Goal: Transaction & Acquisition: Purchase product/service

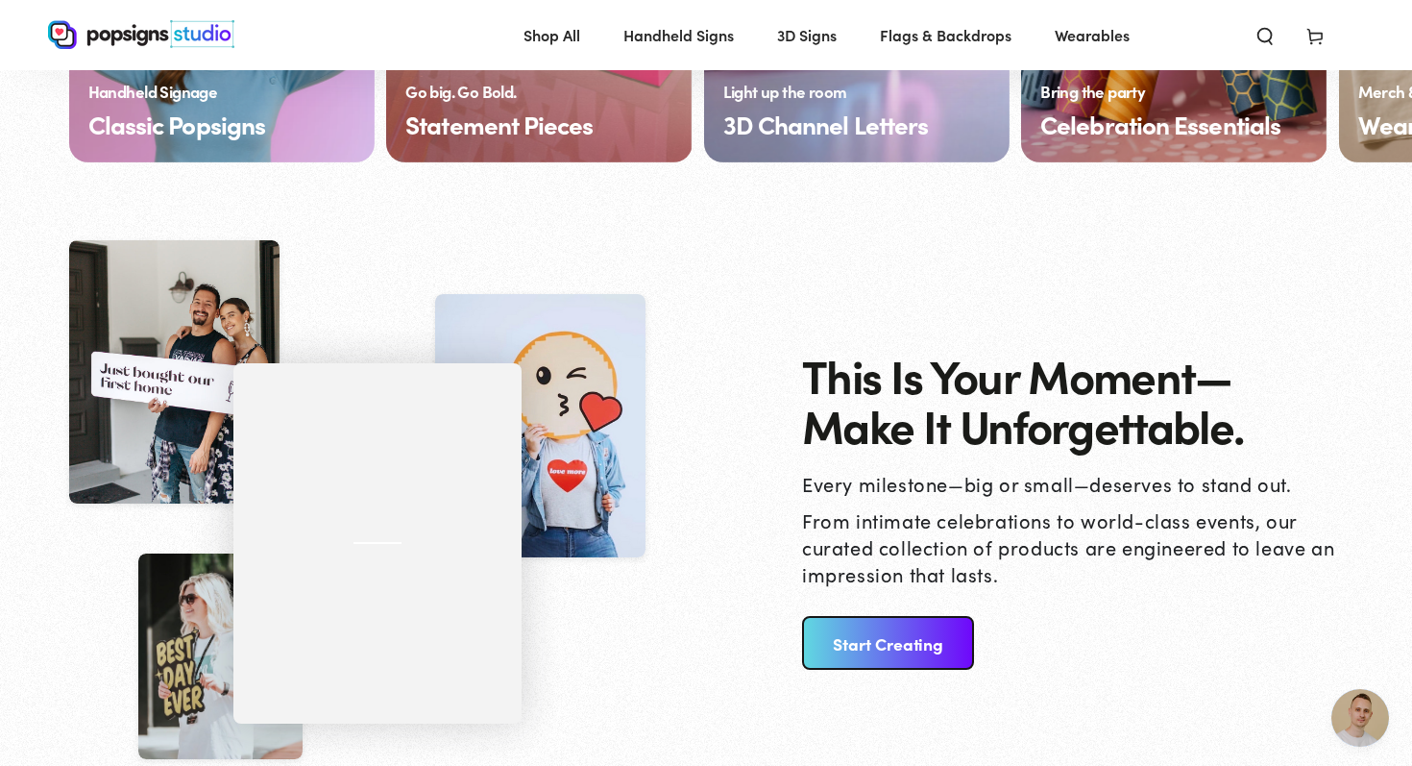
scroll to position [1767, 0]
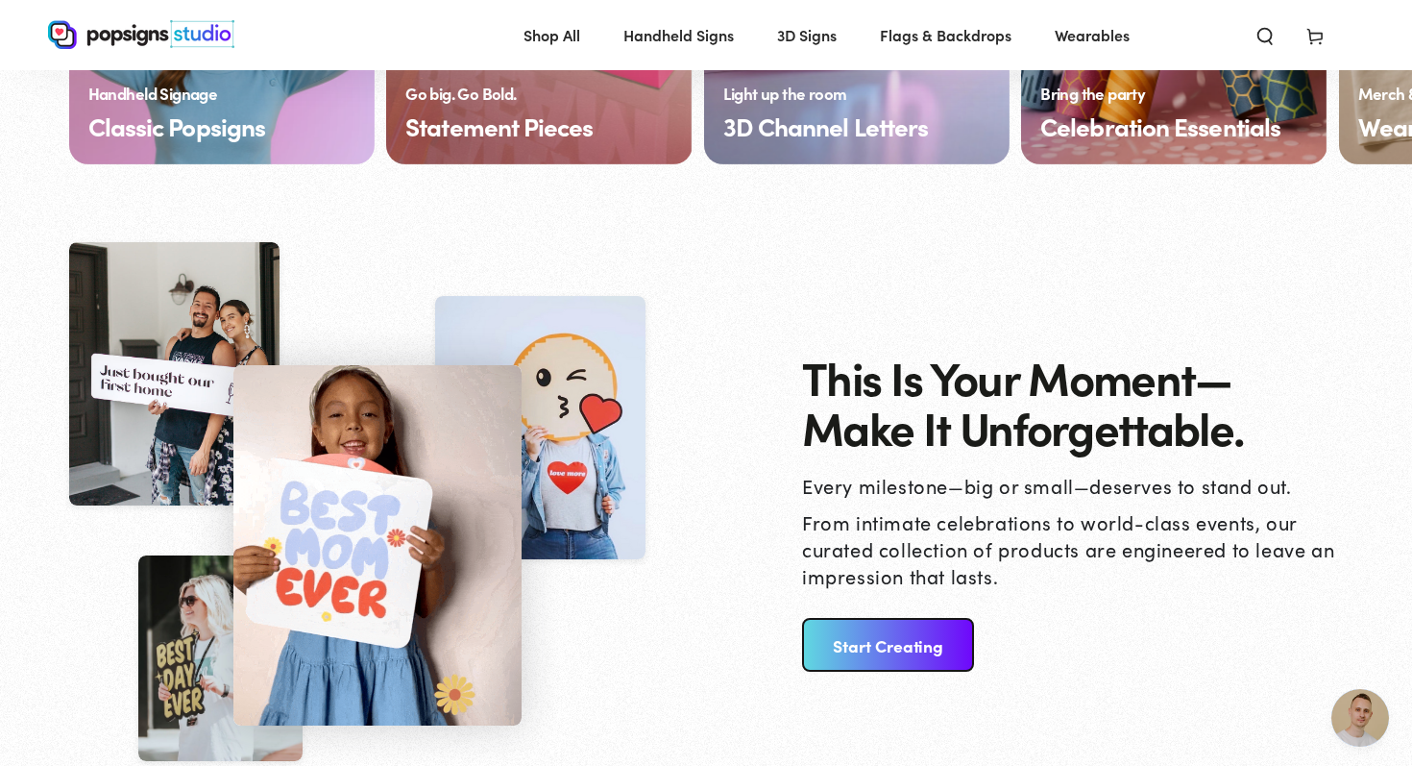
click at [905, 660] on link "Start Creating" at bounding box center [888, 645] width 172 height 54
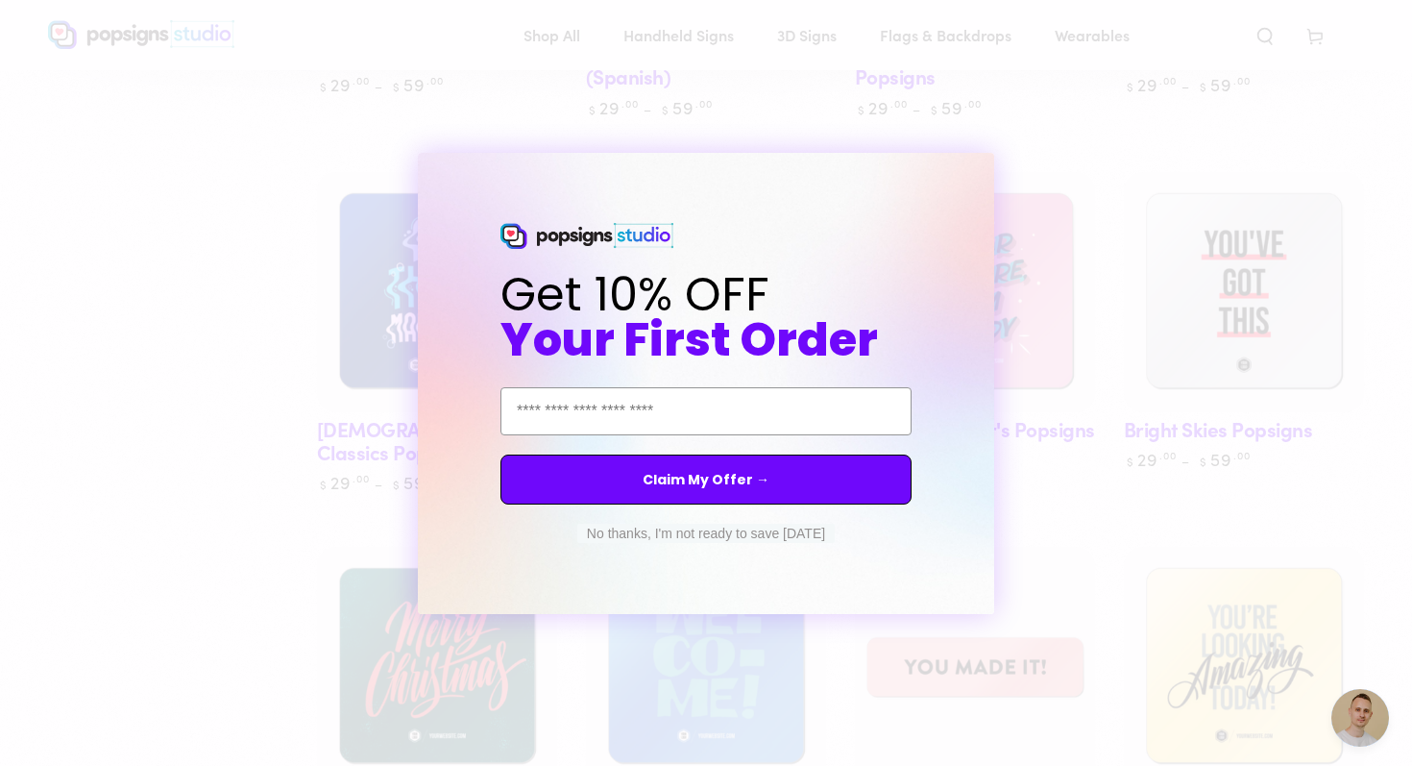
scroll to position [827, 0]
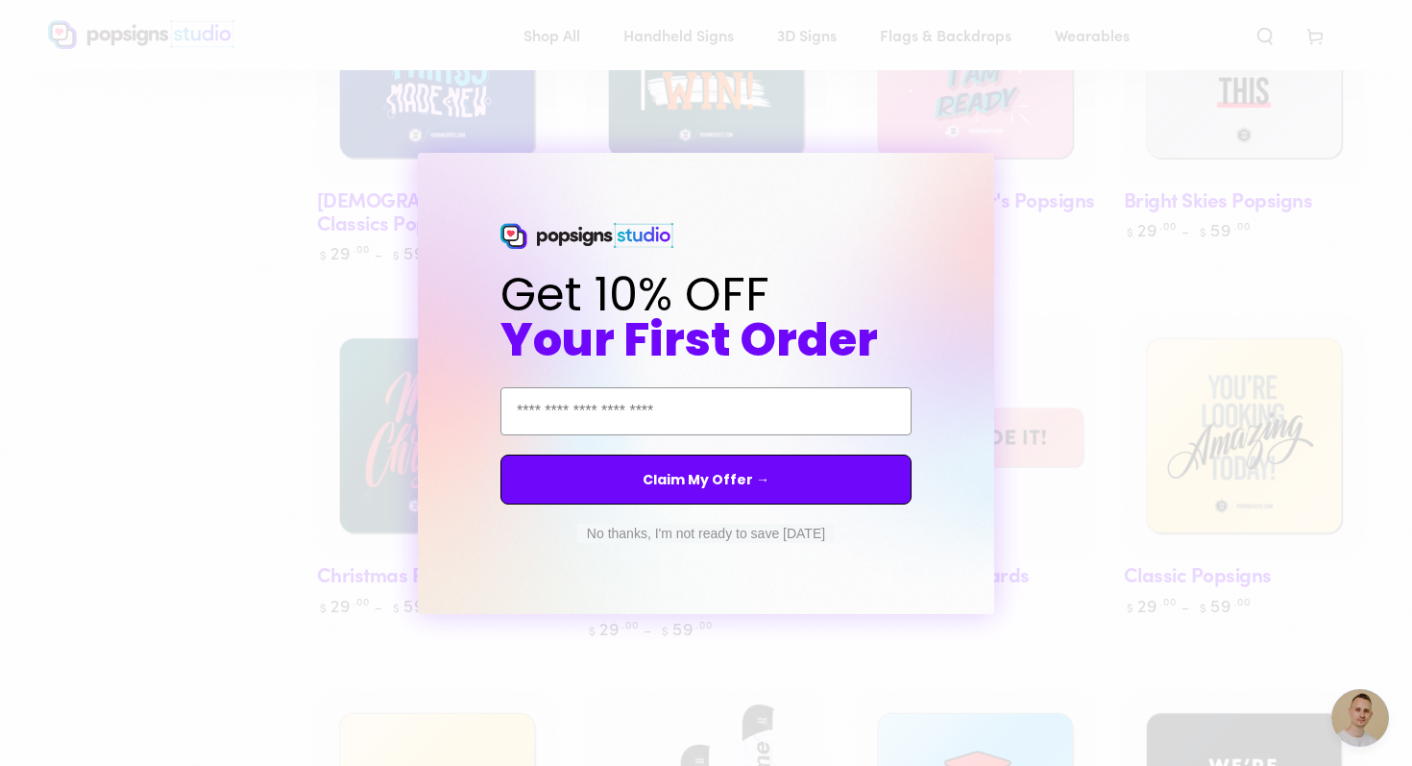
click at [732, 536] on button "No thanks, I'm not ready to save today" at bounding box center [705, 533] width 257 height 19
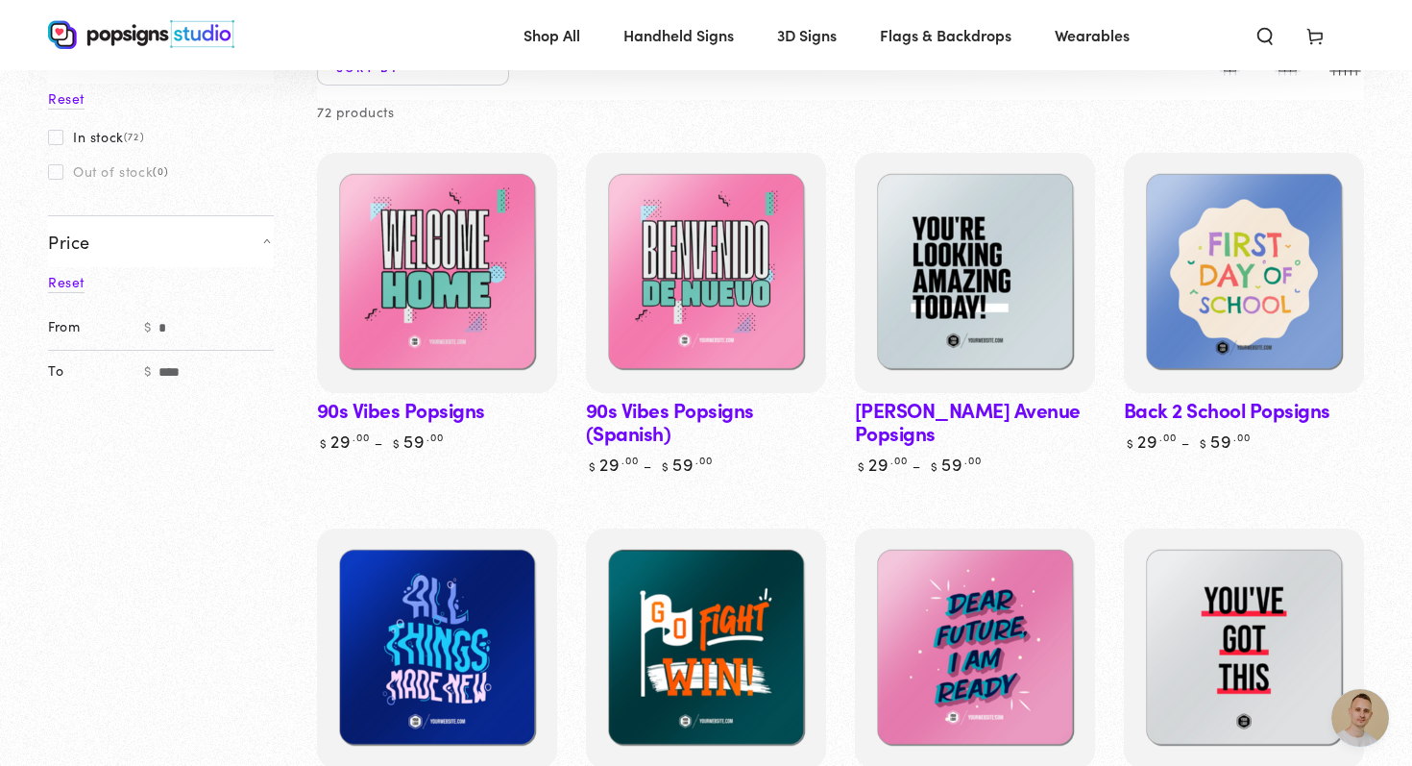
scroll to position [137, 0]
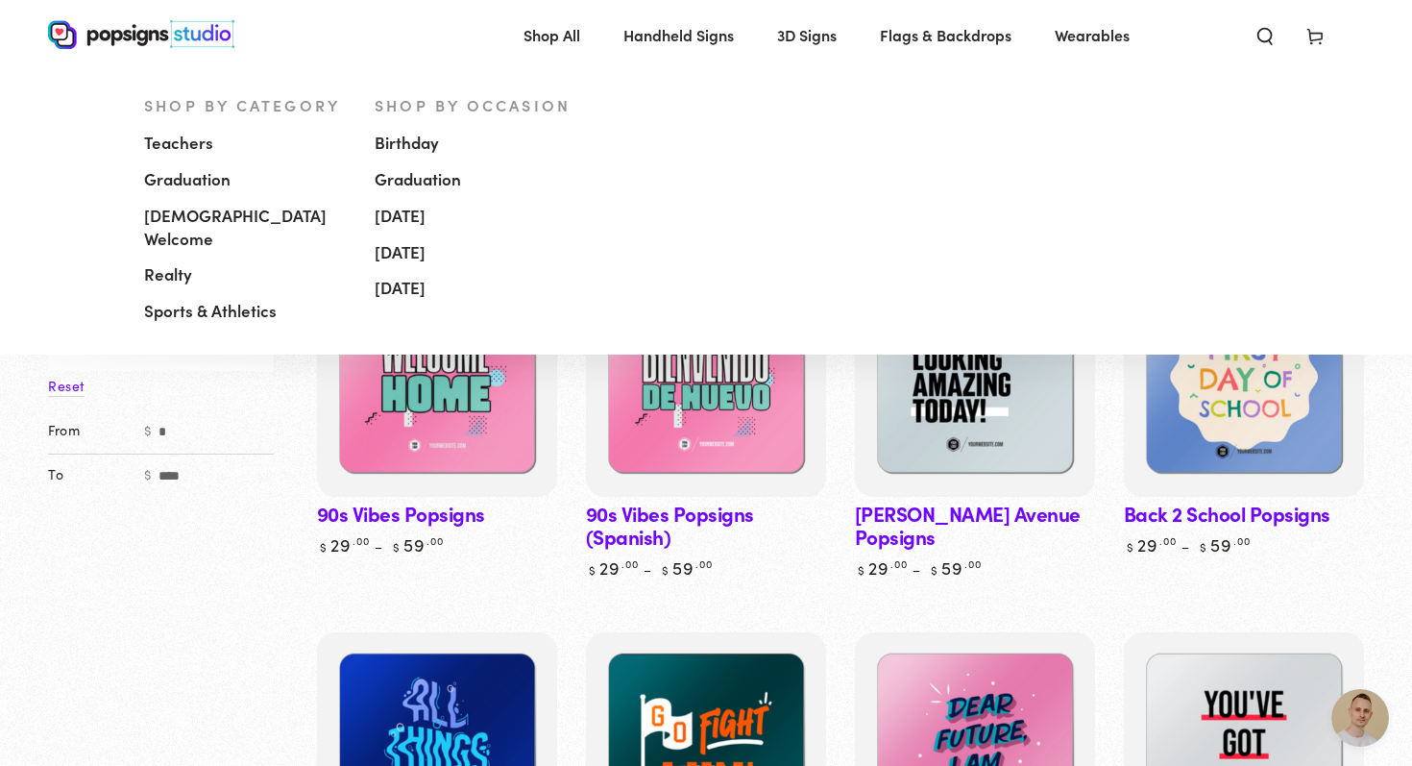
click at [195, 142] on span "Teachers" at bounding box center [178, 143] width 69 height 23
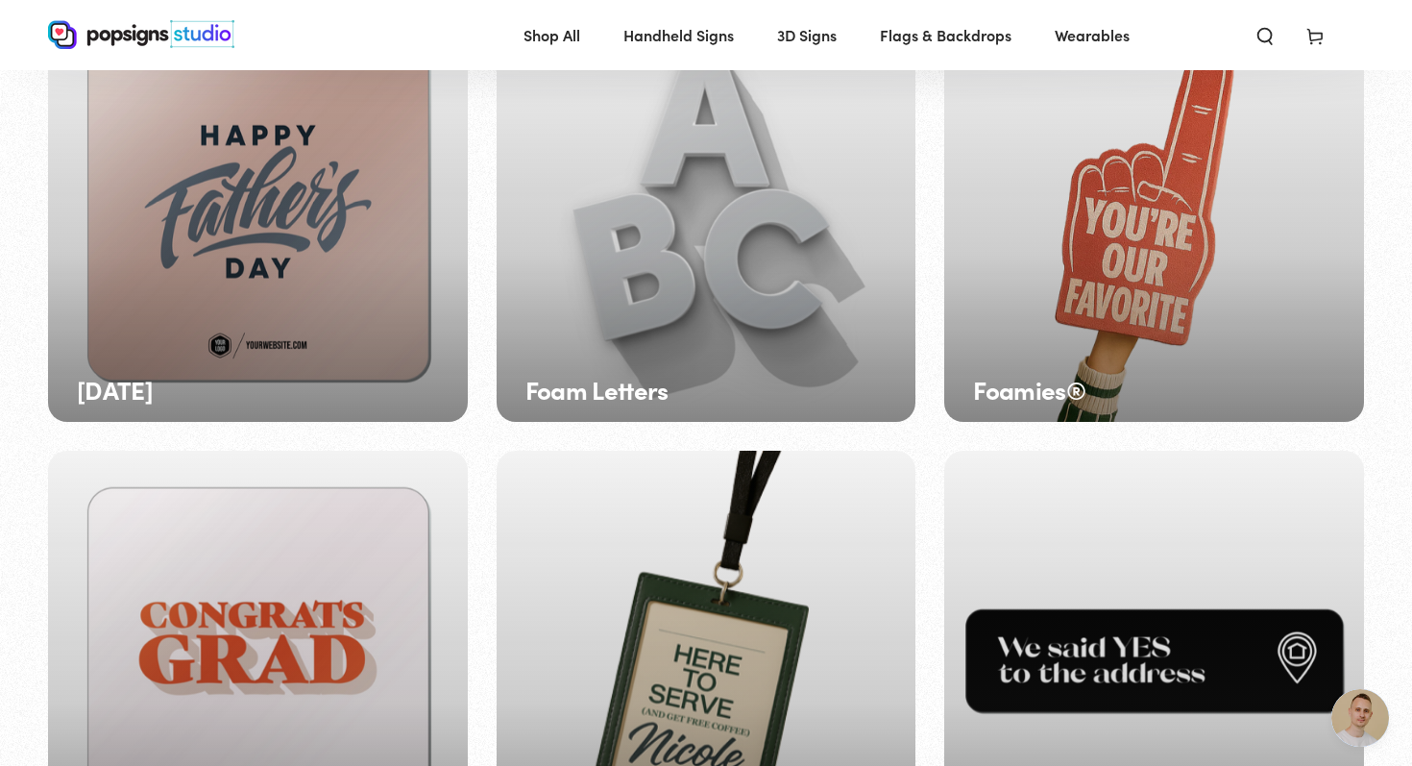
scroll to position [695, 0]
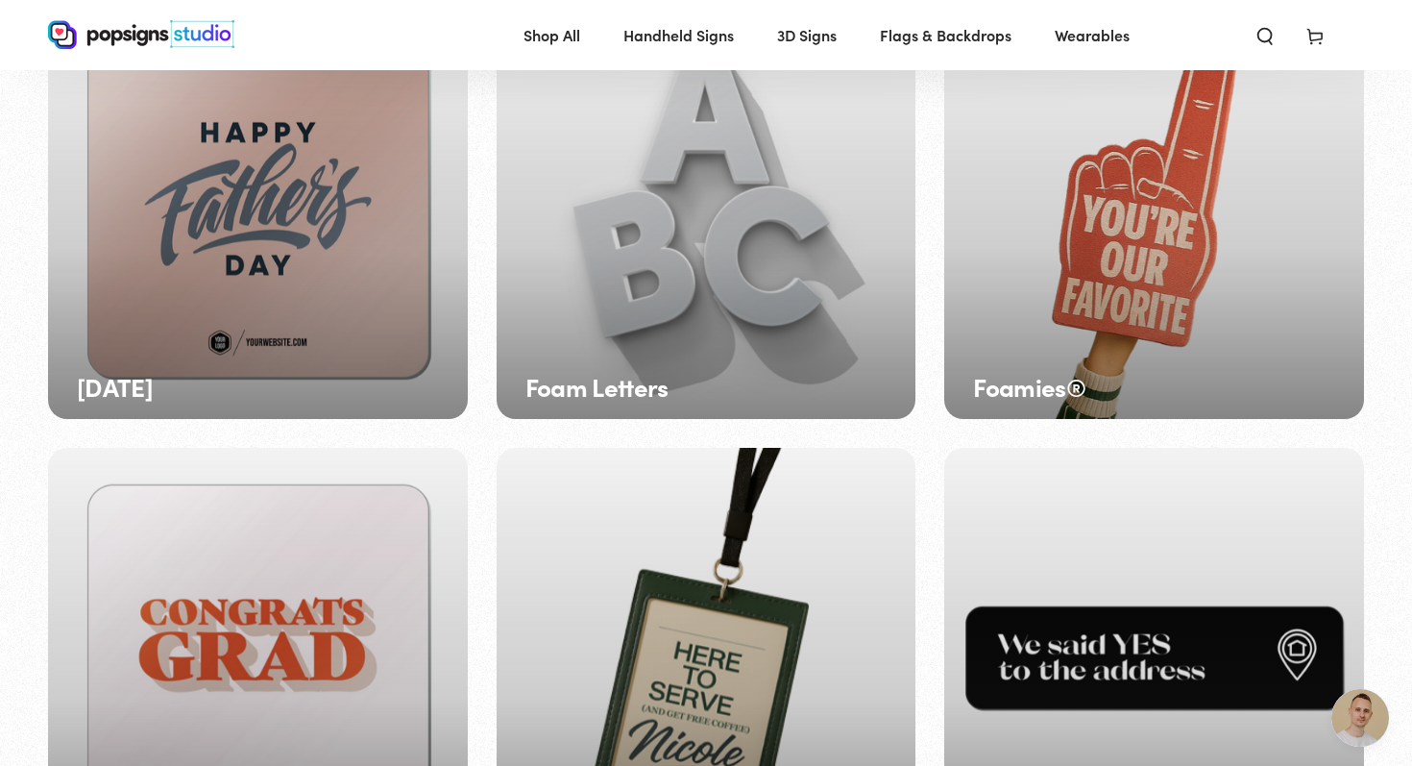
click at [1085, 204] on div "Foamies®" at bounding box center [1154, 210] width 420 height 420
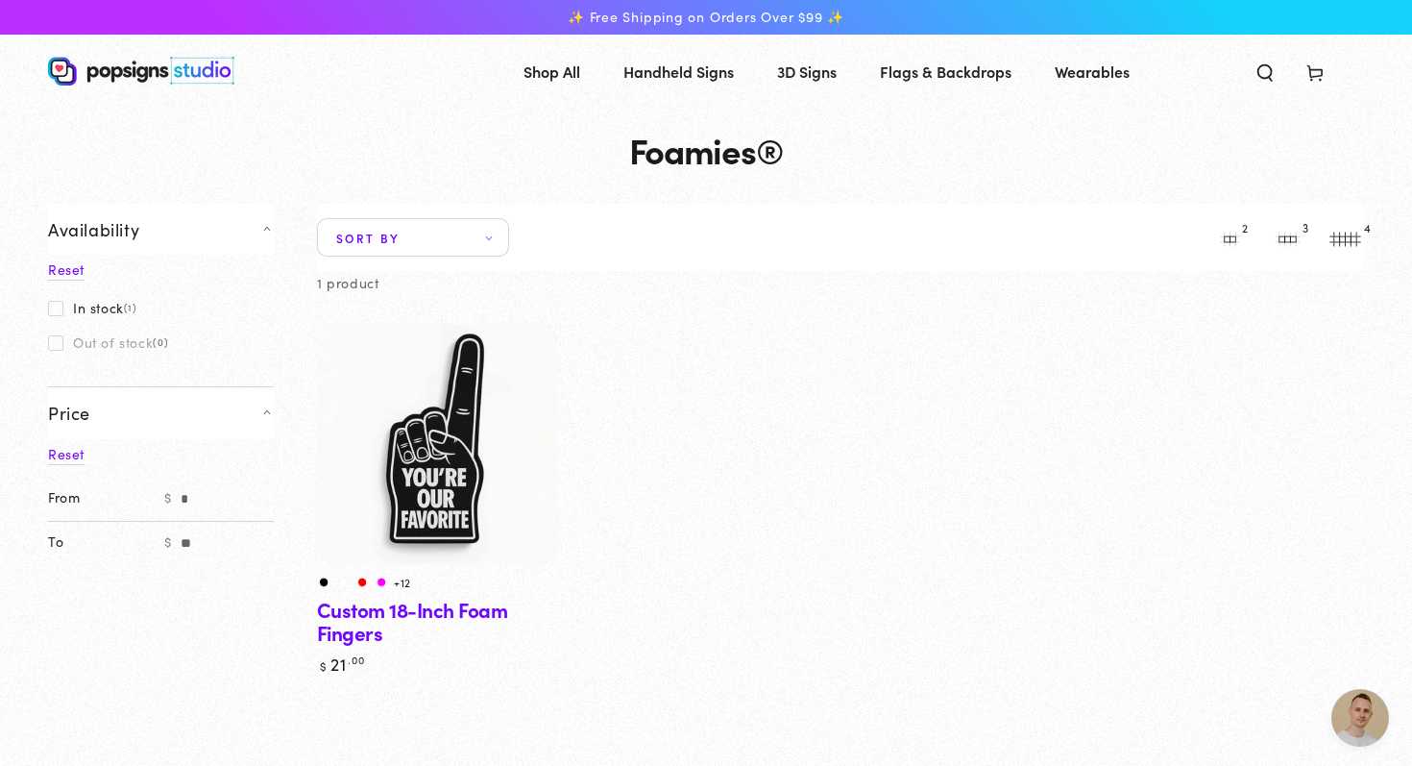
click at [471, 425] on img at bounding box center [437, 444] width 248 height 248
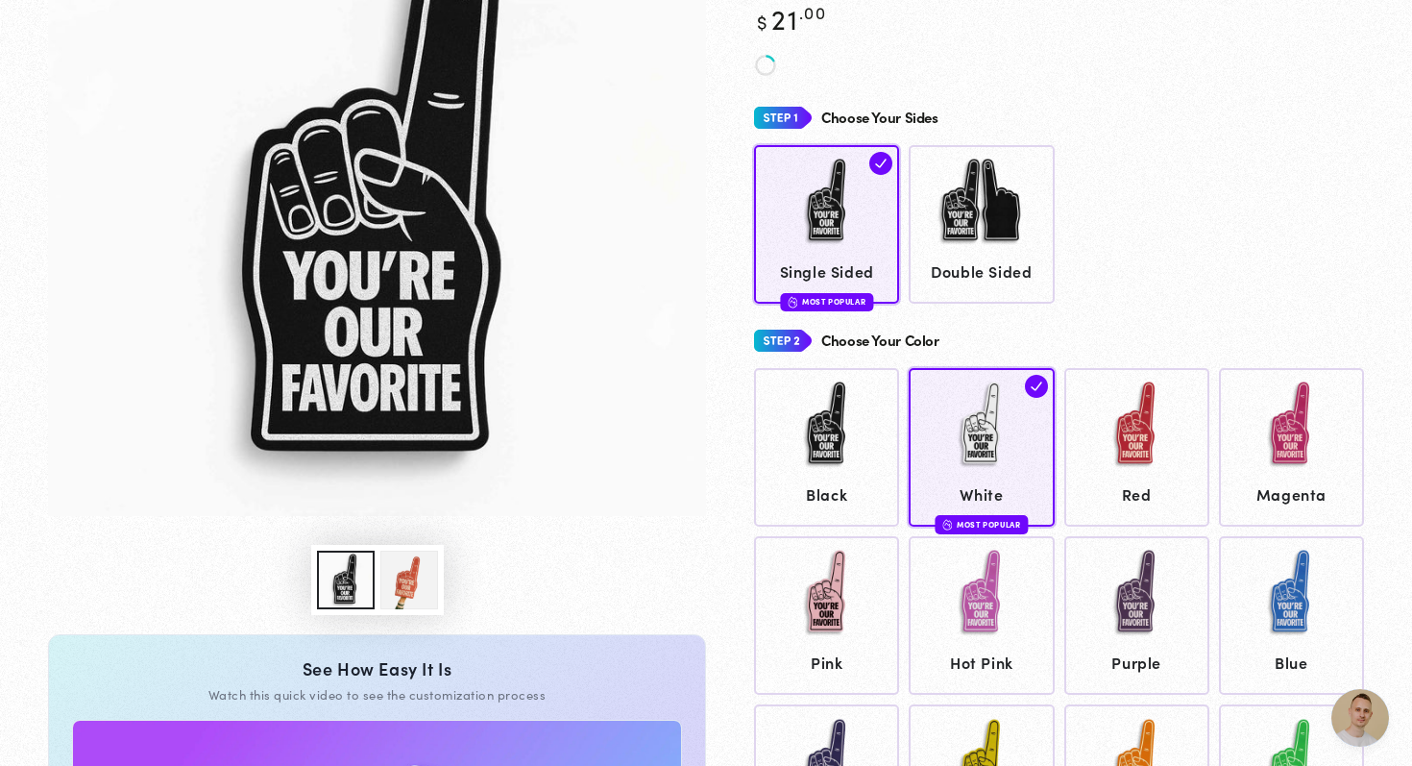
scroll to position [291, 0]
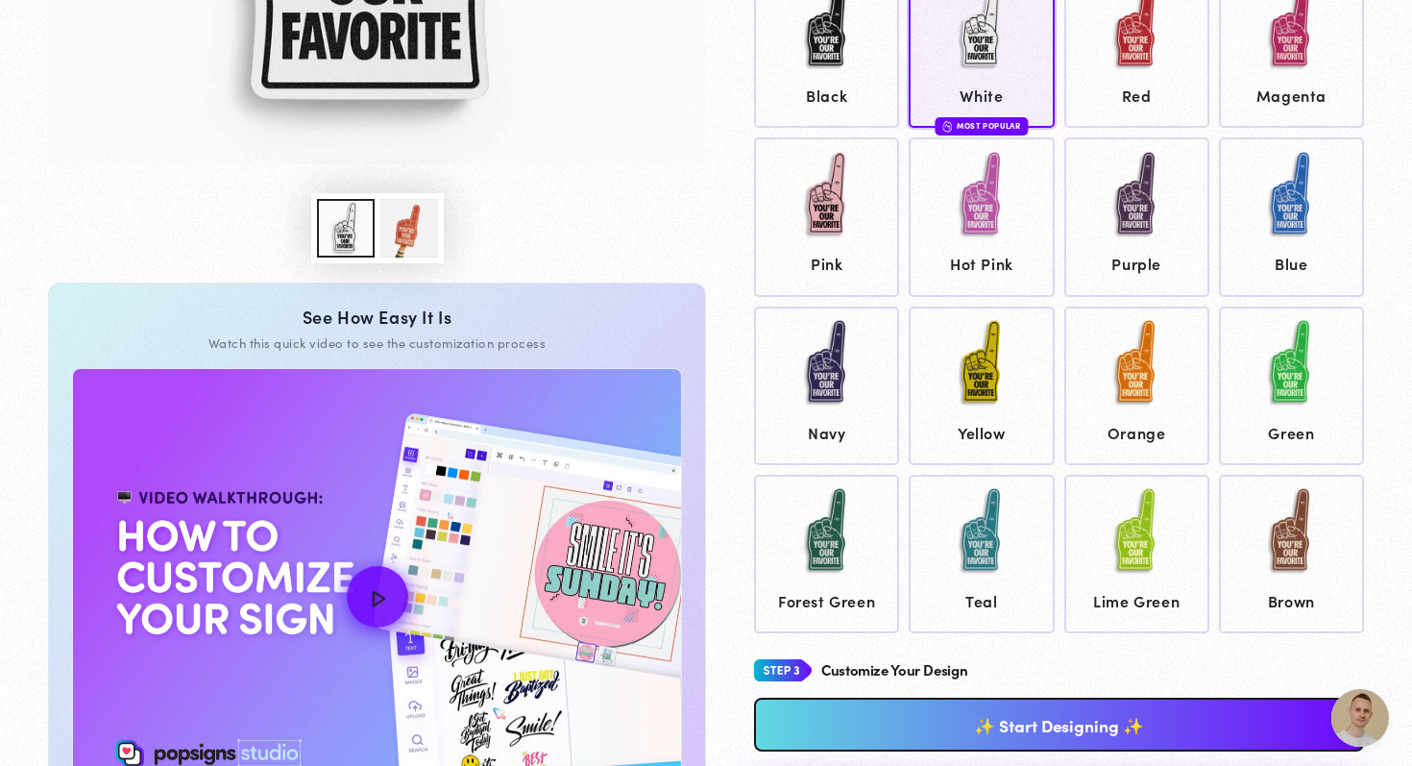
scroll to position [643, 0]
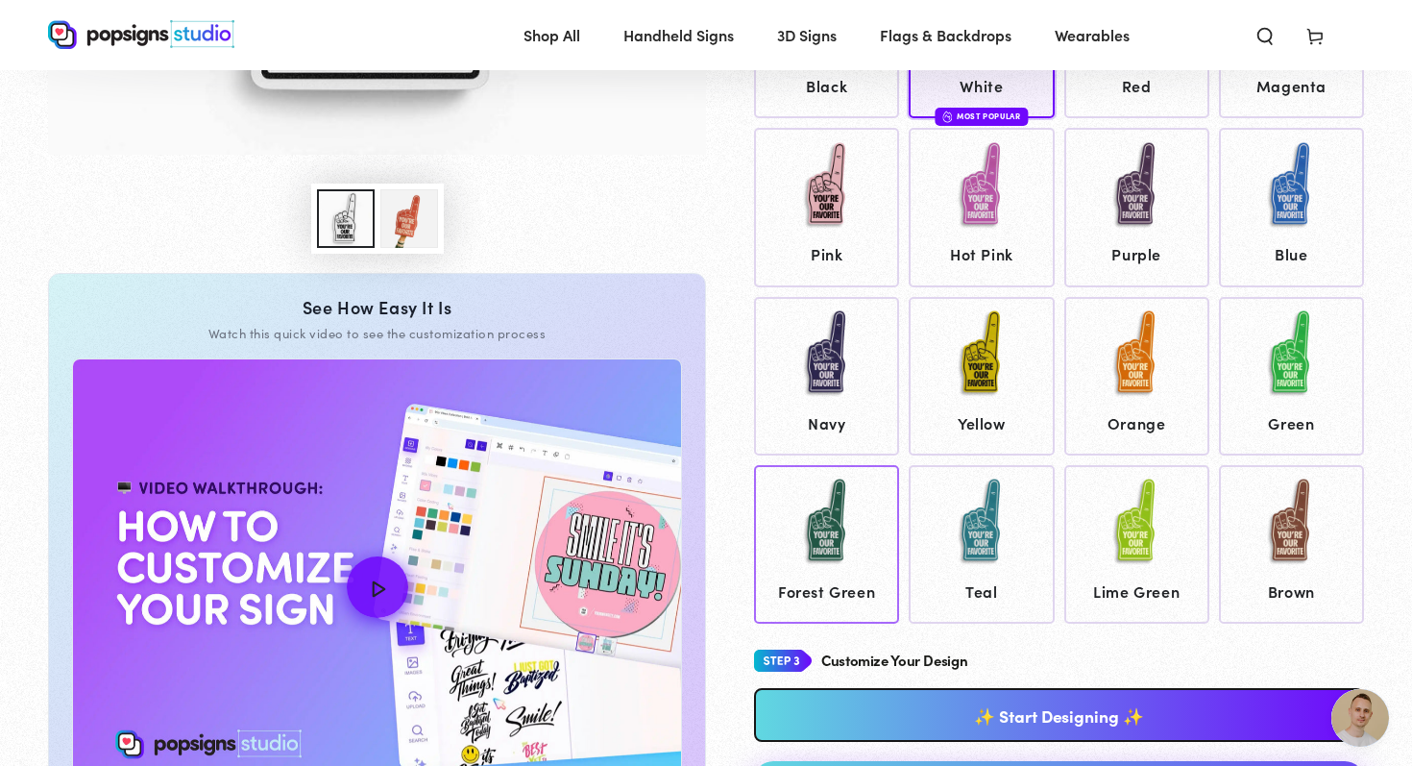
click at [811, 494] on img at bounding box center [827, 522] width 96 height 96
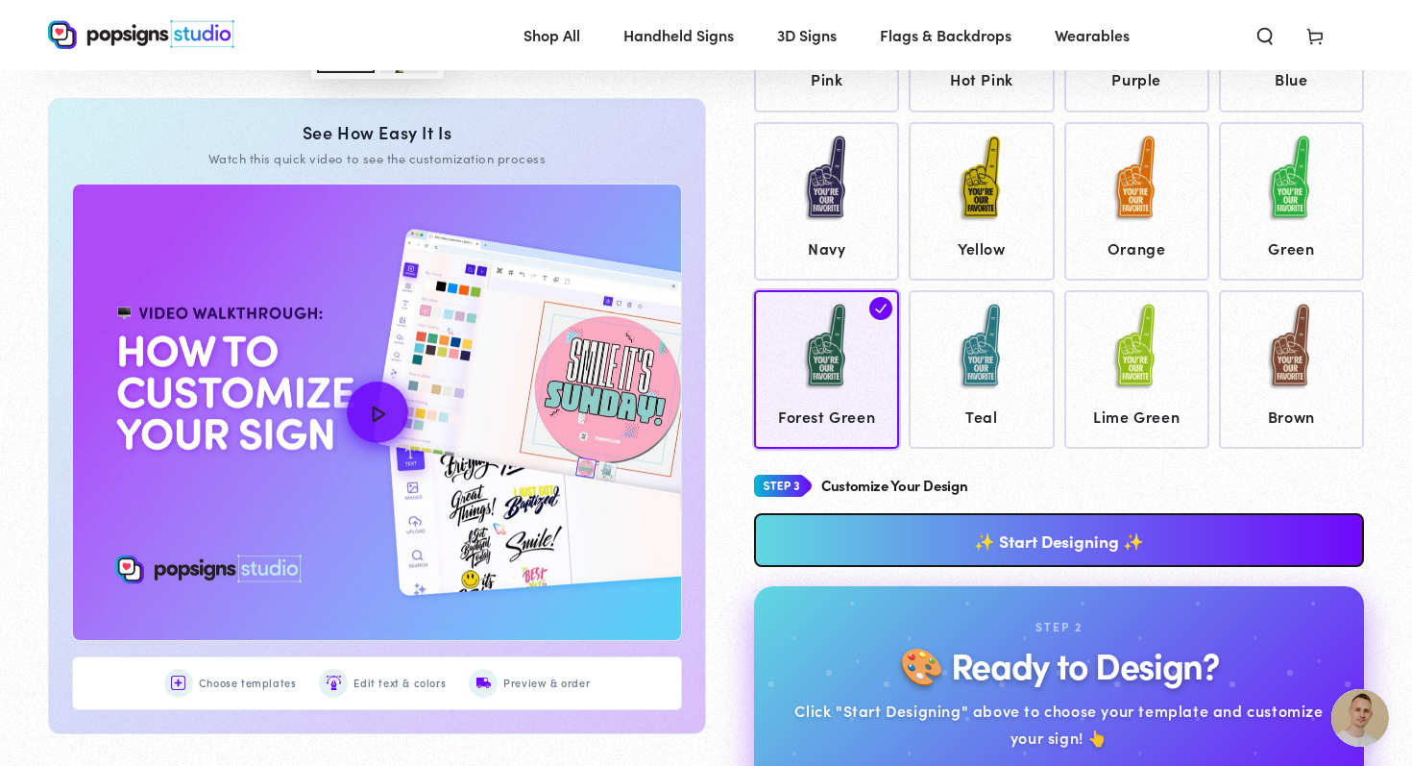
scroll to position [914, 0]
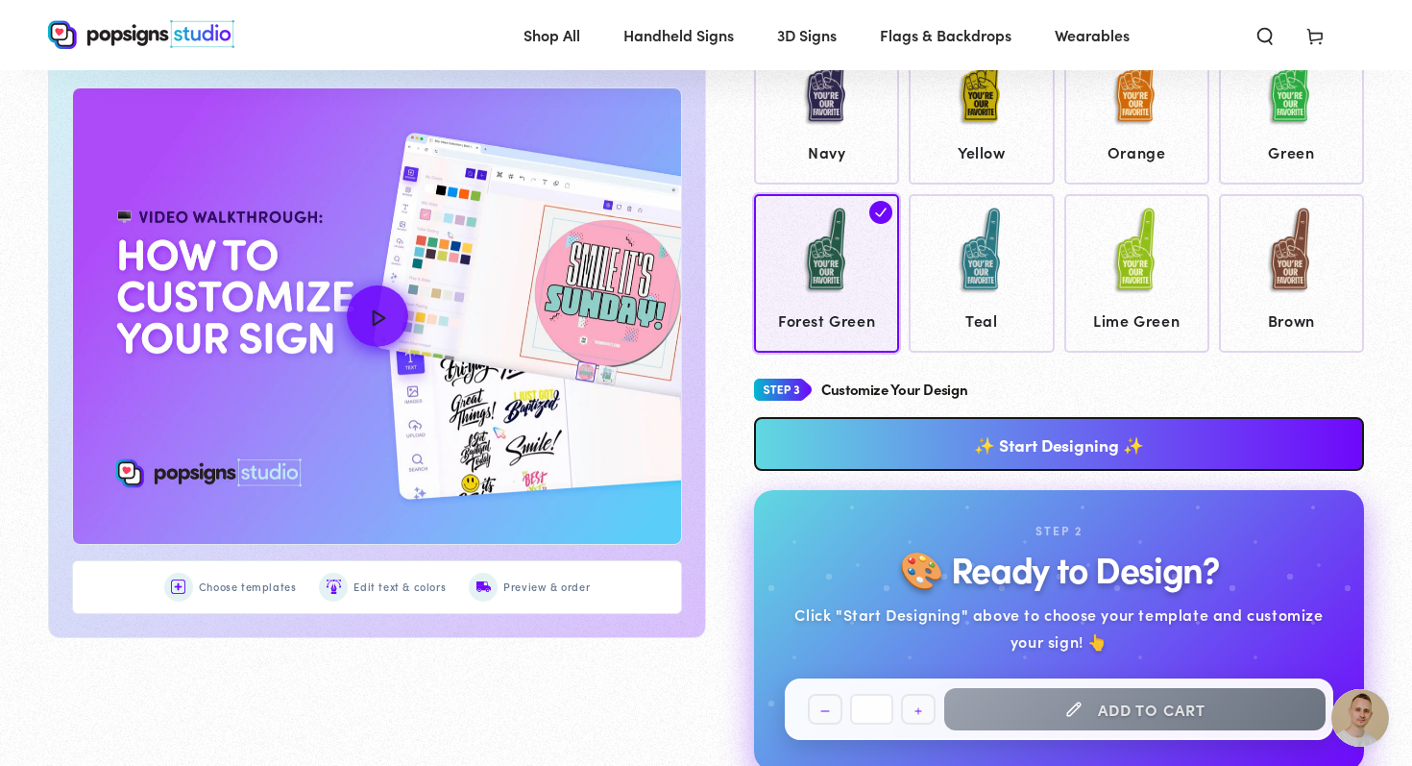
click at [1062, 441] on link "✨ Start Designing ✨" at bounding box center [1059, 444] width 610 height 54
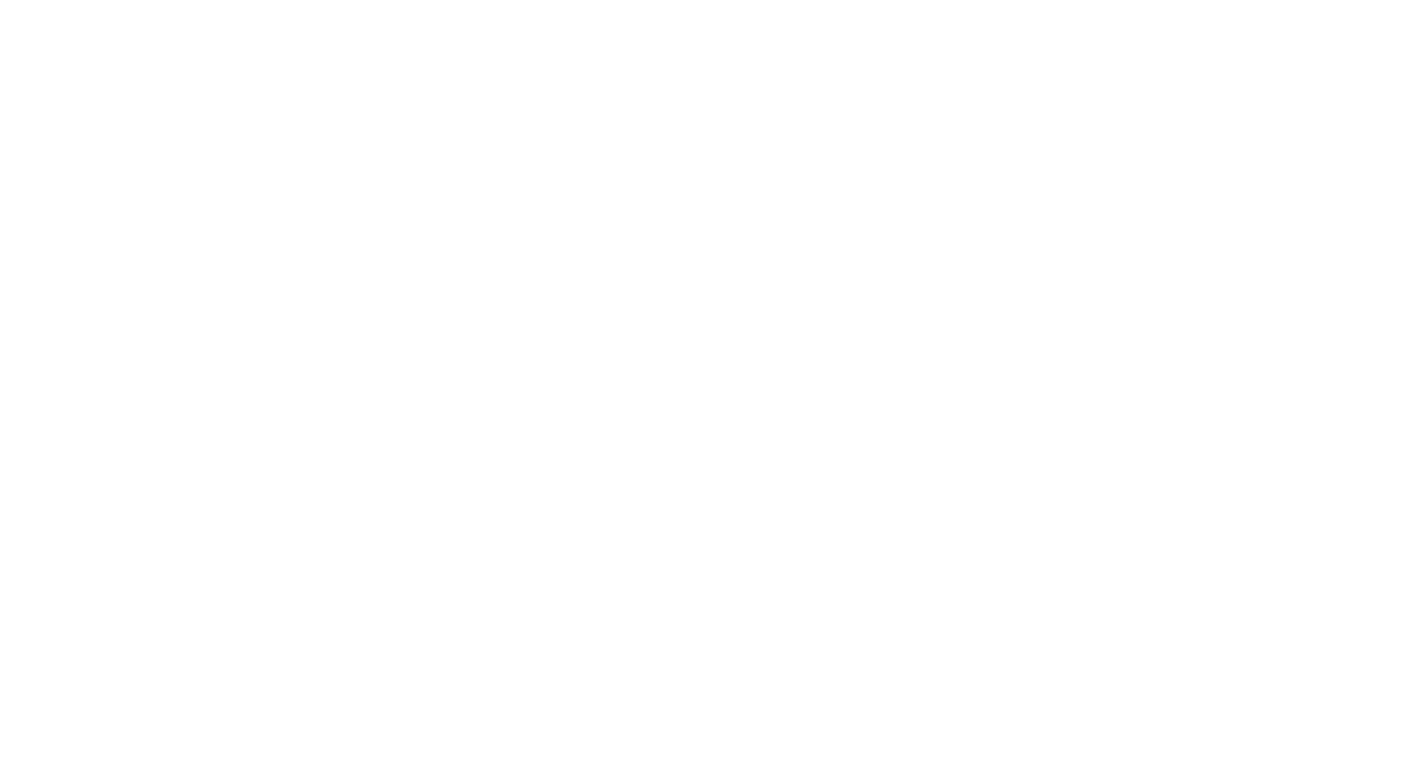
scroll to position [0, 0]
type textarea "An ancient tree with a door leading to a magical world"
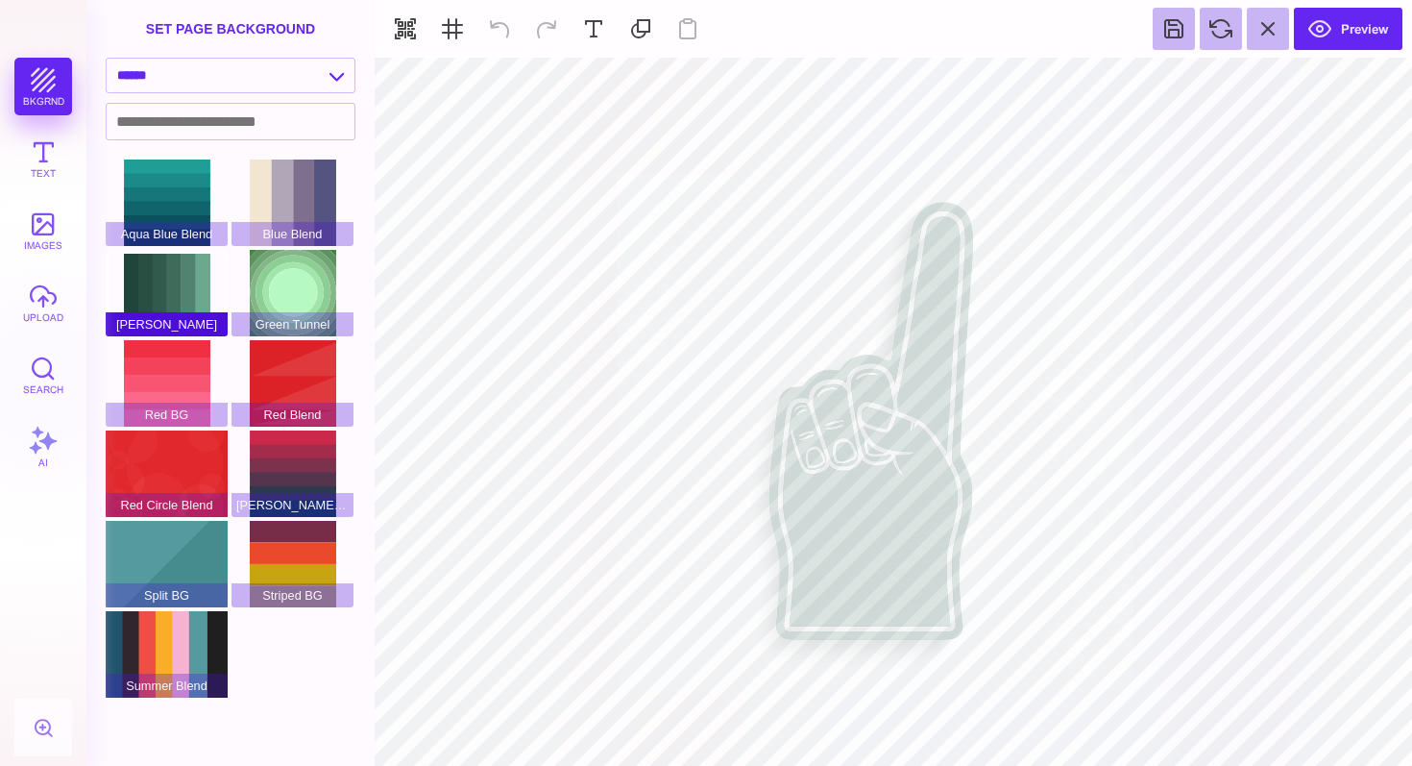
click at [153, 285] on div "Green BG" at bounding box center [167, 293] width 122 height 86
click at [39, 296] on button "upload" at bounding box center [43, 303] width 58 height 58
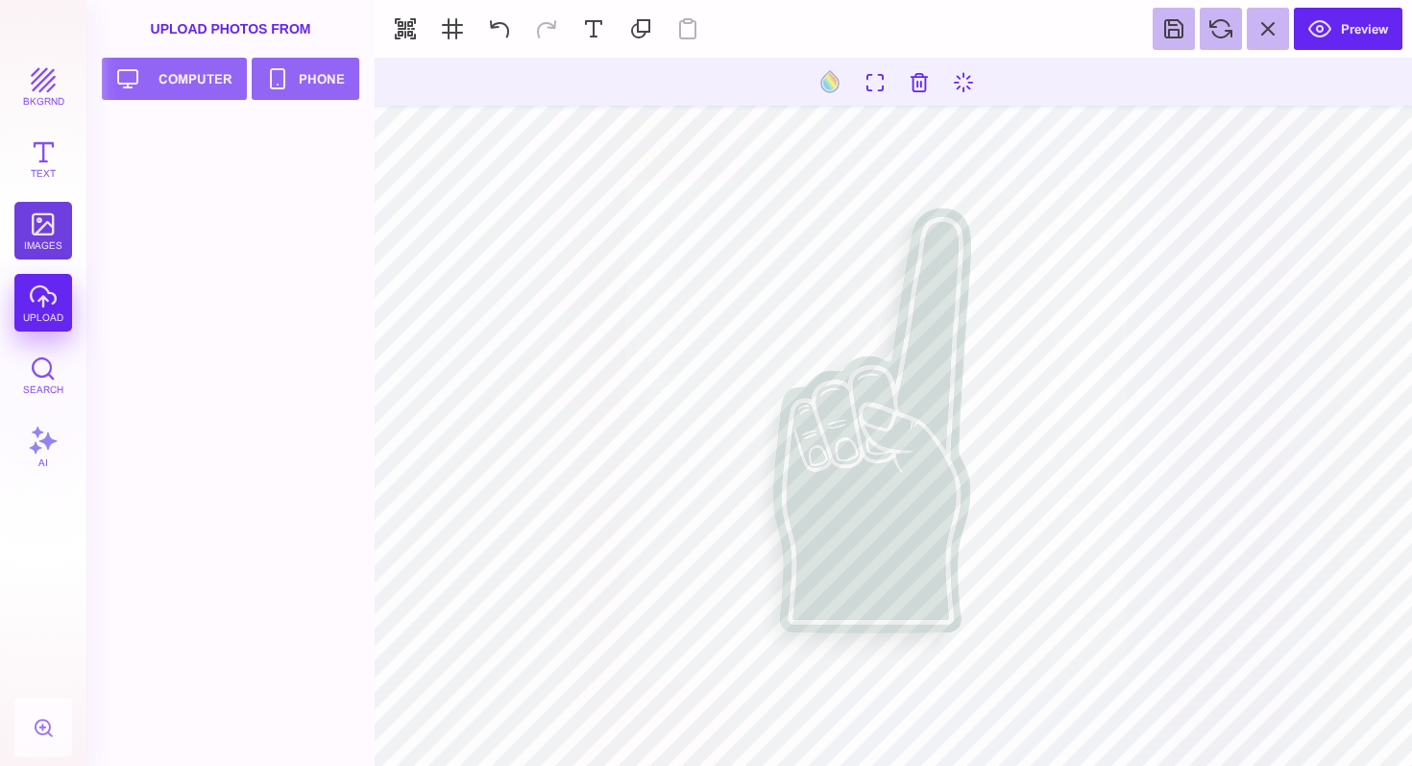
click at [41, 220] on button "images" at bounding box center [43, 231] width 58 height 58
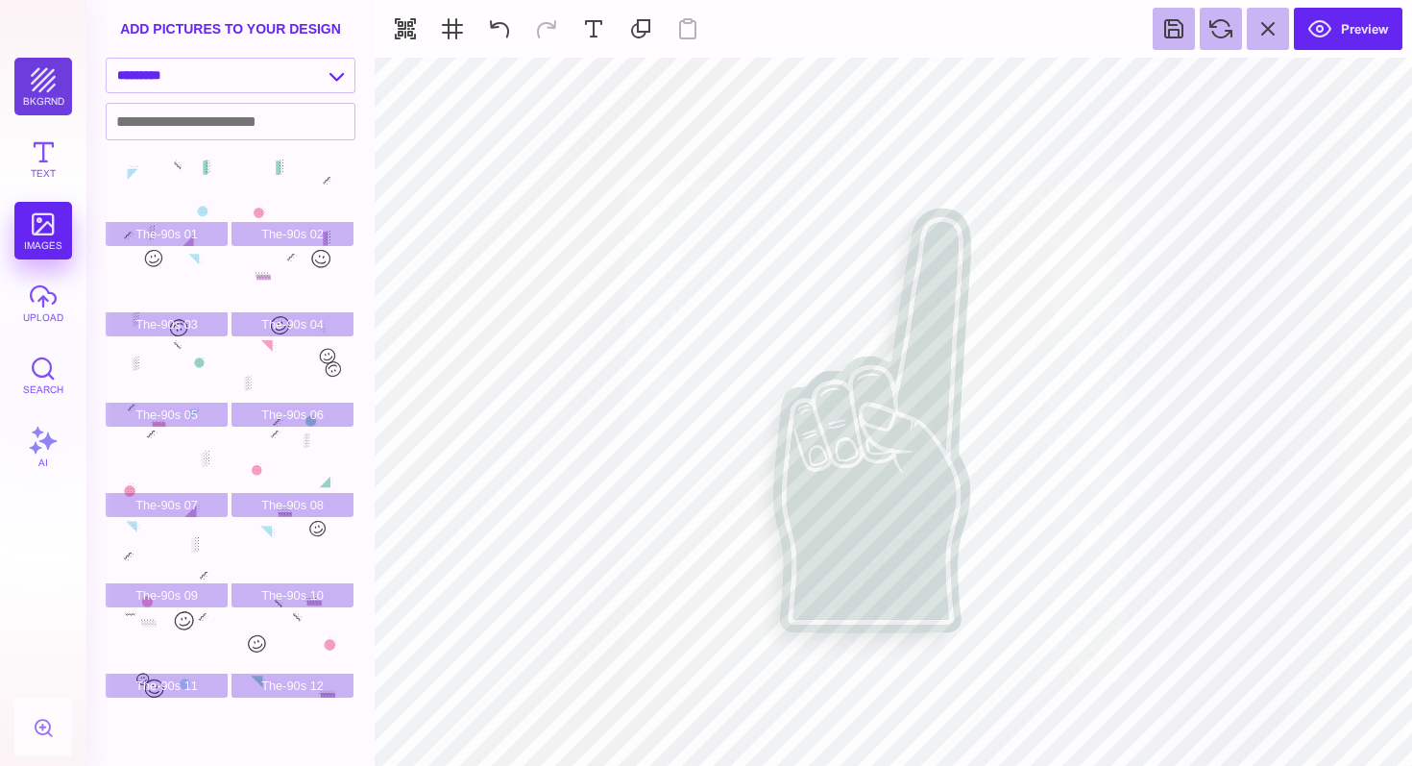
click at [41, 96] on button "bkgrnd" at bounding box center [43, 87] width 58 height 58
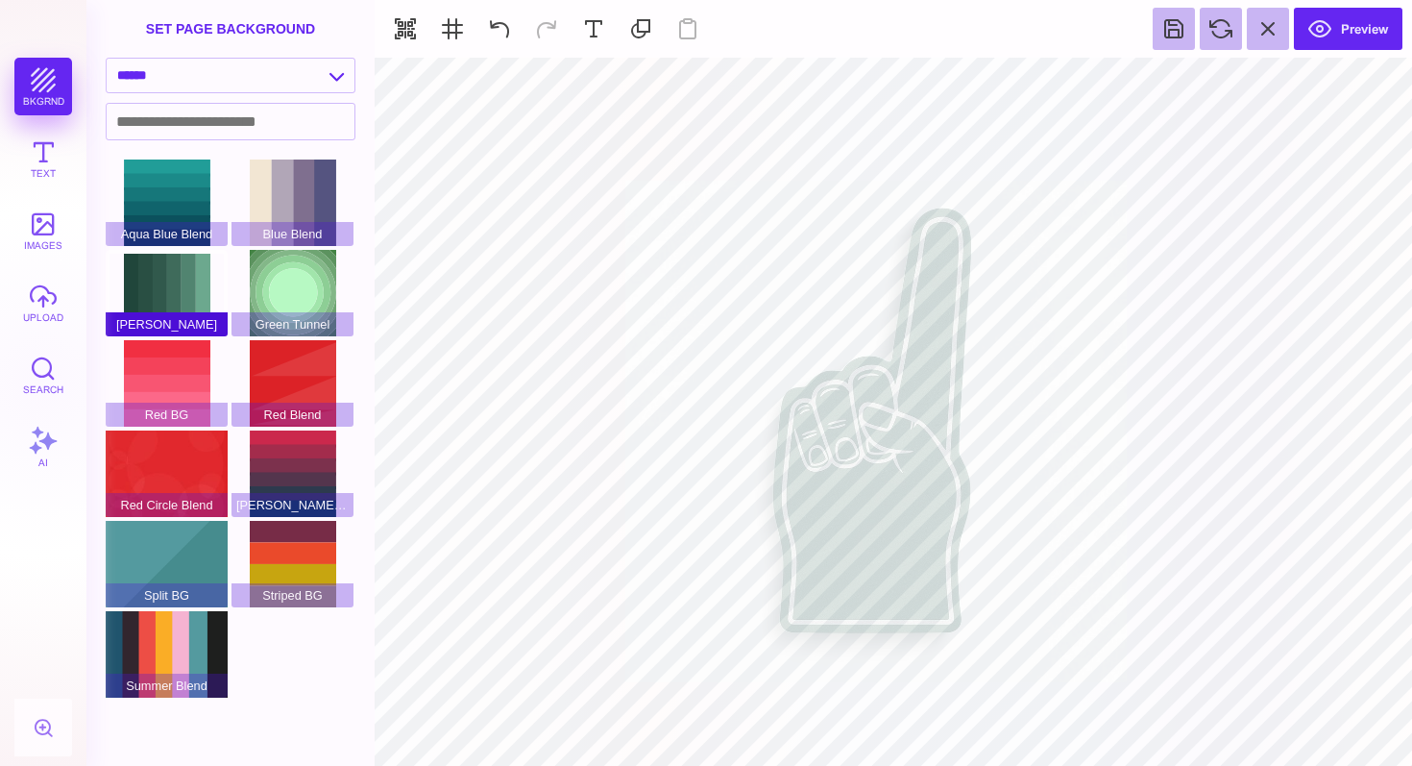
click at [164, 277] on div "Green BG" at bounding box center [167, 293] width 122 height 86
click at [46, 298] on button "upload" at bounding box center [43, 303] width 58 height 58
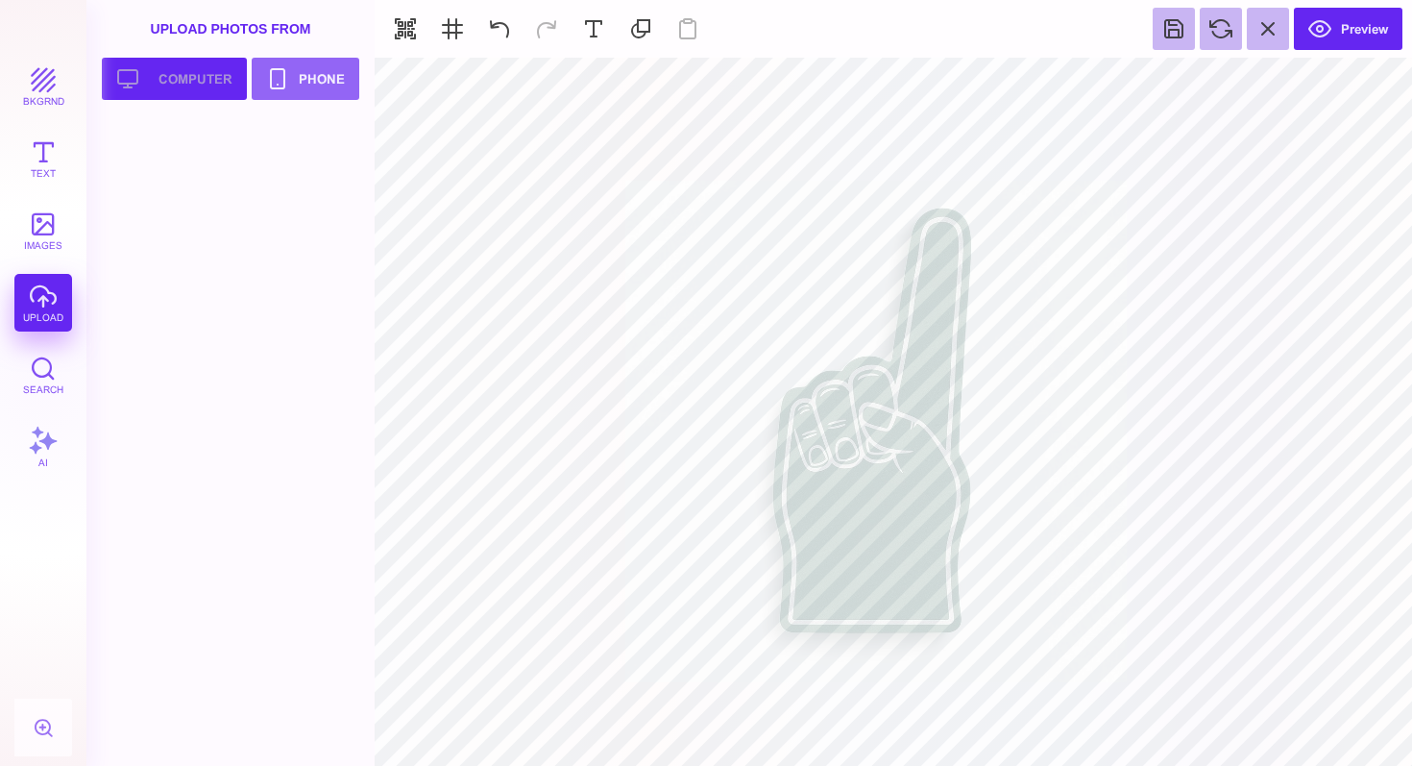
click at [199, 71] on button "Upload your artwork Computer" at bounding box center [174, 79] width 145 height 42
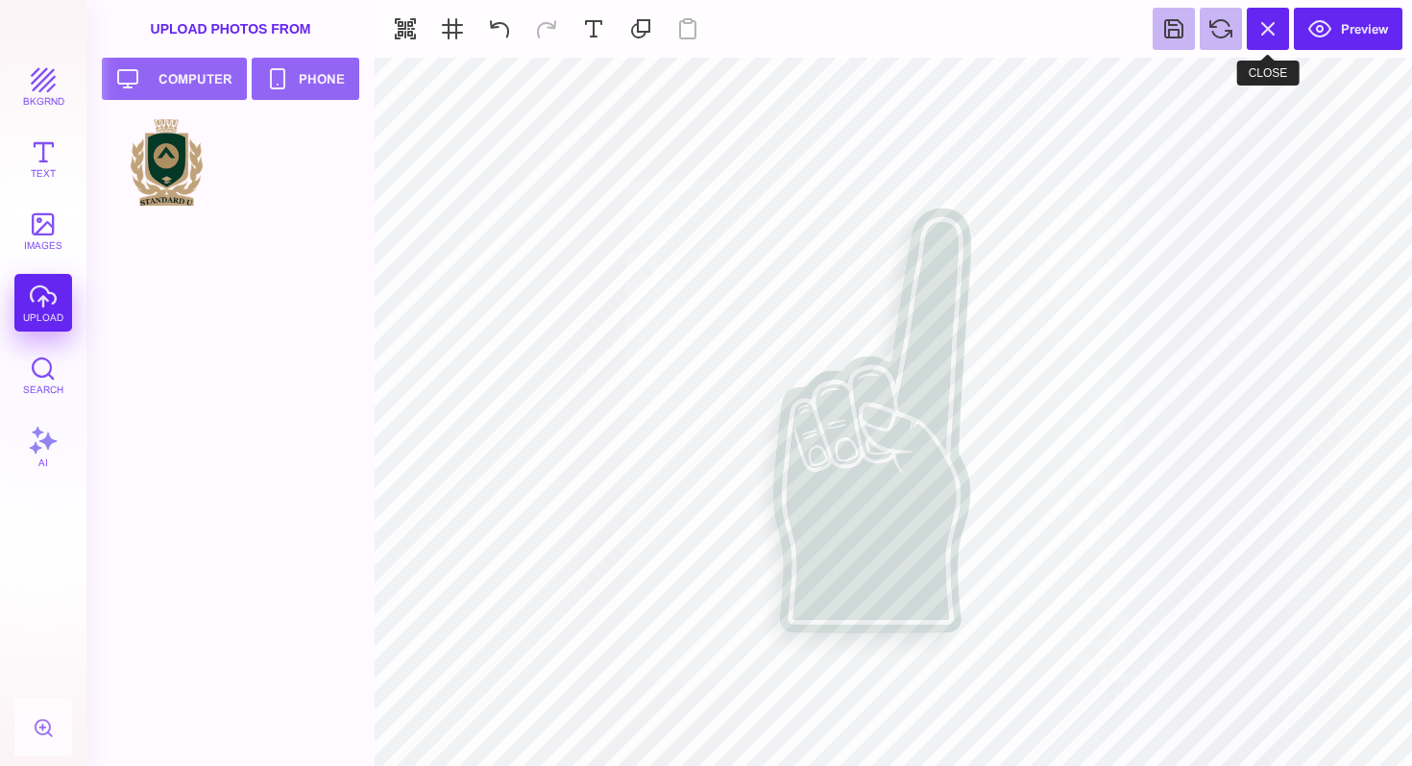
click at [1267, 23] on button at bounding box center [1268, 29] width 42 height 42
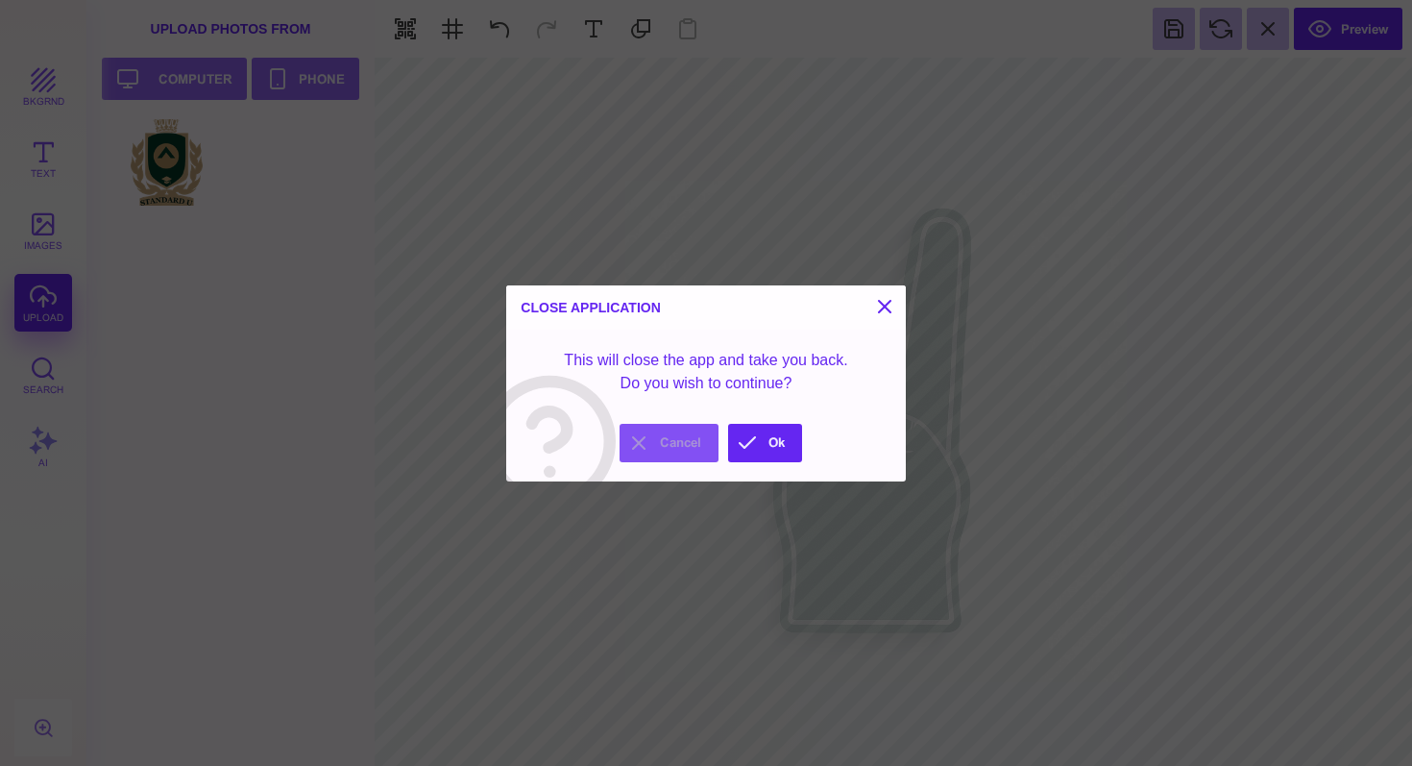
click at [638, 448] on button "Cancel" at bounding box center [669, 443] width 99 height 38
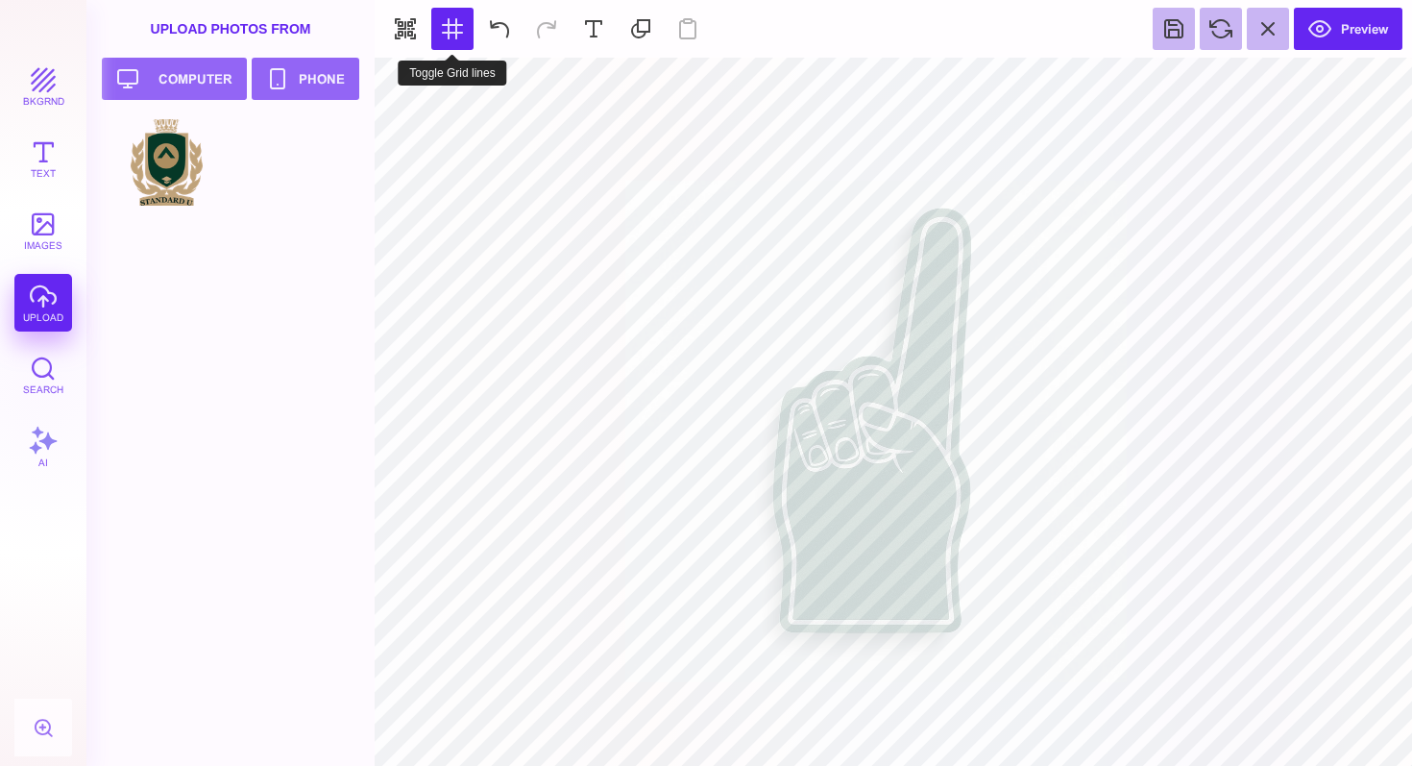
click at [456, 30] on button at bounding box center [452, 29] width 42 height 42
click at [453, 36] on button at bounding box center [452, 29] width 42 height 42
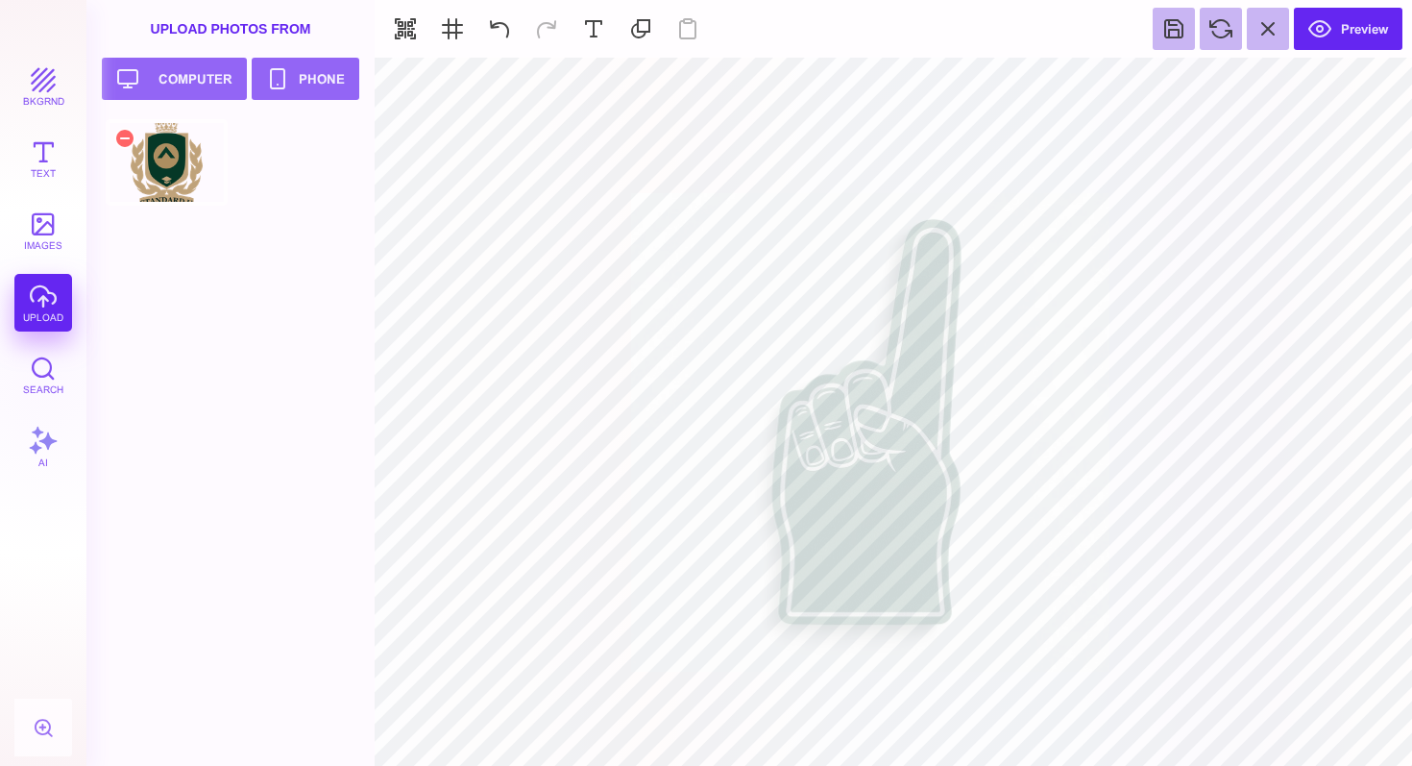
click at [183, 156] on div at bounding box center [167, 162] width 122 height 86
type input "#FFFFFF"
click at [357, 291] on div at bounding box center [236, 442] width 261 height 647
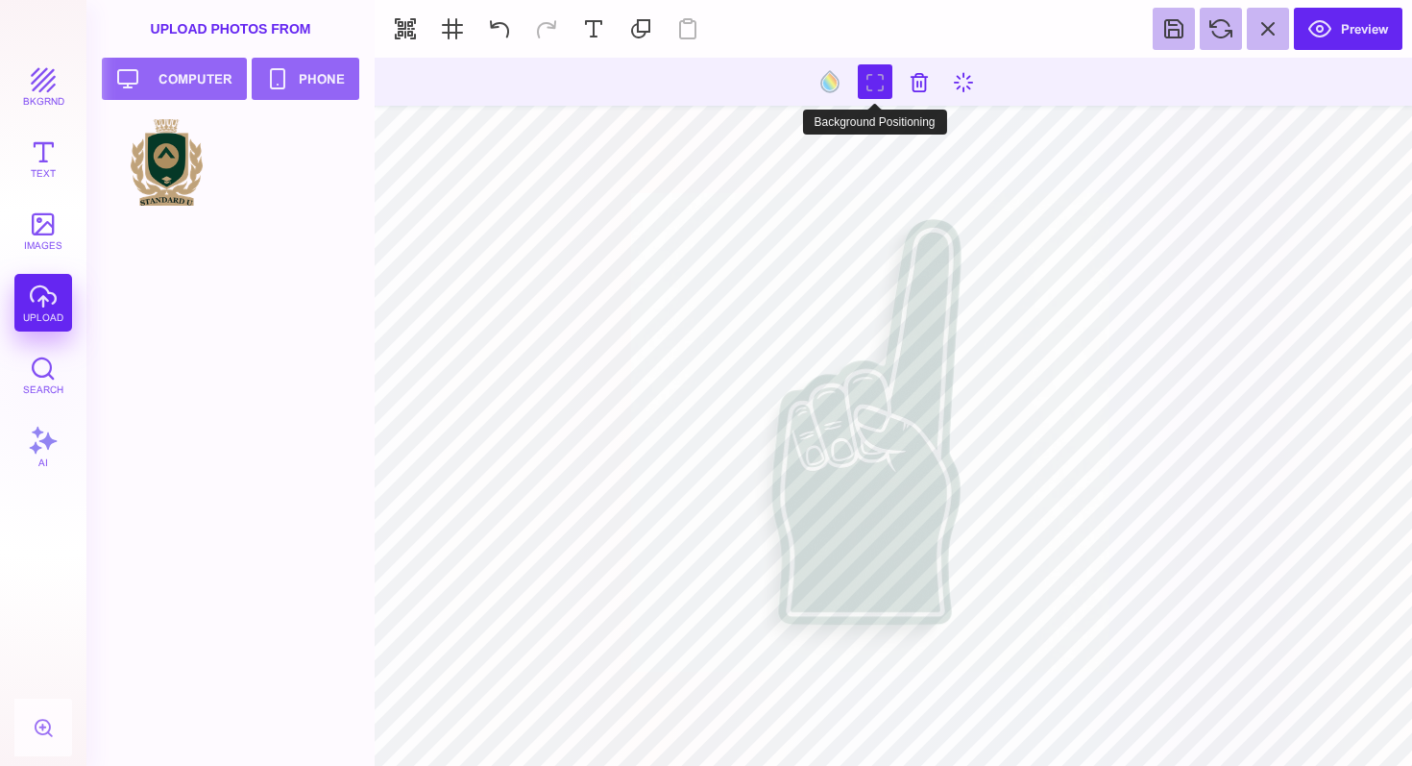
click at [879, 77] on button at bounding box center [875, 81] width 35 height 35
click at [40, 88] on button "bkgrnd" at bounding box center [43, 87] width 58 height 58
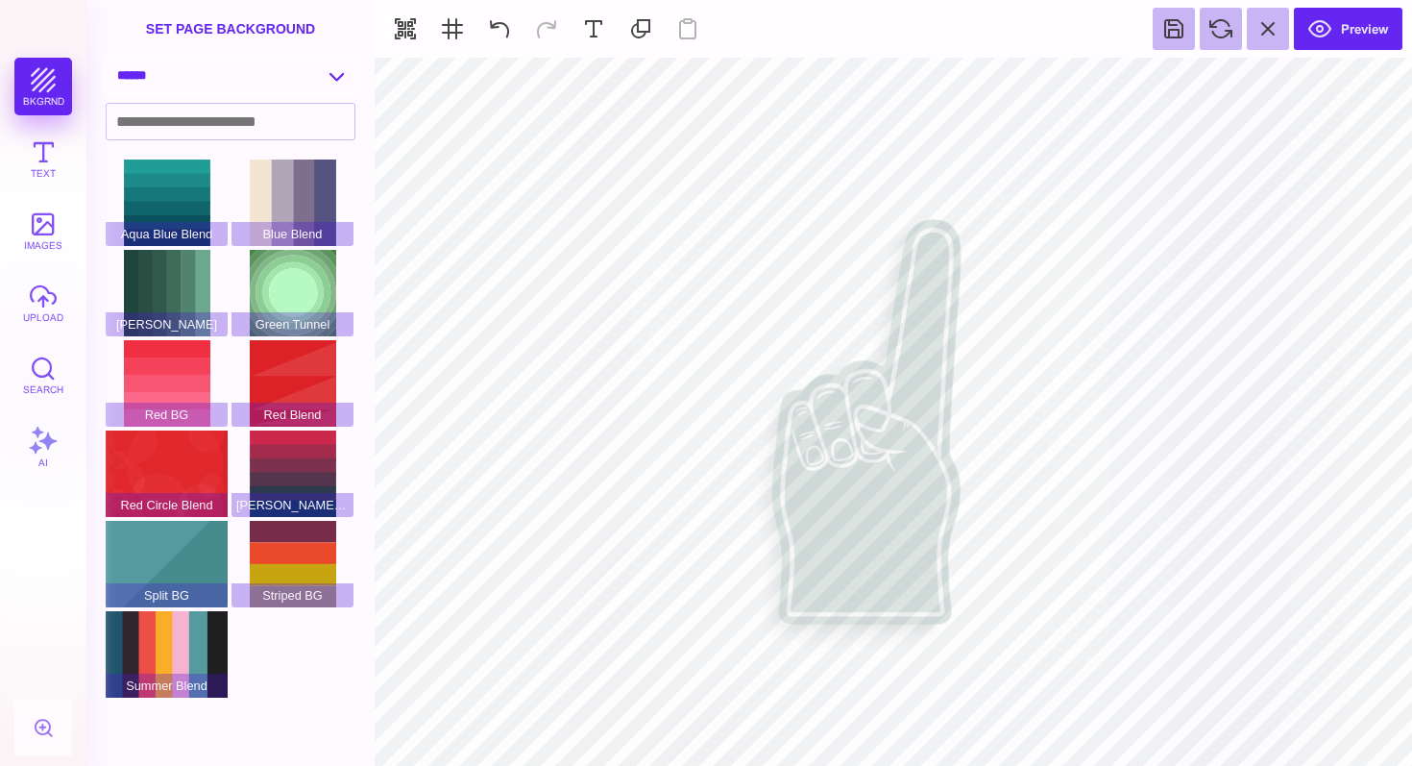
click at [270, 78] on select "**********" at bounding box center [231, 76] width 248 height 34
click at [287, 80] on select "**********" at bounding box center [231, 76] width 248 height 34
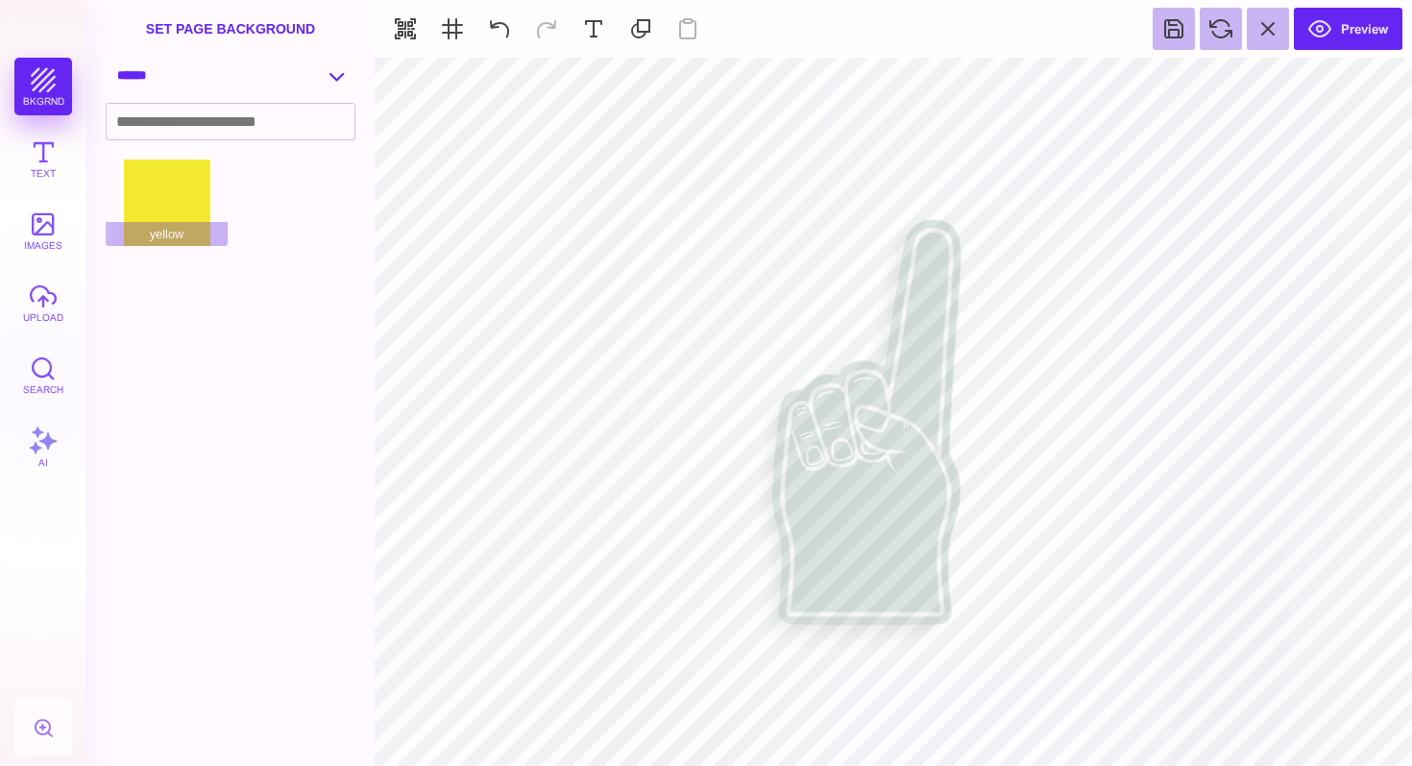
click at [252, 83] on select "**********" at bounding box center [231, 76] width 248 height 34
select select "**********"
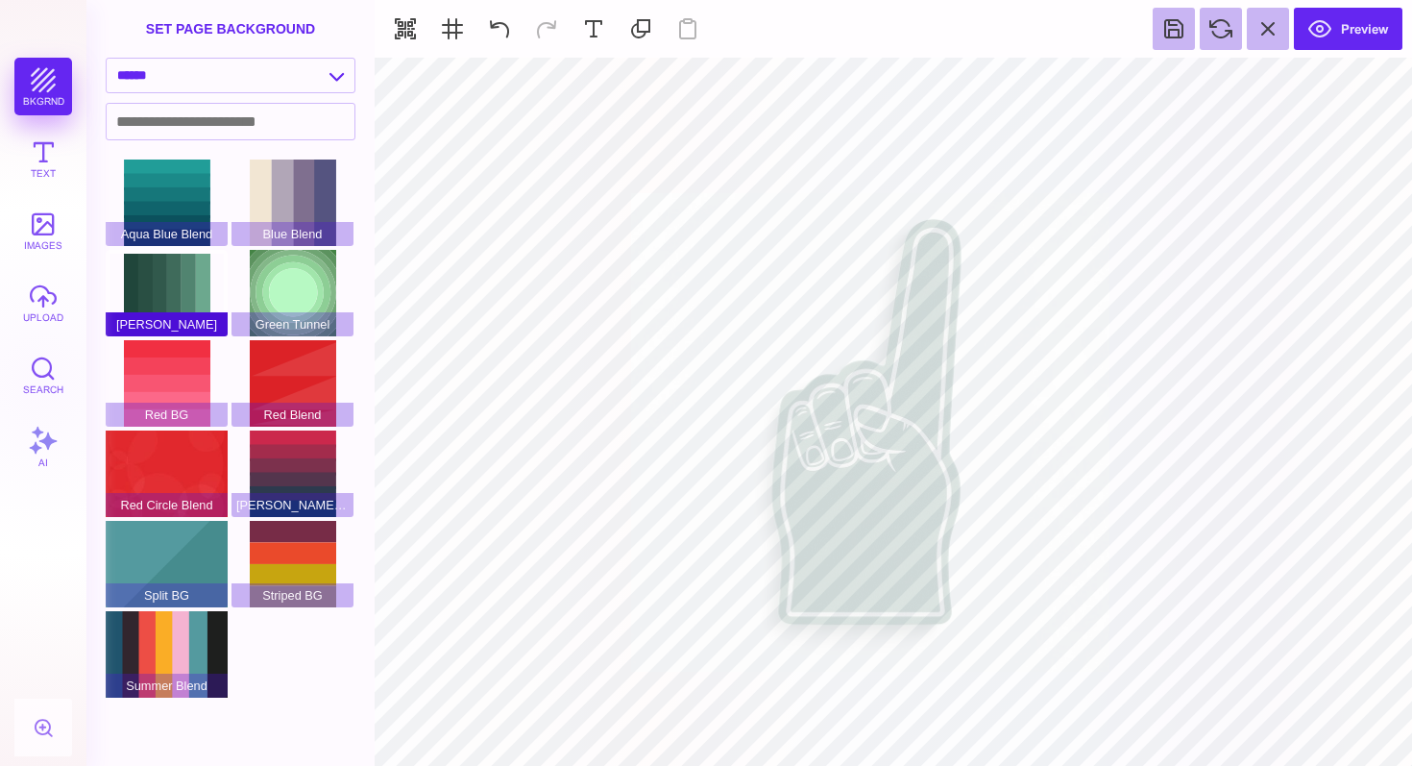
click at [154, 286] on div "[PERSON_NAME]" at bounding box center [167, 293] width 122 height 86
click at [193, 325] on span "[PERSON_NAME]" at bounding box center [167, 324] width 122 height 24
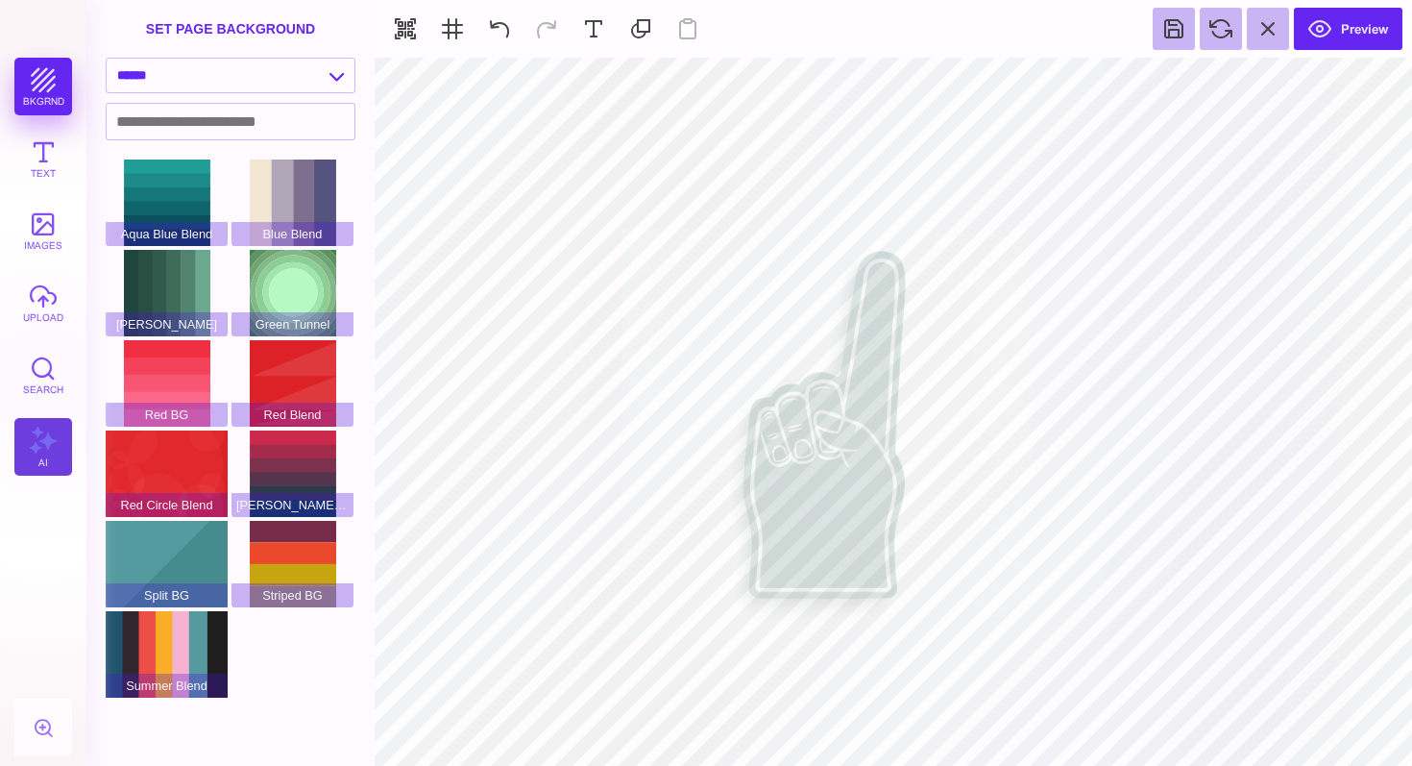
click at [40, 448] on button "AI" at bounding box center [43, 447] width 58 height 58
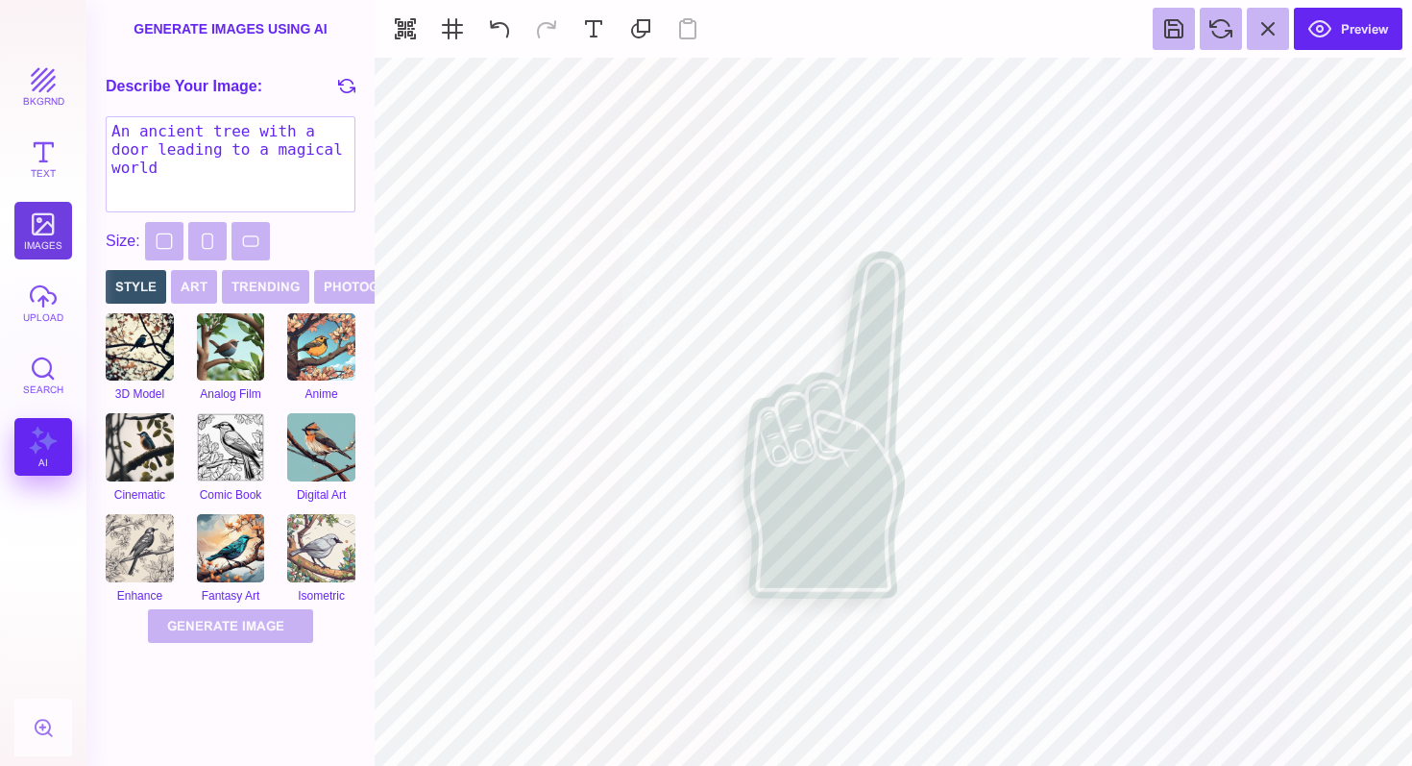
click at [43, 244] on button "images" at bounding box center [43, 231] width 58 height 58
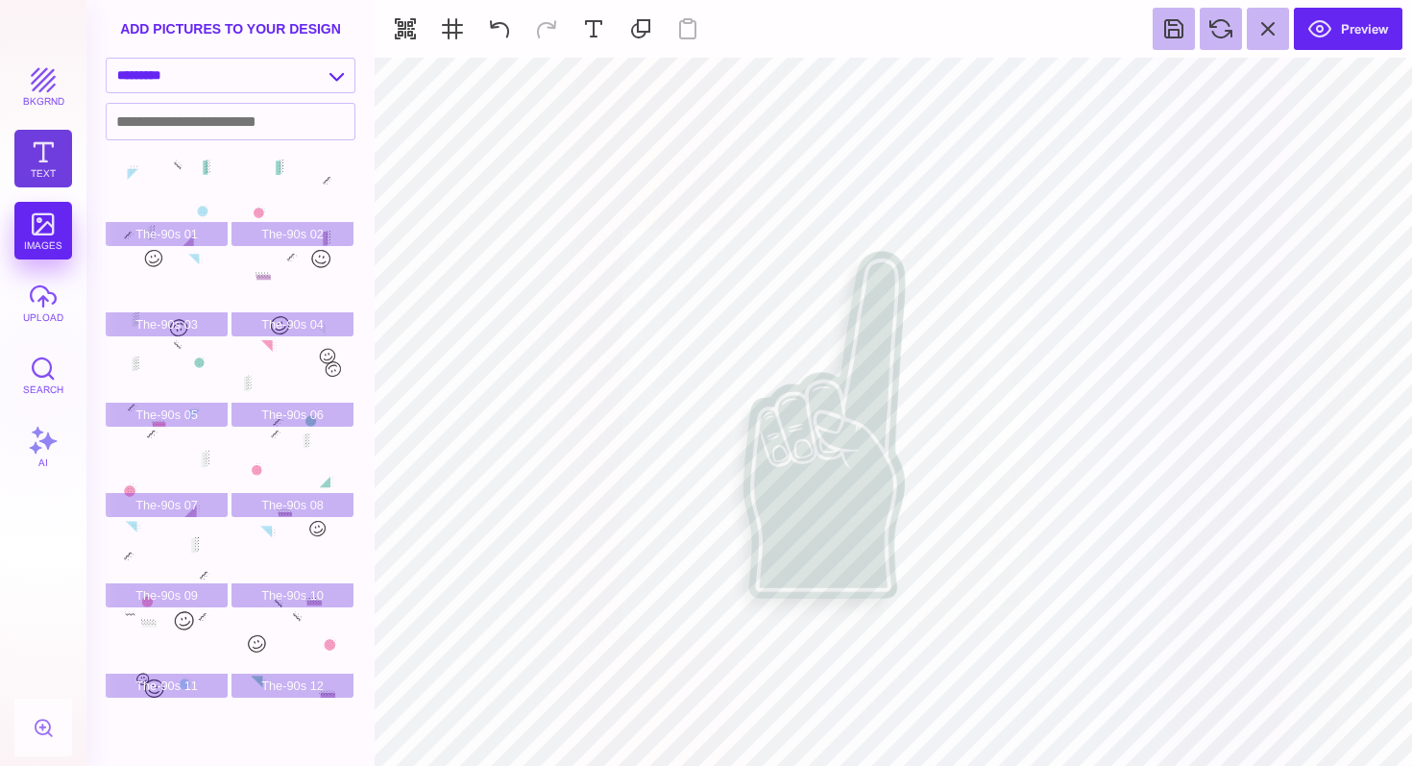
click at [58, 163] on button "Text" at bounding box center [43, 159] width 58 height 58
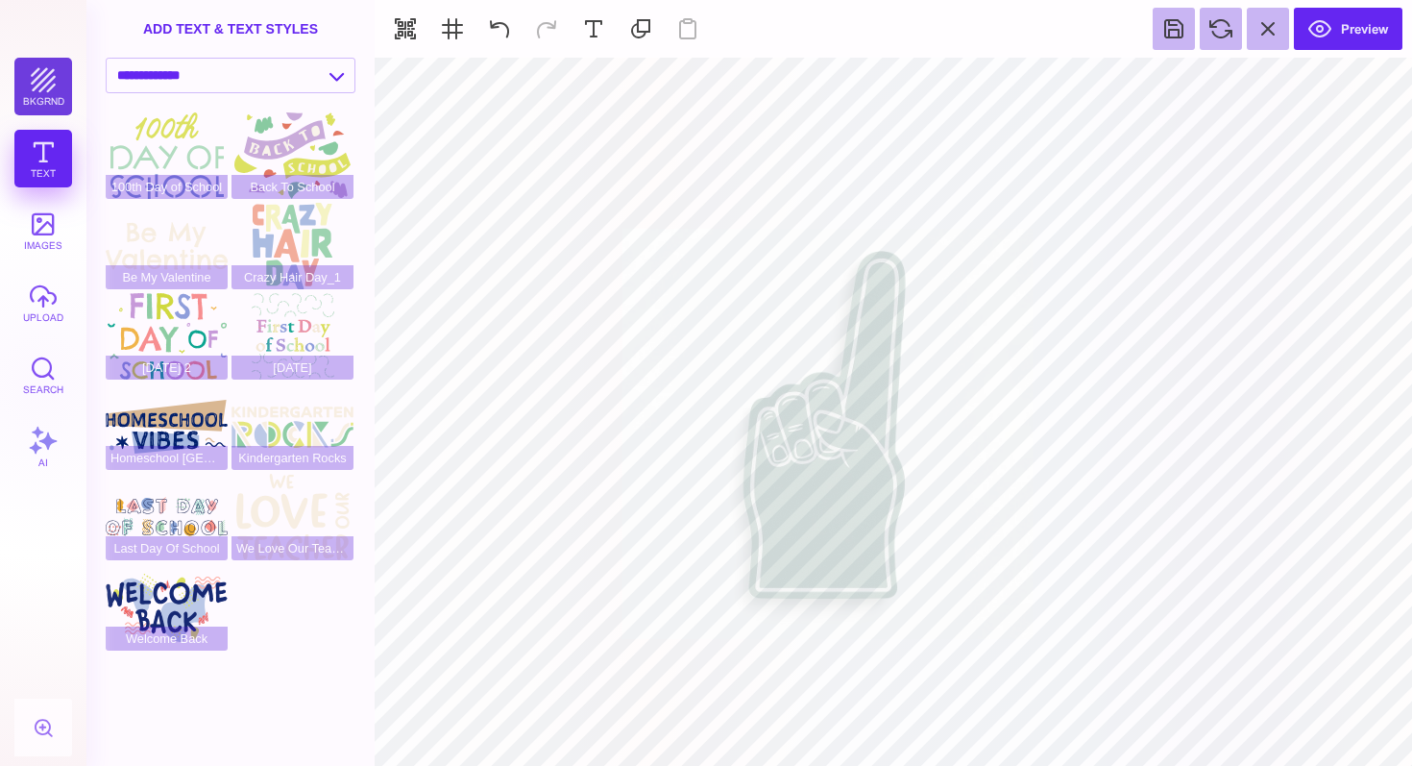
click at [41, 84] on button "bkgrnd" at bounding box center [43, 87] width 58 height 58
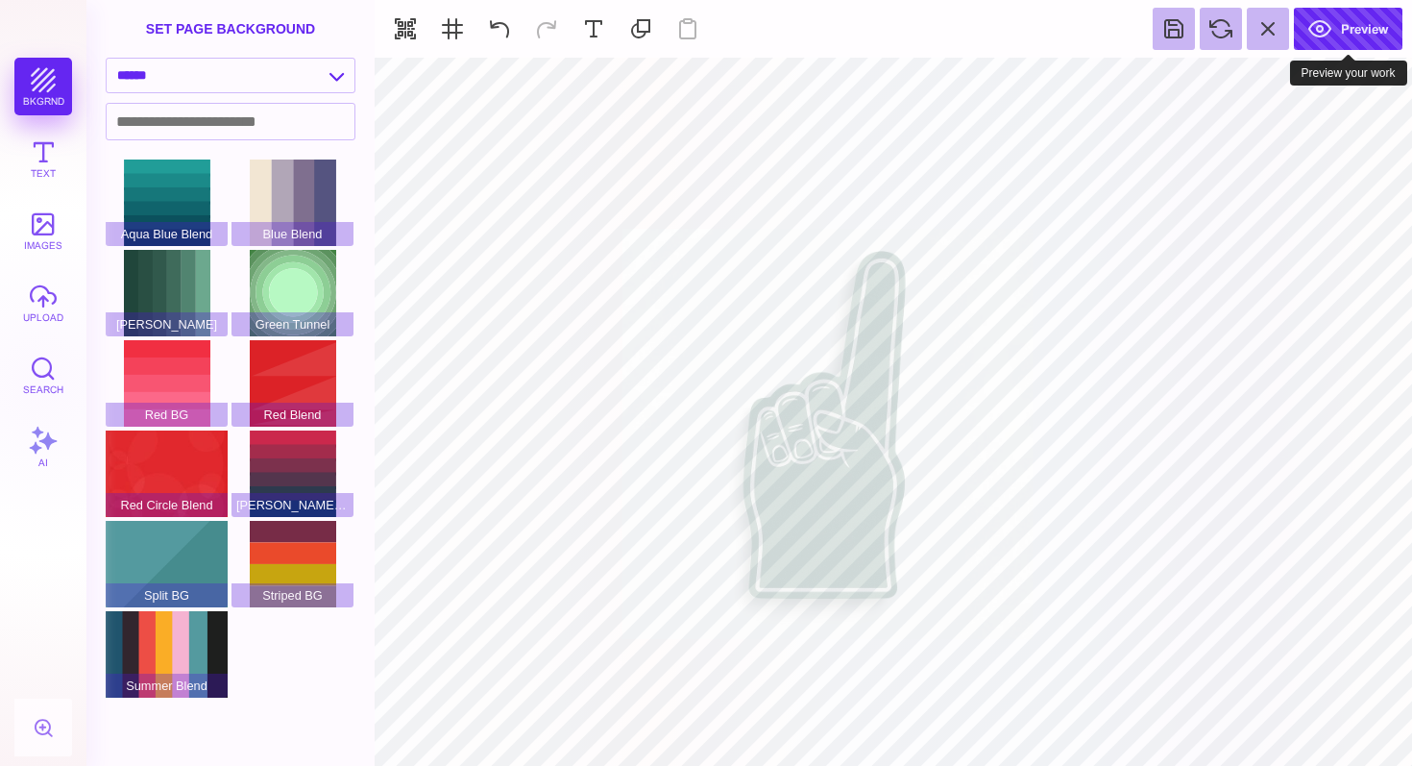
click at [1337, 21] on button "Preview" at bounding box center [1348, 29] width 109 height 42
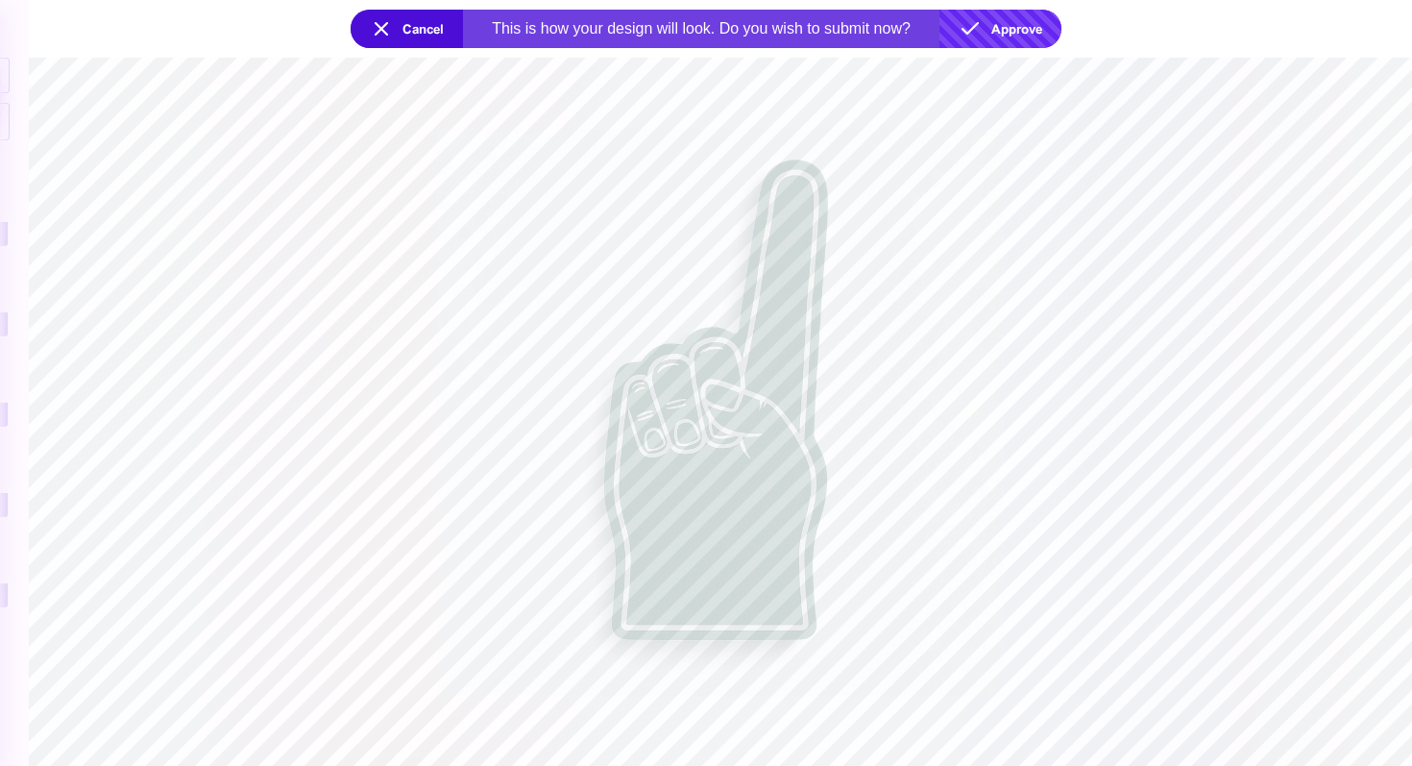
click at [976, 37] on button "Approve" at bounding box center [1001, 29] width 122 height 38
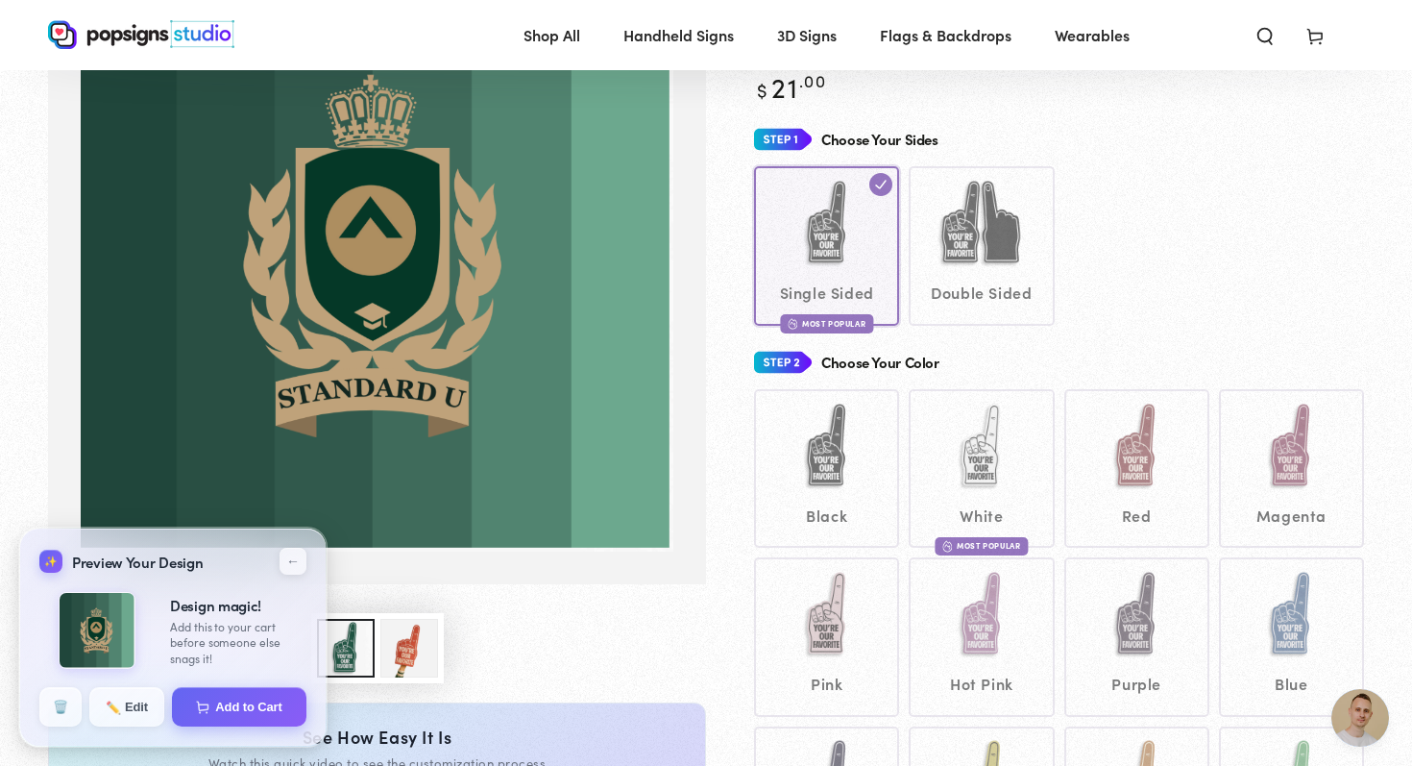
scroll to position [214, 0]
click at [115, 712] on span "✏️" at bounding box center [112, 704] width 13 height 13
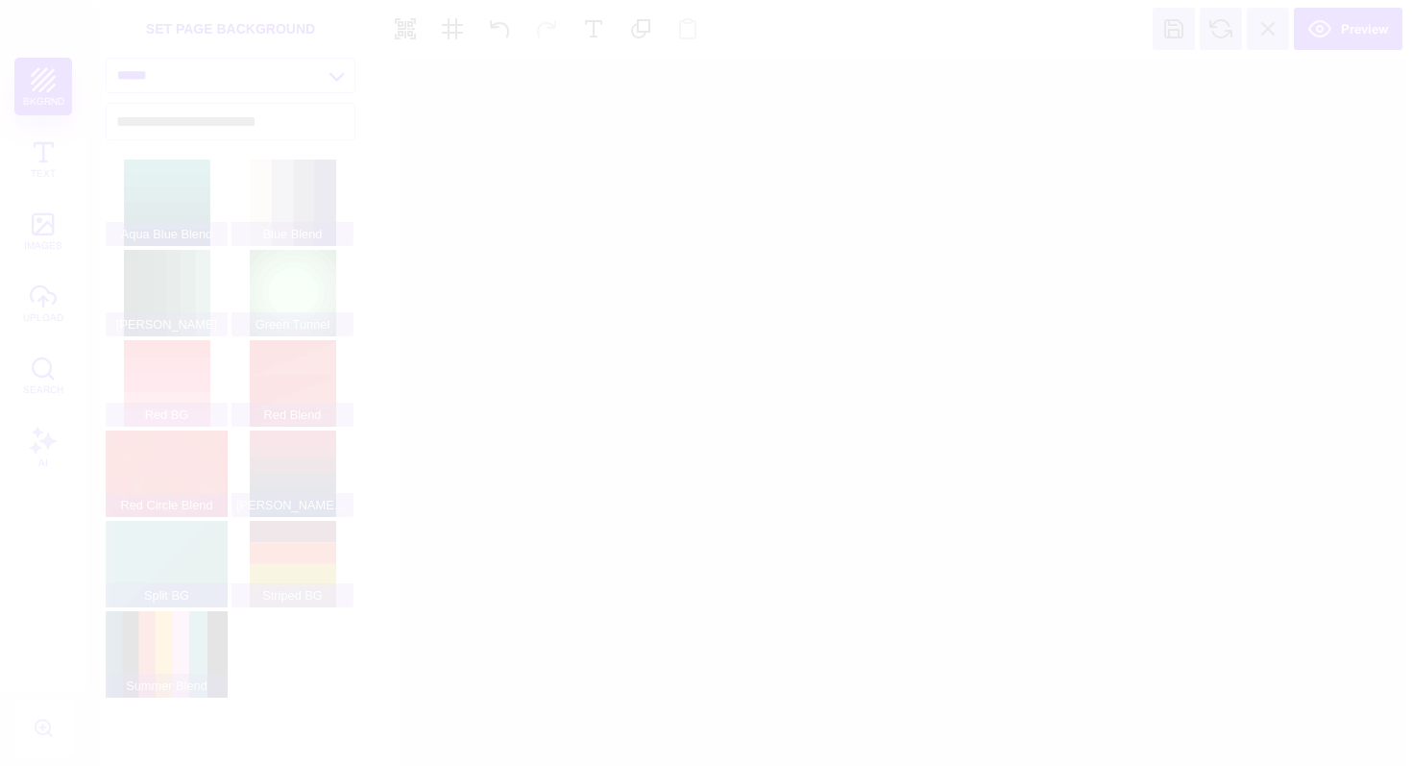
scroll to position [0, 0]
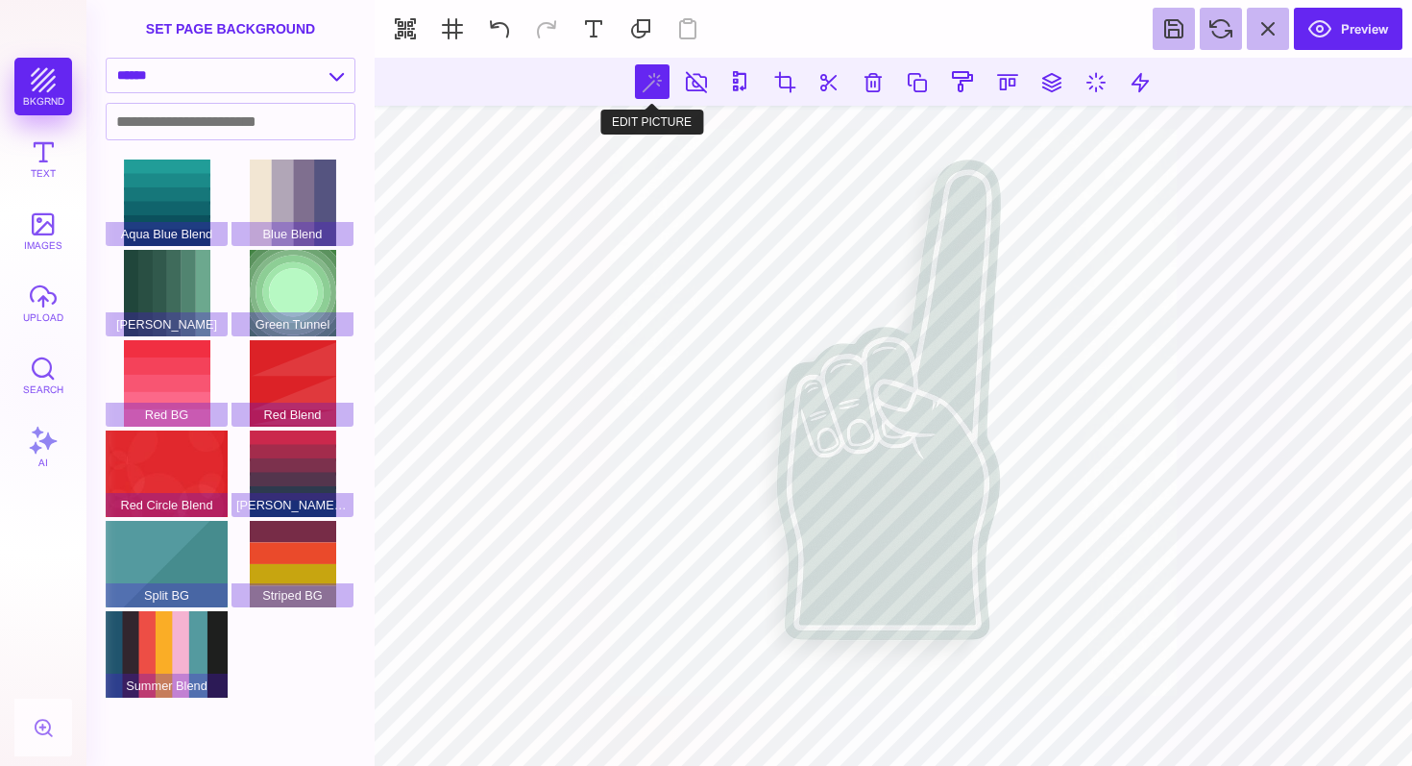
click at [650, 80] on button at bounding box center [652, 81] width 35 height 35
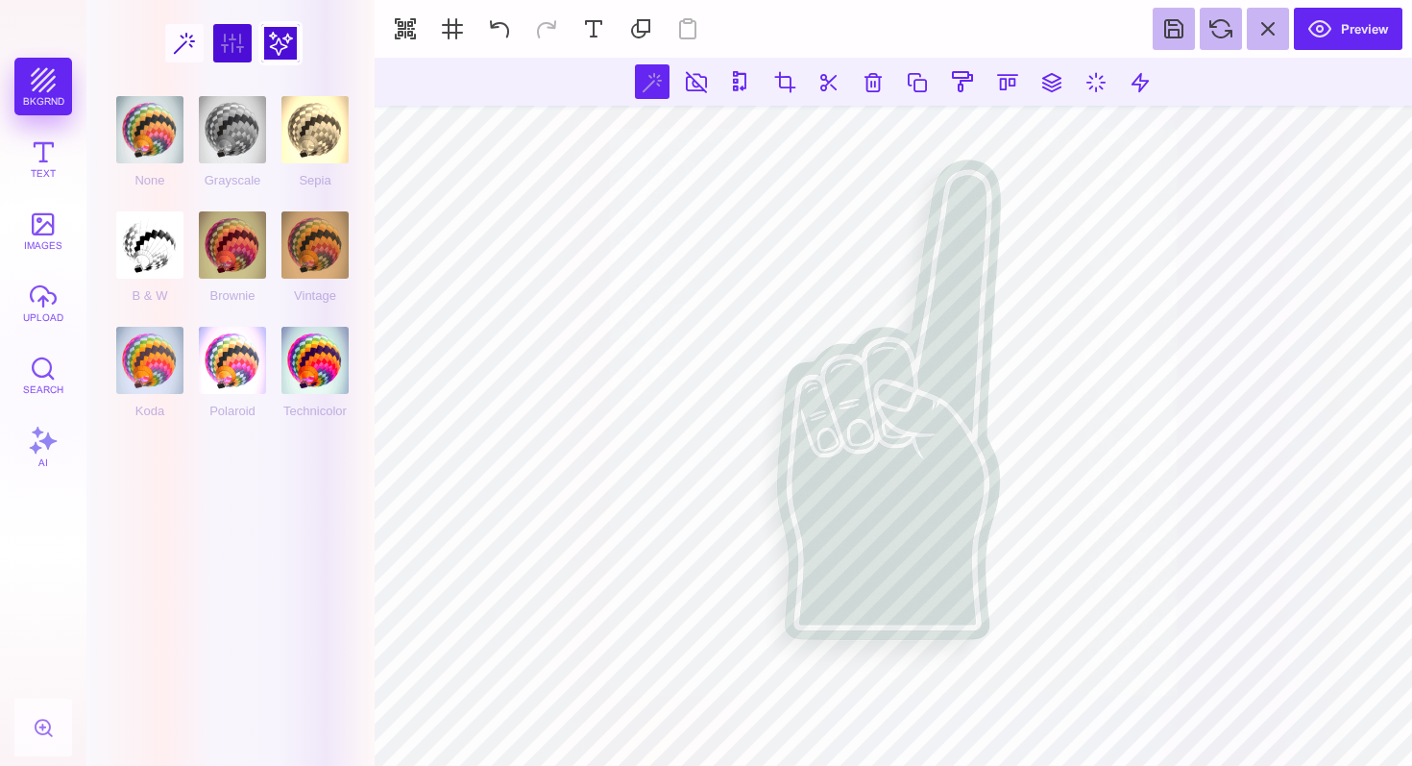
click at [293, 47] on div at bounding box center [280, 43] width 38 height 38
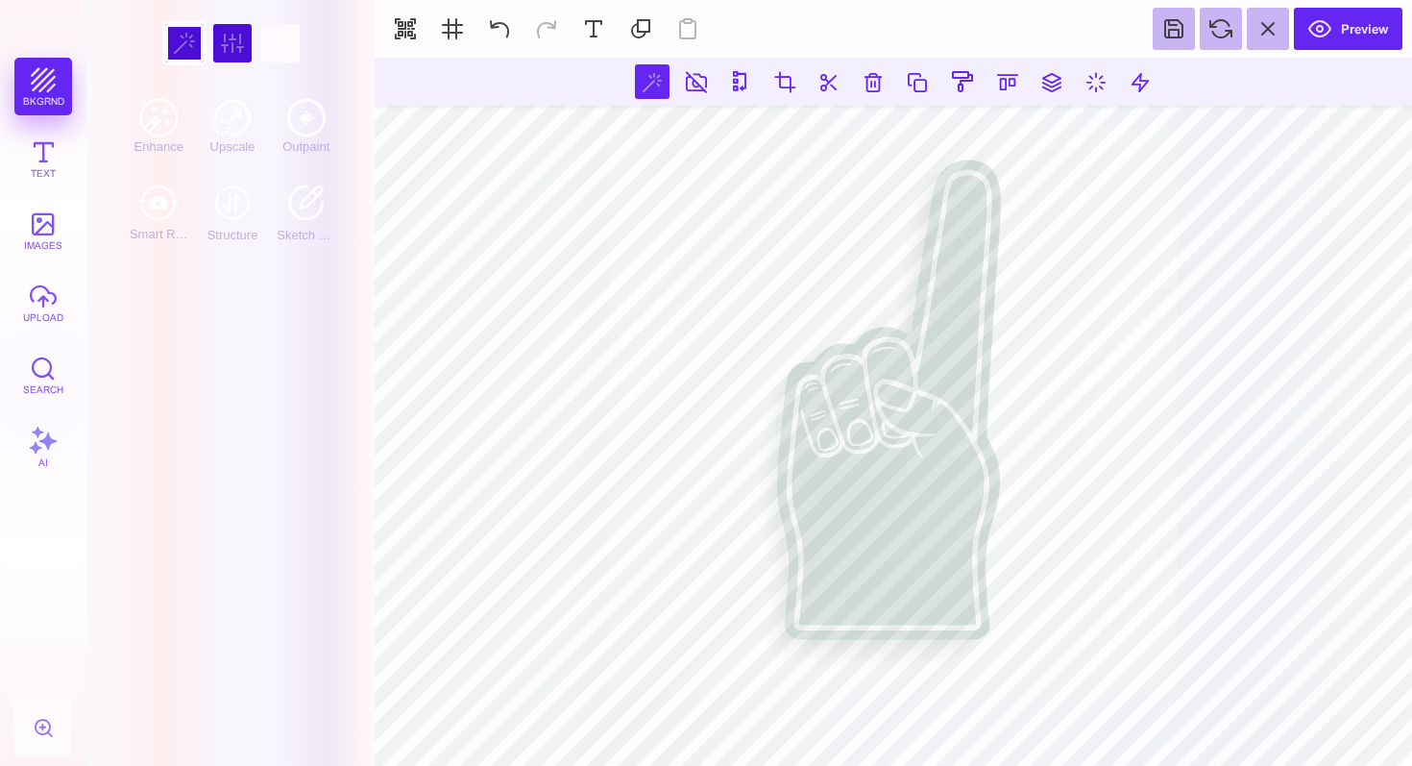
click at [186, 37] on div at bounding box center [184, 43] width 38 height 38
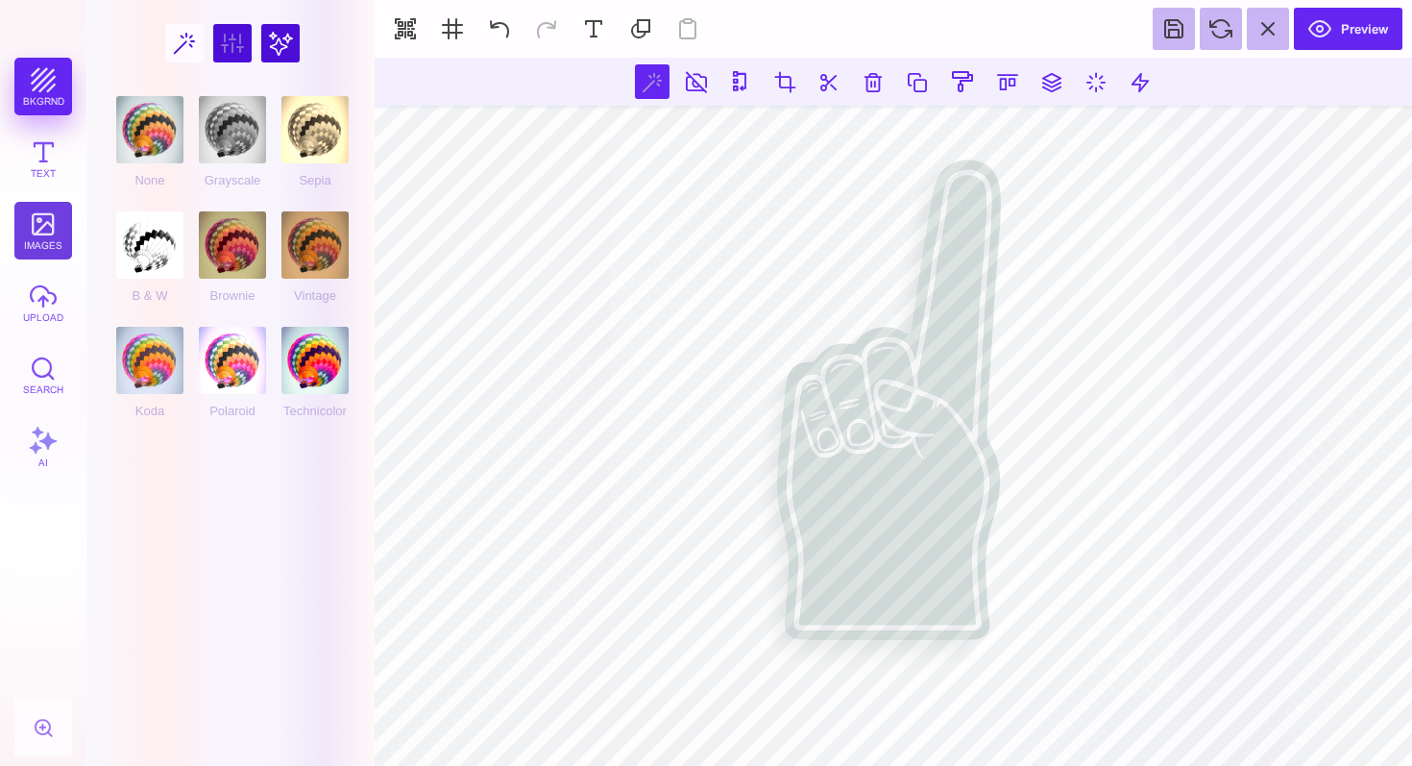
click at [40, 231] on button "images" at bounding box center [43, 231] width 58 height 58
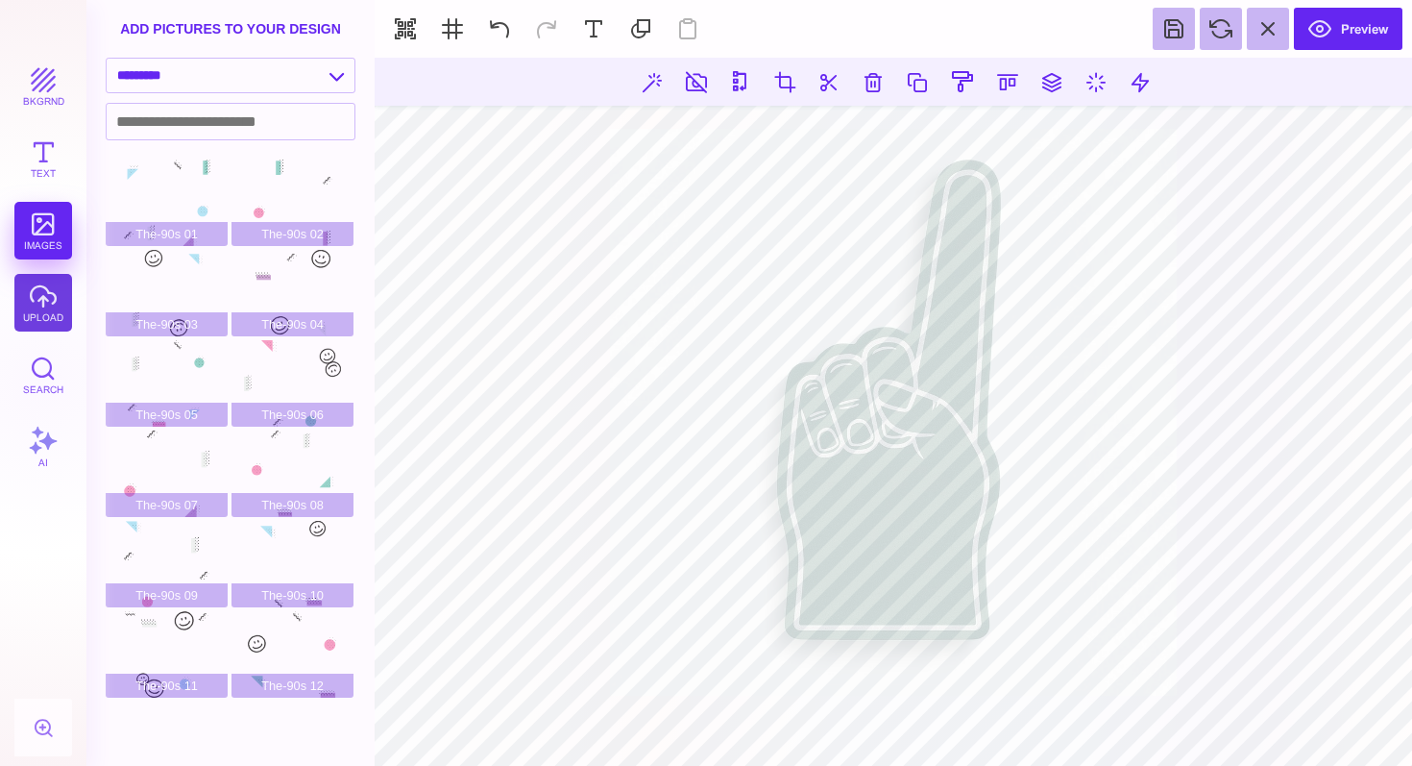
click at [39, 300] on button "upload" at bounding box center [43, 303] width 58 height 58
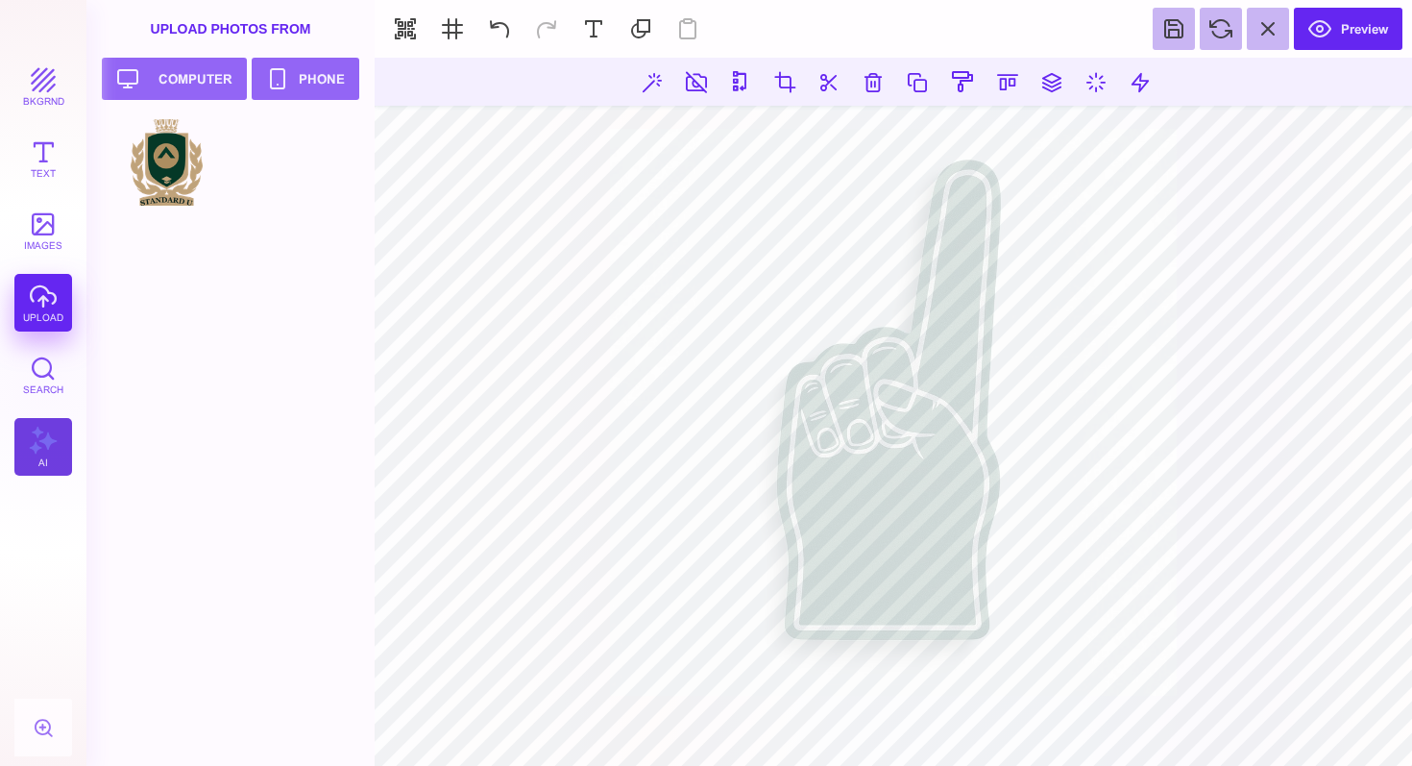
click at [38, 439] on button "AI" at bounding box center [43, 447] width 58 height 58
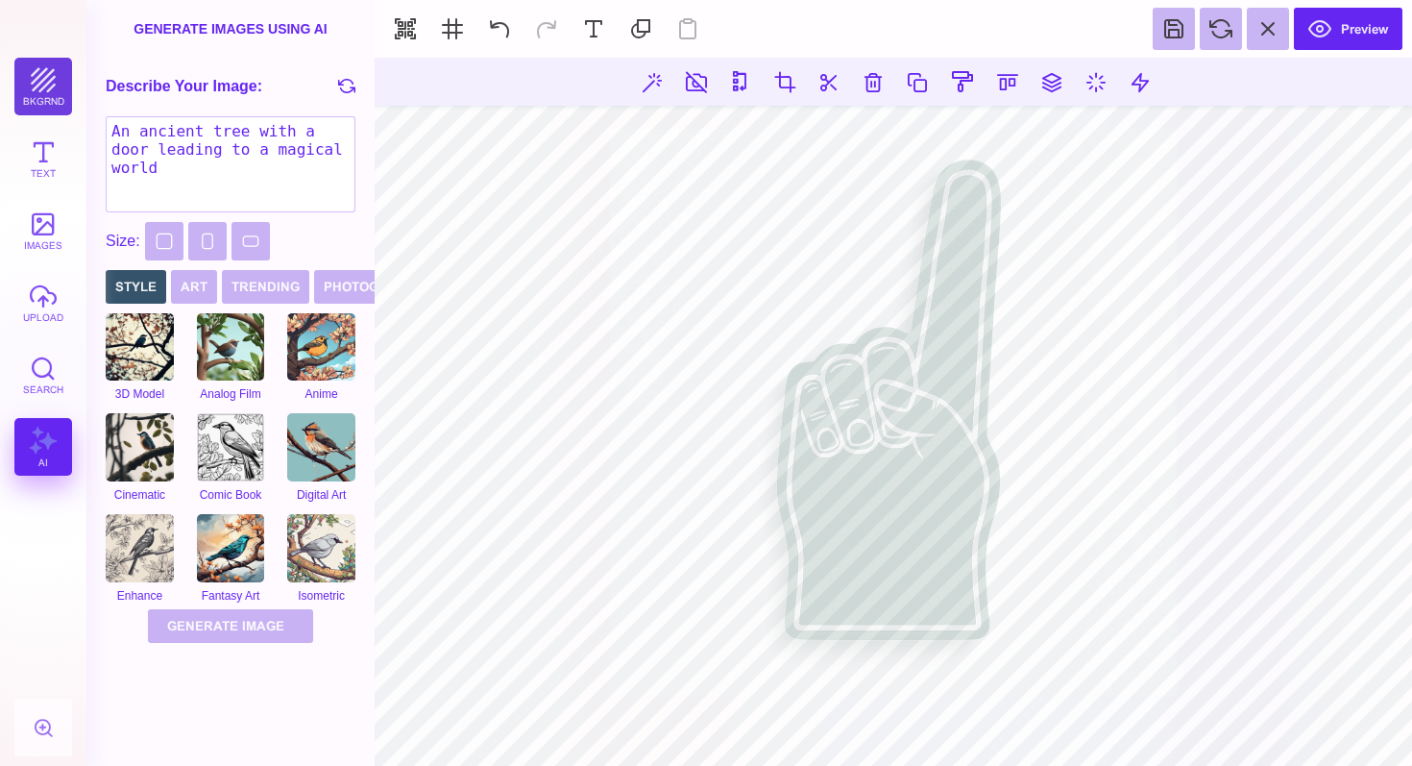
click at [35, 77] on button "bkgrnd" at bounding box center [43, 87] width 58 height 58
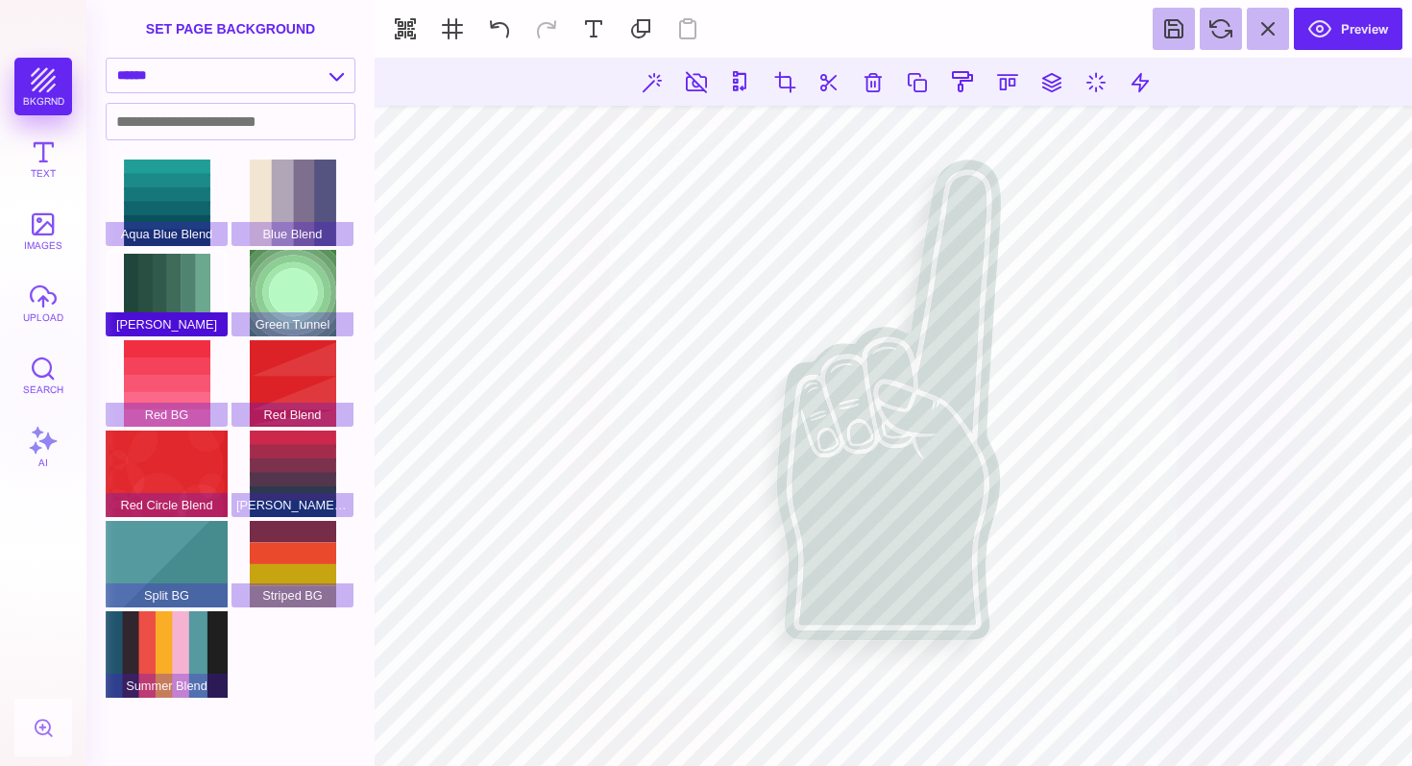
click at [169, 320] on span "[PERSON_NAME]" at bounding box center [167, 324] width 122 height 24
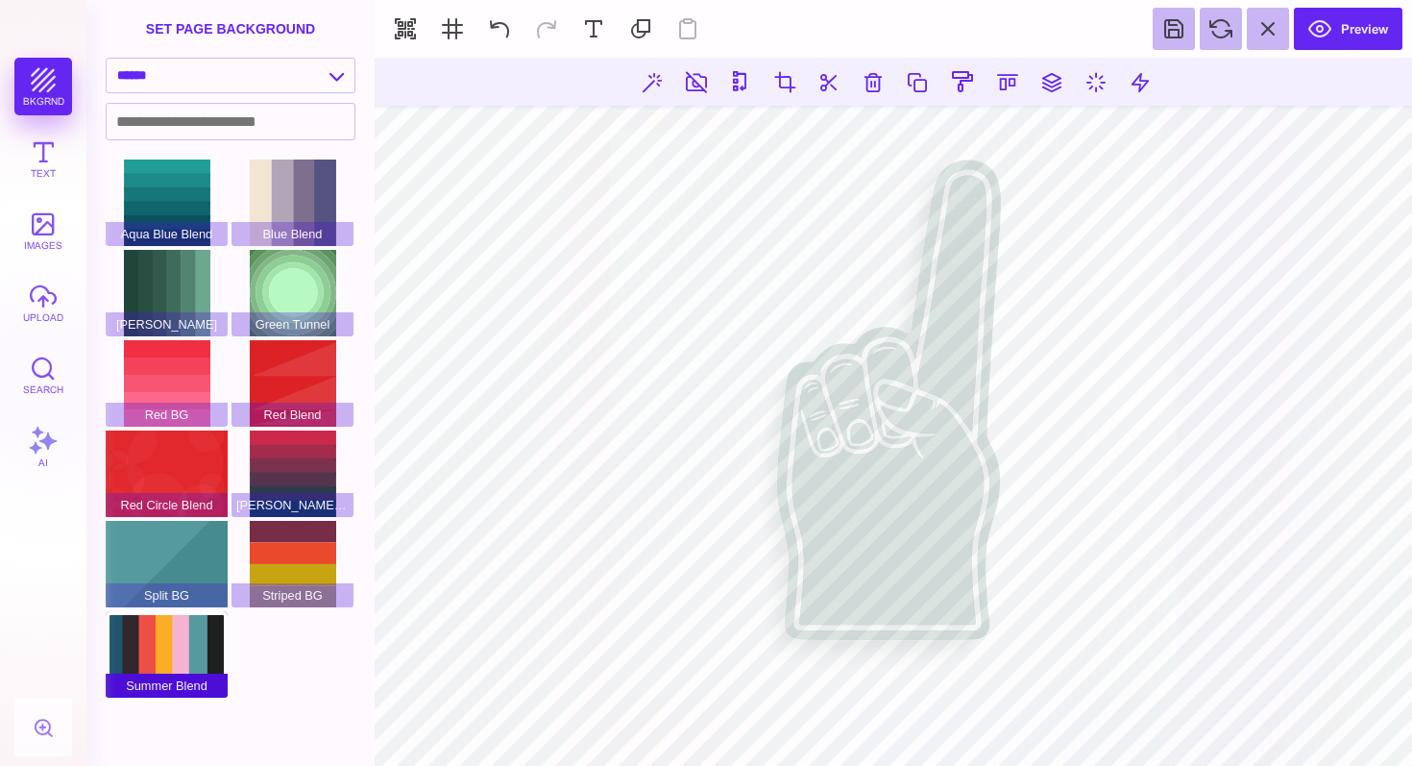
click at [182, 646] on div "Summer Blend" at bounding box center [167, 654] width 122 height 86
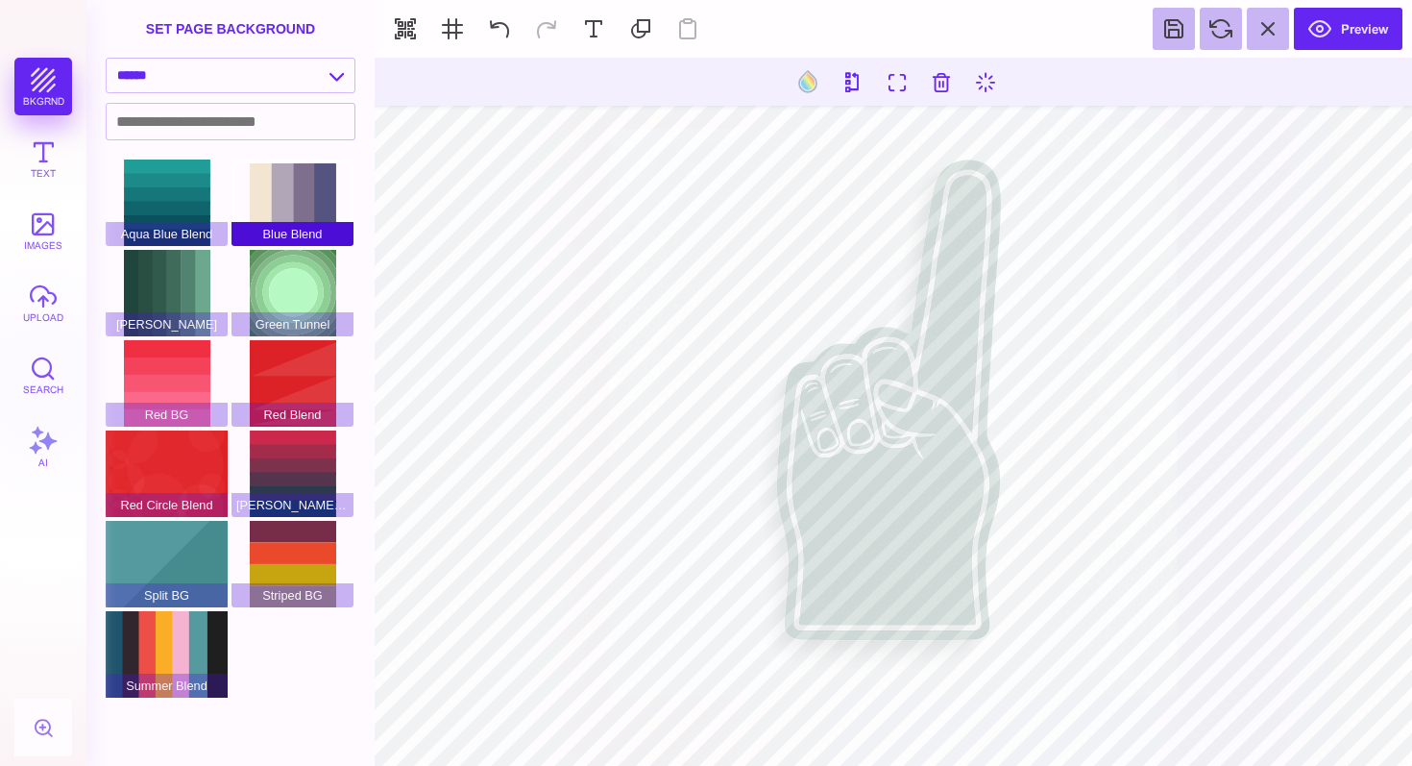
click at [300, 179] on div "Blue Blend" at bounding box center [293, 202] width 122 height 86
click at [163, 297] on div "[PERSON_NAME]" at bounding box center [167, 293] width 122 height 86
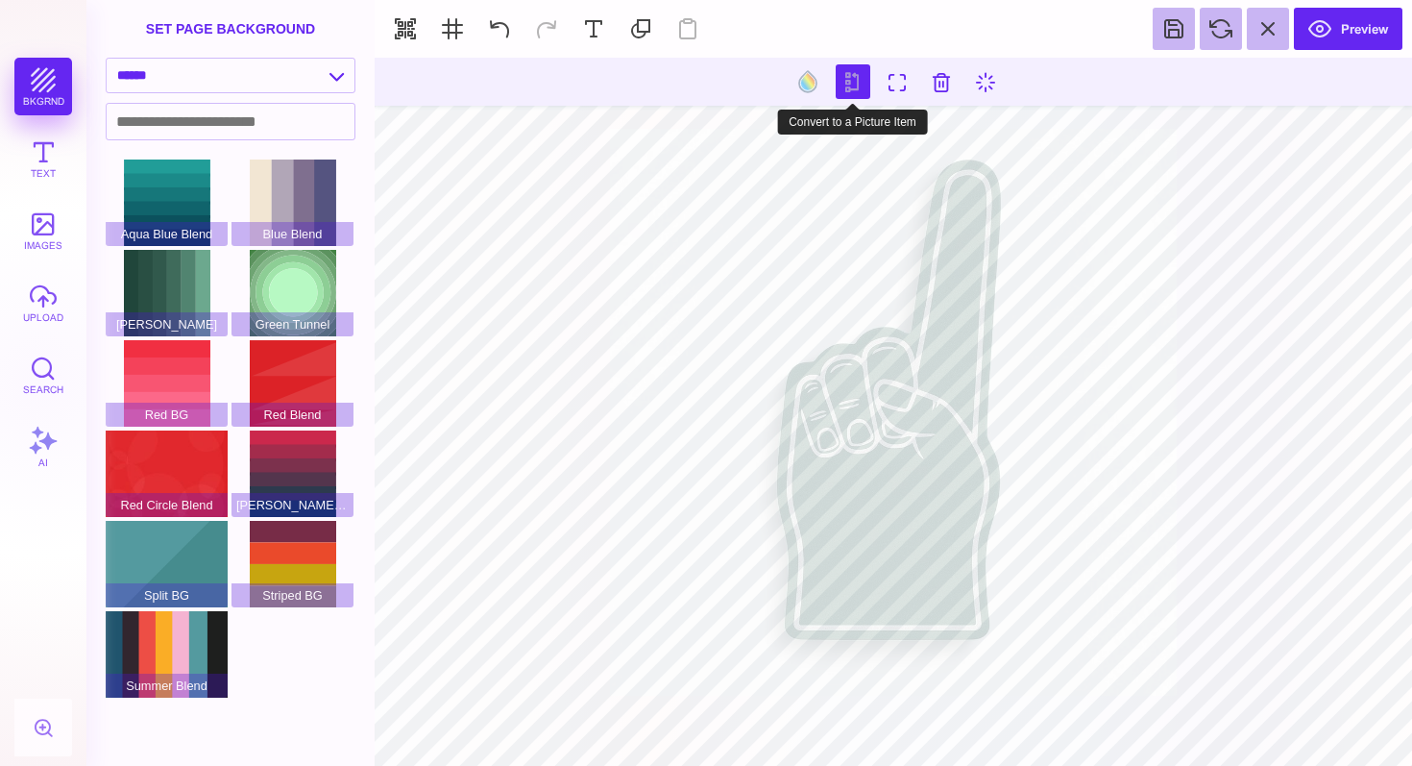
click at [849, 89] on button at bounding box center [853, 81] width 35 height 35
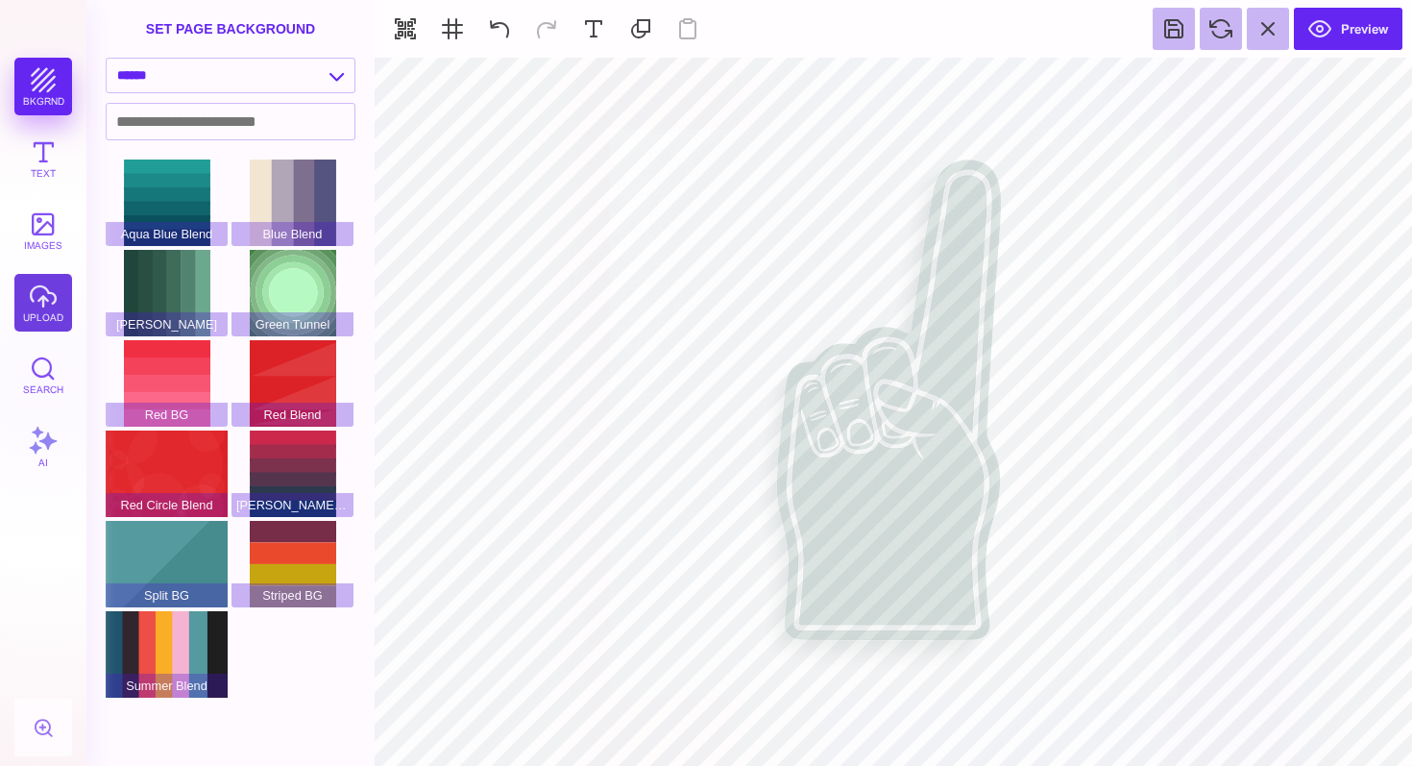
click at [35, 304] on button "upload" at bounding box center [43, 303] width 58 height 58
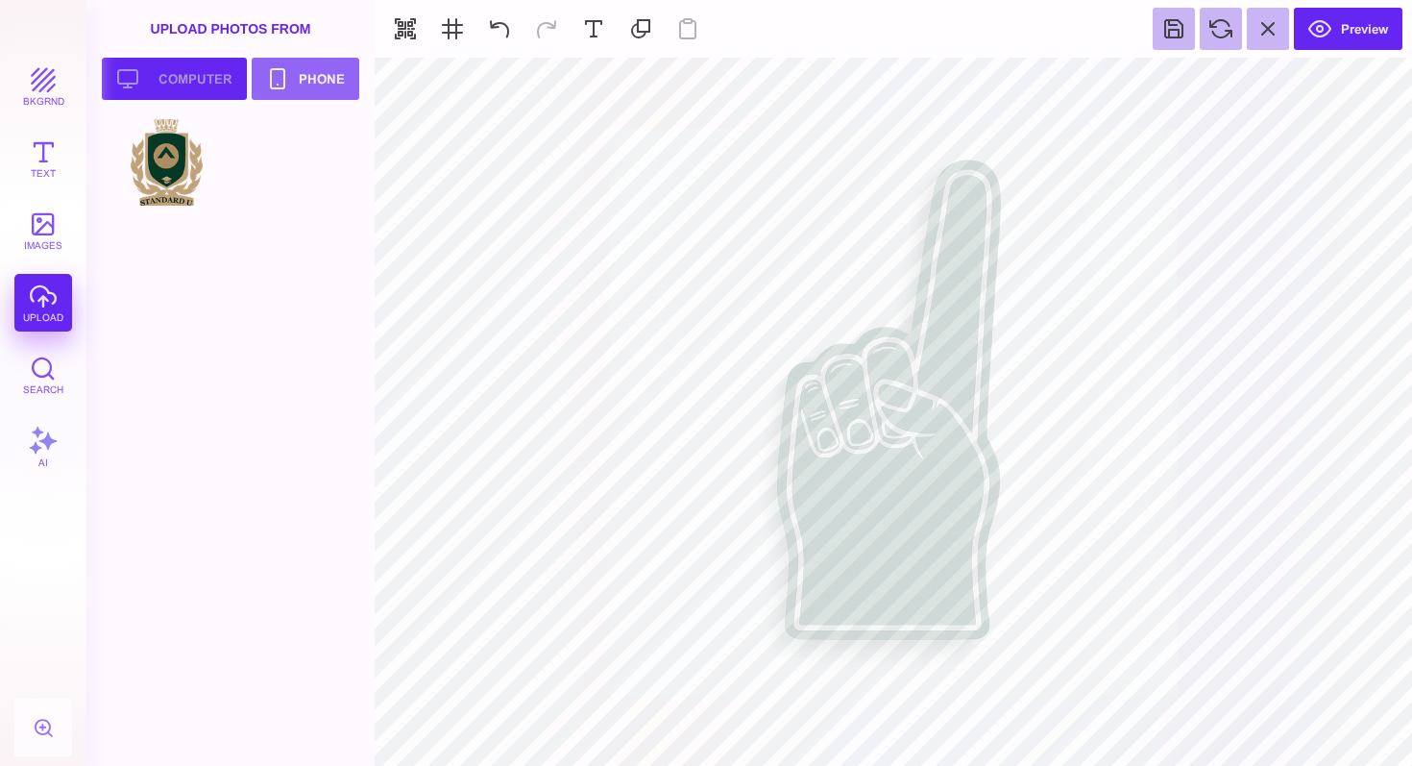
click at [185, 77] on button "Upload your artwork Computer" at bounding box center [174, 79] width 145 height 42
click at [287, 157] on div at bounding box center [293, 162] width 122 height 86
type input "#000000"
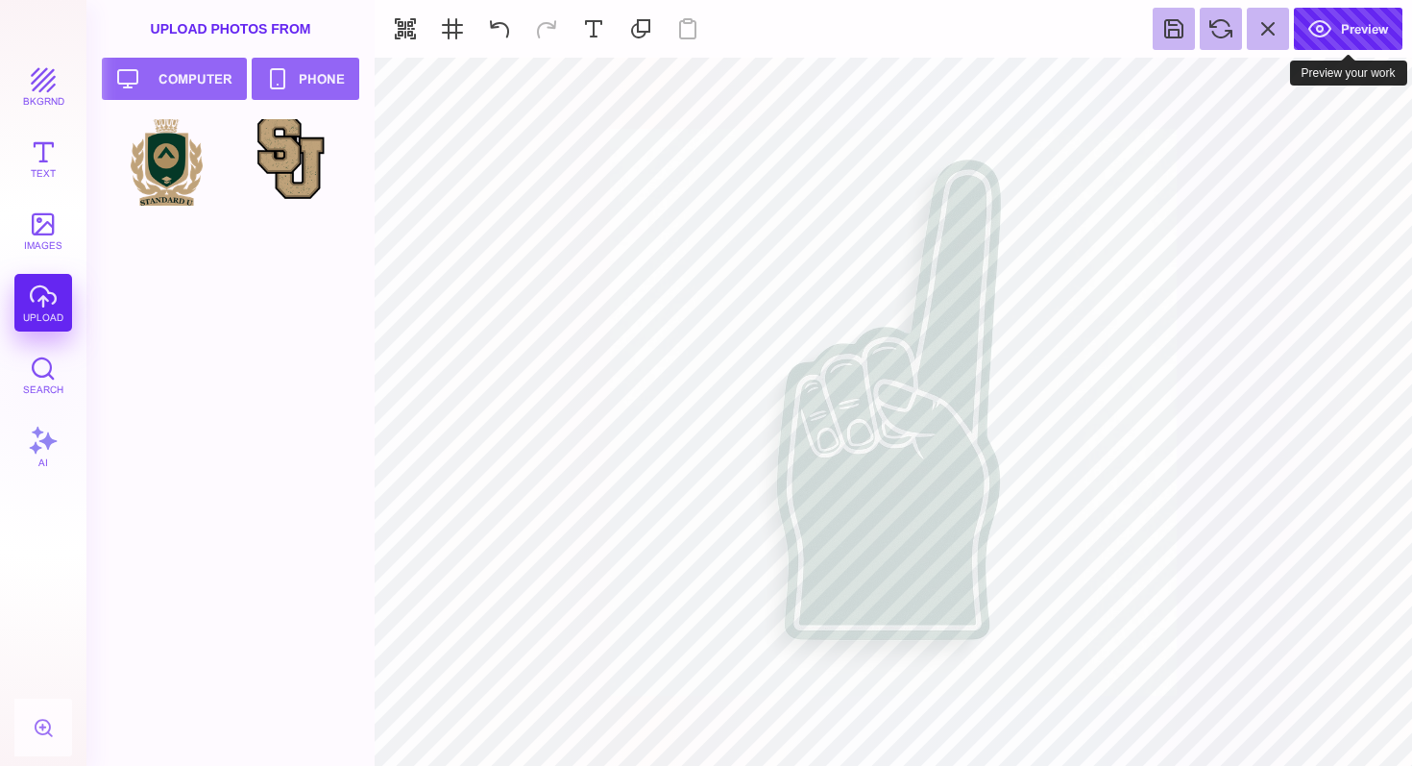
click at [1325, 31] on button "Preview" at bounding box center [1348, 29] width 109 height 42
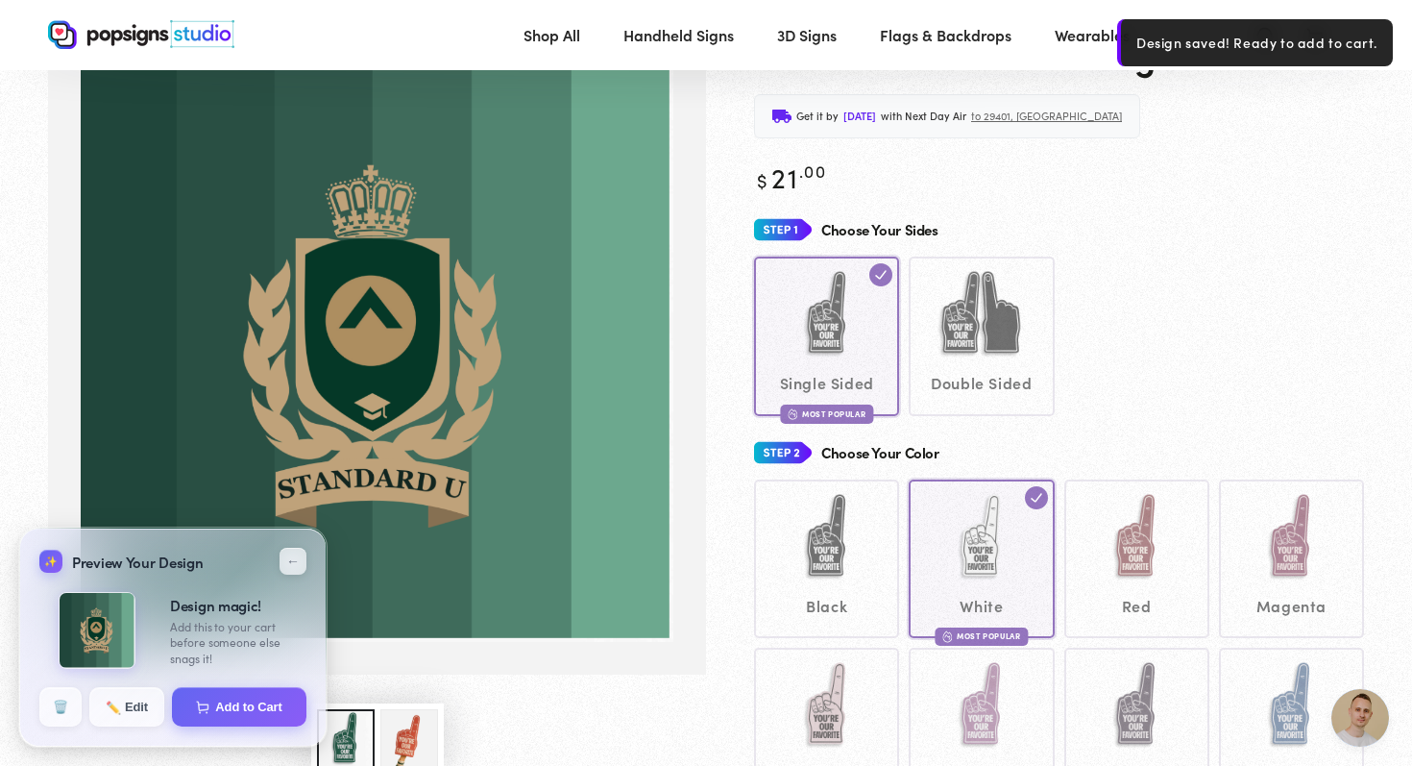
scroll to position [124, 0]
click at [479, 188] on img "Gallery Viewer" at bounding box center [377, 344] width 593 height 593
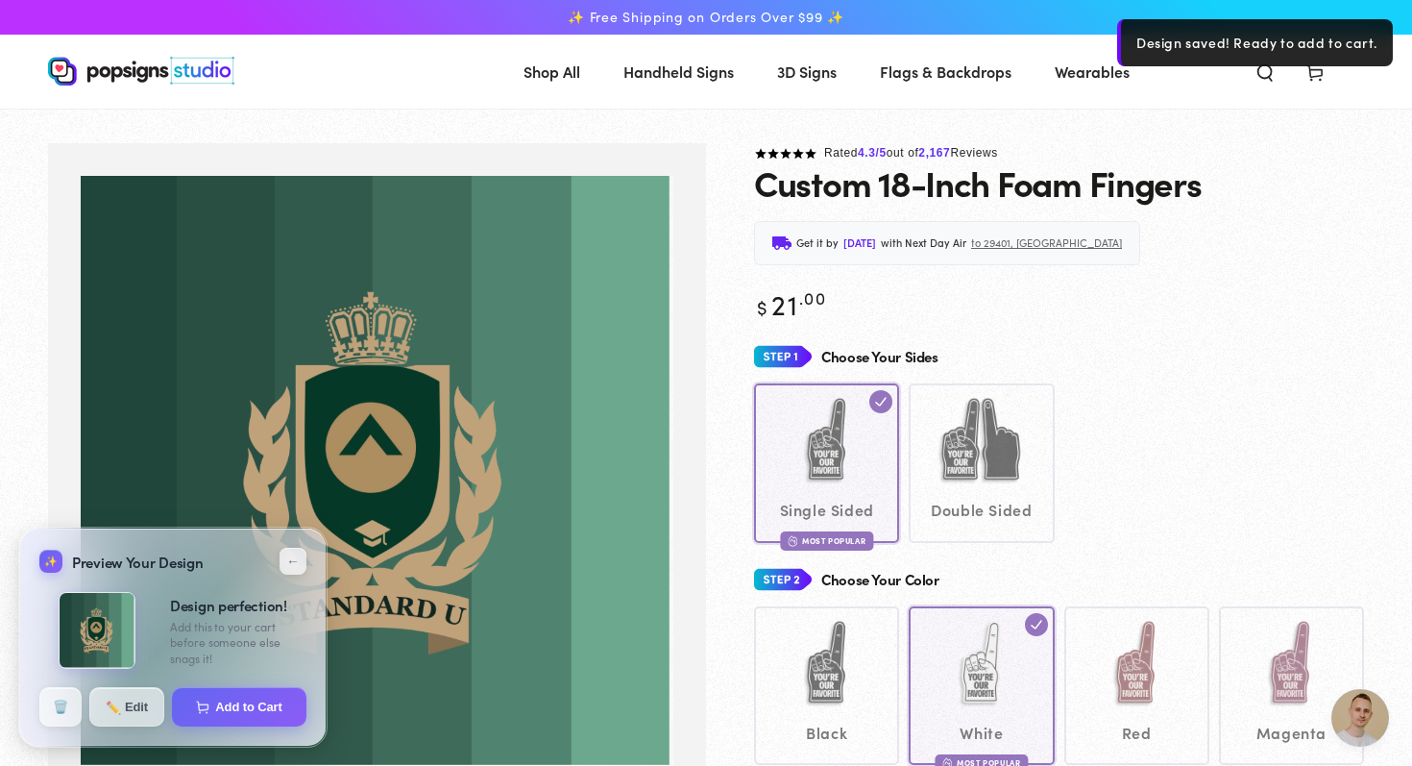
click at [131, 728] on div "✨ Preview Your Design ↙ ← Side 1 Side 2 Design perfection! Ready to bring this …" at bounding box center [172, 636] width 307 height 219
click at [129, 714] on button "✏️ Edit" at bounding box center [126, 706] width 77 height 40
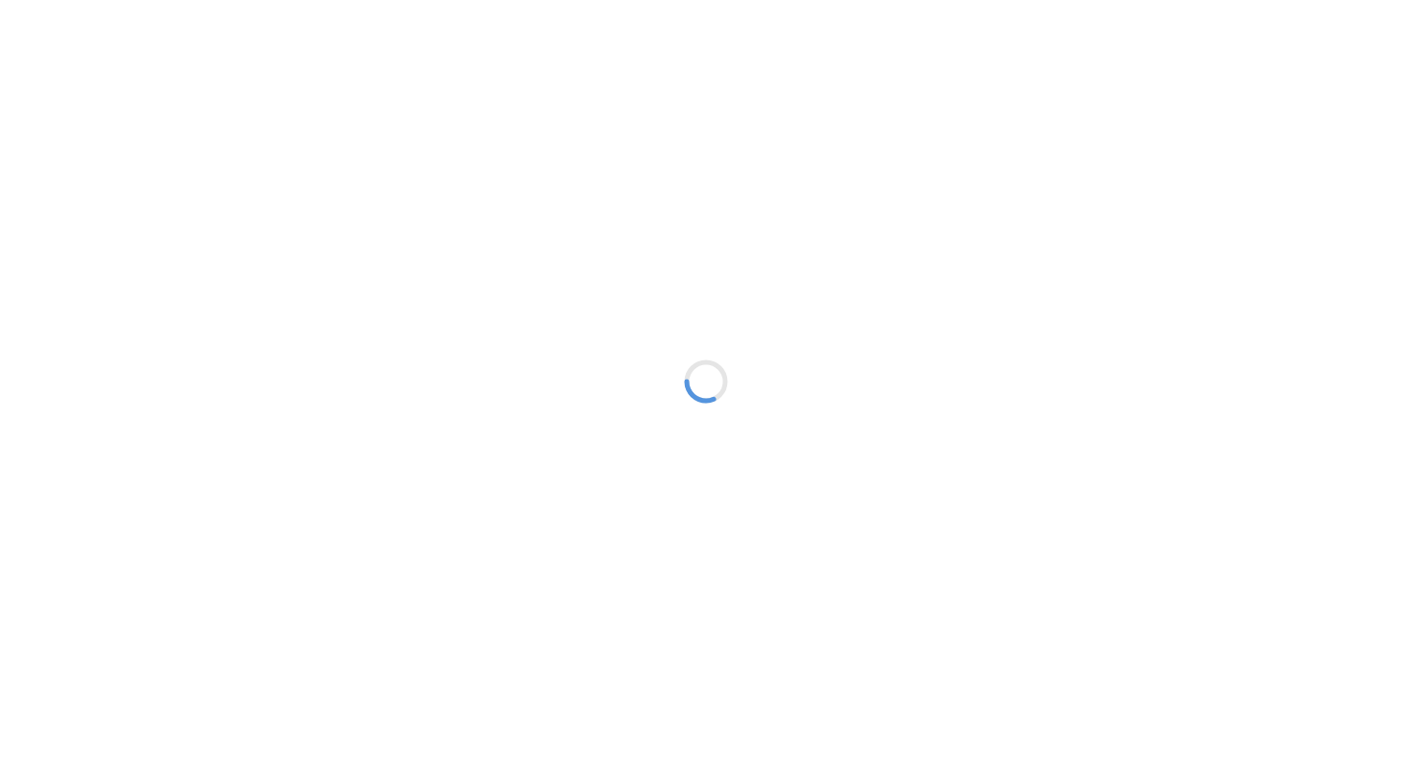
type textarea "An ancient tree with a door leading to a magical world"
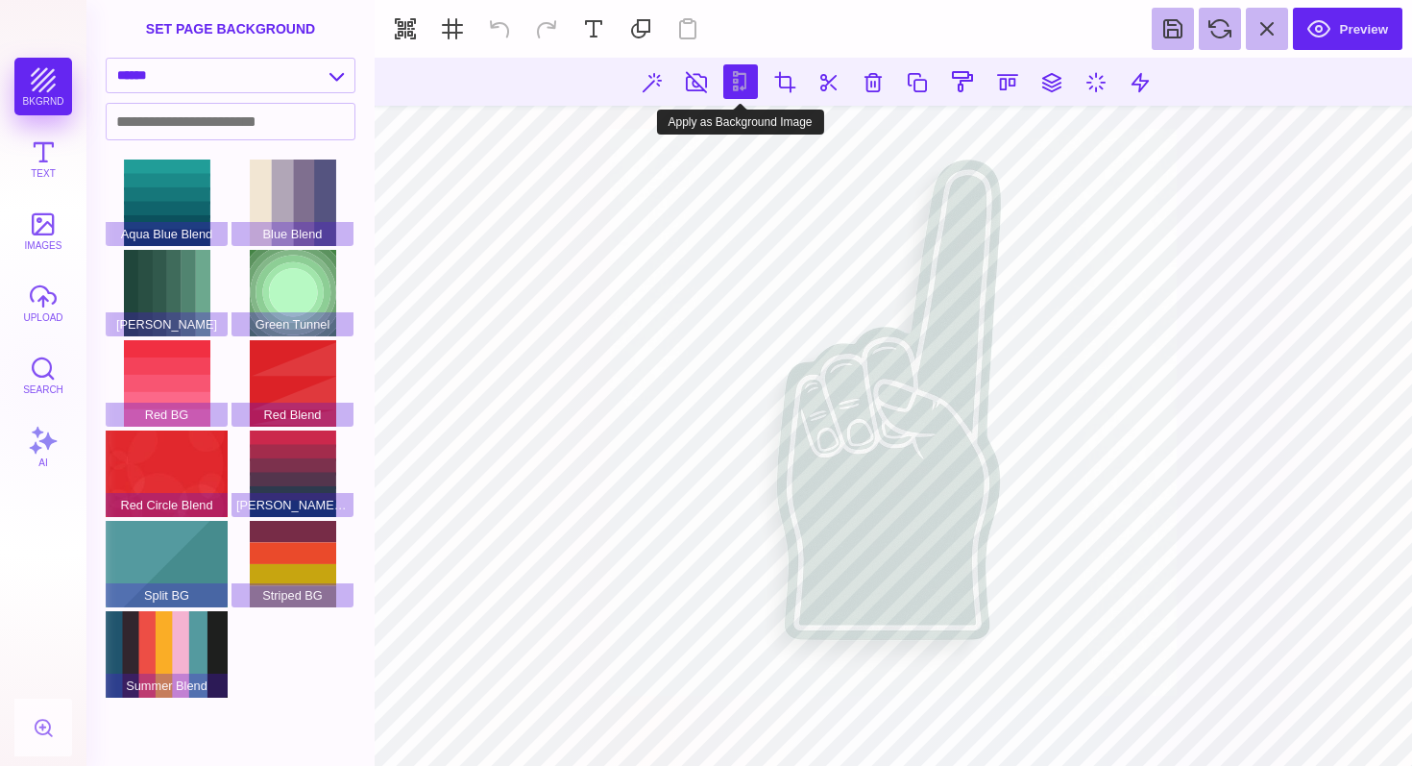
click at [752, 79] on button at bounding box center [740, 81] width 35 height 35
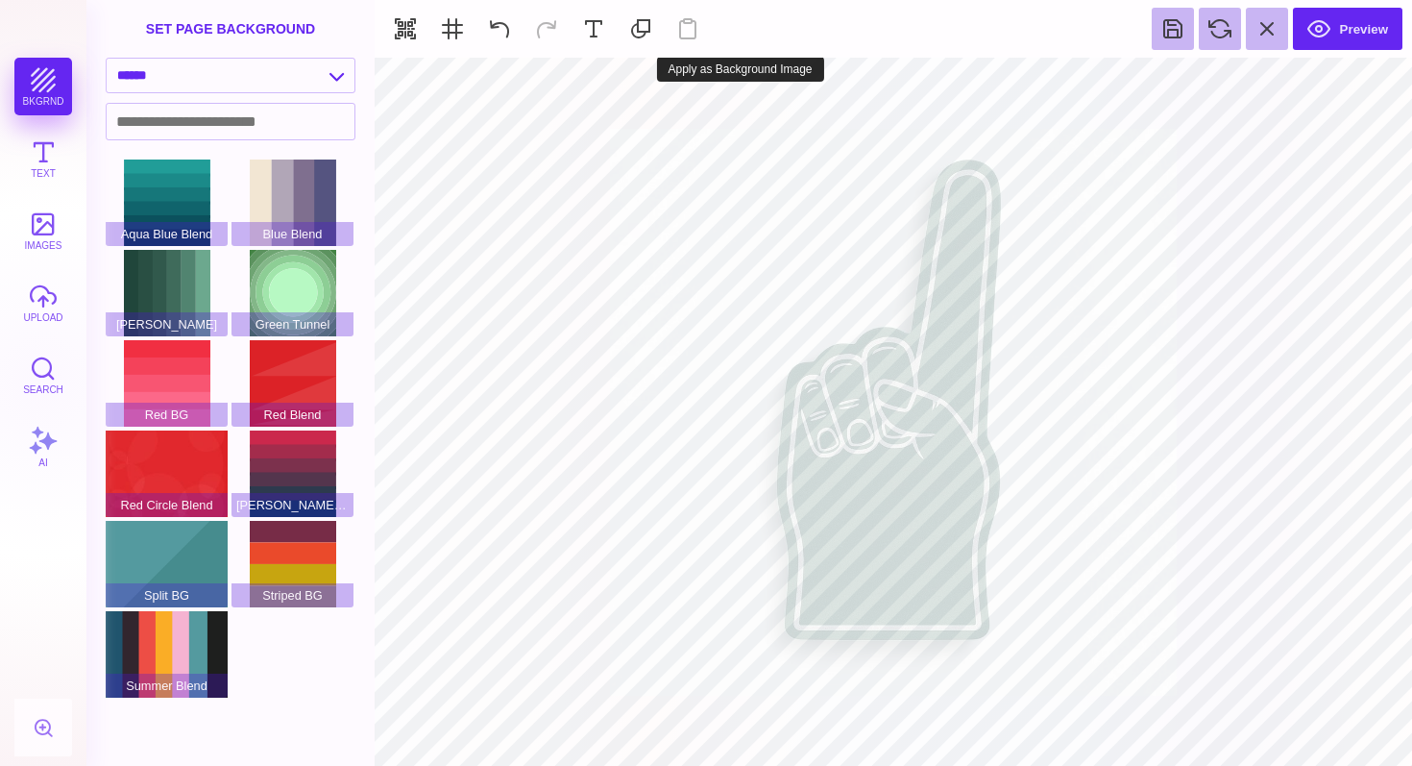
type input "#FFFFFF"
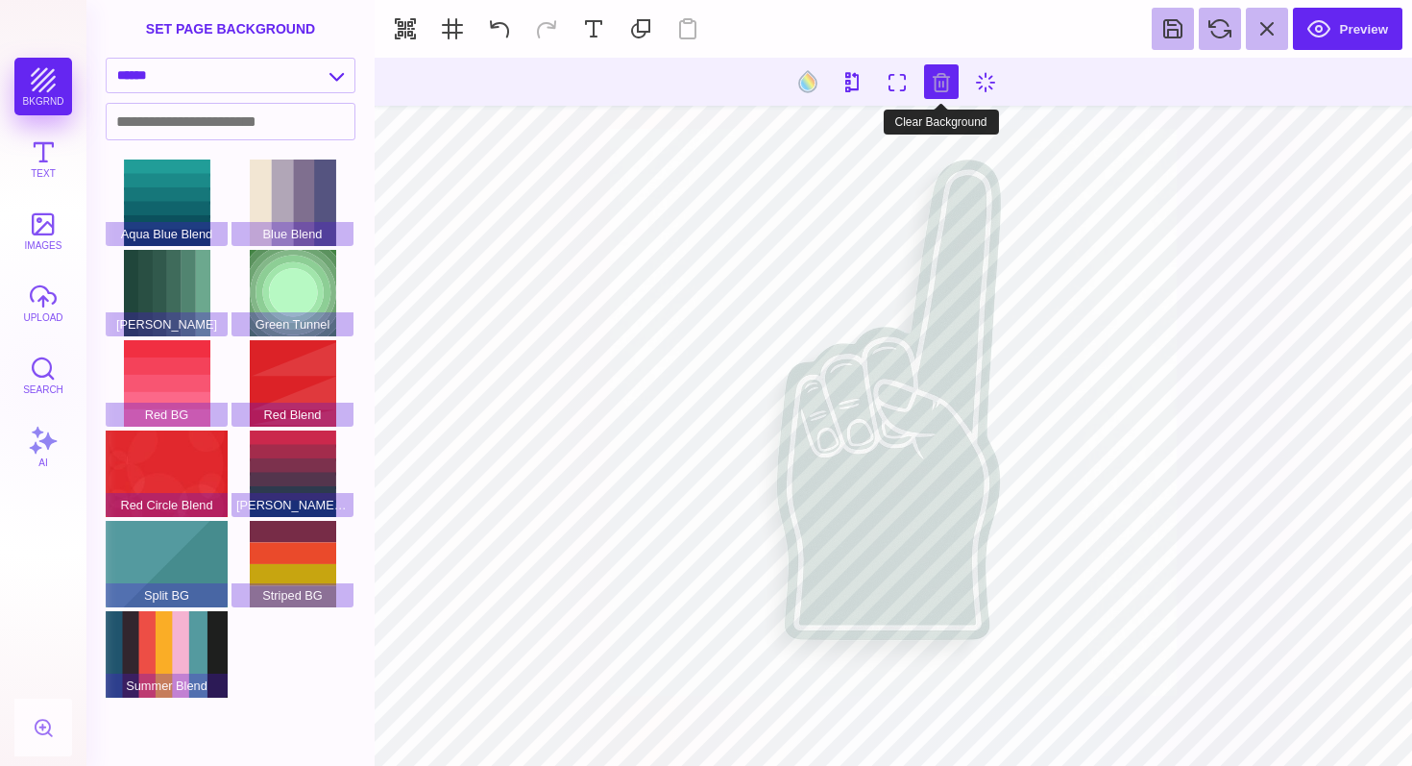
click at [931, 83] on button at bounding box center [941, 81] width 35 height 35
click at [37, 155] on button "Text" at bounding box center [43, 159] width 58 height 58
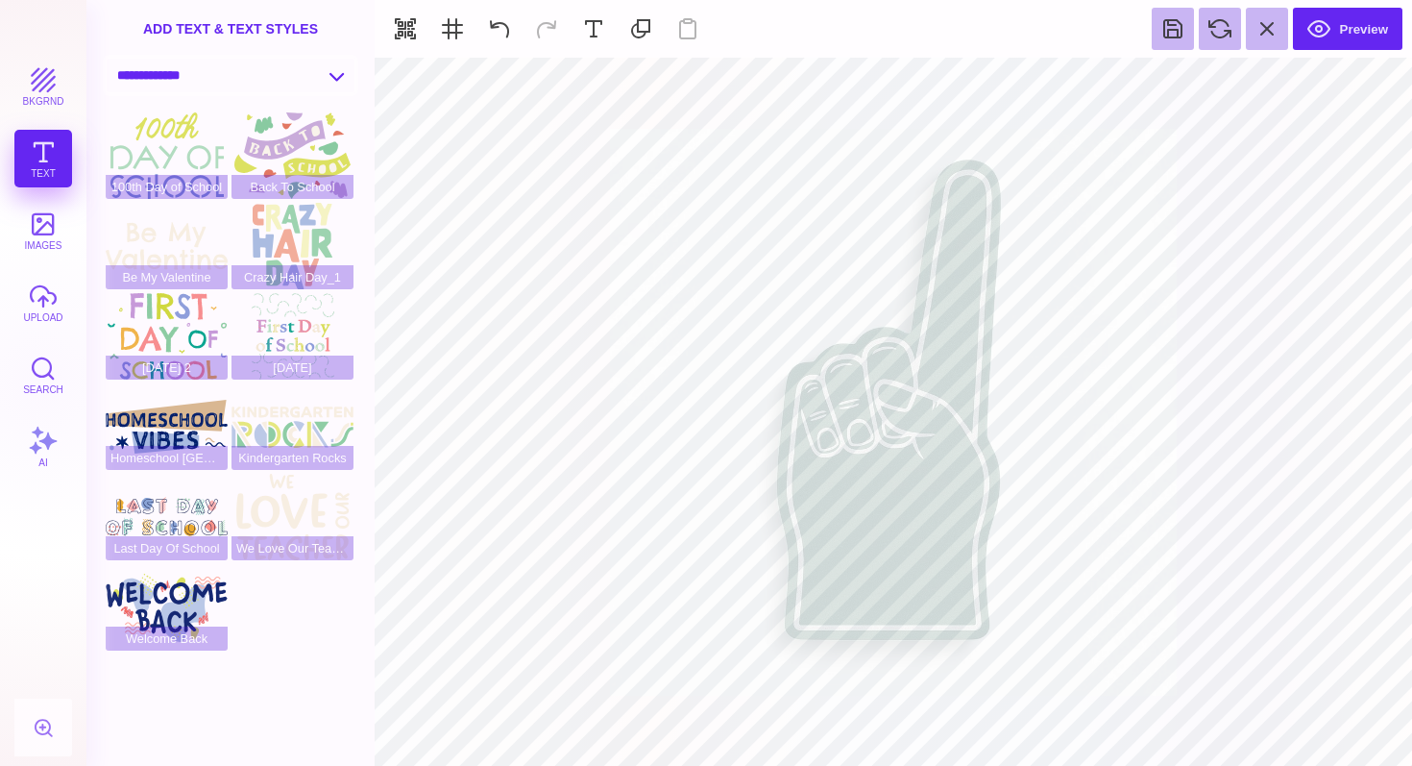
click at [331, 80] on select "**********" at bounding box center [231, 76] width 248 height 34
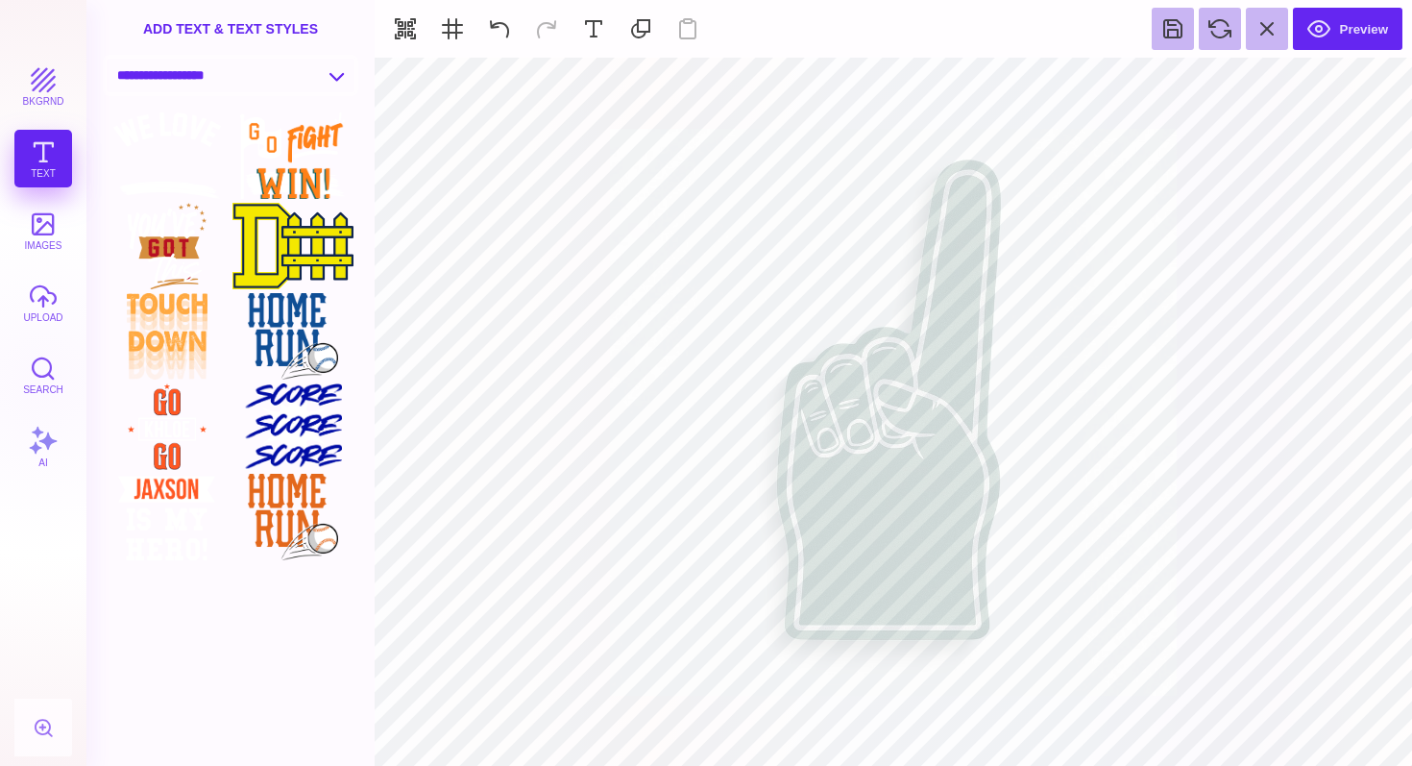
click at [227, 77] on select "**********" at bounding box center [231, 76] width 248 height 34
click at [297, 77] on select "**********" at bounding box center [231, 76] width 248 height 34
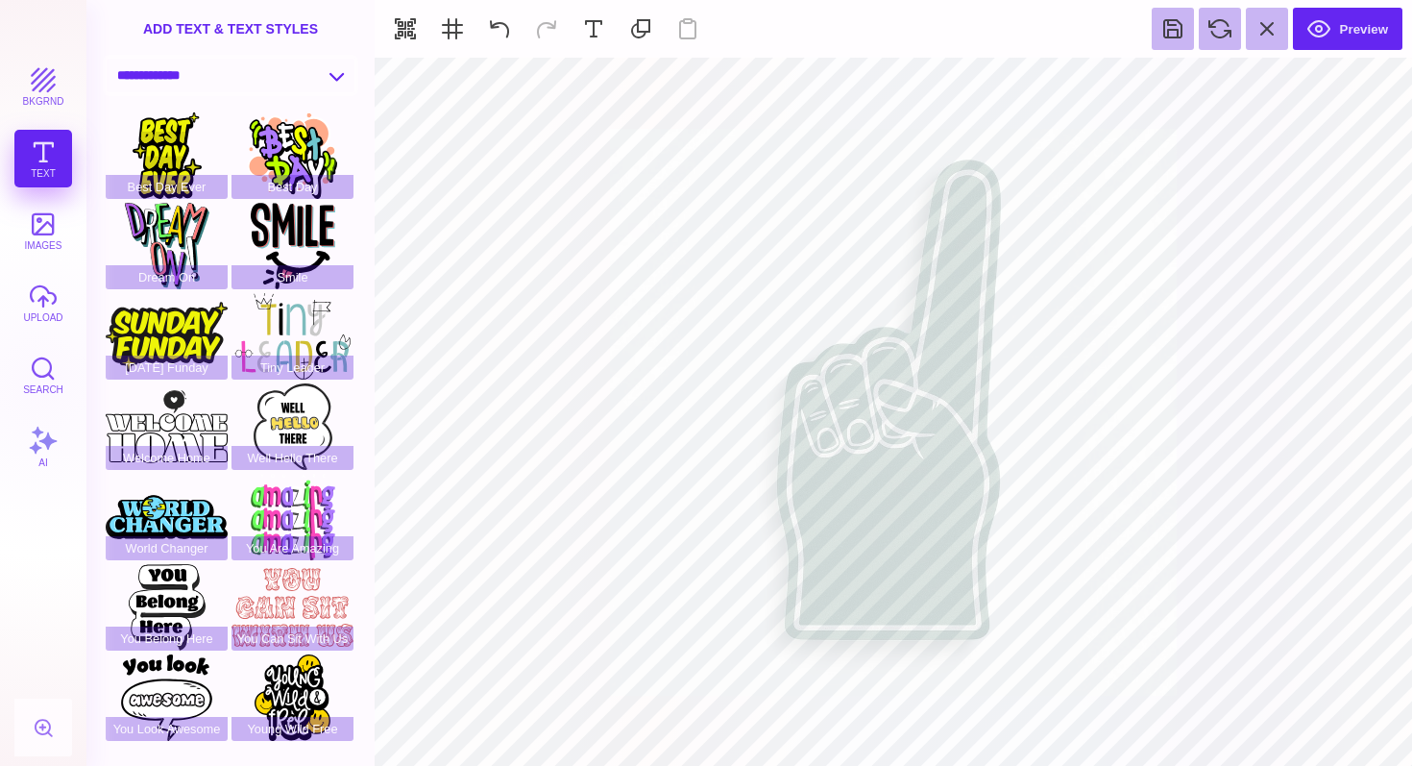
click at [294, 74] on select "**********" at bounding box center [231, 76] width 248 height 34
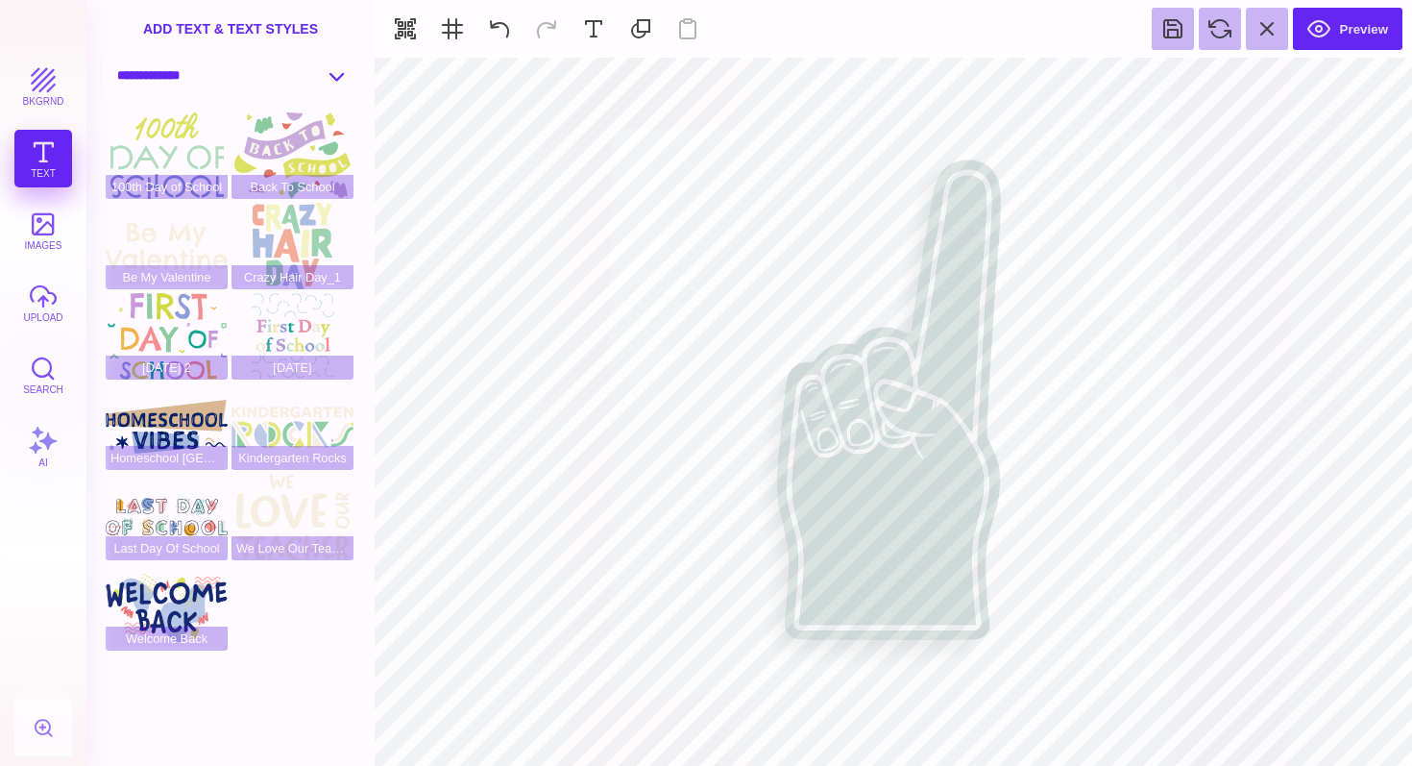
click at [327, 78] on select "**********" at bounding box center [231, 76] width 248 height 34
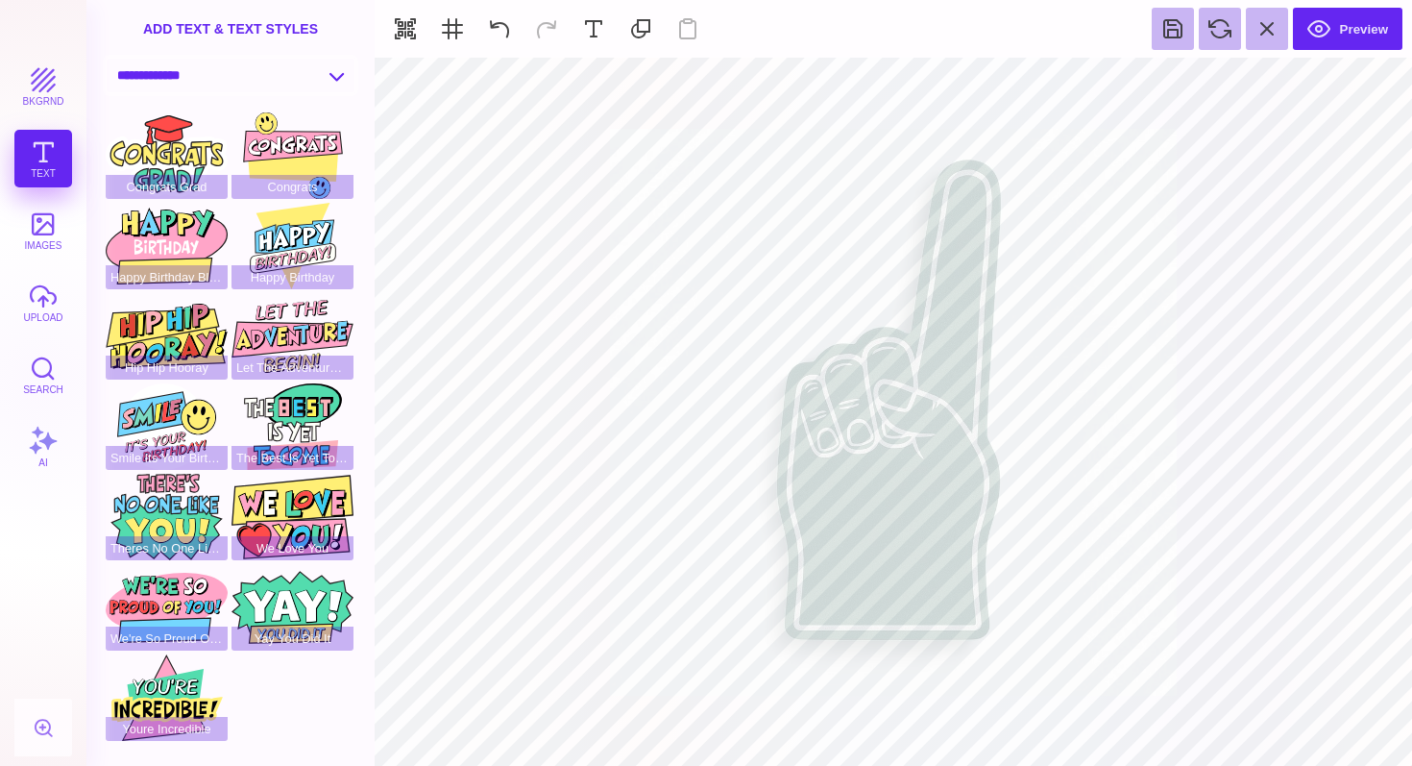
click at [311, 79] on select "**********" at bounding box center [231, 76] width 248 height 34
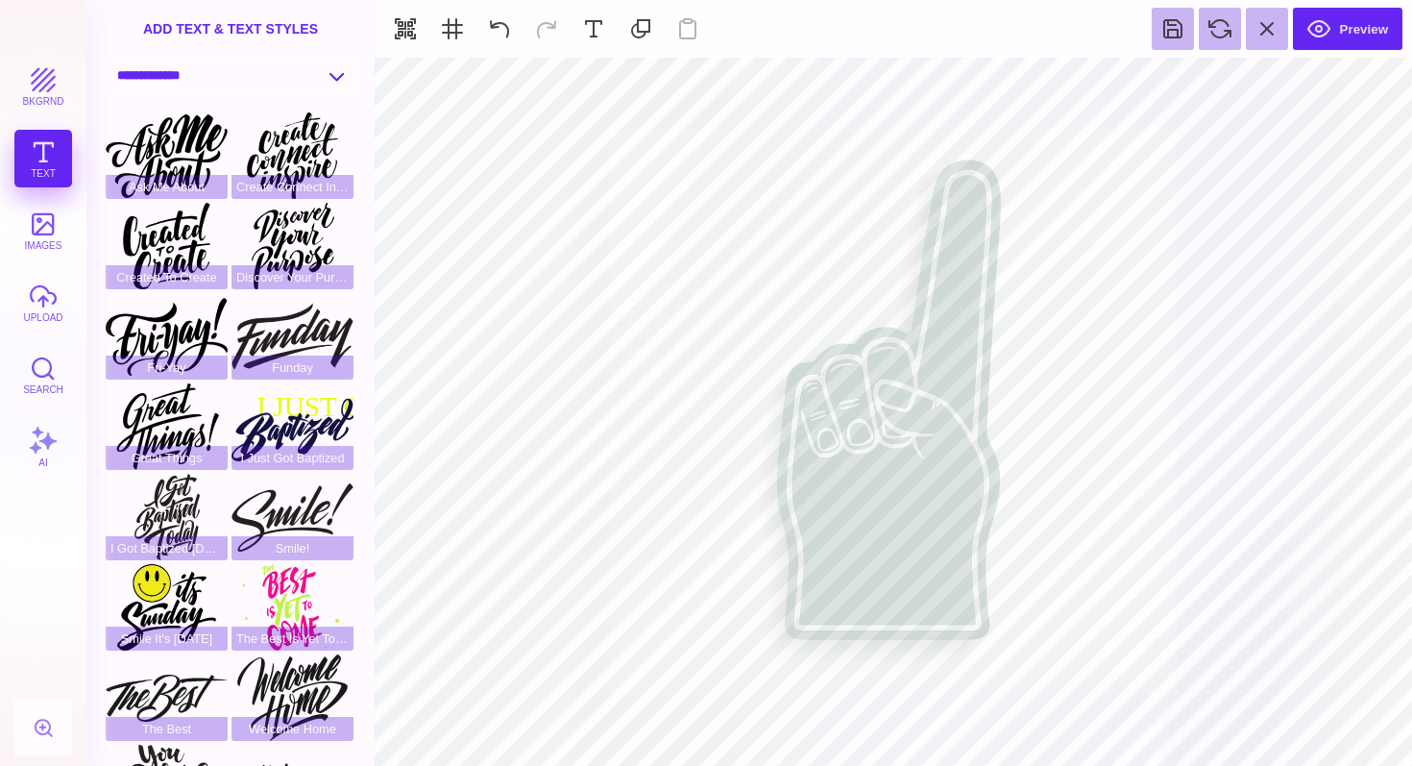
click at [289, 71] on select "**********" at bounding box center [231, 76] width 248 height 34
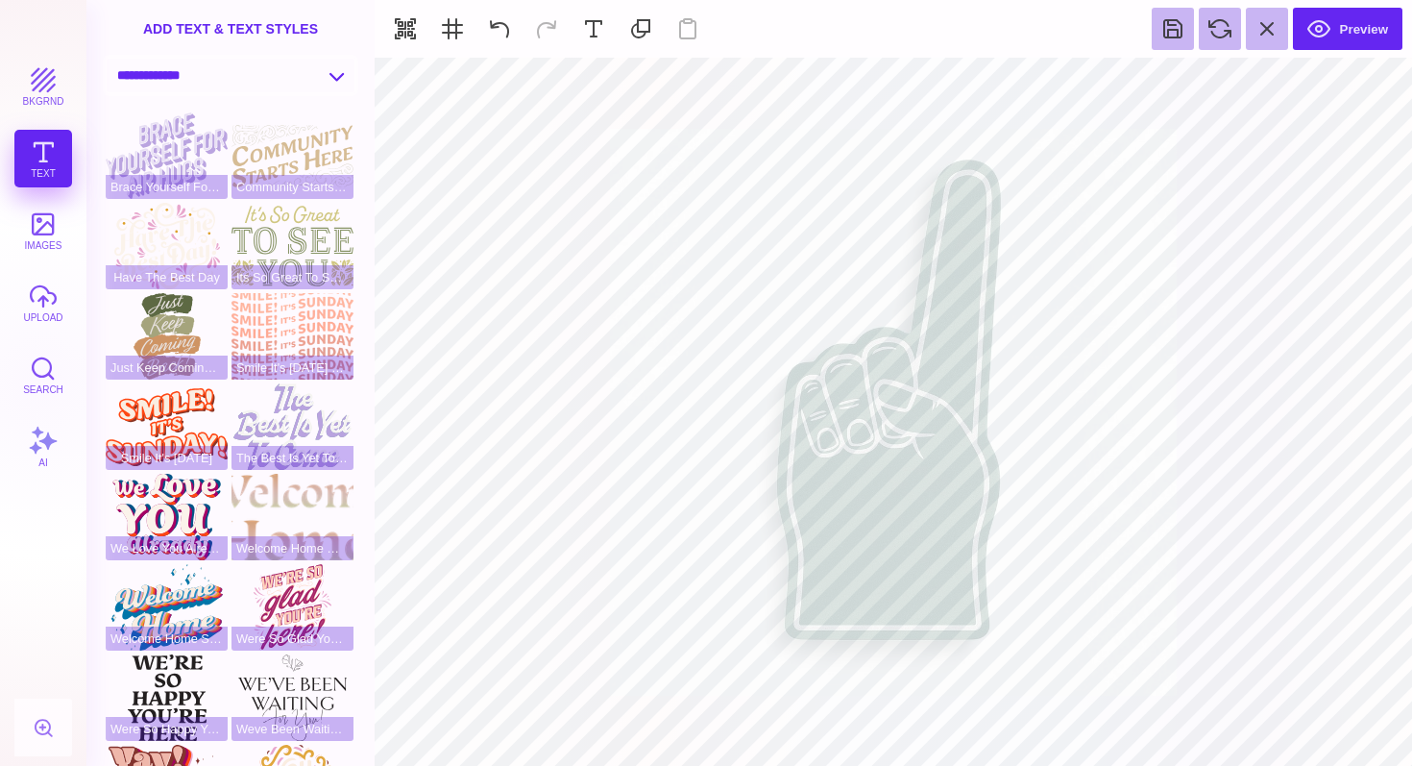
click at [264, 71] on select "**********" at bounding box center [231, 76] width 248 height 34
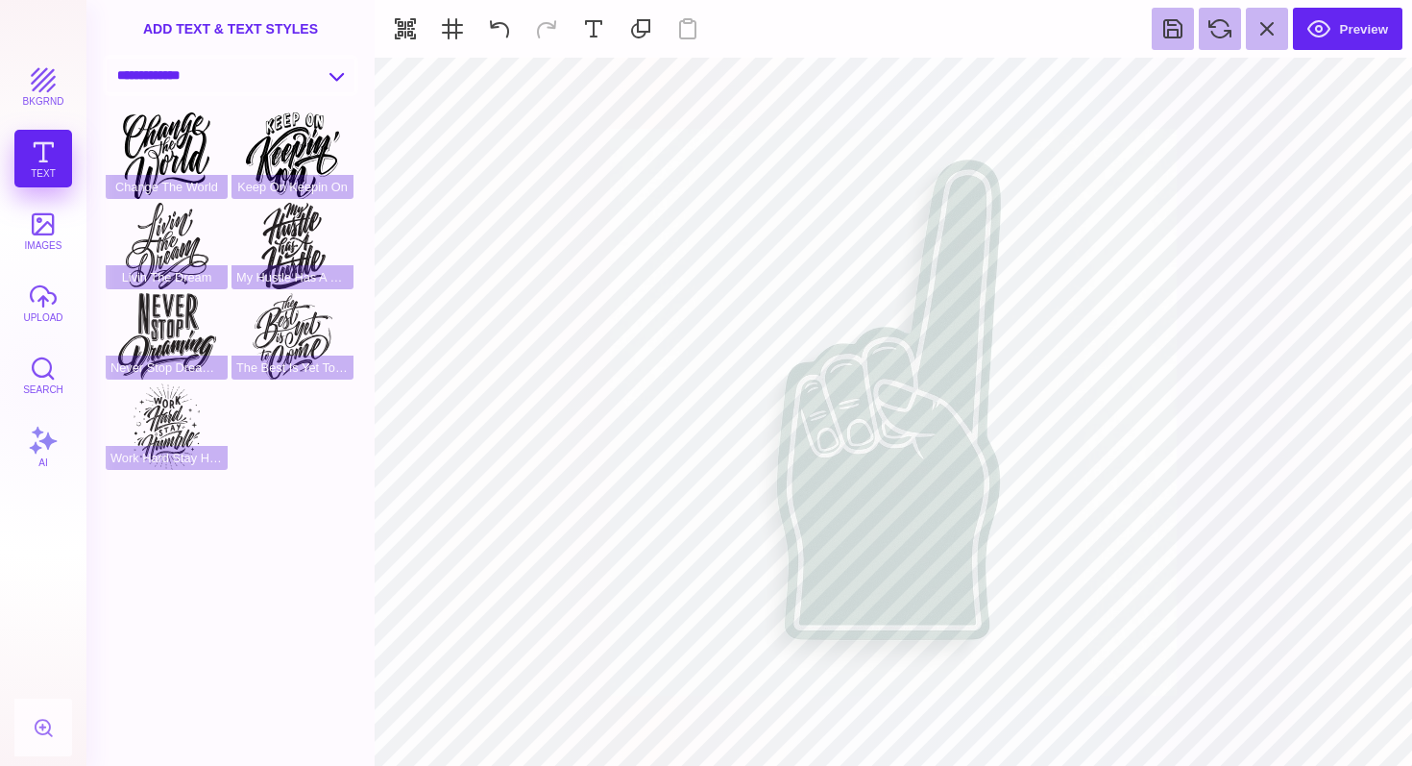
click at [264, 86] on select "**********" at bounding box center [231, 76] width 248 height 34
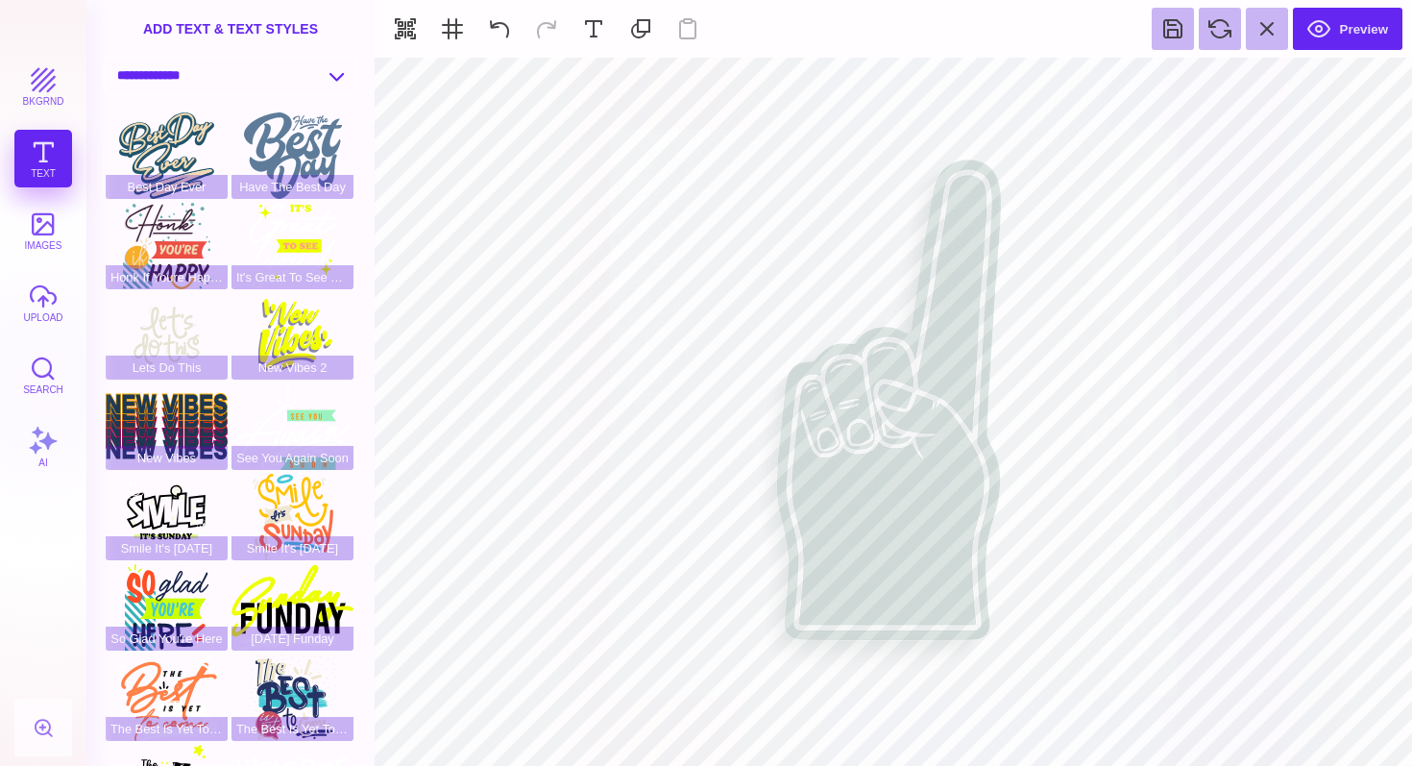
click at [257, 80] on select "**********" at bounding box center [231, 76] width 248 height 34
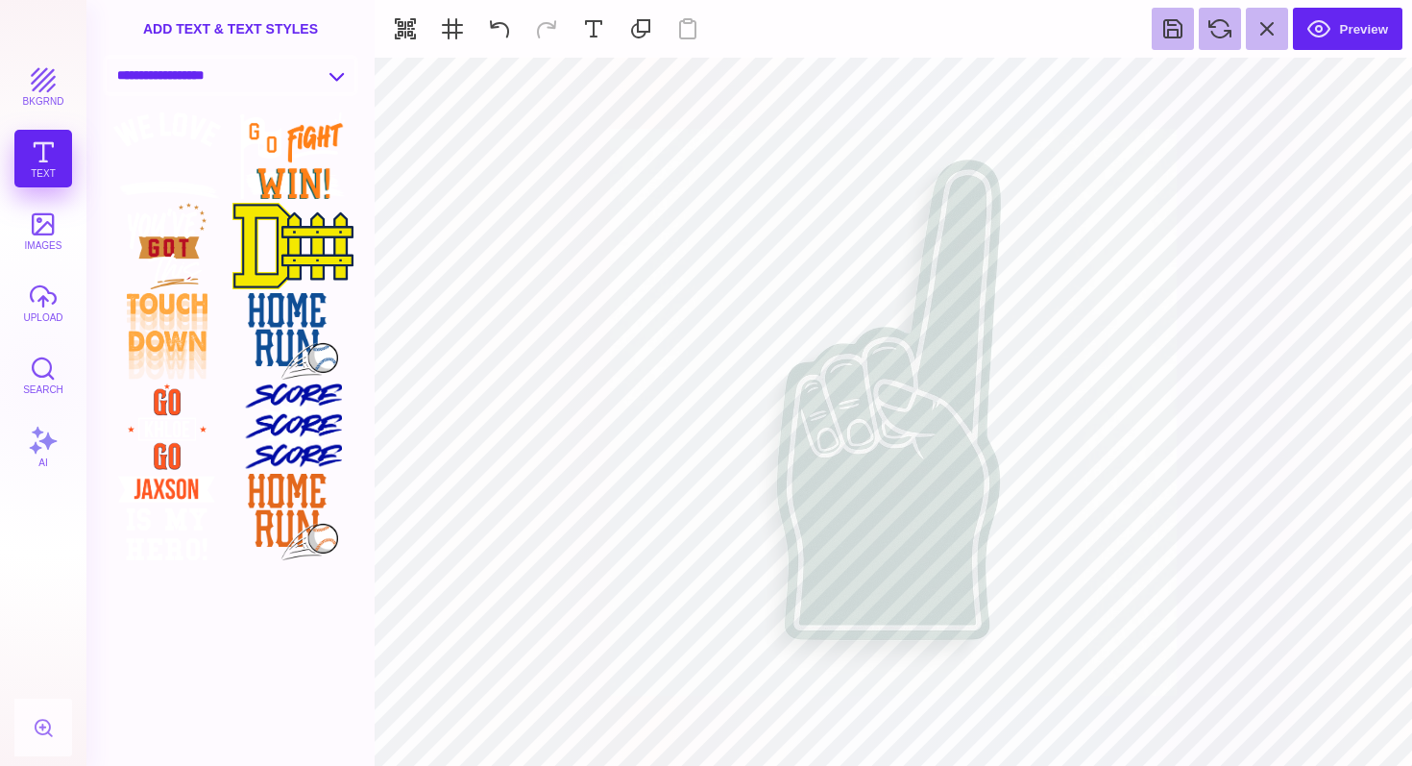
click at [240, 66] on select "**********" at bounding box center [231, 76] width 248 height 34
select select "**********"
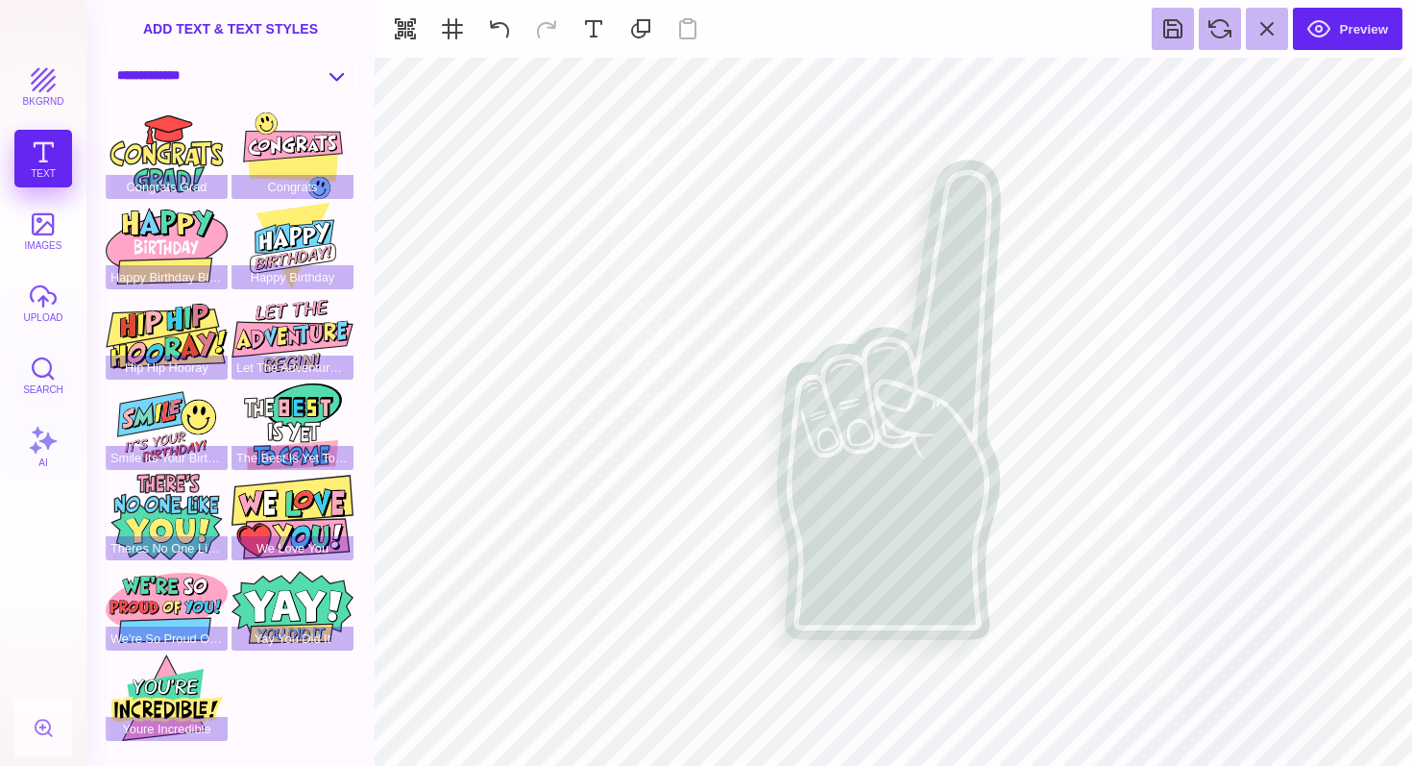
click at [213, 76] on select "**********" at bounding box center [231, 76] width 248 height 34
click at [38, 457] on button "AI" at bounding box center [43, 447] width 58 height 58
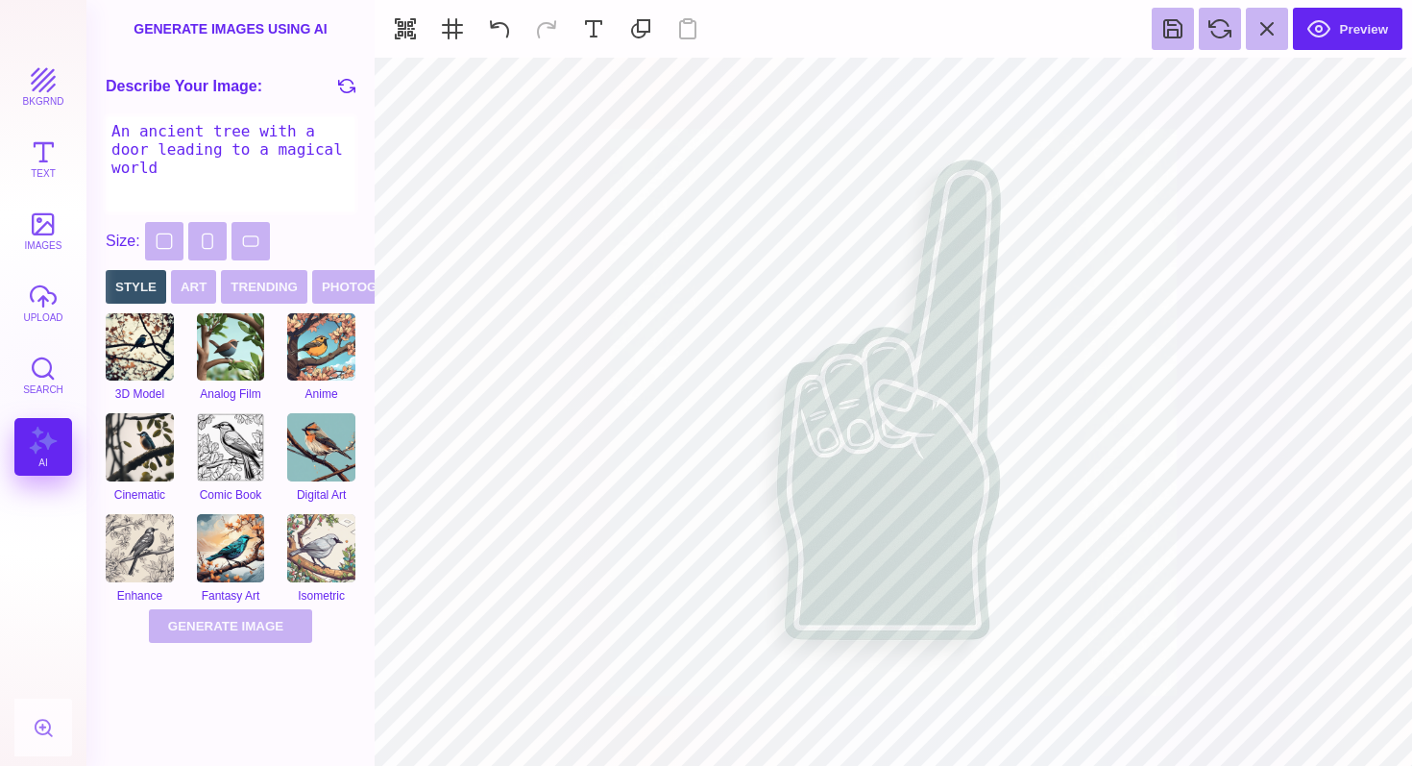
click at [225, 159] on textarea "An ancient tree with a door leading to a magical world" at bounding box center [231, 164] width 250 height 96
type textarea "I need collegiate style lettering"
click at [237, 622] on button "Generate Image Generating Image" at bounding box center [230, 626] width 163 height 34
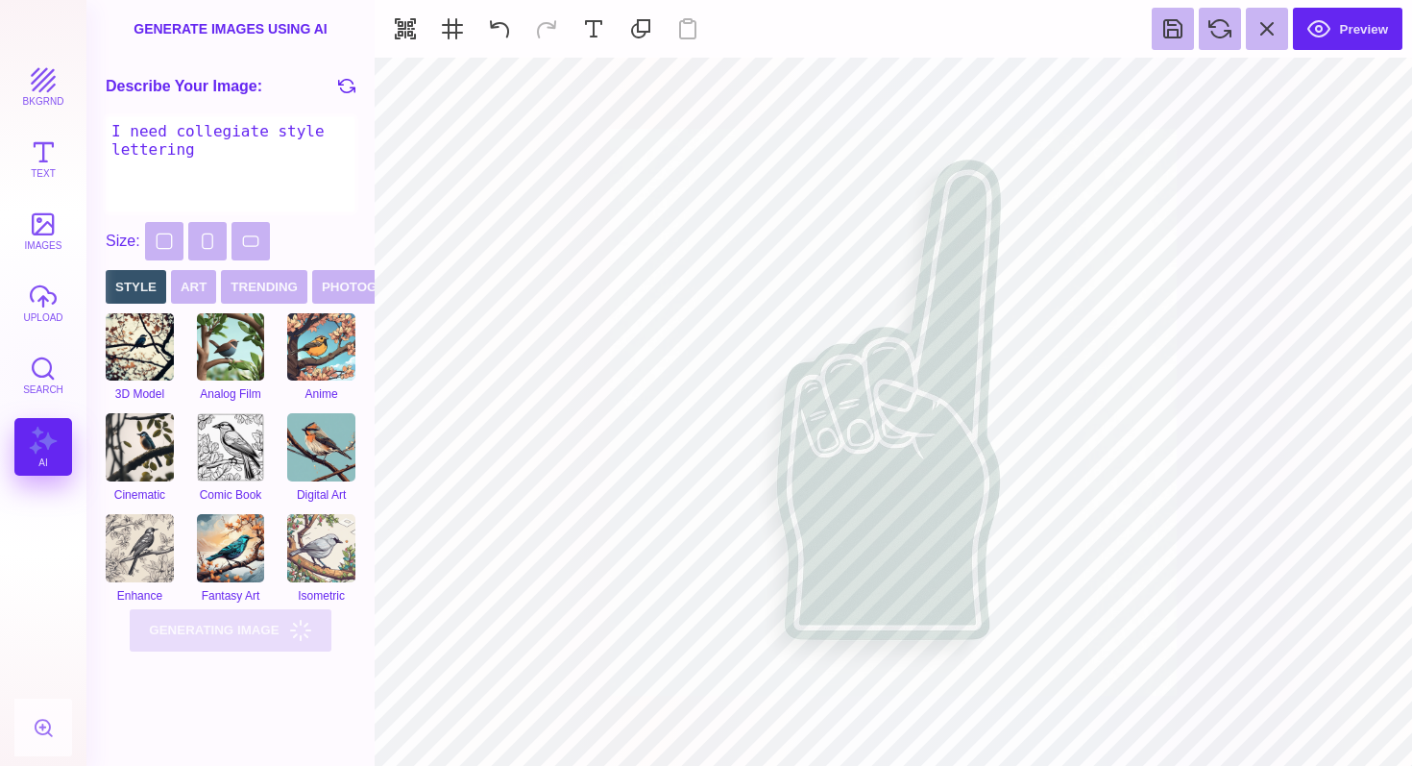
click at [232, 152] on textarea "I need collegiate style lettering" at bounding box center [231, 164] width 250 height 96
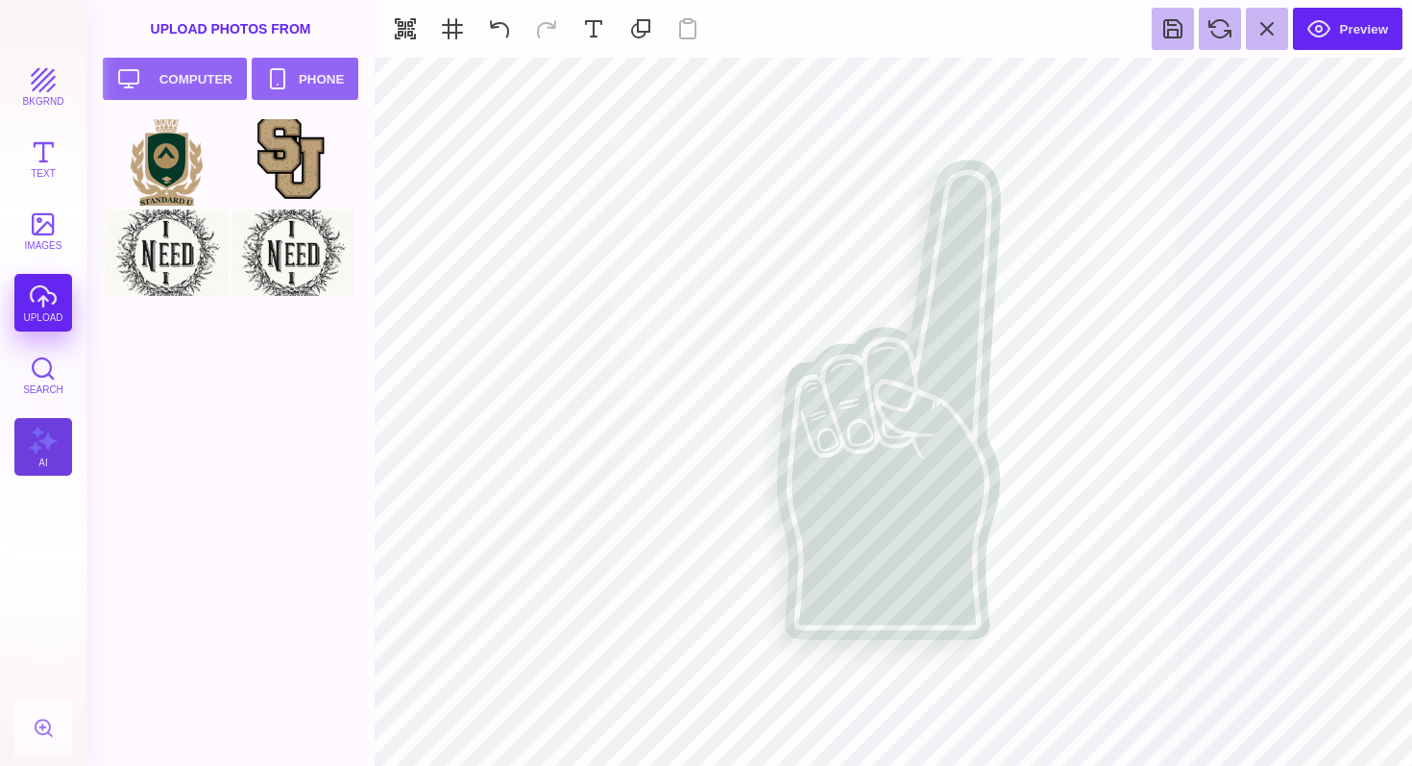
click at [29, 431] on button "AI" at bounding box center [43, 447] width 58 height 58
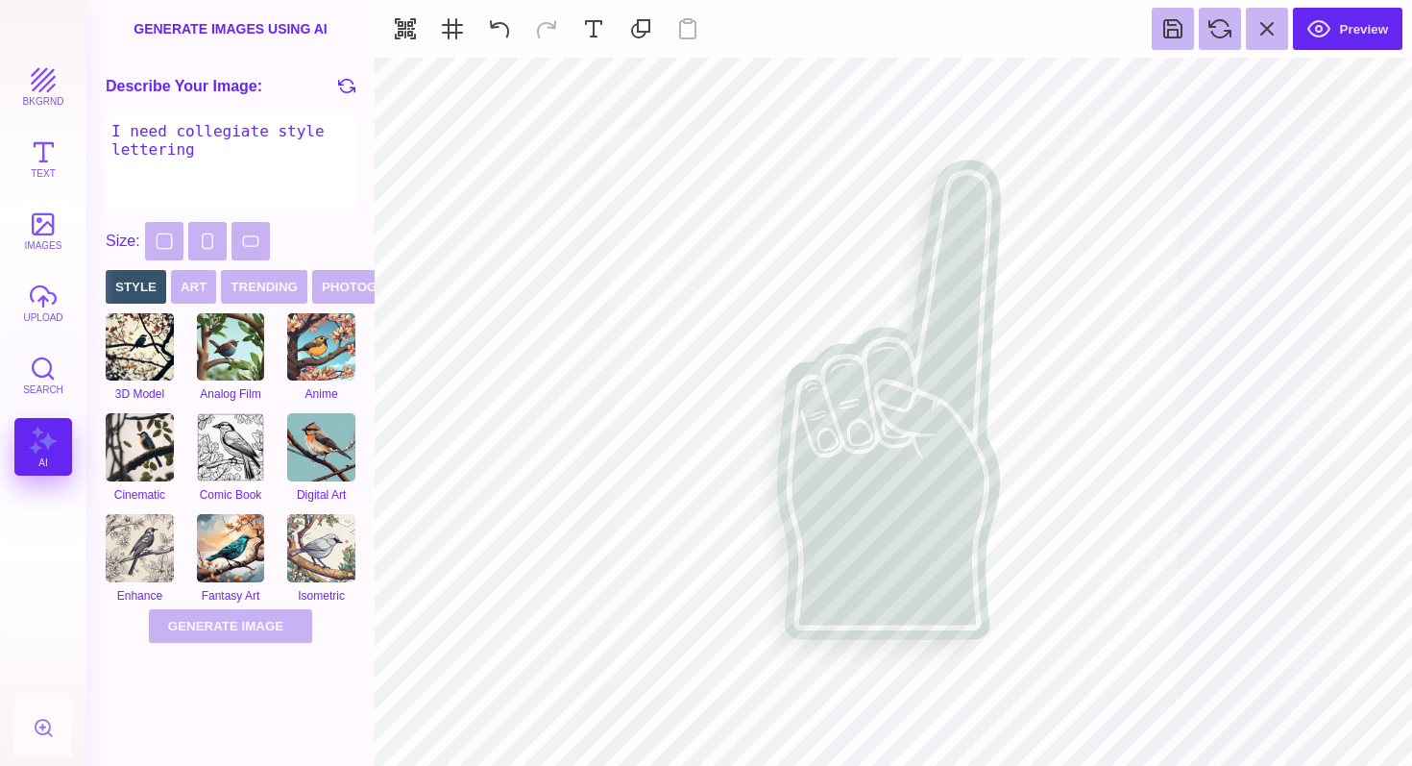
click at [243, 148] on textarea "I need collegiate style lettering" at bounding box center [231, 164] width 250 height 96
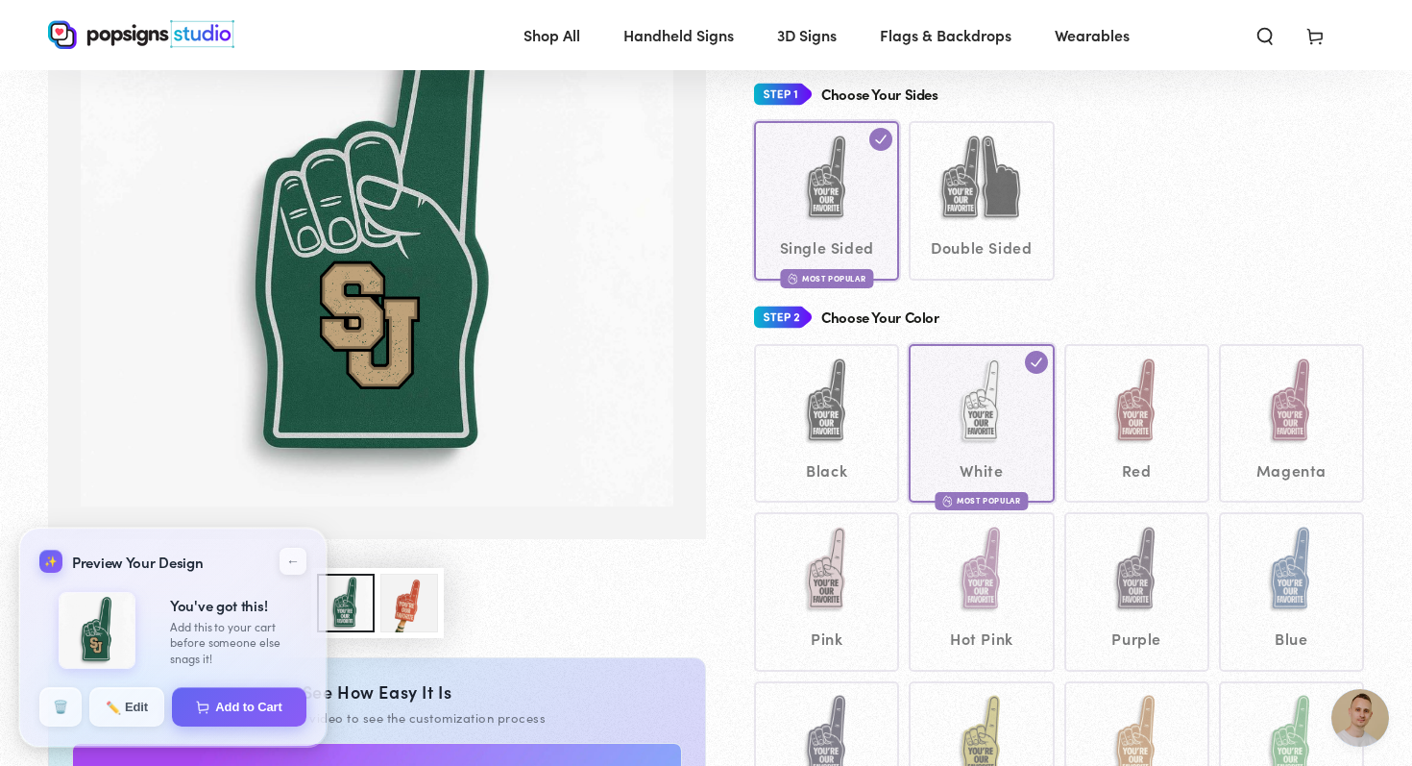
scroll to position [260, 0]
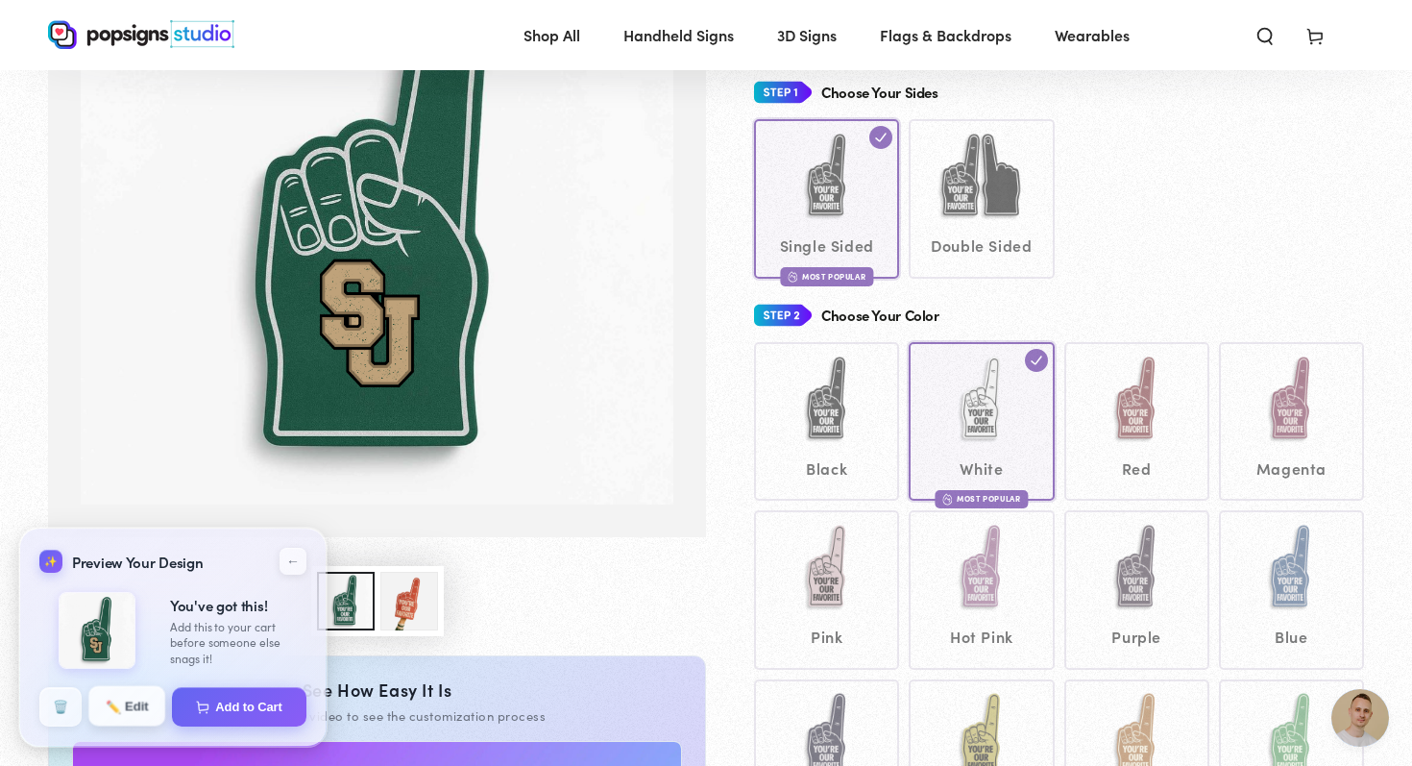
click at [121, 697] on button "✏️ Edit" at bounding box center [126, 706] width 77 height 40
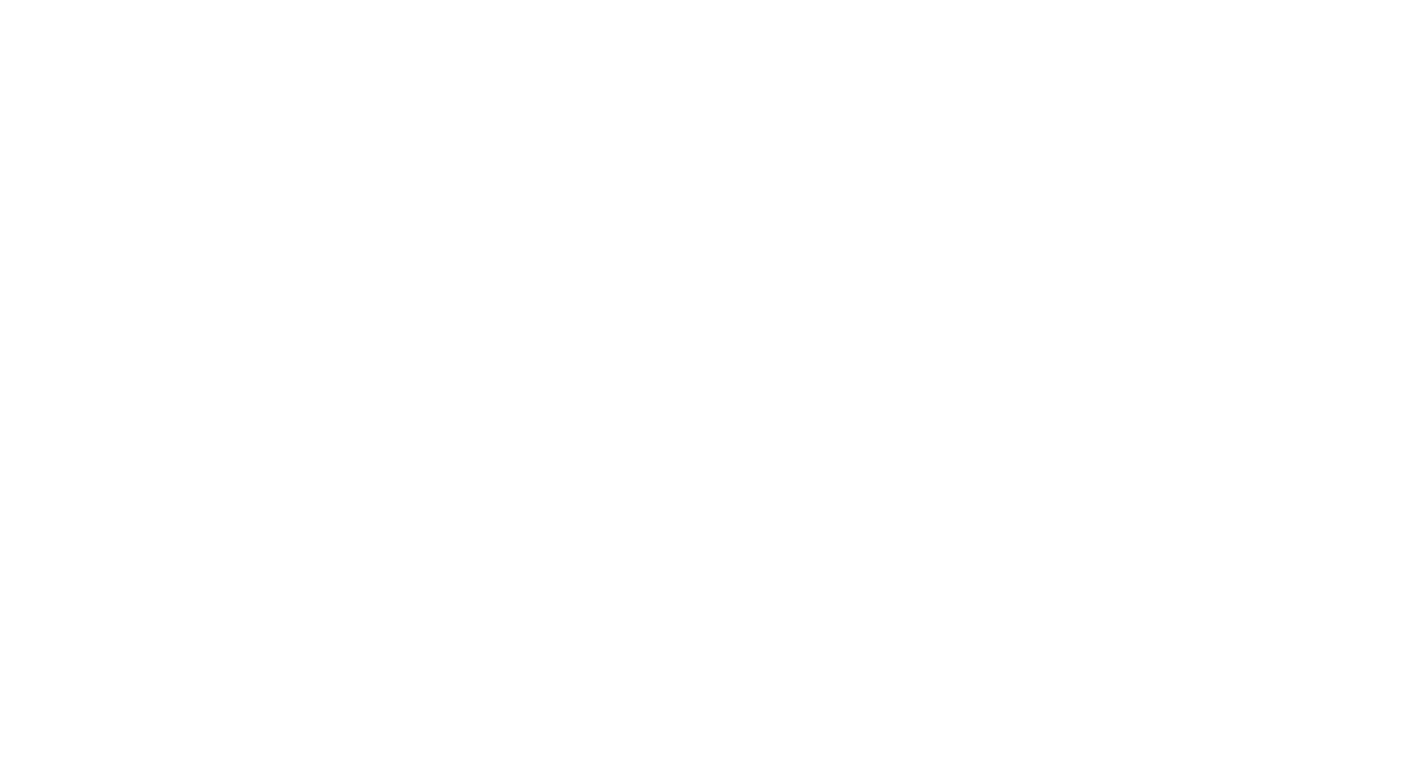
scroll to position [0, 0]
type textarea "An ancient tree with a door leading to a magical world"
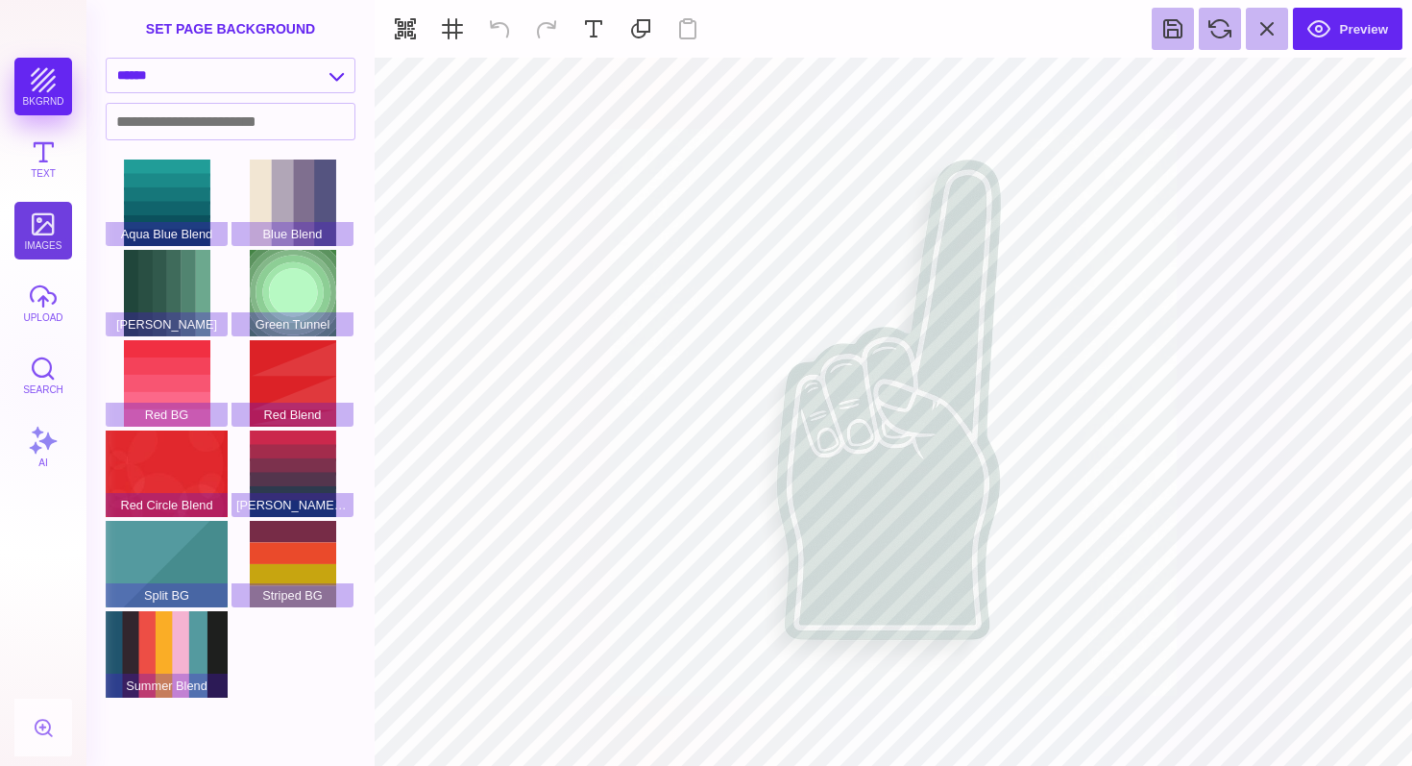
click at [37, 226] on button "images" at bounding box center [43, 231] width 58 height 58
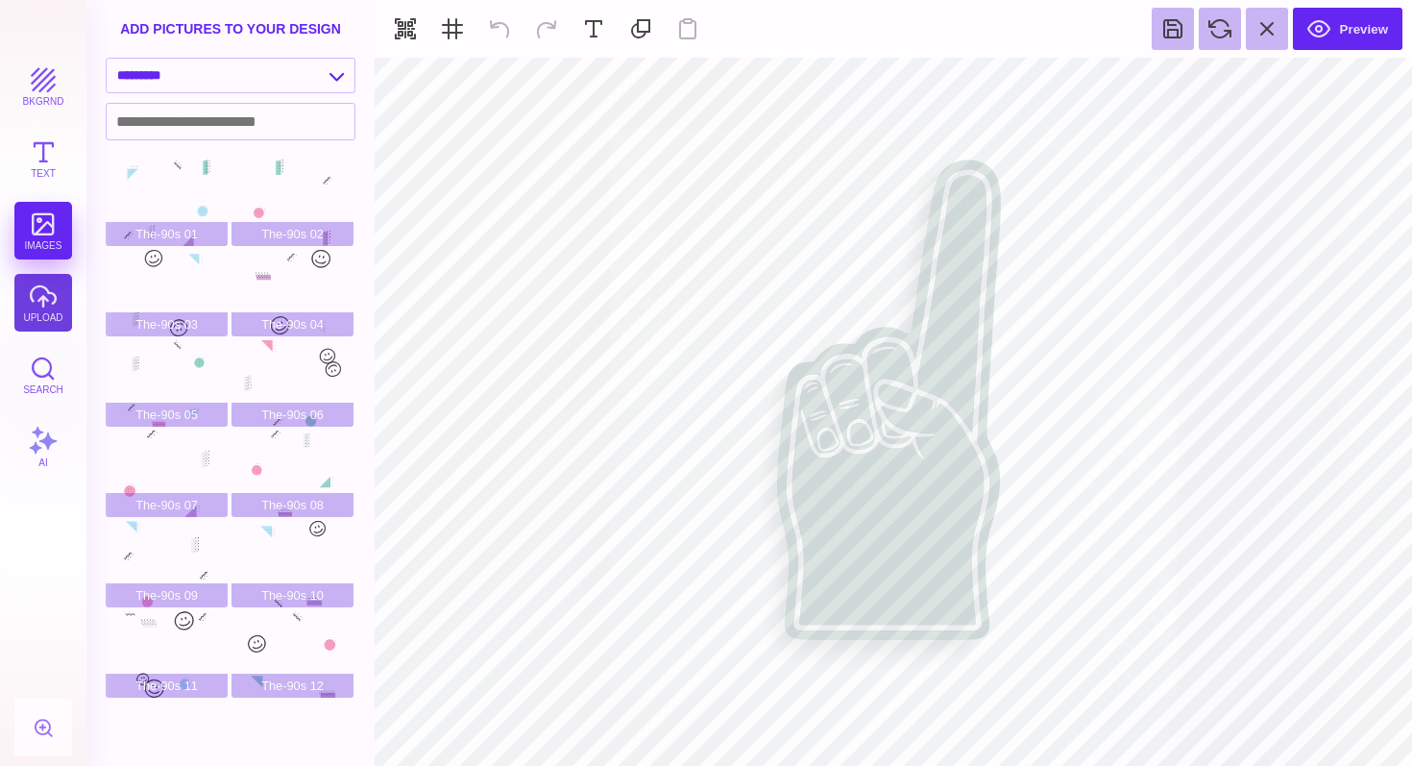
click at [41, 330] on button "upload" at bounding box center [43, 303] width 58 height 58
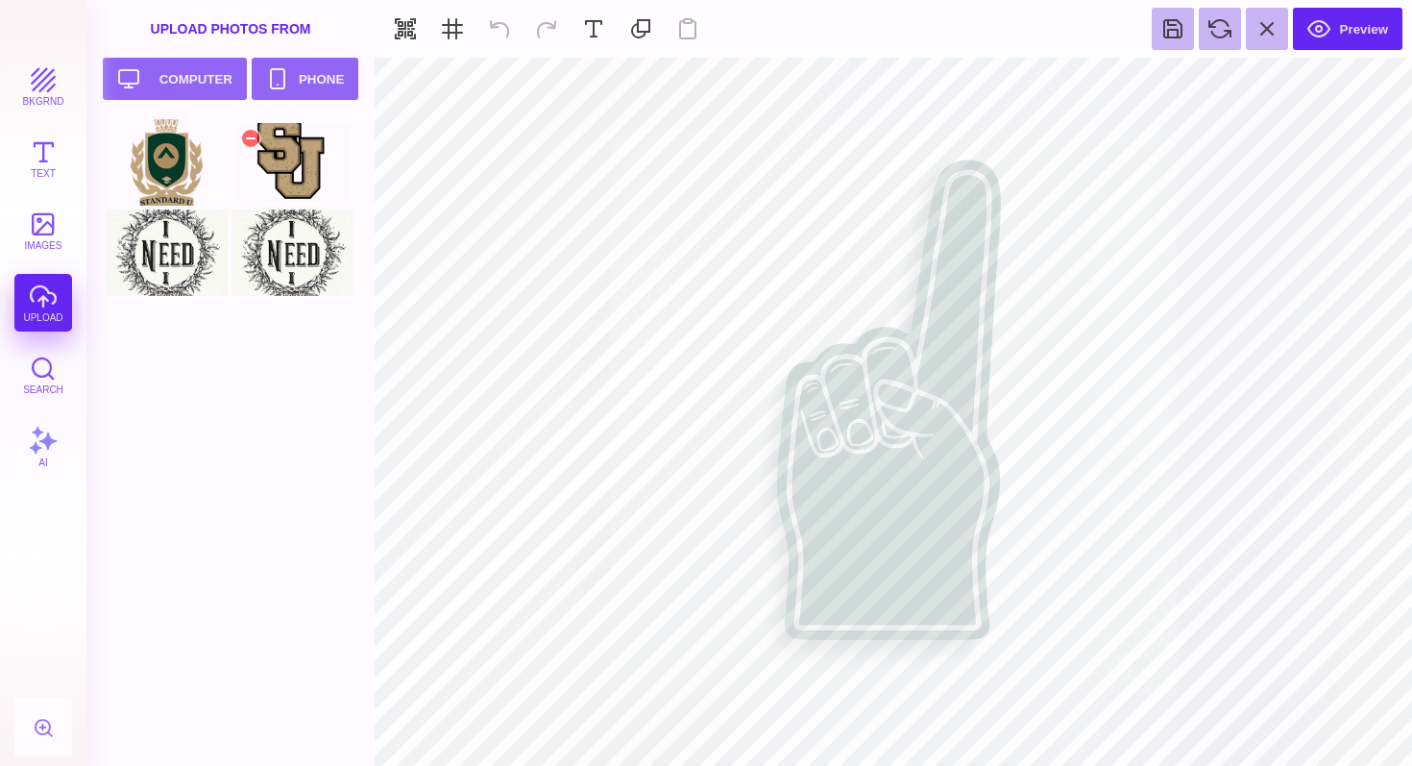
click at [292, 154] on div at bounding box center [293, 162] width 122 height 86
type input "#000000"
click at [1268, 26] on button at bounding box center [1267, 29] width 42 height 42
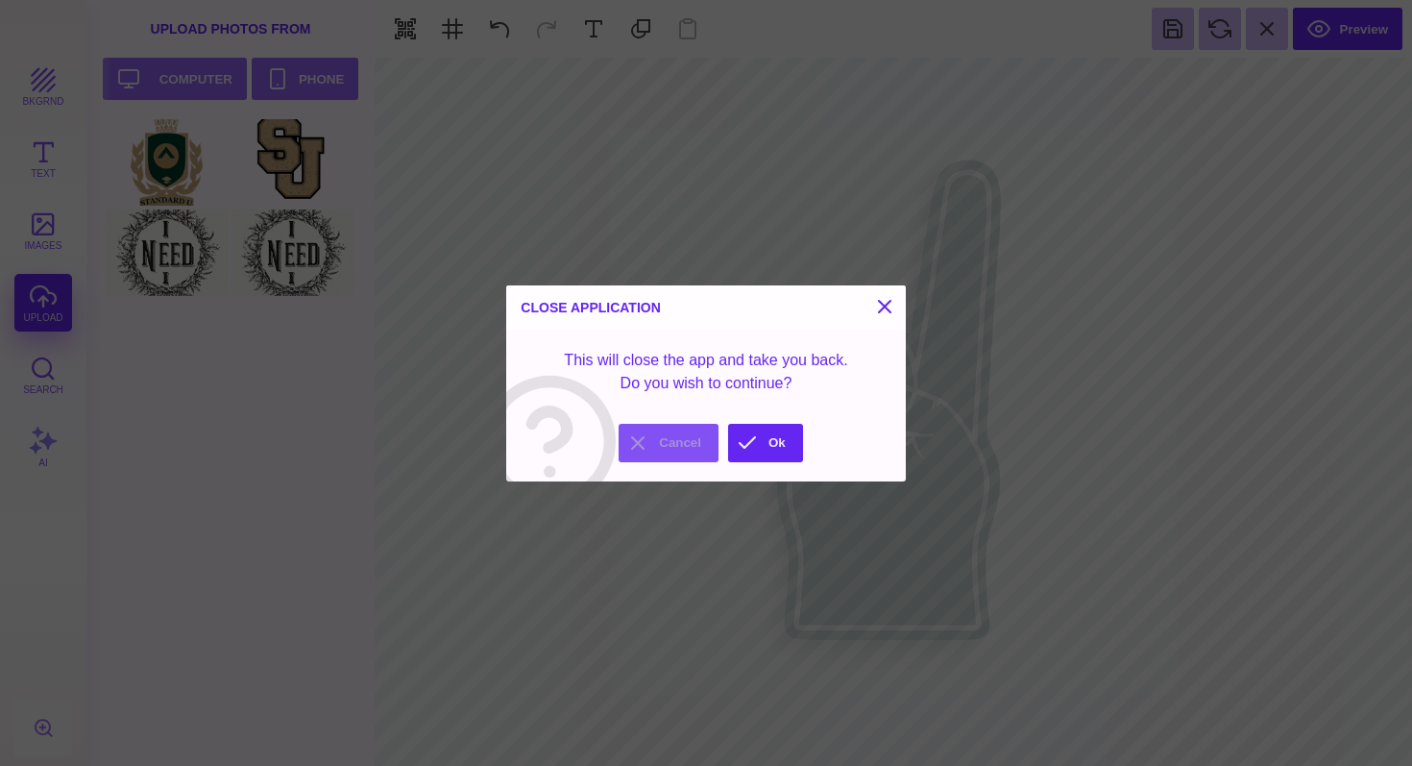
click at [690, 439] on button "Cancel" at bounding box center [669, 443] width 100 height 38
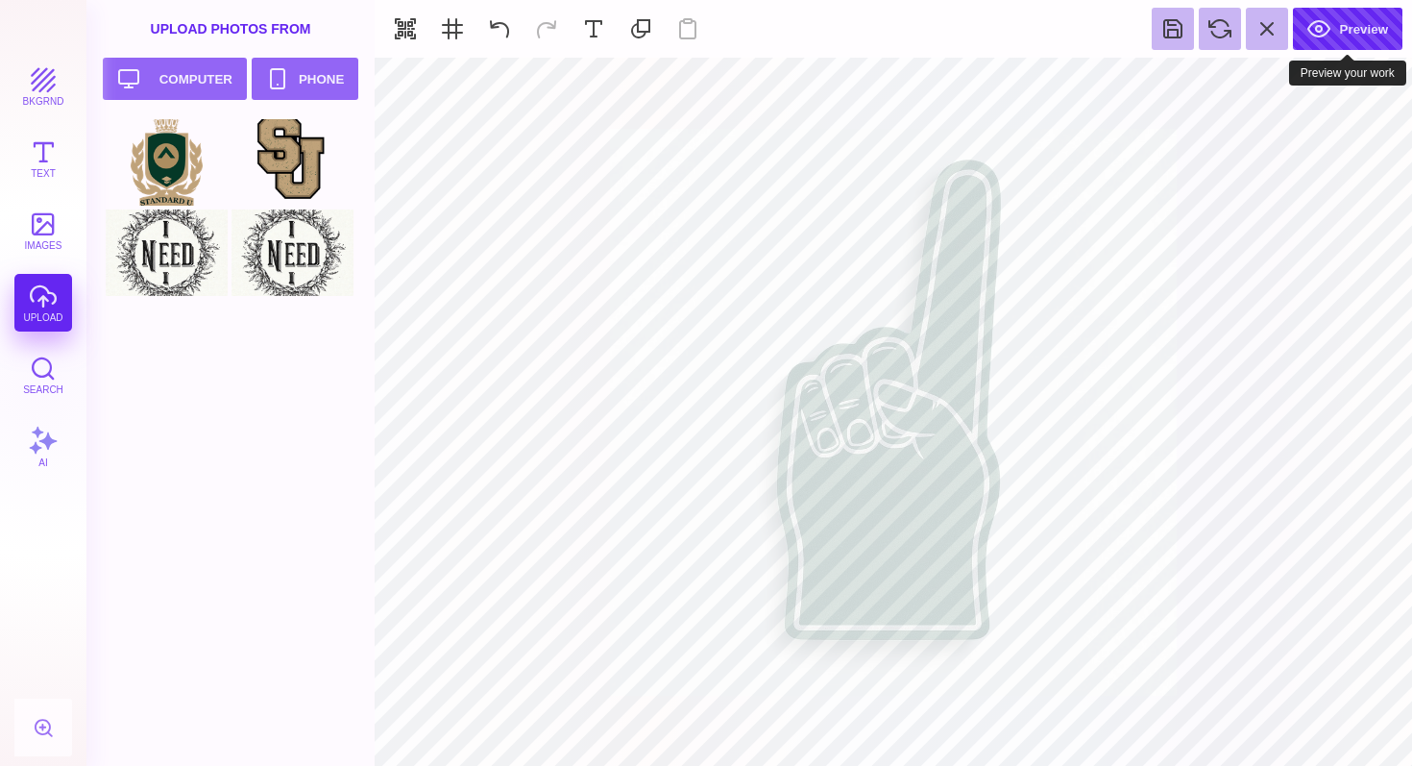
click at [1381, 22] on button "Preview" at bounding box center [1348, 29] width 110 height 42
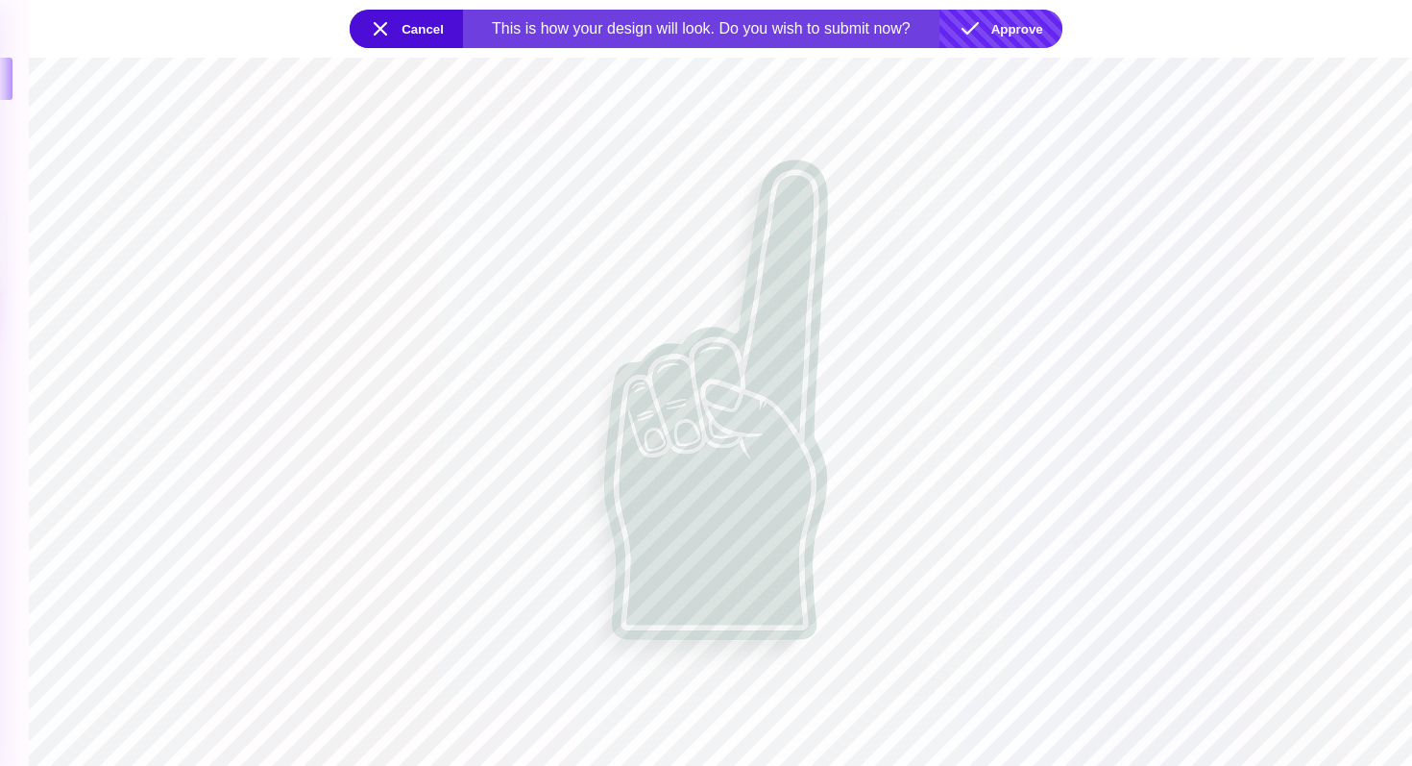
click at [1020, 30] on button "Approve" at bounding box center [1001, 29] width 123 height 38
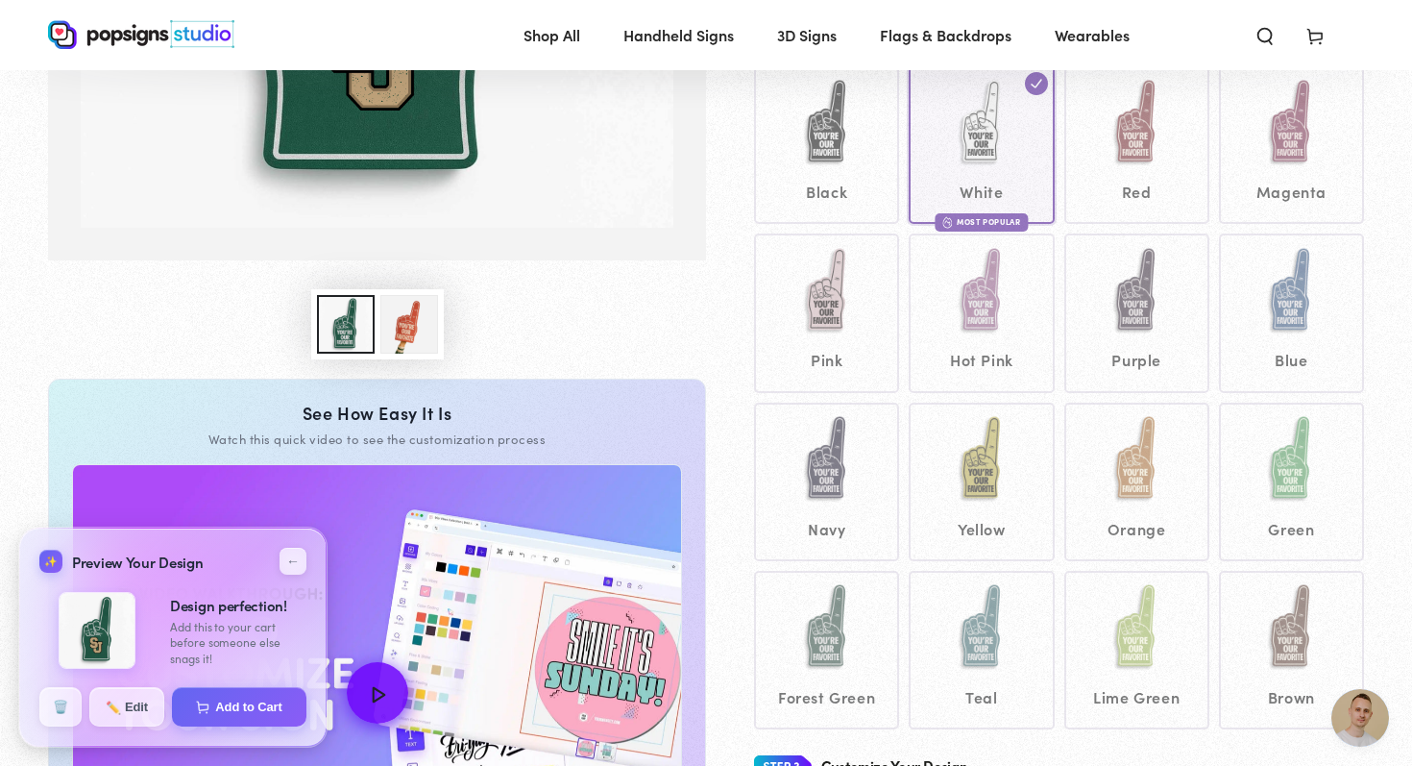
scroll to position [345, 0]
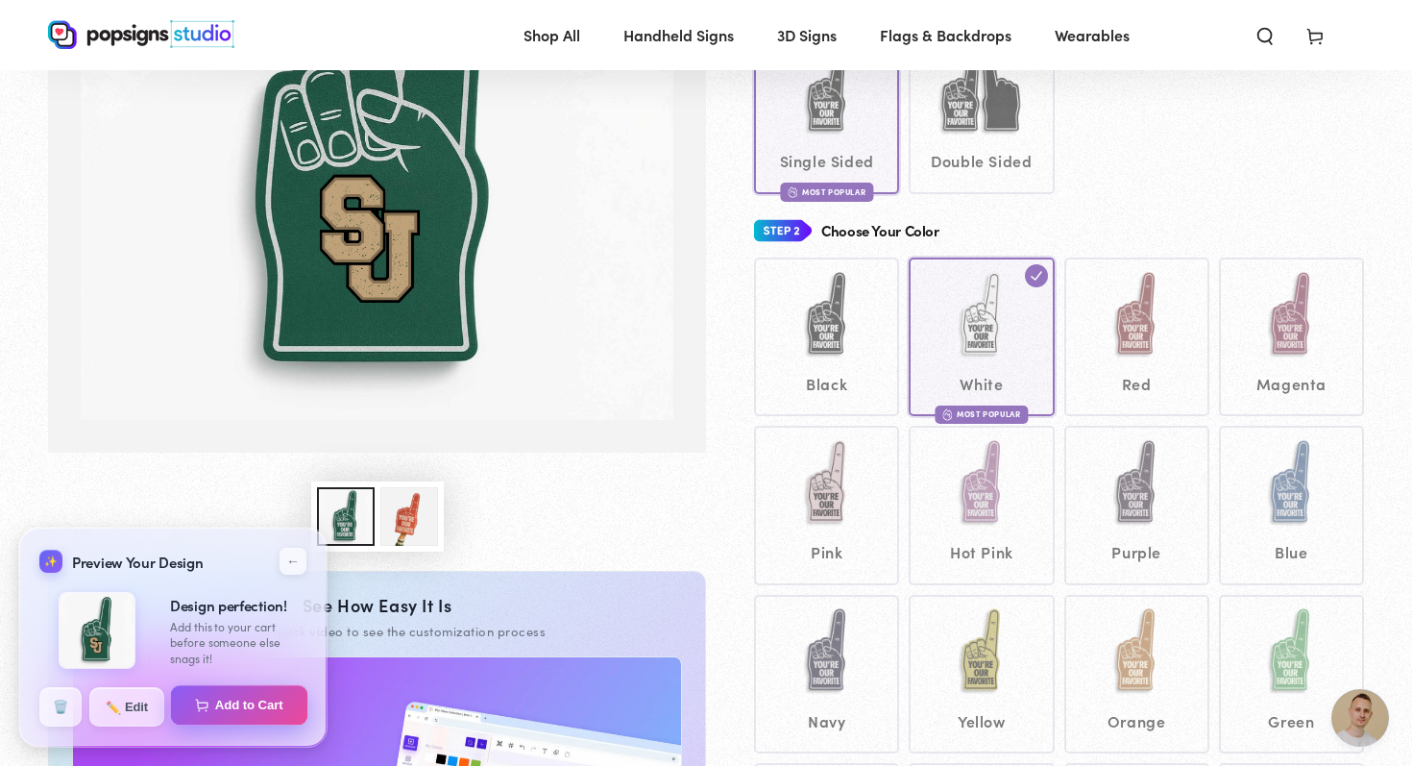
click at [262, 703] on button "Add to Cart" at bounding box center [239, 705] width 137 height 40
select select "**********"
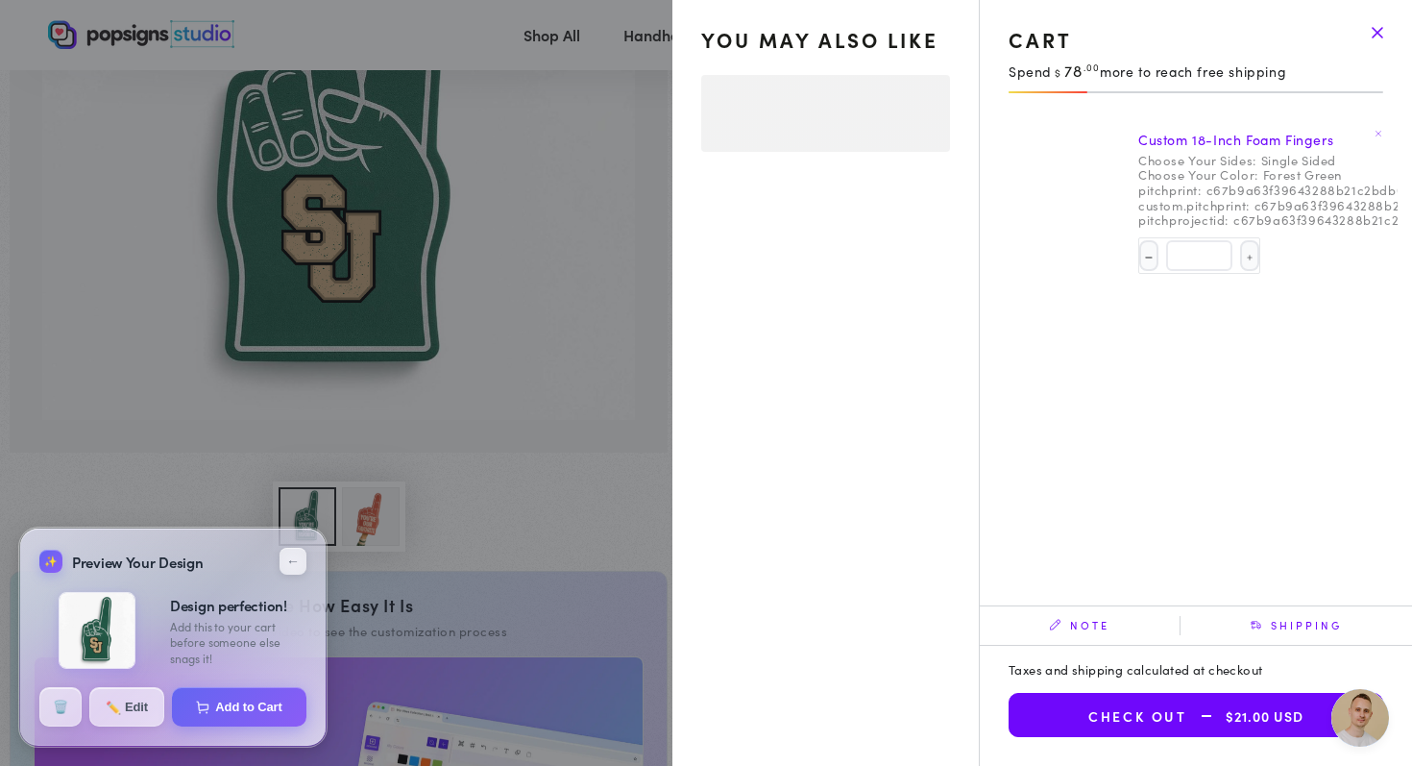
select select "**********"
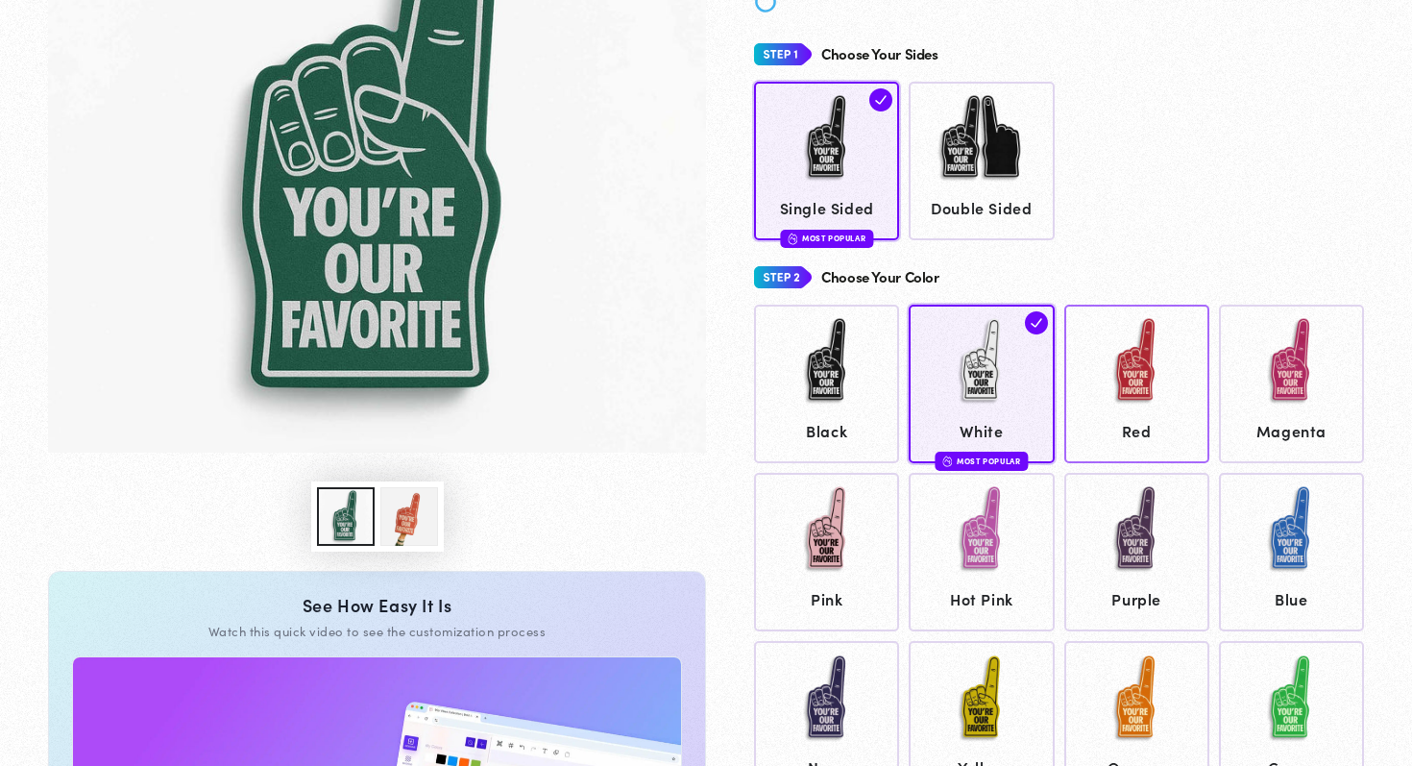
scroll to position [341, 0]
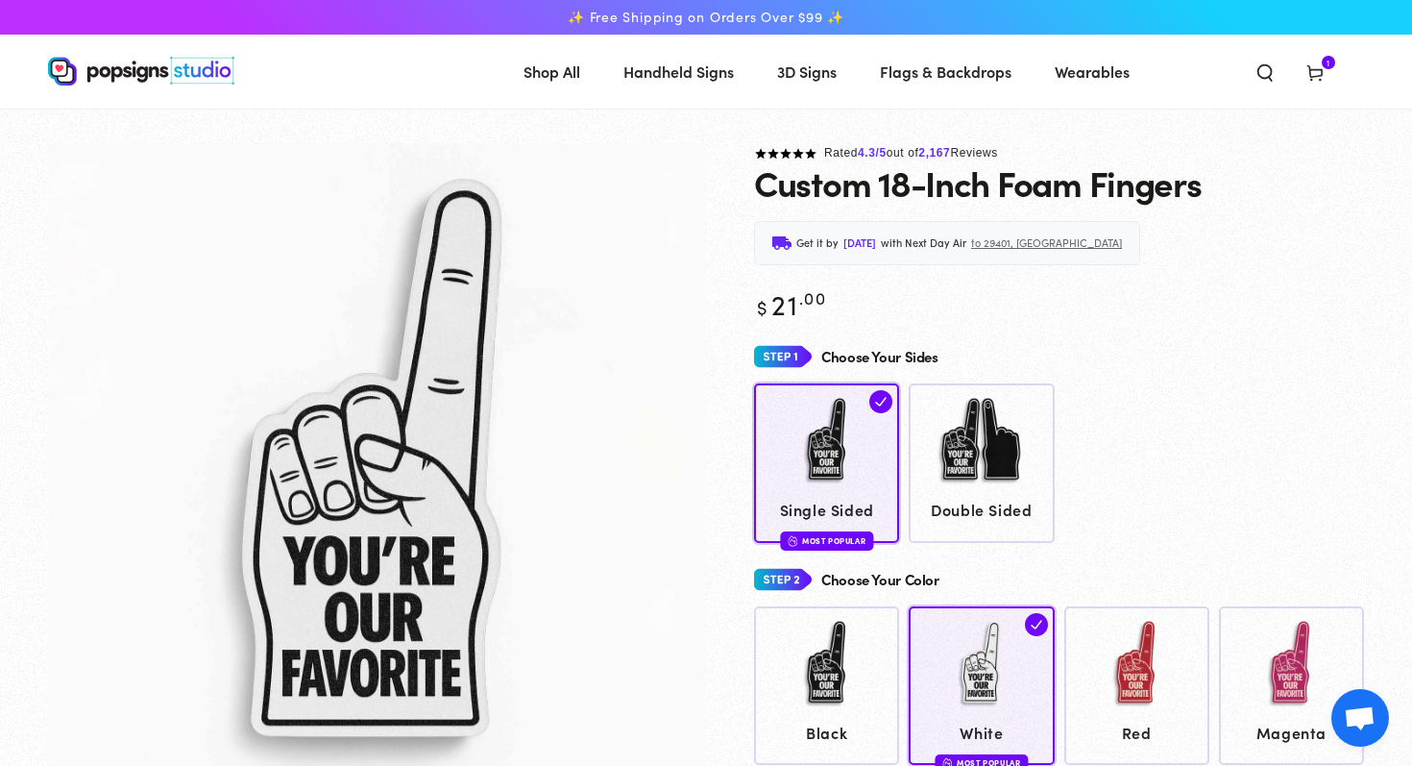
click at [1316, 74] on icon at bounding box center [1315, 71] width 19 height 19
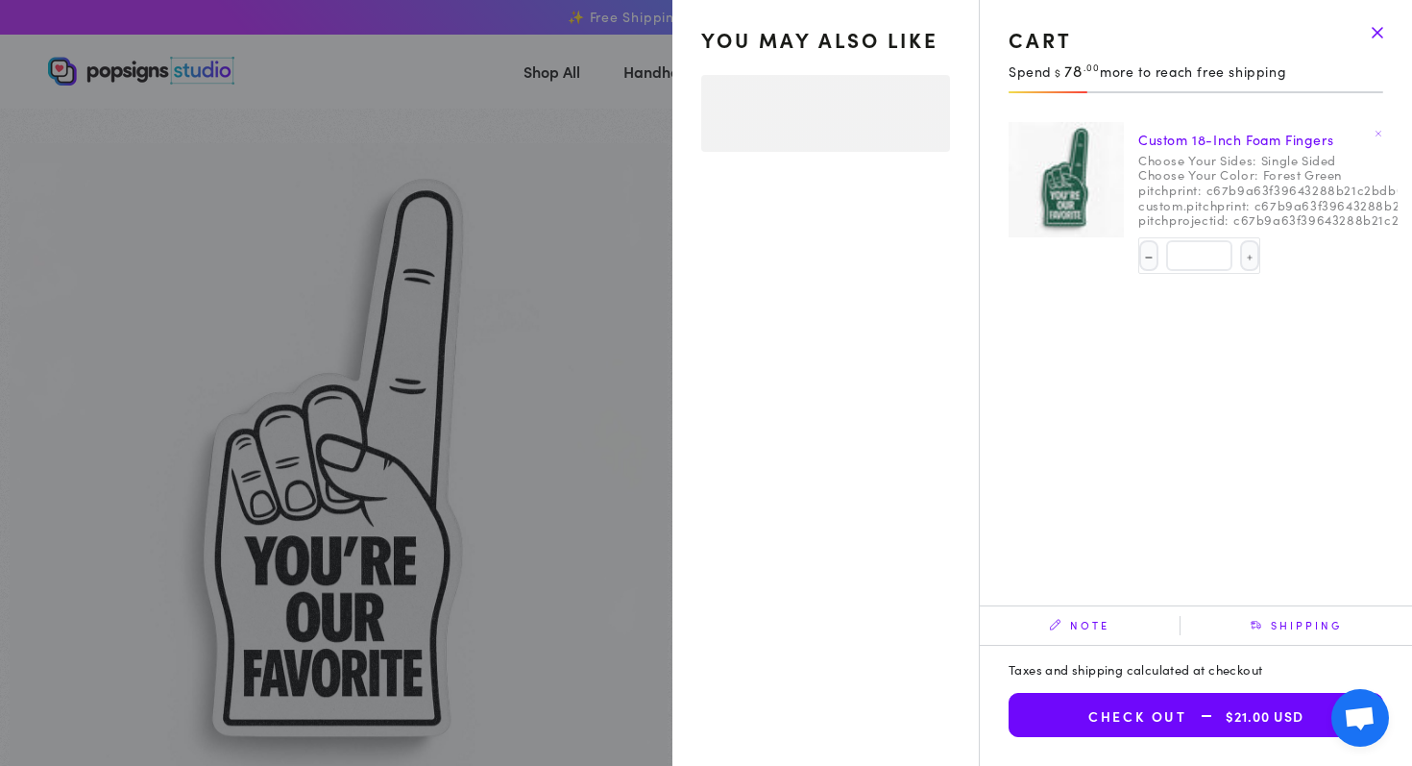
select select "**********"
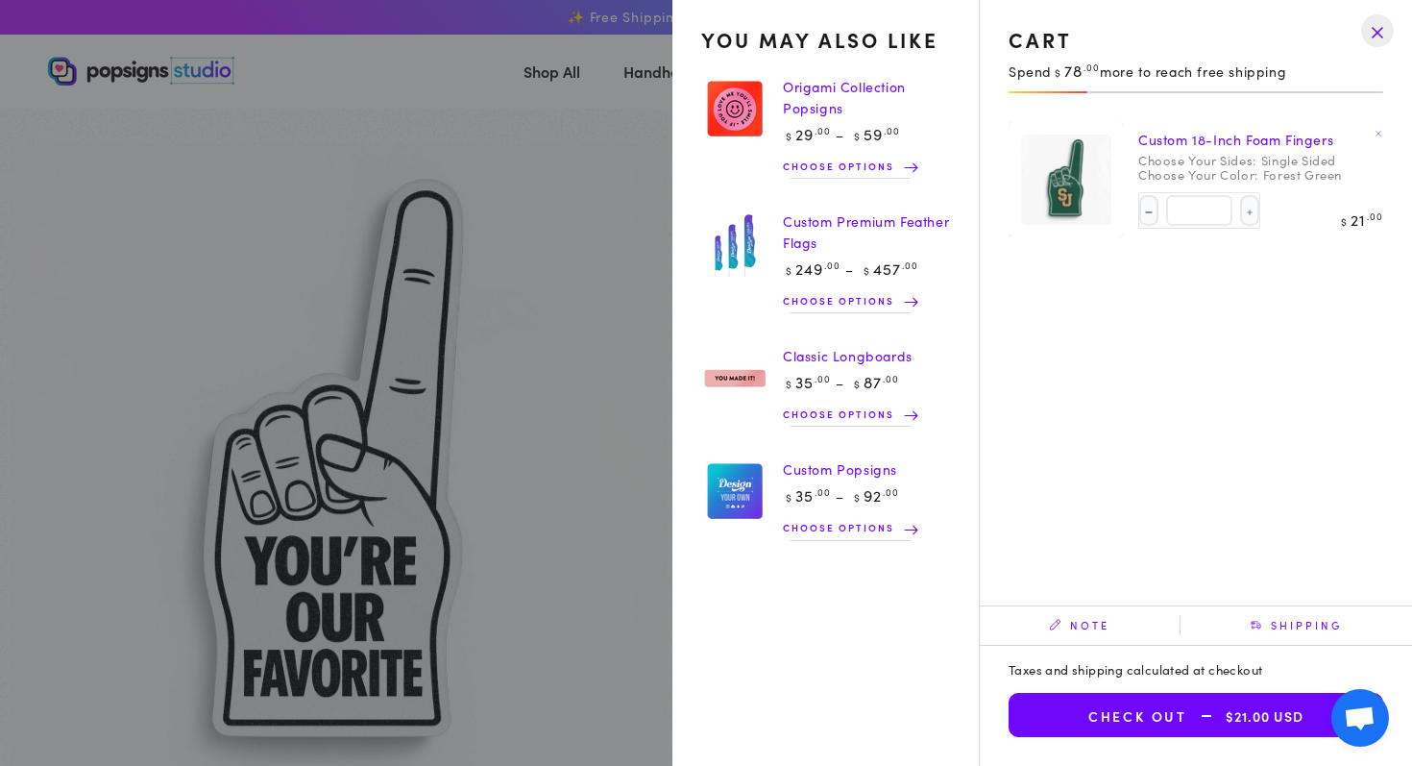
click at [1381, 26] on drawer-close-button at bounding box center [1378, 31] width 50 height 42
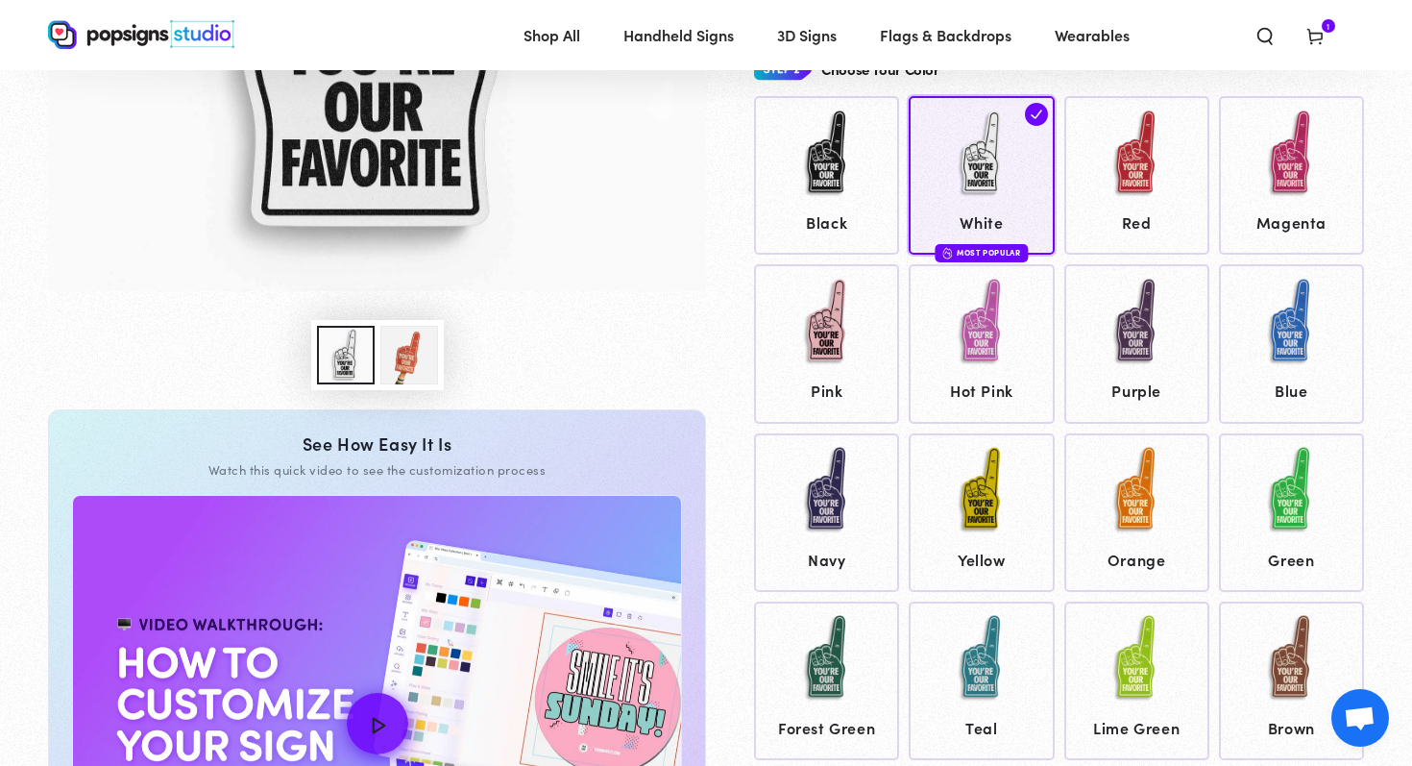
scroll to position [527, 0]
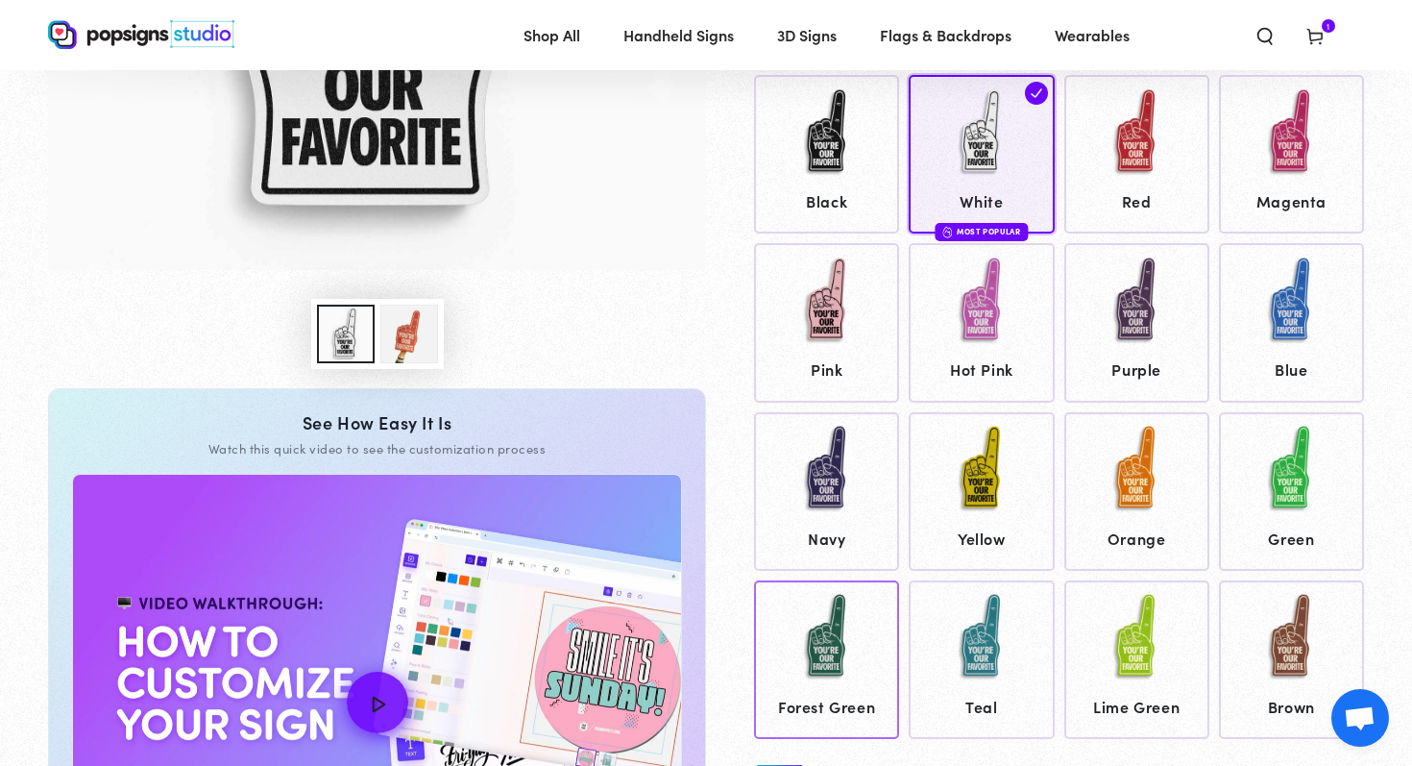
click at [782, 651] on img at bounding box center [827, 637] width 96 height 96
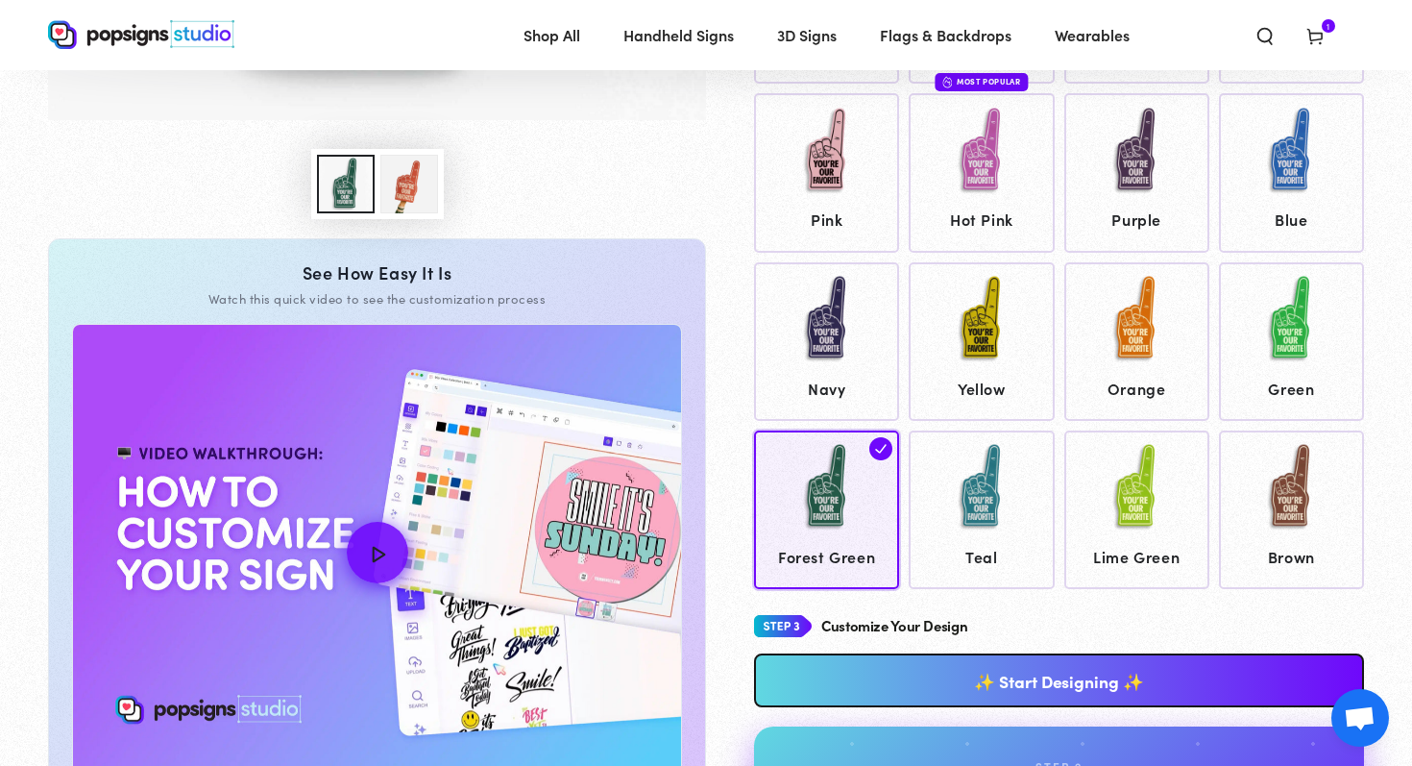
scroll to position [686, 0]
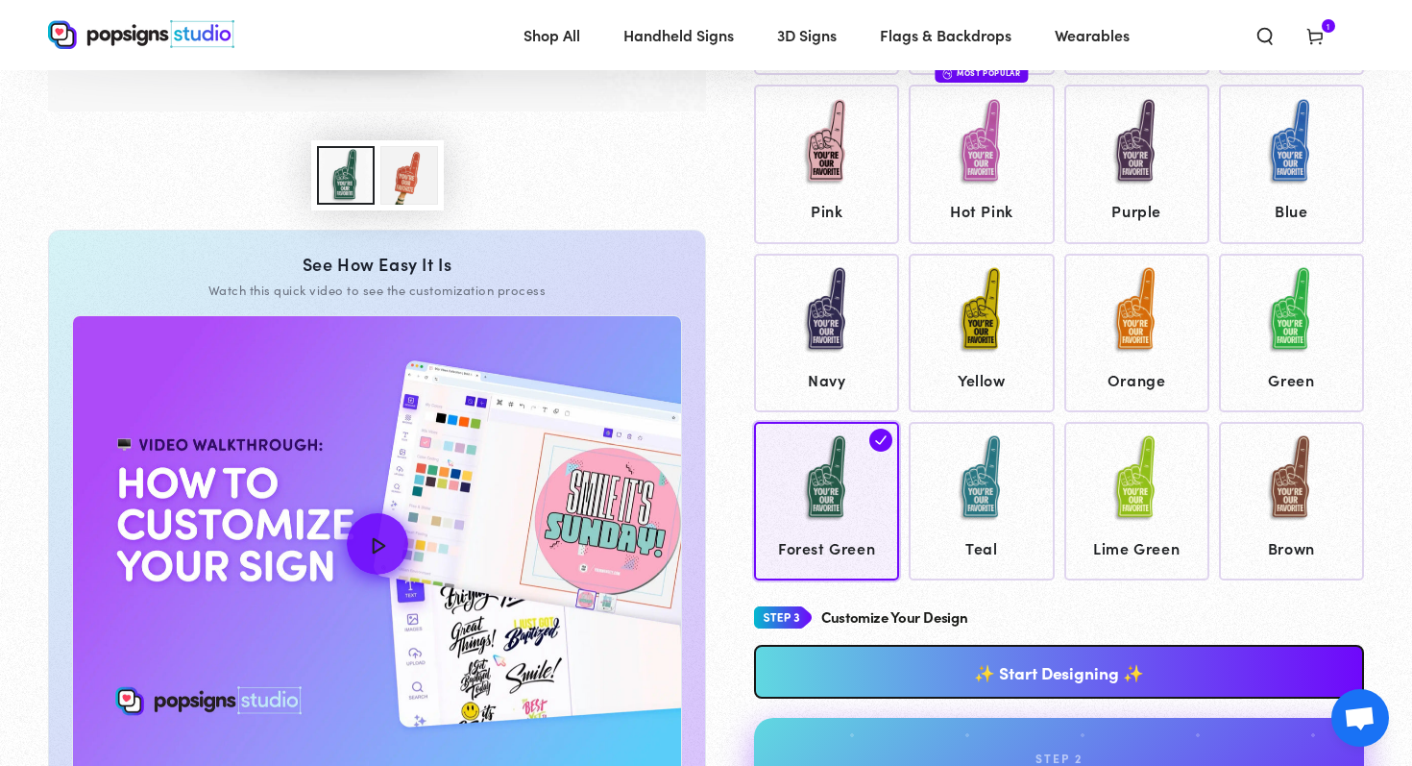
click at [943, 666] on link "✨ Start Designing ✨" at bounding box center [1059, 672] width 610 height 54
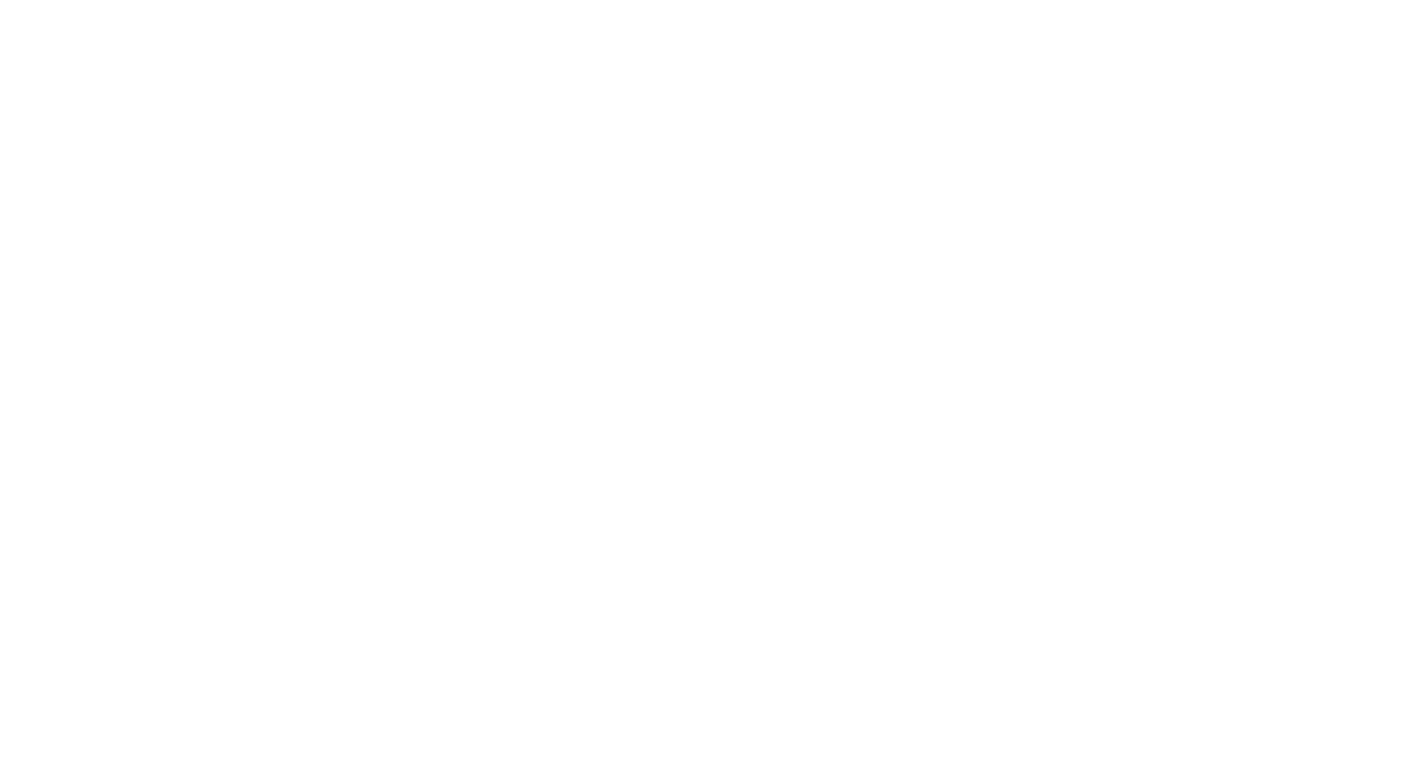
scroll to position [0, 0]
type textarea "An ancient tree with a door leading to a magical world"
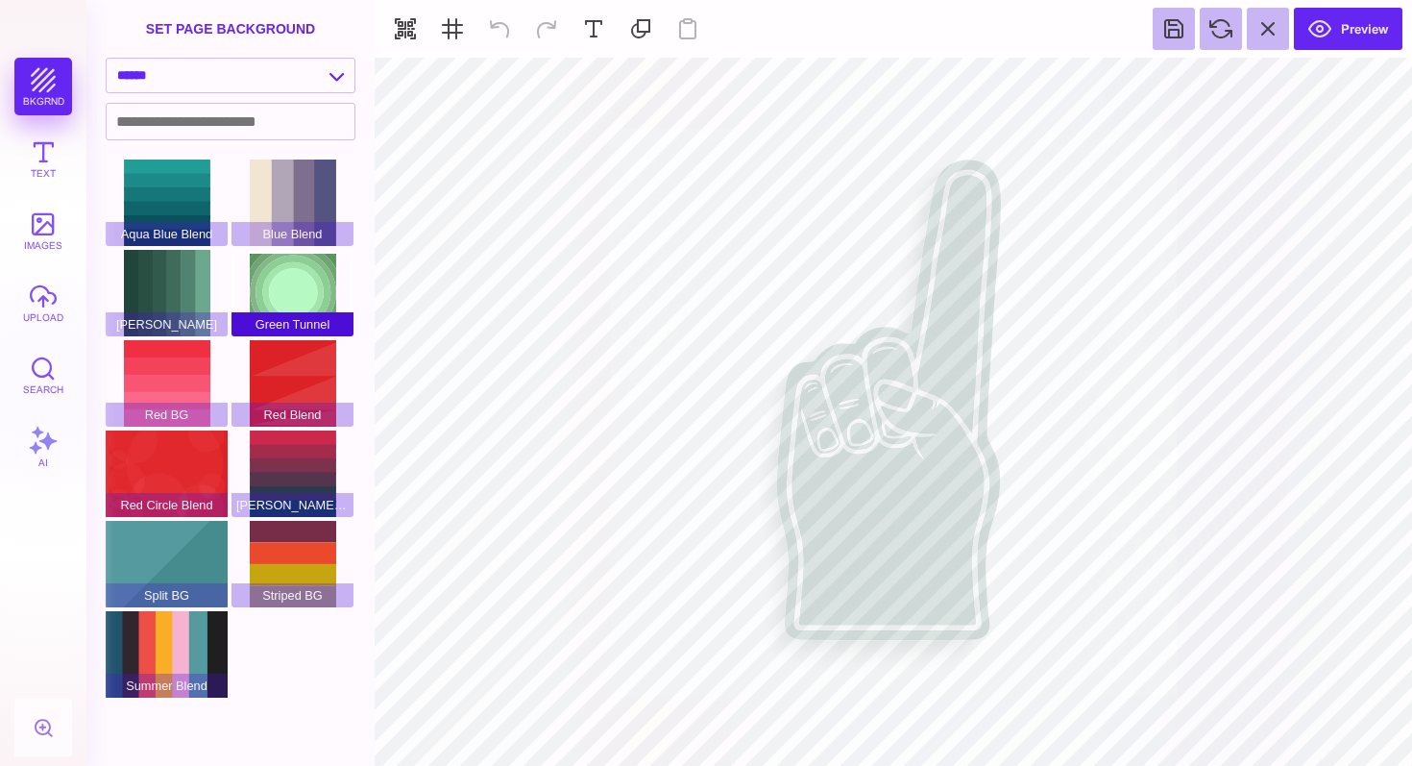
type input "#DDDBDC"
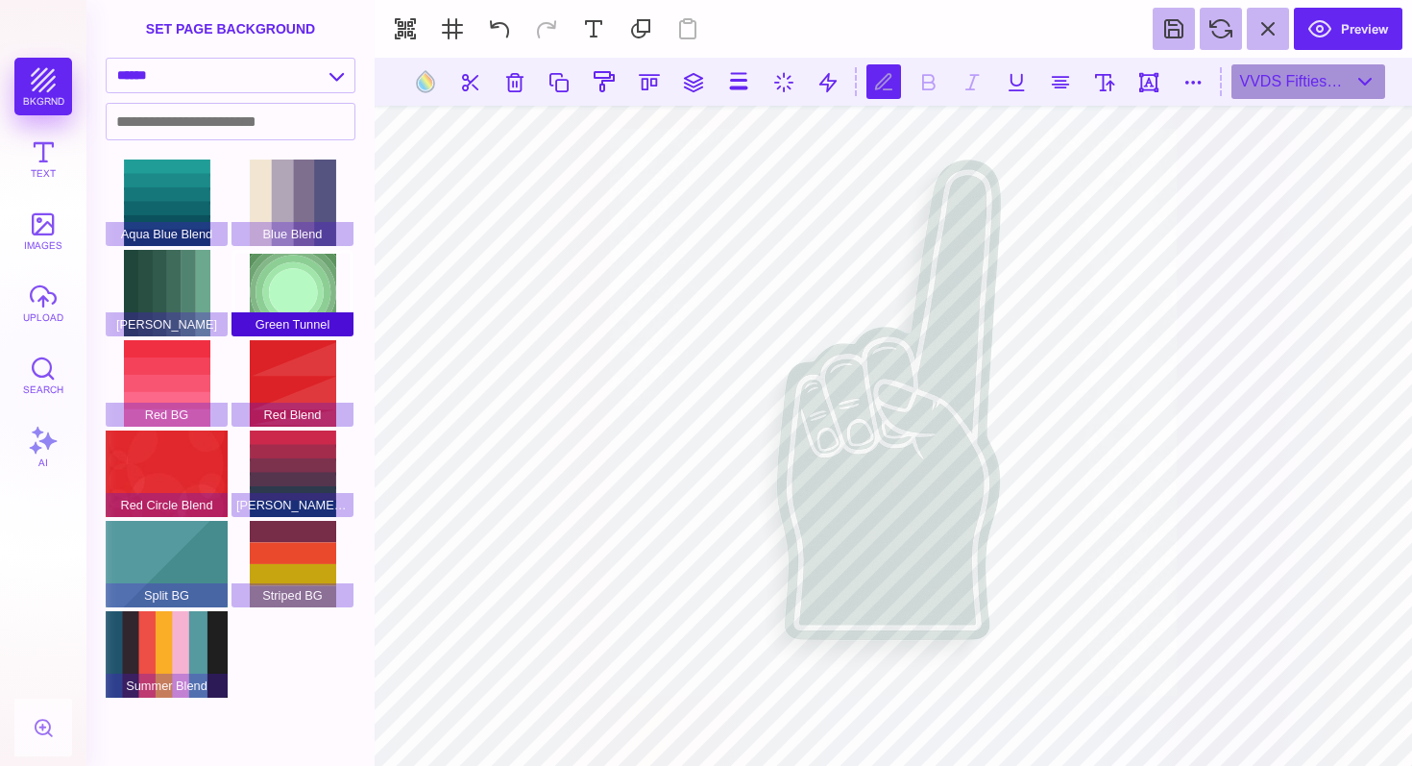
scroll to position [0, 2]
type textarea "*******"
type textarea "**"
type textarea "**********"
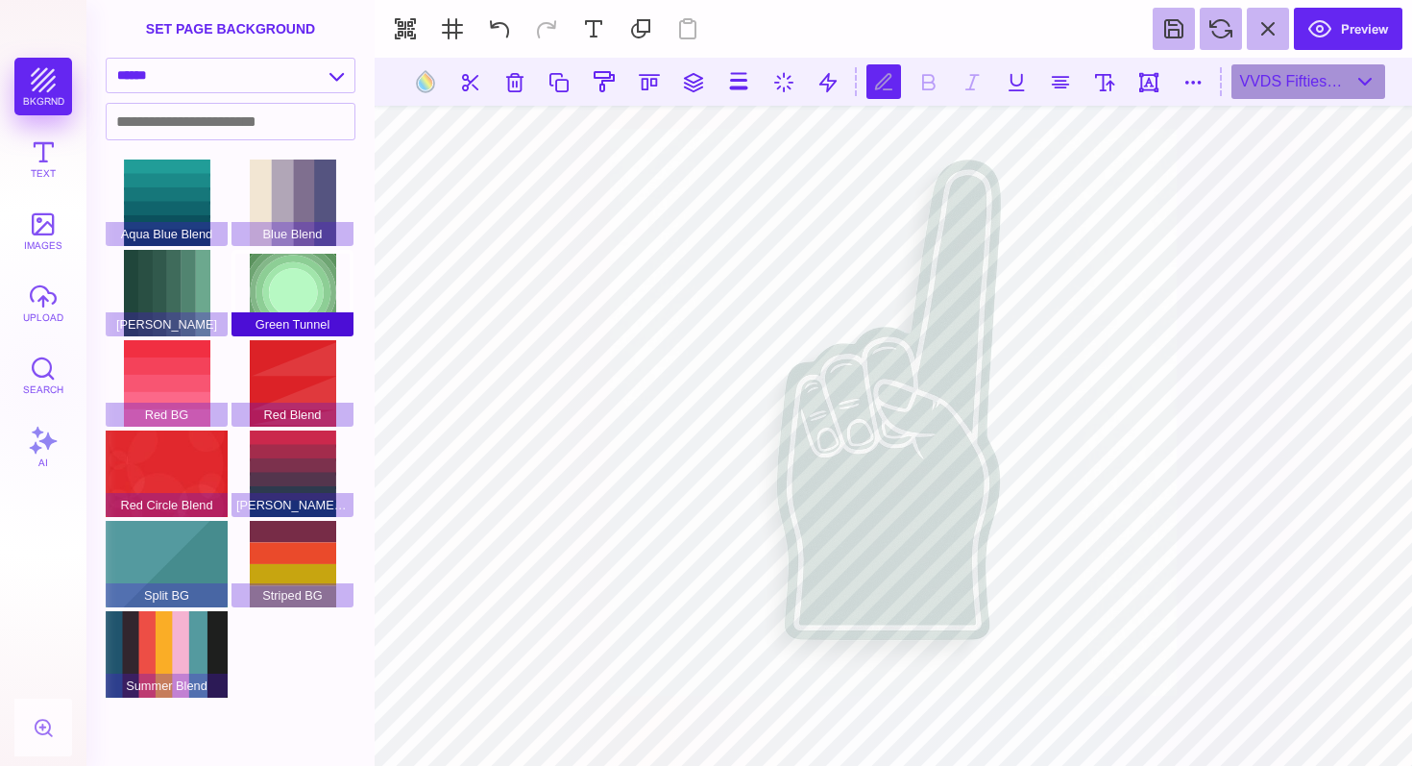
scroll to position [0, 3]
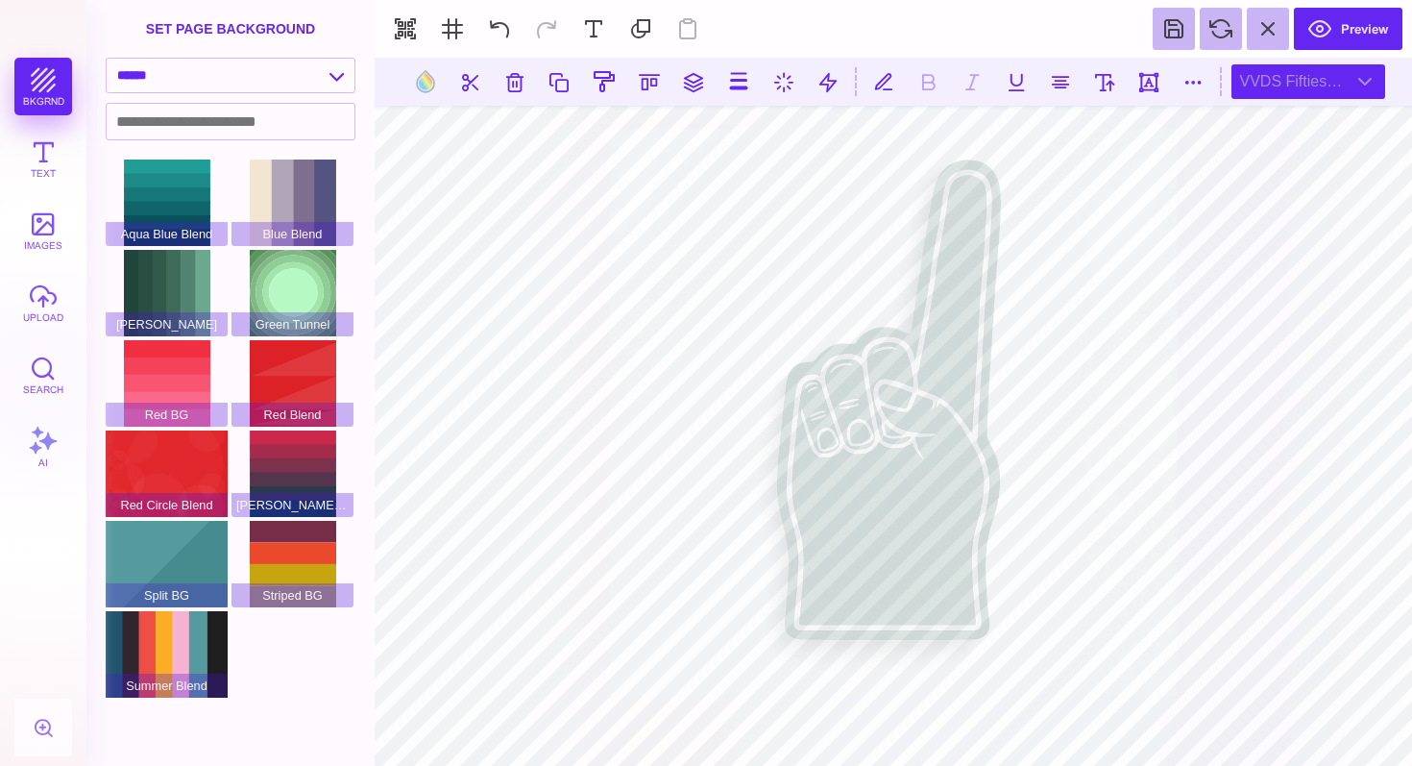
click at [1357, 75] on div "VVDS Fifties Cond Med" at bounding box center [1309, 81] width 154 height 35
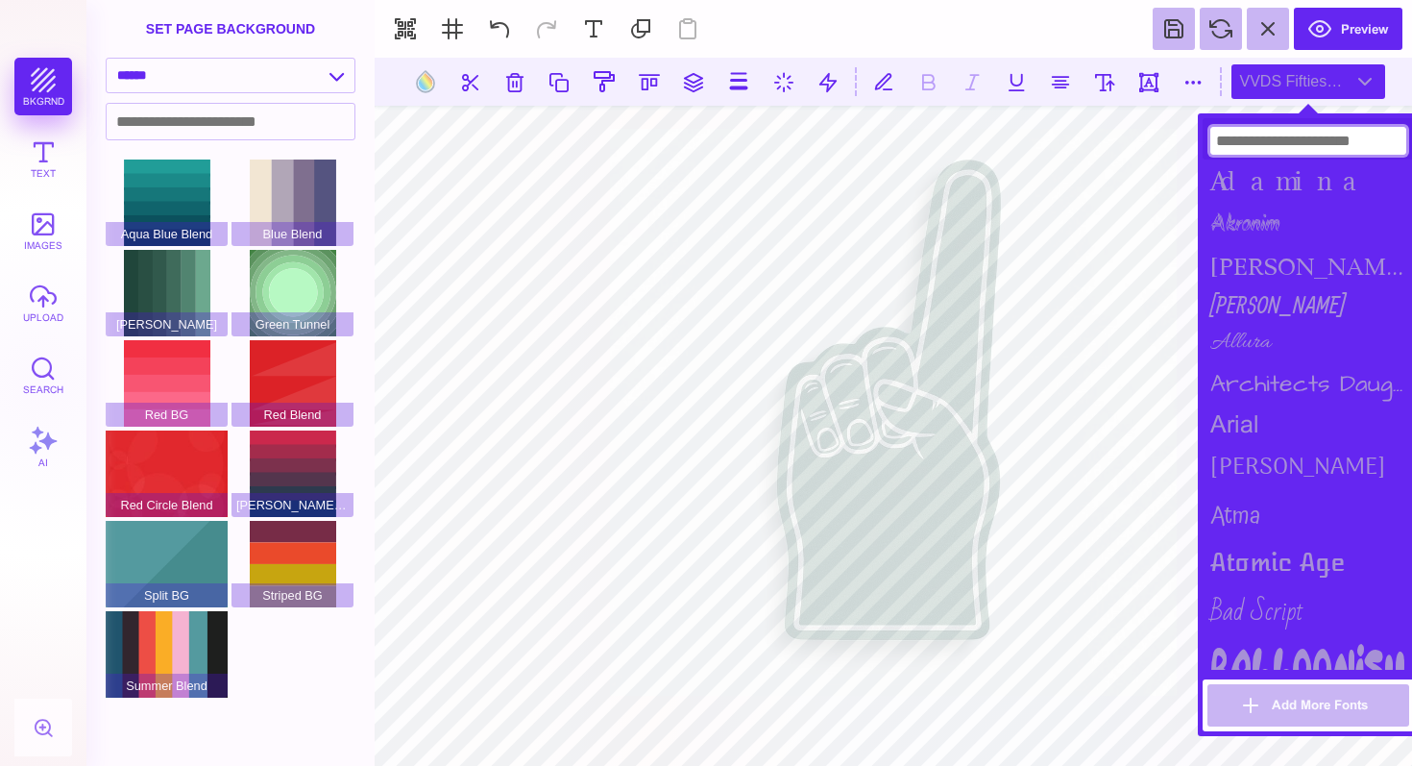
click at [1298, 136] on input at bounding box center [1308, 141] width 196 height 28
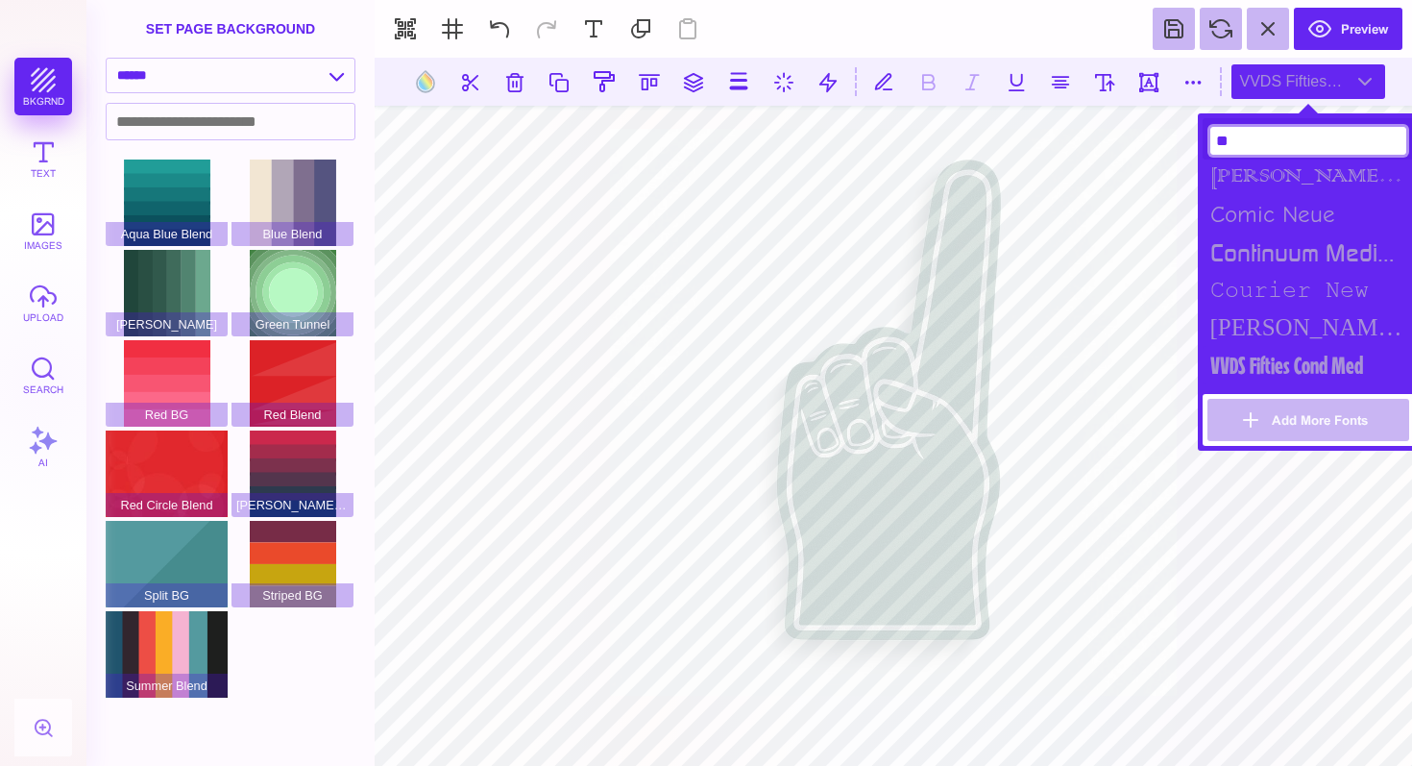
type input "**"
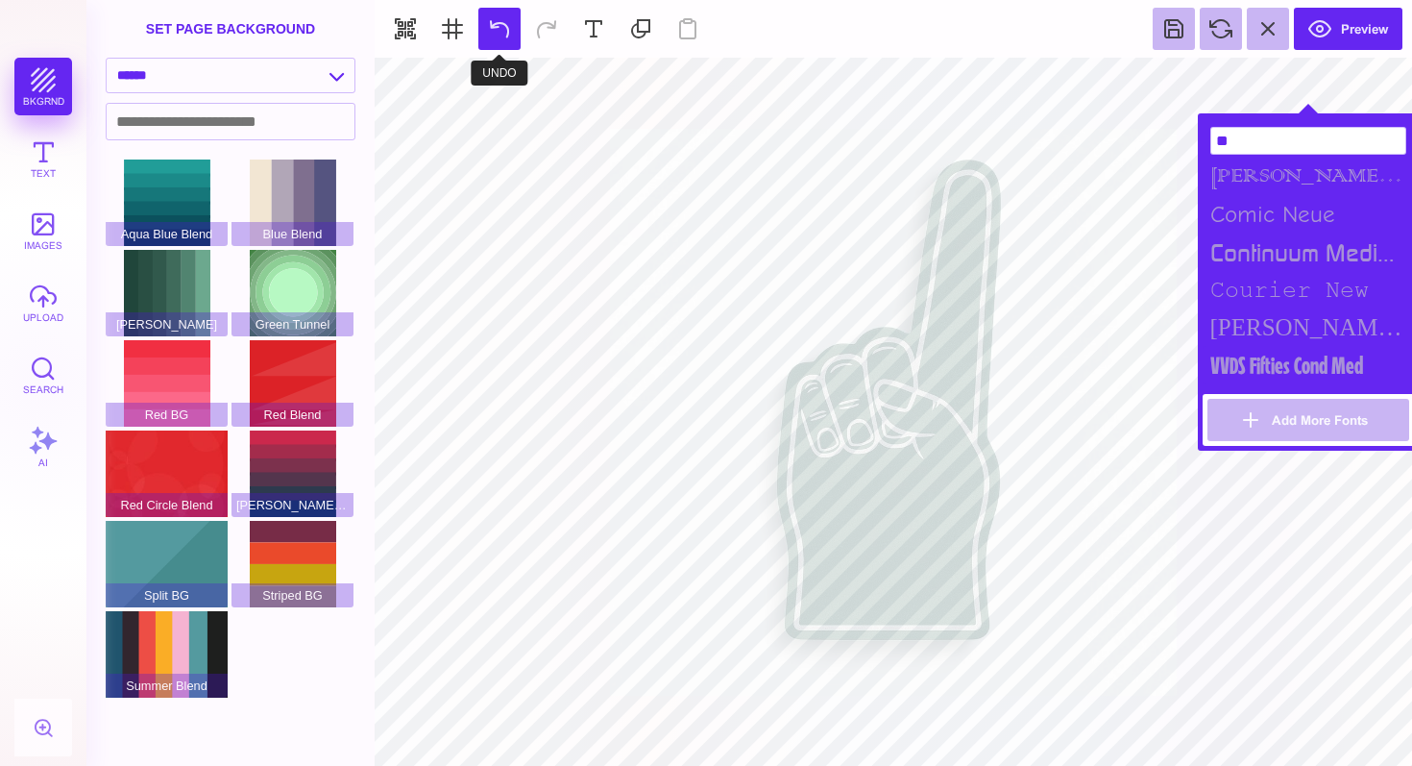
click at [512, 34] on button at bounding box center [499, 29] width 42 height 42
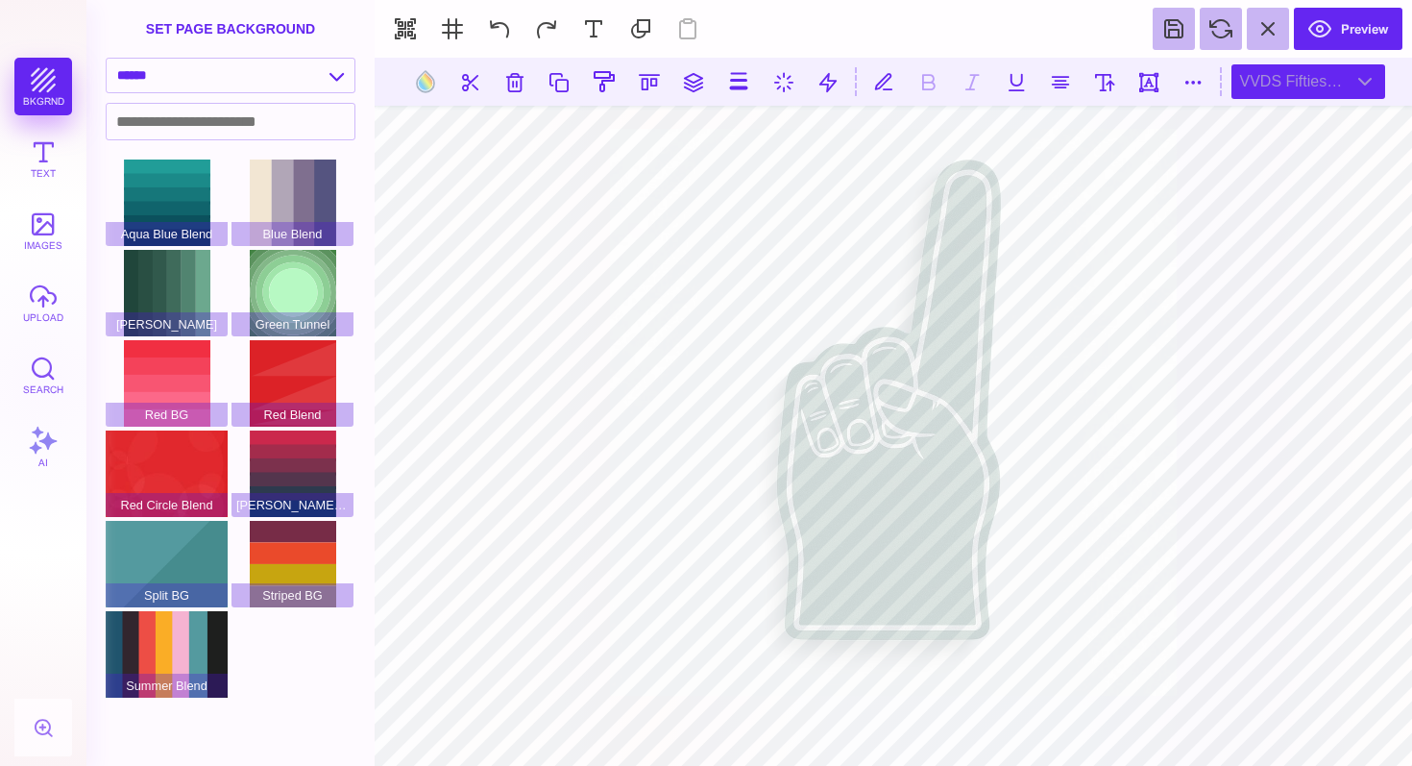
click at [1318, 78] on div "VVDS Fifties Cond Med" at bounding box center [1309, 81] width 154 height 35
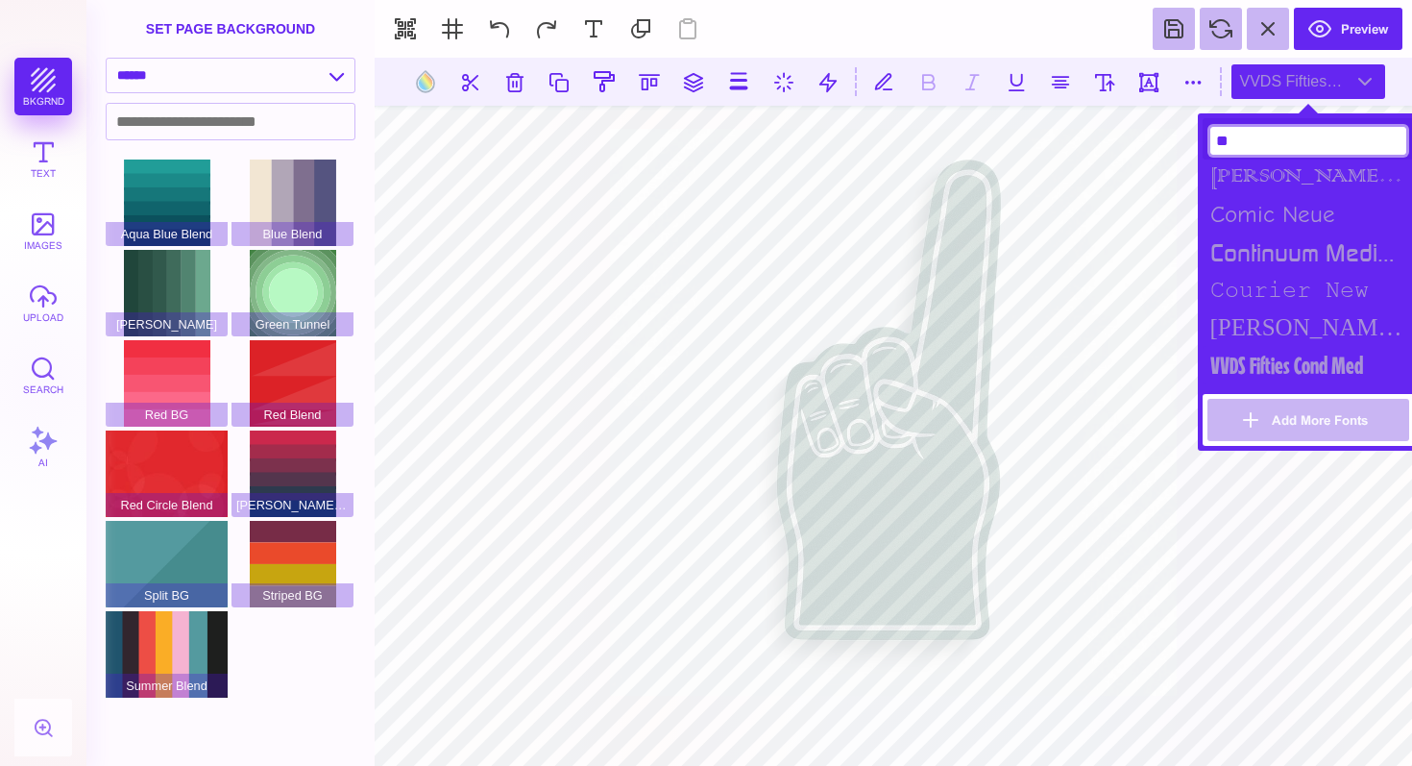
click at [1266, 142] on input "**" at bounding box center [1308, 141] width 196 height 28
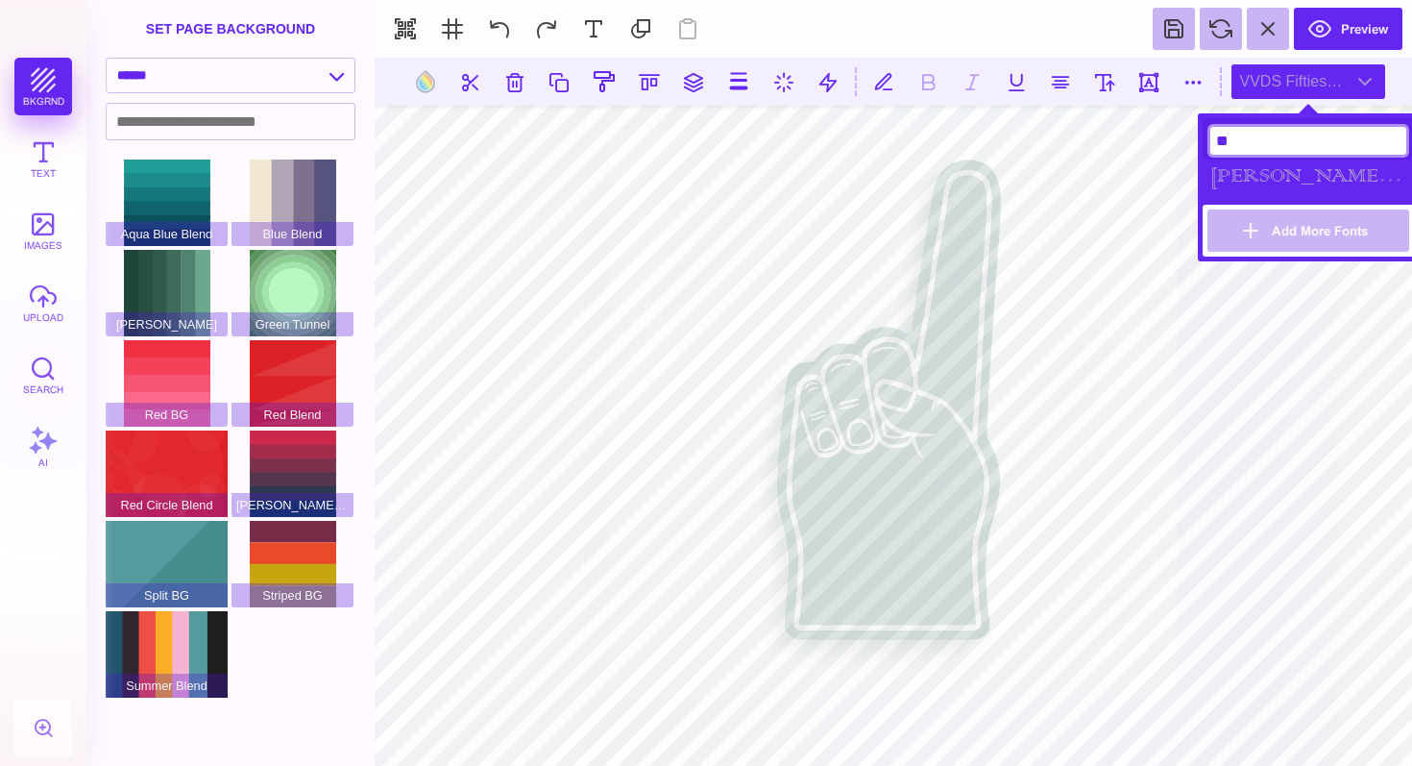
type input "*"
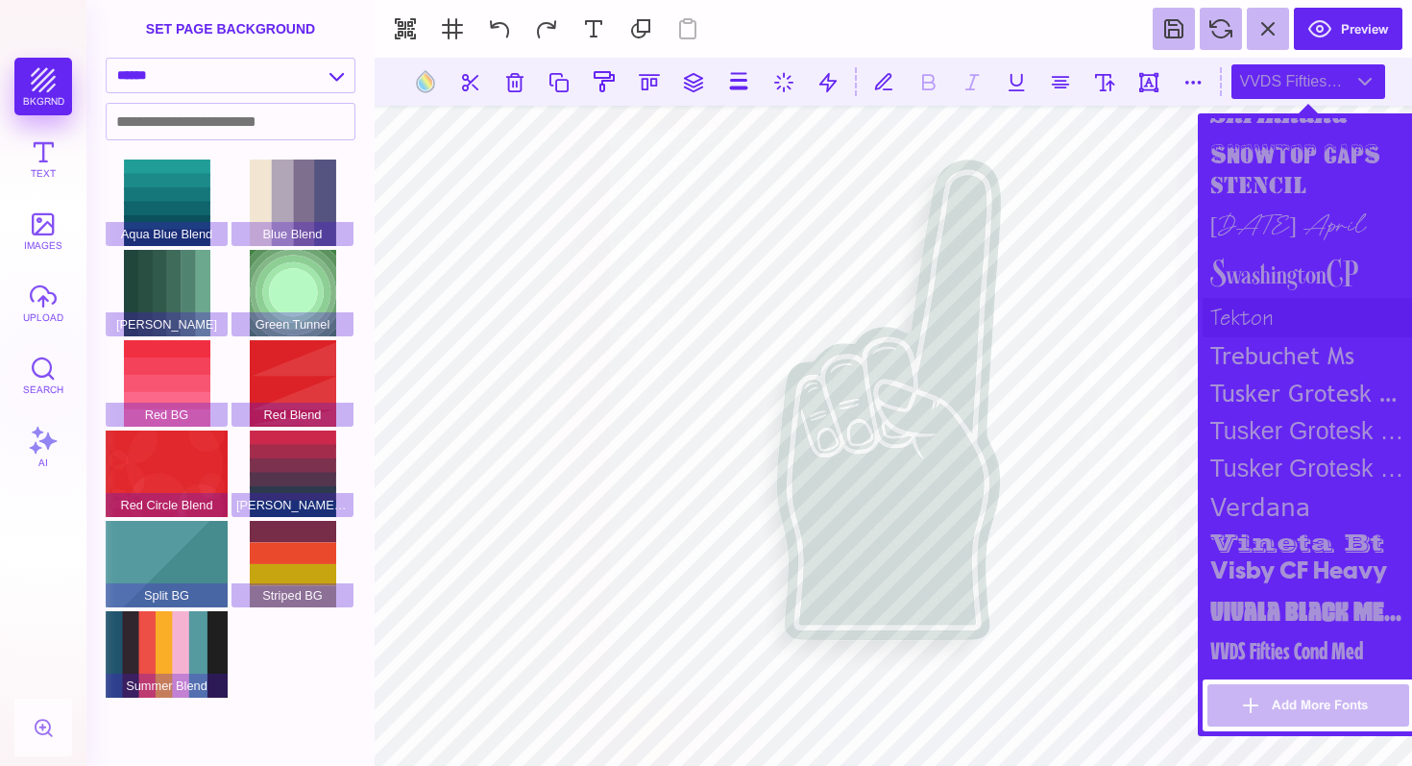
scroll to position [2329, 0]
click at [1285, 525] on div "vineta bt" at bounding box center [1308, 538] width 211 height 27
click at [1098, 82] on button at bounding box center [1105, 81] width 35 height 35
type input "***"
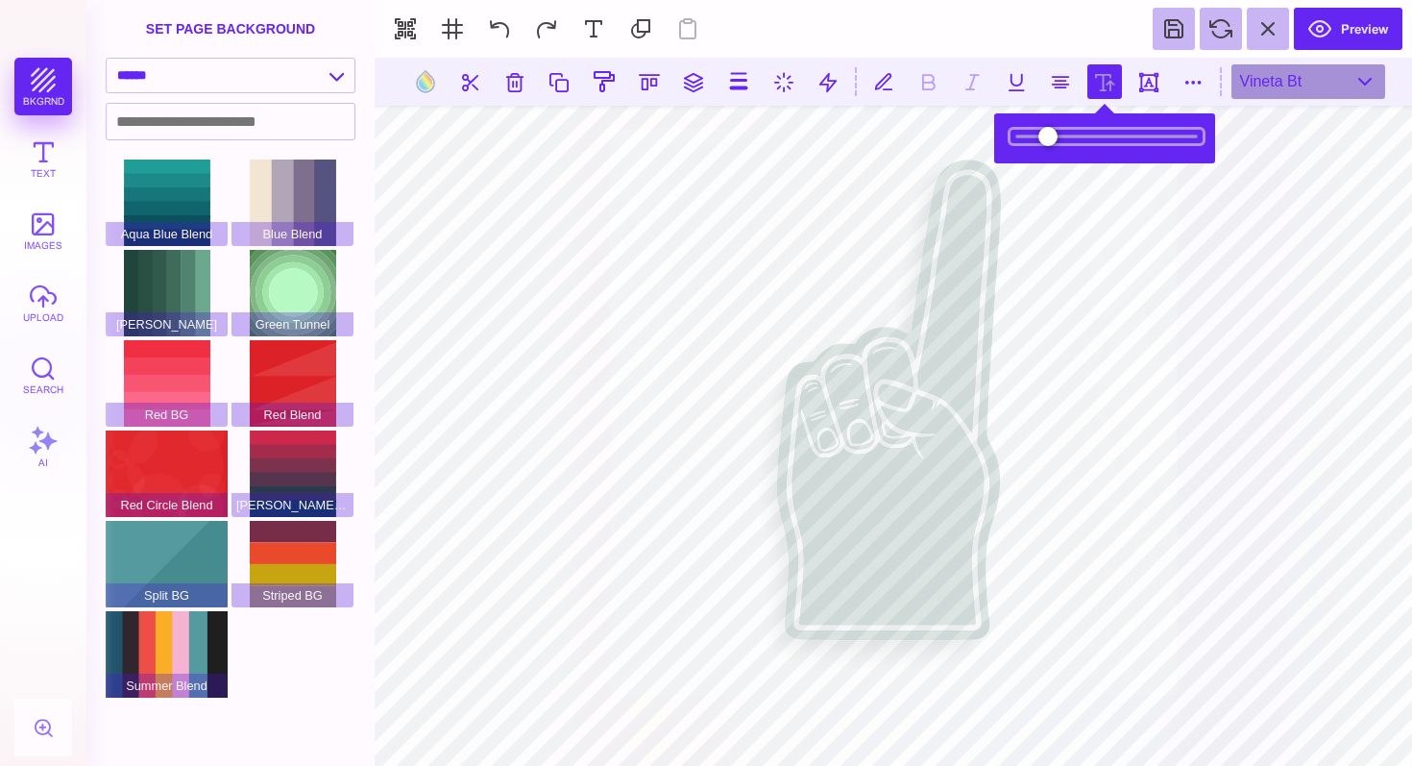
drag, startPoint x: 1065, startPoint y: 141, endPoint x: 1051, endPoint y: 143, distance: 14.5
type input "****"
click at [1051, 143] on input "range" at bounding box center [1107, 136] width 192 height 13
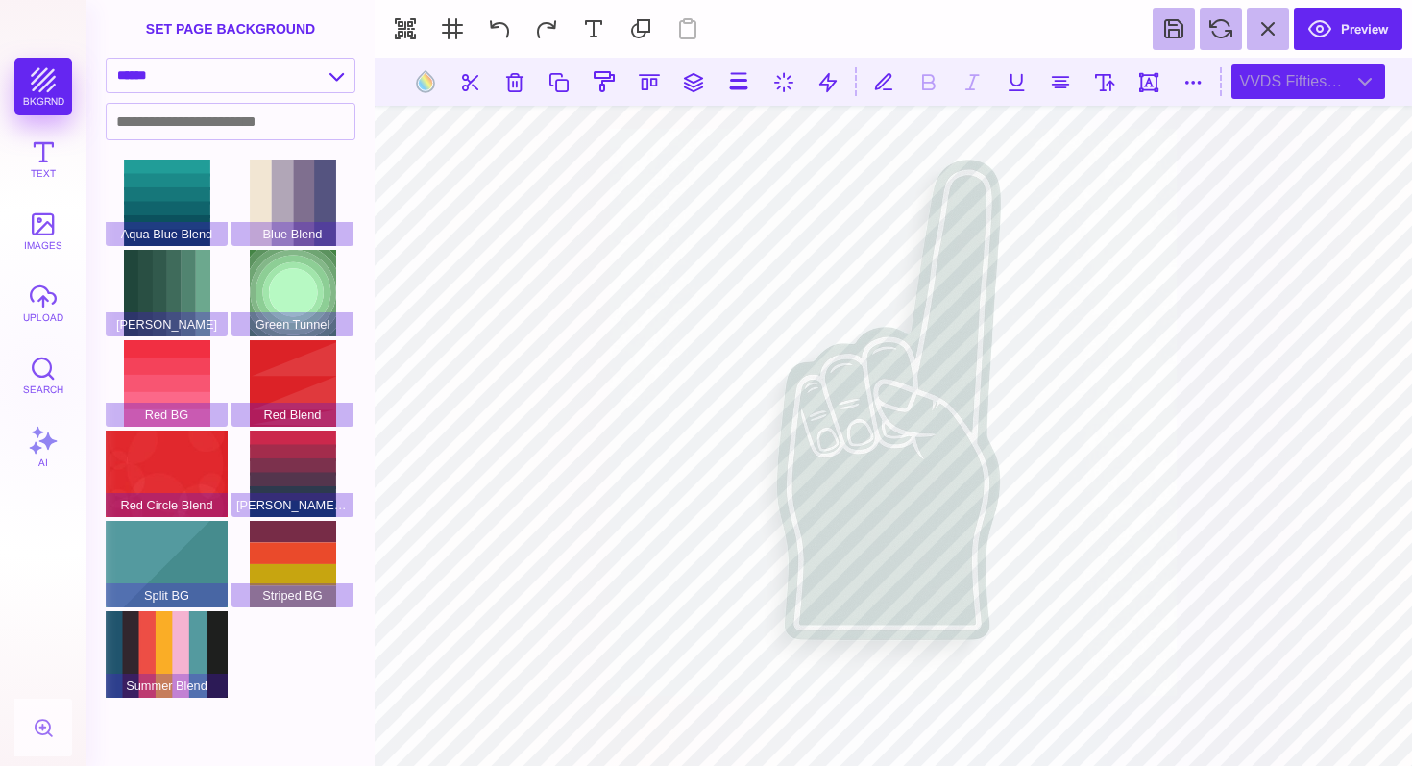
click at [1351, 86] on div "VVDS Fifties Cond Med" at bounding box center [1309, 81] width 154 height 35
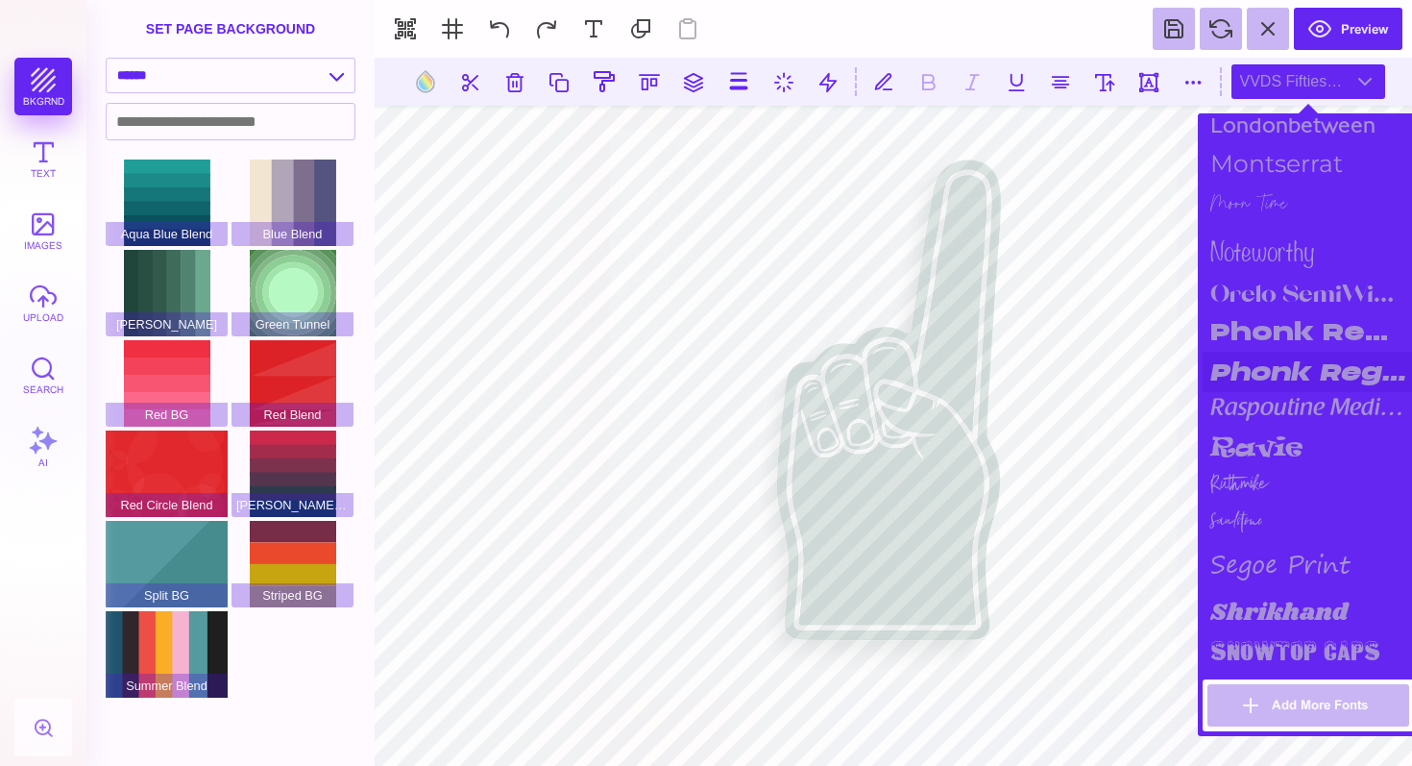
scroll to position [1813, 0]
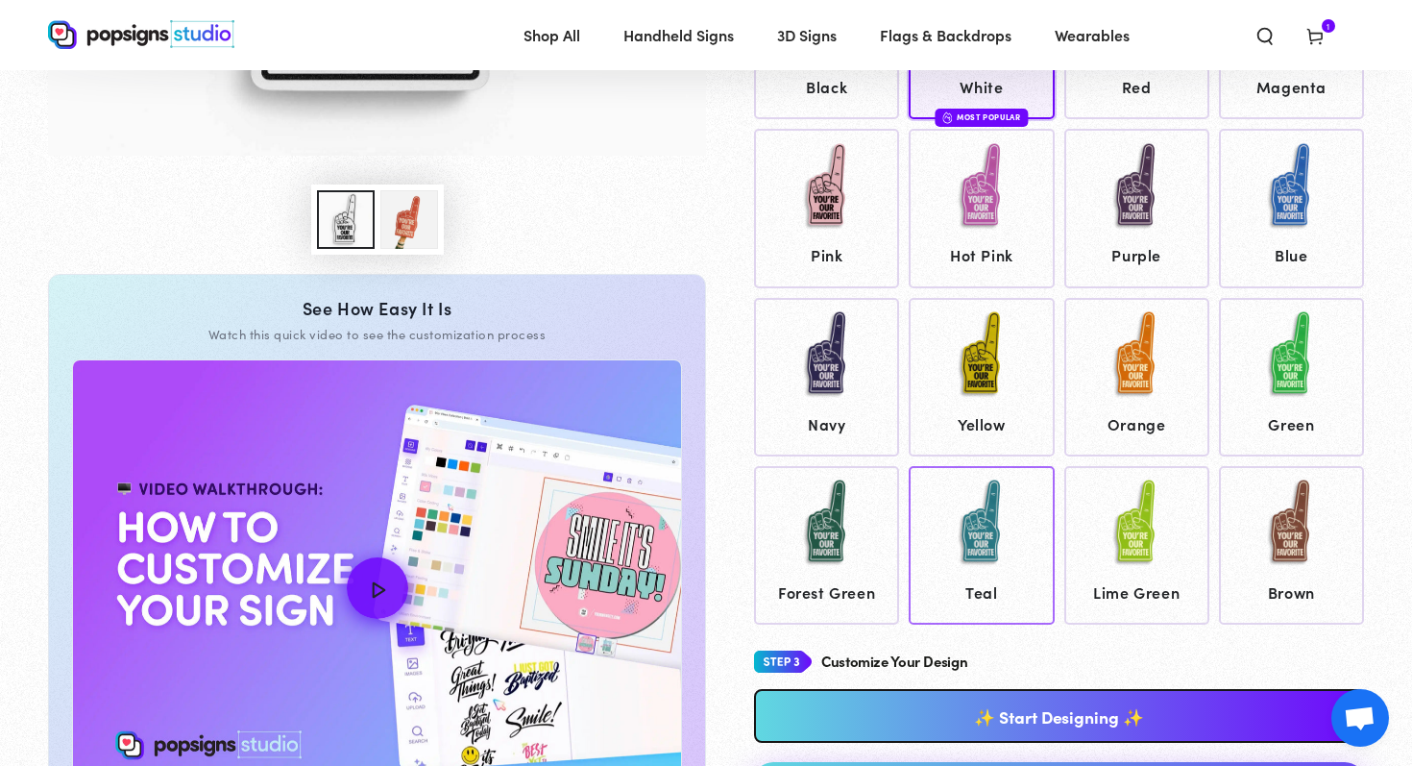
scroll to position [691, 0]
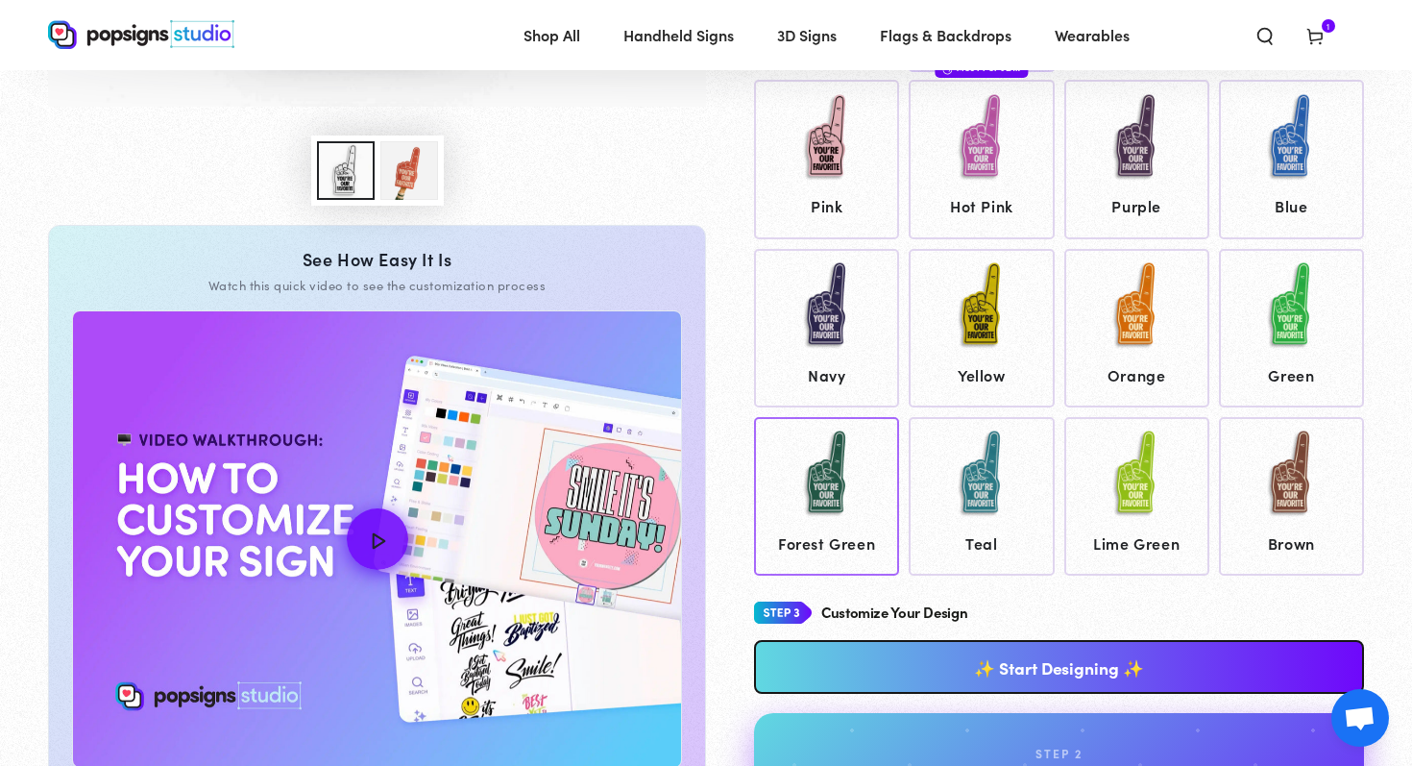
click at [840, 507] on img at bounding box center [827, 474] width 96 height 96
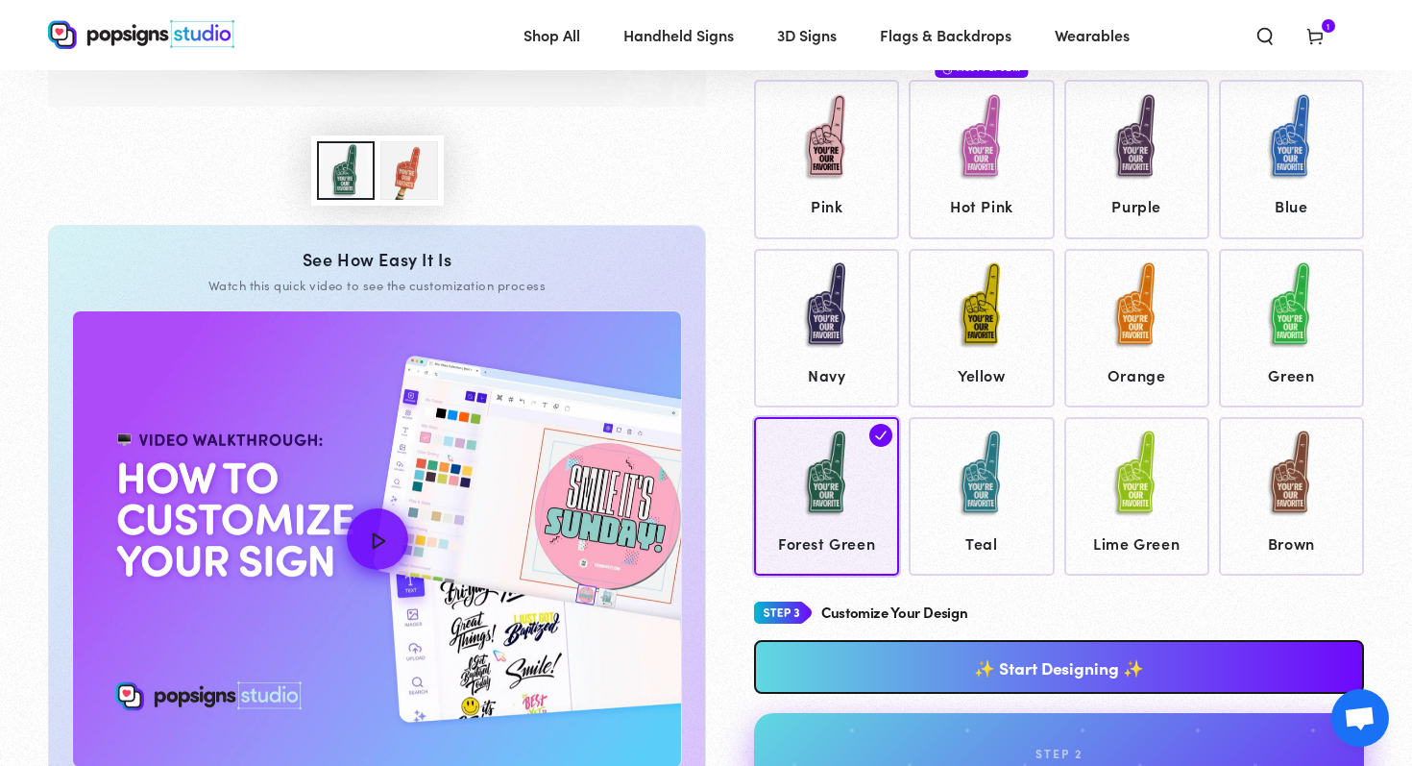
click at [981, 673] on link "✨ Start Designing ✨" at bounding box center [1059, 667] width 610 height 54
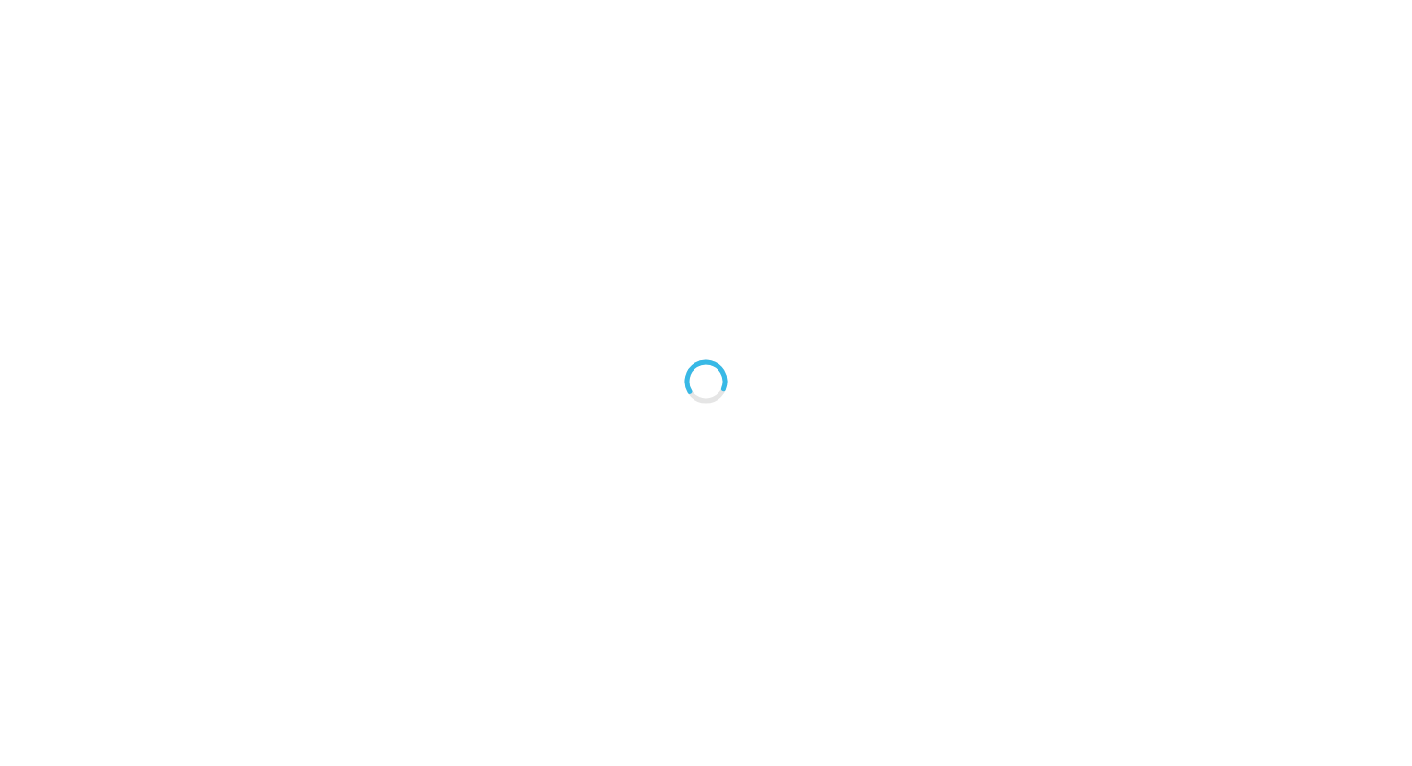
type textarea "An ancient tree with a door leading to a magical world"
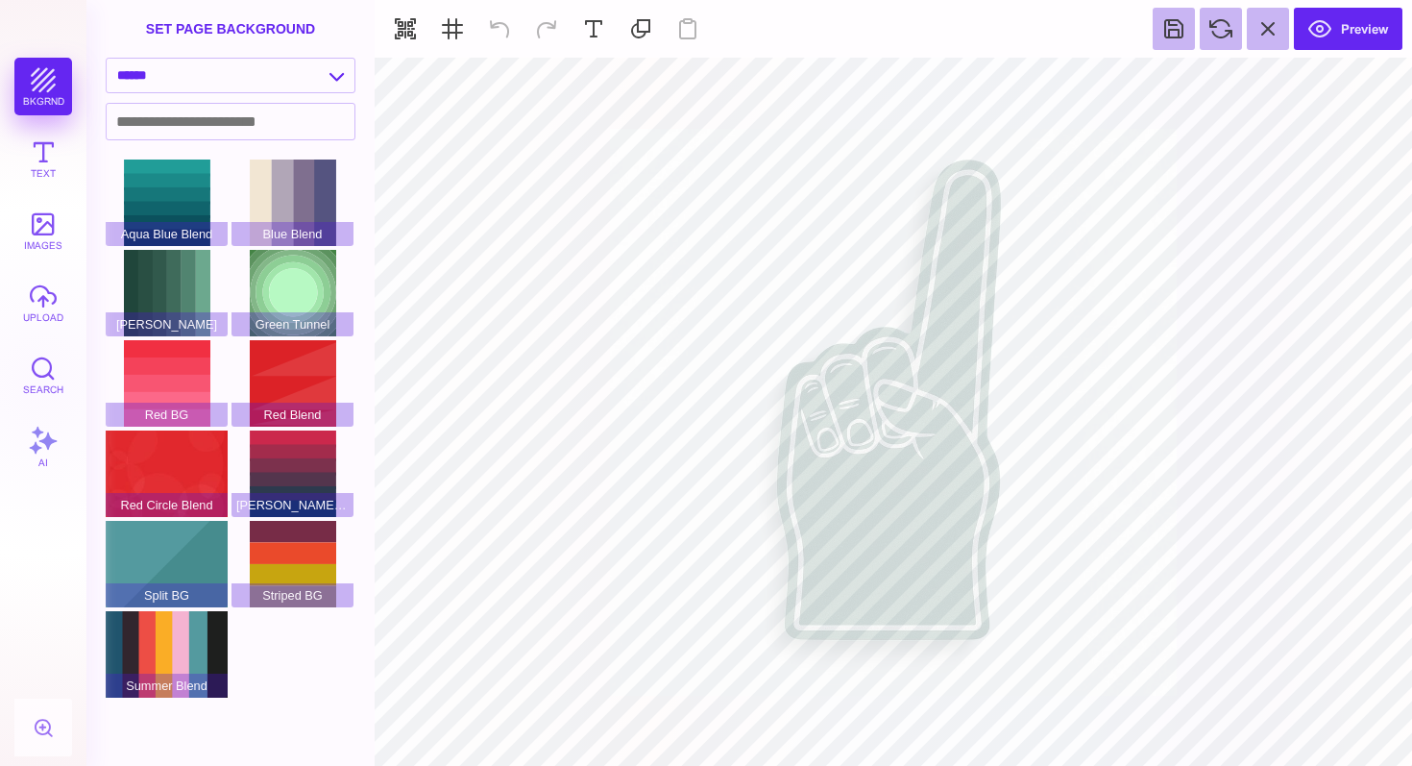
type input "#DDDBDC"
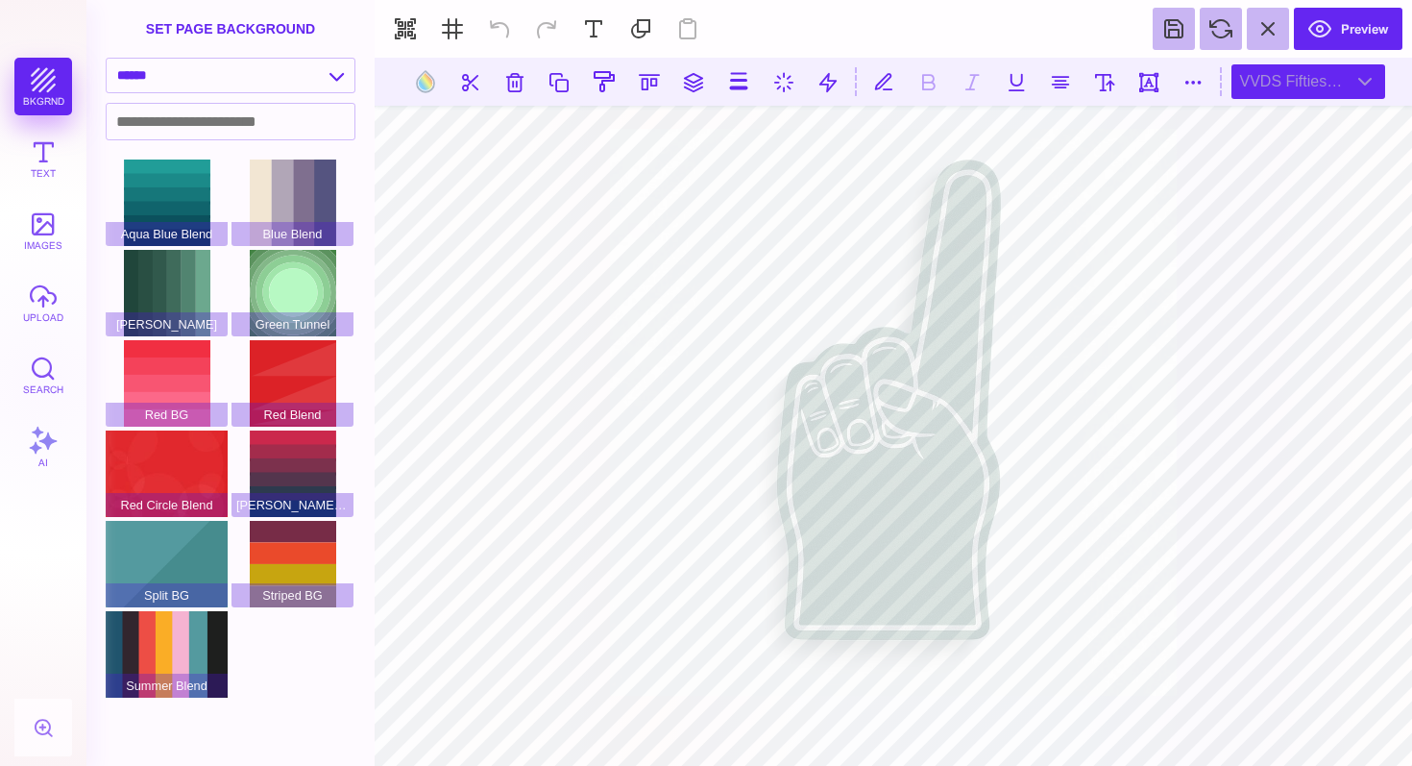
click at [1305, 69] on div "VVDS Fifties Cond Med" at bounding box center [1309, 81] width 154 height 35
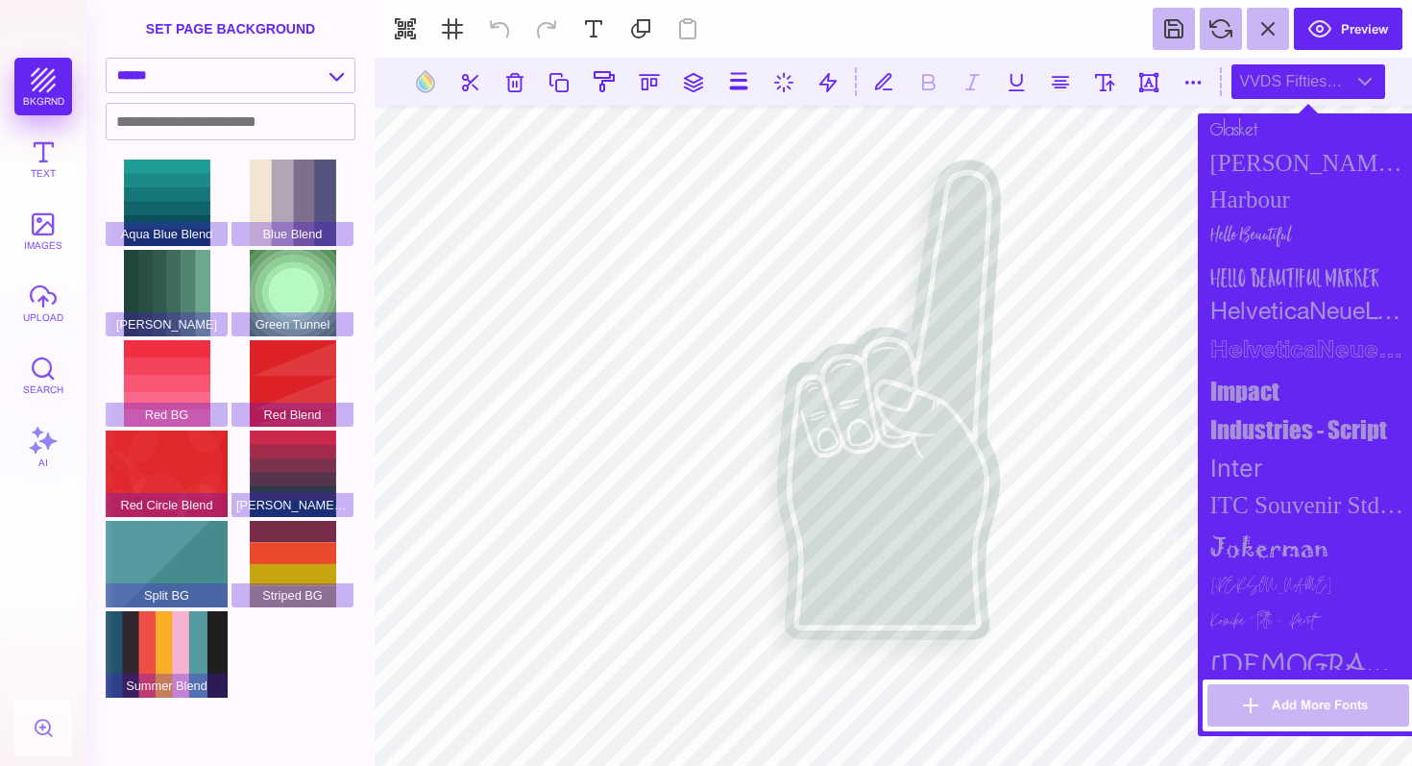
scroll to position [2329, 0]
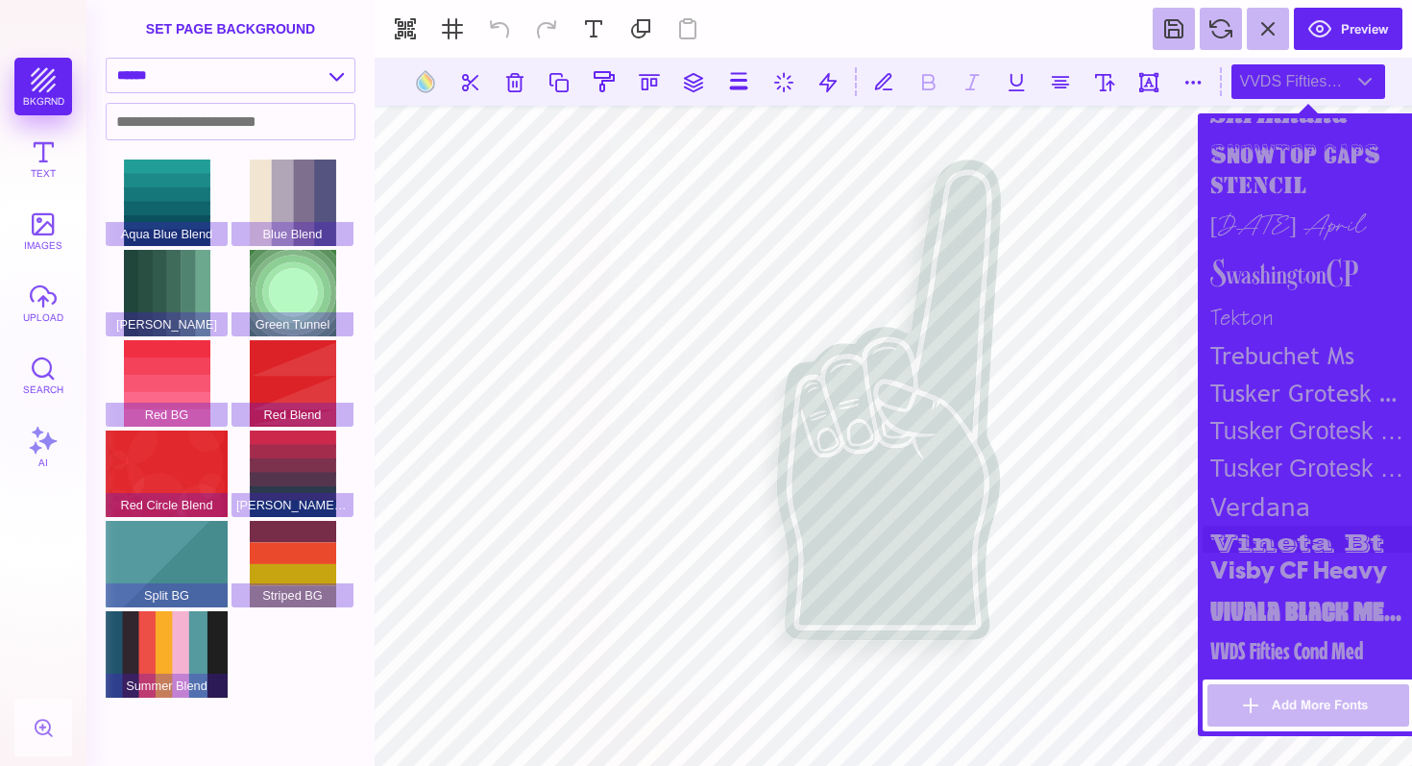
click at [1299, 525] on div "vineta bt" at bounding box center [1308, 538] width 211 height 27
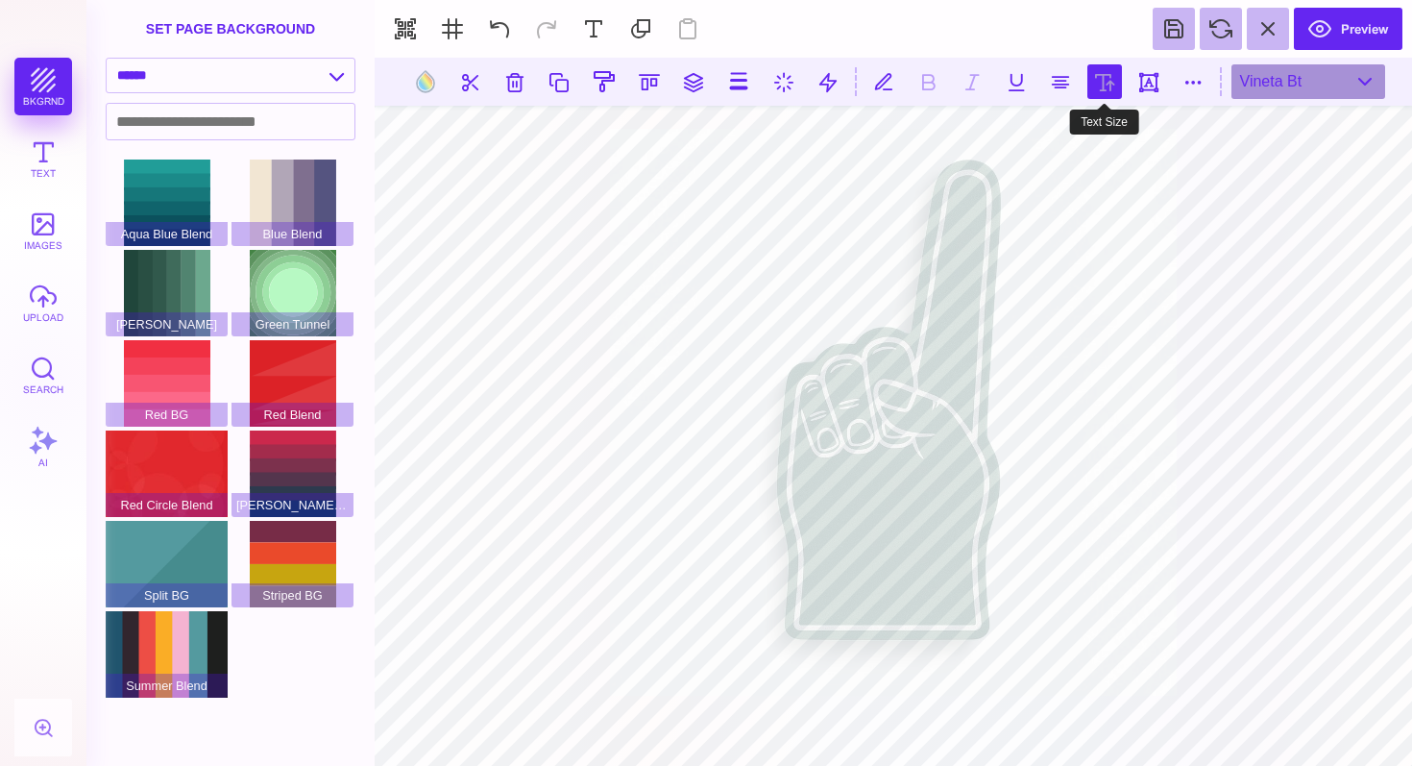
click at [1106, 92] on button at bounding box center [1105, 81] width 35 height 35
type input "***"
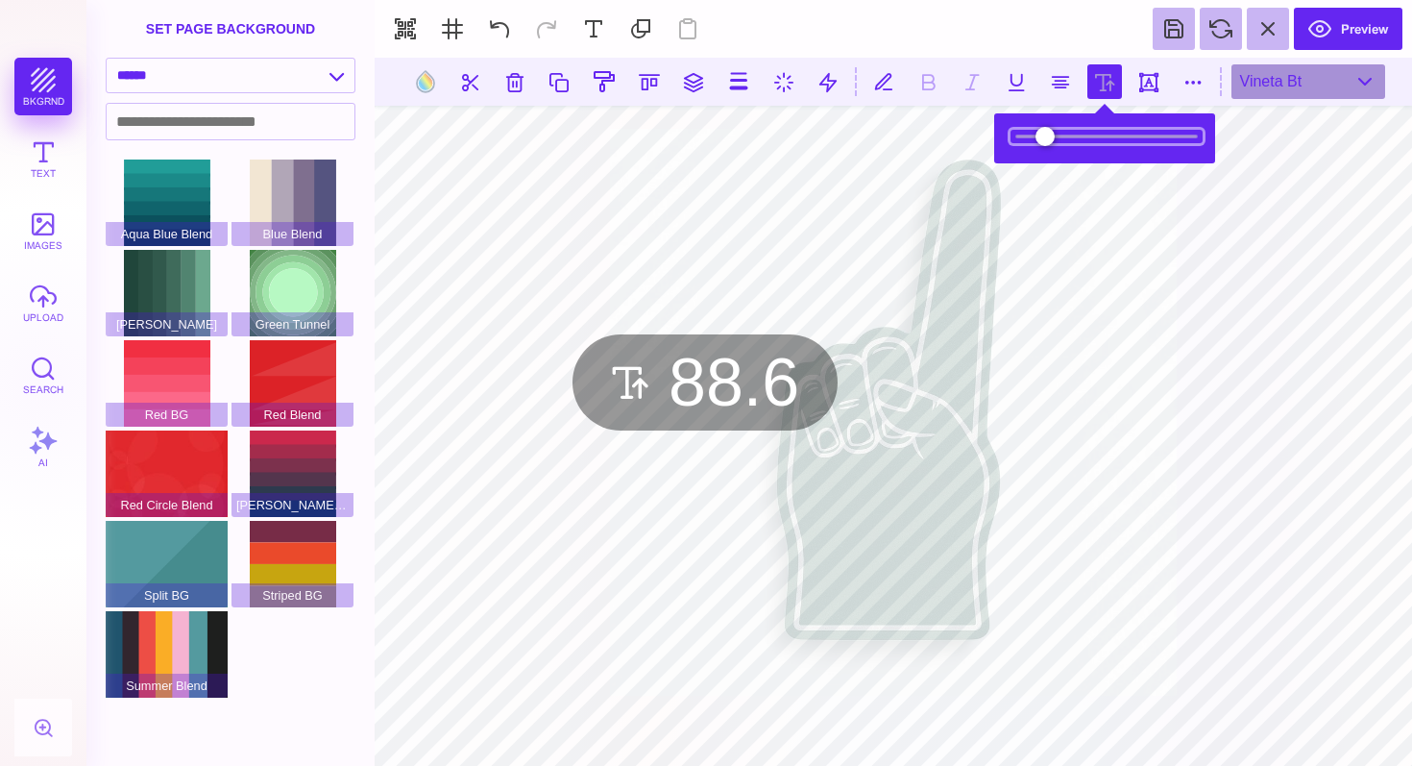
type input "****"
click at [1061, 131] on input "range" at bounding box center [1107, 136] width 192 height 13
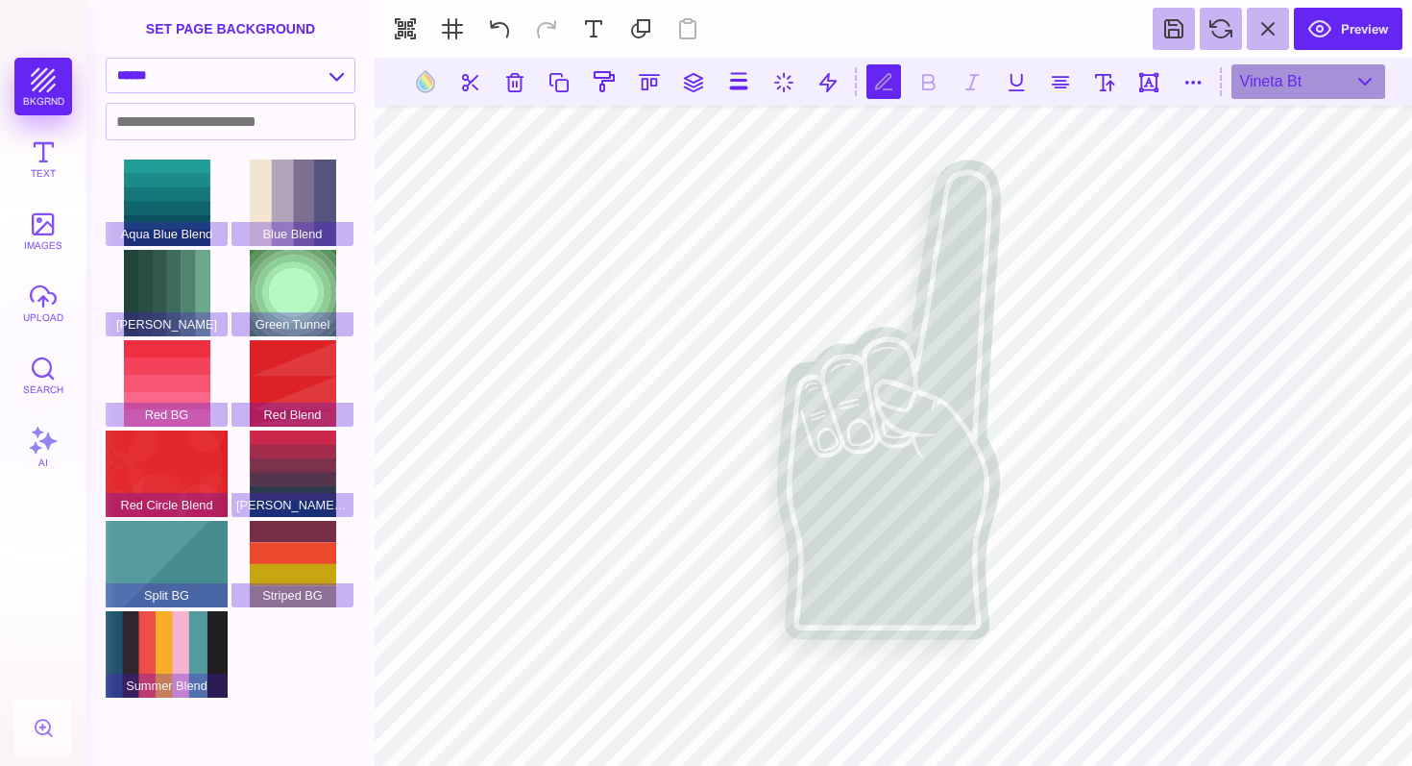
type textarea "*"
type textarea "*******"
click at [1109, 85] on button at bounding box center [1105, 81] width 35 height 35
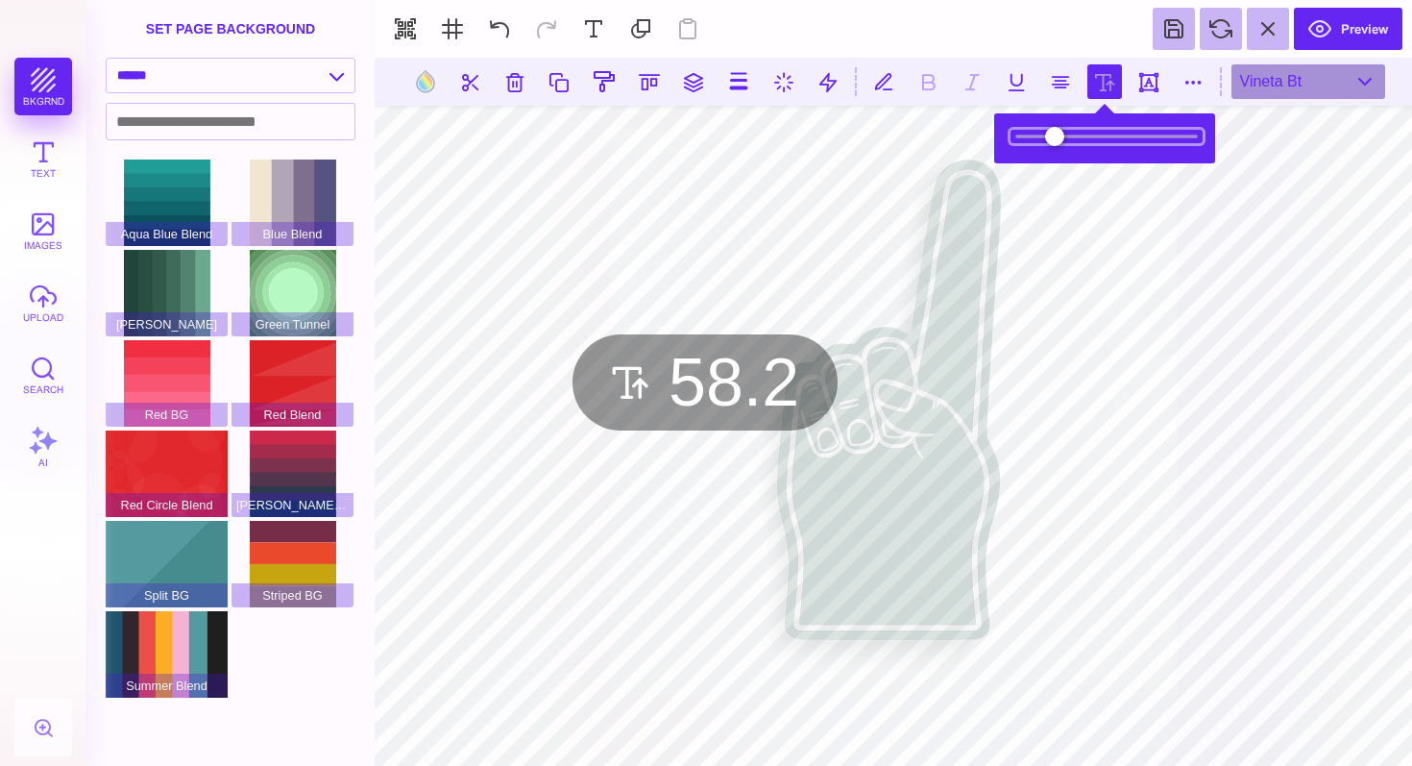
drag, startPoint x: 1078, startPoint y: 144, endPoint x: 1059, endPoint y: 145, distance: 19.2
type input "****"
click at [1059, 143] on input "range" at bounding box center [1107, 136] width 192 height 13
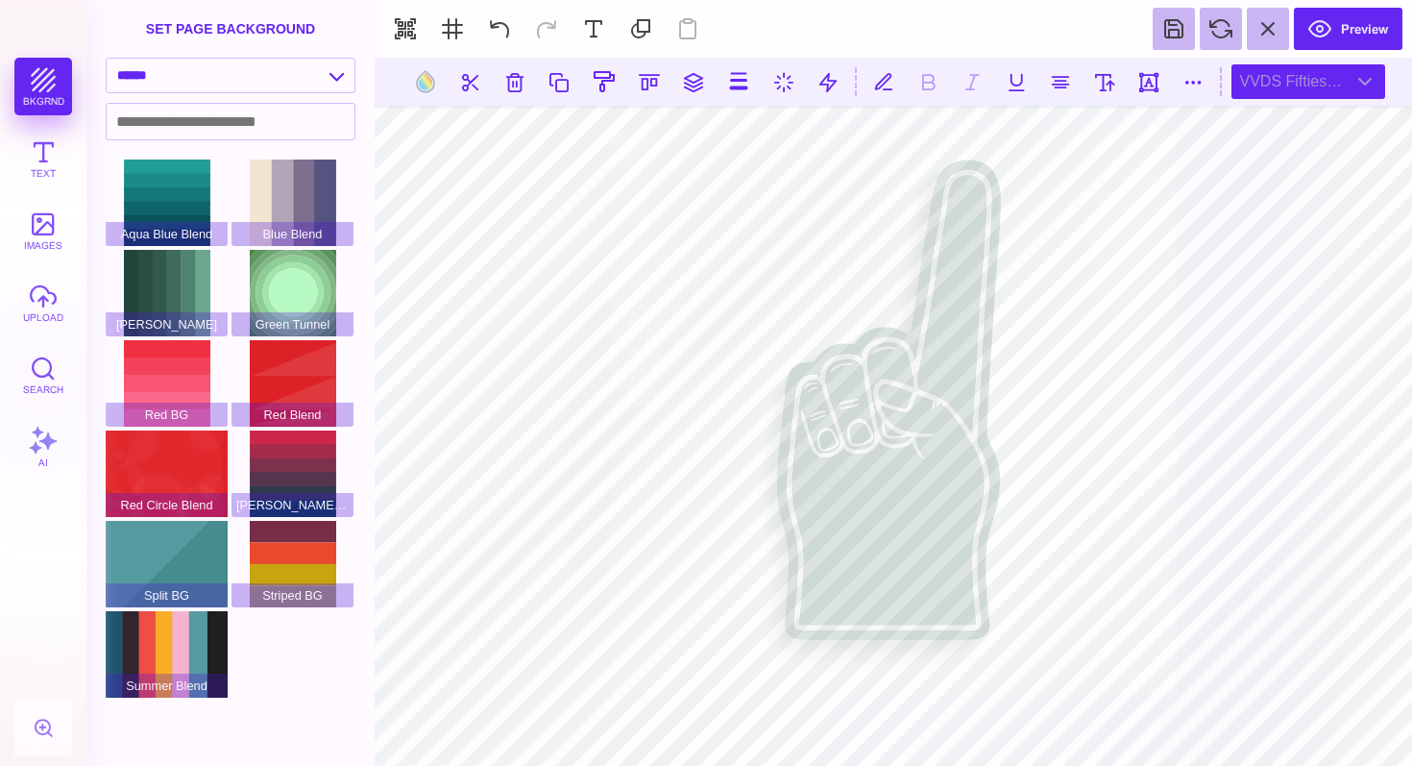
click at [1291, 91] on div "VVDS Fifties Cond Med" at bounding box center [1309, 81] width 154 height 35
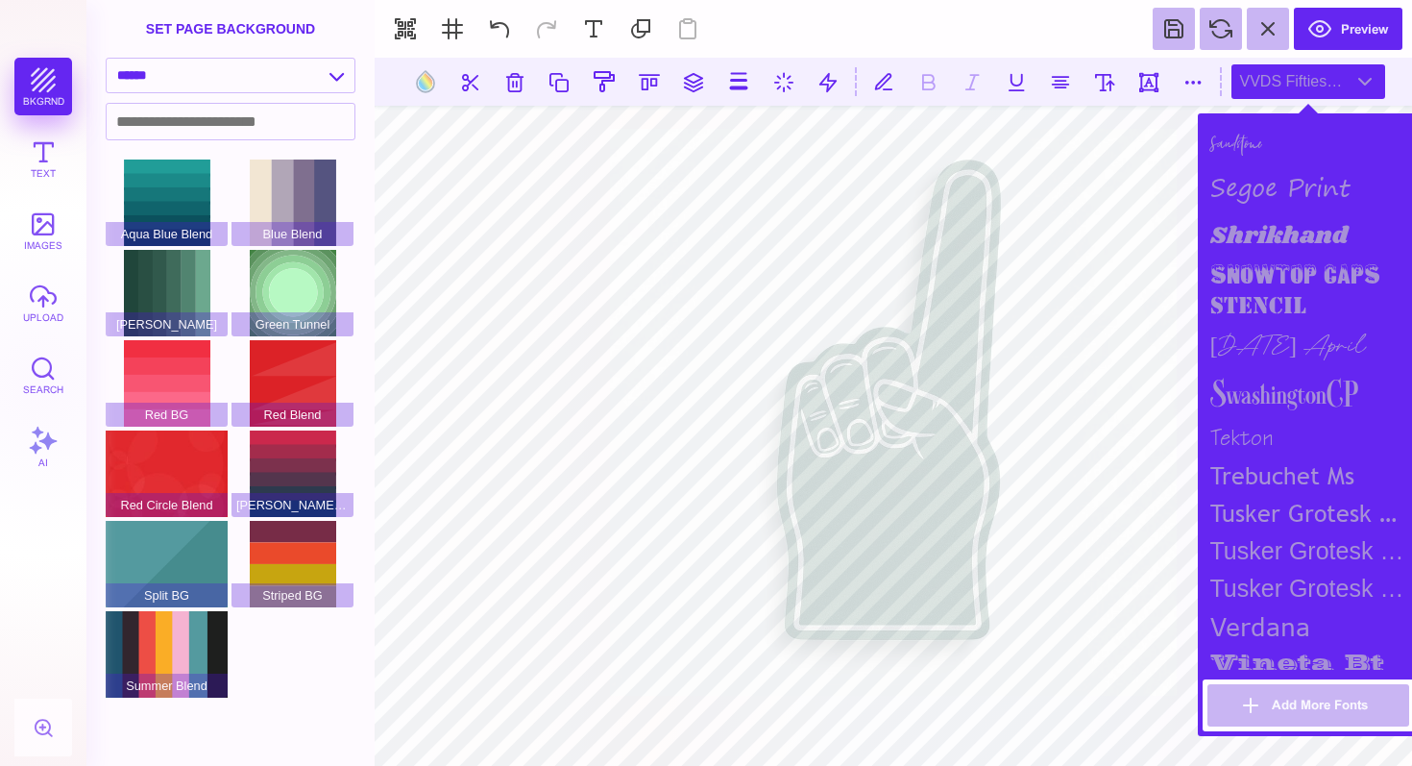
scroll to position [2329, 0]
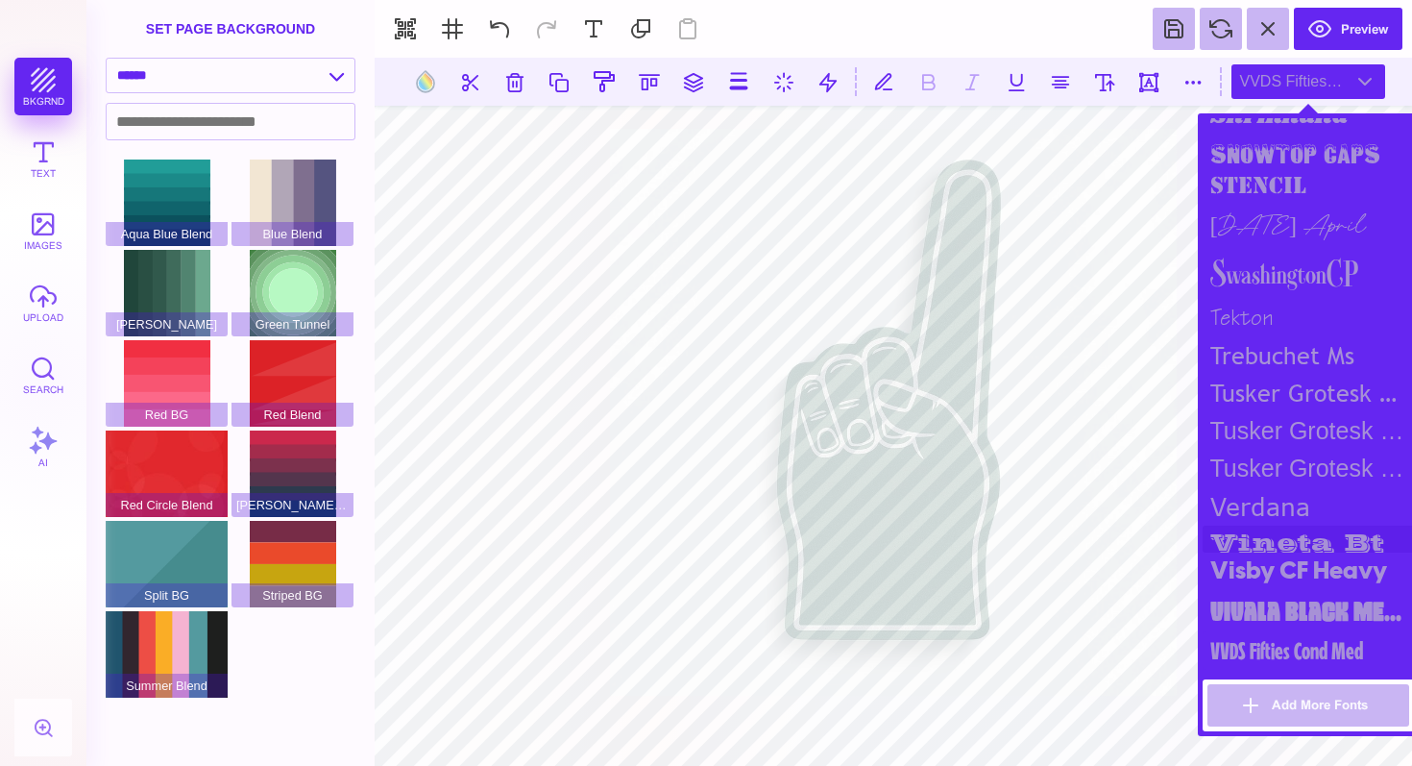
click at [1253, 525] on div "vineta bt" at bounding box center [1308, 538] width 211 height 27
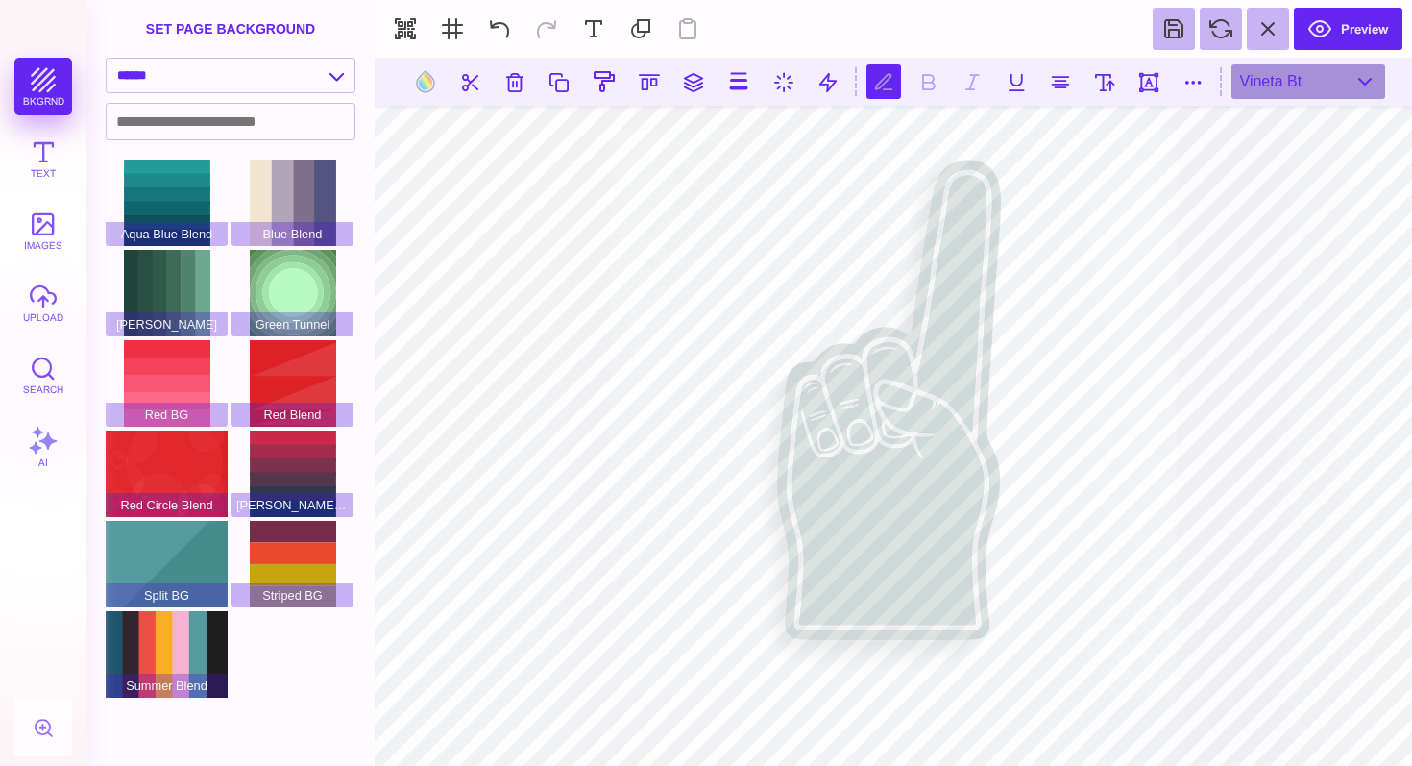
type textarea "**"
click at [1111, 78] on button at bounding box center [1105, 81] width 35 height 35
type input "*****"
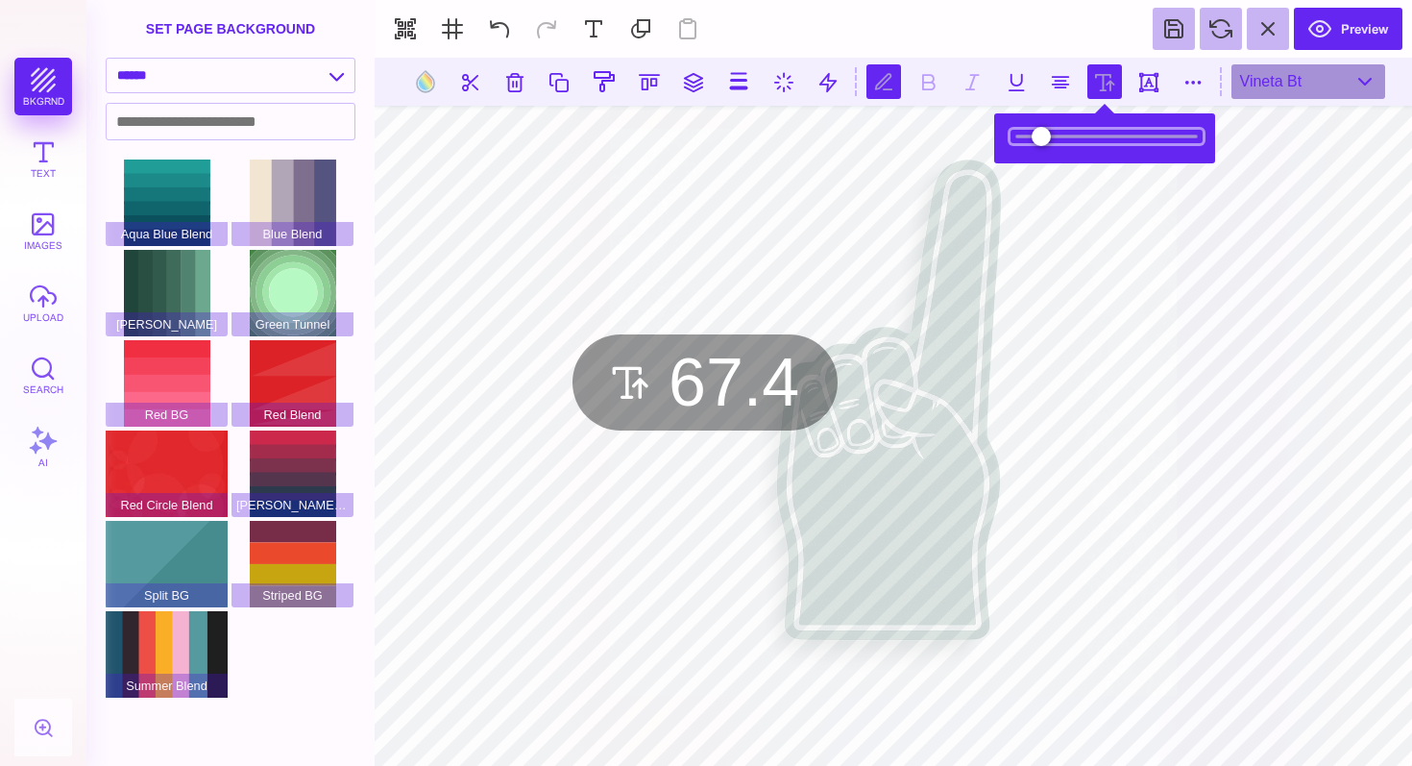
drag, startPoint x: 1080, startPoint y: 132, endPoint x: 1046, endPoint y: 129, distance: 33.7
type input "****"
click at [1046, 130] on input "range" at bounding box center [1107, 136] width 192 height 13
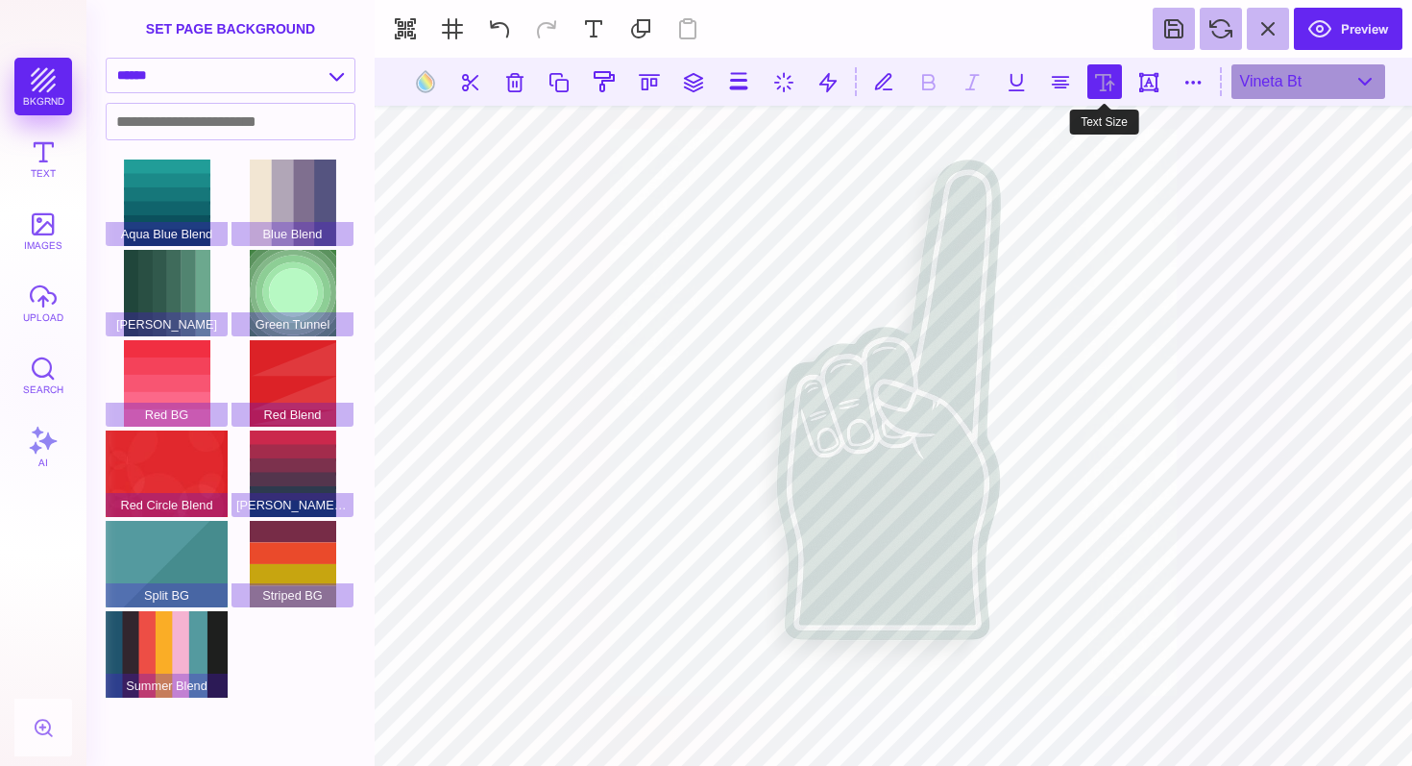
click at [1107, 75] on button at bounding box center [1105, 81] width 35 height 35
type input "****"
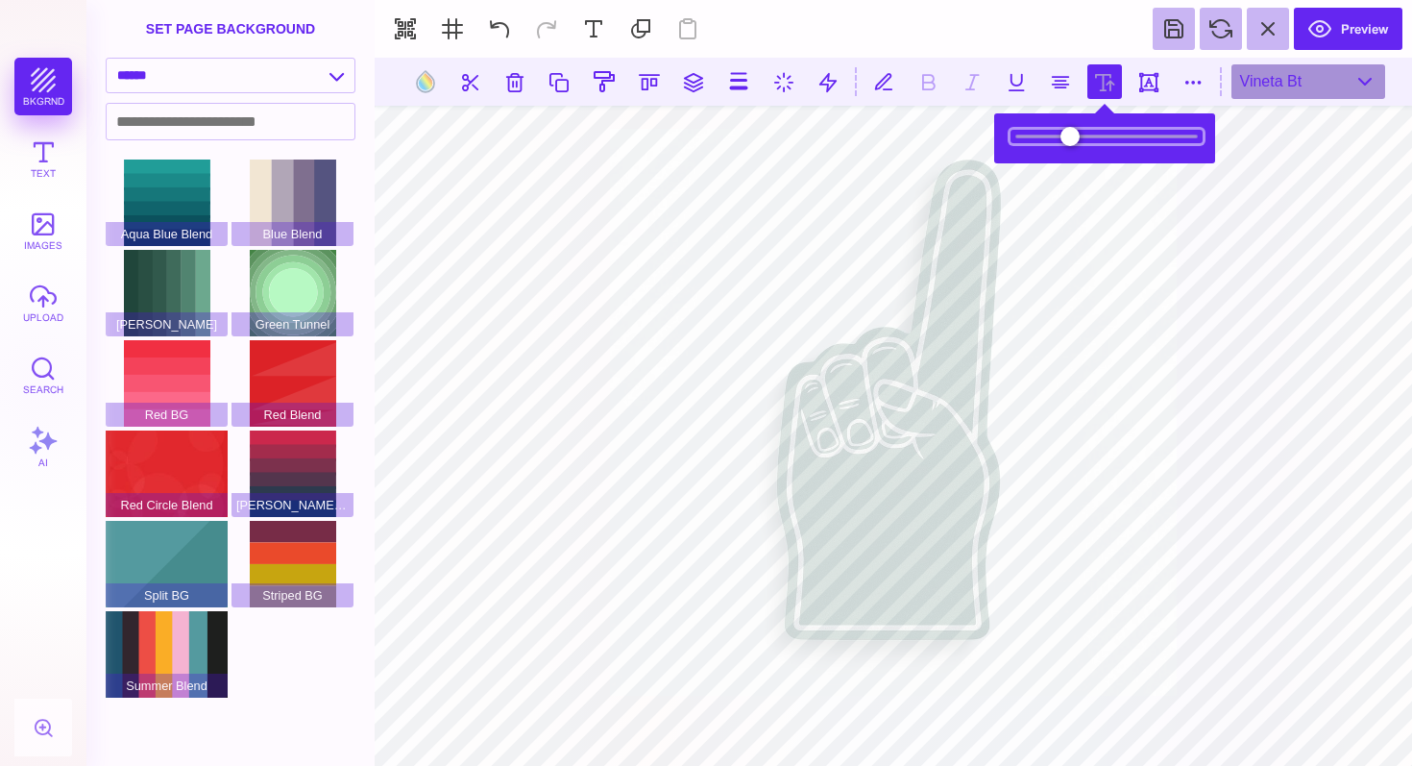
type input "**"
click at [1074, 134] on input "range" at bounding box center [1107, 136] width 192 height 13
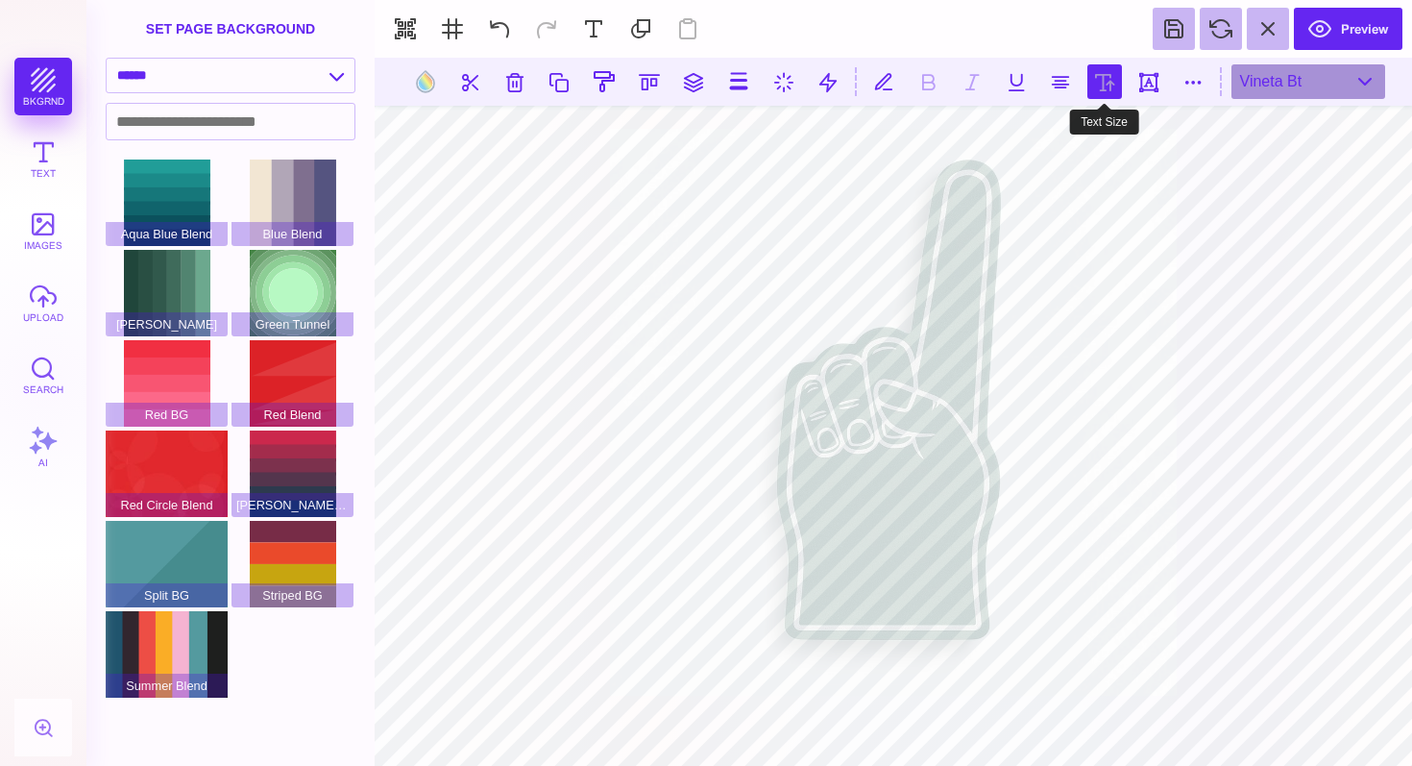
click at [1115, 83] on button at bounding box center [1105, 81] width 35 height 35
type input "****"
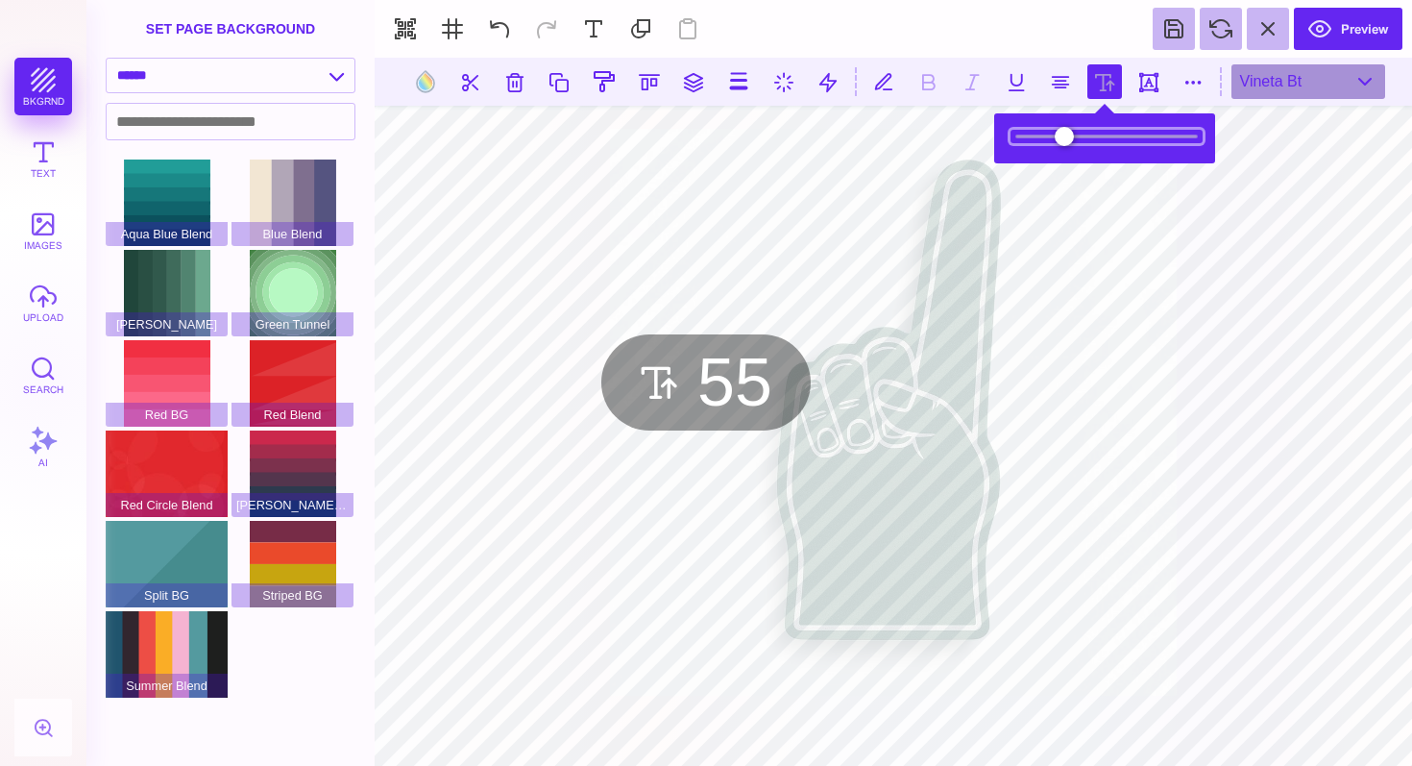
drag, startPoint x: 1079, startPoint y: 134, endPoint x: 1067, endPoint y: 134, distance: 11.5
type input "**"
click at [1067, 134] on input "range" at bounding box center [1107, 136] width 192 height 13
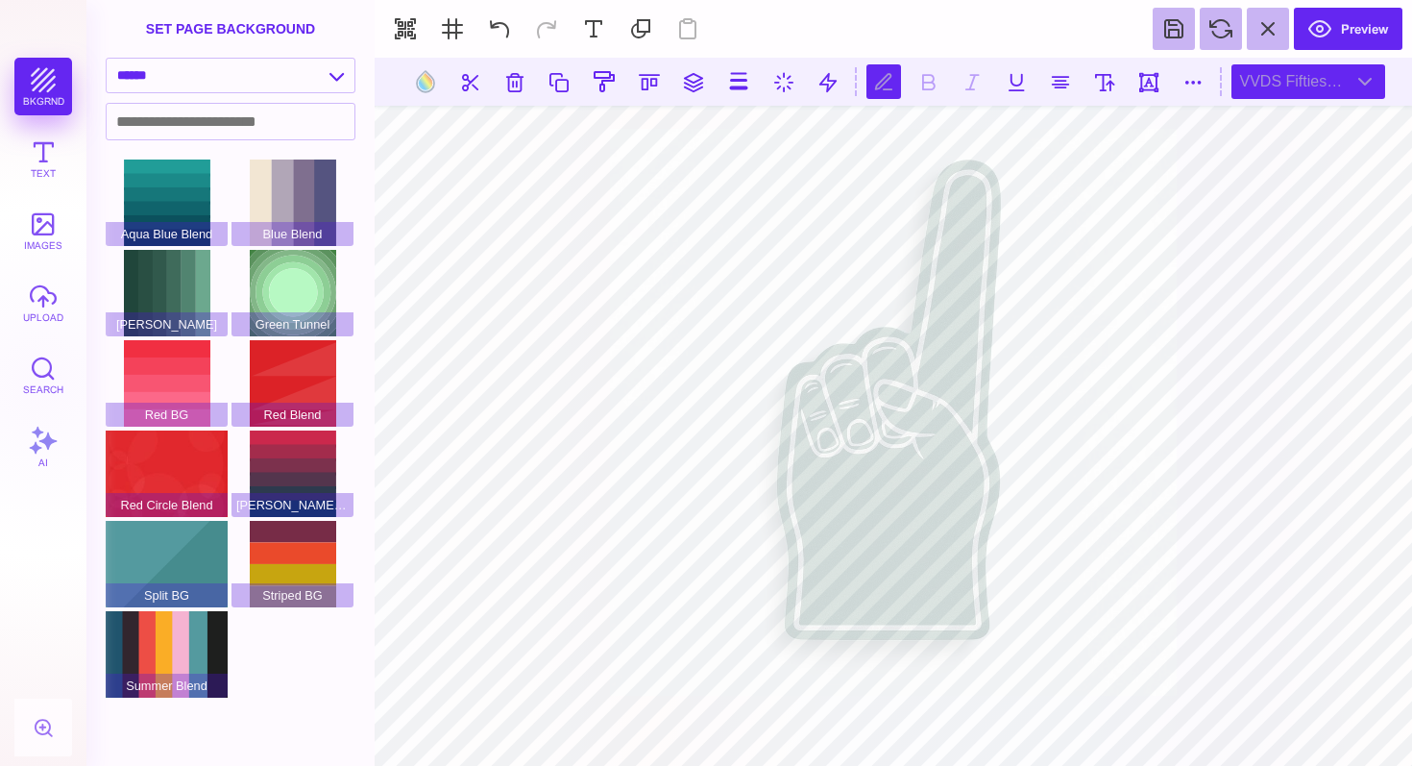
click at [1290, 84] on div "VVDS Fifties Cond Med" at bounding box center [1309, 81] width 154 height 35
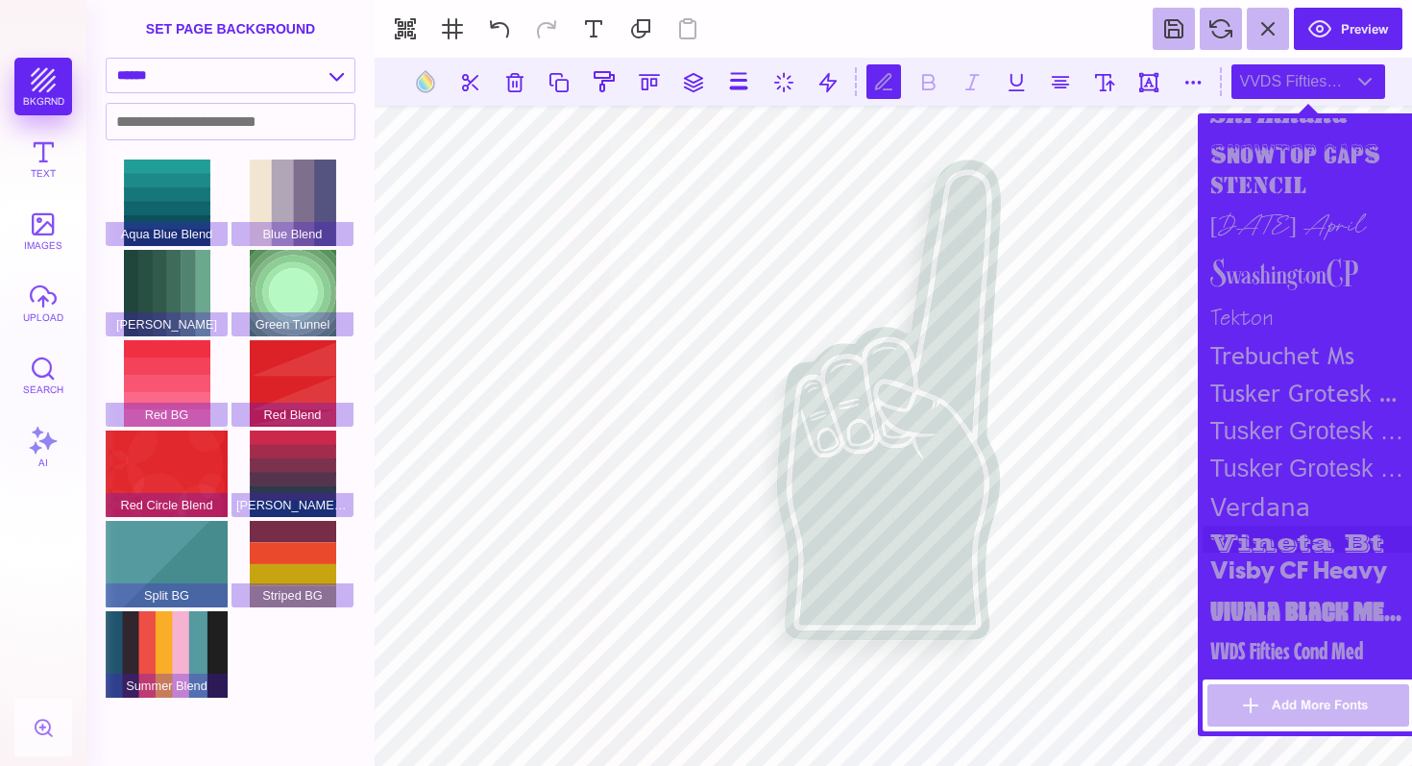
click at [1255, 525] on div "vineta bt" at bounding box center [1308, 538] width 211 height 27
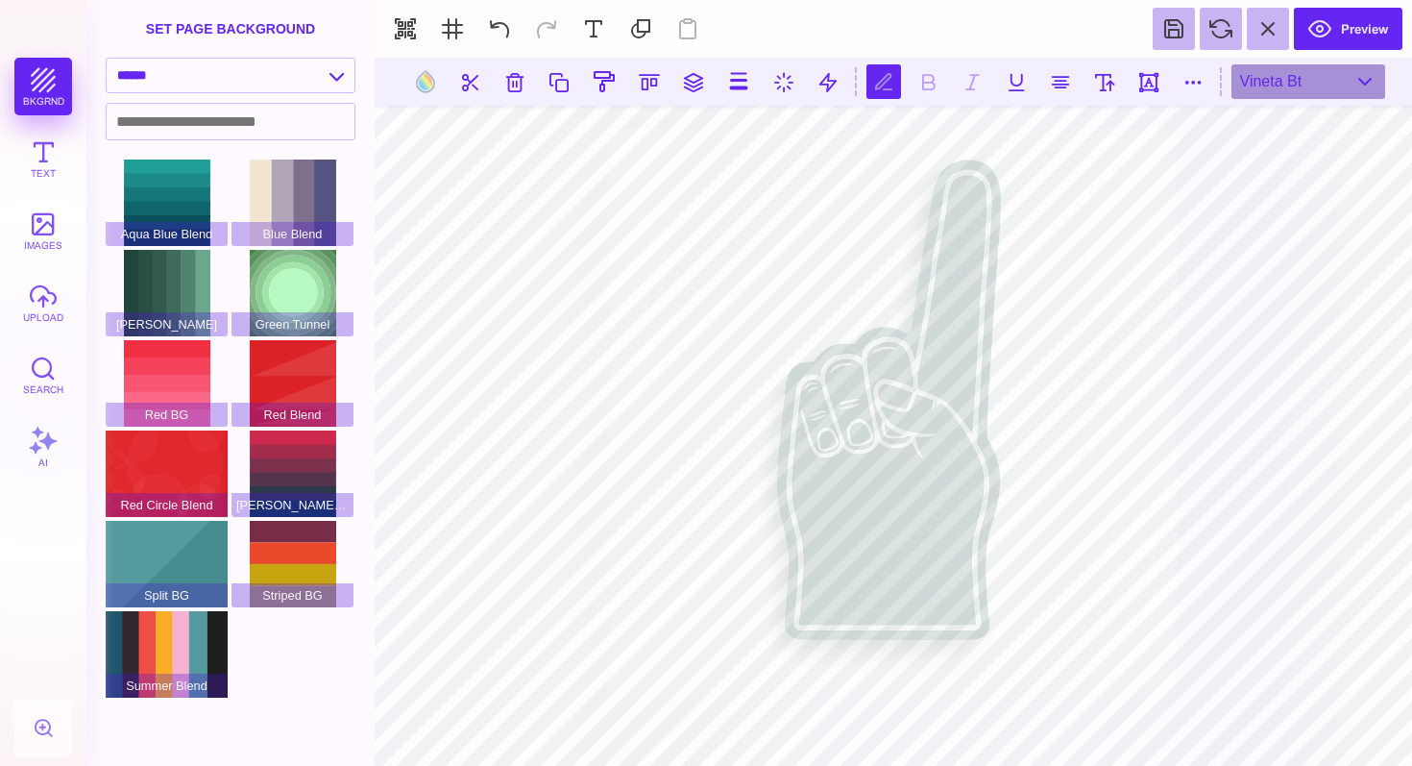
scroll to position [0, 3]
type textarea "**********"
click at [1112, 82] on button at bounding box center [1105, 81] width 35 height 35
type input "***"
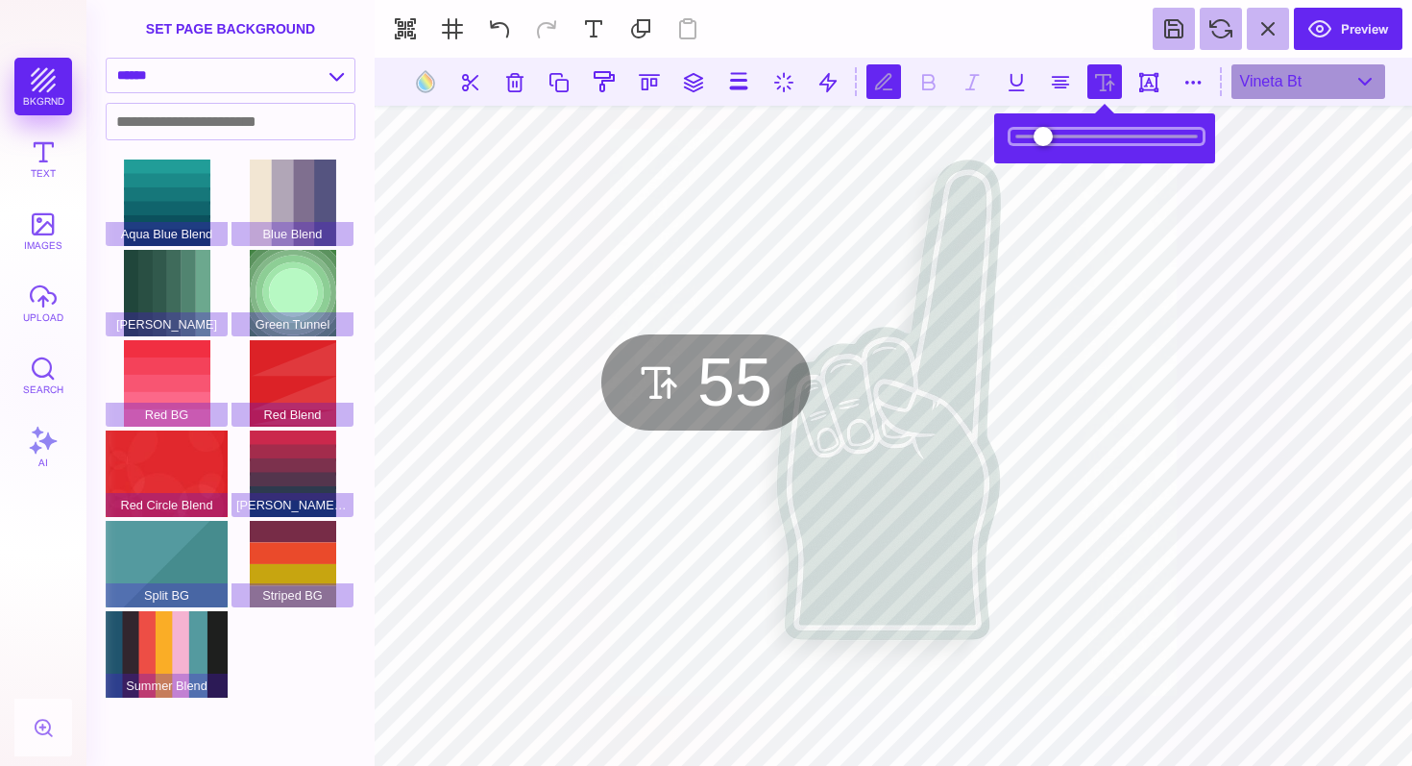
drag, startPoint x: 1078, startPoint y: 135, endPoint x: 1043, endPoint y: 137, distance: 34.6
type input "**"
click at [1043, 137] on input "range" at bounding box center [1107, 136] width 192 height 13
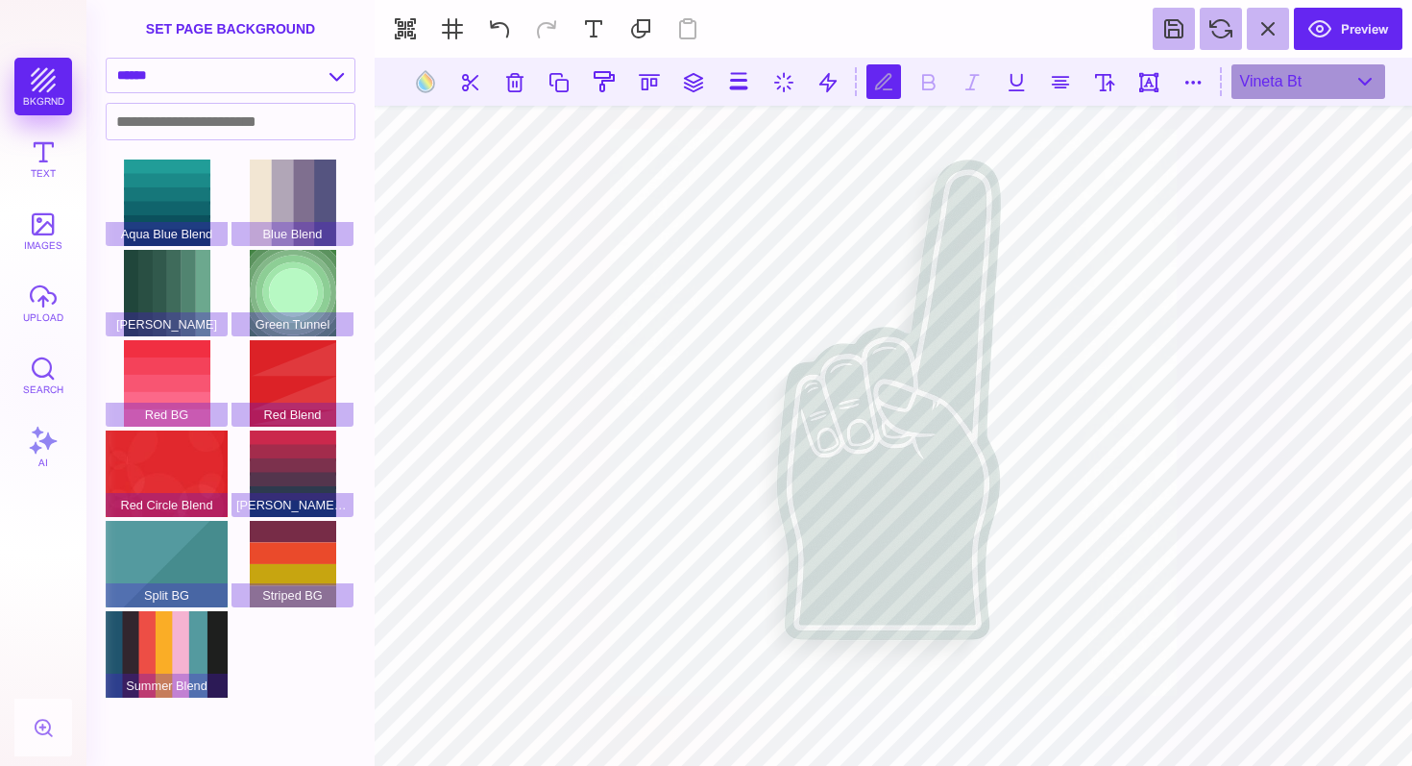
type textarea "********* *"
click at [1104, 77] on button at bounding box center [1105, 81] width 35 height 35
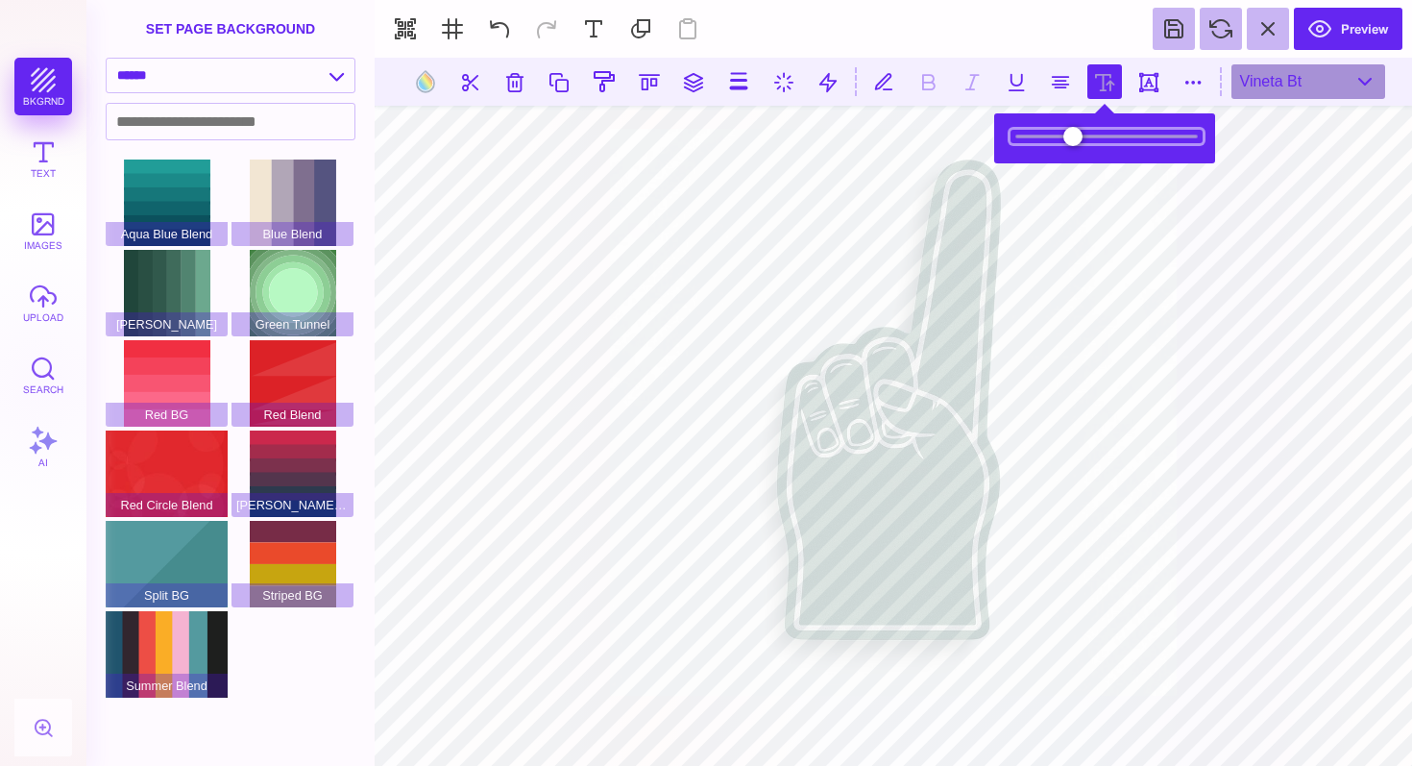
type input "****"
click at [1067, 137] on input "range" at bounding box center [1107, 136] width 192 height 13
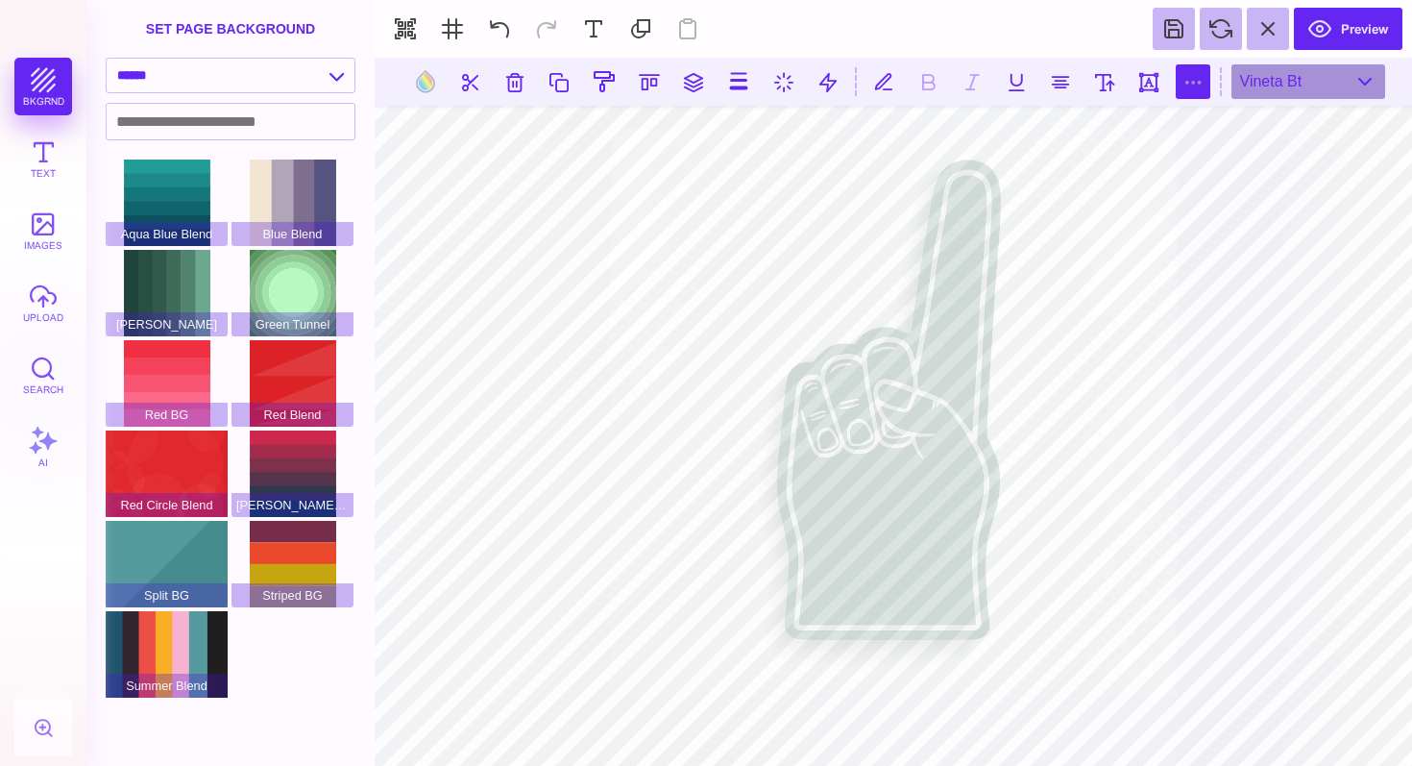
click at [1187, 68] on button at bounding box center [1193, 81] width 35 height 35
type input "*"
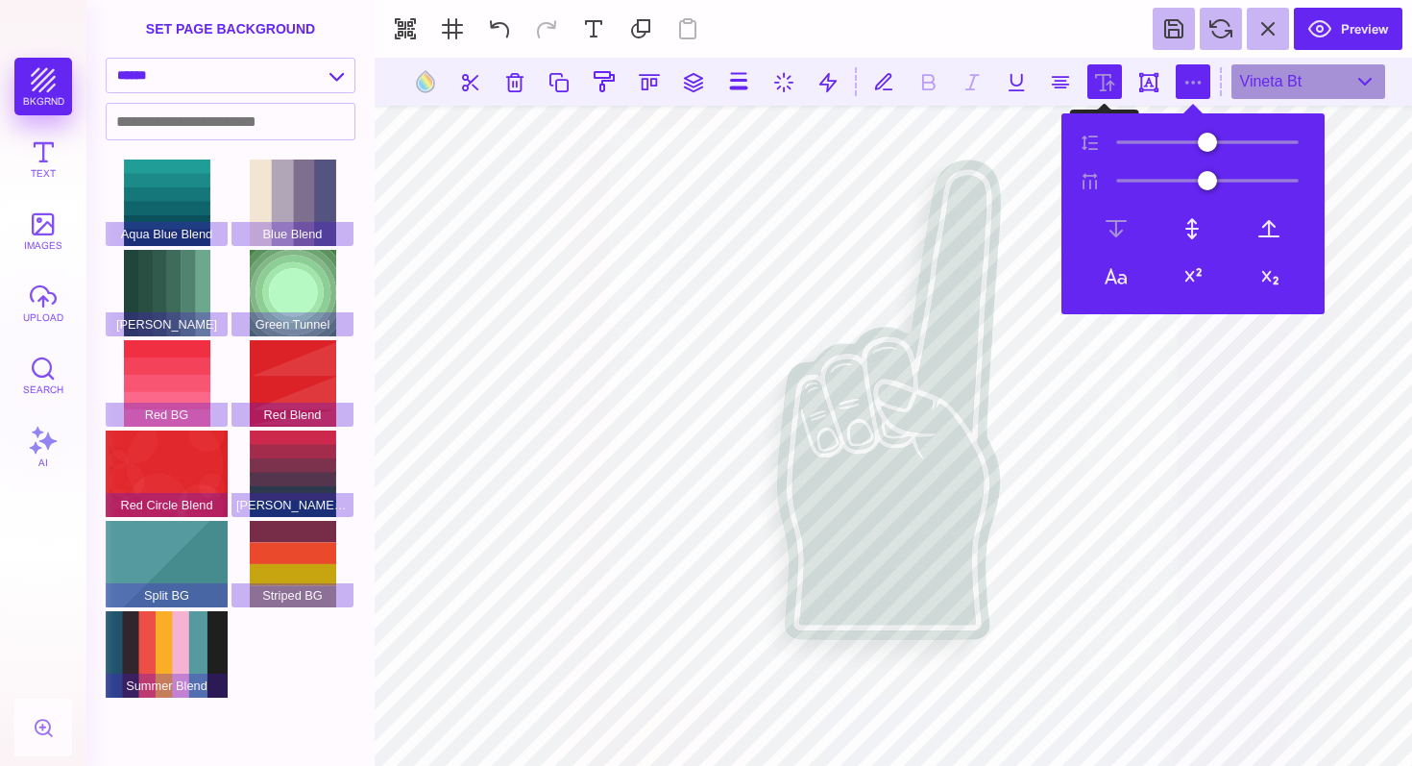
click at [1113, 82] on button at bounding box center [1105, 81] width 35 height 35
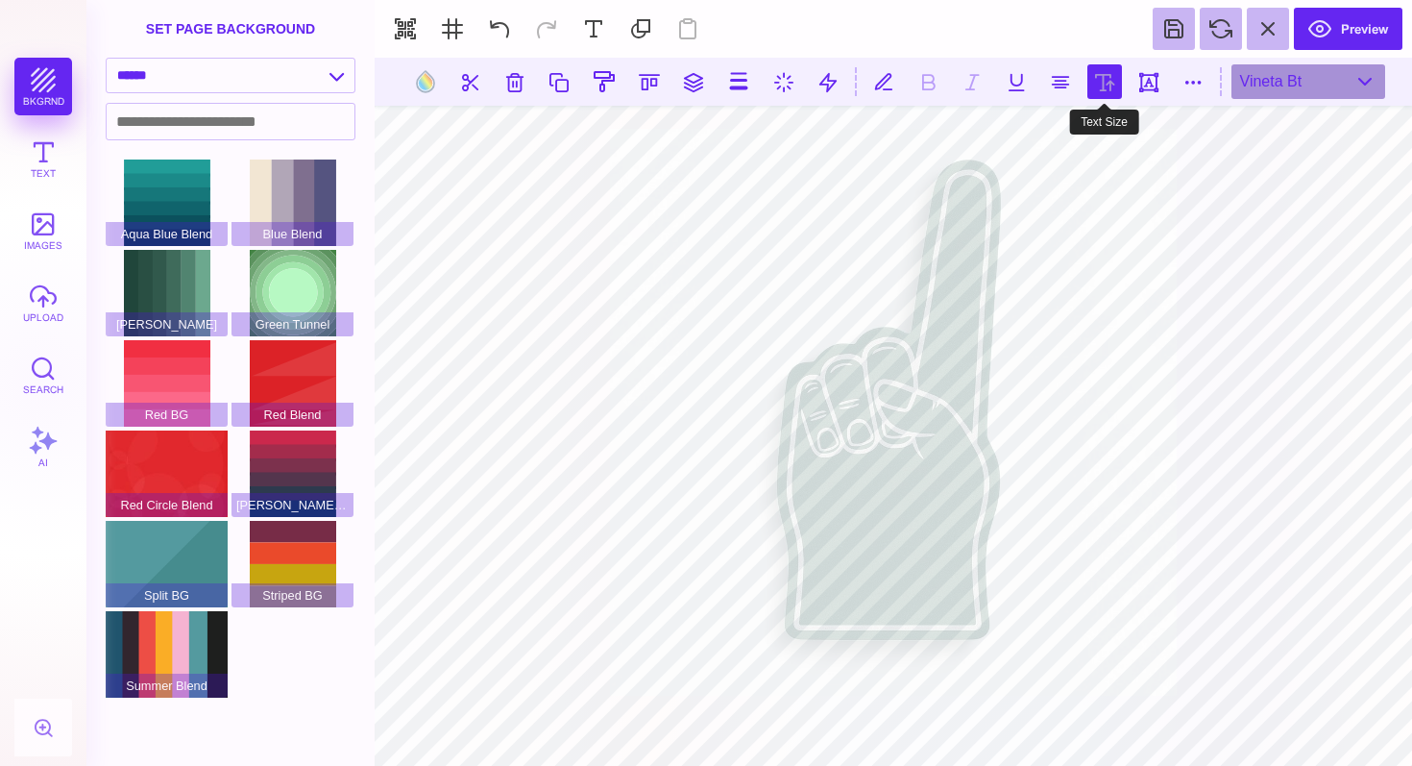
click at [1100, 86] on button at bounding box center [1105, 81] width 35 height 35
type input "**"
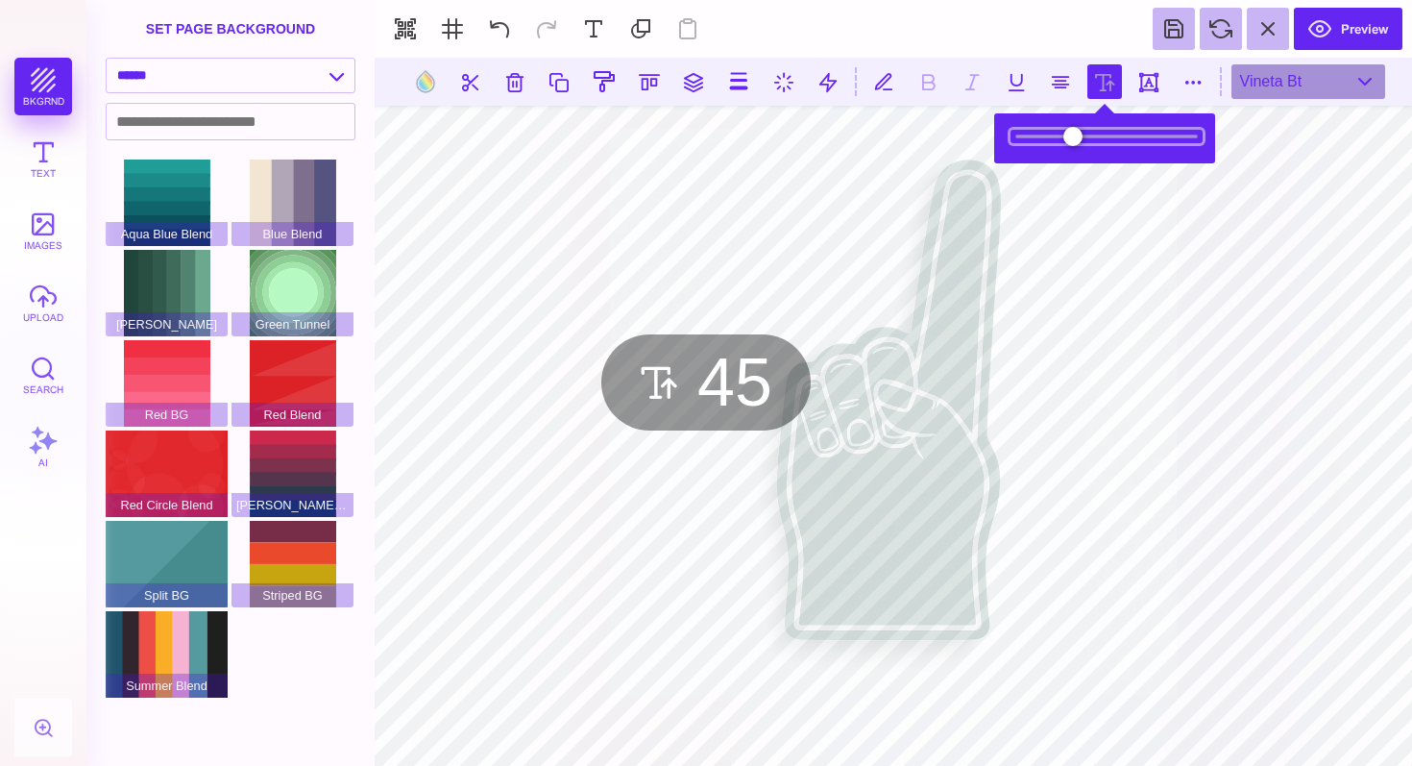
type input "**"
click at [1067, 140] on input "range" at bounding box center [1107, 136] width 192 height 13
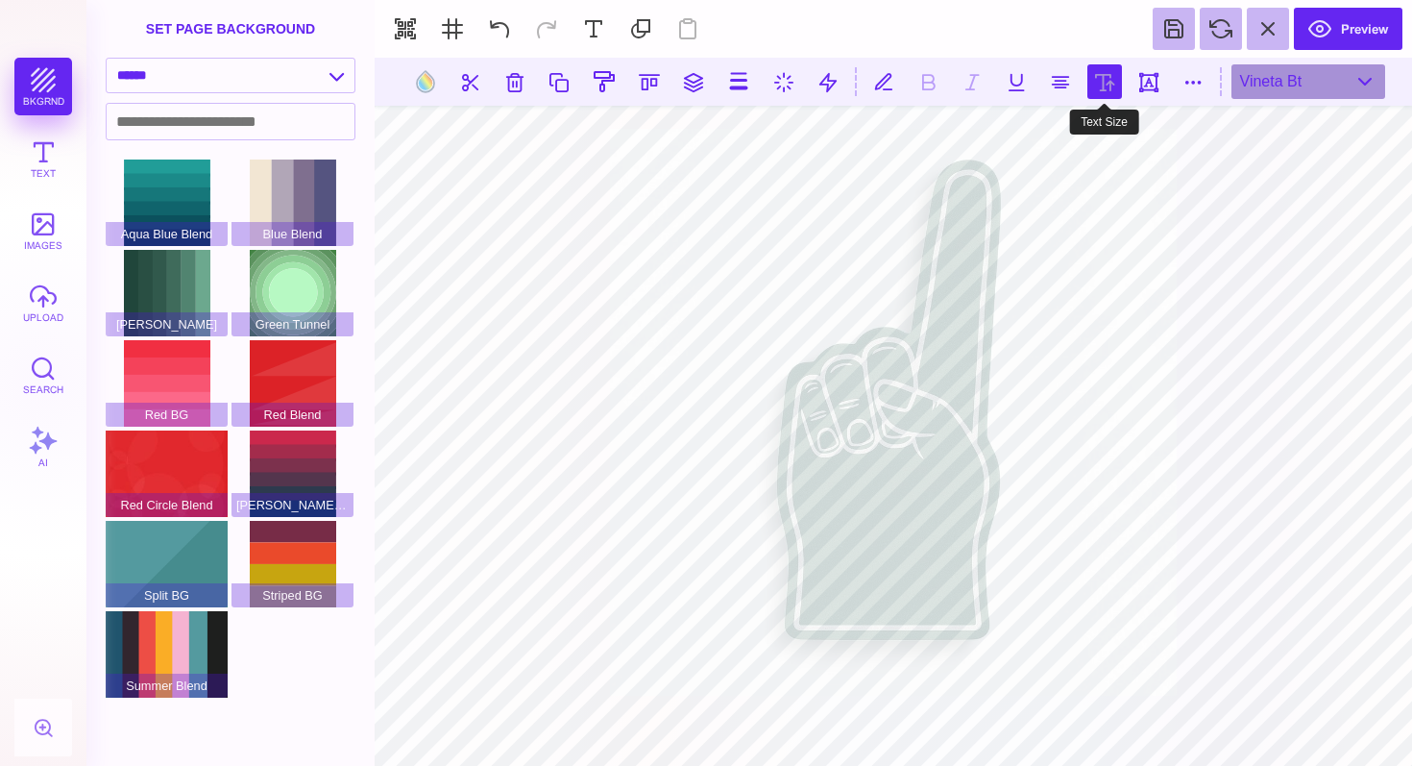
click at [1112, 98] on button at bounding box center [1105, 81] width 35 height 35
type input "**"
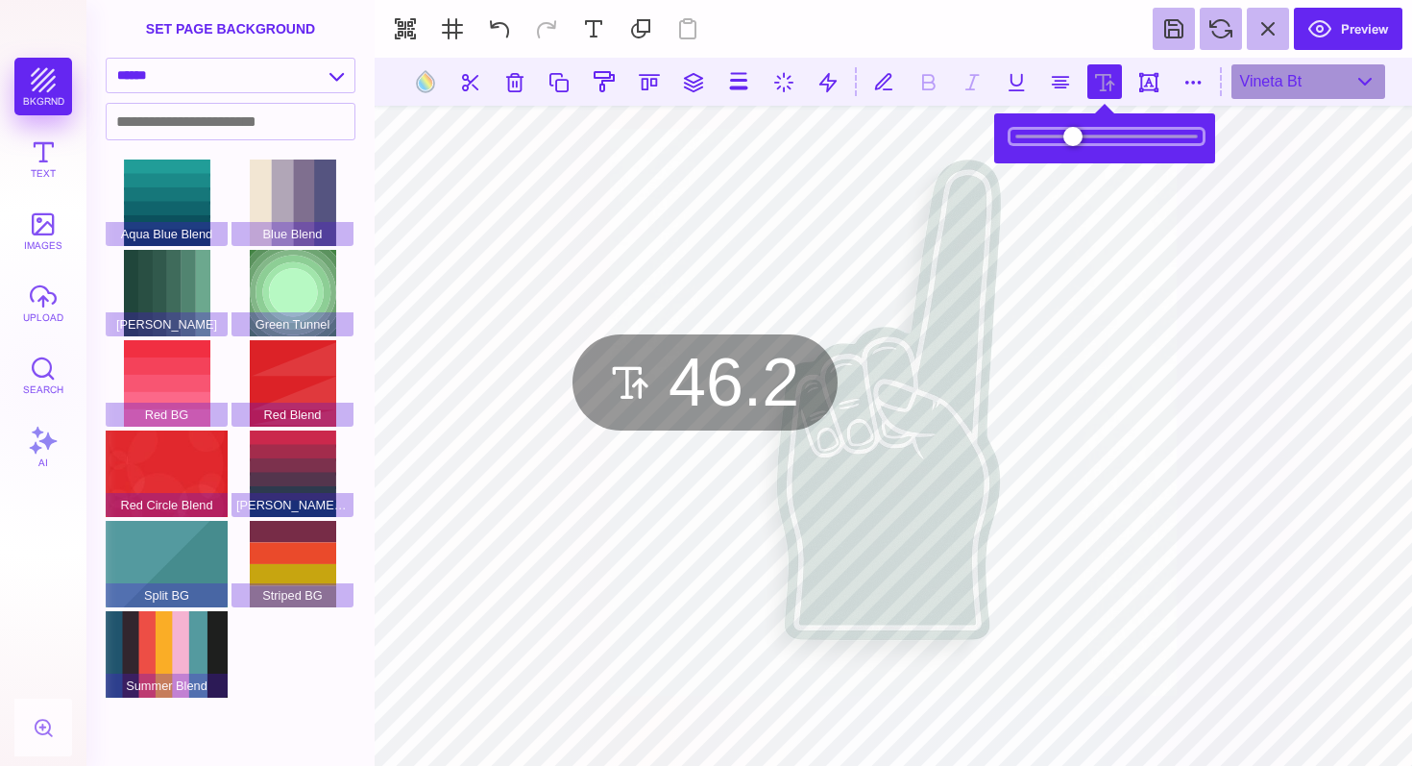
drag, startPoint x: 1080, startPoint y: 142, endPoint x: 1068, endPoint y: 143, distance: 11.6
click at [1068, 143] on input "range" at bounding box center [1107, 136] width 192 height 13
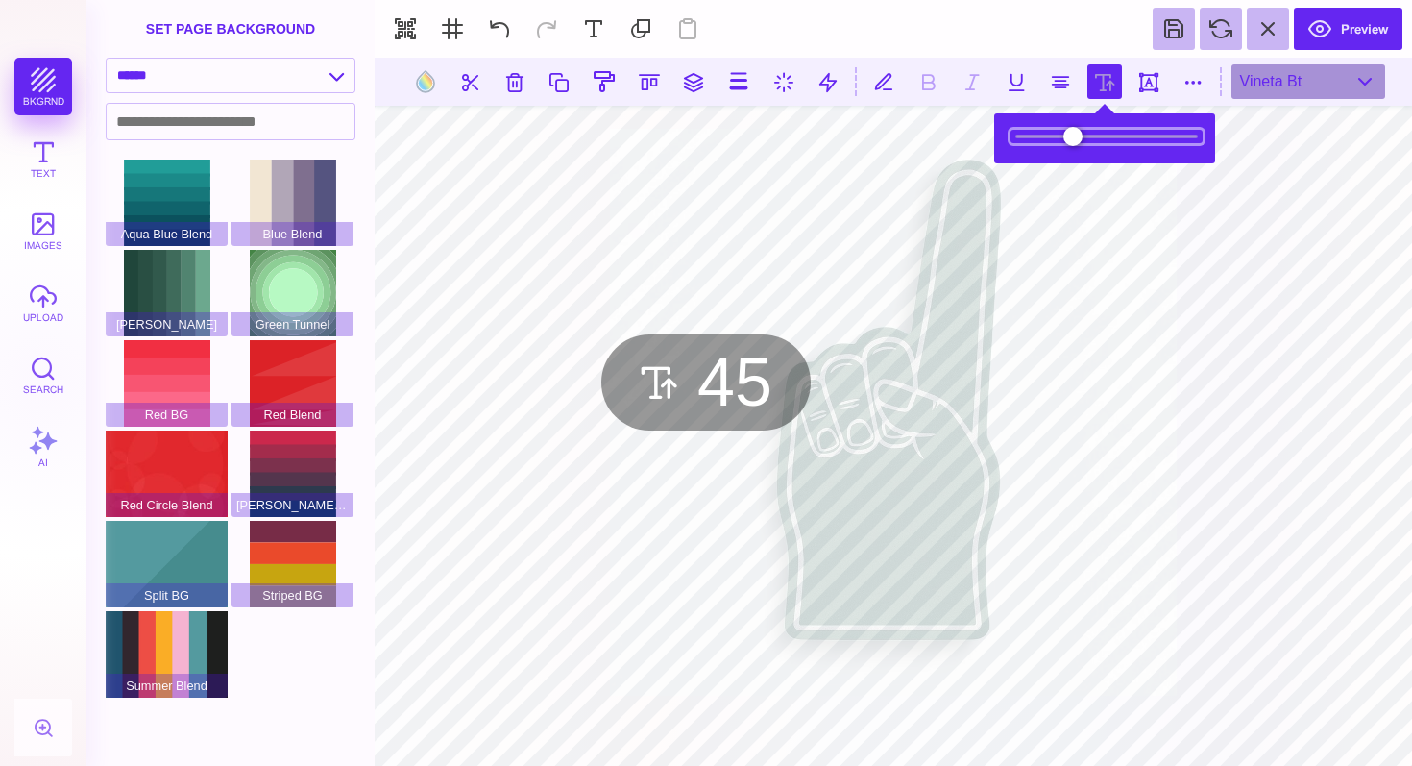
click at [1066, 139] on input "range" at bounding box center [1107, 136] width 192 height 13
type input "**"
click at [1067, 139] on input "range" at bounding box center [1107, 136] width 192 height 13
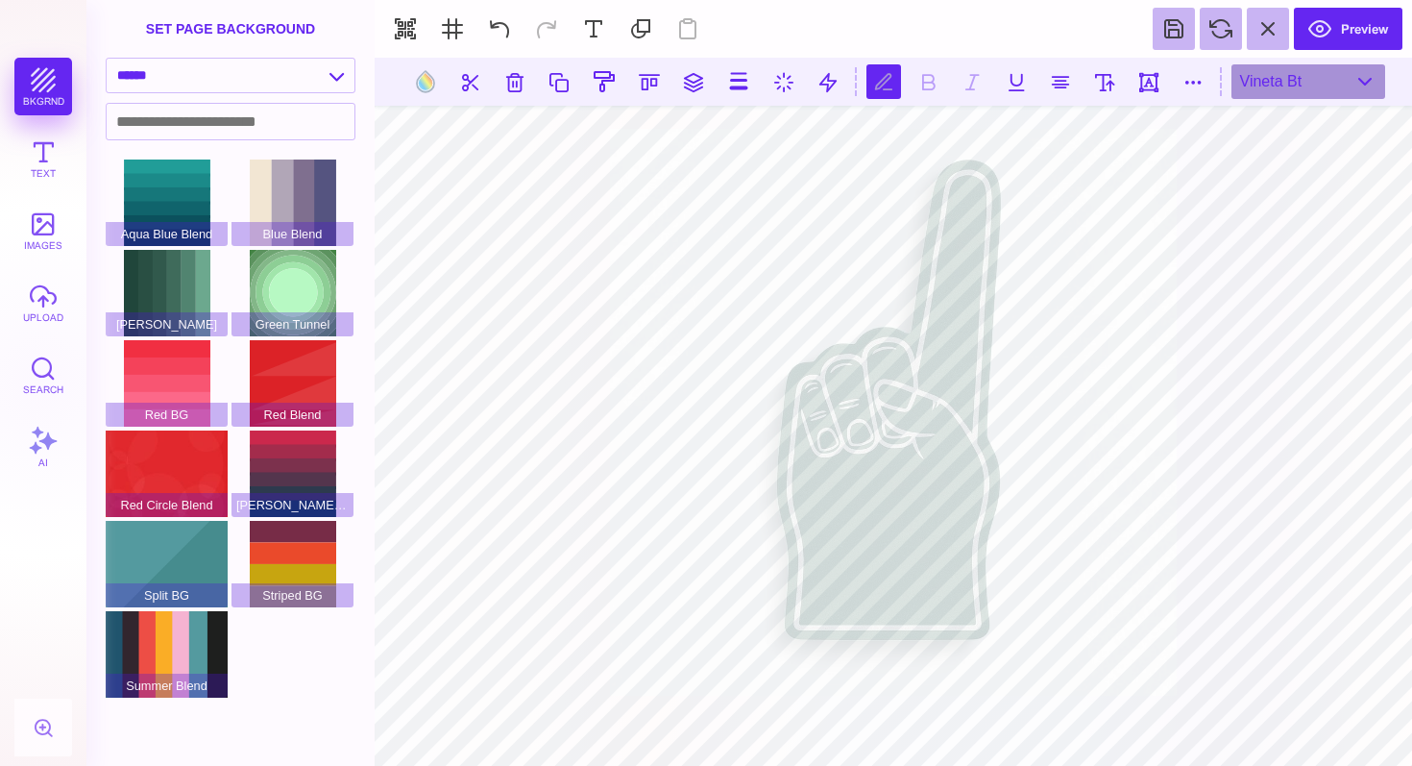
type textarea "********"
click at [504, 28] on button at bounding box center [499, 29] width 42 height 42
click at [537, 31] on button at bounding box center [546, 29] width 42 height 42
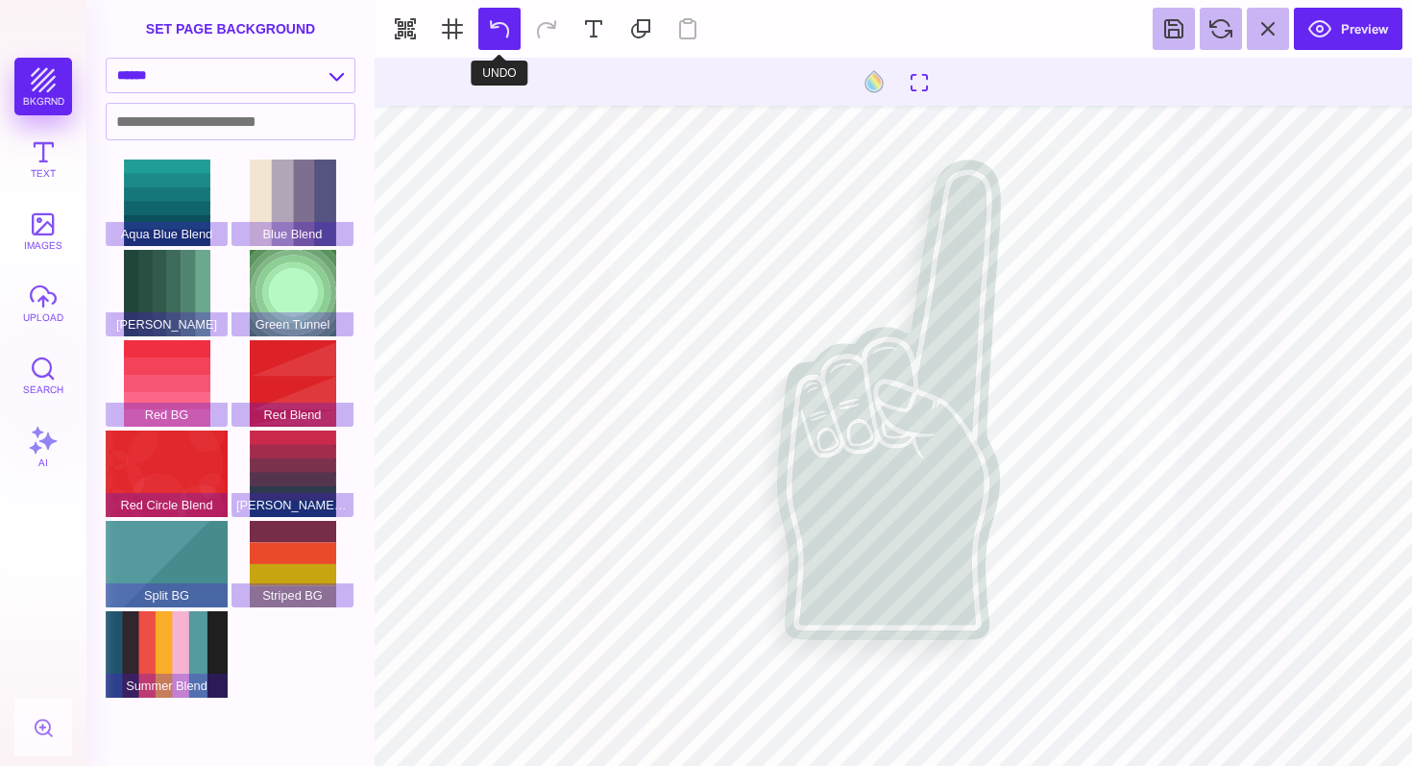
click at [501, 24] on button at bounding box center [499, 29] width 42 height 42
click at [498, 37] on button at bounding box center [499, 29] width 42 height 42
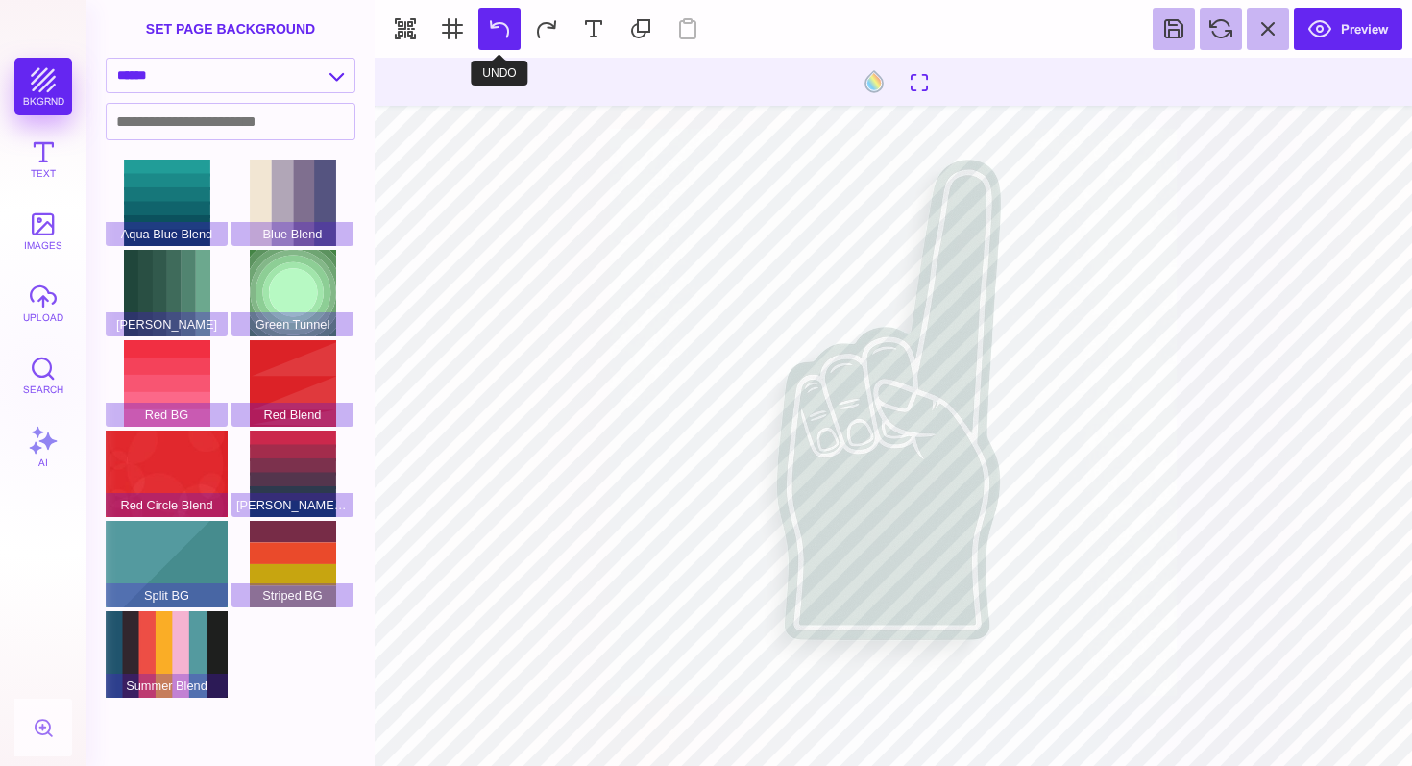
click at [498, 37] on button at bounding box center [499, 29] width 42 height 42
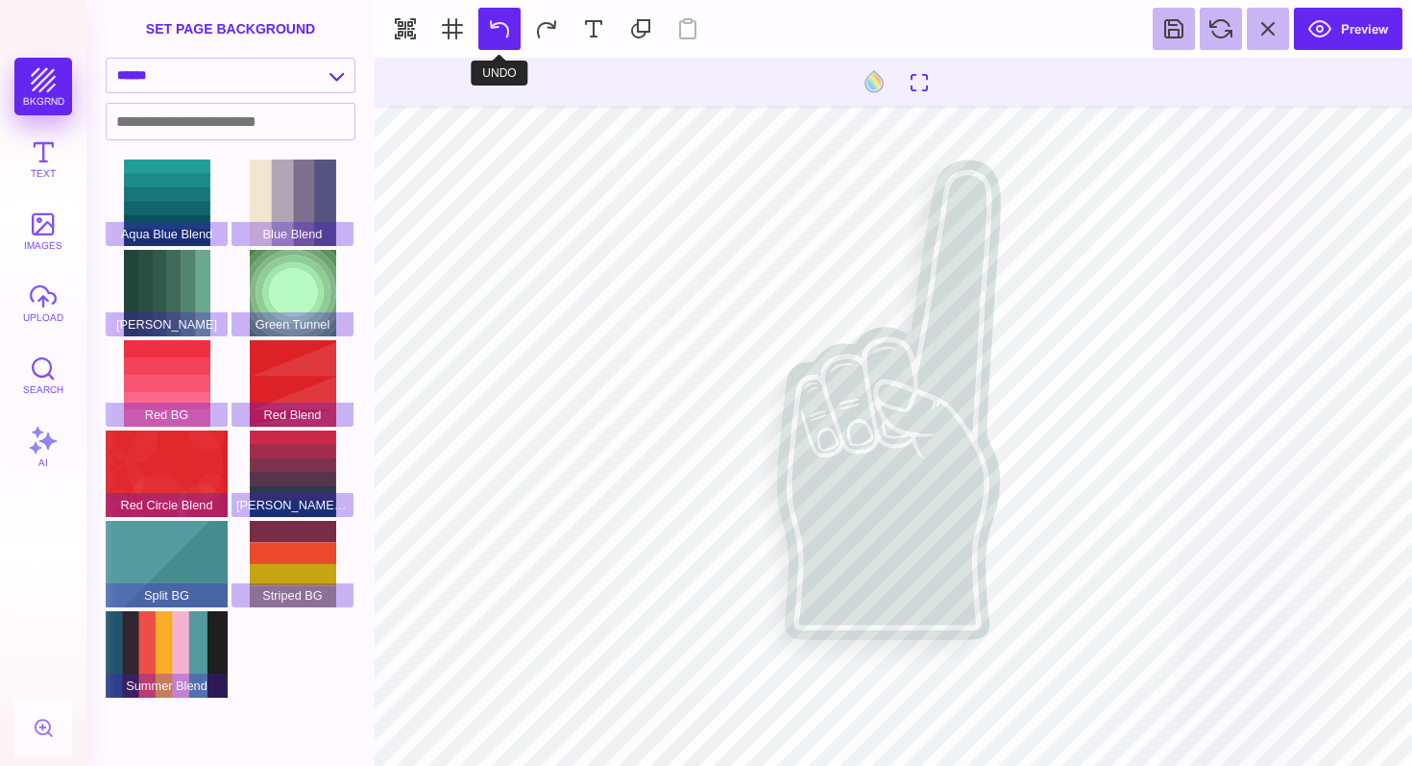
click at [498, 37] on button at bounding box center [499, 29] width 42 height 42
click at [498, 36] on button at bounding box center [499, 29] width 42 height 42
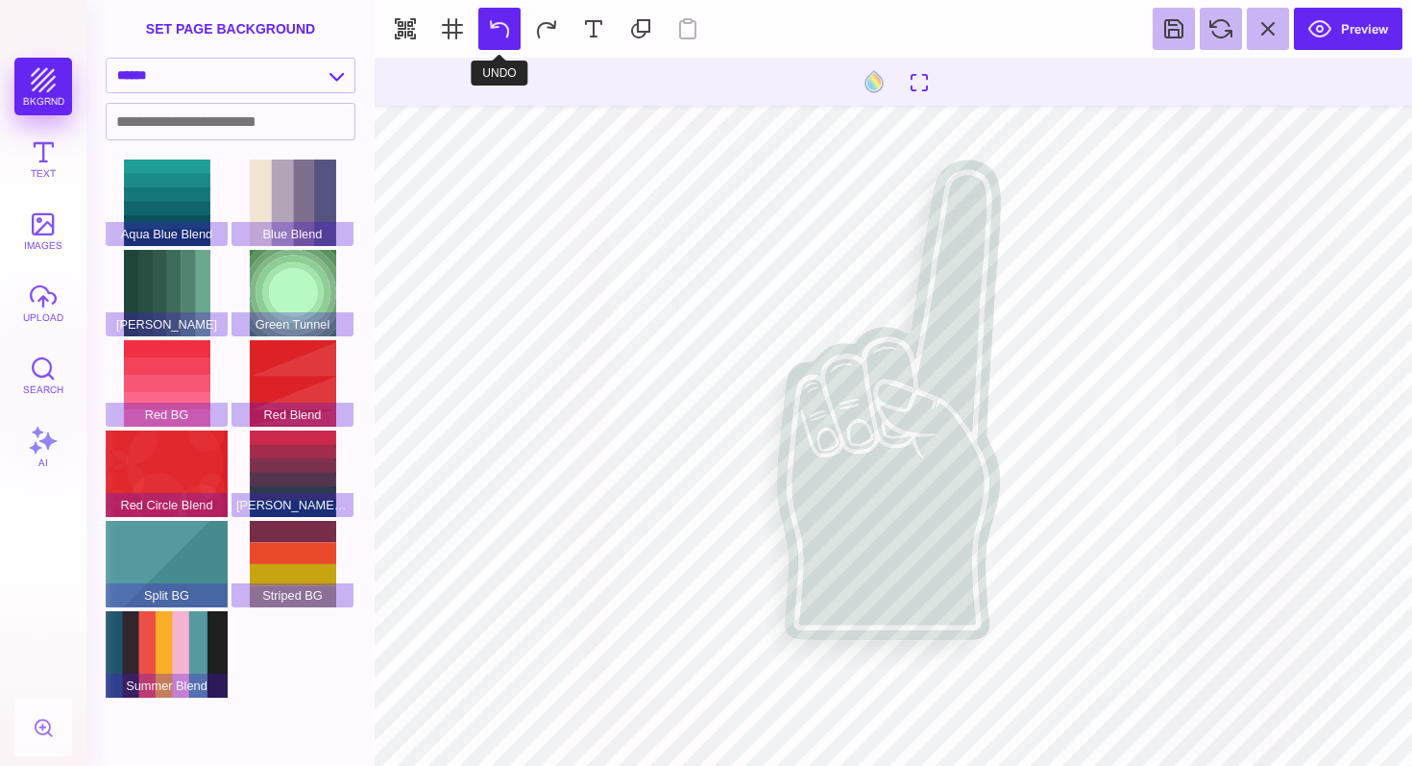
click at [498, 36] on button at bounding box center [499, 29] width 42 height 42
click at [538, 32] on button at bounding box center [546, 29] width 42 height 42
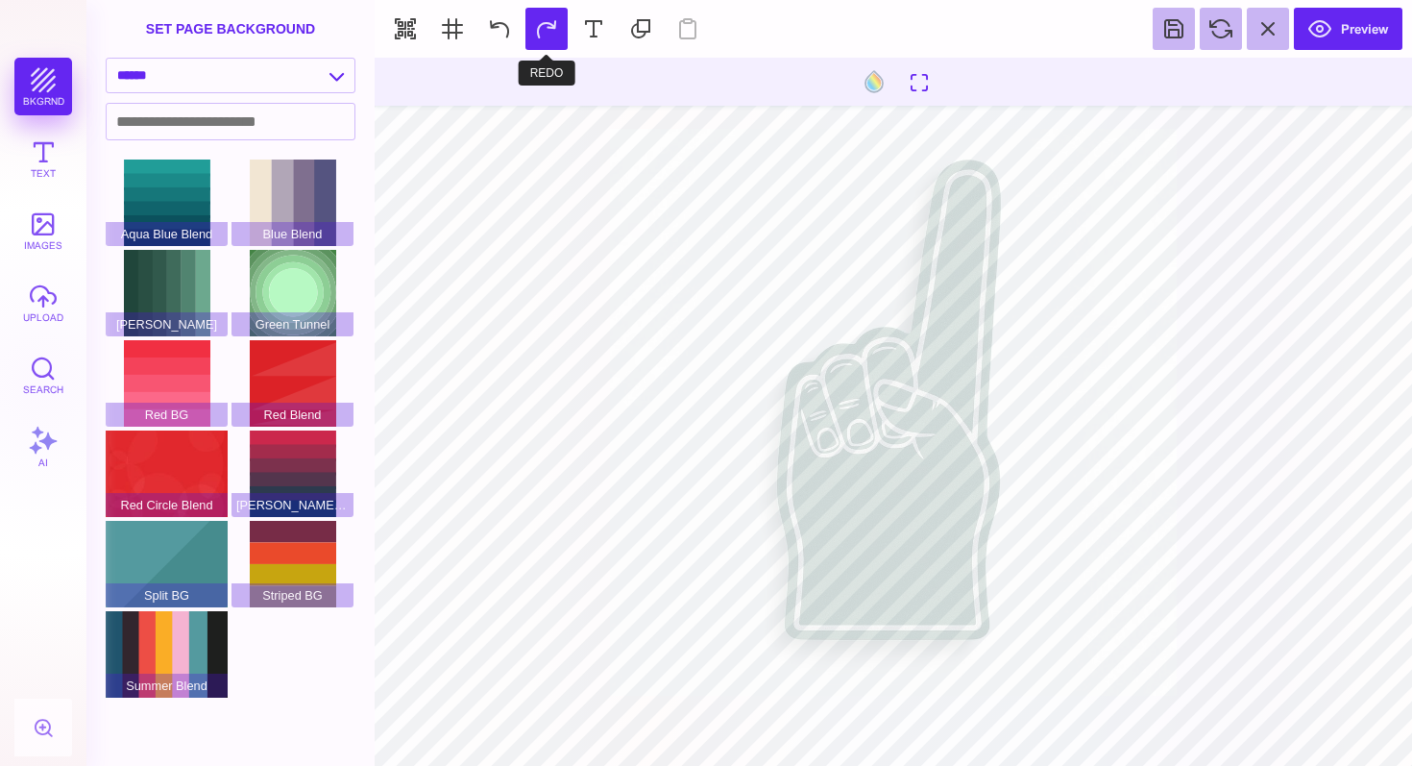
click at [538, 32] on button at bounding box center [546, 29] width 42 height 42
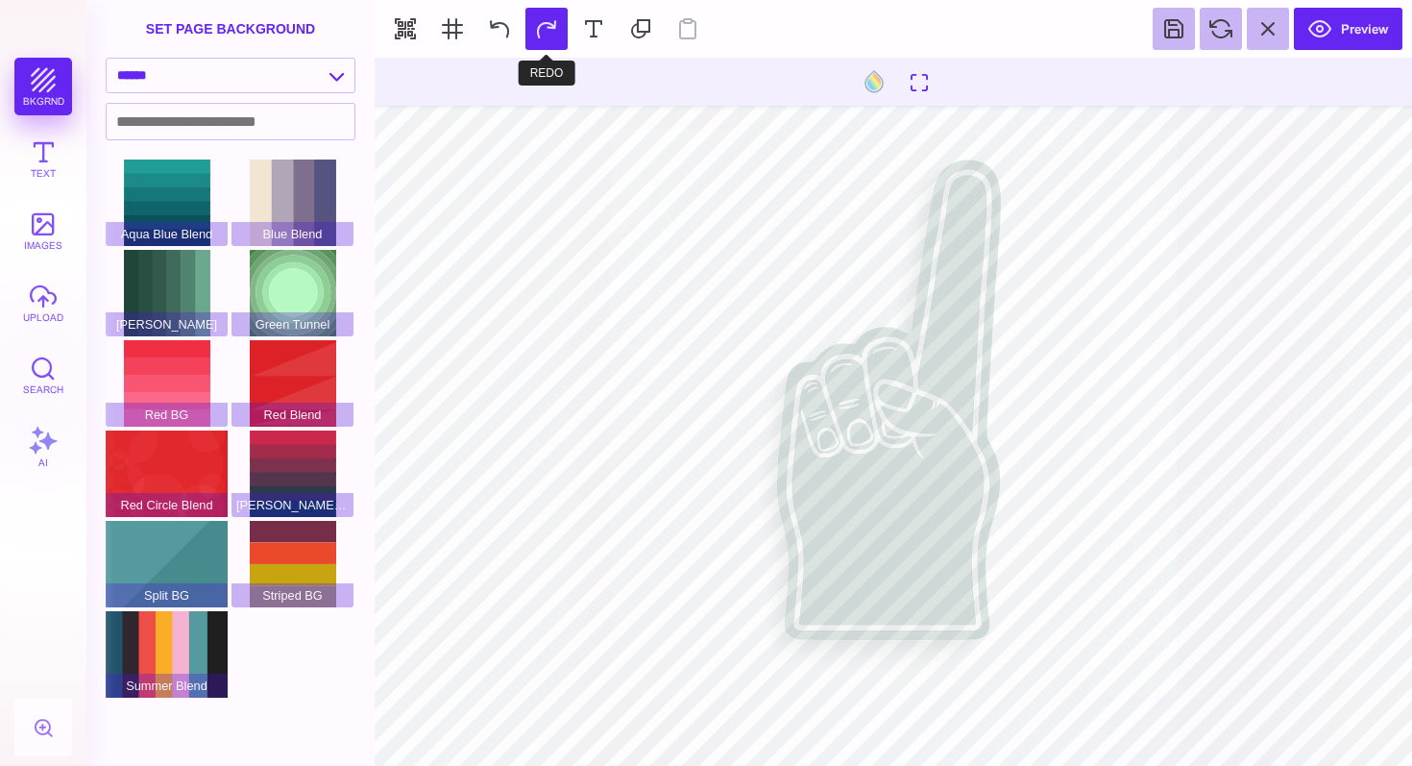
click at [538, 32] on button at bounding box center [546, 29] width 42 height 42
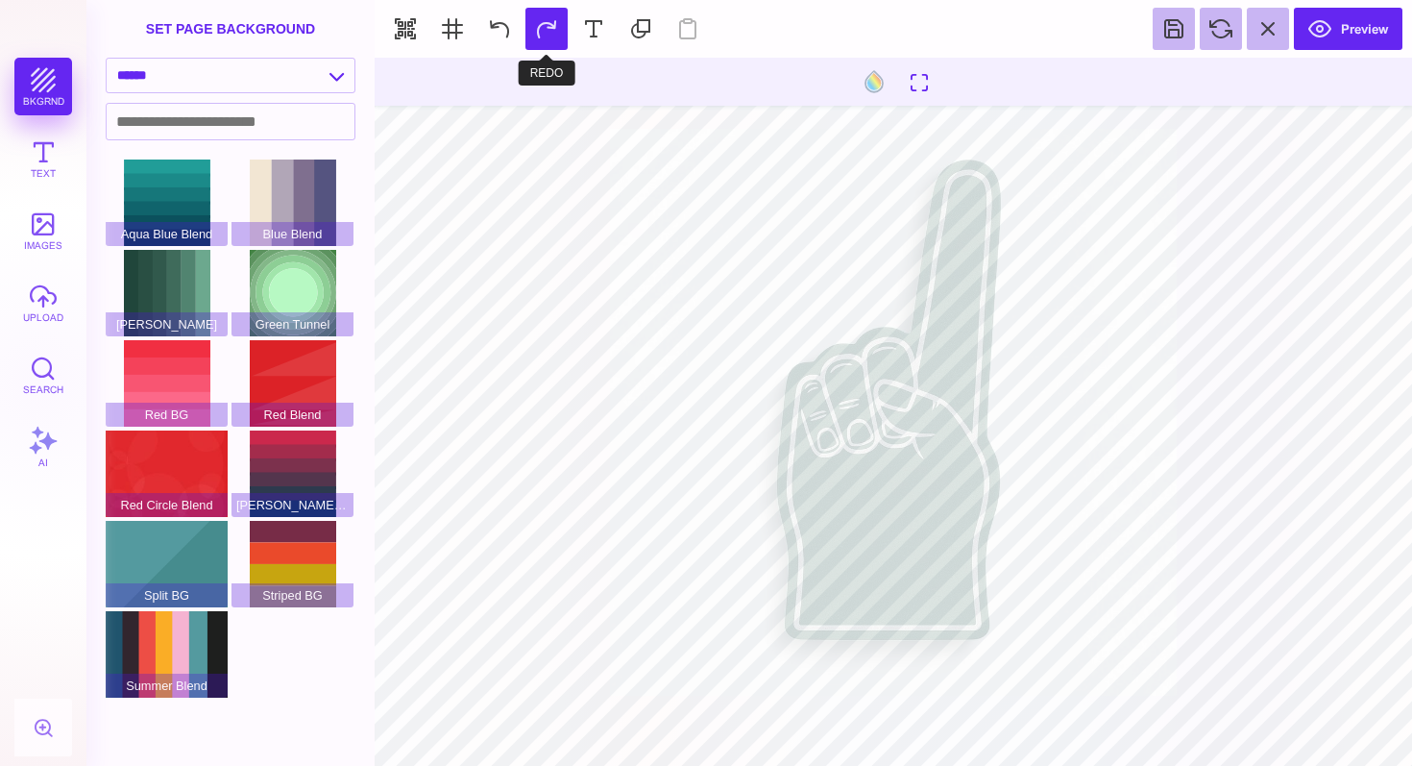
click at [538, 32] on button at bounding box center [546, 29] width 42 height 42
click at [538, 32] on section "Preview" at bounding box center [894, 29] width 1038 height 58
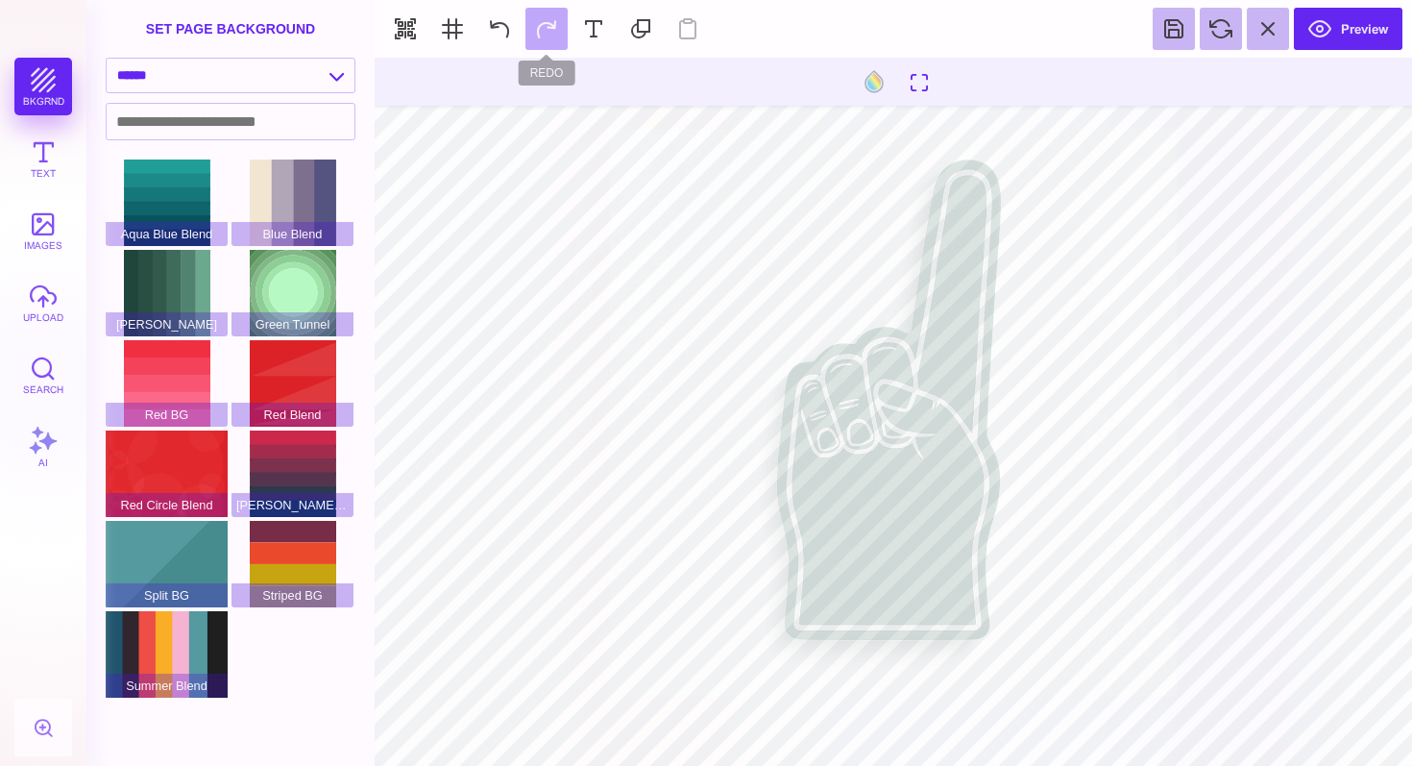
click at [538, 32] on section "Preview" at bounding box center [894, 29] width 1038 height 58
type input "#DDDBDC"
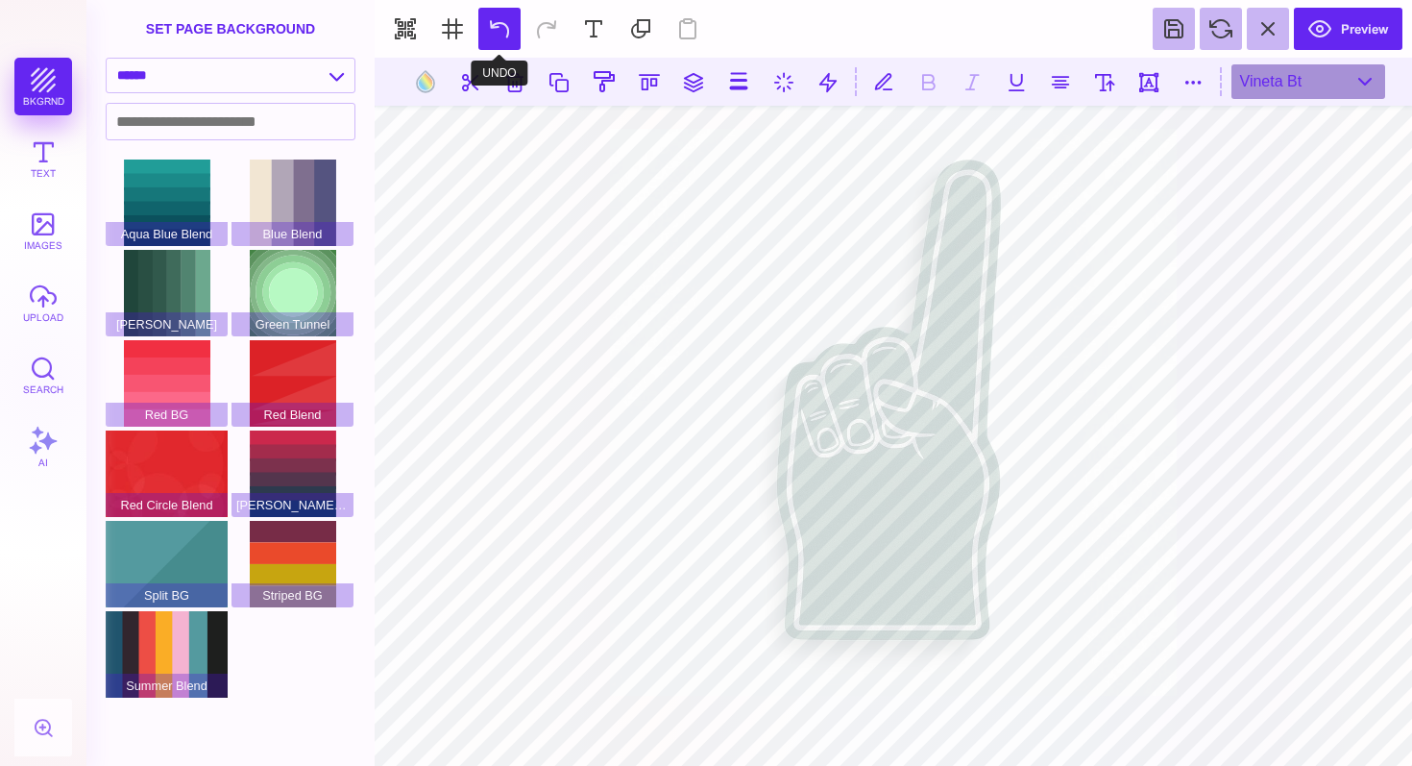
click at [489, 33] on button at bounding box center [499, 29] width 42 height 42
click at [492, 32] on button at bounding box center [499, 29] width 42 height 42
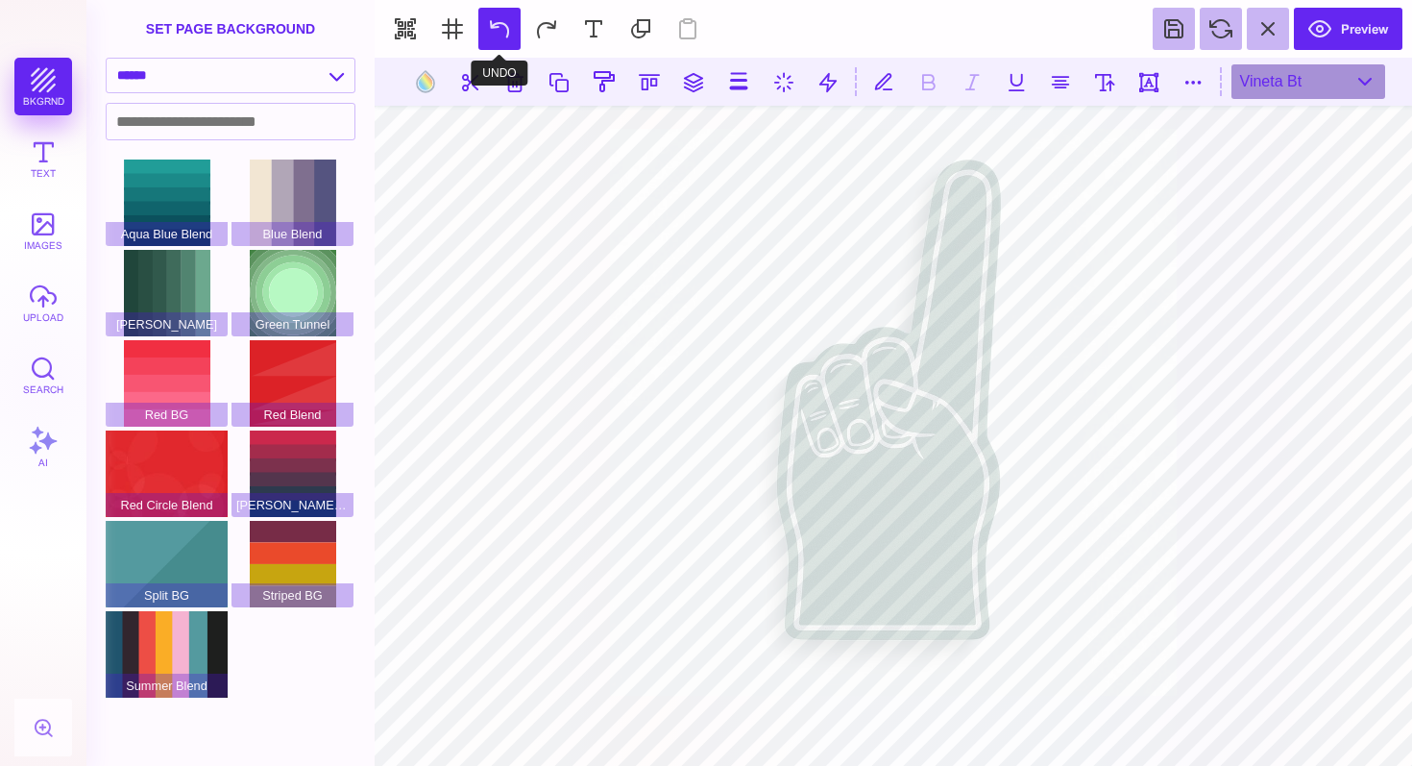
click at [492, 32] on button at bounding box center [499, 29] width 42 height 42
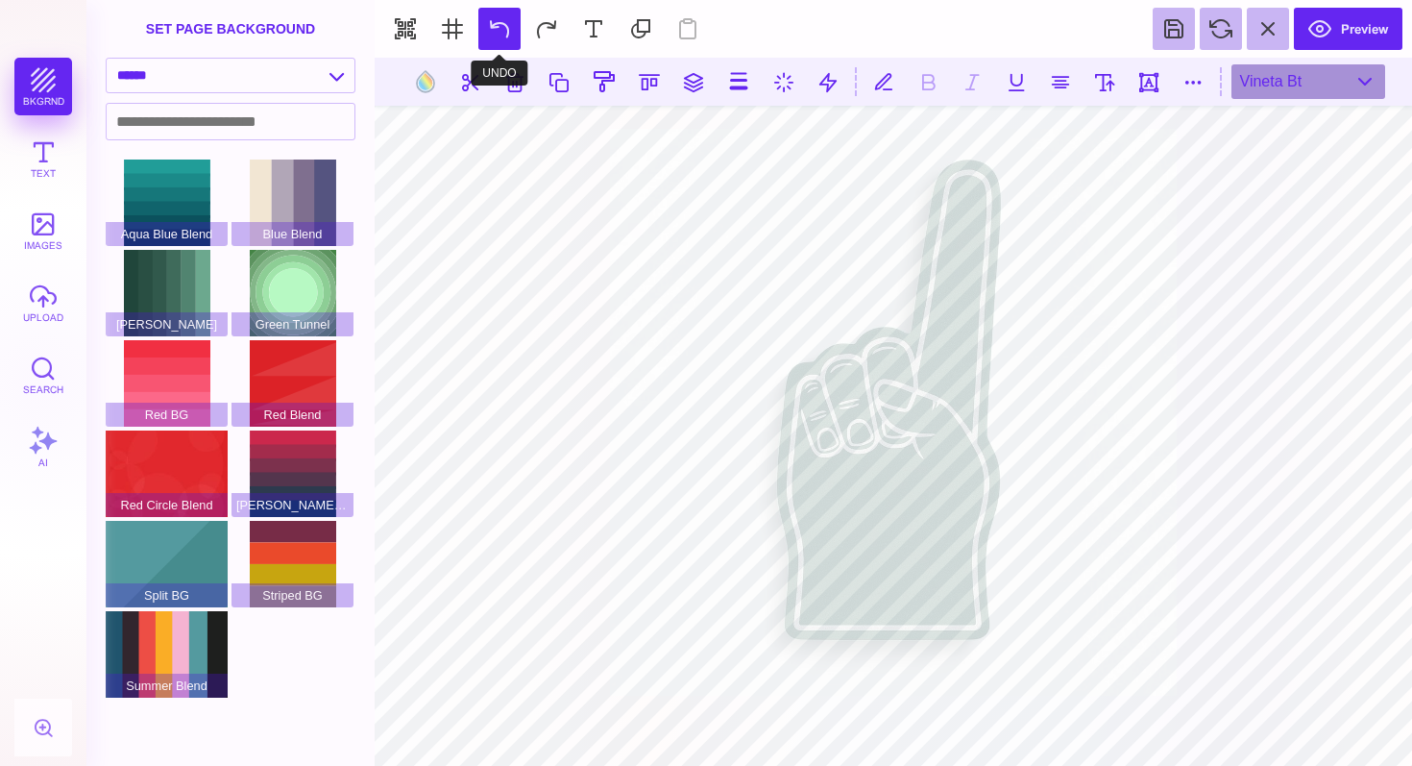
click at [492, 32] on button at bounding box center [499, 29] width 42 height 42
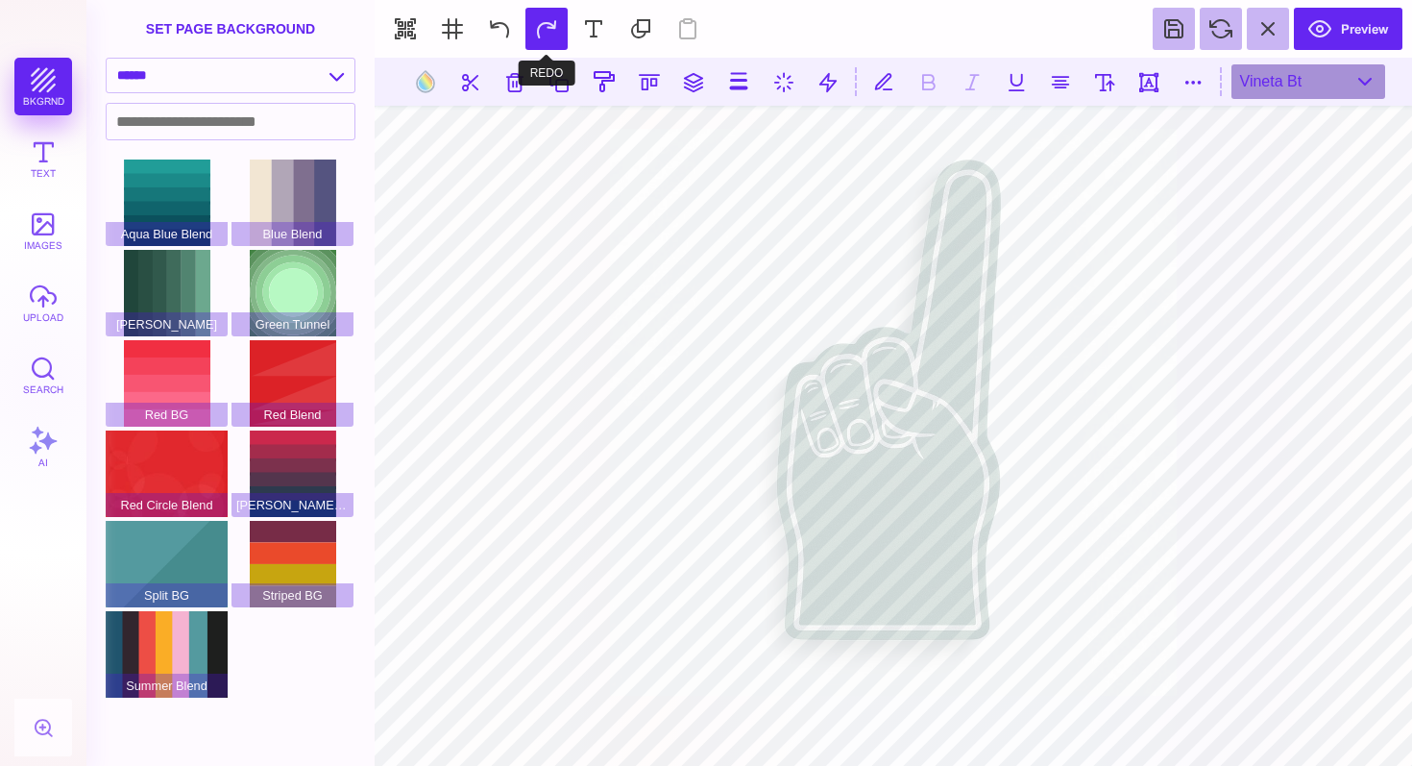
click at [534, 37] on button at bounding box center [546, 29] width 42 height 42
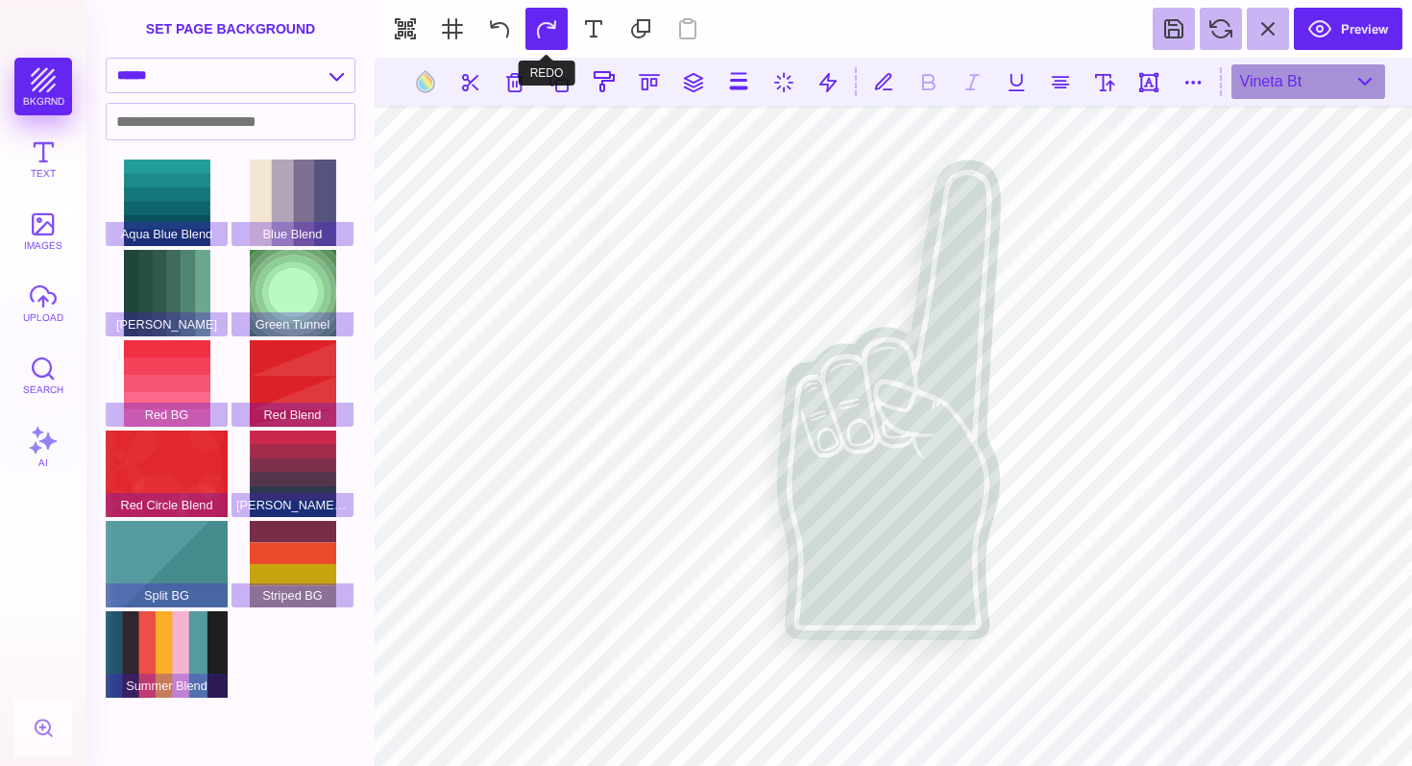
click at [534, 37] on button at bounding box center [546, 29] width 42 height 42
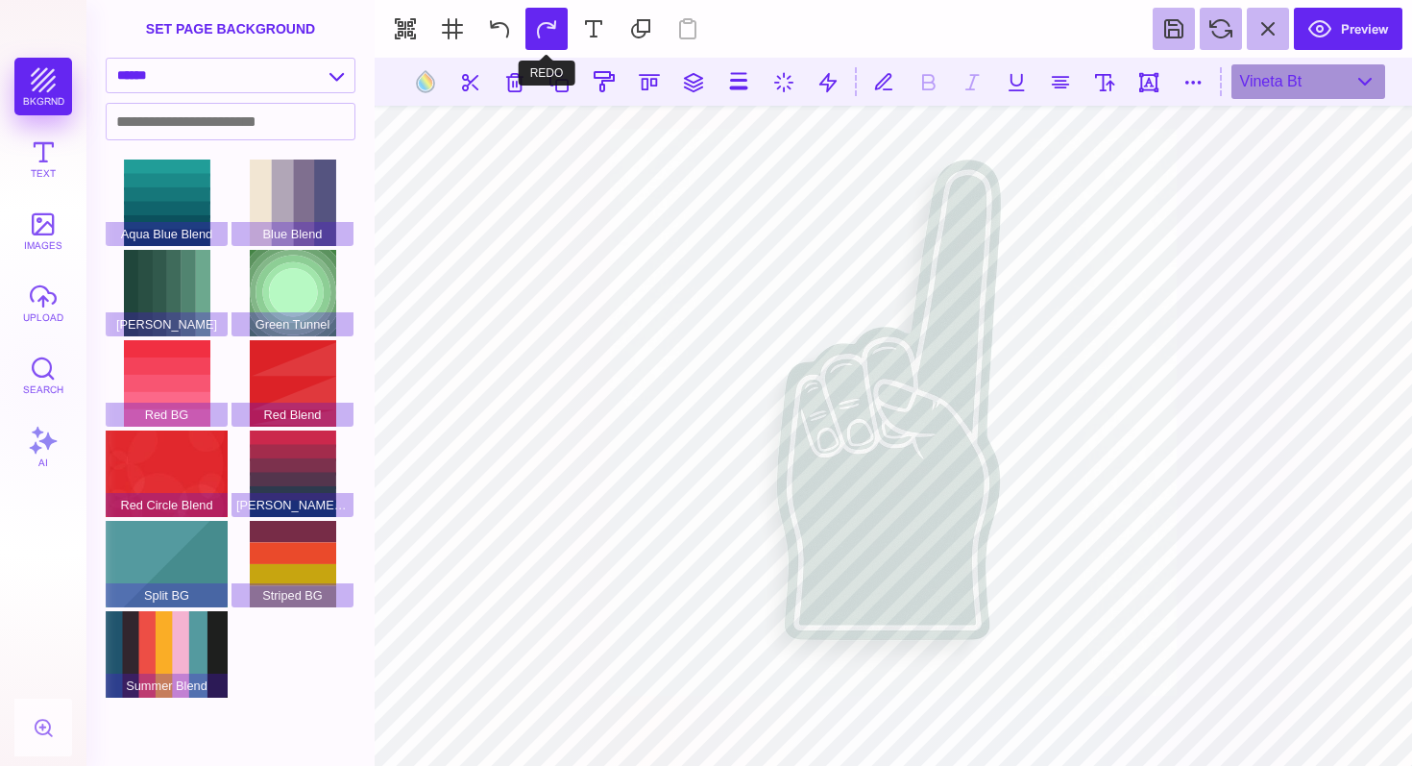
click at [534, 37] on button at bounding box center [546, 29] width 42 height 42
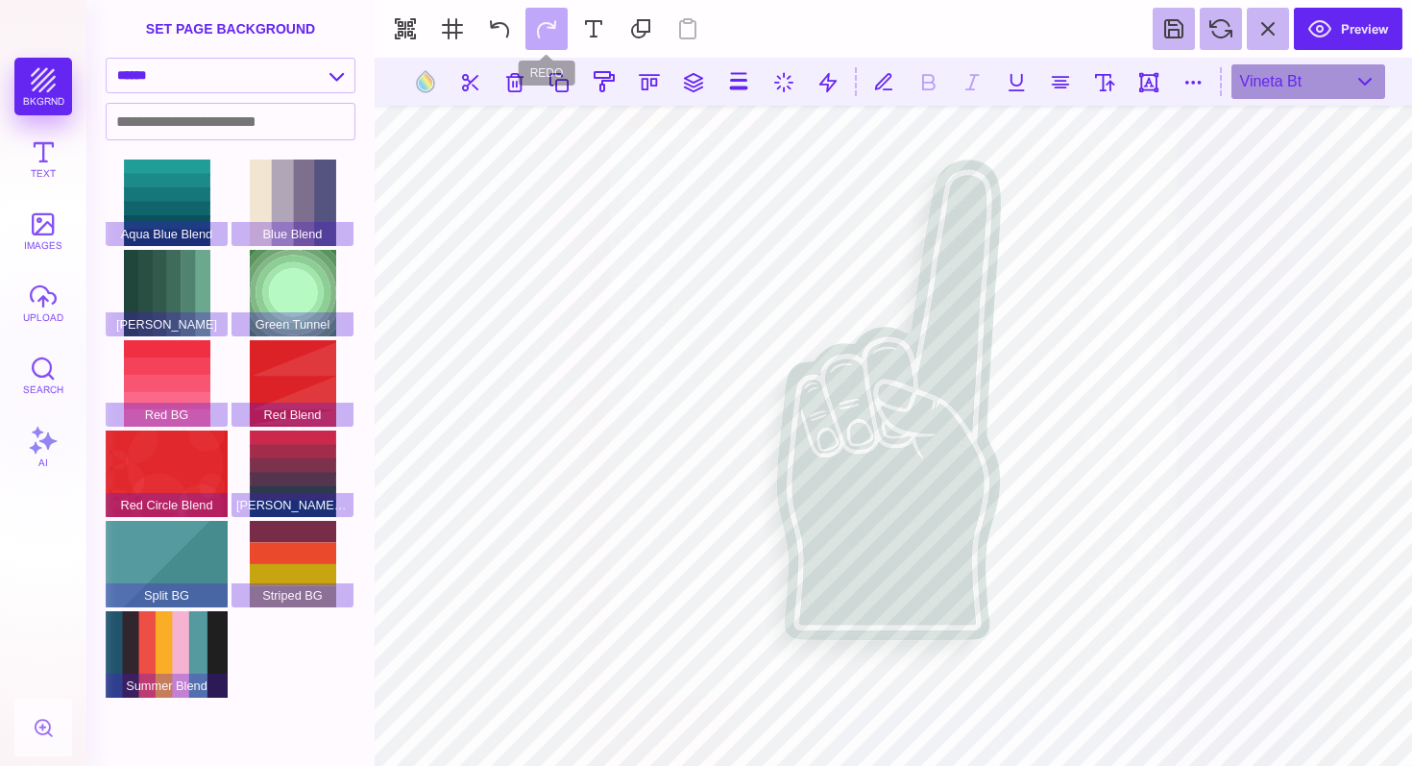
click at [534, 37] on section "Preview" at bounding box center [894, 29] width 1038 height 58
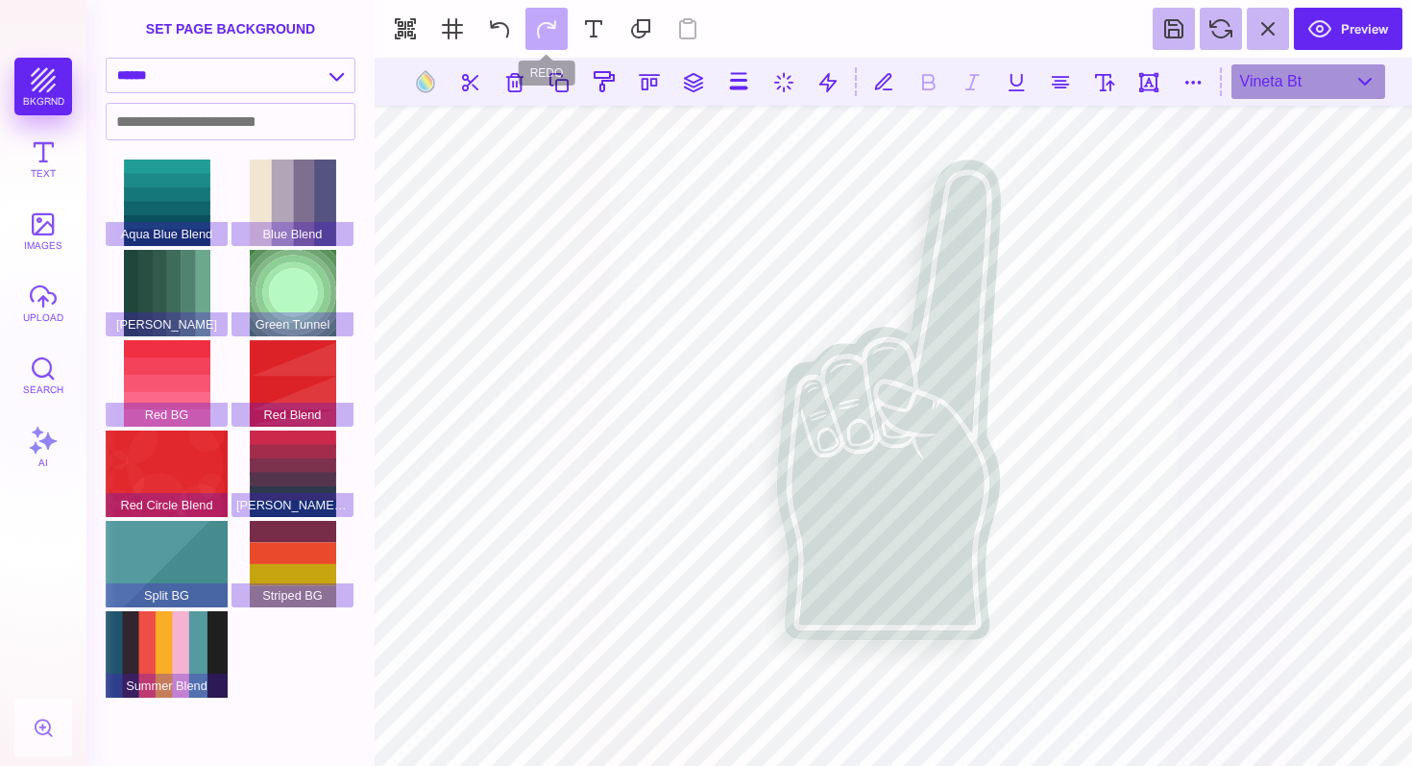
click at [534, 37] on section "Preview" at bounding box center [894, 29] width 1038 height 58
click at [500, 27] on button at bounding box center [499, 29] width 42 height 42
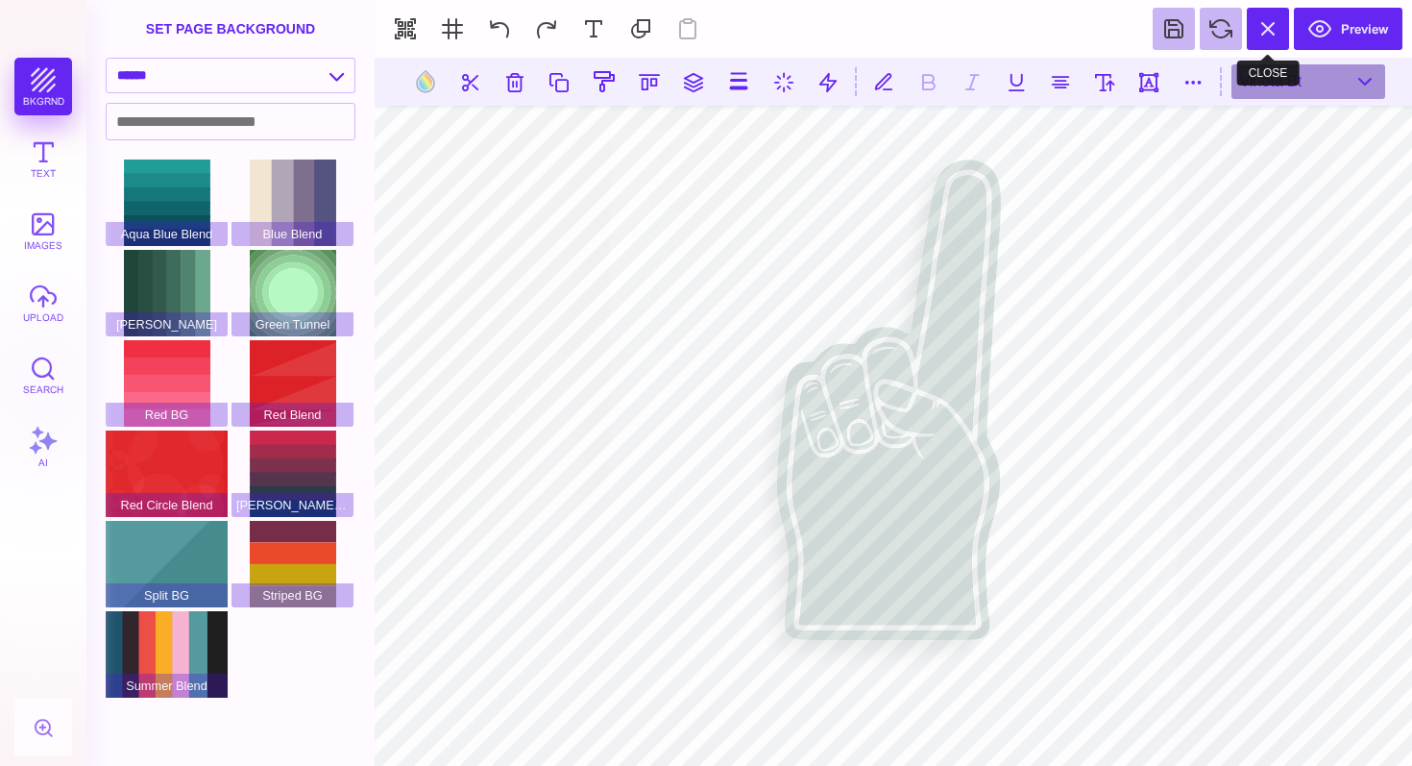
click at [1269, 38] on button at bounding box center [1268, 29] width 42 height 42
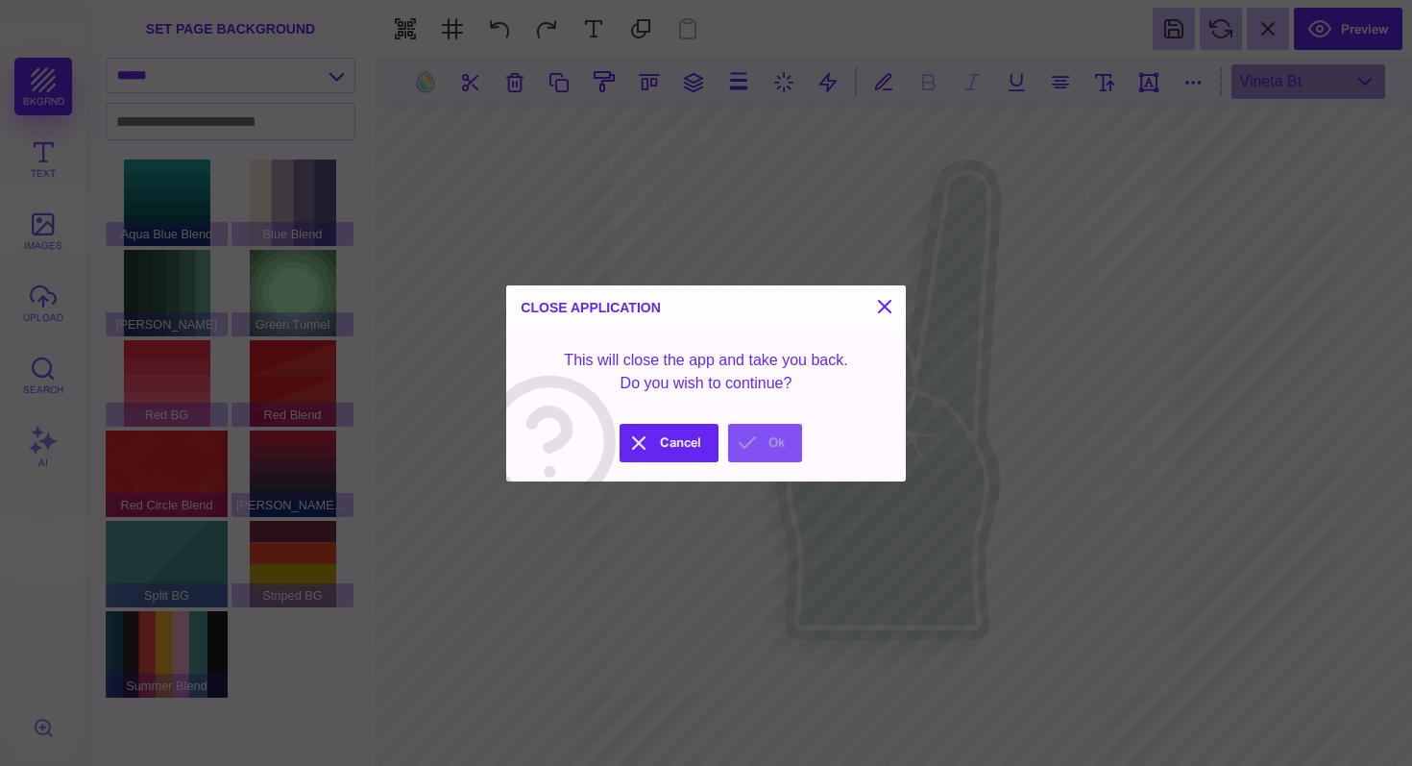
click at [762, 441] on button "Ok" at bounding box center [765, 443] width 74 height 38
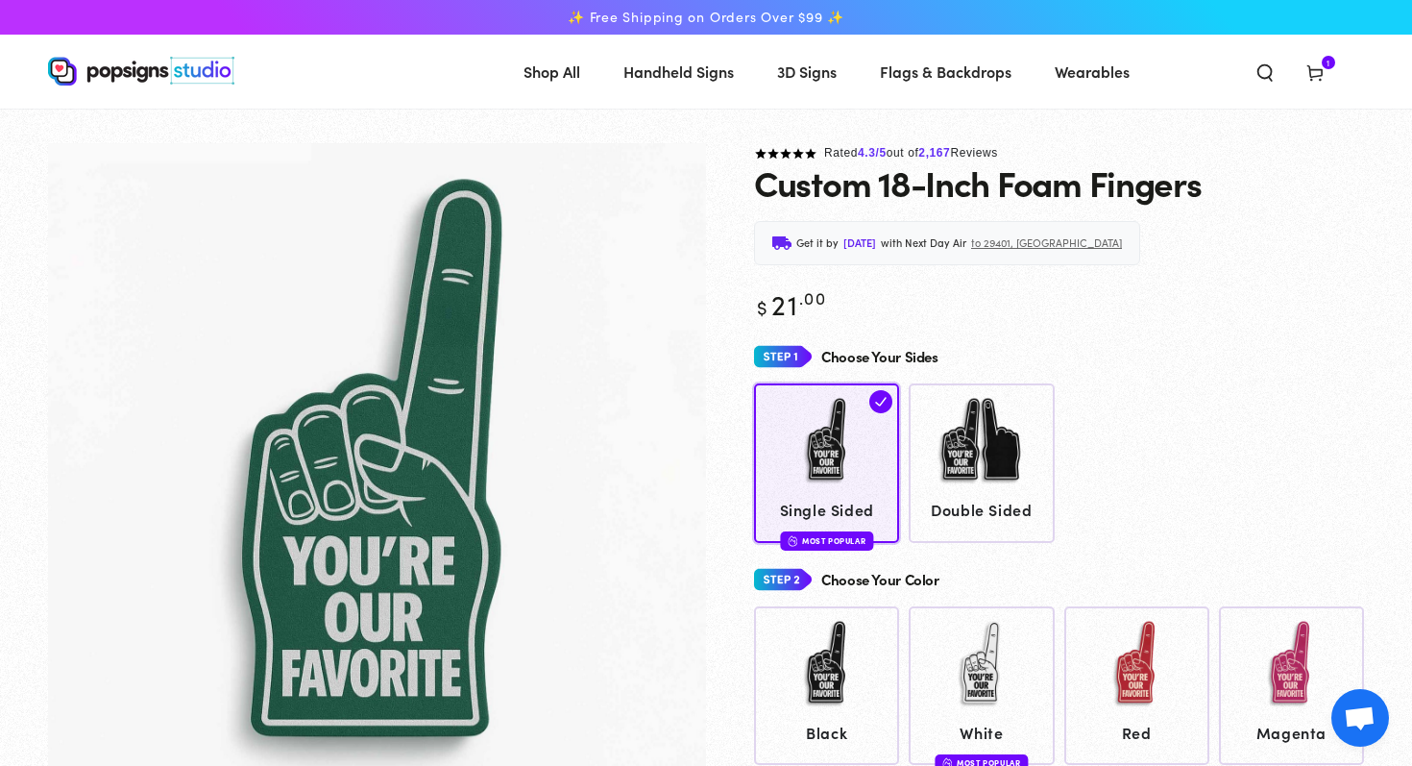
click at [1209, 377] on div "Choose Your Sides Single Sided Most Popular Double Sided" at bounding box center [1059, 441] width 610 height 204
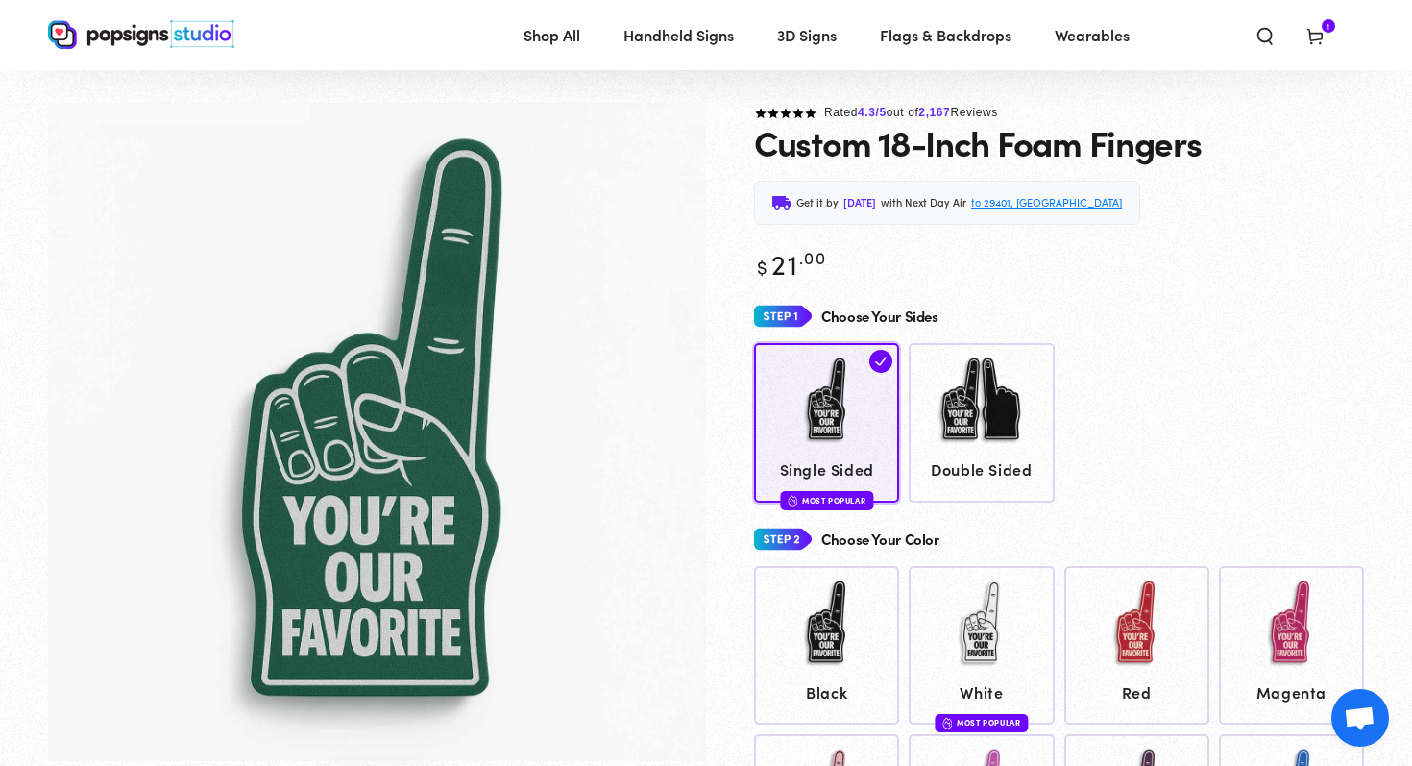
scroll to position [36, 0]
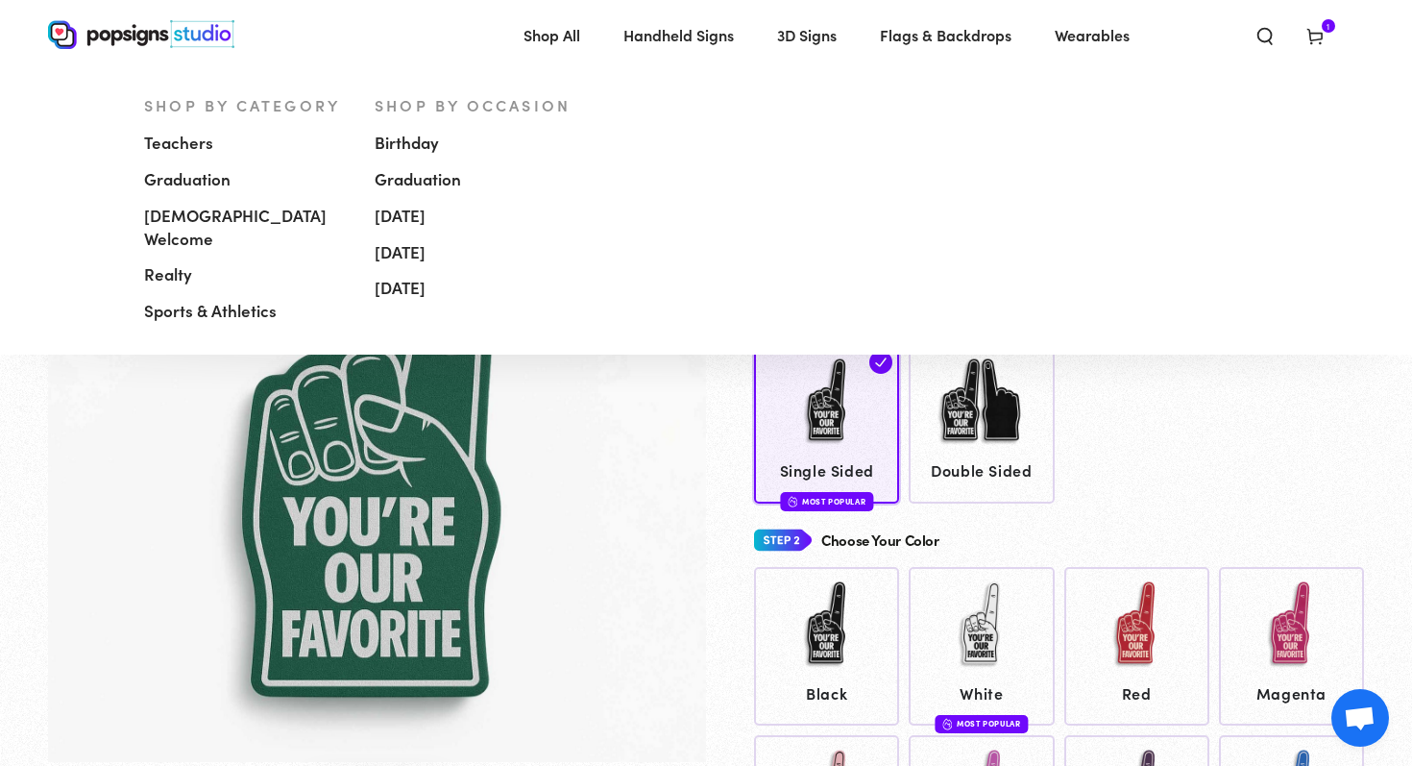
click at [665, 37] on span "Handheld Signs" at bounding box center [678, 35] width 110 height 28
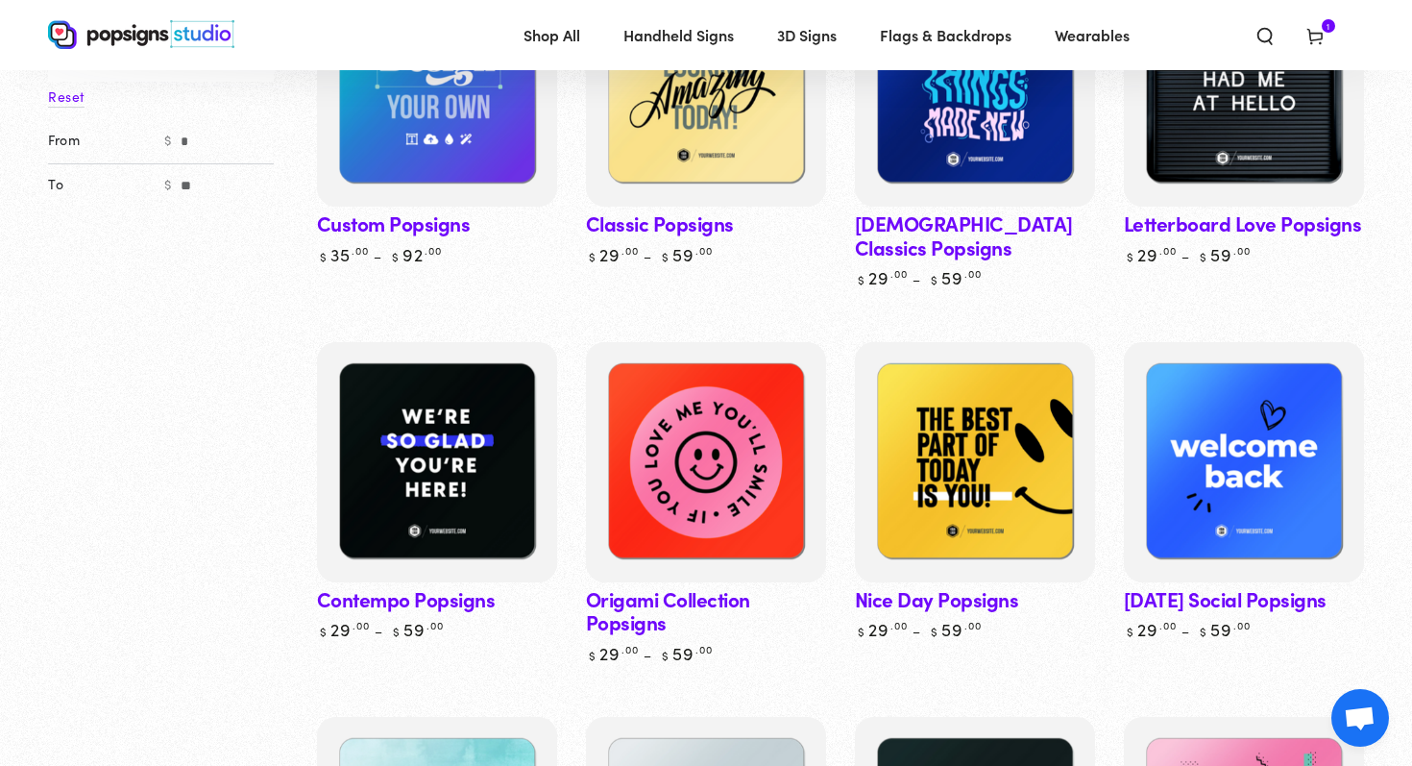
scroll to position [279, 0]
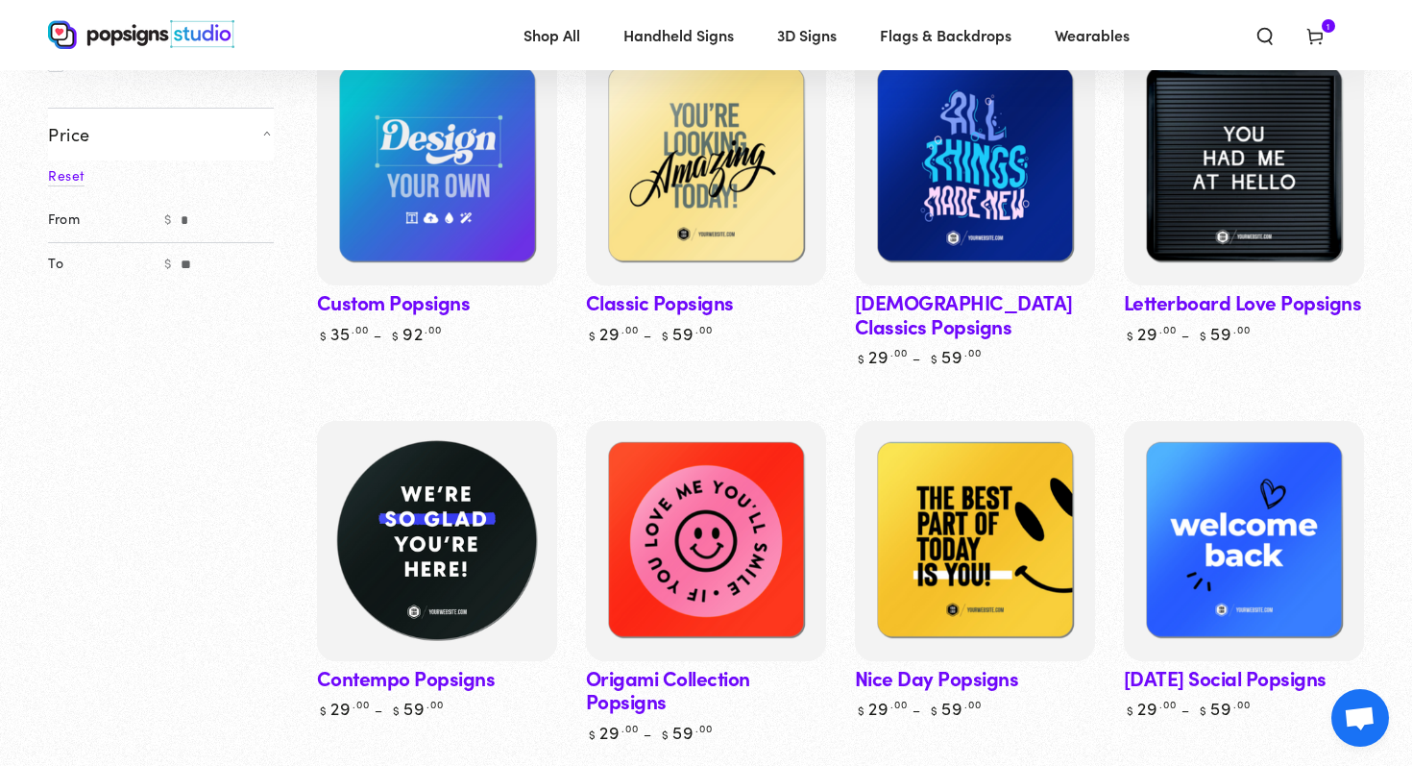
click at [477, 521] on img at bounding box center [437, 541] width 248 height 248
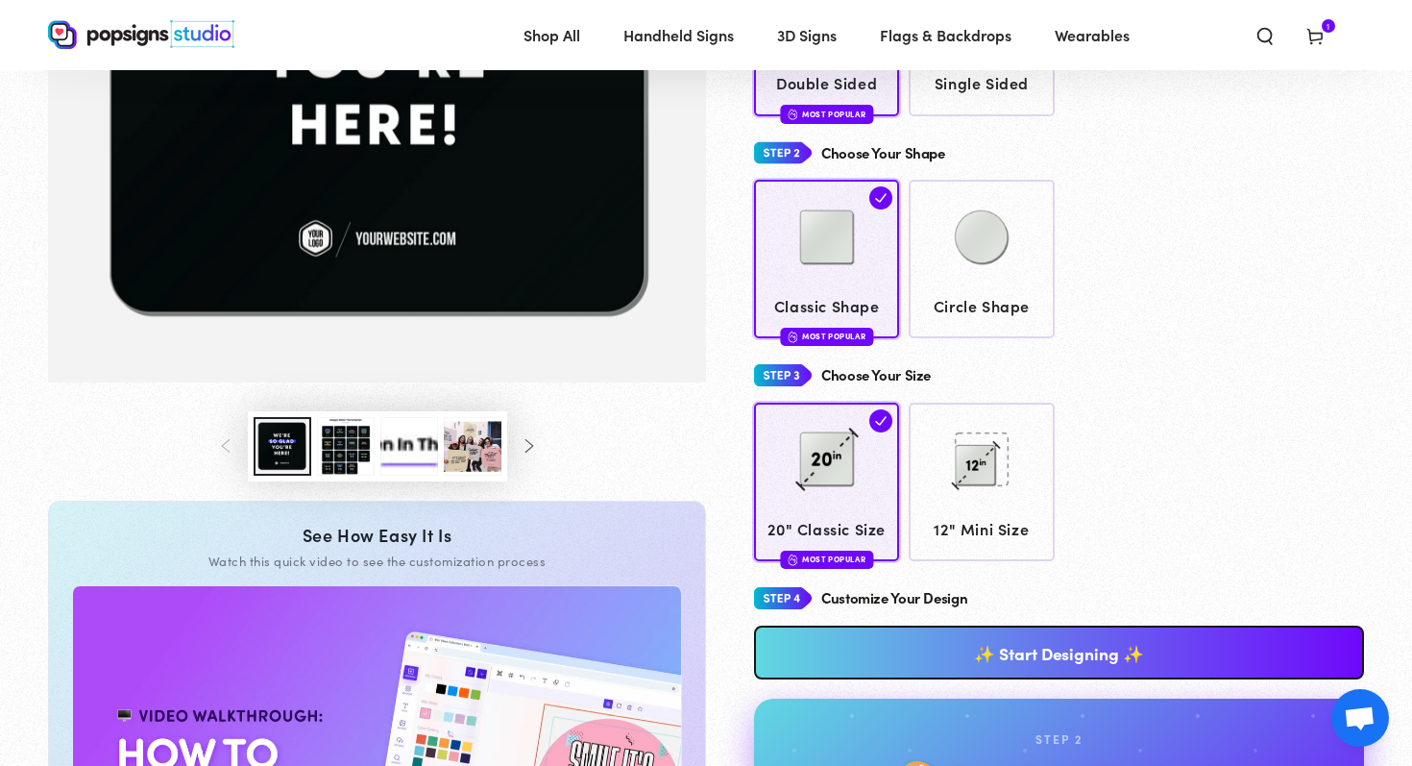
scroll to position [424, 0]
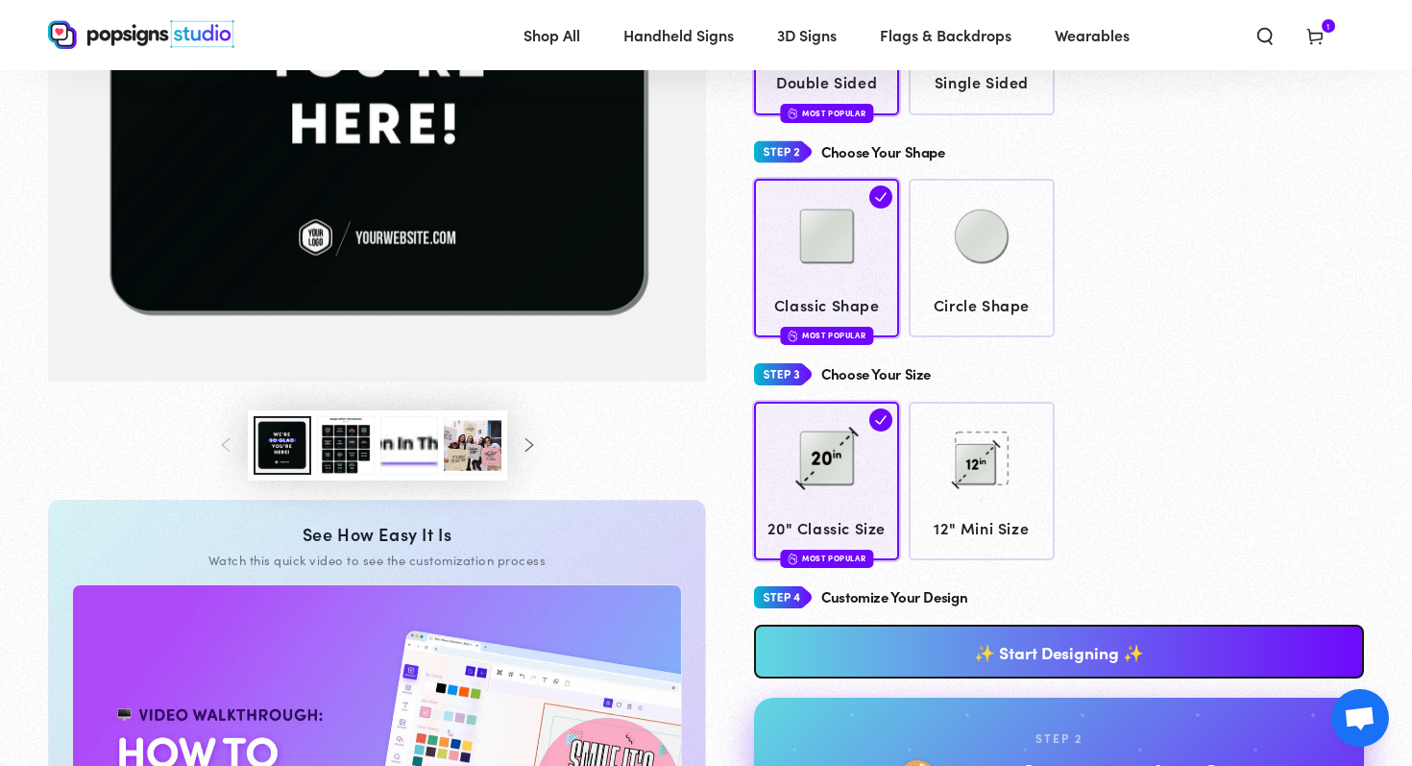
click at [1052, 648] on link "✨ Start Designing ✨" at bounding box center [1059, 651] width 610 height 54
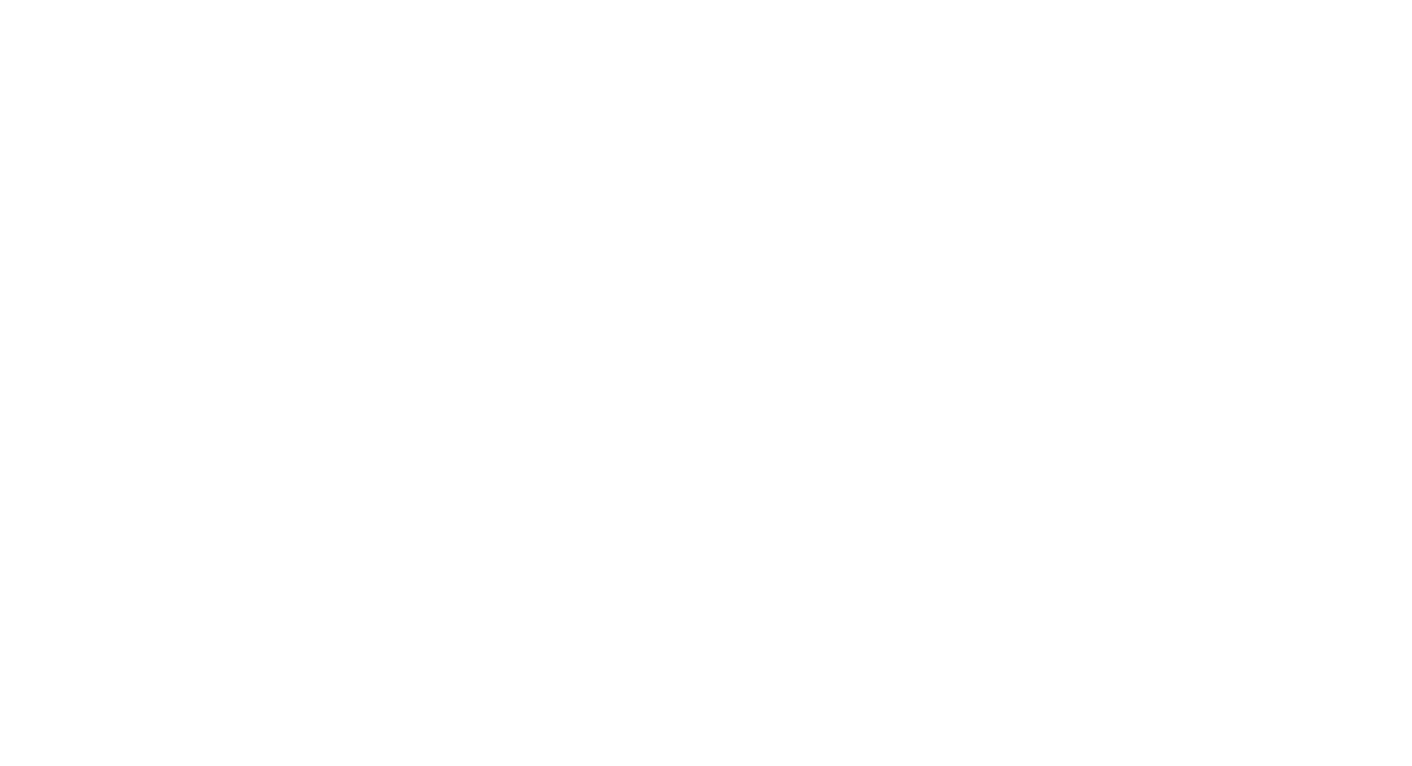
scroll to position [0, 0]
type textarea "An ancient tree with a door leading to a magical world"
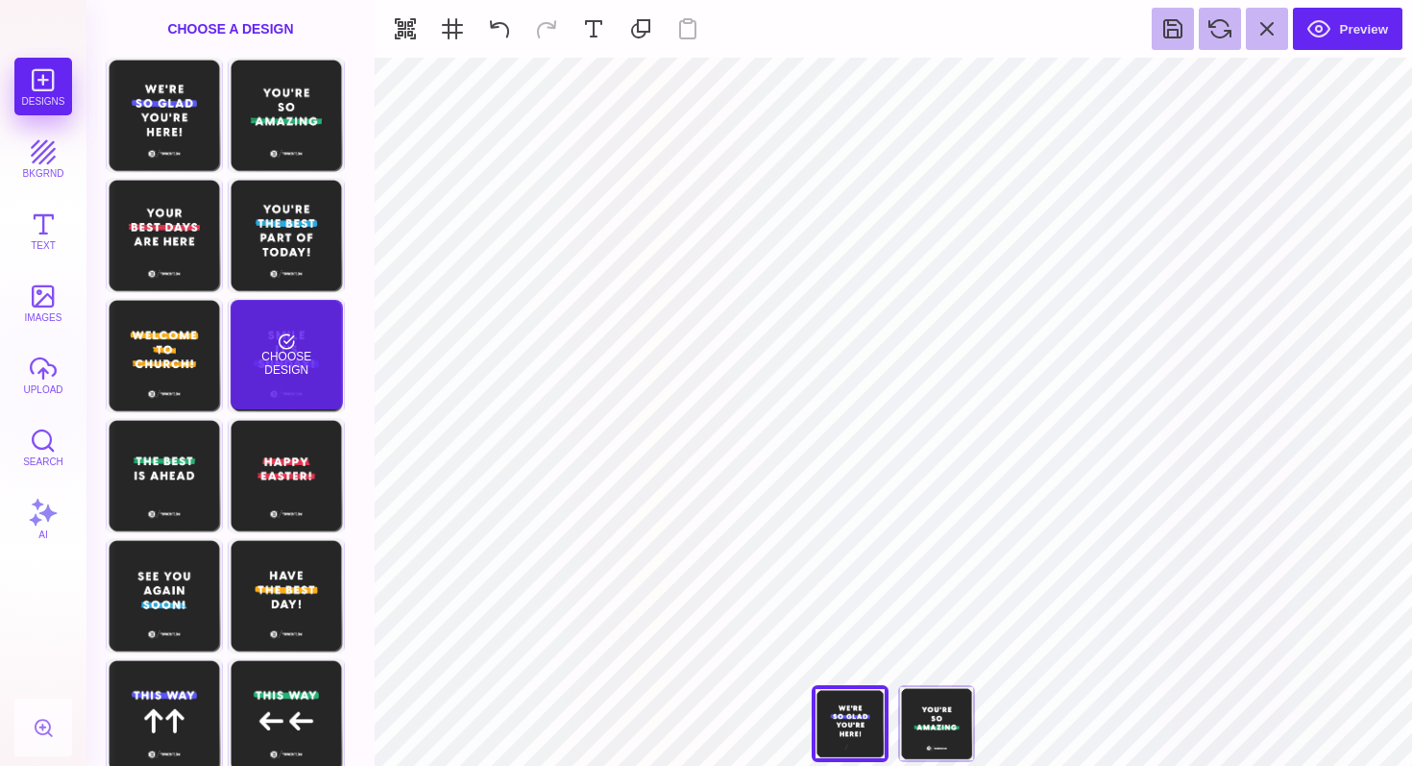
type input "#5857F5"
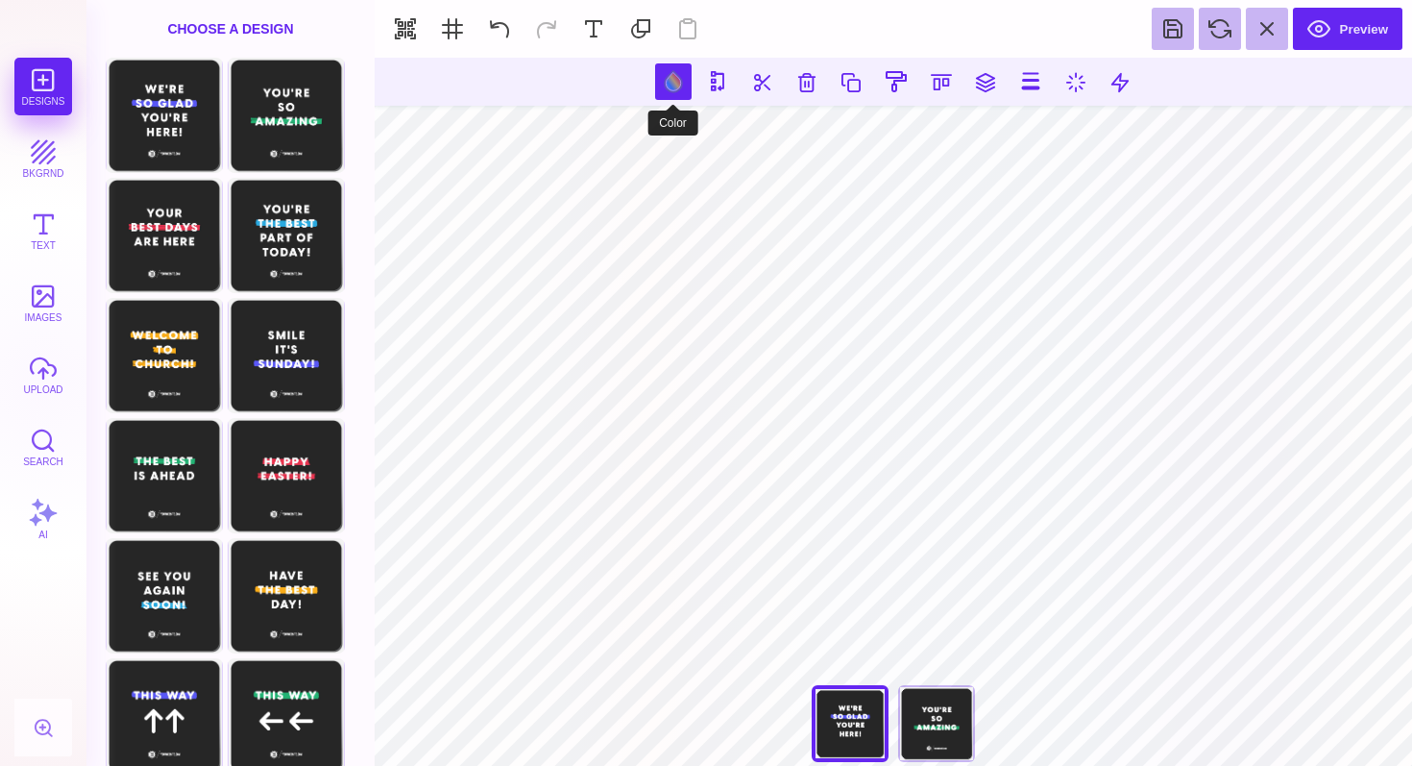
click at [677, 76] on button at bounding box center [673, 81] width 37 height 37
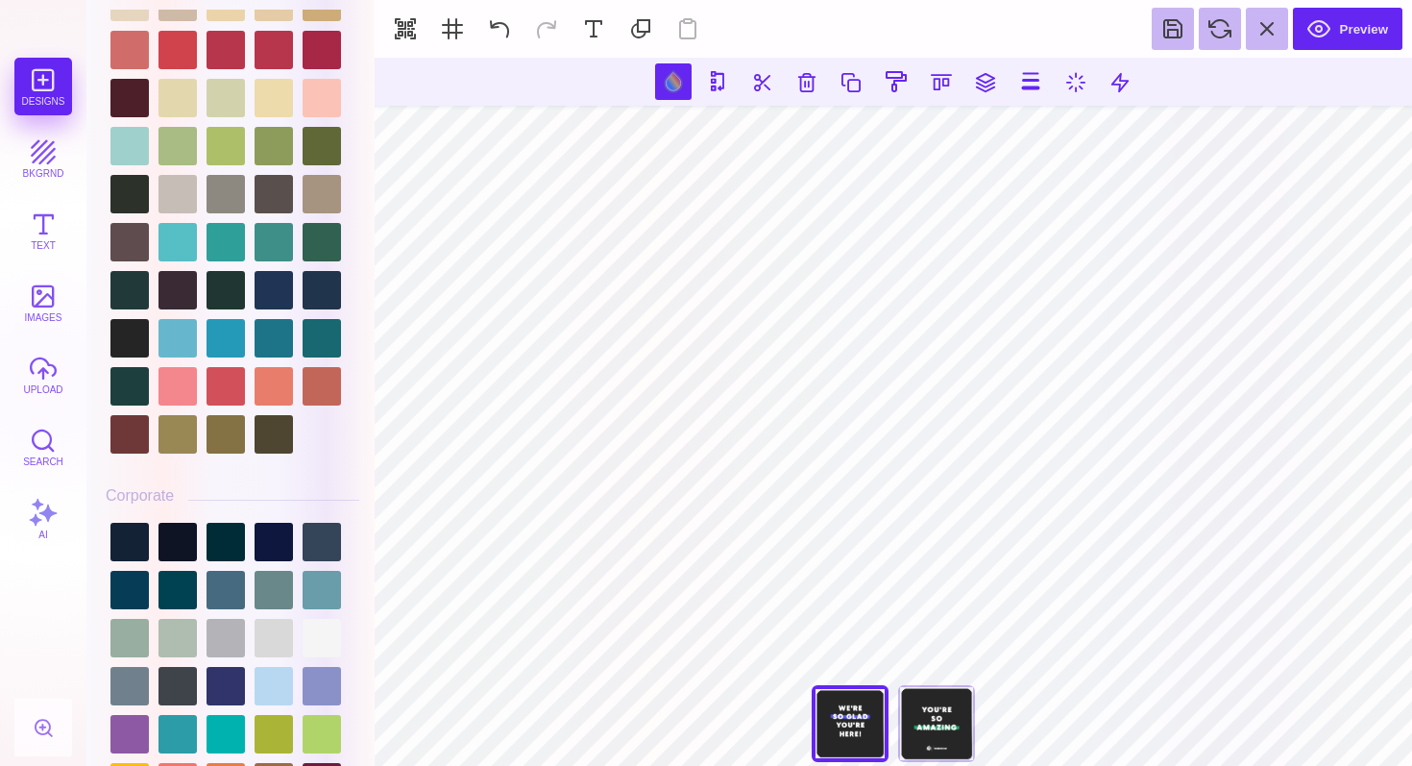
scroll to position [1592, 0]
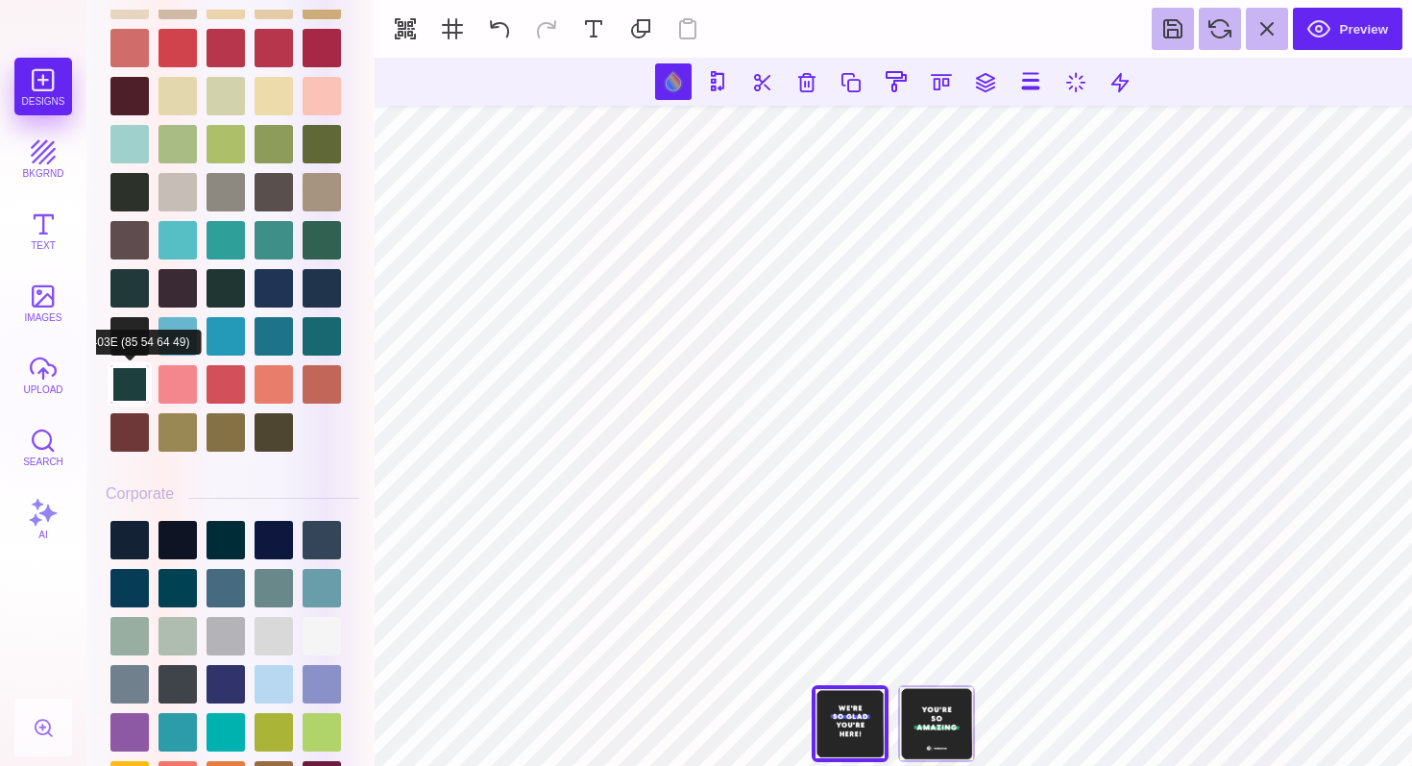
click at [132, 396] on div at bounding box center [129, 384] width 38 height 38
type input "#1D403E"
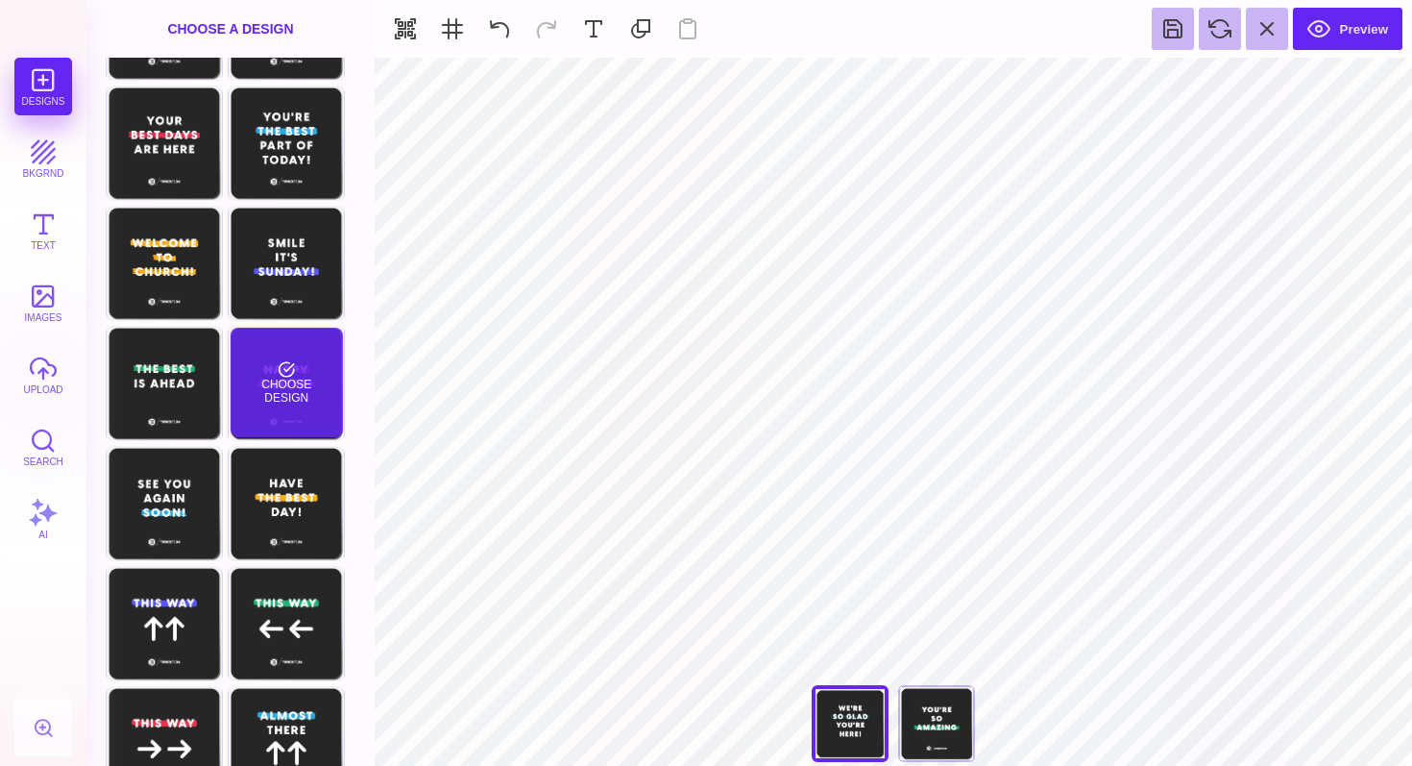
scroll to position [253, 0]
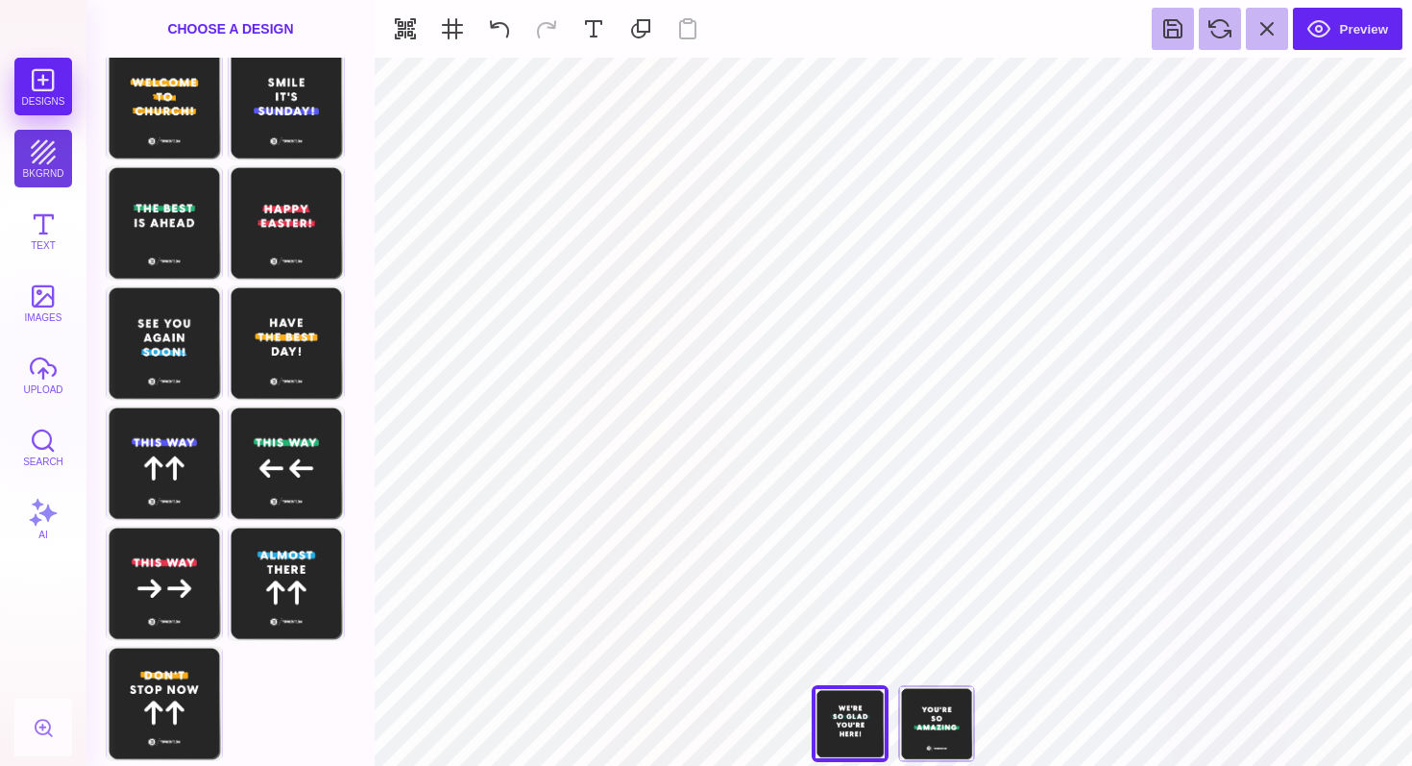
click at [44, 162] on button "bkgrnd" at bounding box center [43, 159] width 58 height 58
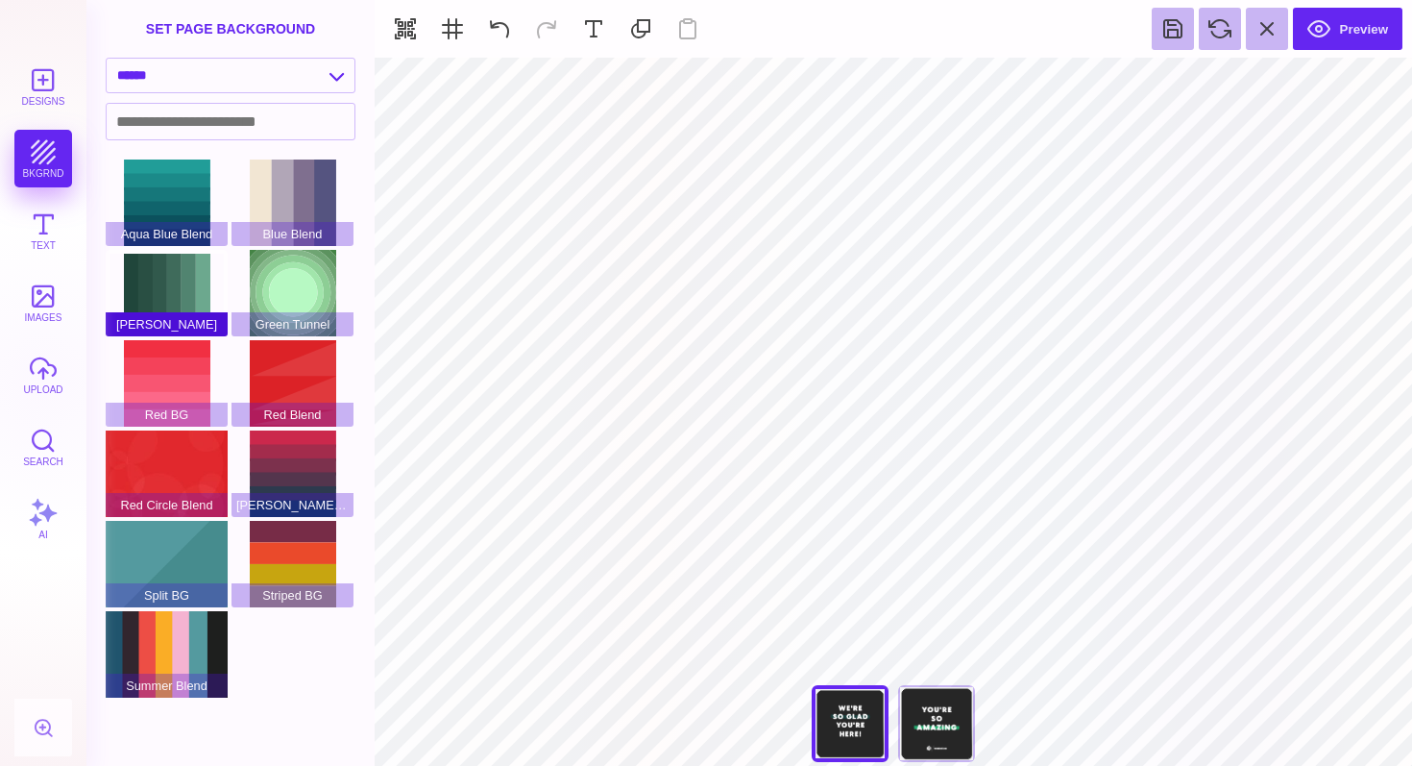
click at [173, 298] on div "[PERSON_NAME]" at bounding box center [167, 293] width 122 height 86
click at [326, 78] on select "**********" at bounding box center [231, 76] width 248 height 34
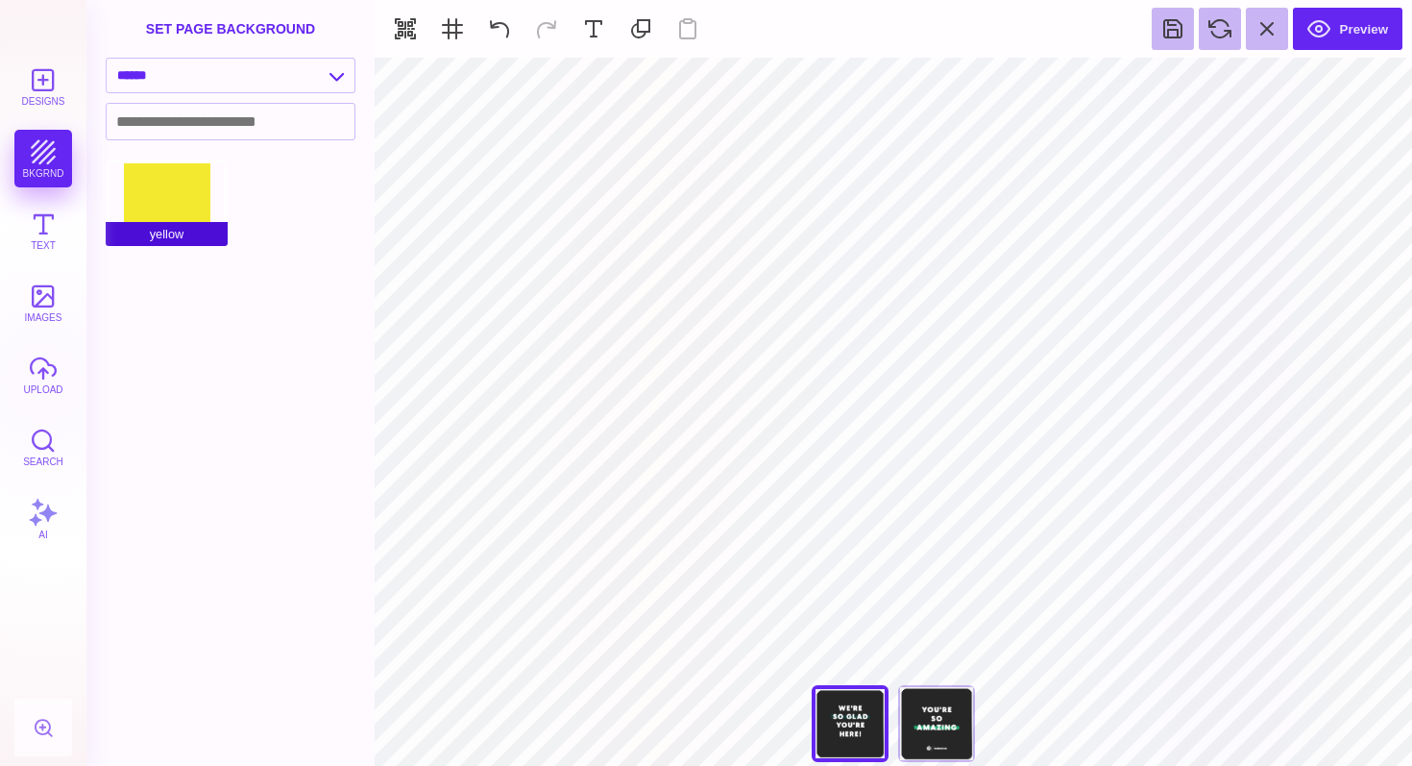
click at [184, 208] on div "yellow" at bounding box center [167, 202] width 122 height 86
click at [320, 77] on select "**********" at bounding box center [231, 76] width 248 height 34
select select "**********"
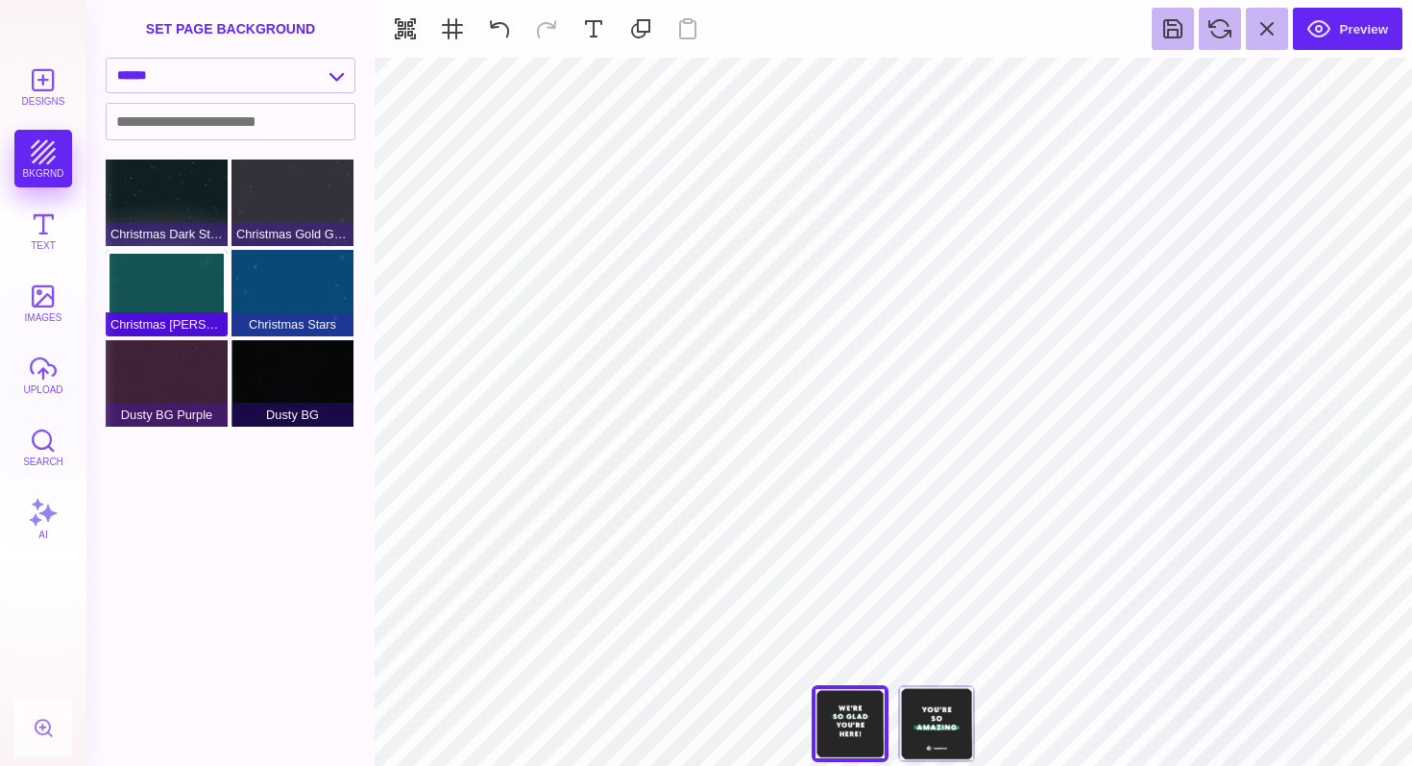
click at [170, 286] on div "Christmas Green Dusty" at bounding box center [167, 293] width 122 height 86
type input "#FFFFFF"
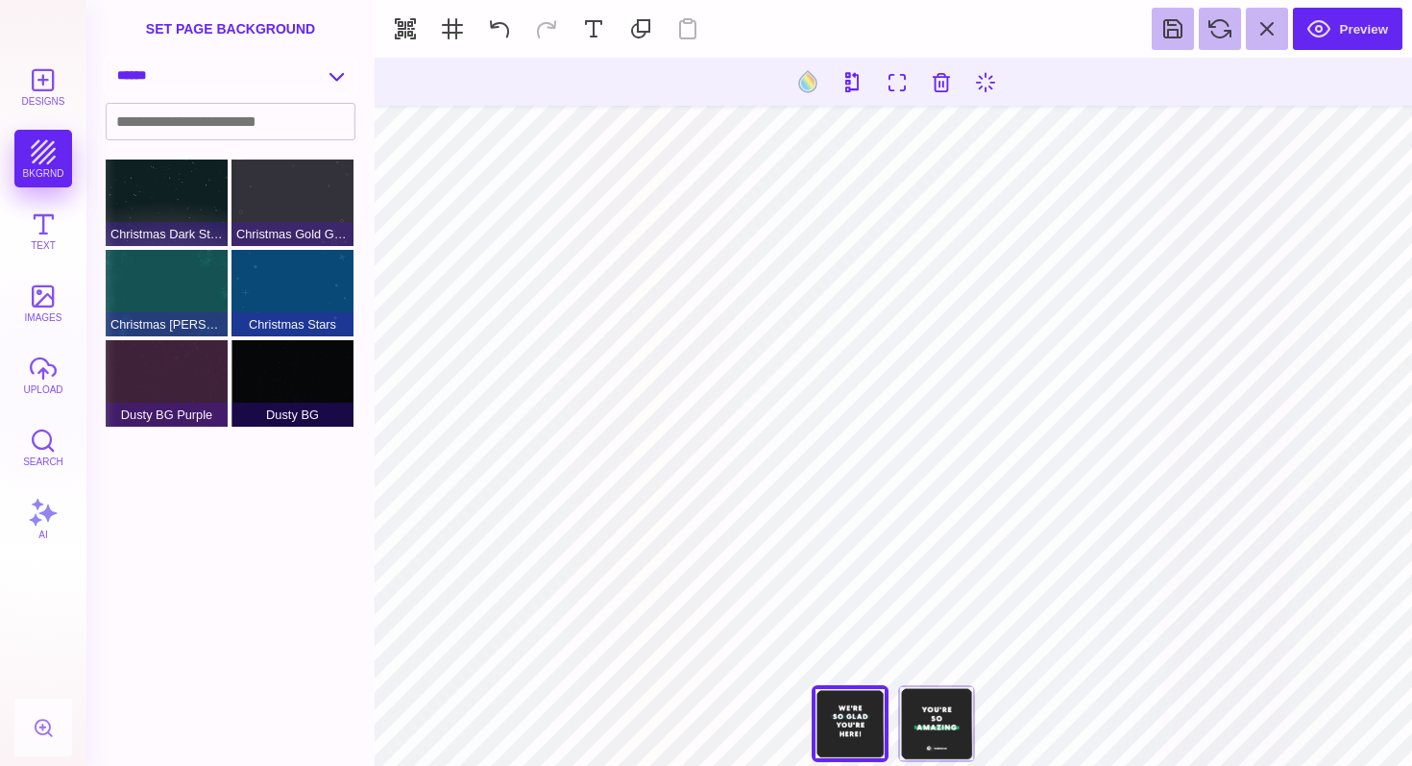
click at [329, 71] on select "**********" at bounding box center [231, 76] width 248 height 34
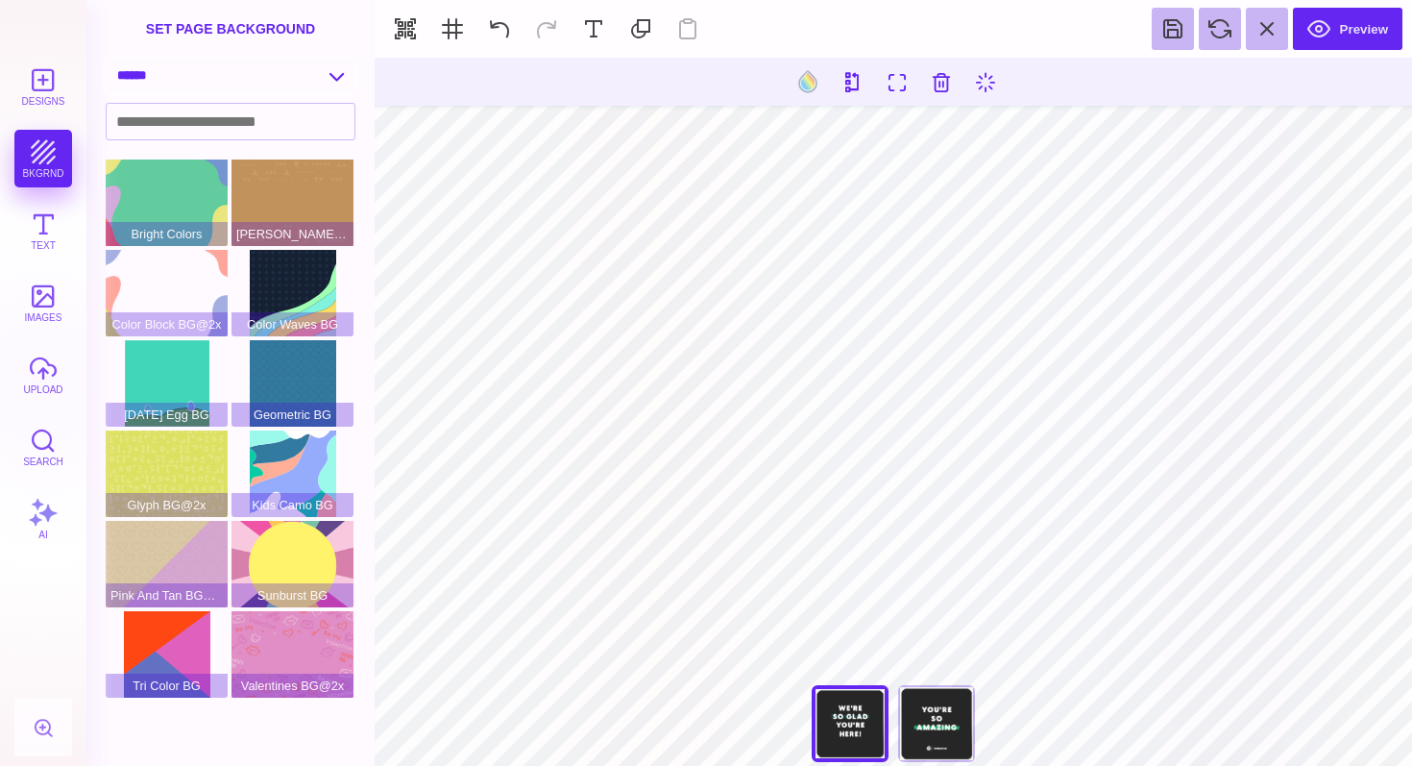
click at [304, 69] on select "**********" at bounding box center [231, 76] width 248 height 34
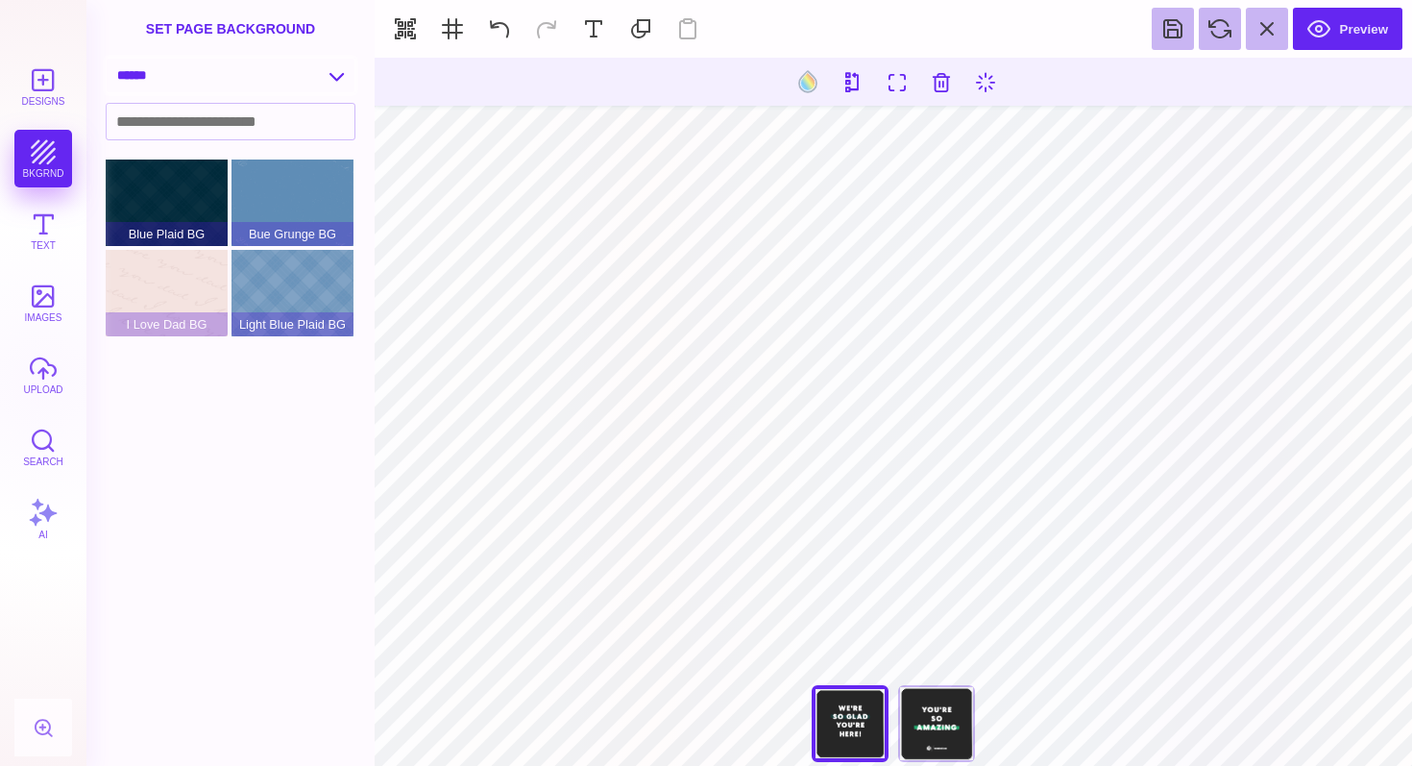
click at [286, 79] on select "**********" at bounding box center [231, 76] width 248 height 34
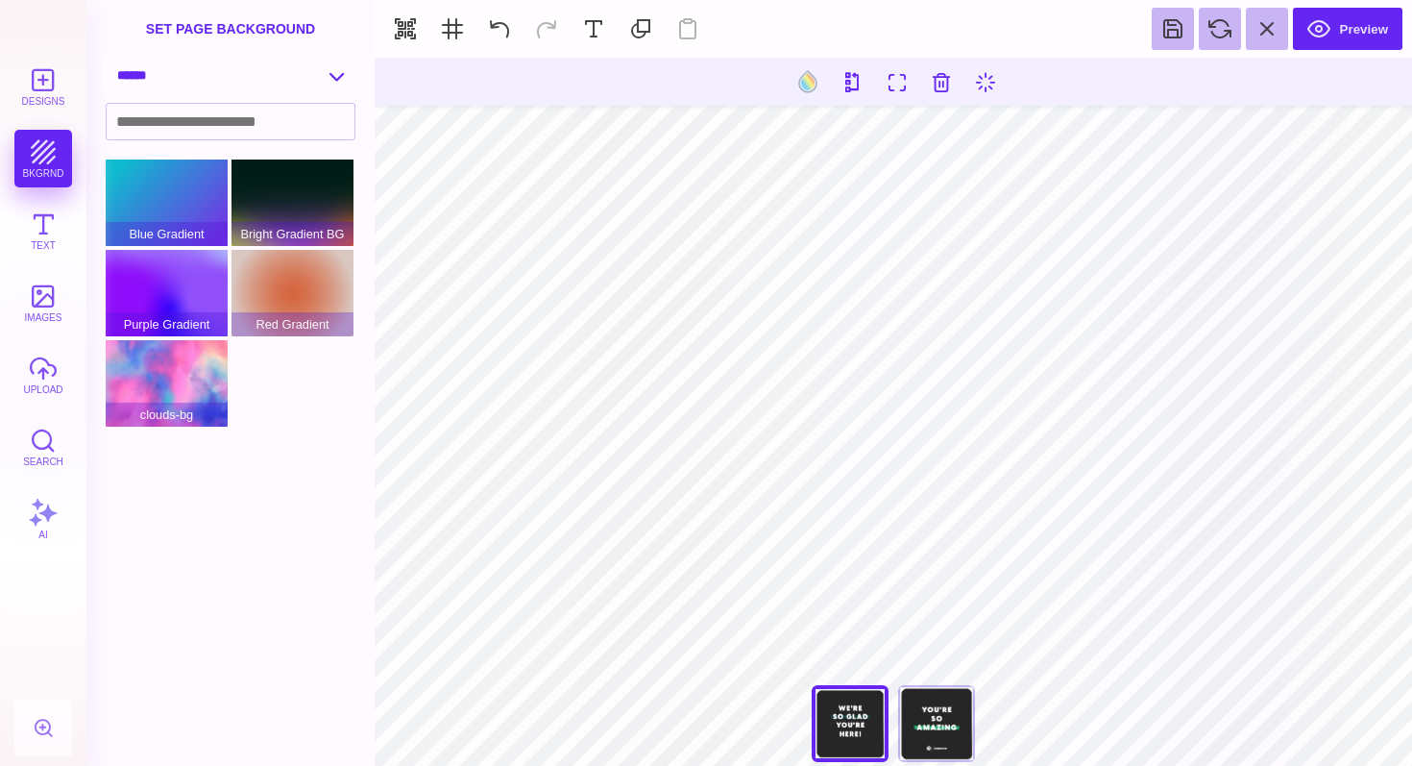
click at [287, 80] on select "**********" at bounding box center [231, 76] width 248 height 34
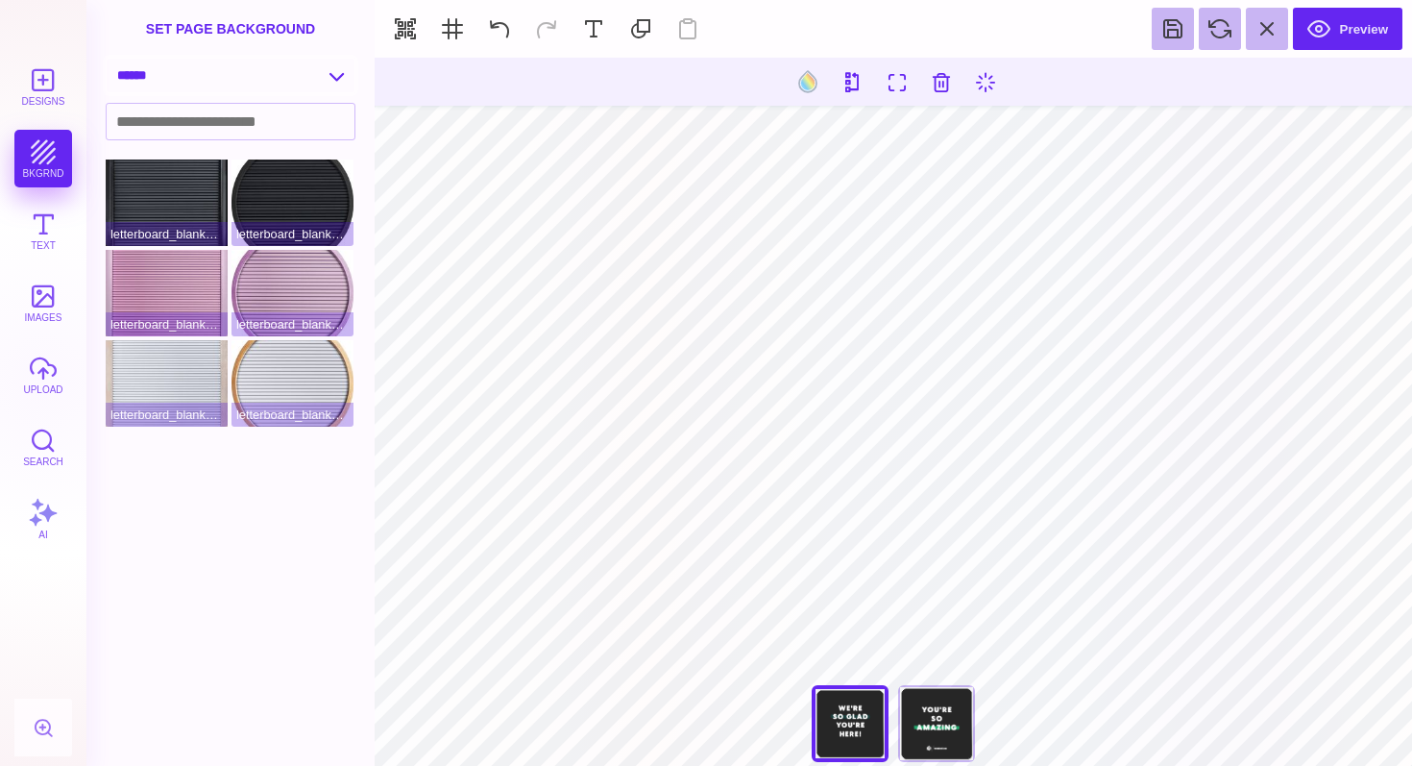
click at [282, 84] on select "**********" at bounding box center [231, 76] width 248 height 34
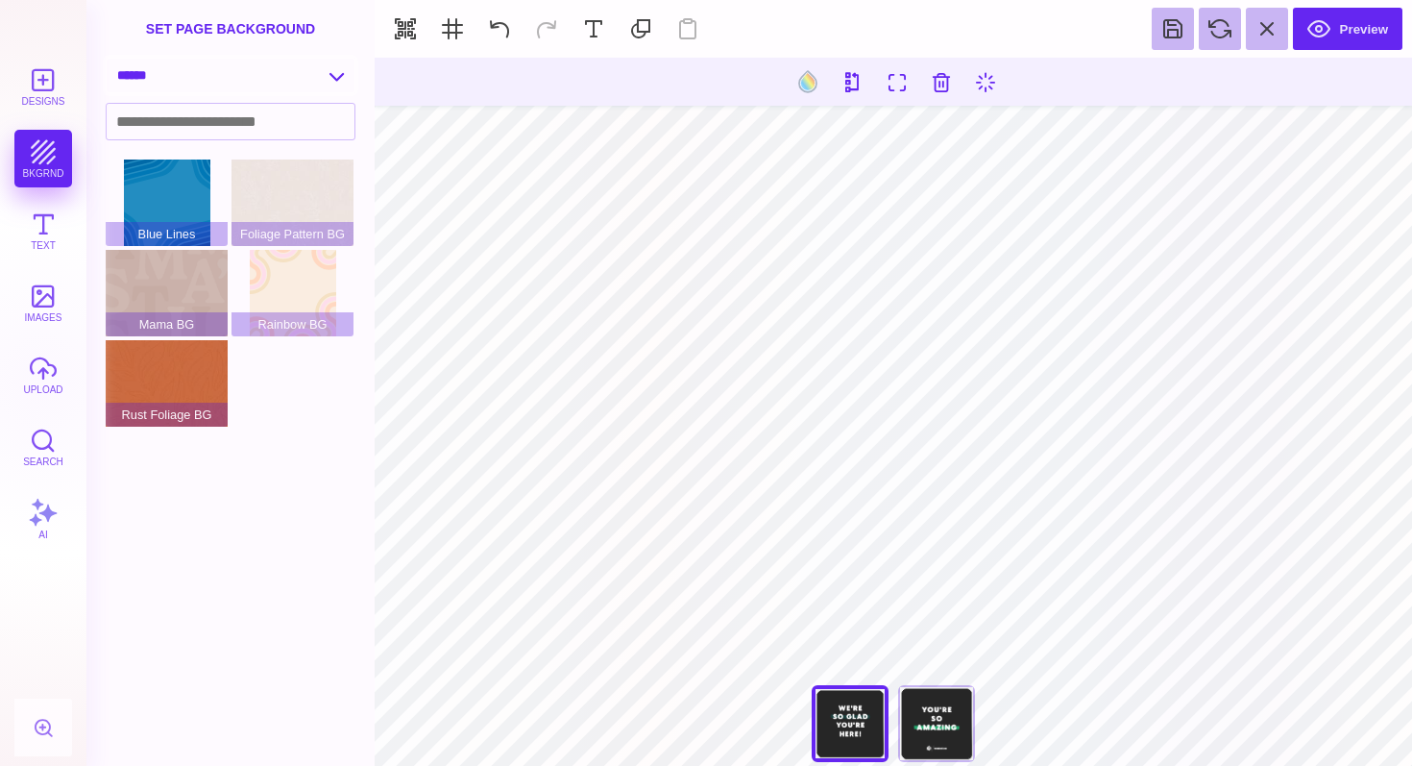
click at [303, 85] on select "**********" at bounding box center [231, 76] width 248 height 34
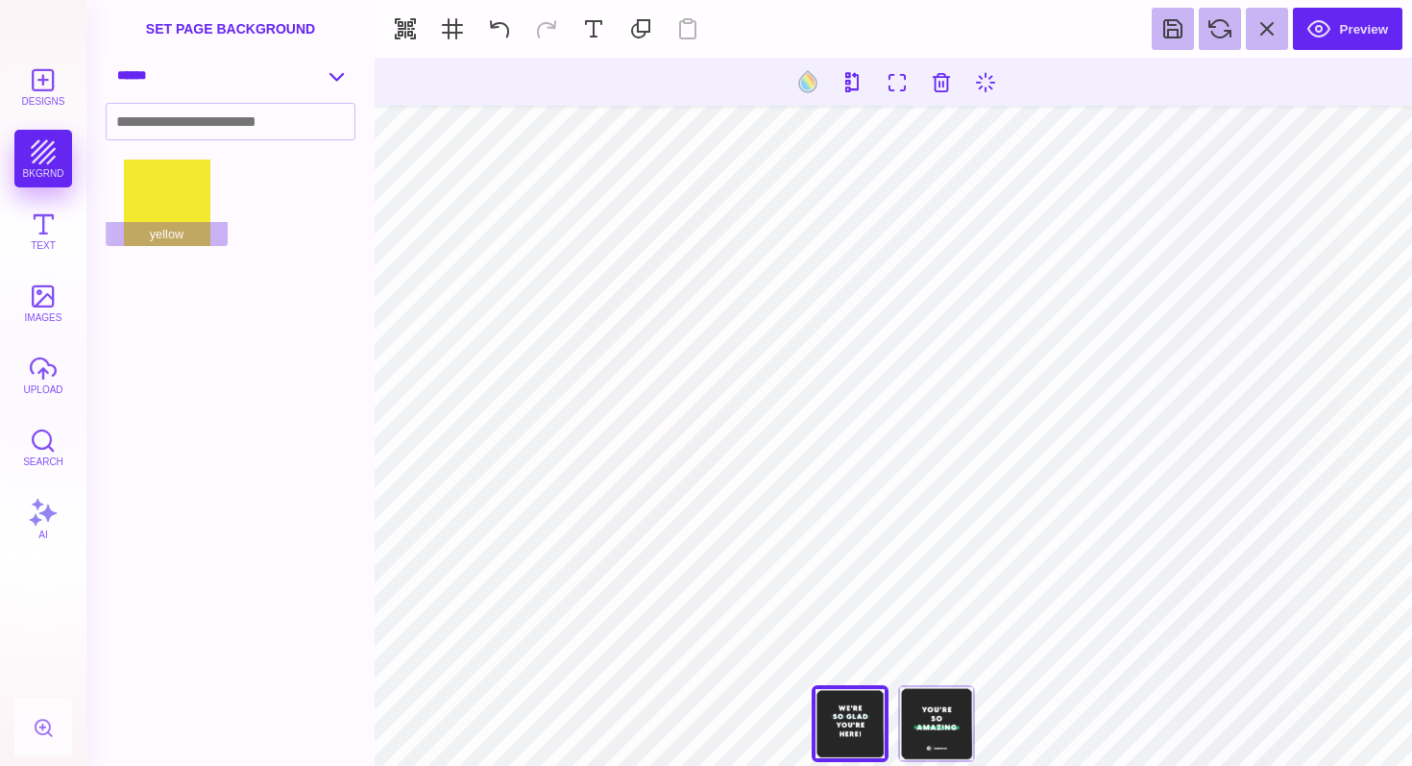
click at [300, 78] on select "**********" at bounding box center [231, 76] width 248 height 34
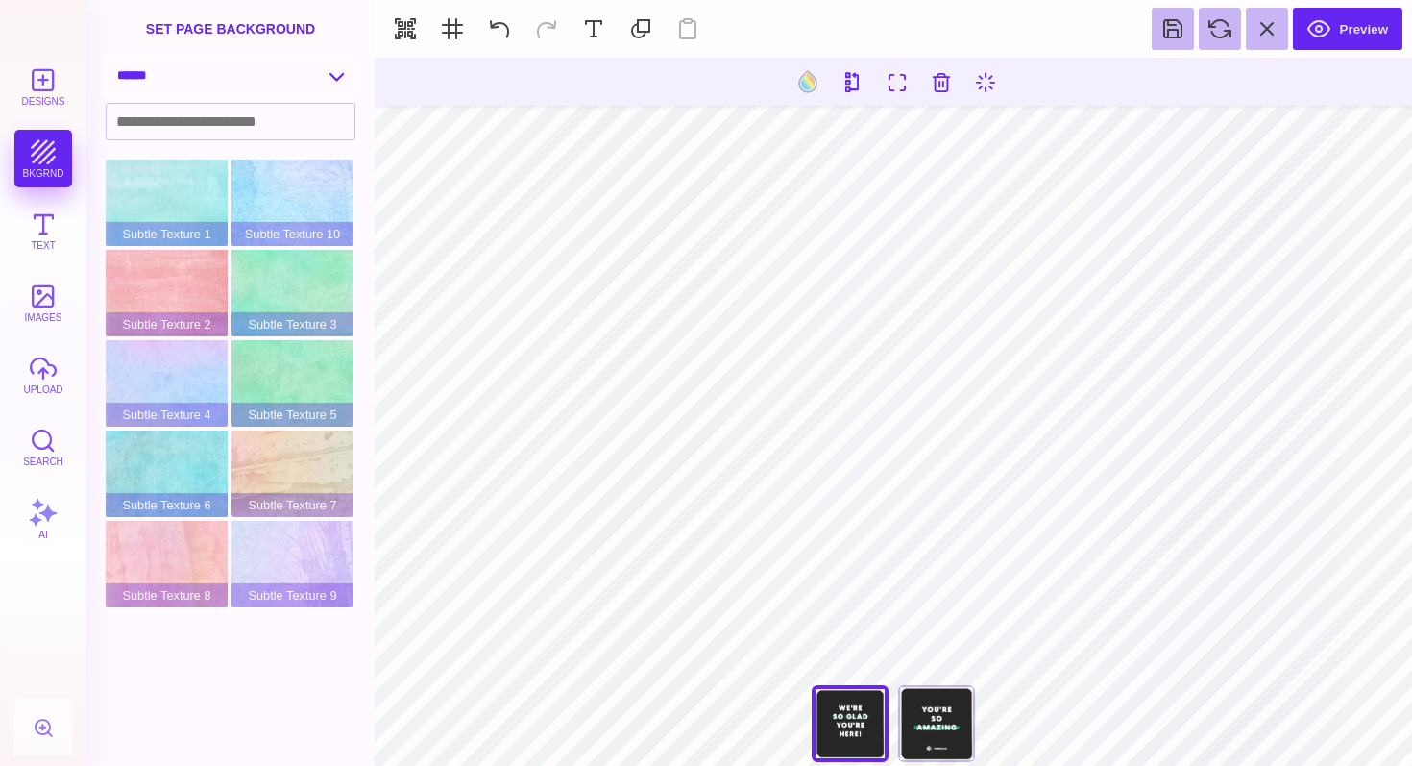
click at [287, 77] on select "**********" at bounding box center [231, 76] width 248 height 34
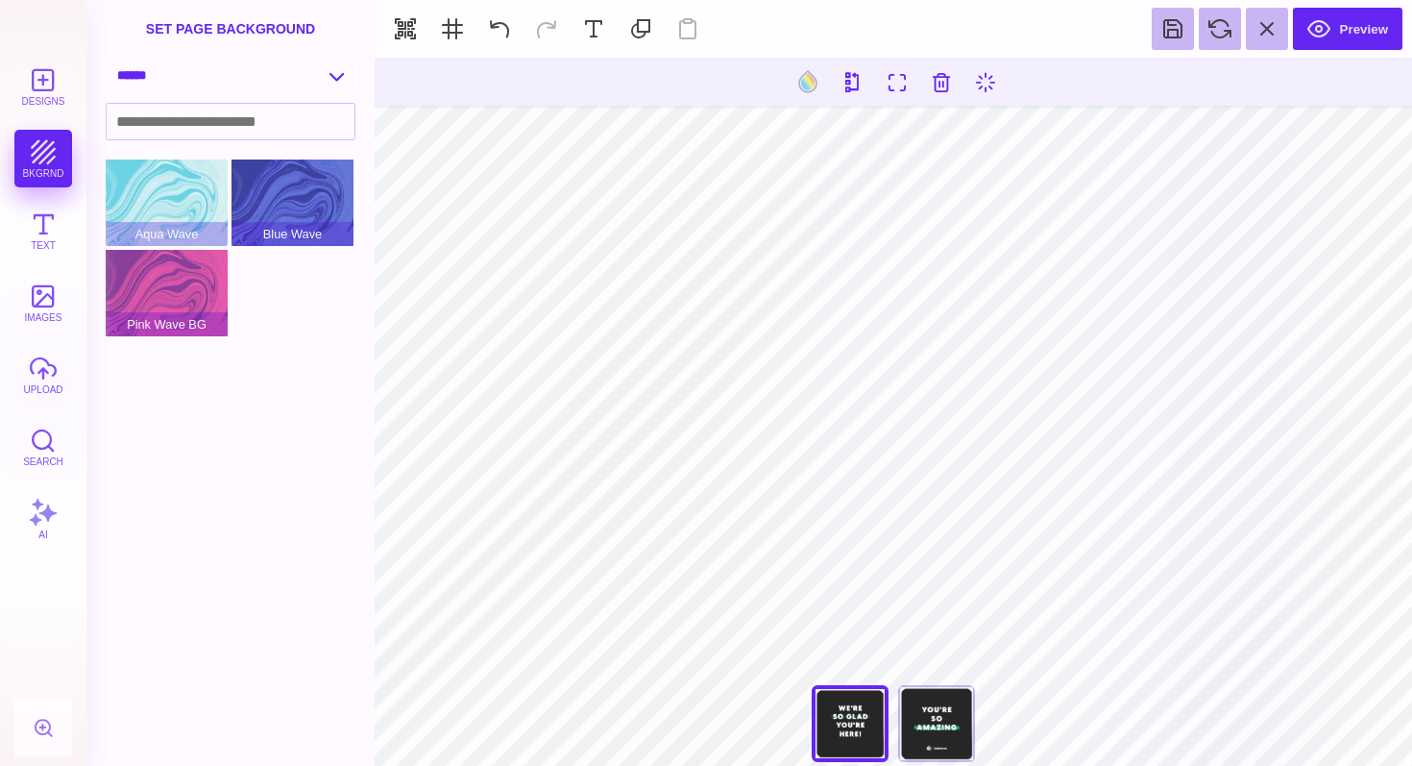
click at [290, 78] on select "**********" at bounding box center [231, 76] width 248 height 34
select select "**********"
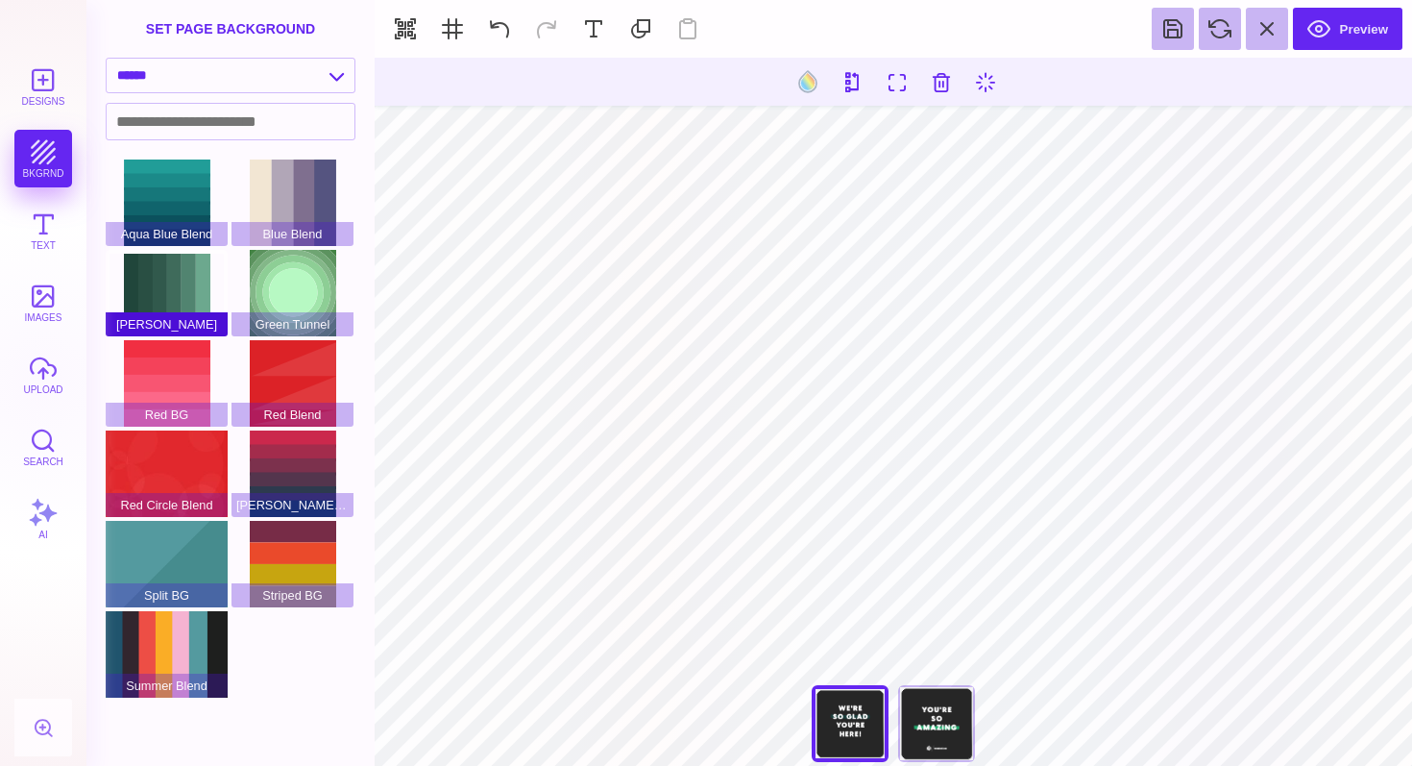
click at [136, 301] on div "[PERSON_NAME]" at bounding box center [167, 293] width 122 height 86
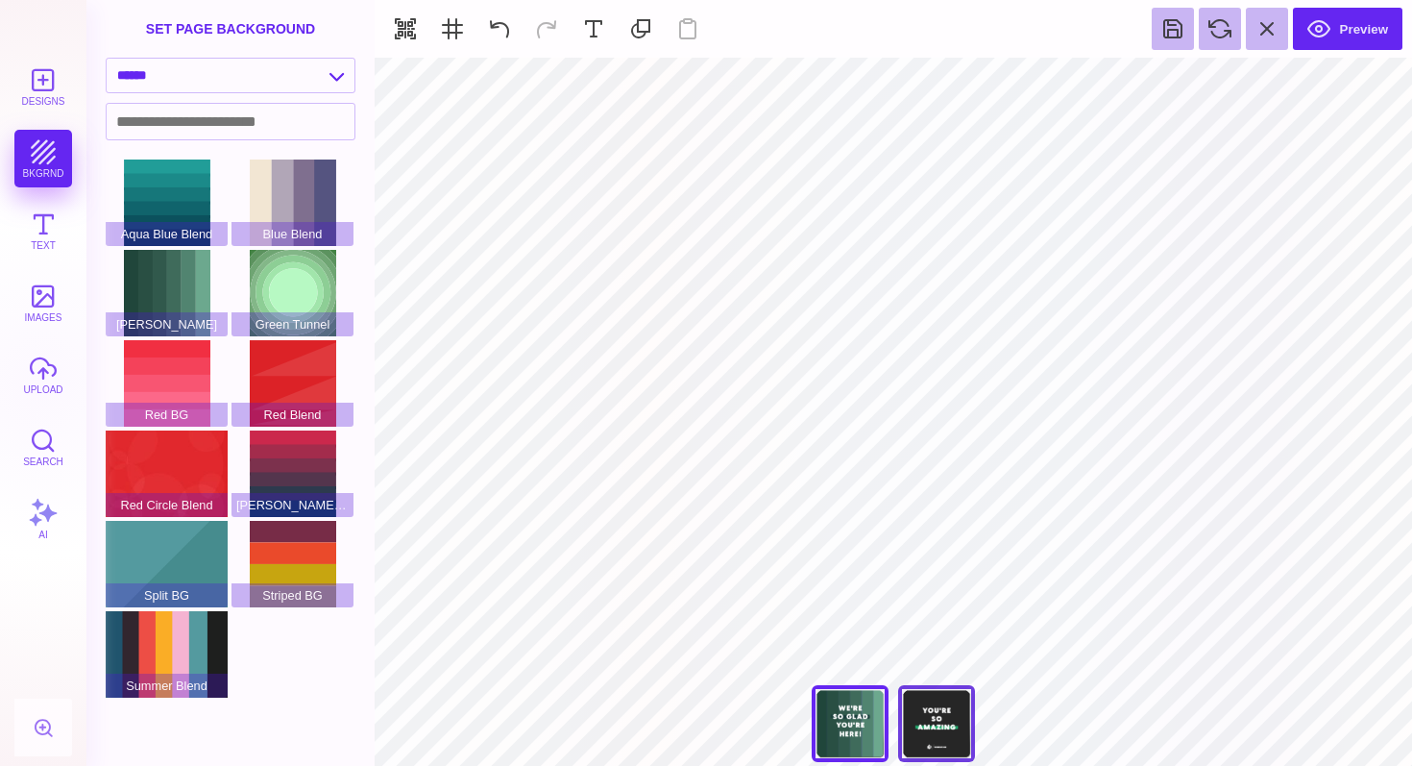
click at [925, 705] on div "You're So Amazing" at bounding box center [936, 723] width 77 height 77
click at [838, 725] on div "We're So Glad You're Here" at bounding box center [850, 723] width 77 height 77
type input "#FFFFFF"
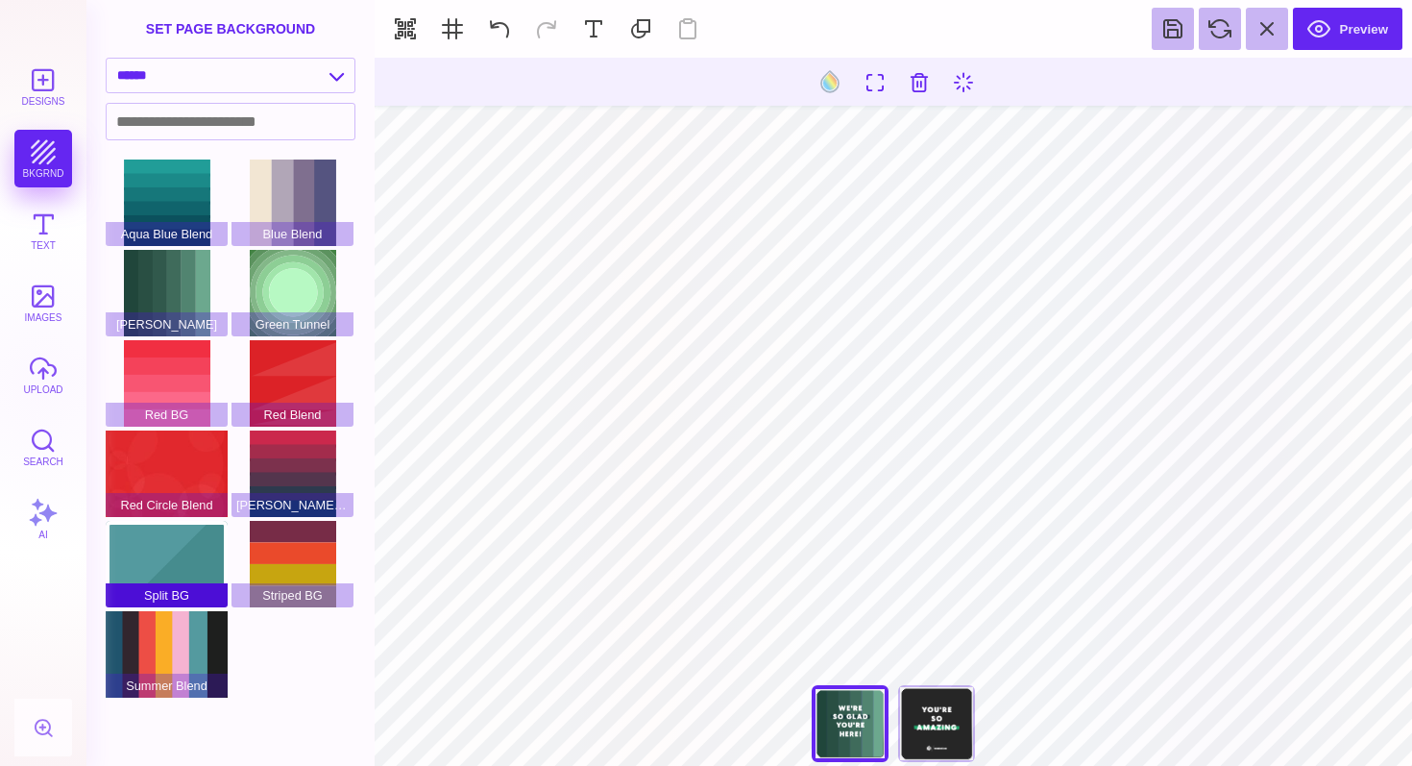
click at [185, 568] on div "Split BG" at bounding box center [167, 564] width 122 height 86
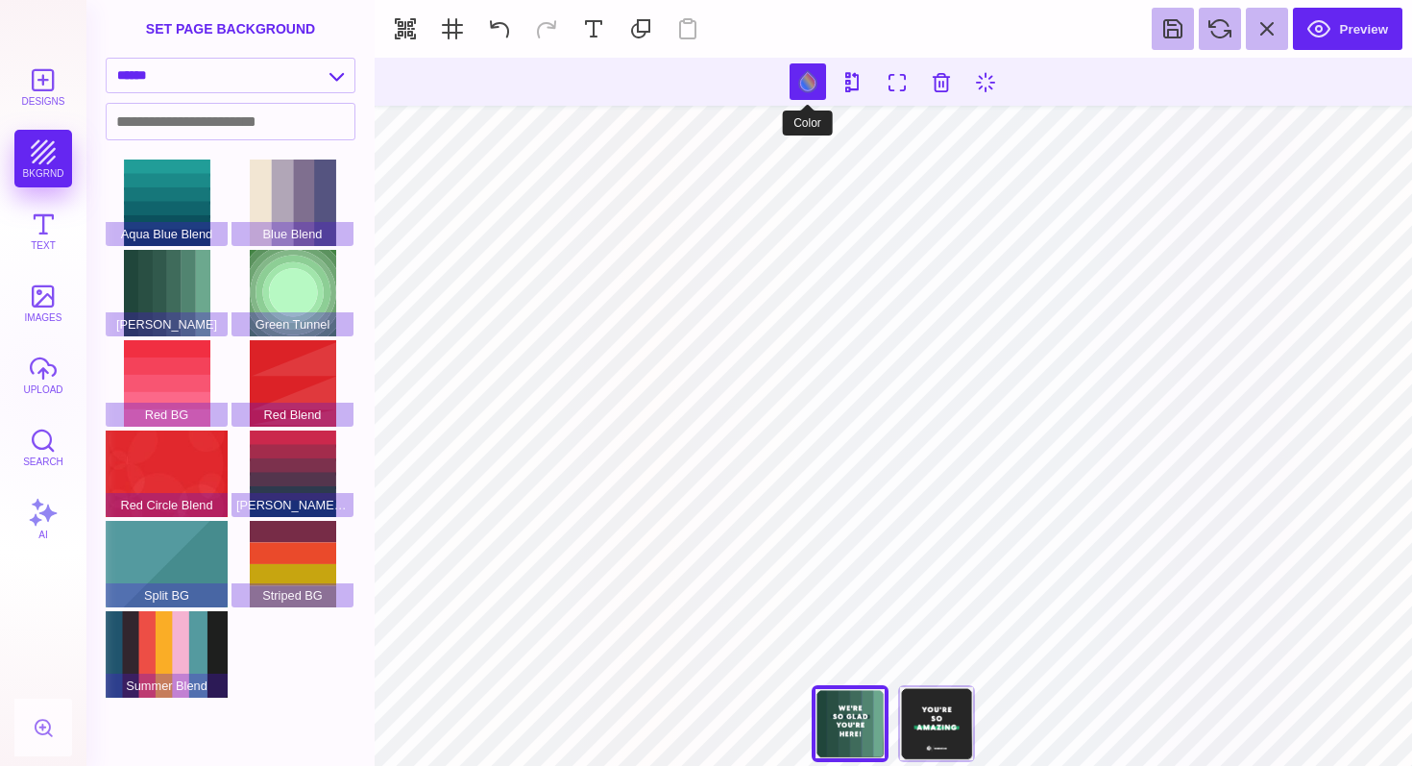
click at [809, 78] on button at bounding box center [808, 81] width 37 height 37
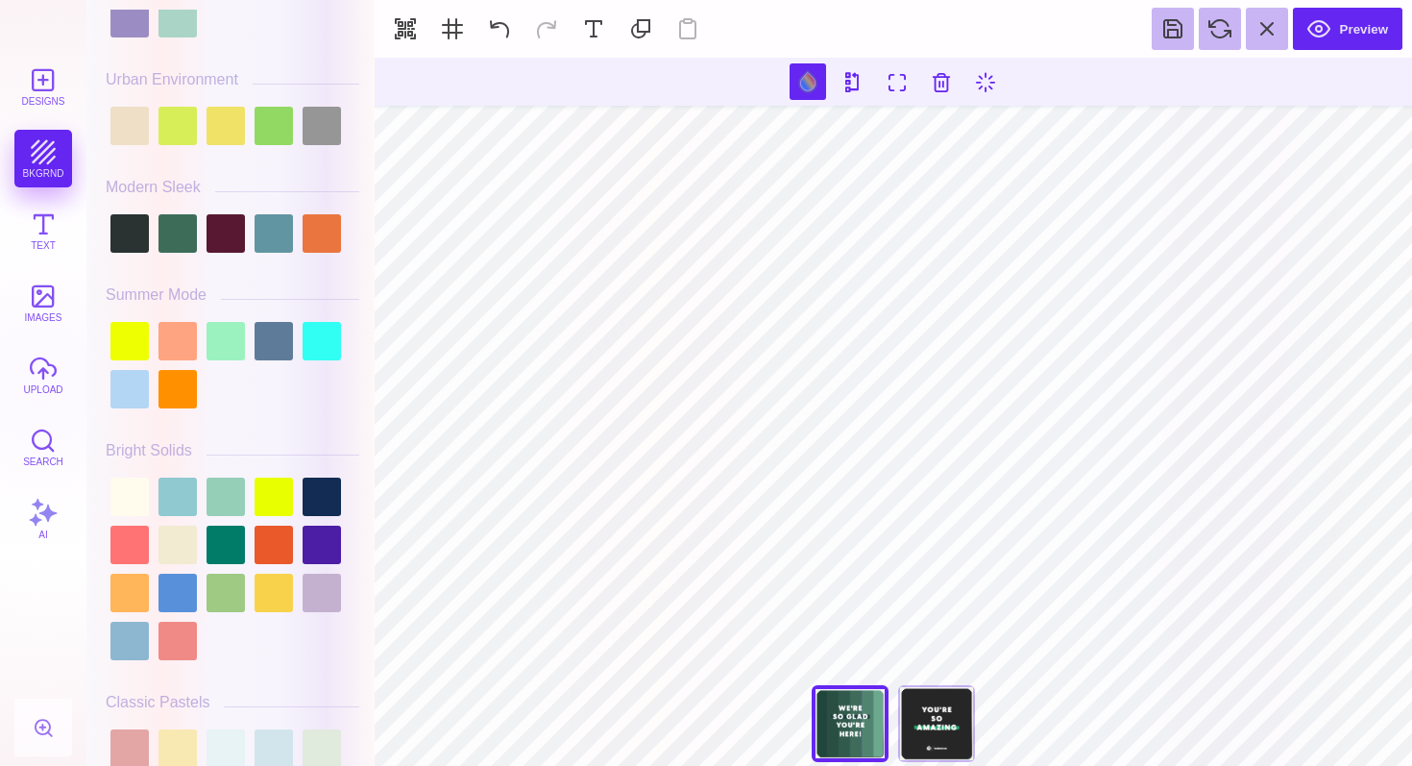
scroll to position [689, 0]
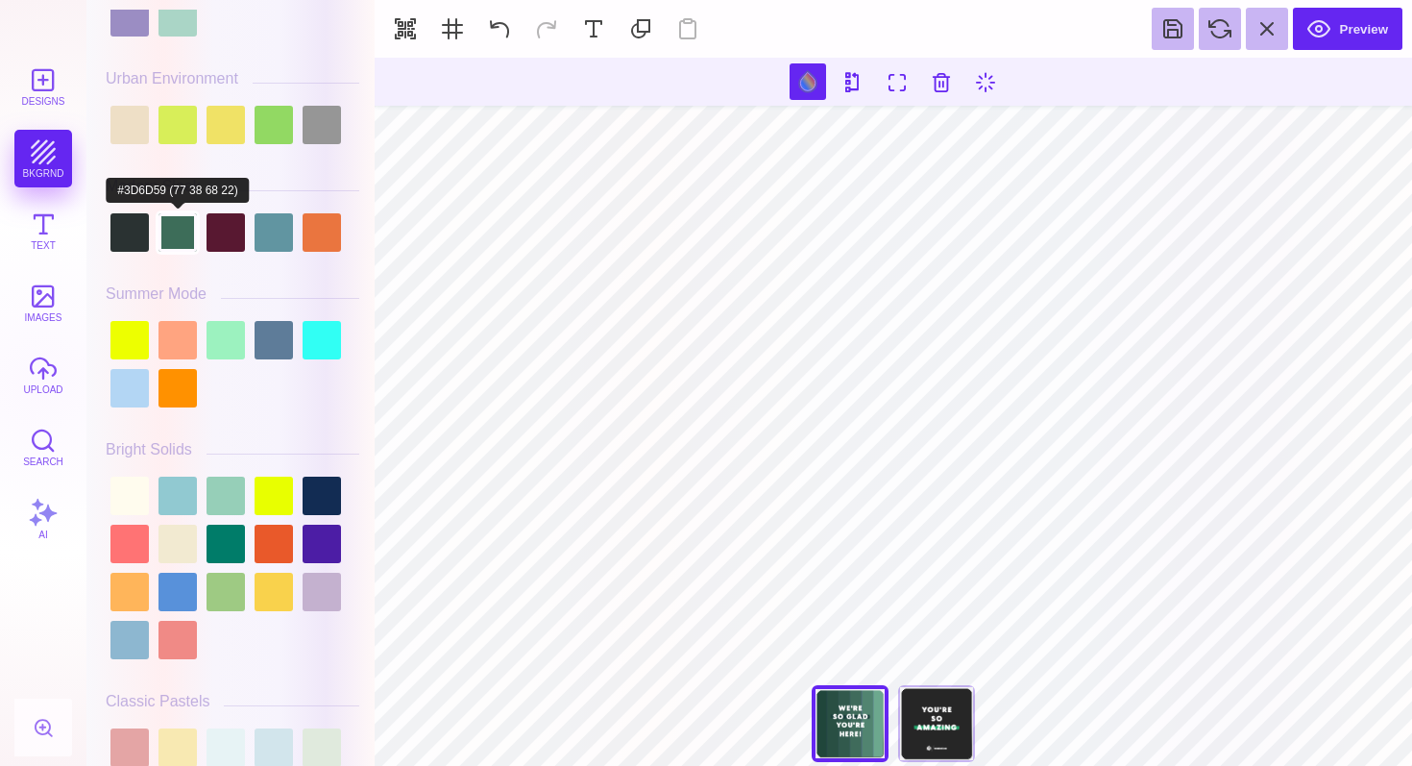
click at [171, 243] on div at bounding box center [178, 232] width 38 height 38
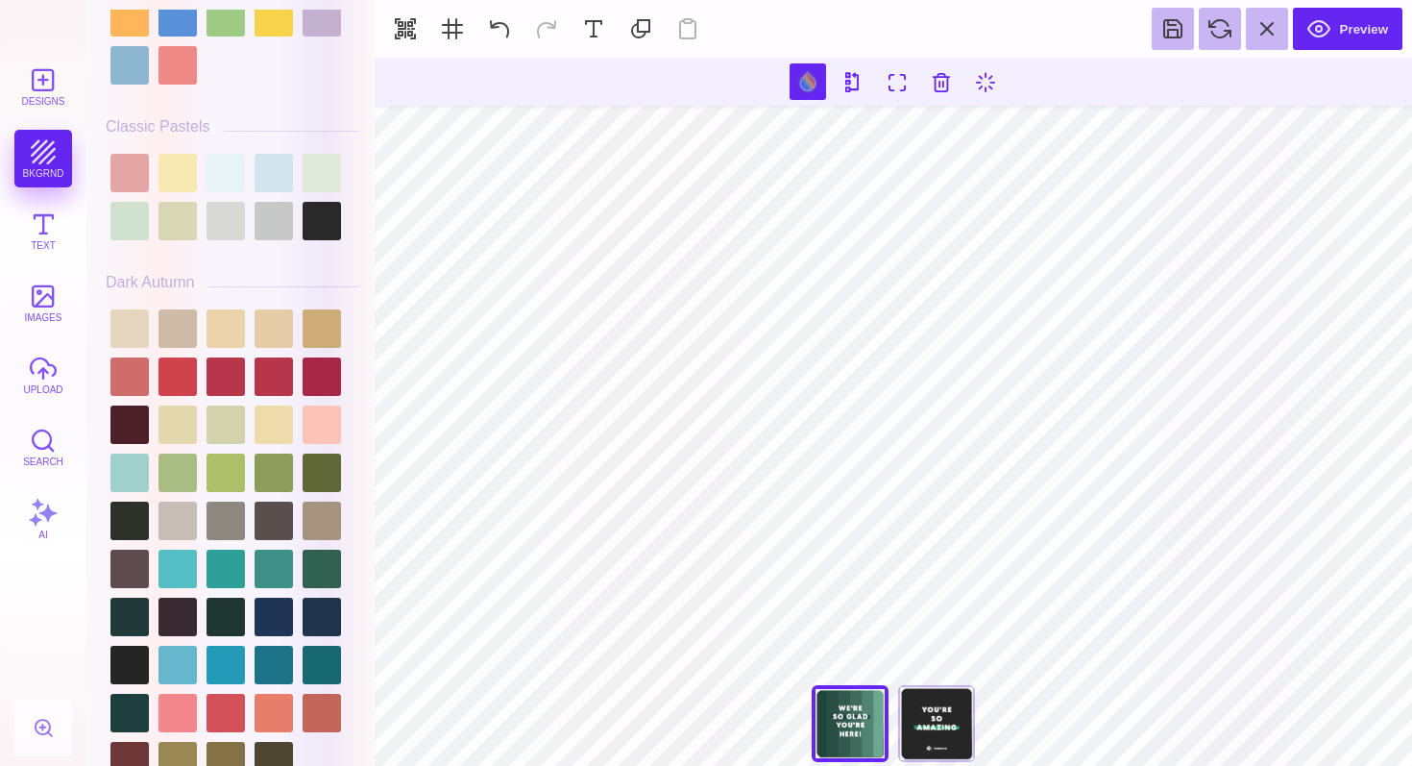
scroll to position [1272, 0]
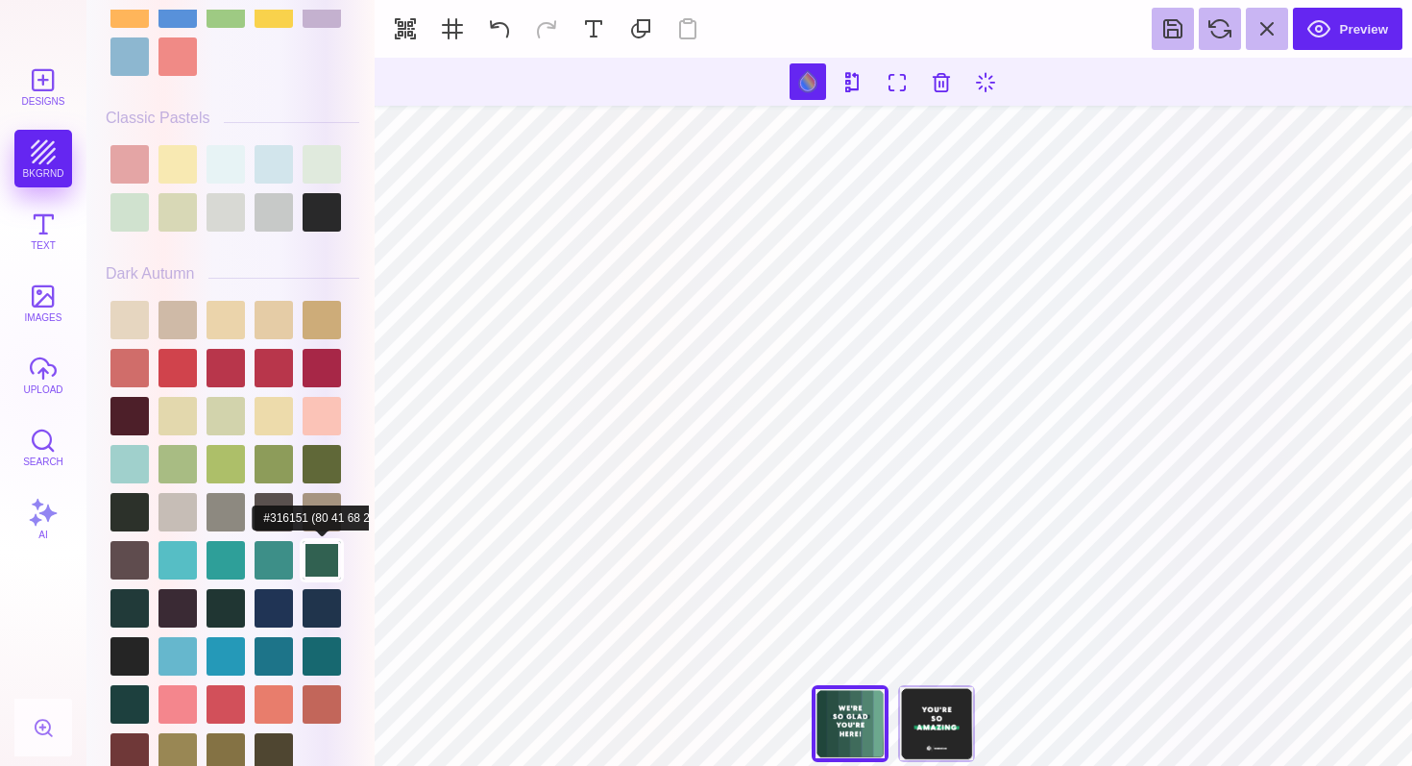
click at [317, 574] on div at bounding box center [322, 560] width 38 height 38
click at [142, 623] on div at bounding box center [129, 608] width 38 height 38
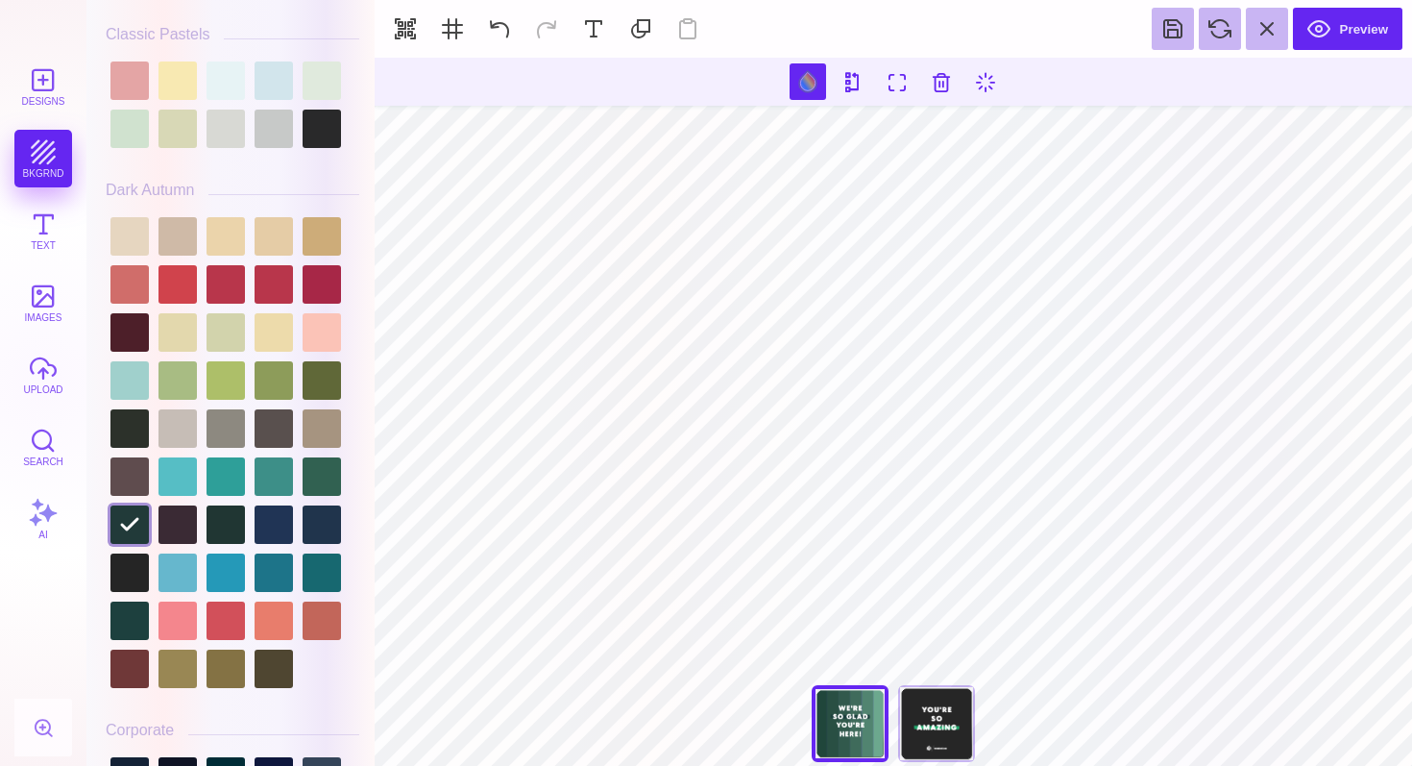
scroll to position [1362, 0]
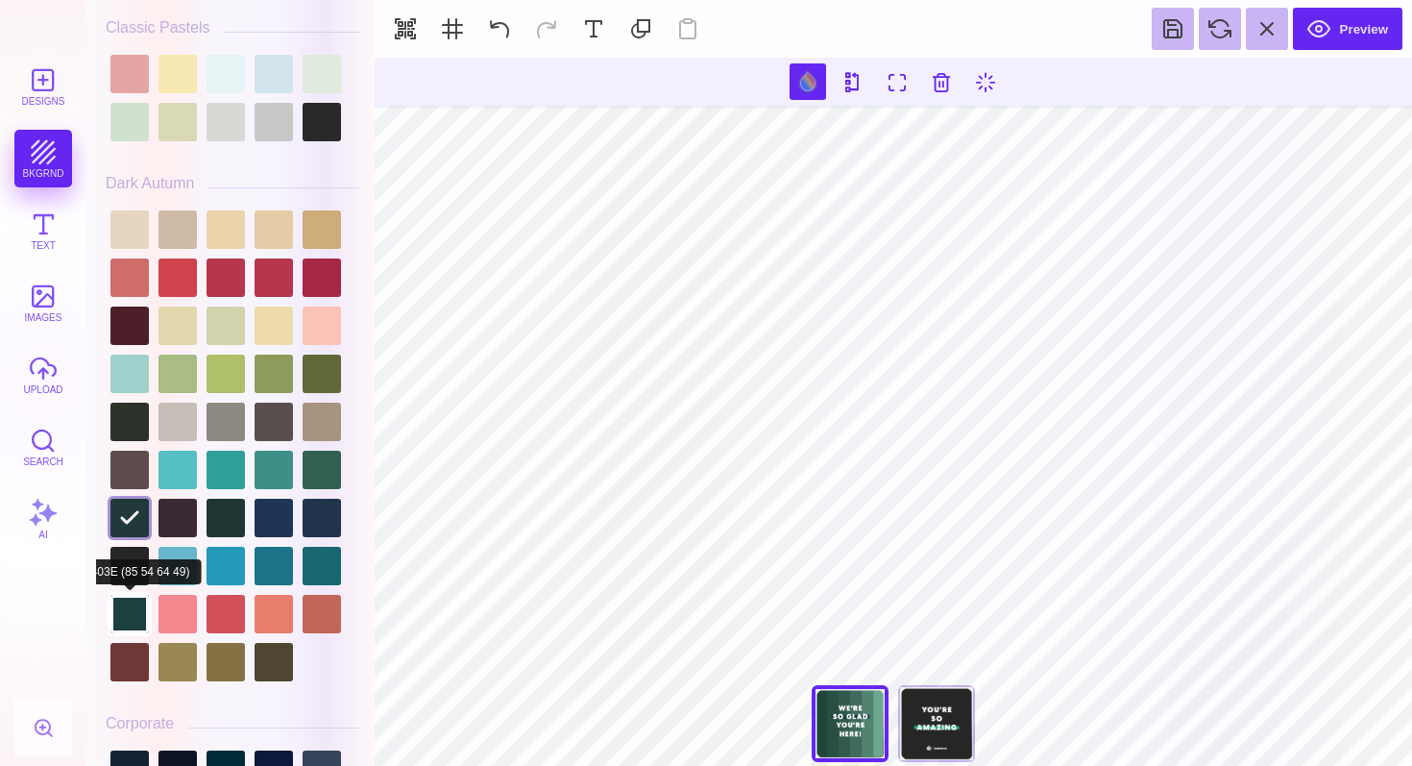
click at [124, 631] on div at bounding box center [129, 614] width 38 height 38
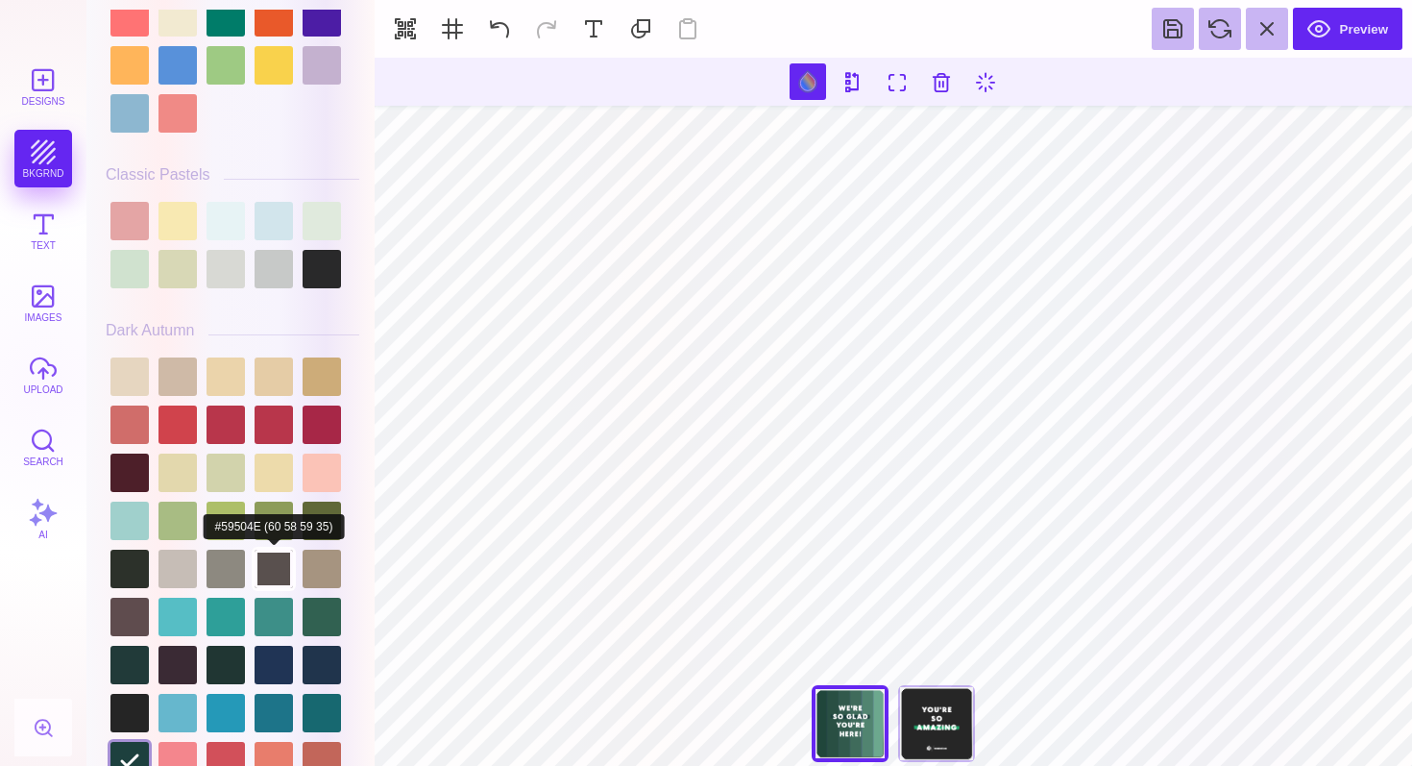
scroll to position [1353, 0]
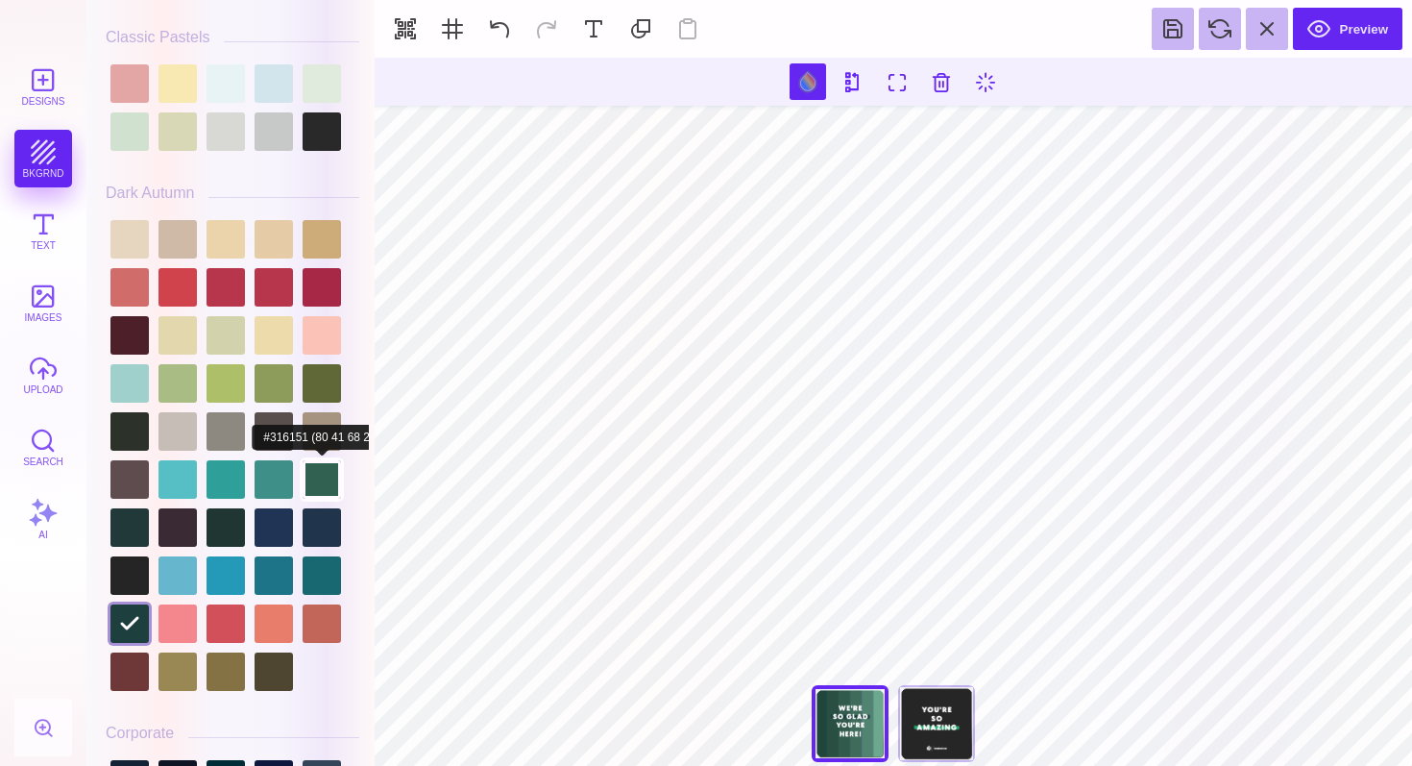
click at [324, 488] on div at bounding box center [322, 479] width 38 height 38
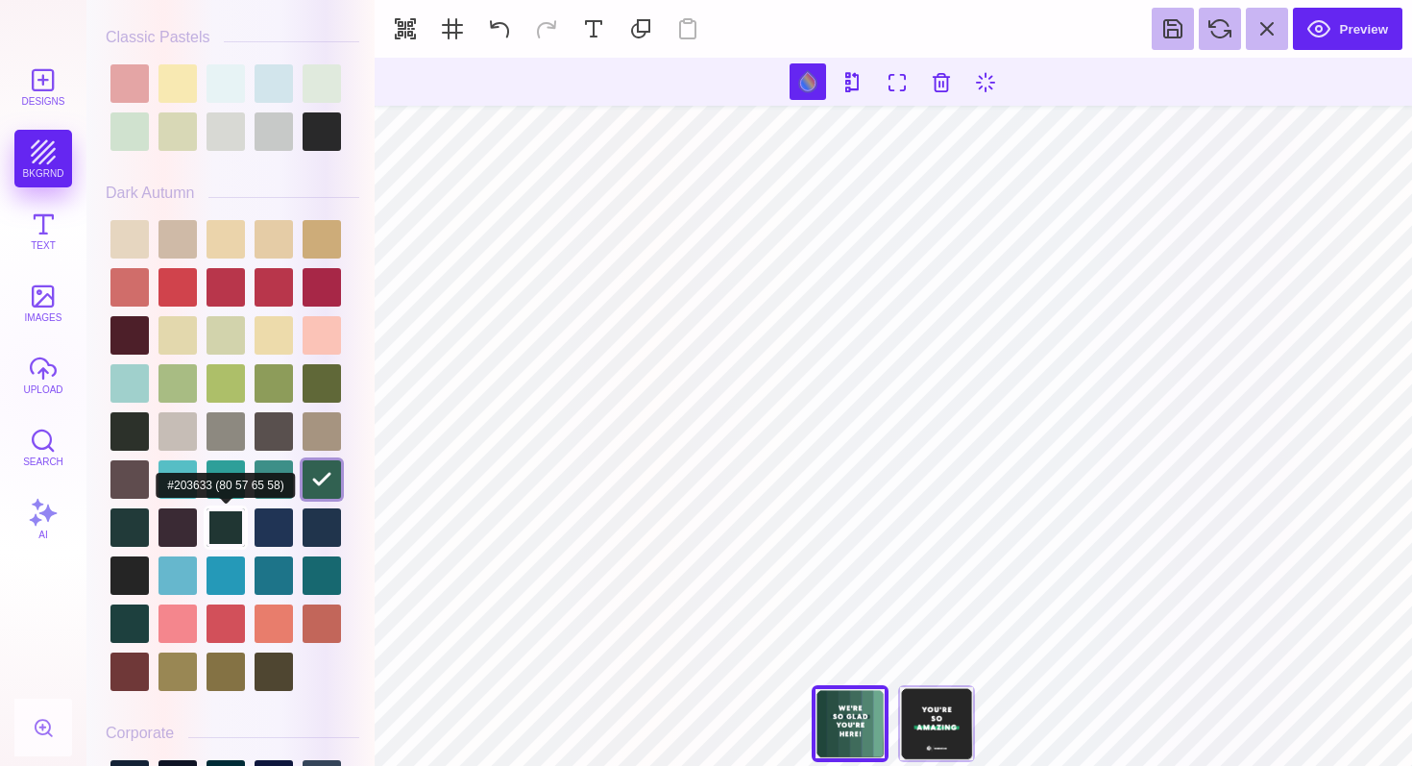
click at [229, 536] on div at bounding box center [226, 527] width 38 height 38
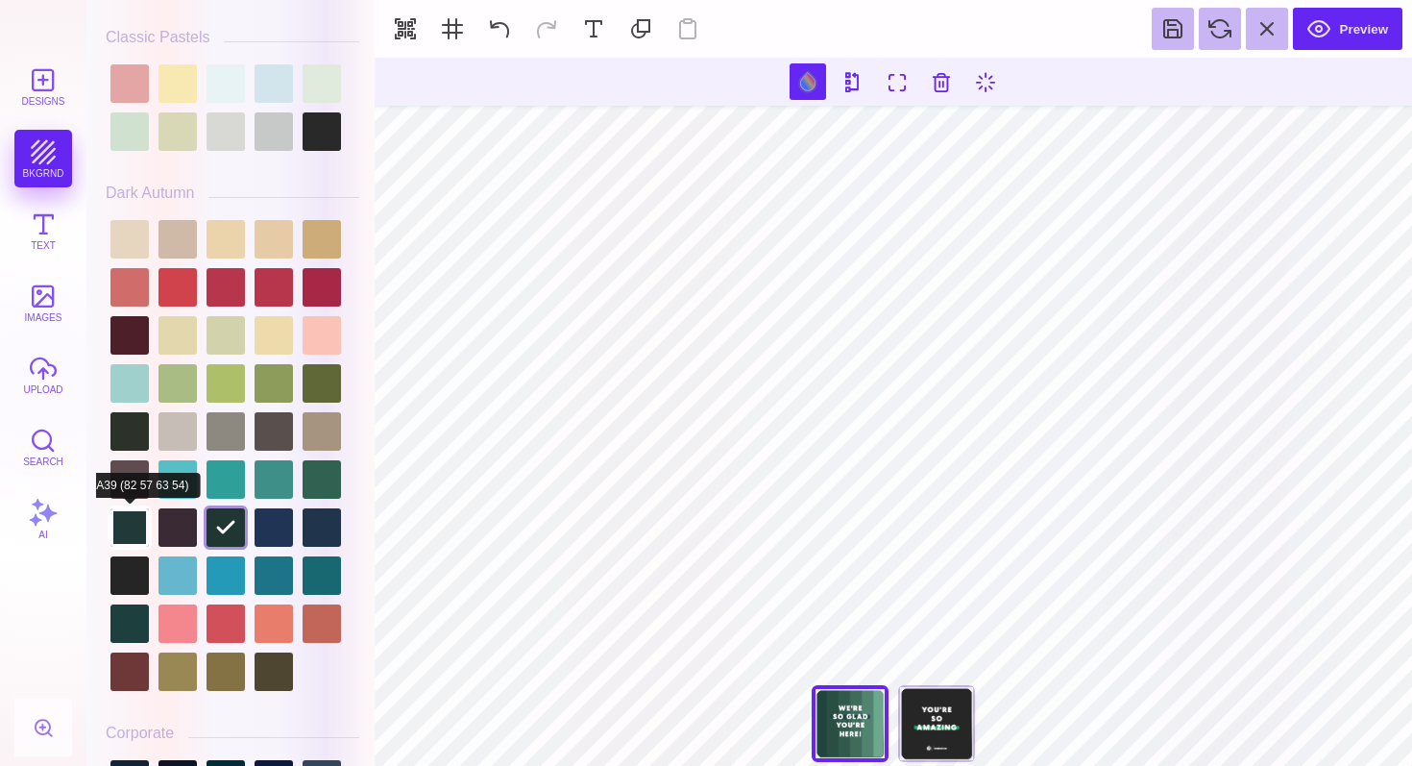
click at [144, 540] on div at bounding box center [129, 527] width 38 height 38
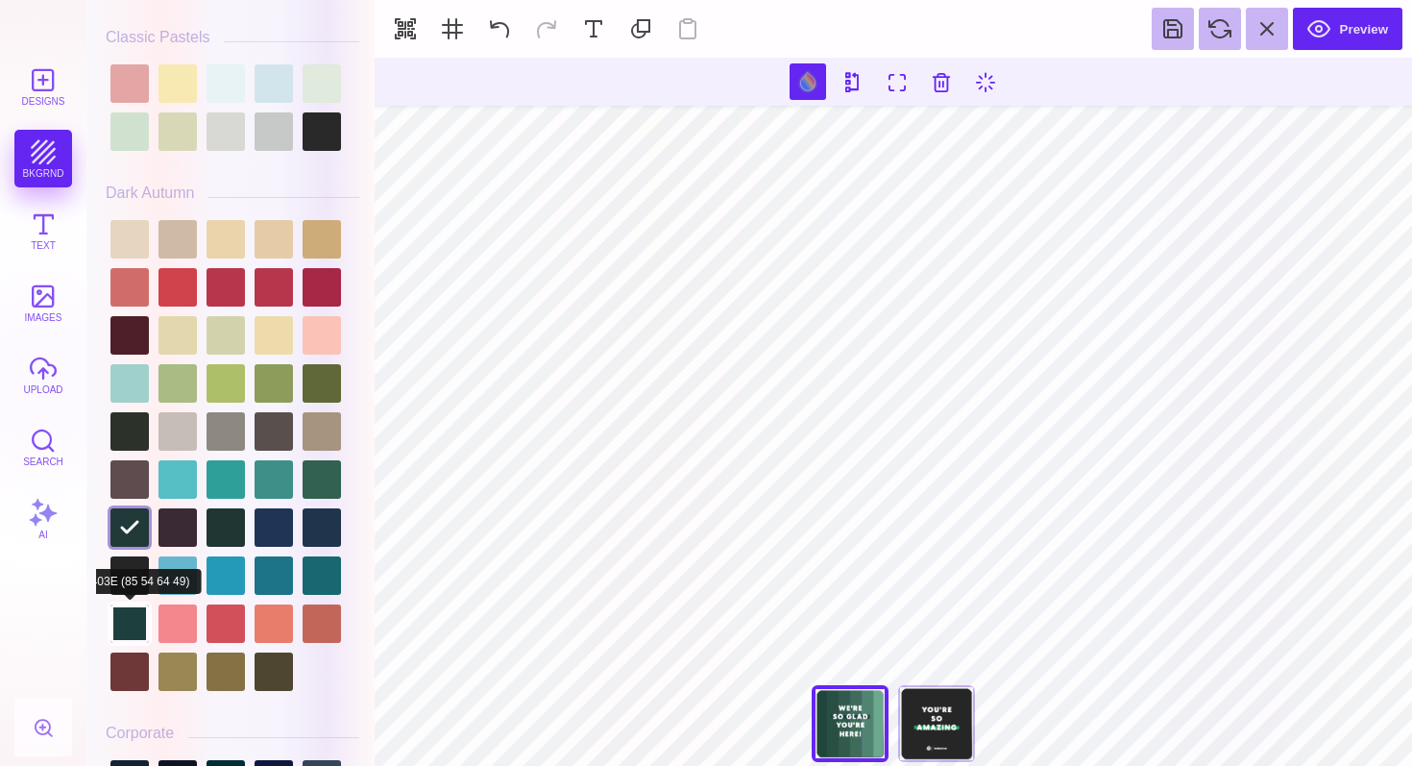
click at [136, 618] on div at bounding box center [129, 623] width 38 height 38
click at [132, 540] on div at bounding box center [129, 527] width 38 height 38
click at [325, 508] on div at bounding box center [322, 527] width 38 height 38
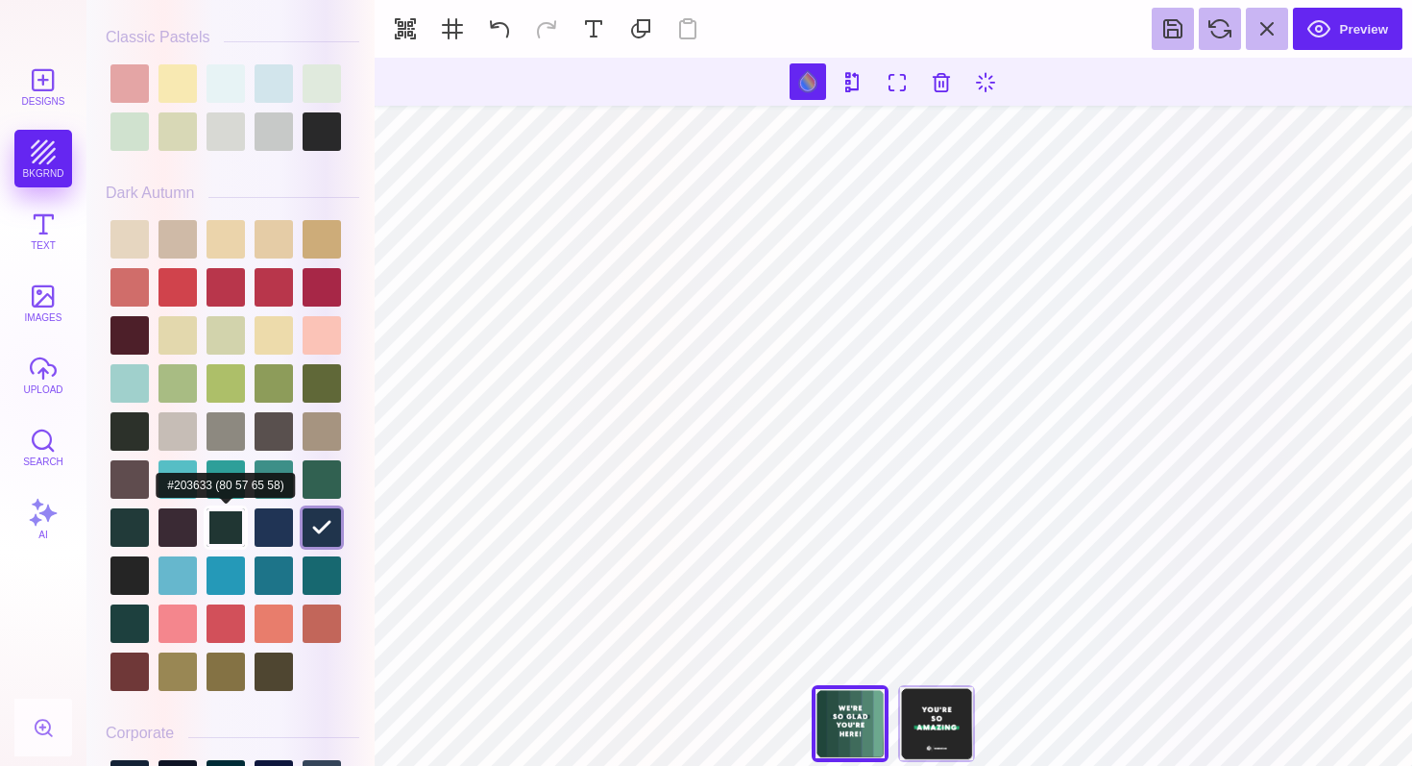
click at [238, 537] on div at bounding box center [226, 527] width 38 height 38
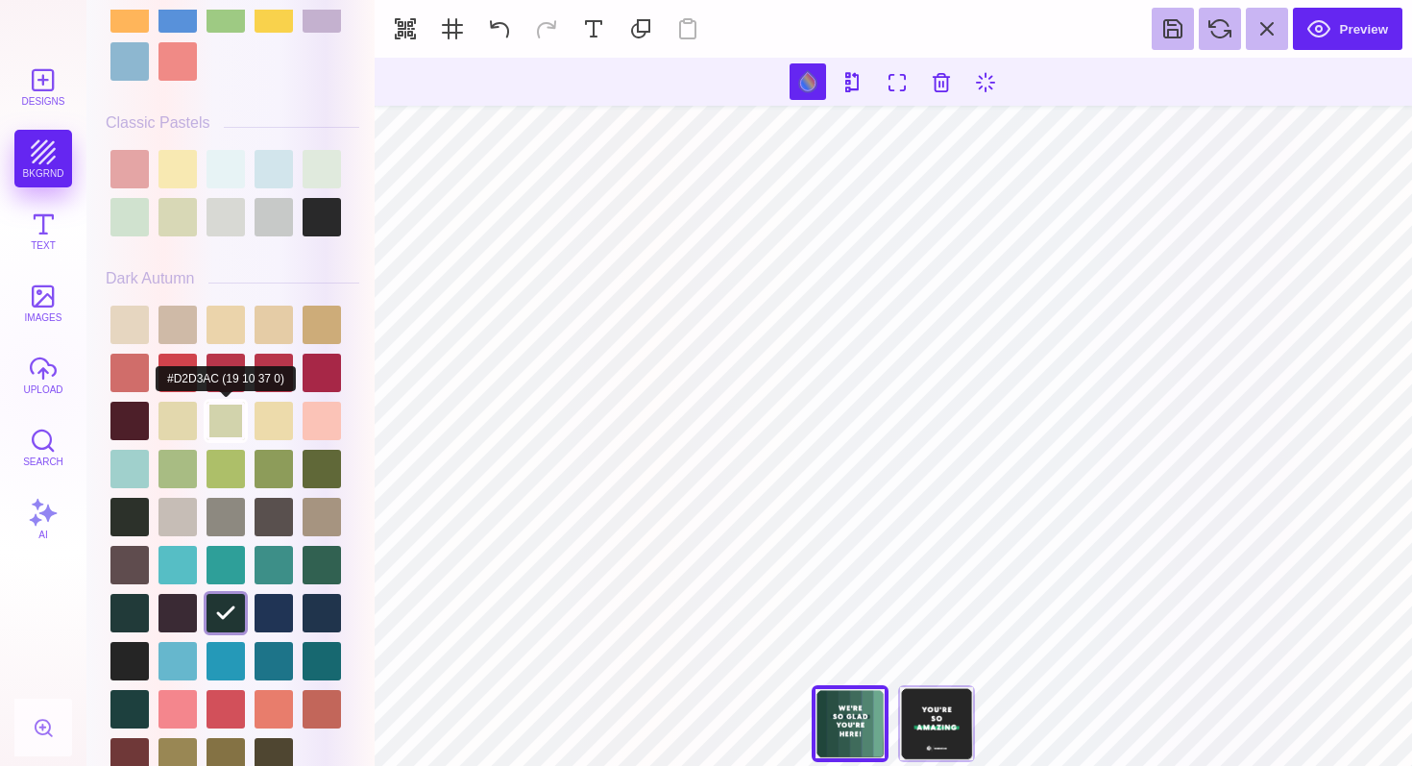
scroll to position [1084, 0]
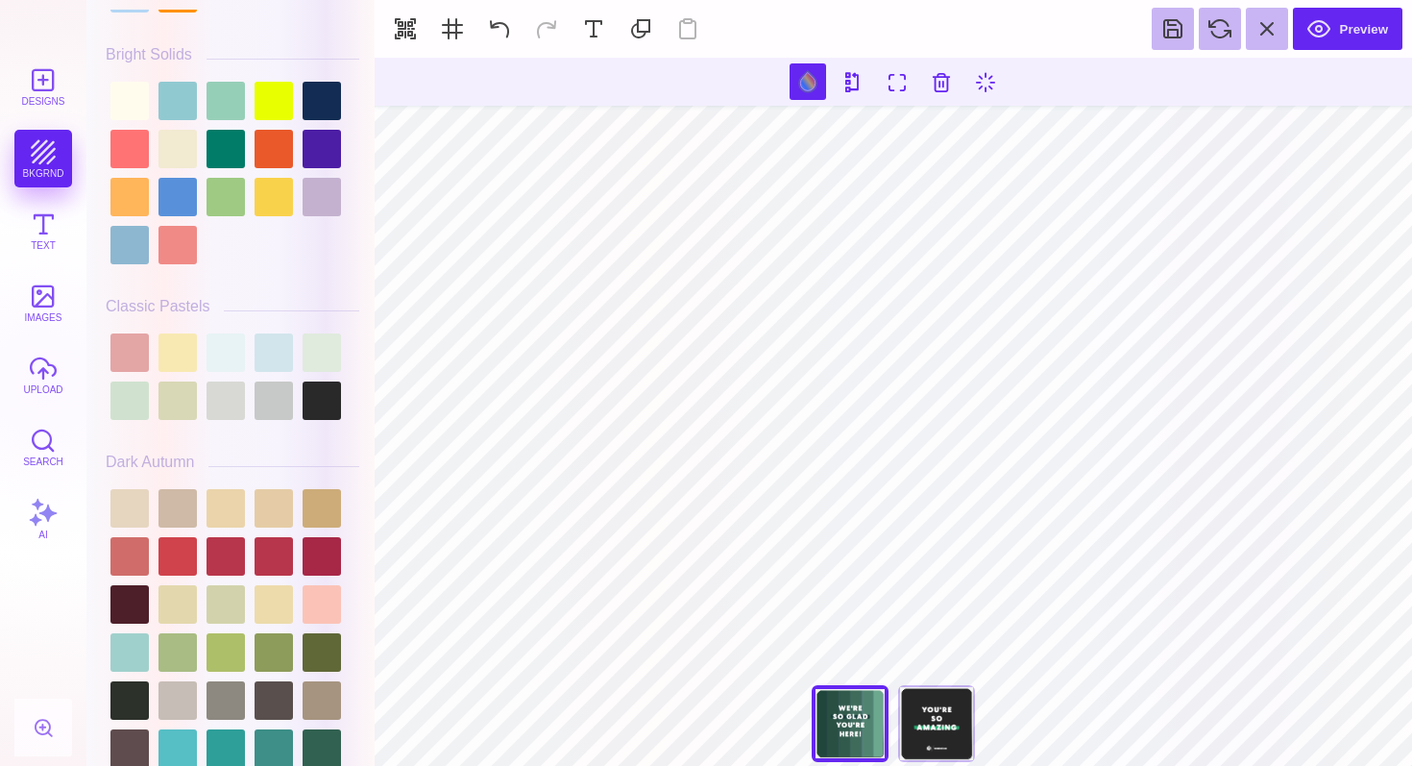
type input "#1D403E"
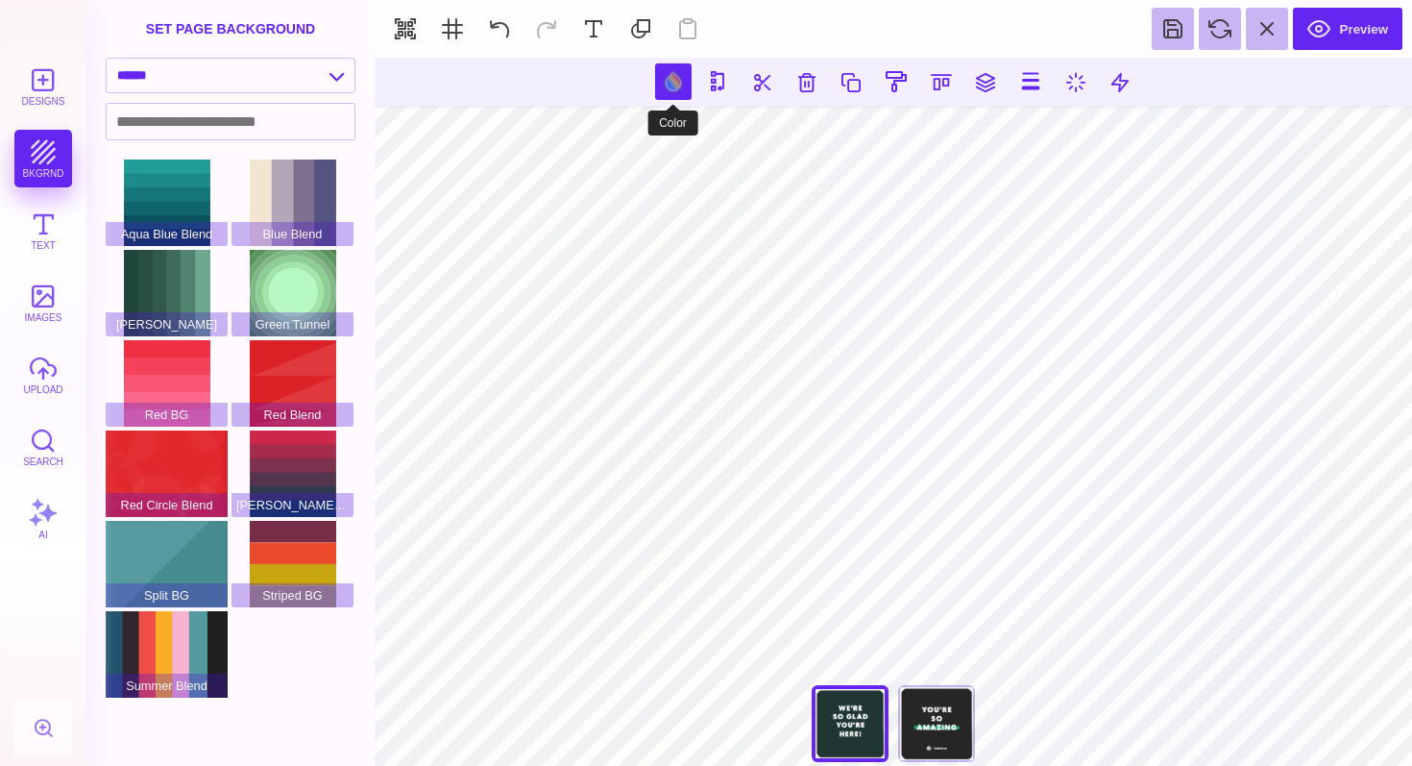
click at [674, 80] on button at bounding box center [673, 81] width 37 height 37
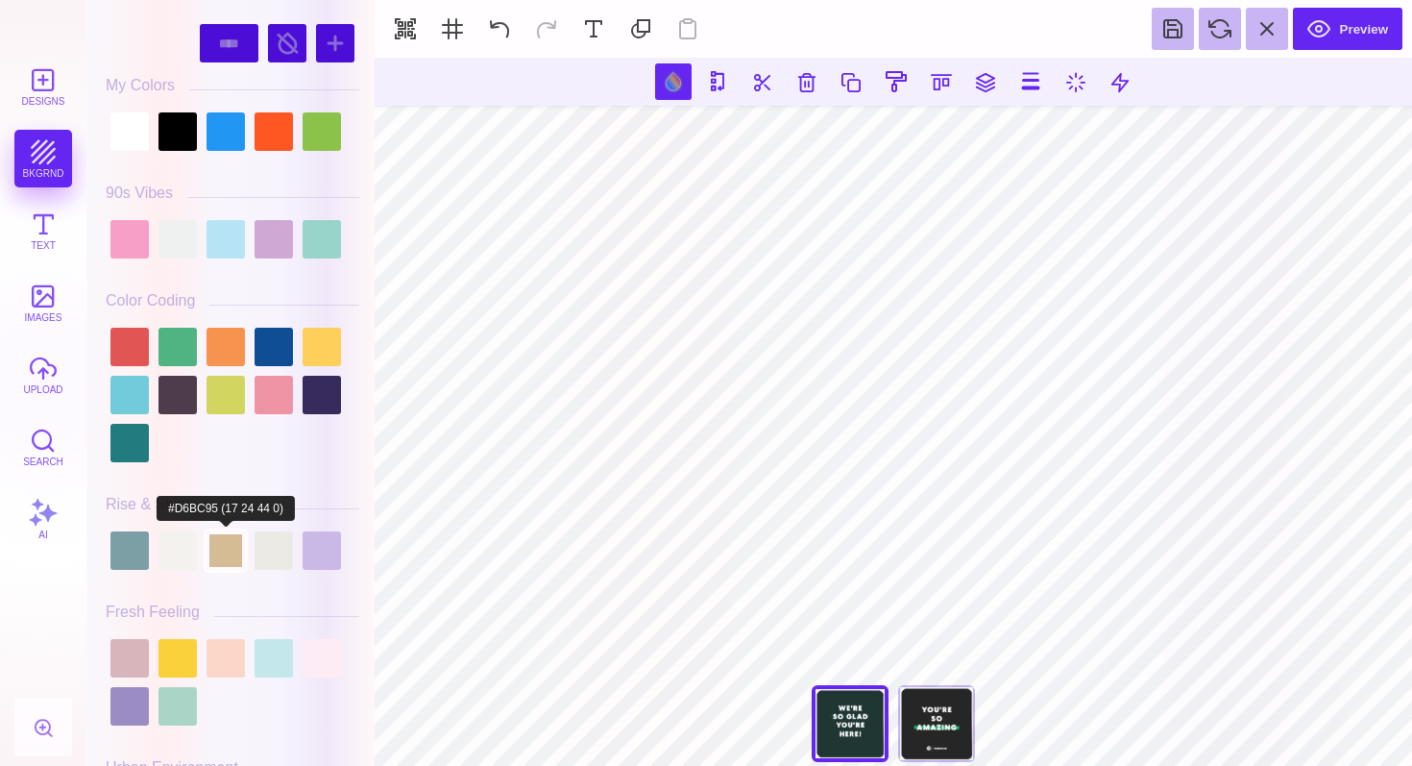
click at [232, 546] on div at bounding box center [226, 550] width 38 height 38
type input "#D6BC95"
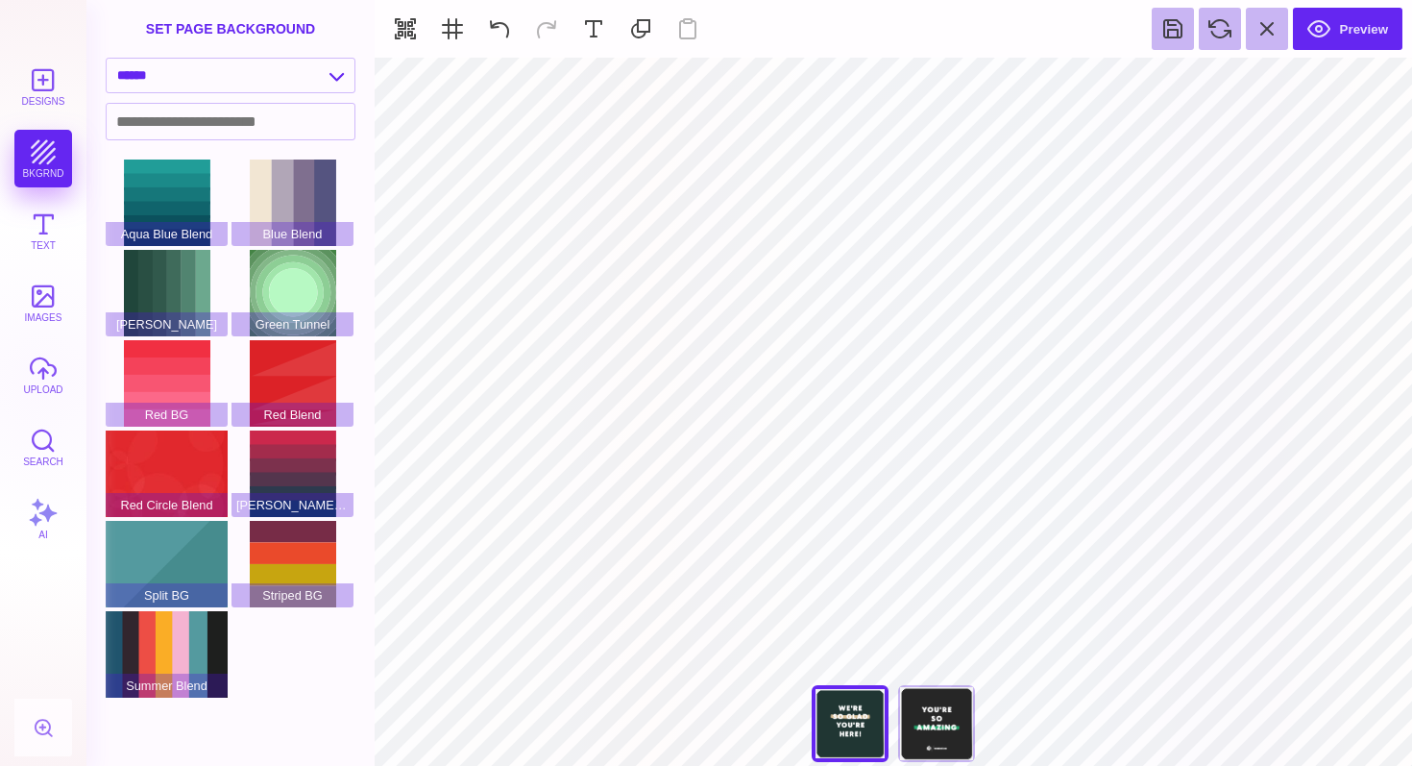
type input "#203633"
click at [949, 724] on div "You're So Amazing" at bounding box center [936, 723] width 77 height 77
click at [858, 708] on div "We're So Glad You're Here" at bounding box center [850, 723] width 77 height 77
type input "****"
click at [50, 387] on button "upload" at bounding box center [43, 375] width 58 height 58
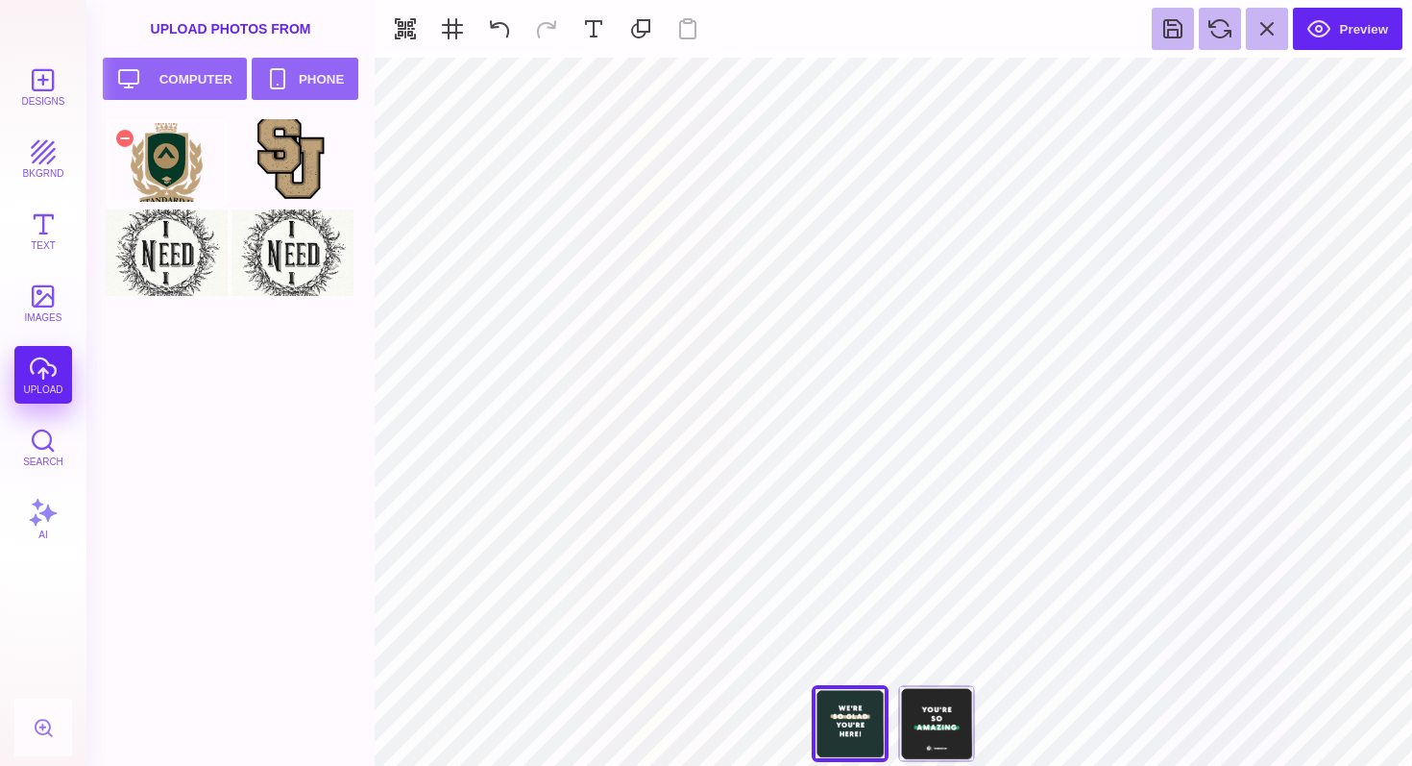
click at [181, 166] on div at bounding box center [167, 162] width 122 height 86
type input "#203633"
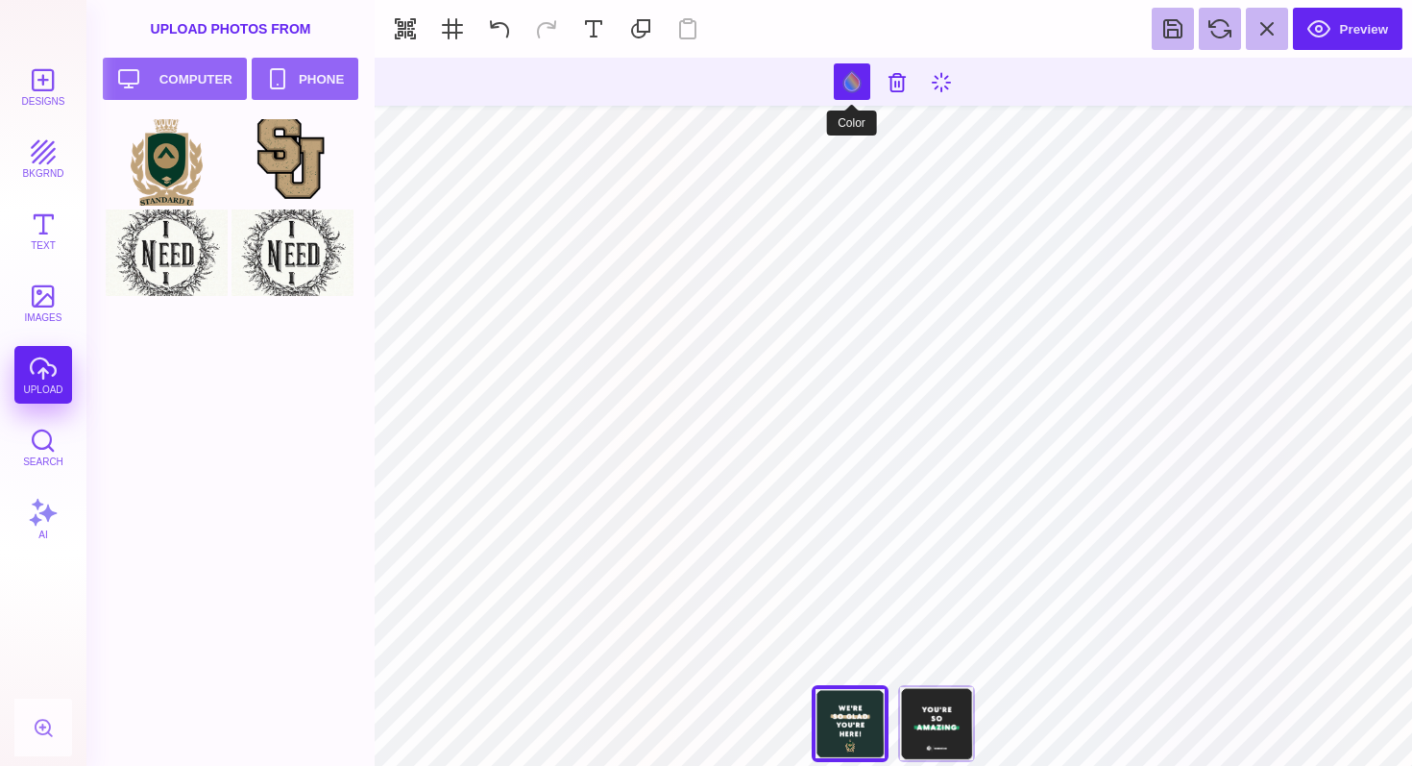
click at [846, 87] on button at bounding box center [852, 81] width 37 height 37
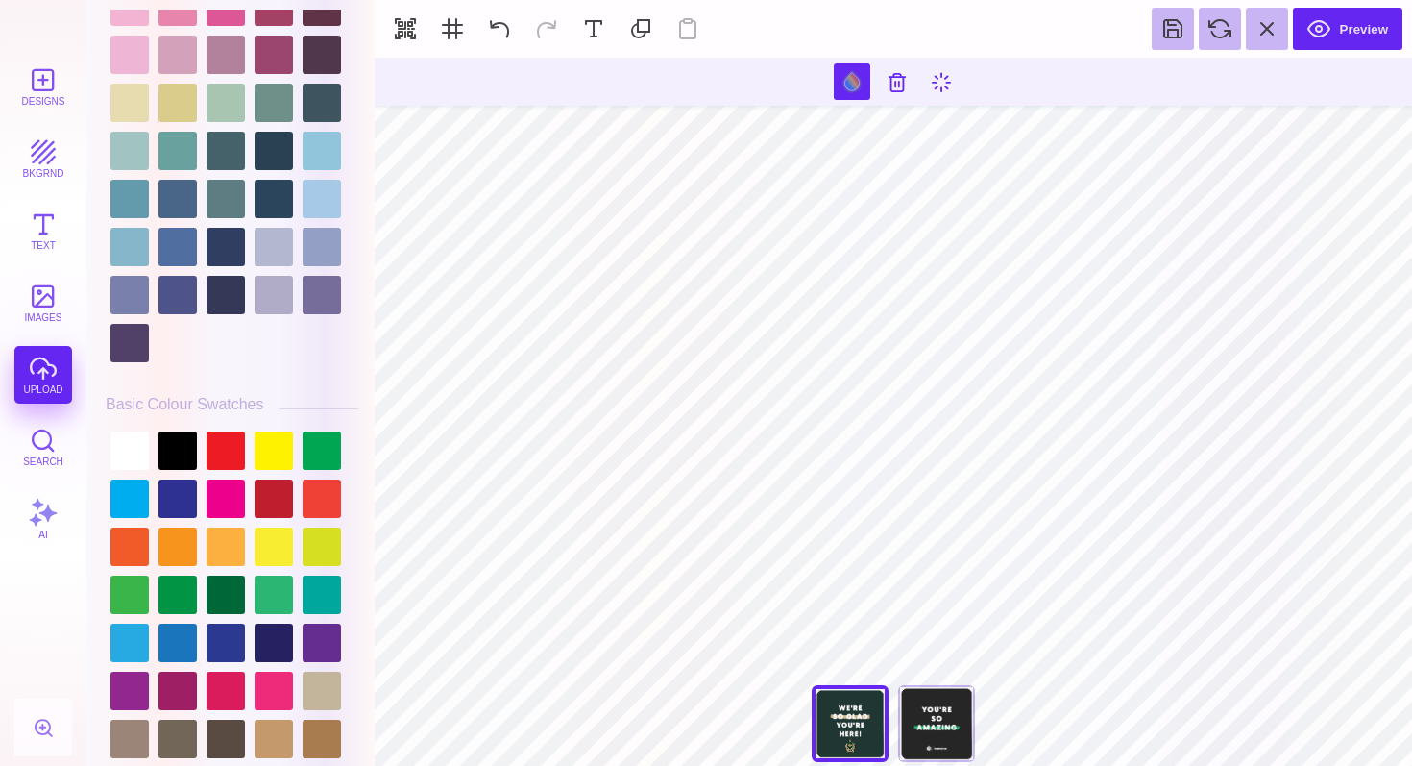
scroll to position [5322, 0]
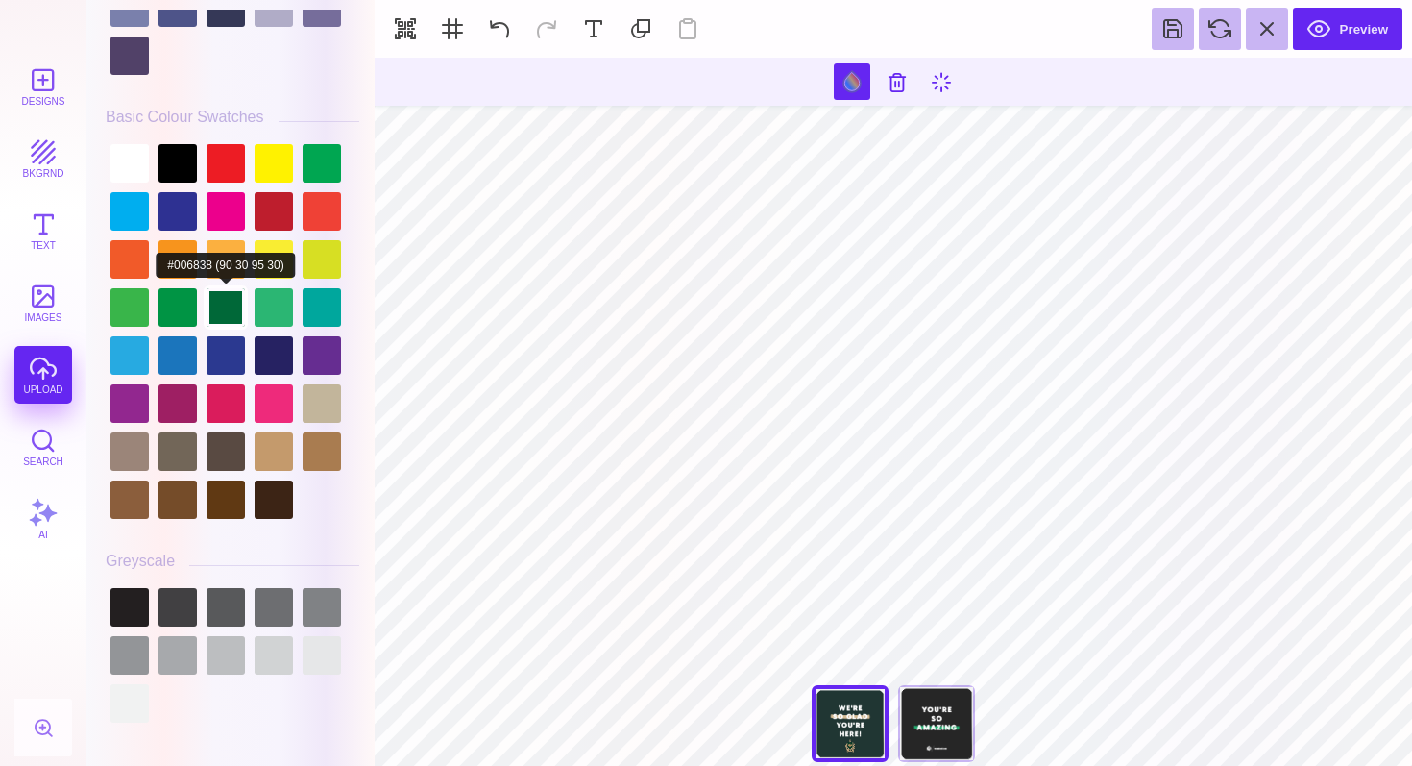
click at [226, 307] on div at bounding box center [226, 307] width 38 height 38
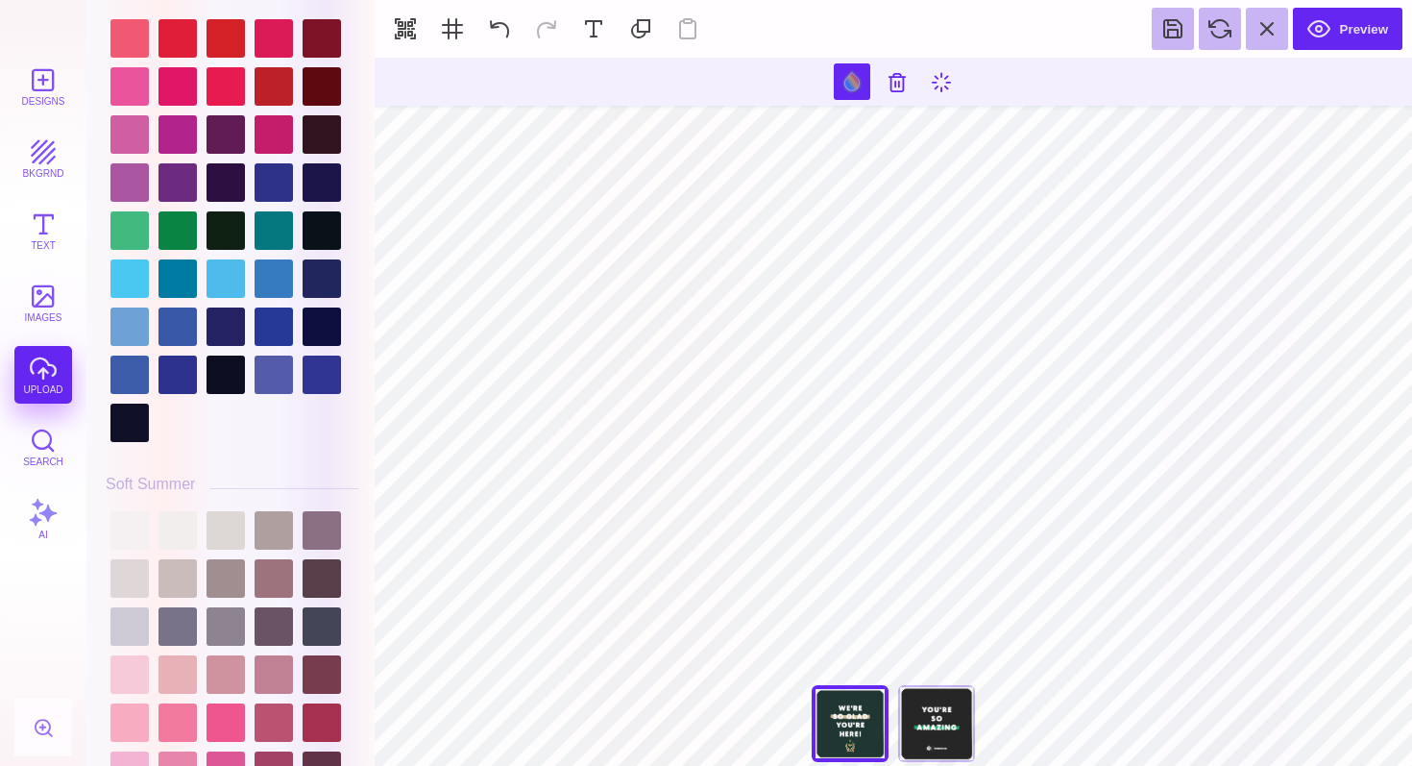
scroll to position [4249, 0]
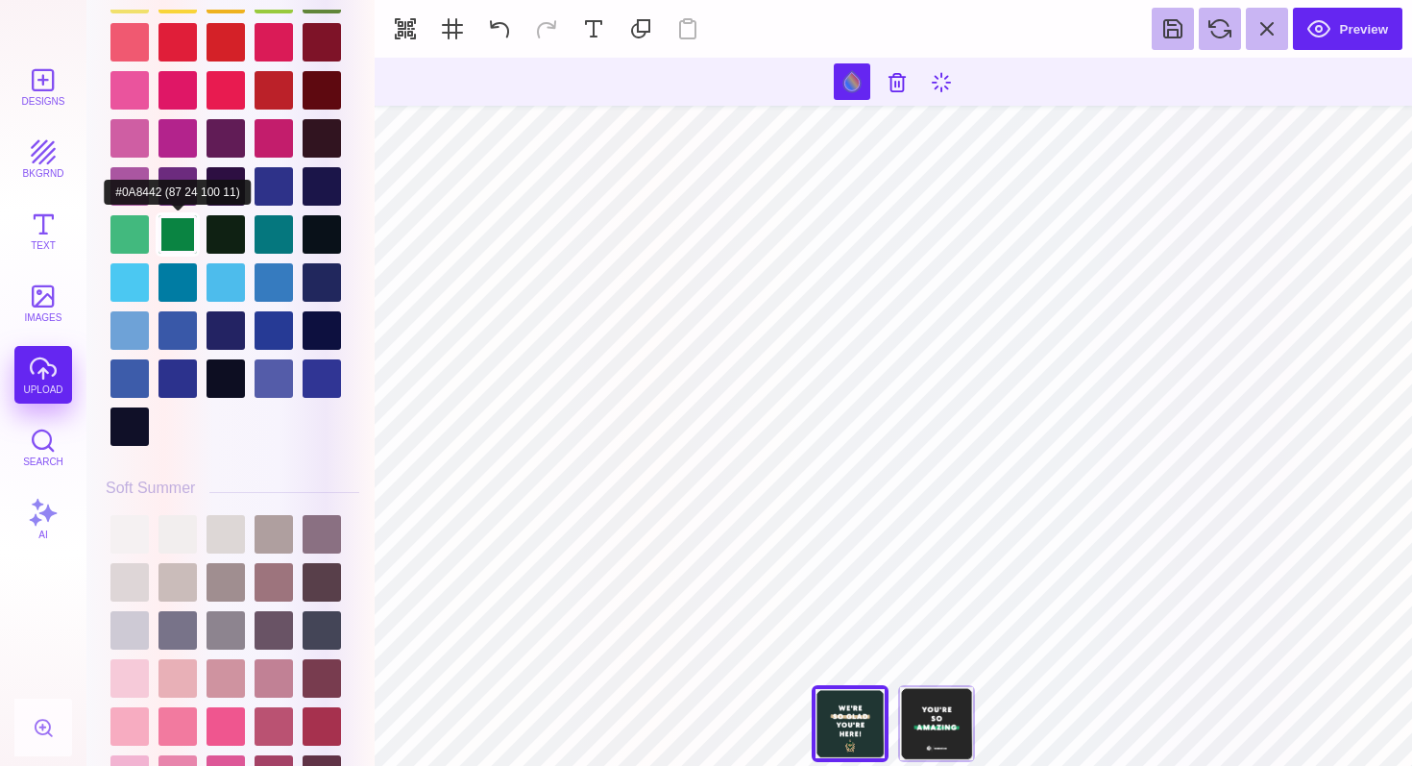
click at [173, 249] on div at bounding box center [178, 234] width 38 height 38
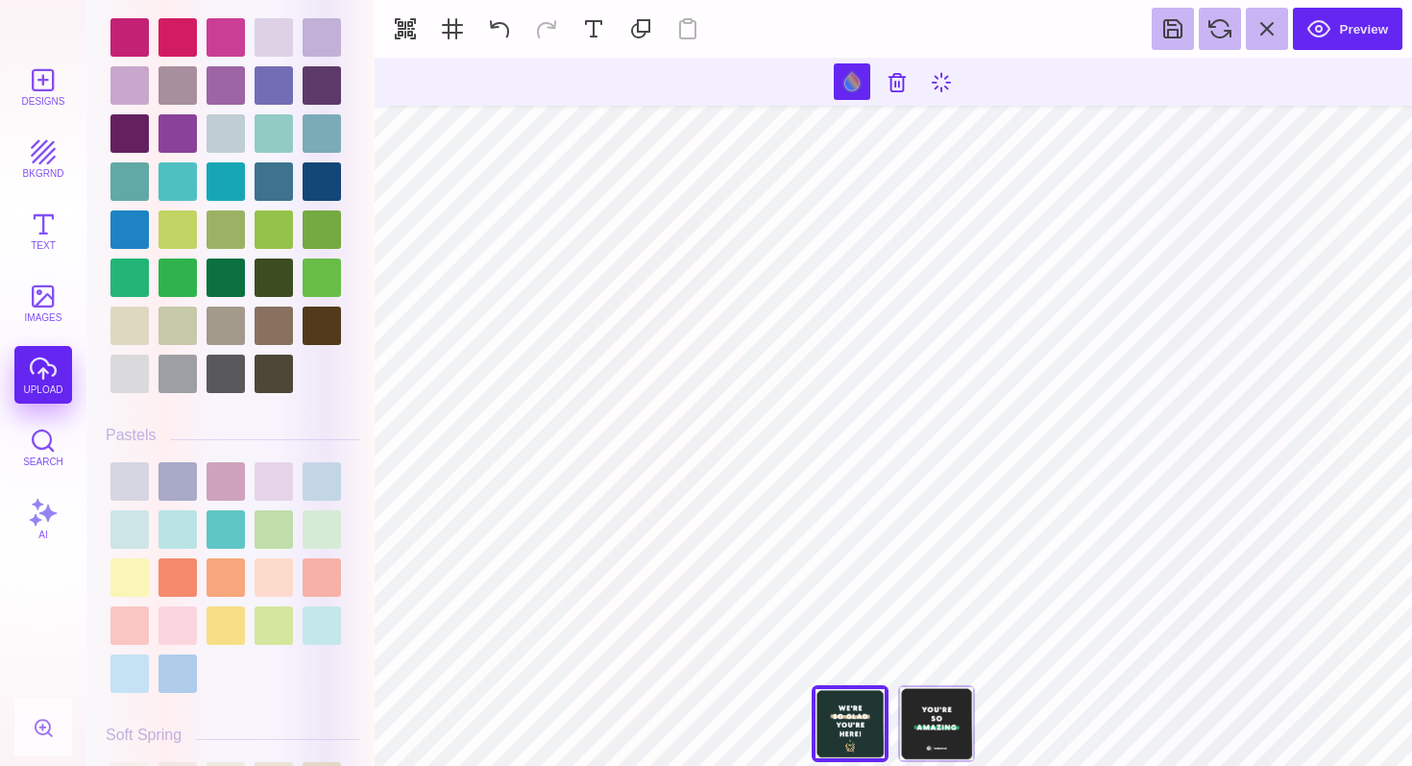
scroll to position [2583, 0]
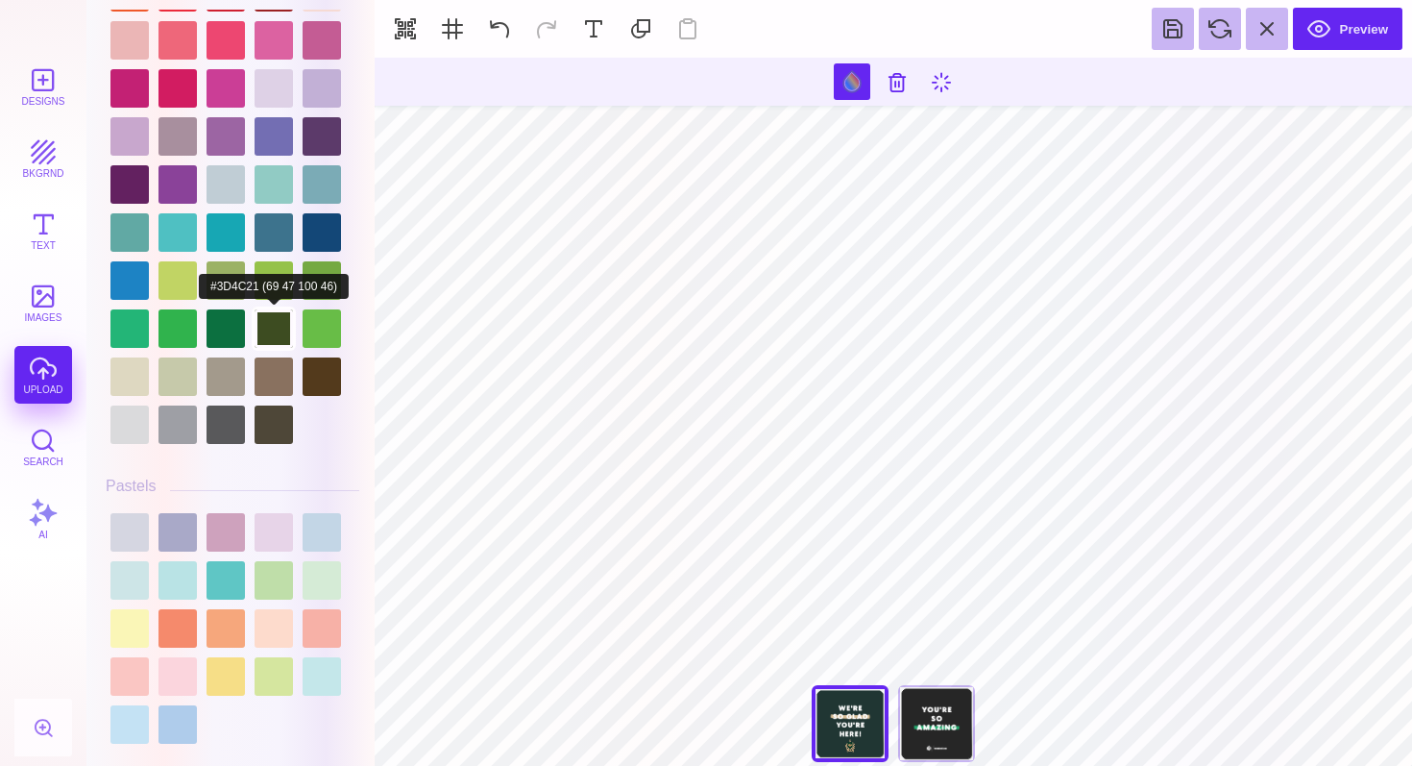
click at [275, 344] on div at bounding box center [274, 328] width 38 height 38
click at [228, 346] on div at bounding box center [226, 328] width 38 height 38
click at [269, 342] on div at bounding box center [274, 328] width 38 height 38
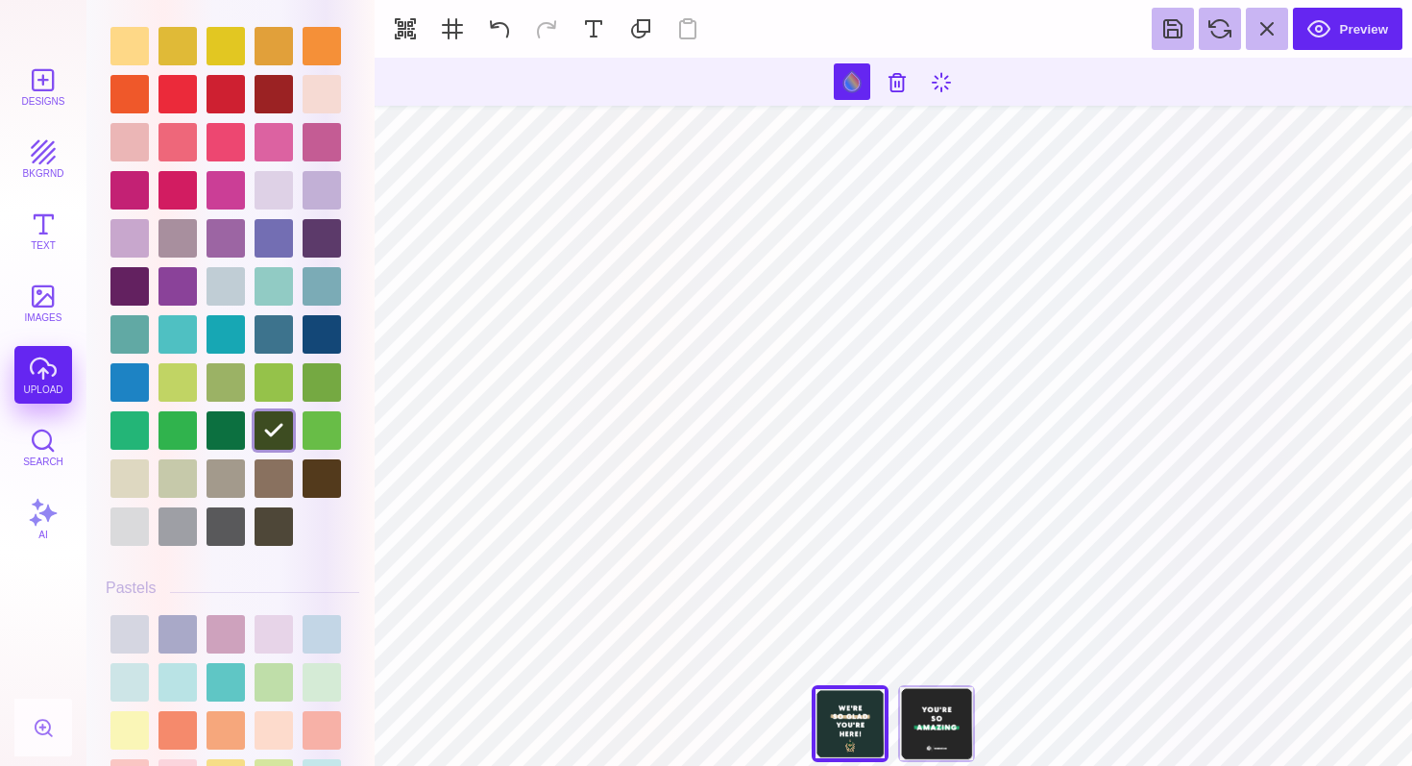
scroll to position [2469, 0]
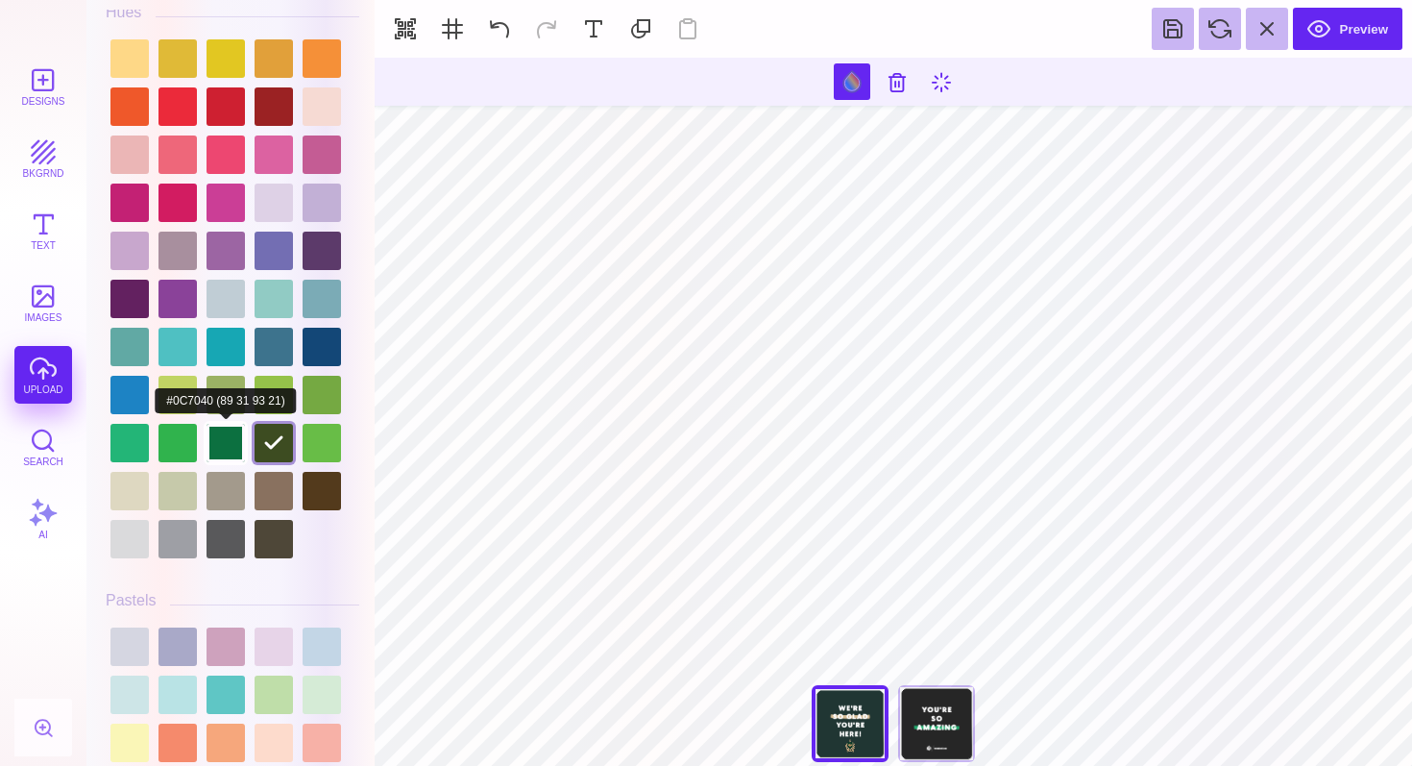
click at [219, 452] on div at bounding box center [226, 443] width 38 height 38
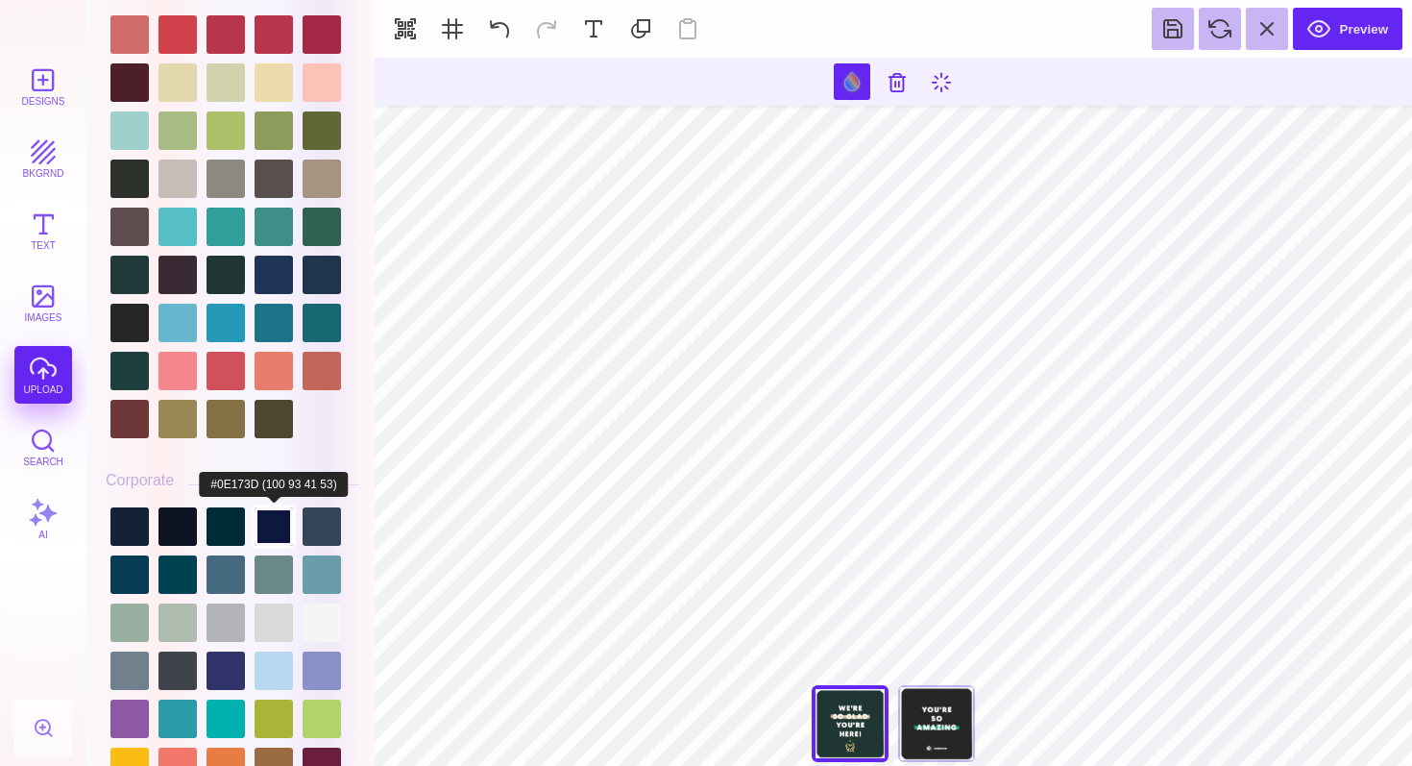
scroll to position [1595, 0]
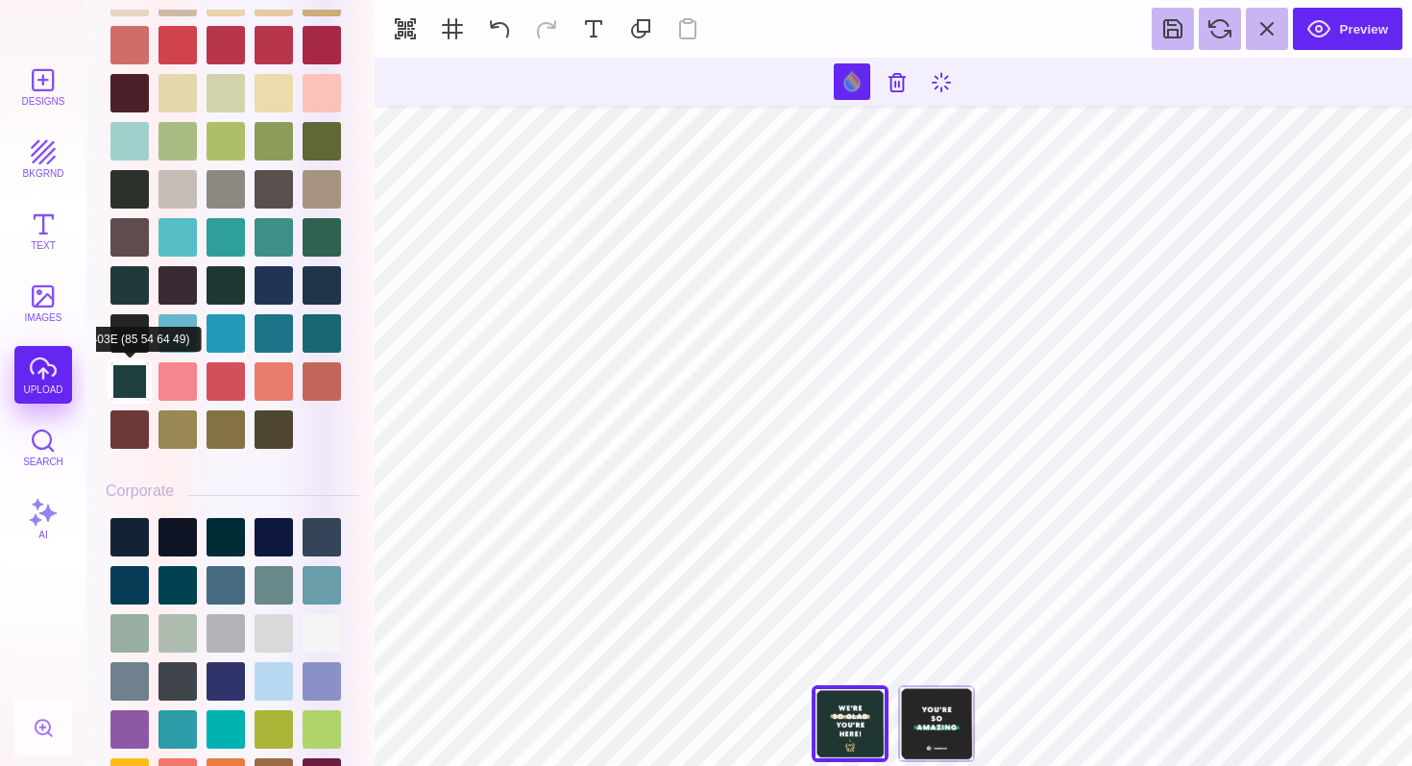
click at [131, 384] on div at bounding box center [129, 381] width 38 height 38
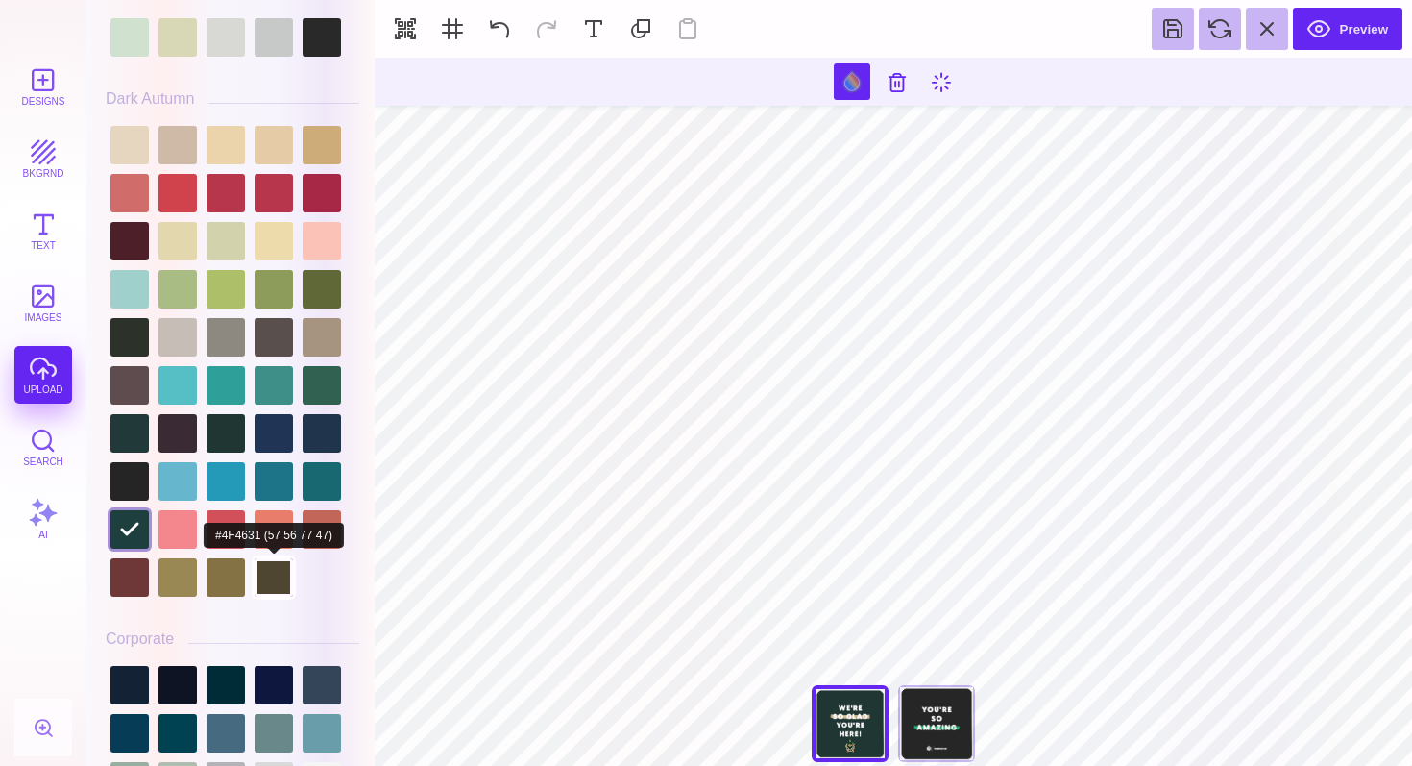
scroll to position [1449, 0]
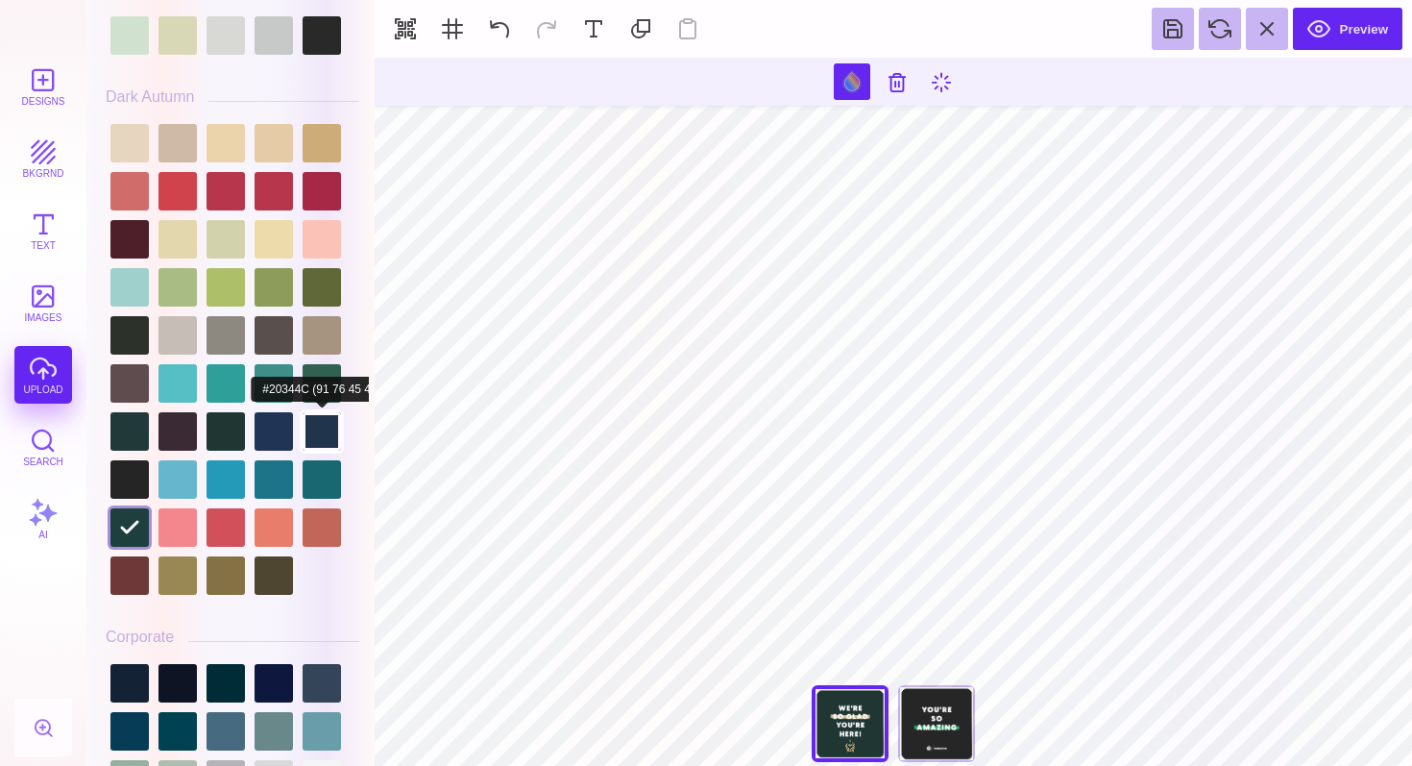
click at [326, 412] on div at bounding box center [322, 431] width 38 height 38
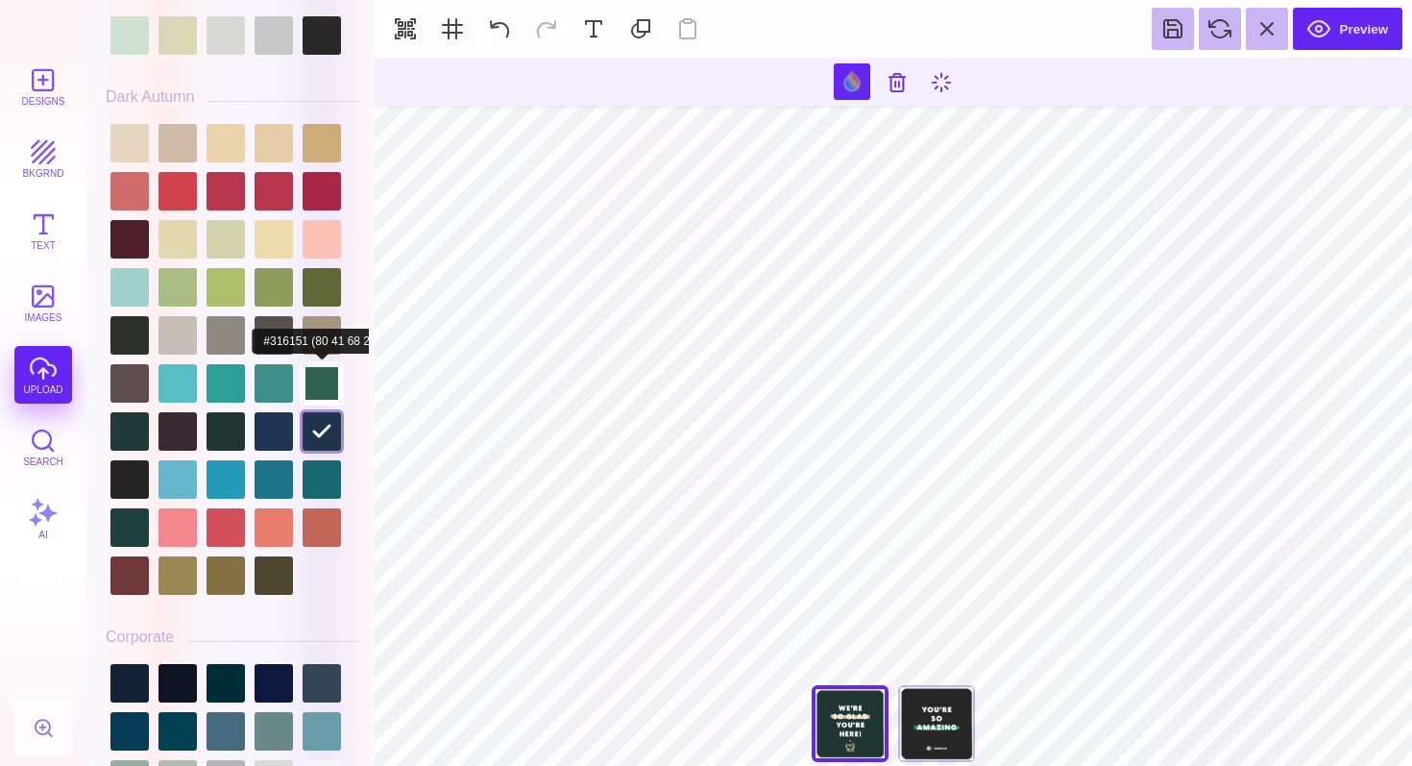
click at [323, 379] on div at bounding box center [322, 383] width 38 height 38
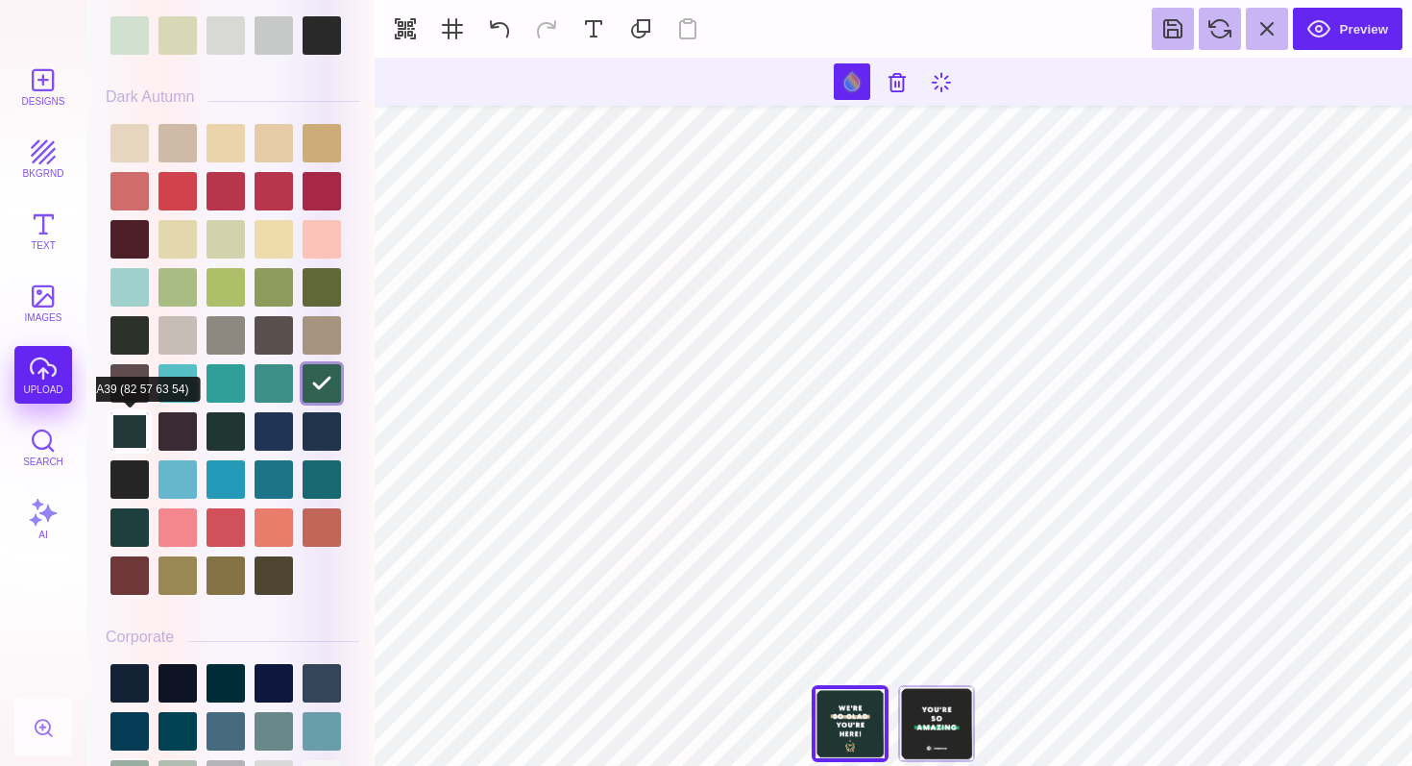
click at [141, 440] on div at bounding box center [129, 431] width 38 height 38
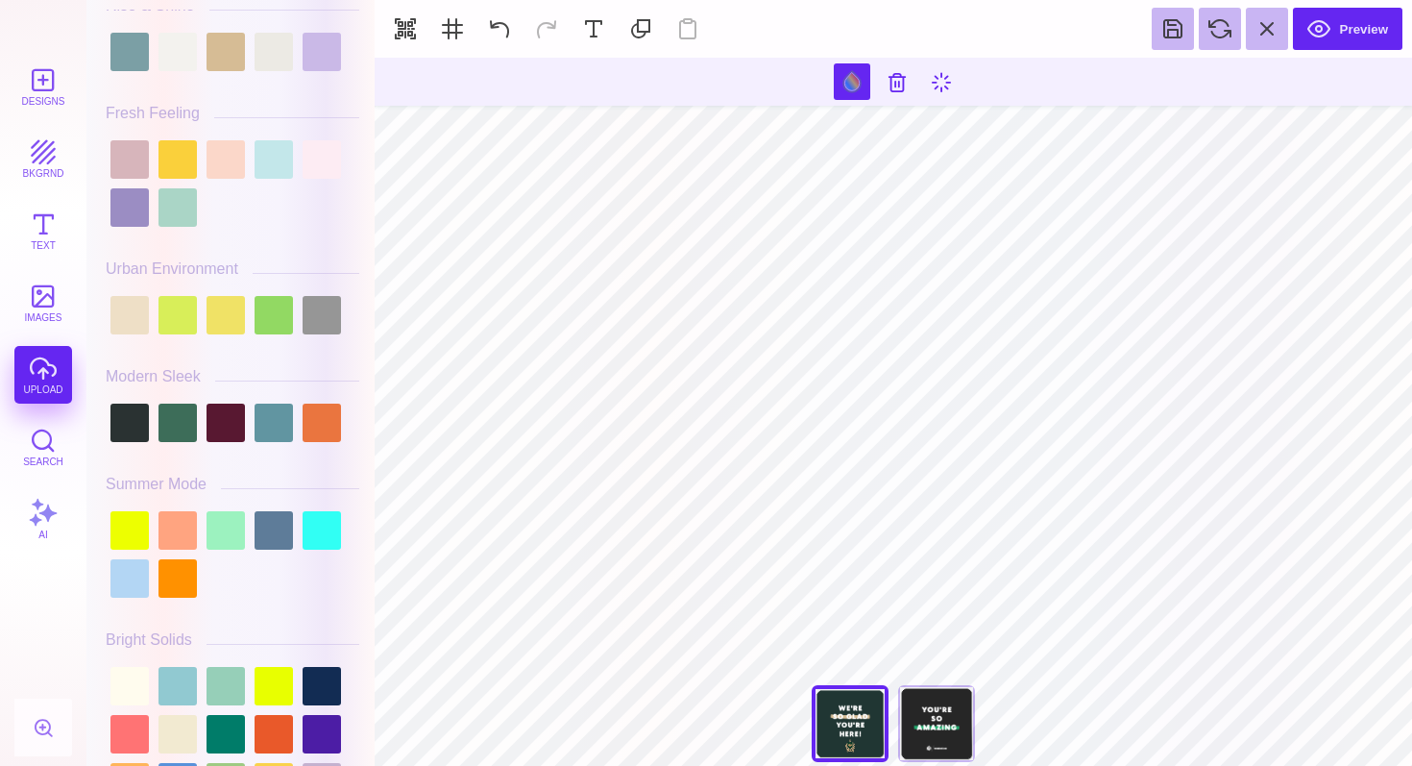
scroll to position [496, 0]
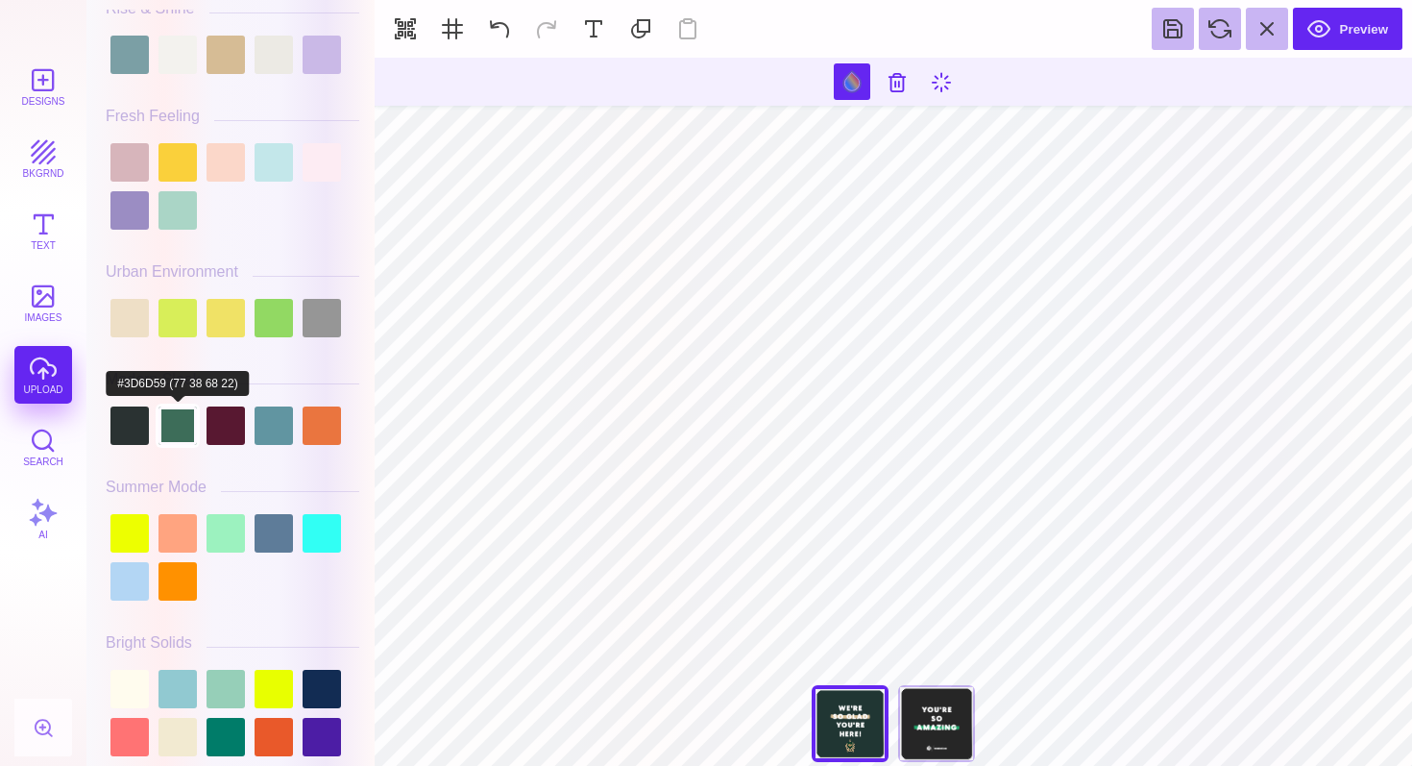
click at [178, 435] on div at bounding box center [178, 425] width 38 height 38
click at [134, 434] on div at bounding box center [129, 425] width 38 height 38
click at [166, 433] on div at bounding box center [178, 425] width 38 height 38
click at [126, 440] on div at bounding box center [129, 425] width 38 height 38
click at [159, 433] on div at bounding box center [178, 425] width 38 height 38
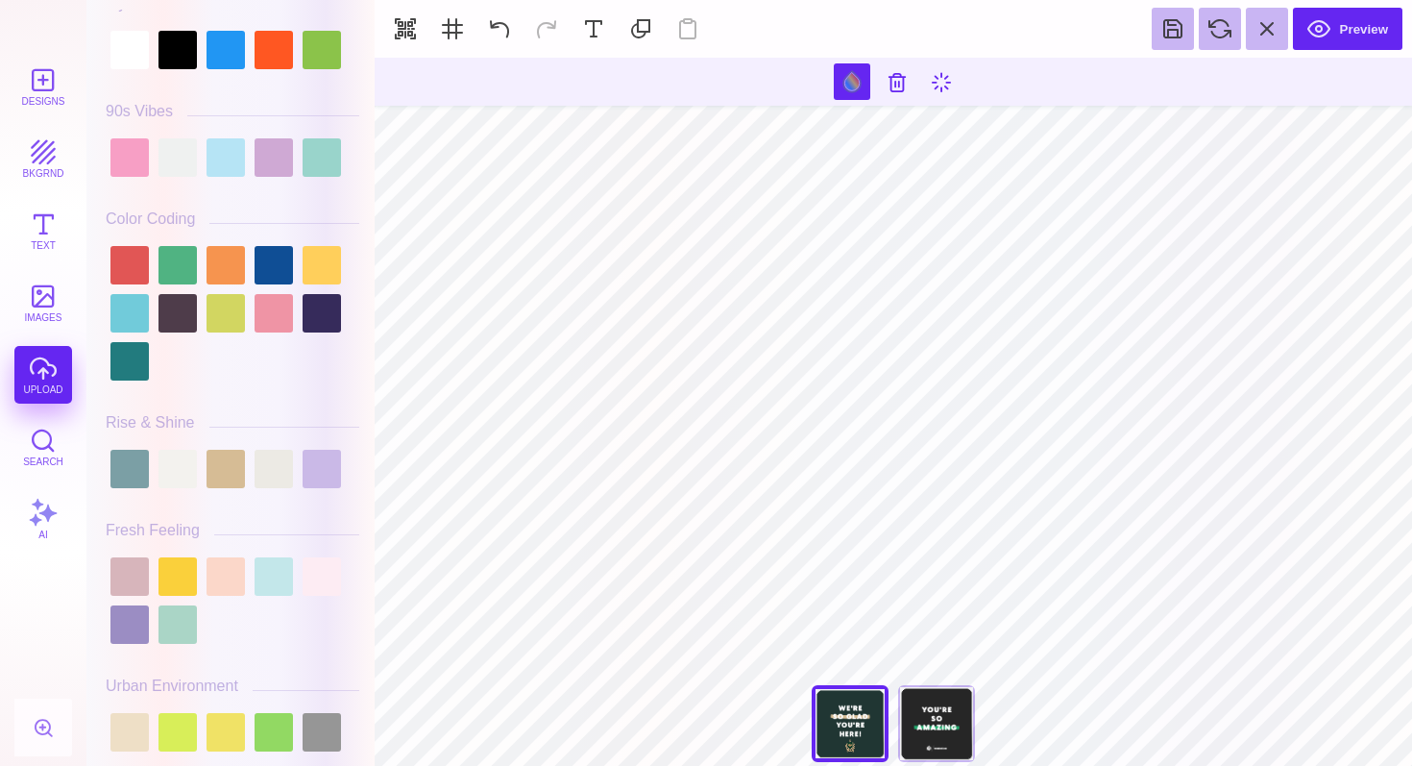
scroll to position [0, 0]
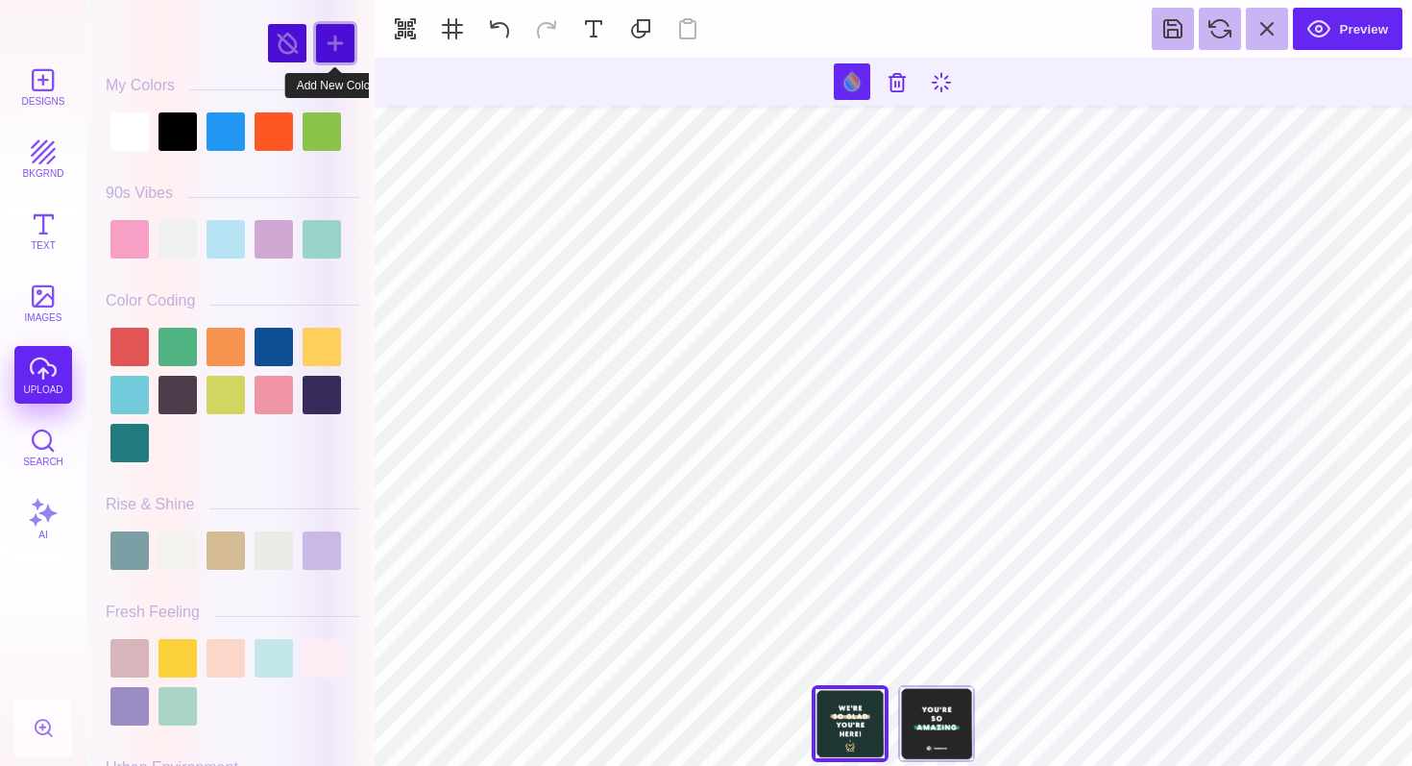
click at [332, 49] on div at bounding box center [335, 43] width 38 height 38
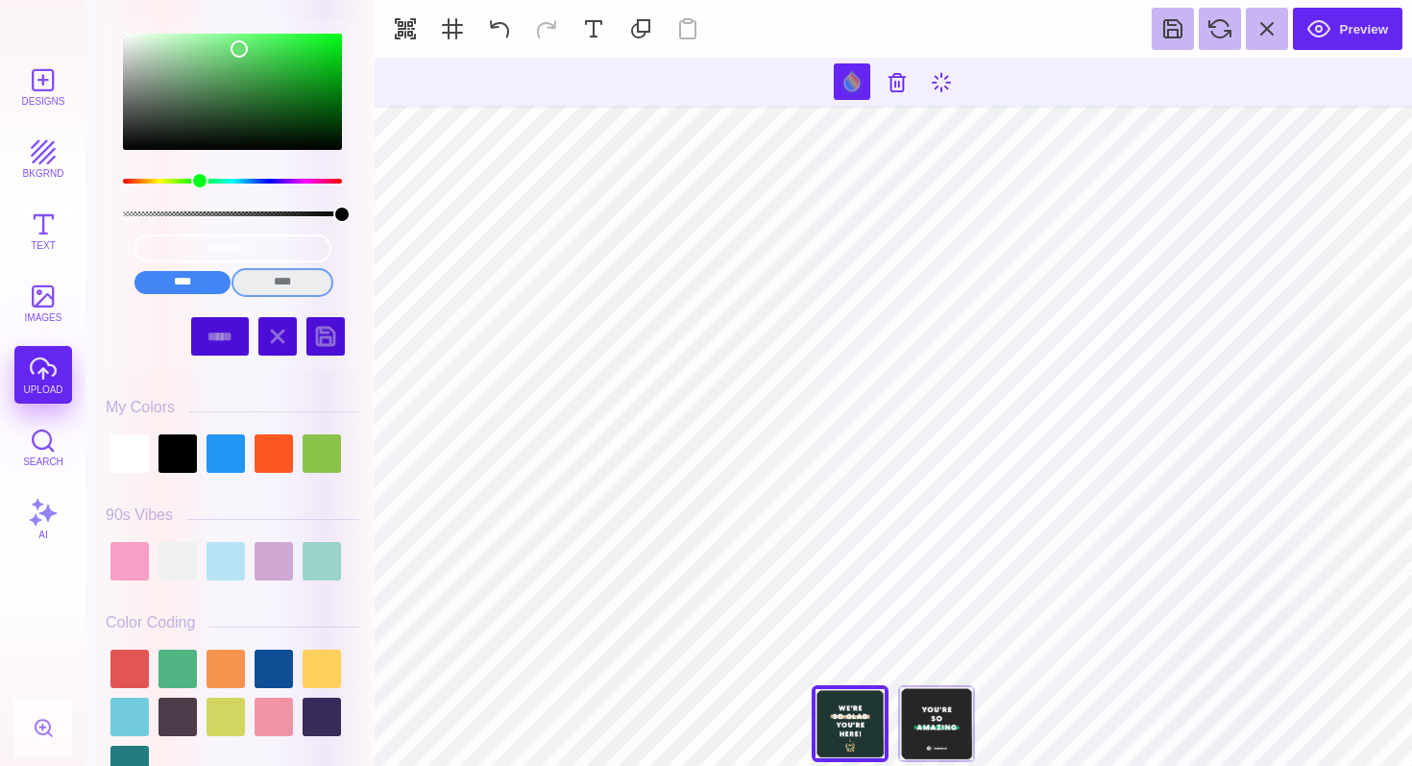
click at [290, 280] on input "****" at bounding box center [282, 282] width 96 height 23
click at [193, 272] on input "****" at bounding box center [182, 282] width 96 height 23
click at [276, 282] on input "****" at bounding box center [282, 282] width 96 height 23
click at [172, 291] on input "****" at bounding box center [182, 282] width 96 height 23
type input "#032C07"
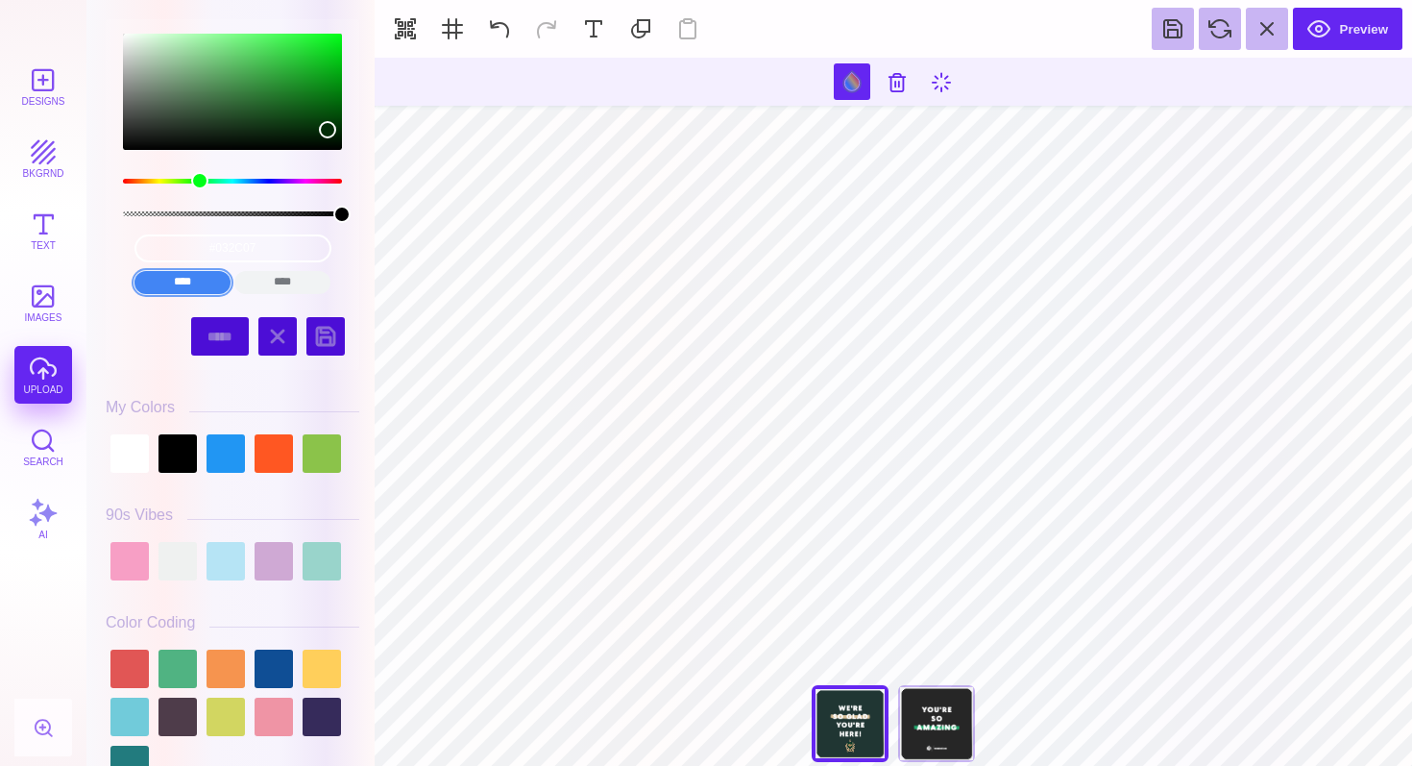
drag, startPoint x: 239, startPoint y: 51, endPoint x: 327, endPoint y: 130, distance: 117.7
click at [327, 130] on div "color picker dialog" at bounding box center [327, 129] width 17 height 17
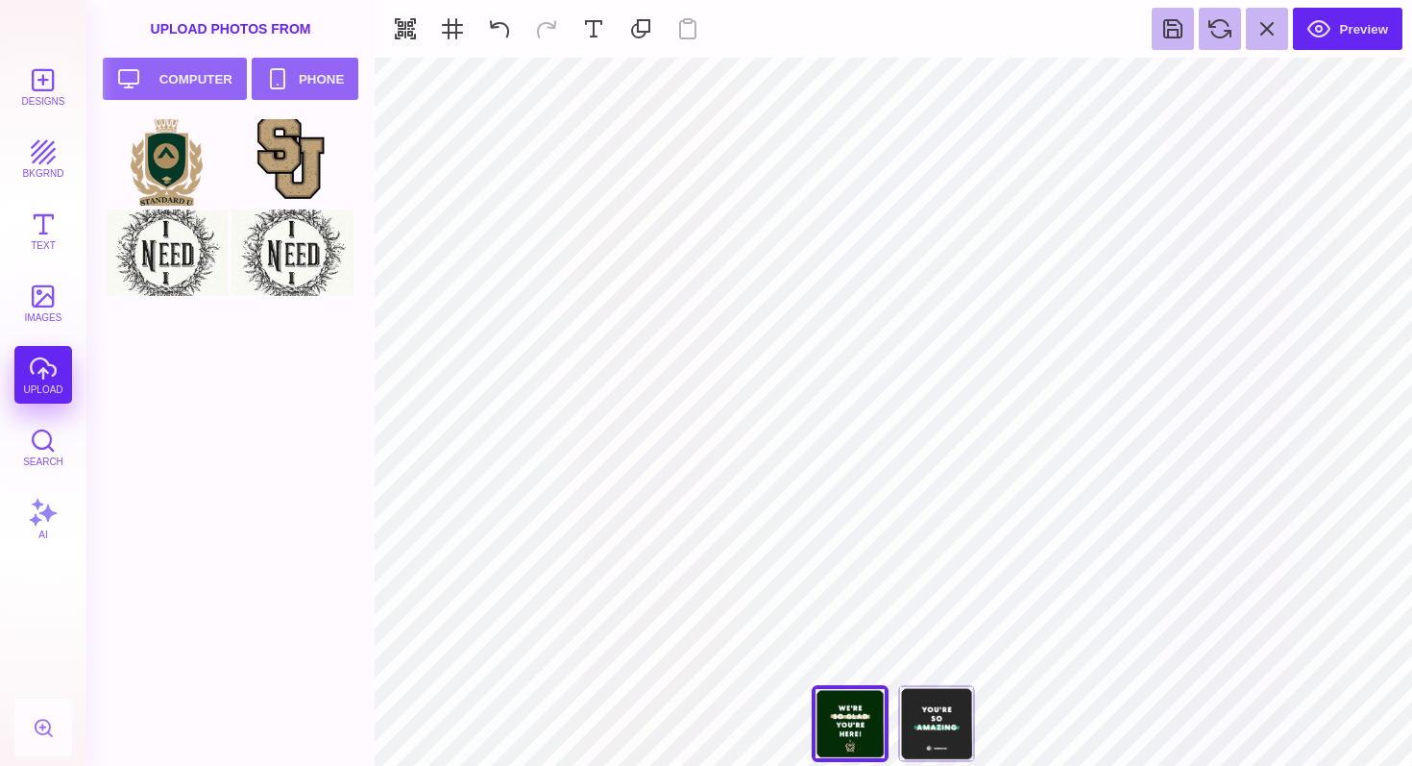
type input "#000000"
click at [37, 370] on div "Designs bkgrnd Text images upload Search AI" at bounding box center [43, 412] width 86 height 708
click at [305, 152] on div at bounding box center [293, 162] width 122 height 86
click at [203, 80] on button "Upload your artwork Computer" at bounding box center [175, 79] width 144 height 42
click at [170, 337] on div at bounding box center [167, 343] width 122 height 86
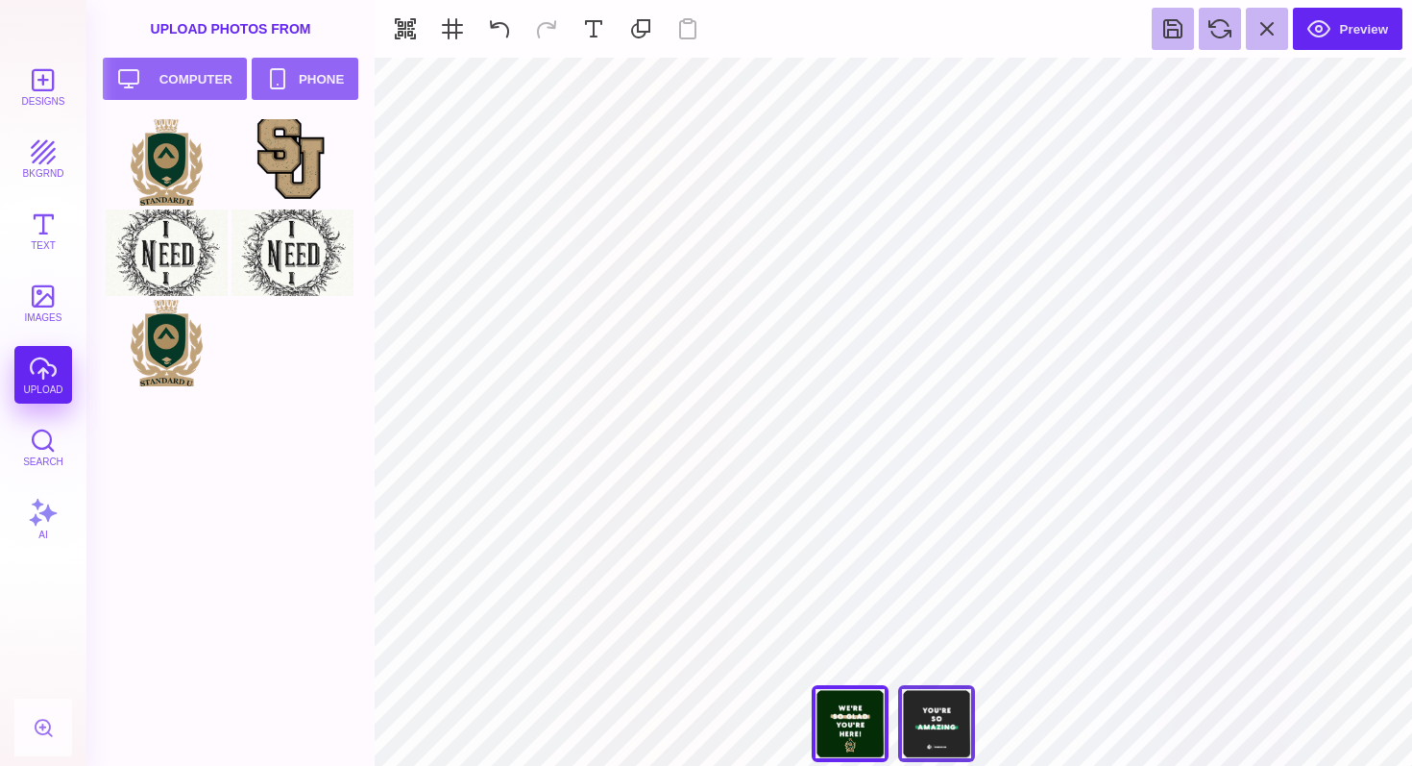
click at [934, 719] on div "You're So Amazing" at bounding box center [936, 723] width 77 height 77
click at [858, 716] on div "We're So Glad You're Here" at bounding box center [850, 723] width 77 height 77
click at [934, 725] on div "You're So Amazing" at bounding box center [936, 723] width 77 height 77
type input "****"
click at [846, 718] on div "We're So Glad You're Here" at bounding box center [850, 723] width 77 height 77
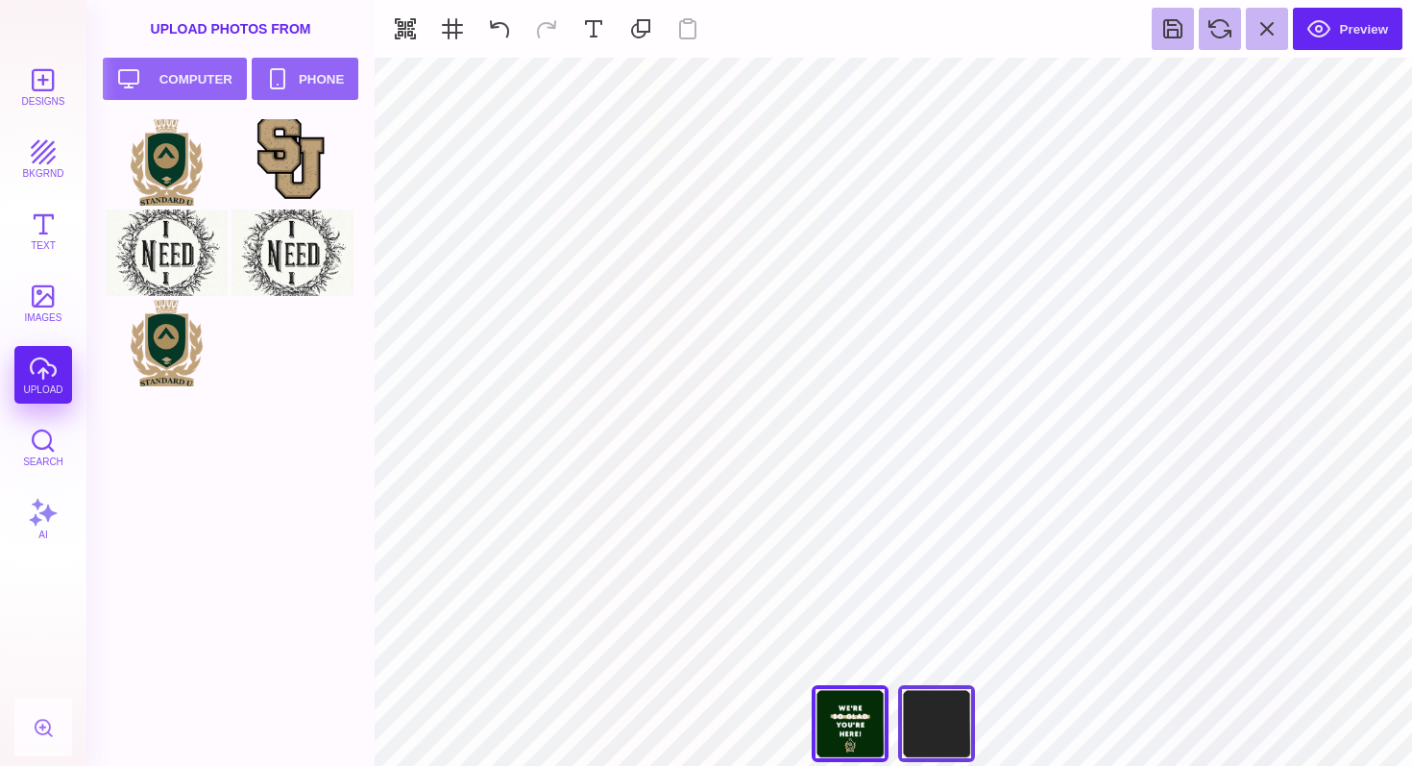
click at [944, 726] on div "You're So Amazing" at bounding box center [936, 723] width 77 height 77
click at [506, 31] on button at bounding box center [499, 29] width 42 height 42
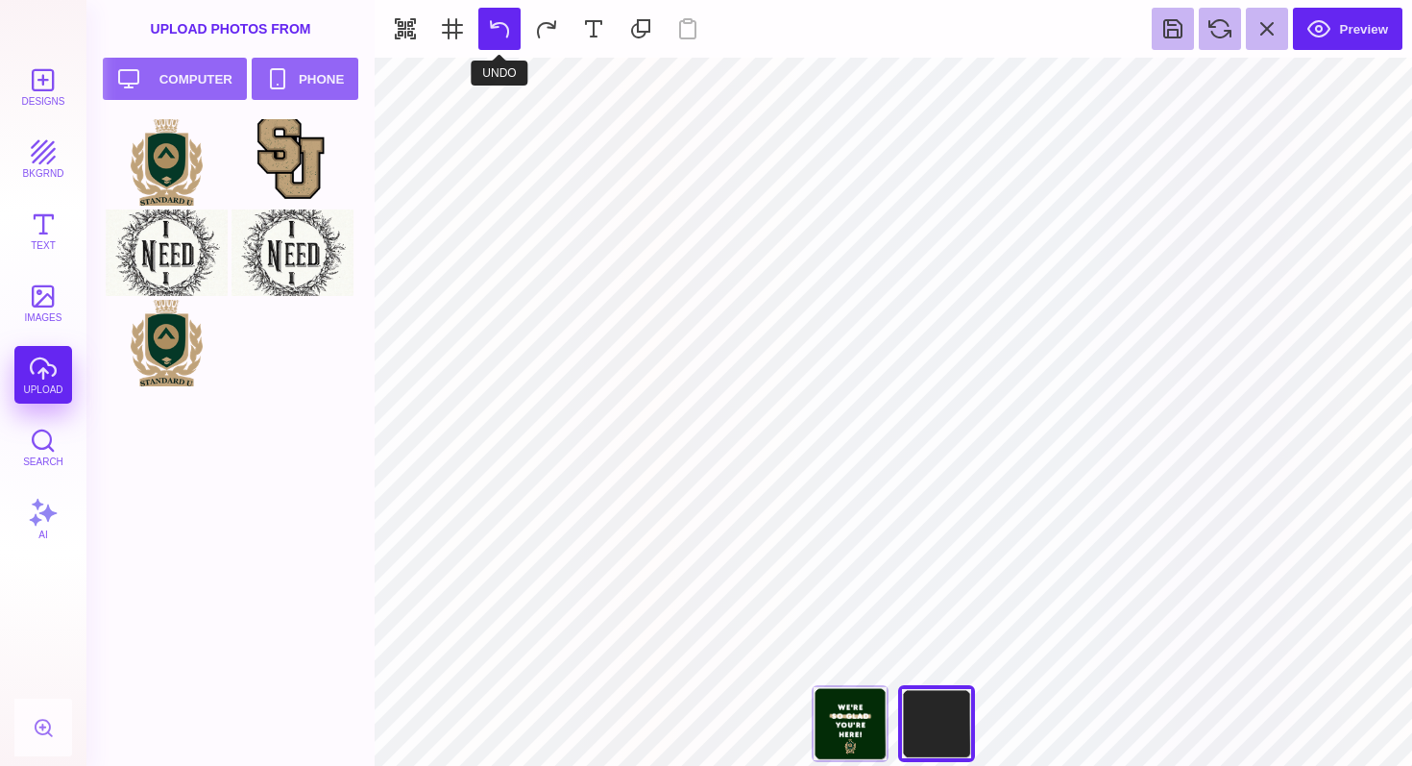
click at [506, 31] on button at bounding box center [499, 29] width 42 height 42
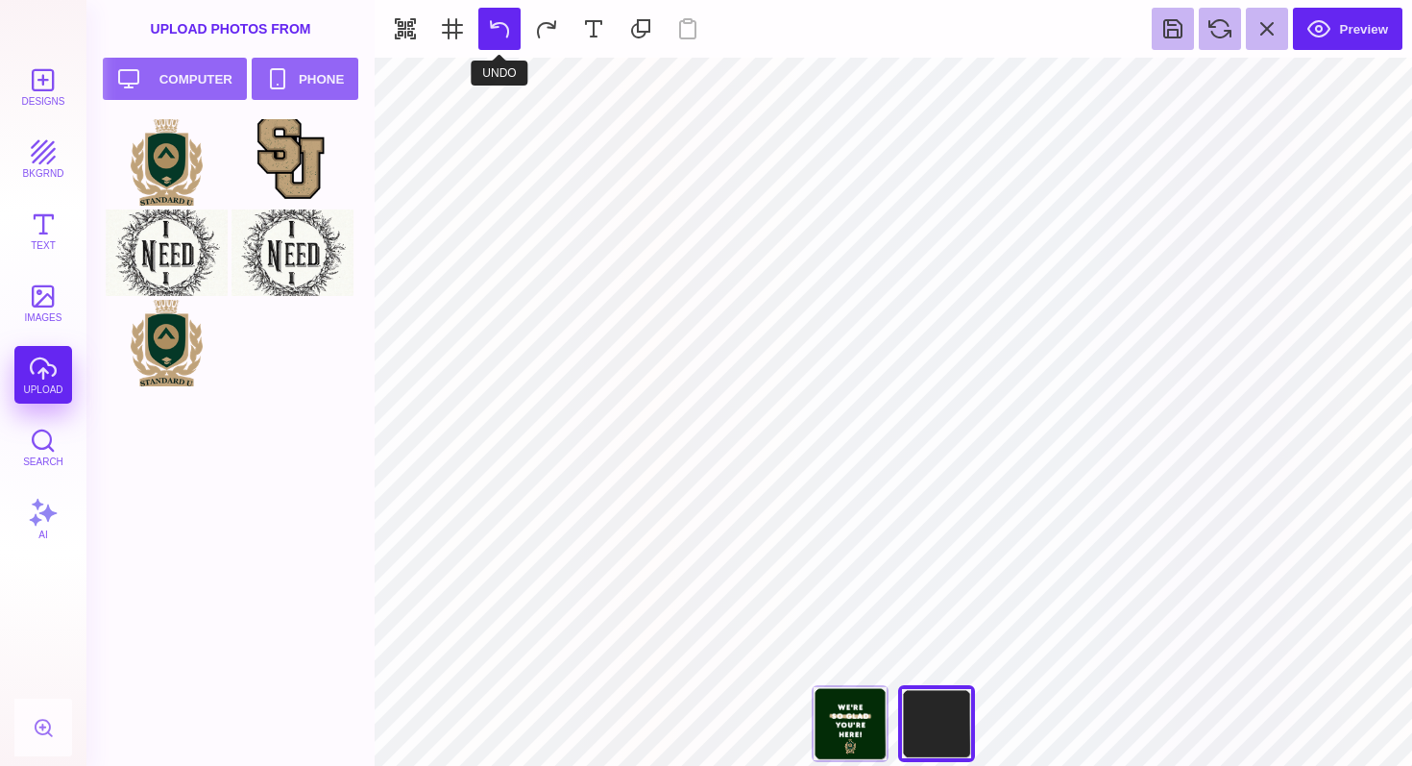
click at [506, 31] on button at bounding box center [499, 29] width 42 height 42
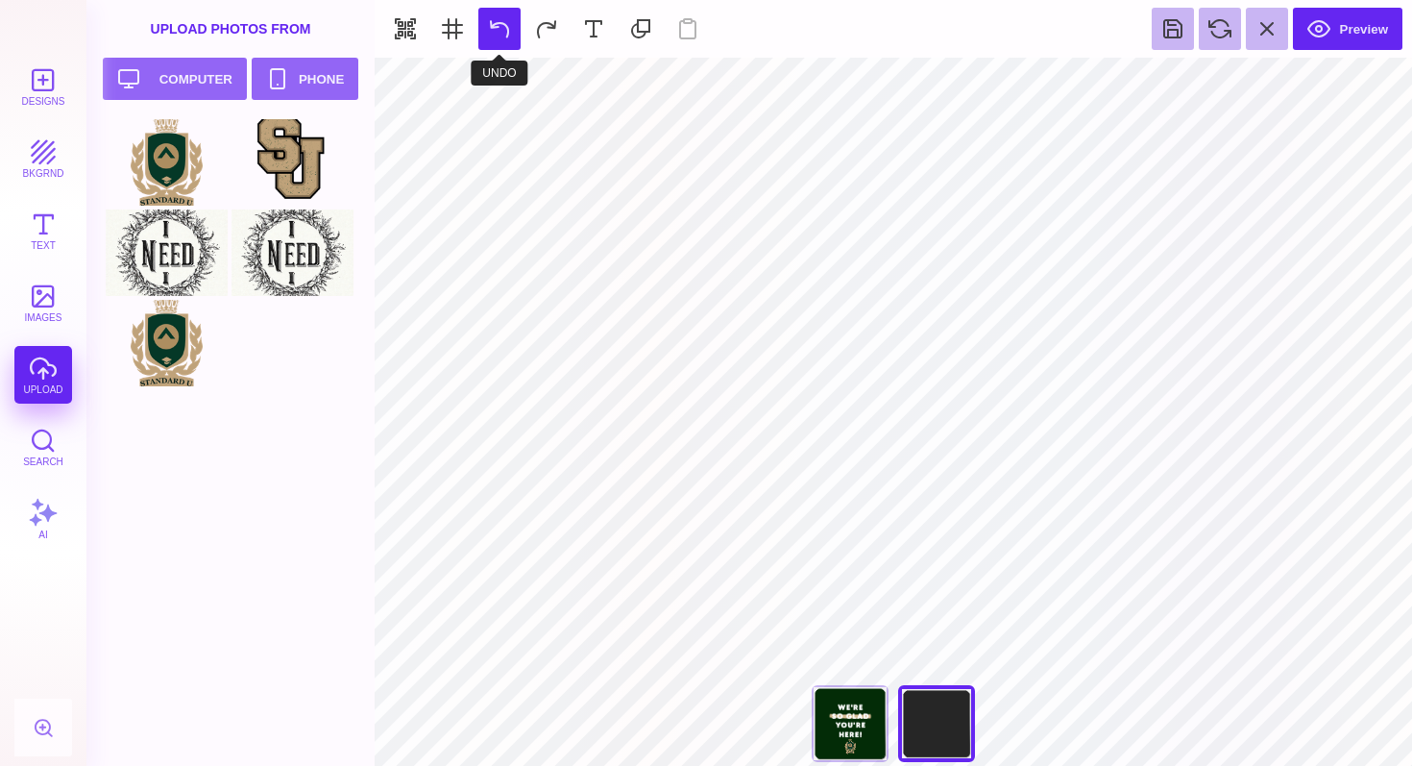
click at [506, 31] on button at bounding box center [499, 29] width 42 height 42
click at [540, 37] on button at bounding box center [546, 29] width 42 height 42
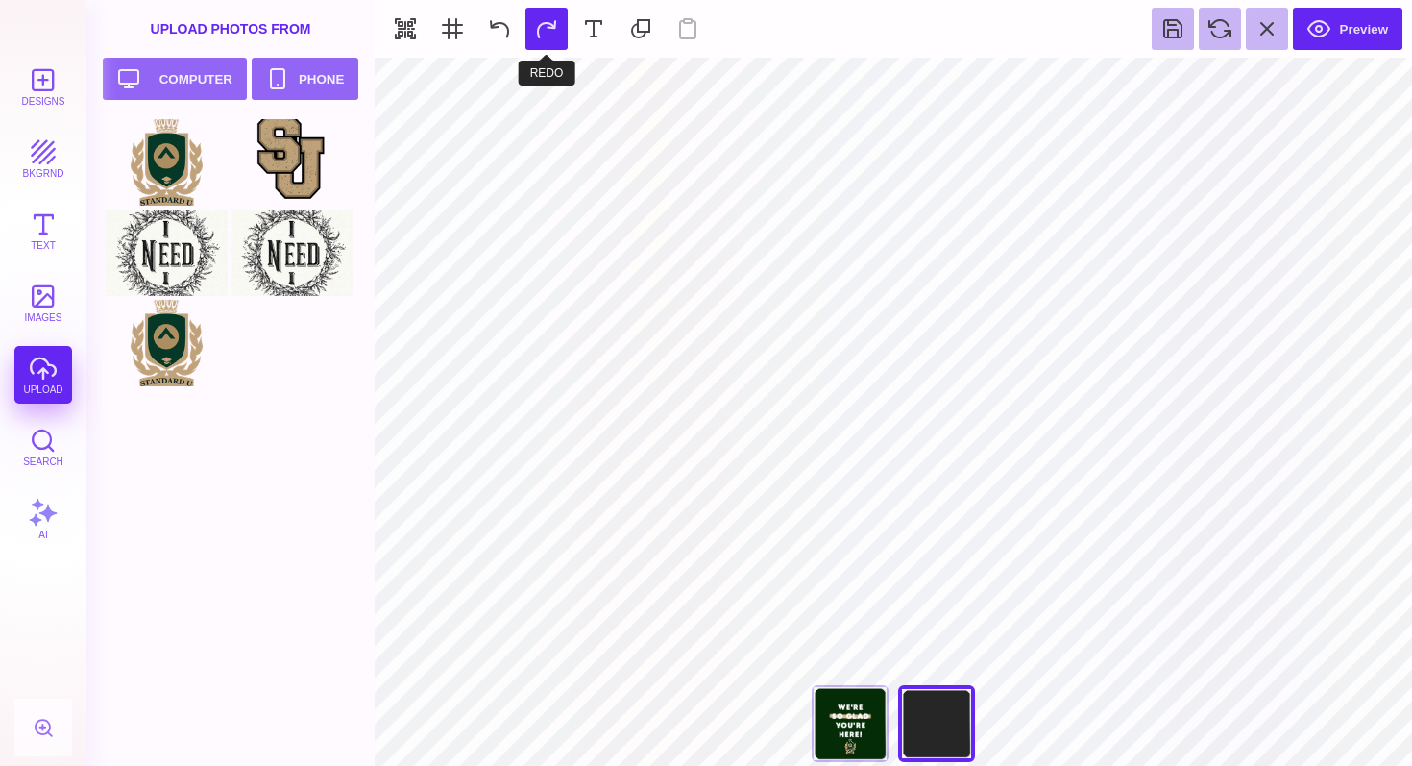
click at [540, 37] on button at bounding box center [546, 29] width 42 height 42
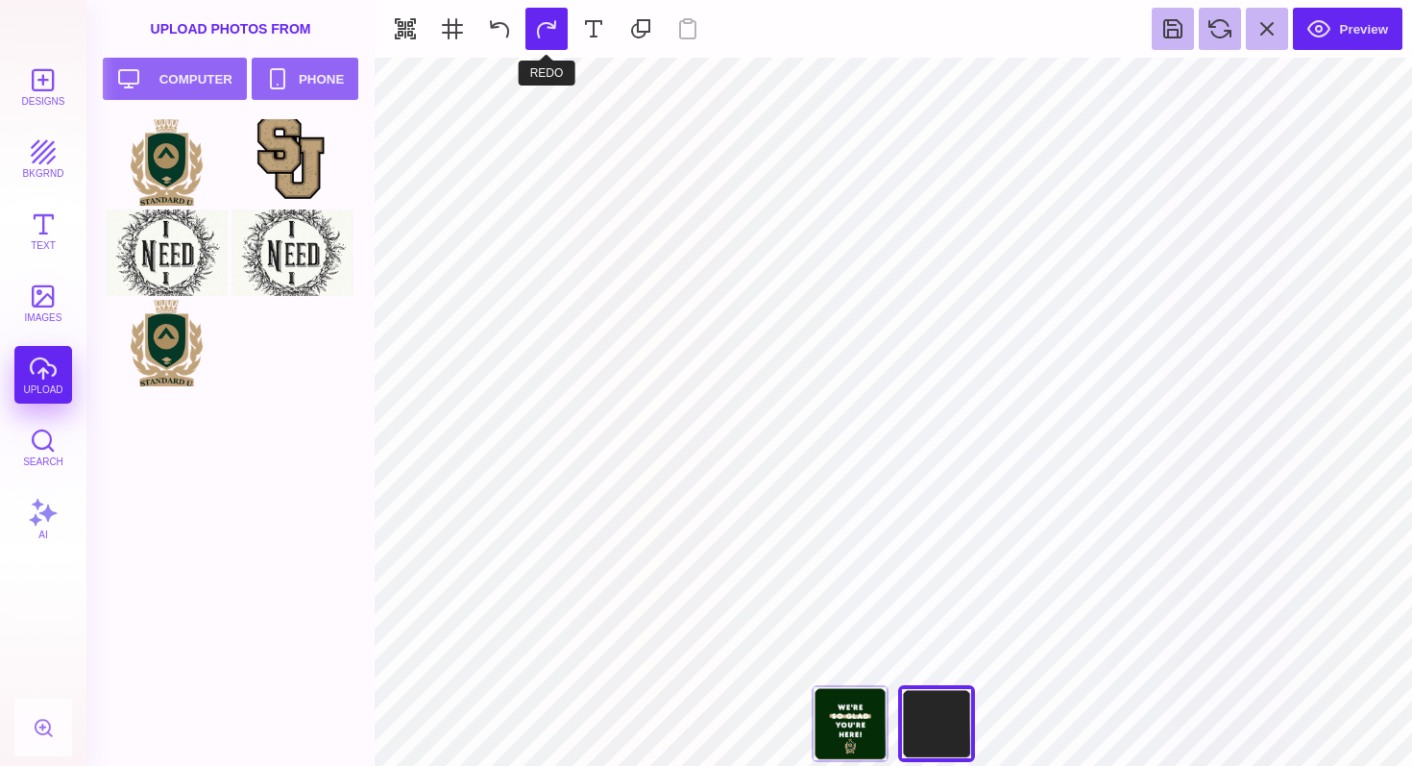
click at [540, 37] on button at bounding box center [546, 29] width 42 height 42
type input "#262626"
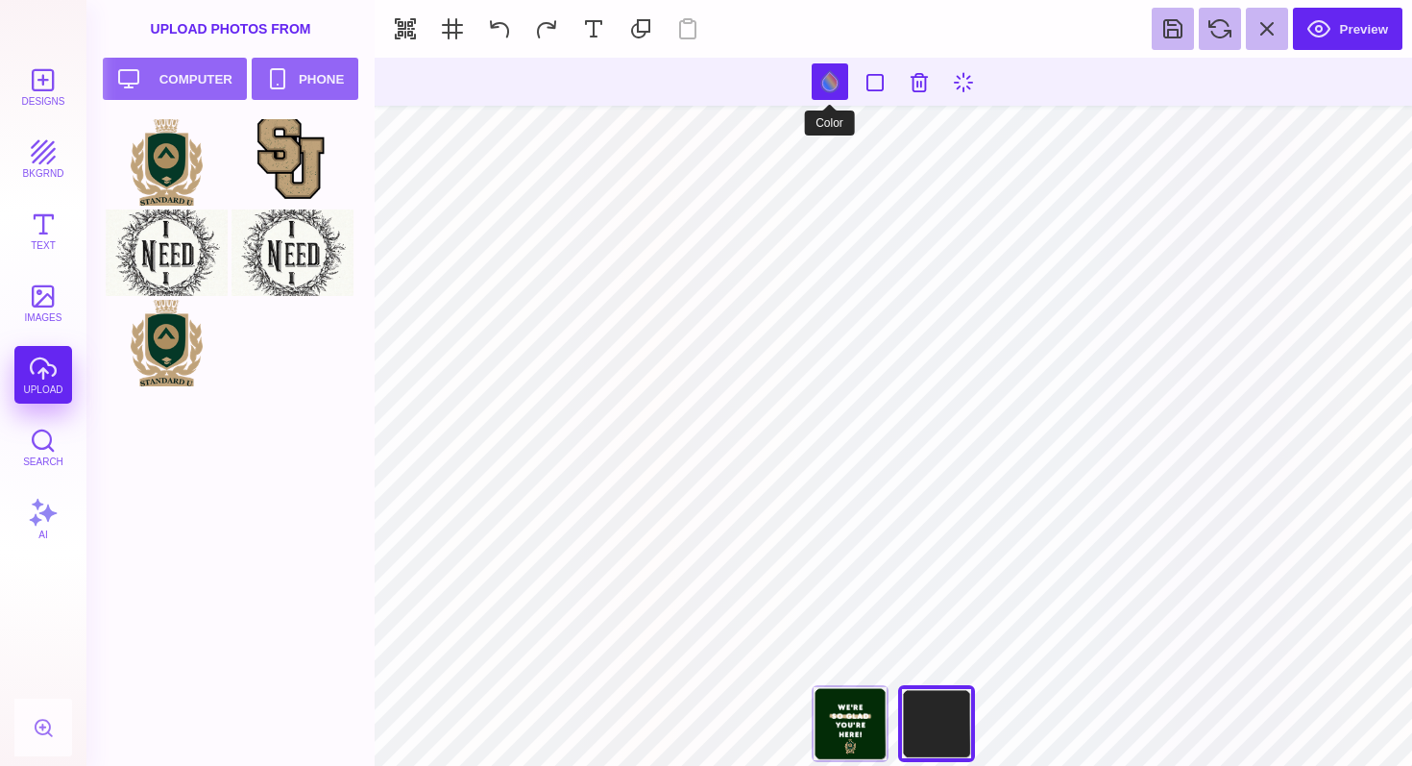
click at [830, 75] on button at bounding box center [830, 81] width 37 height 37
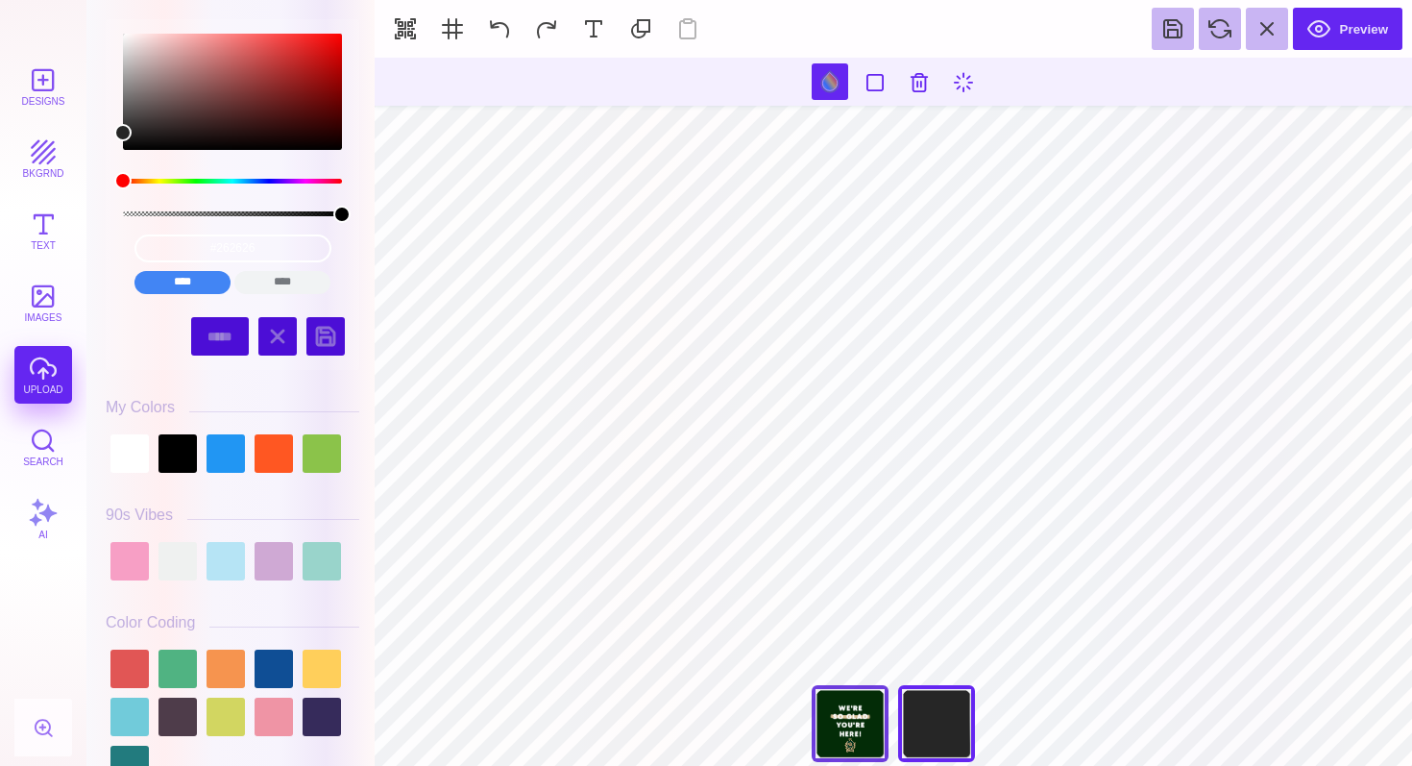
click at [831, 724] on div "We're So Glad You're Here" at bounding box center [850, 723] width 77 height 77
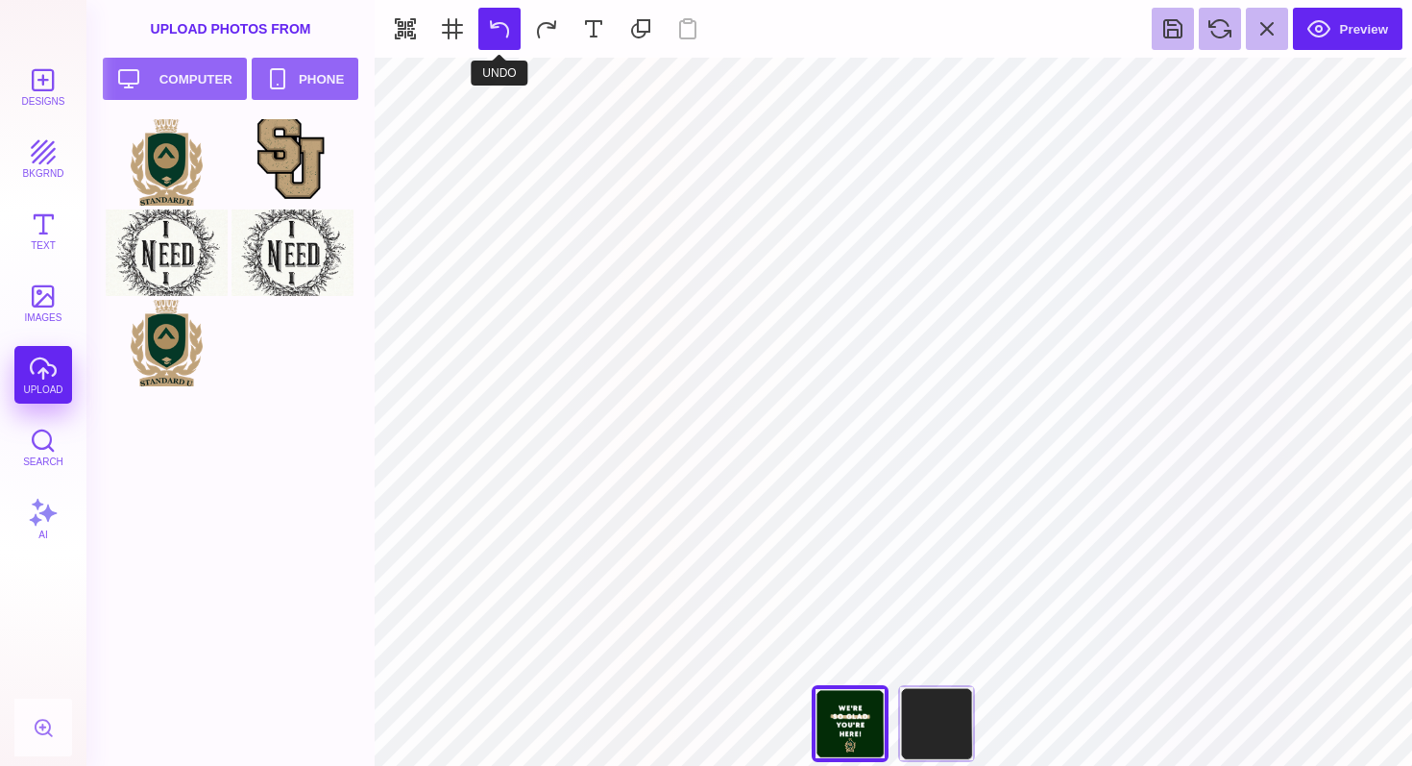
type input "#032C07"
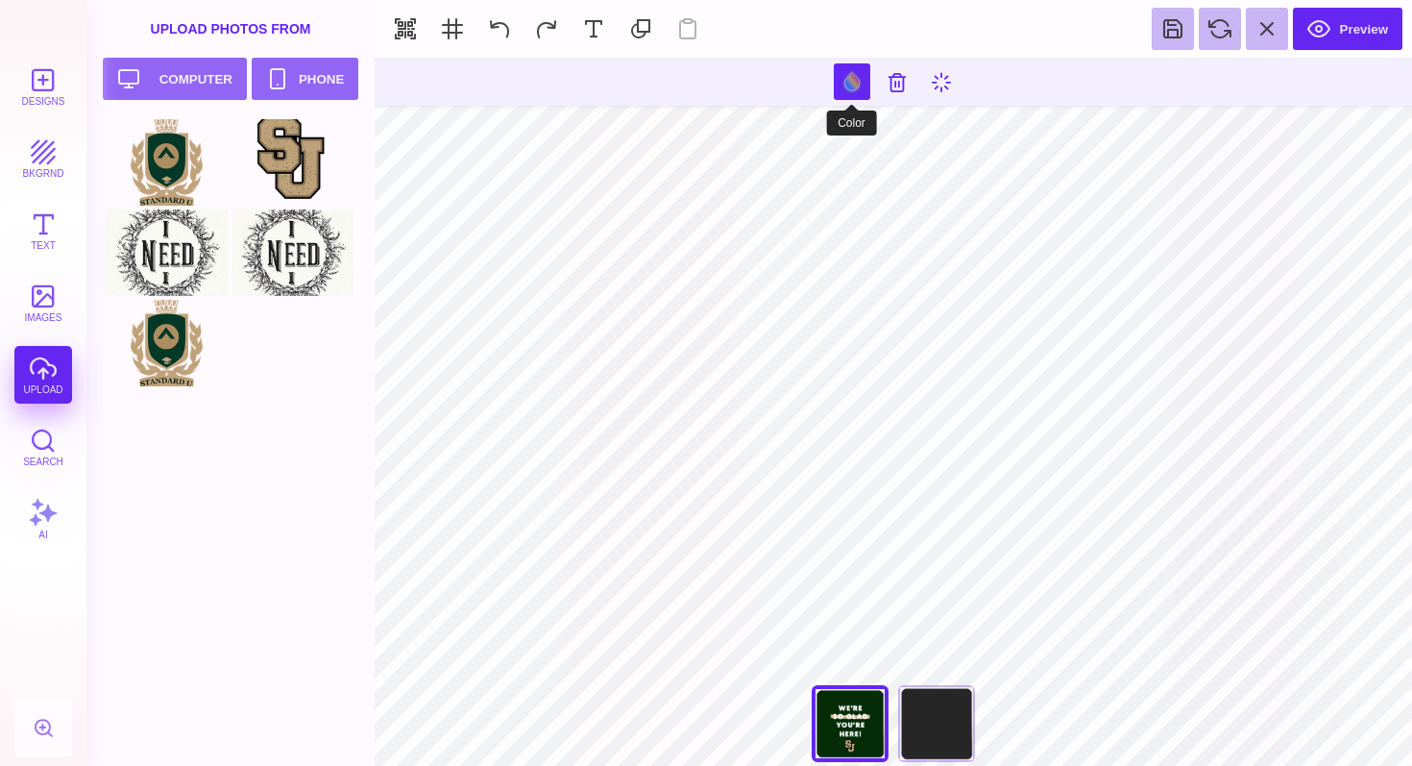
click at [846, 80] on button at bounding box center [852, 81] width 37 height 37
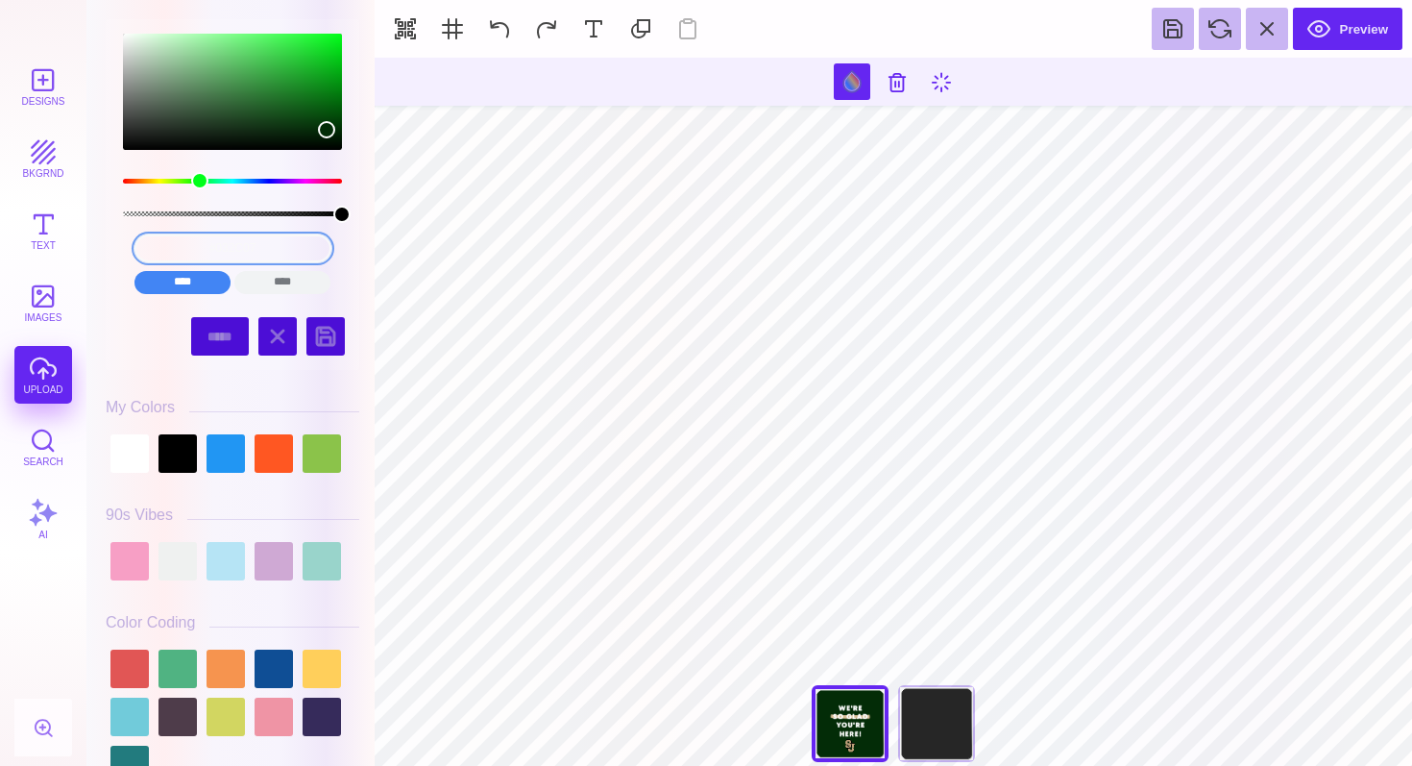
click at [249, 246] on input "#032C07" at bounding box center [232, 248] width 197 height 28
click at [328, 339] on div at bounding box center [325, 336] width 38 height 38
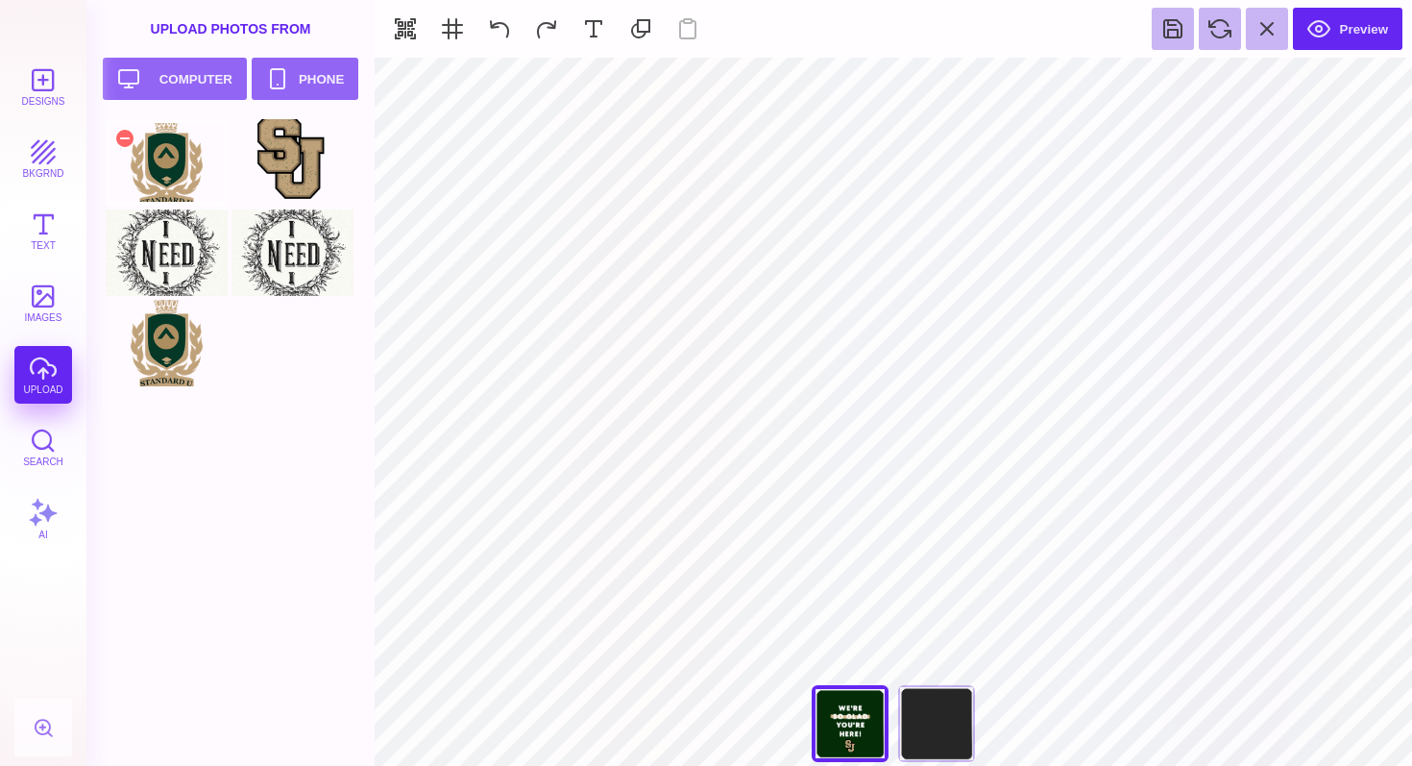
click at [181, 180] on div at bounding box center [167, 162] width 122 height 86
type input "#D6BC95"
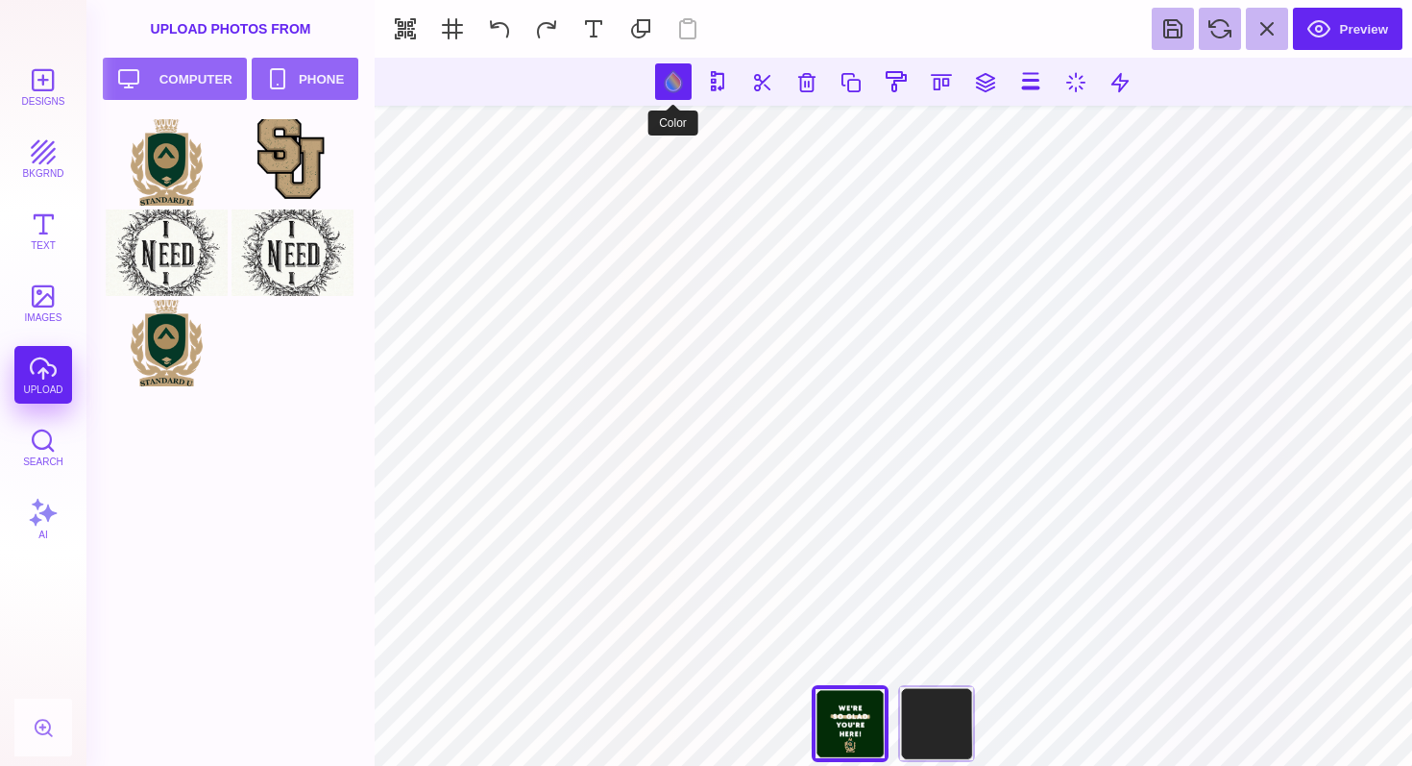
click at [675, 85] on button at bounding box center [673, 81] width 37 height 37
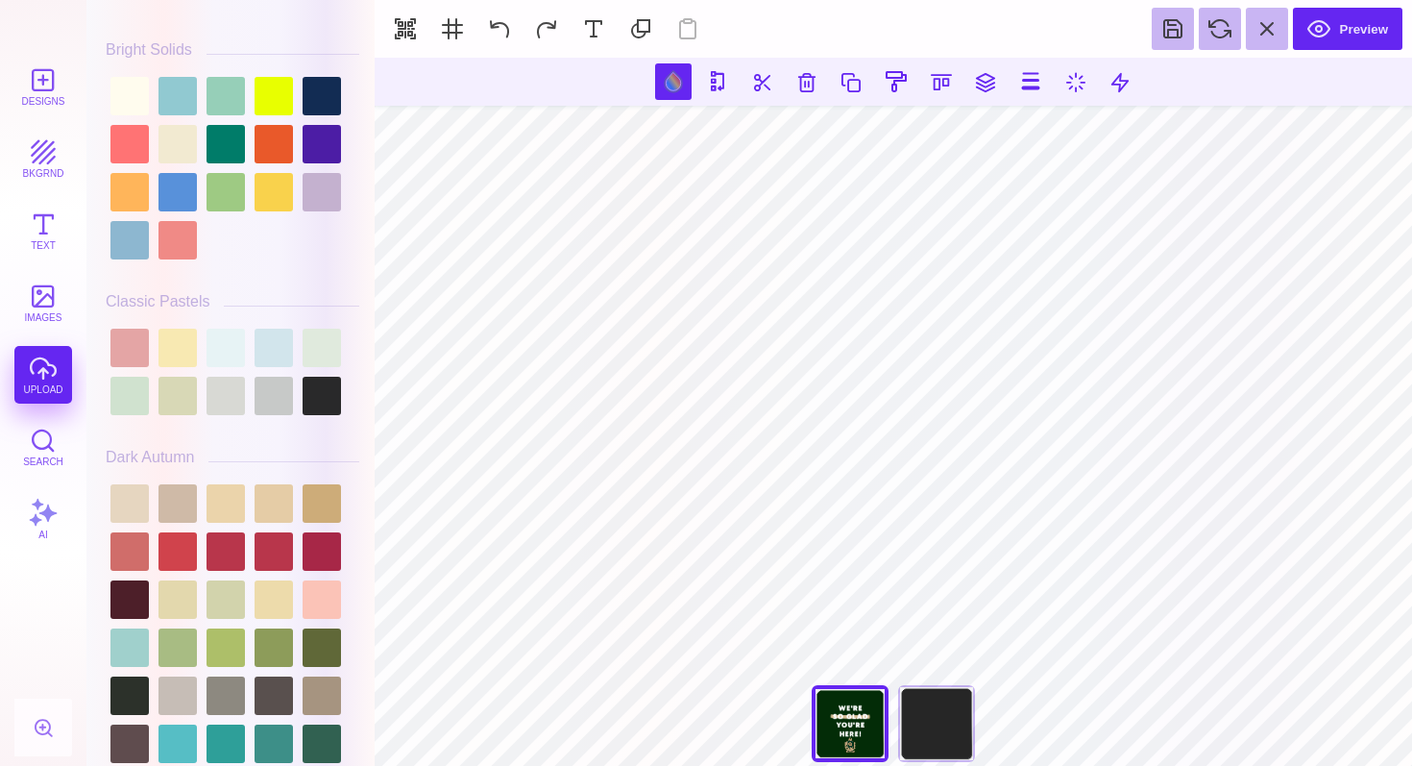
scroll to position [1164, 0]
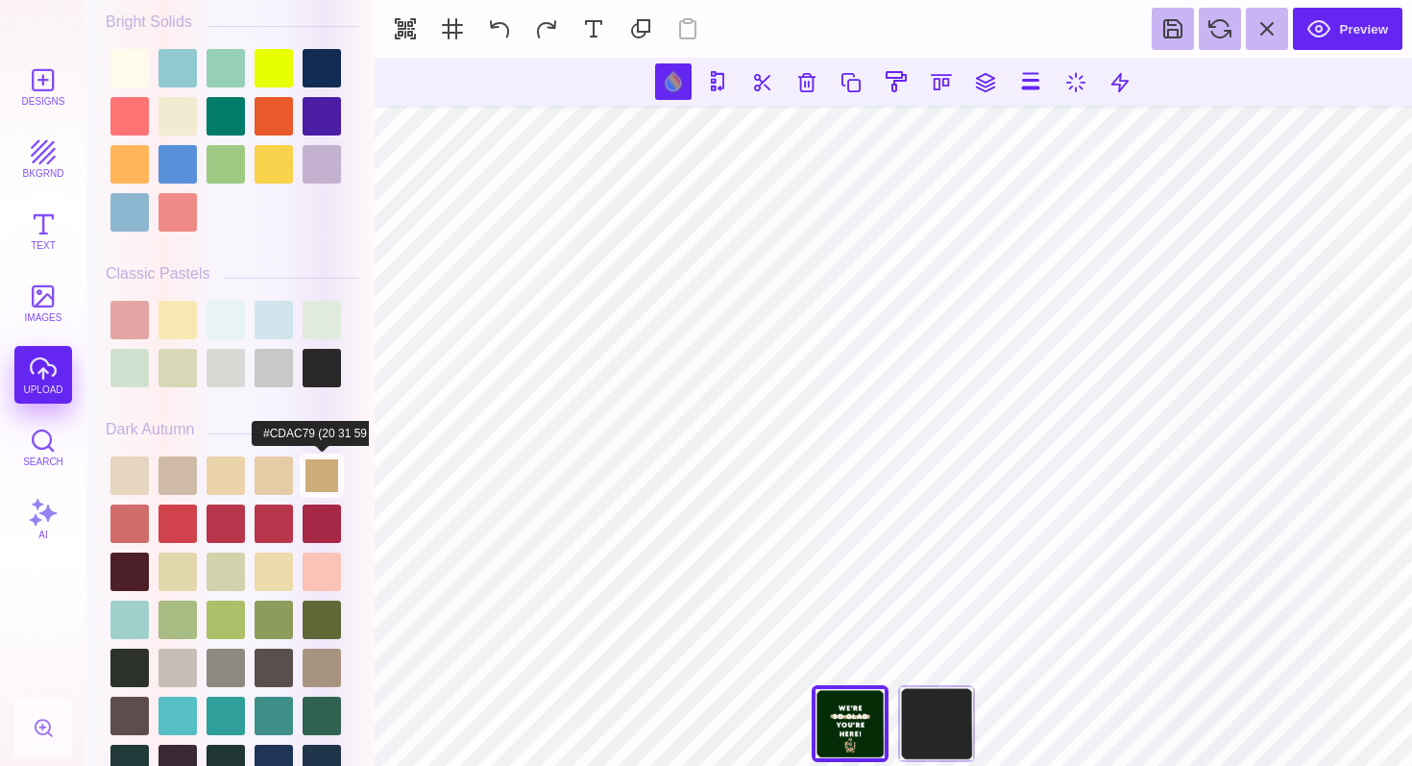
click at [320, 485] on div at bounding box center [322, 475] width 38 height 38
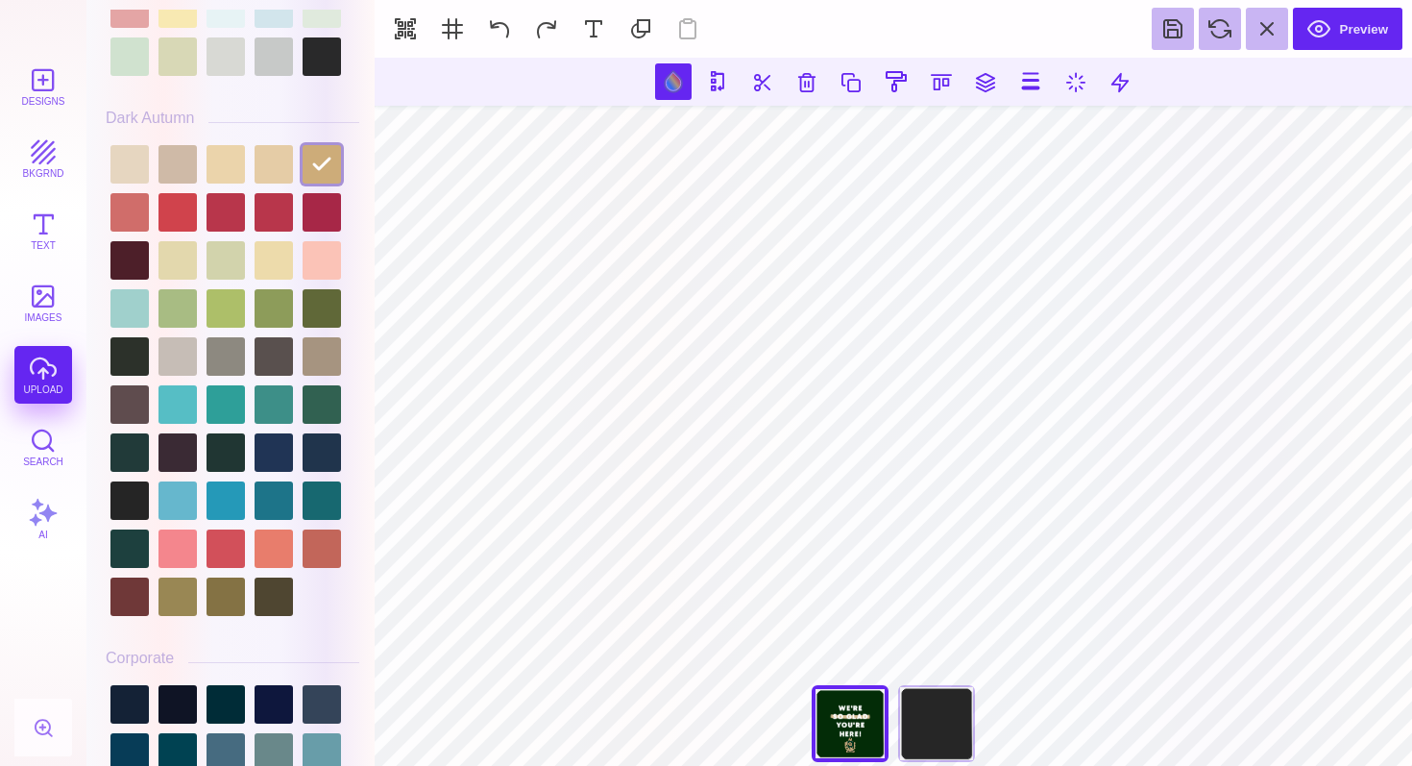
scroll to position [1537, 0]
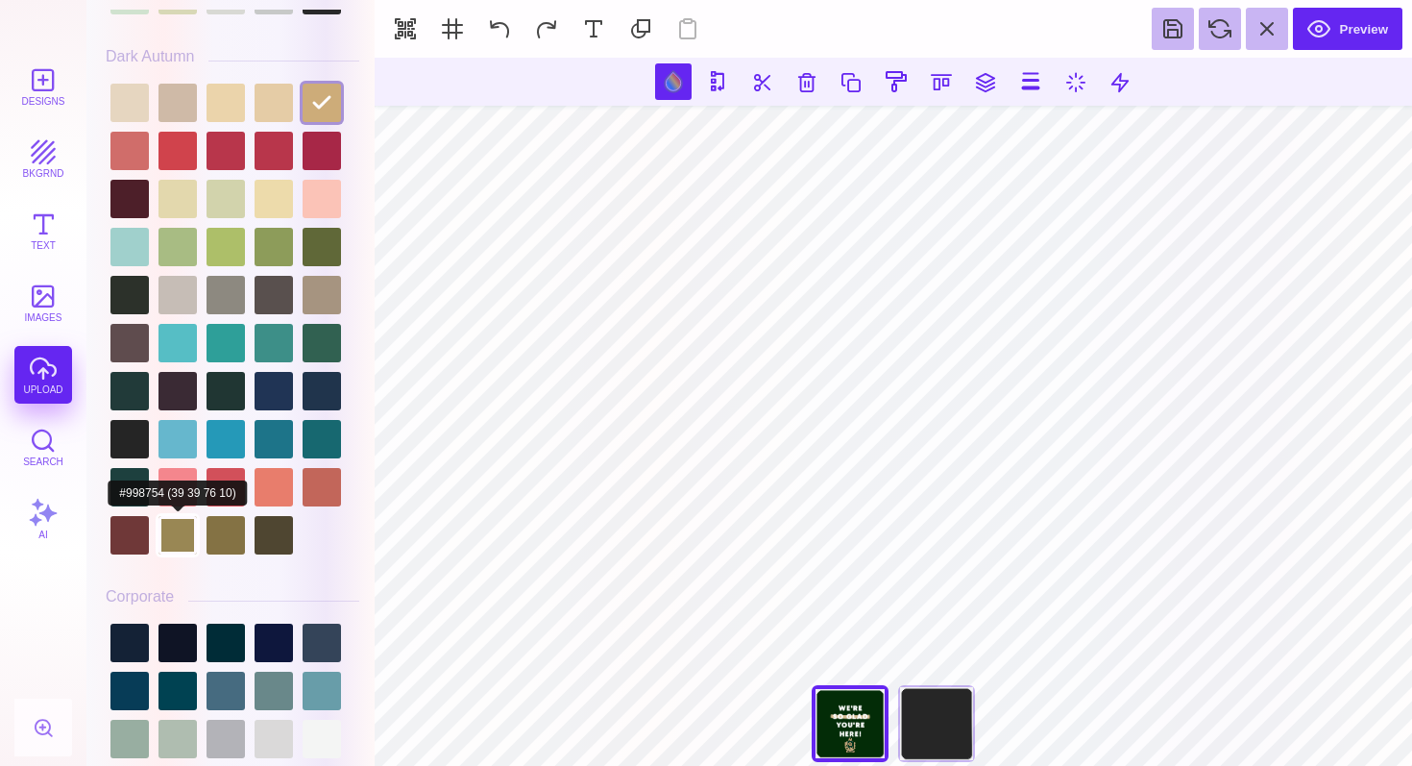
click at [167, 549] on div at bounding box center [178, 535] width 38 height 38
click at [218, 551] on div at bounding box center [226, 535] width 38 height 38
click at [196, 549] on div at bounding box center [178, 535] width 38 height 38
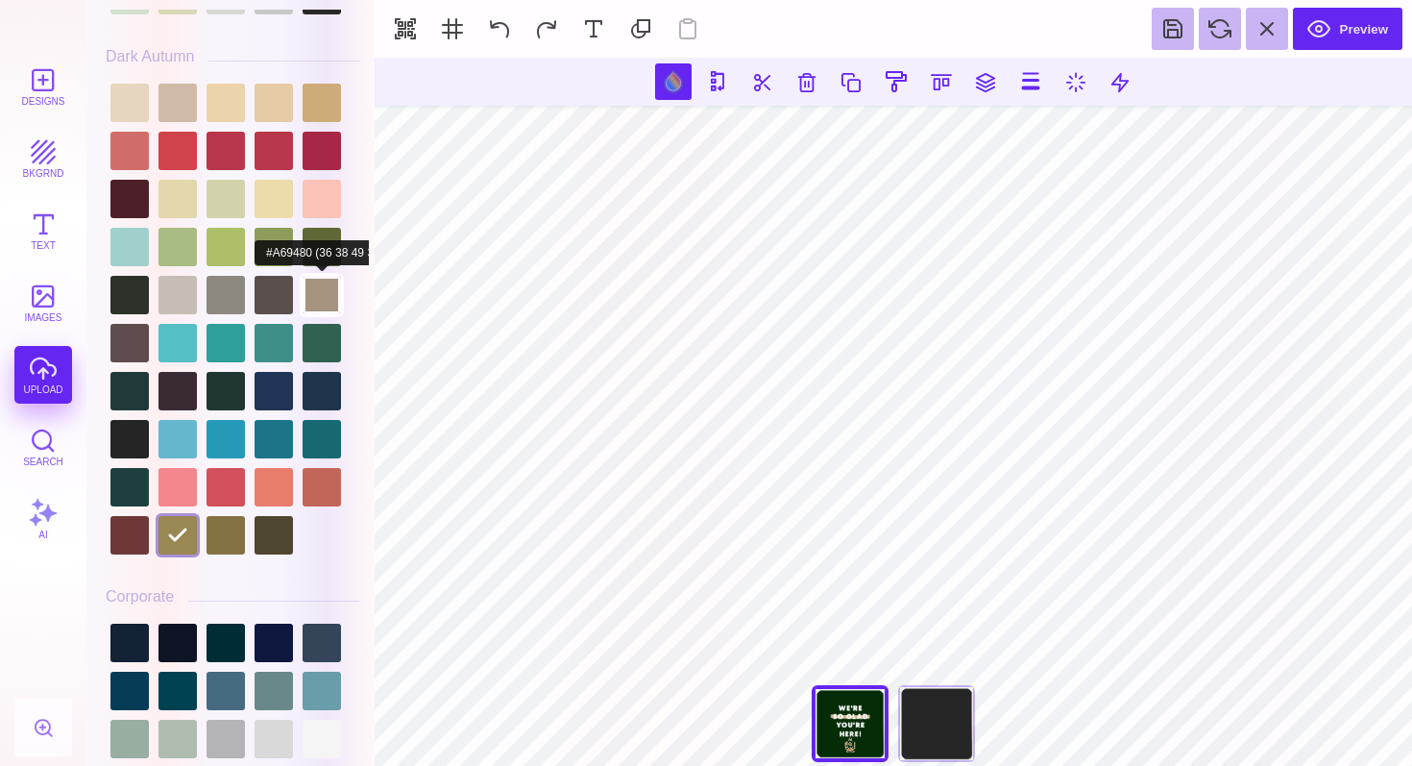
click at [317, 308] on div at bounding box center [322, 295] width 38 height 38
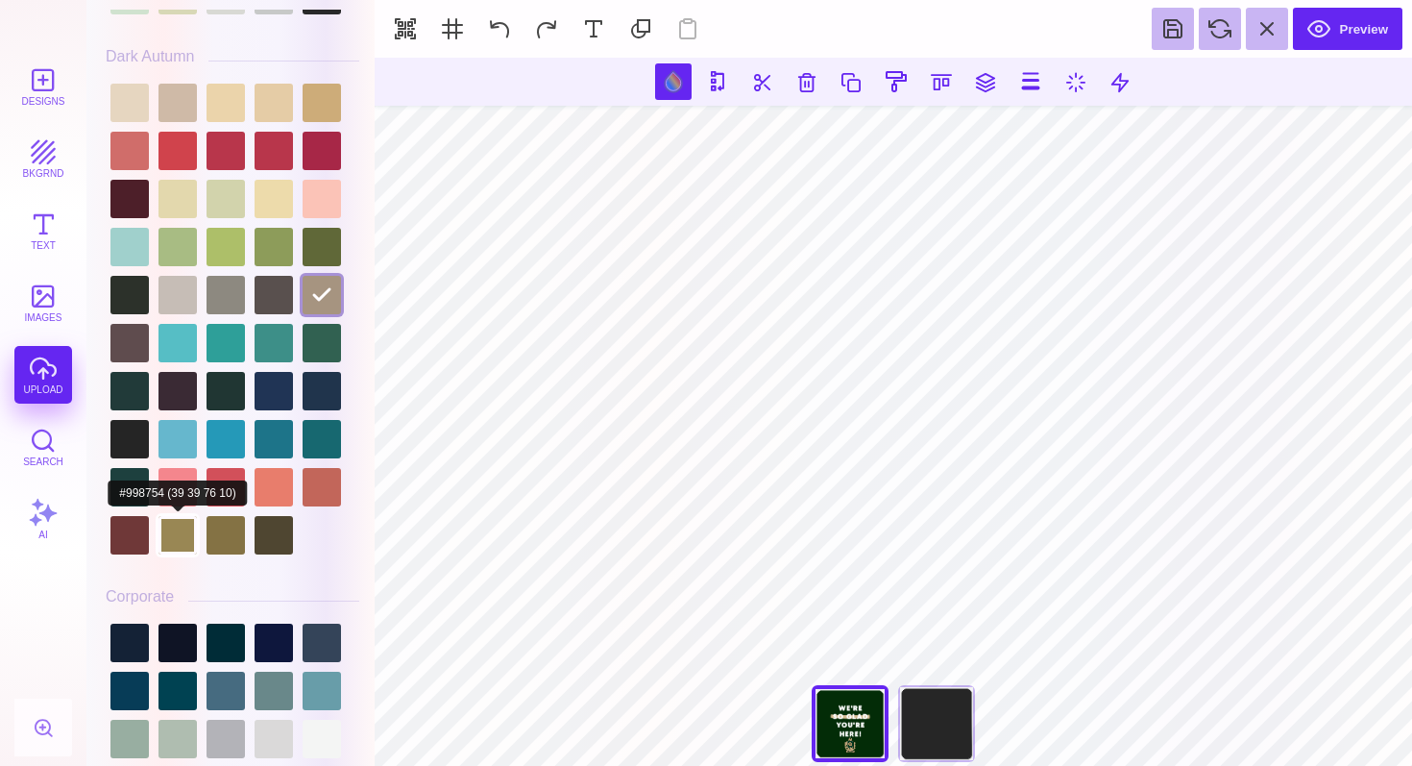
click at [185, 543] on div at bounding box center [178, 535] width 38 height 38
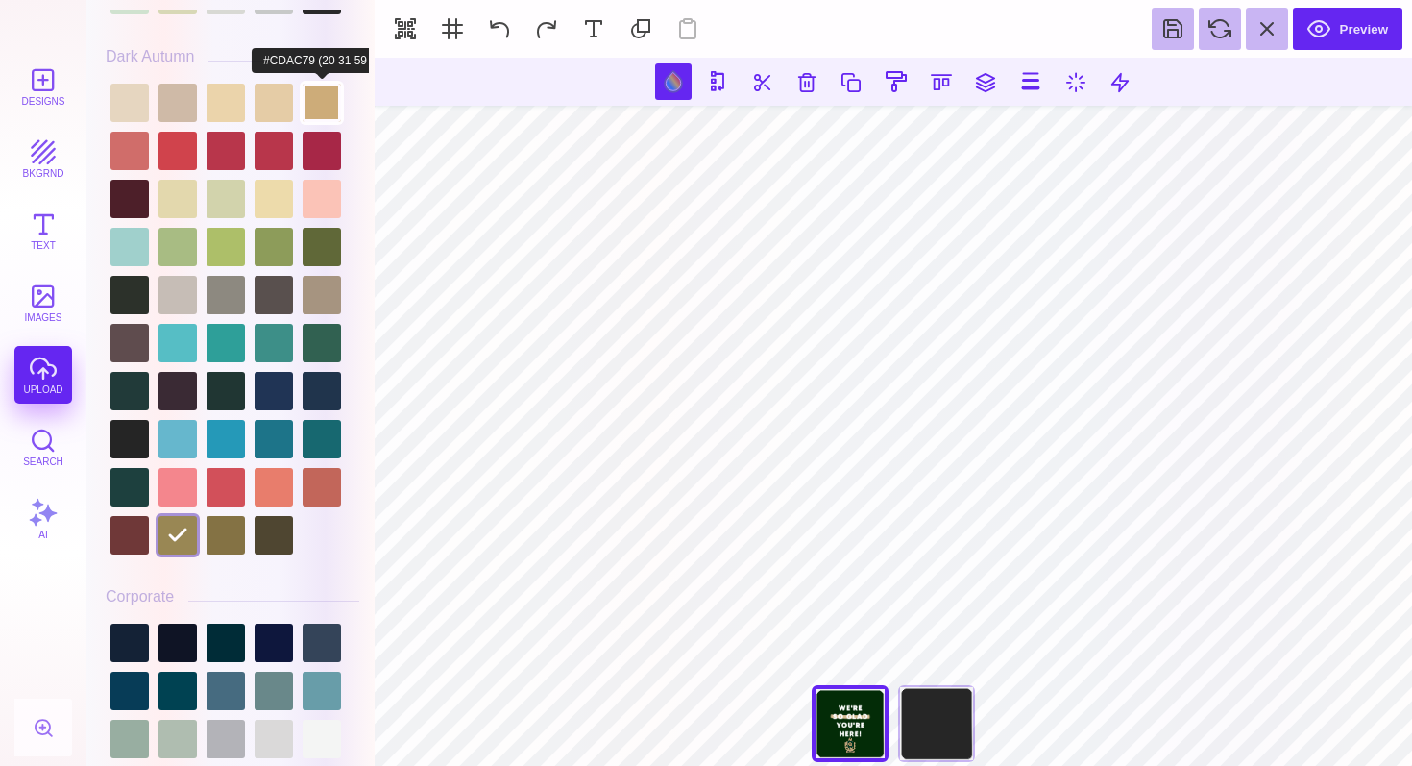
click at [317, 122] on div at bounding box center [322, 103] width 38 height 38
type input "#CDAC79"
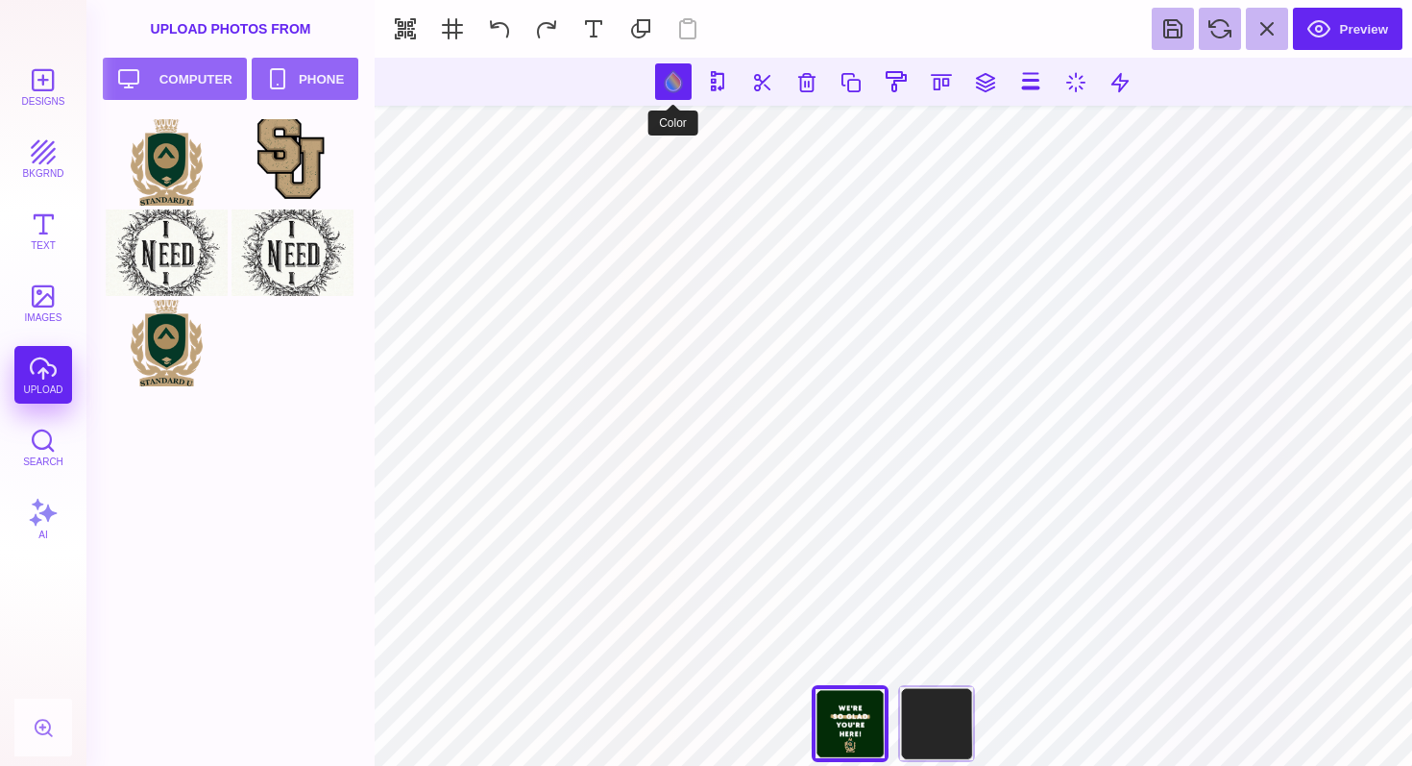
click at [667, 82] on button at bounding box center [673, 81] width 37 height 37
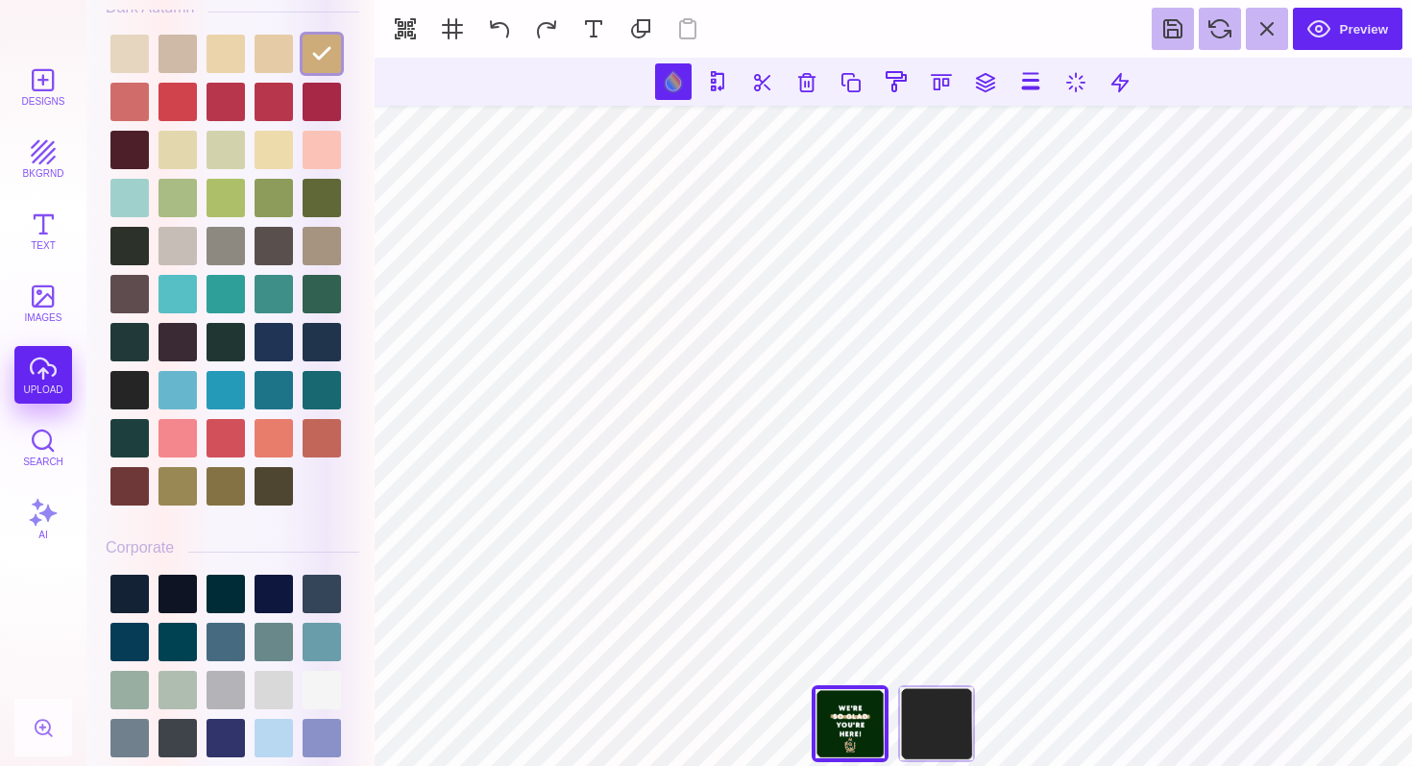
scroll to position [1587, 0]
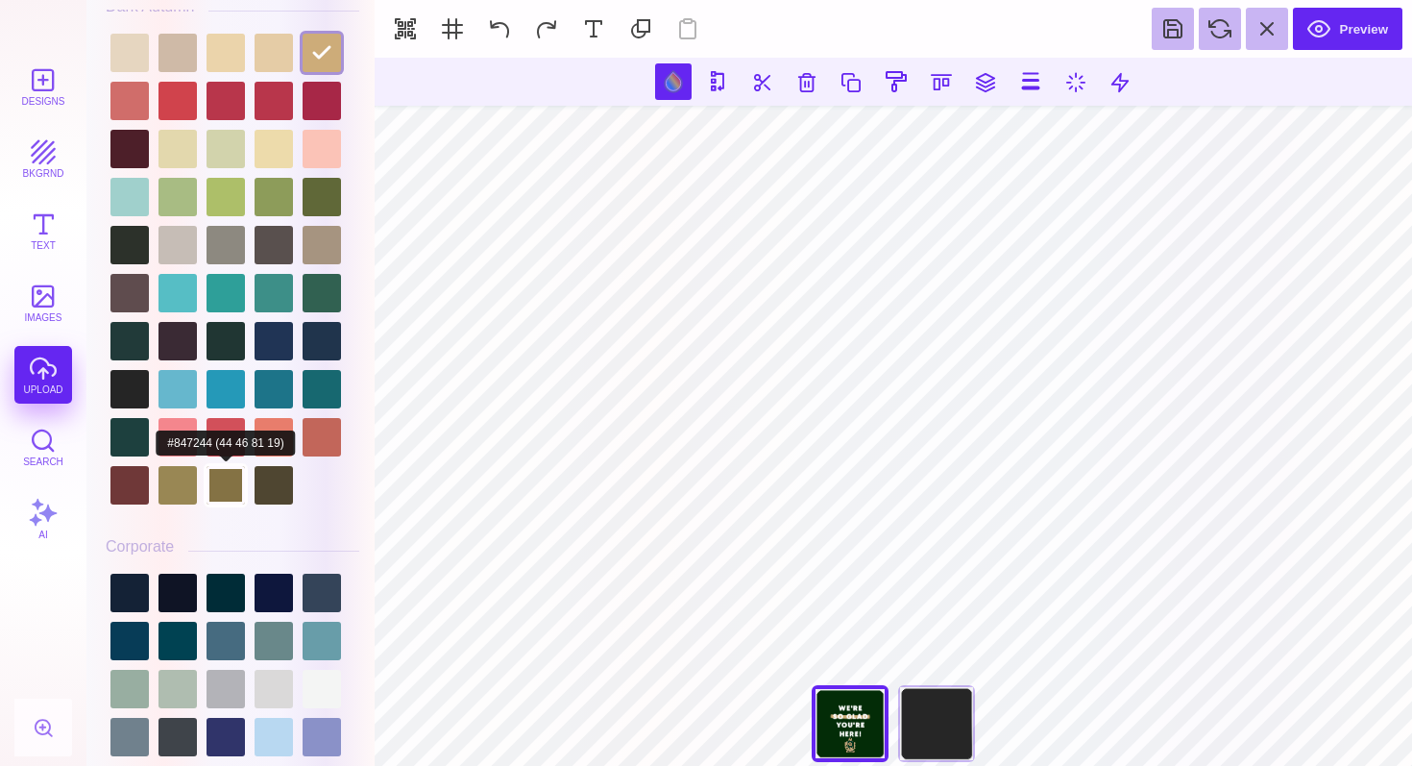
click at [233, 492] on div at bounding box center [226, 485] width 38 height 38
click at [180, 496] on div at bounding box center [178, 485] width 38 height 38
type input "#998754"
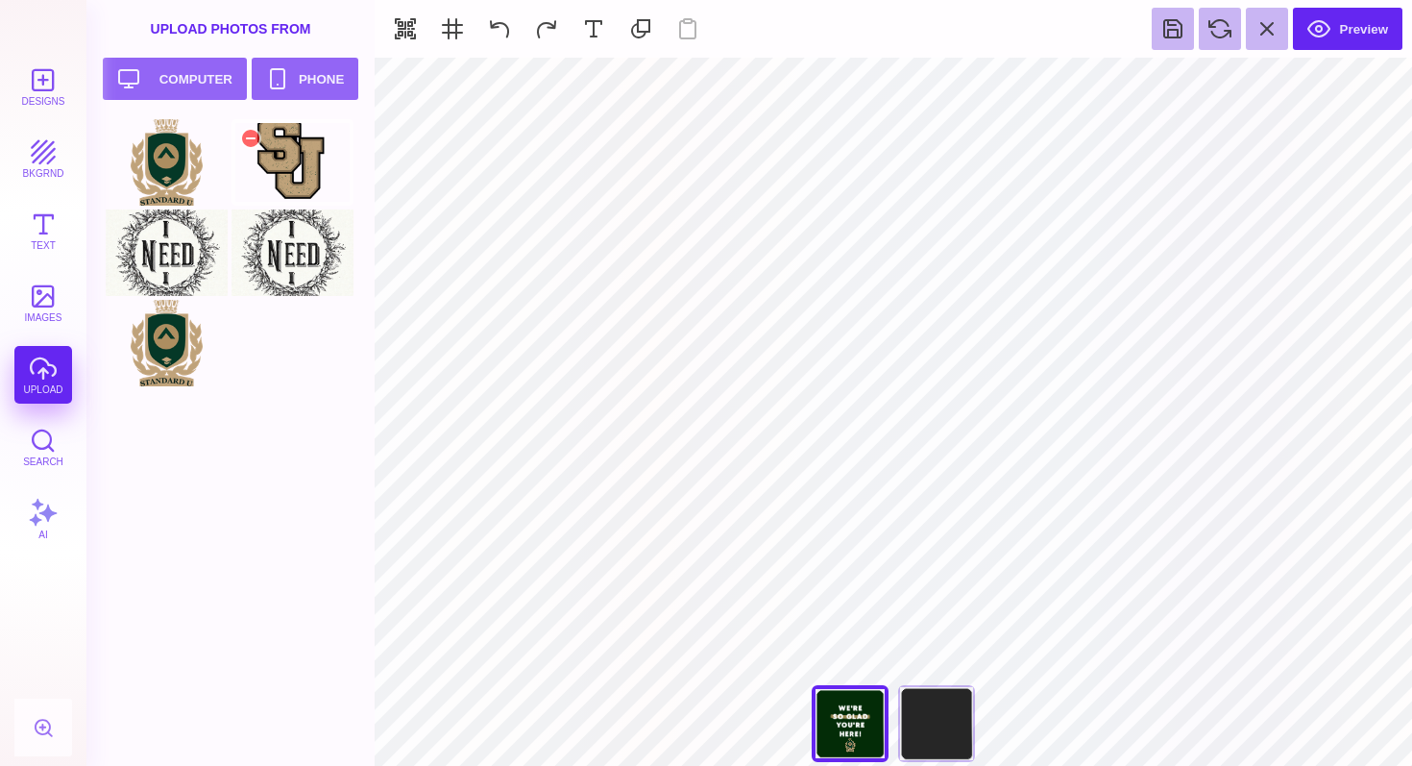
click at [301, 167] on div at bounding box center [293, 162] width 122 height 86
click at [950, 734] on div "You're So Amazing" at bounding box center [936, 723] width 77 height 77
type input "#262626"
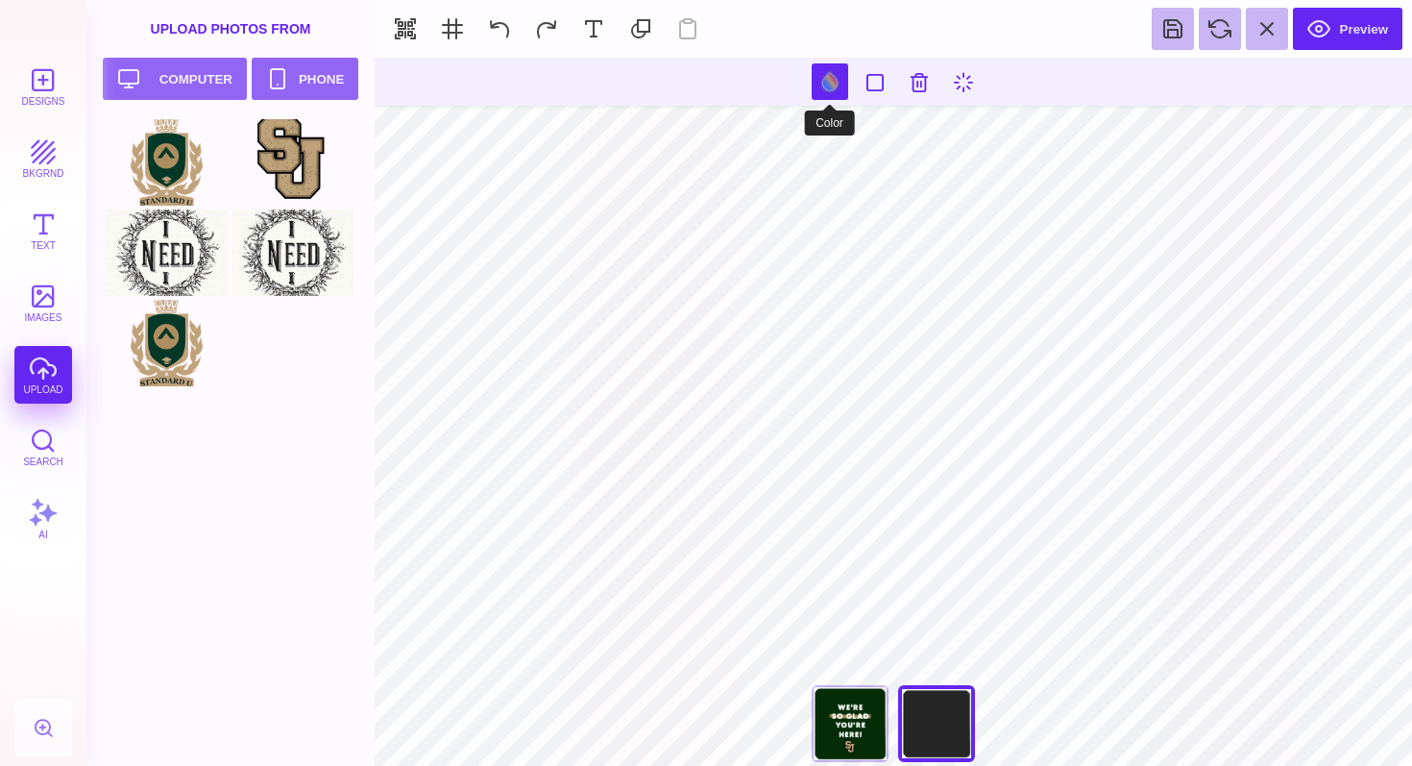
click at [825, 81] on button at bounding box center [830, 81] width 37 height 37
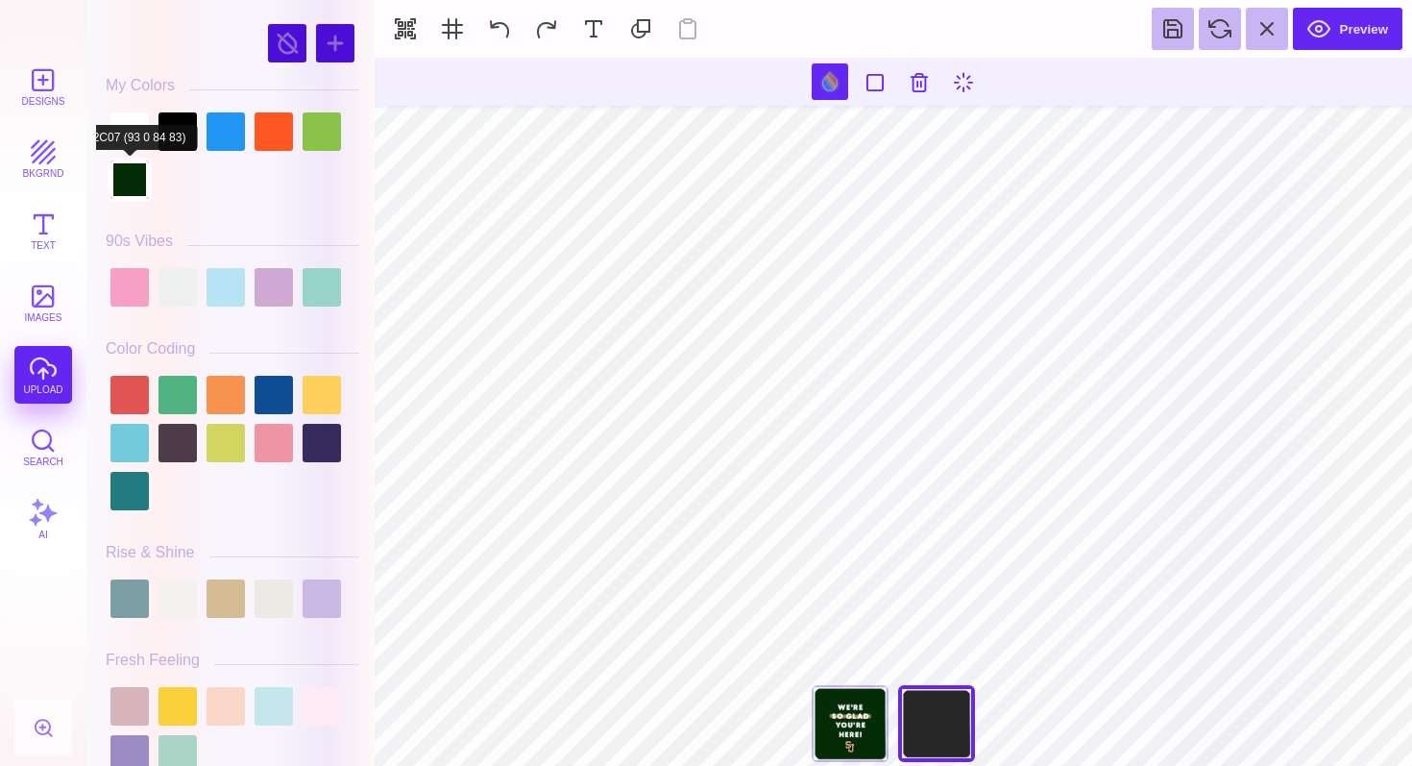
click at [134, 185] on div at bounding box center [129, 179] width 38 height 38
type input "#032C07"
click at [44, 372] on div "Designs bkgrnd Text images upload Search AI" at bounding box center [43, 412] width 86 height 708
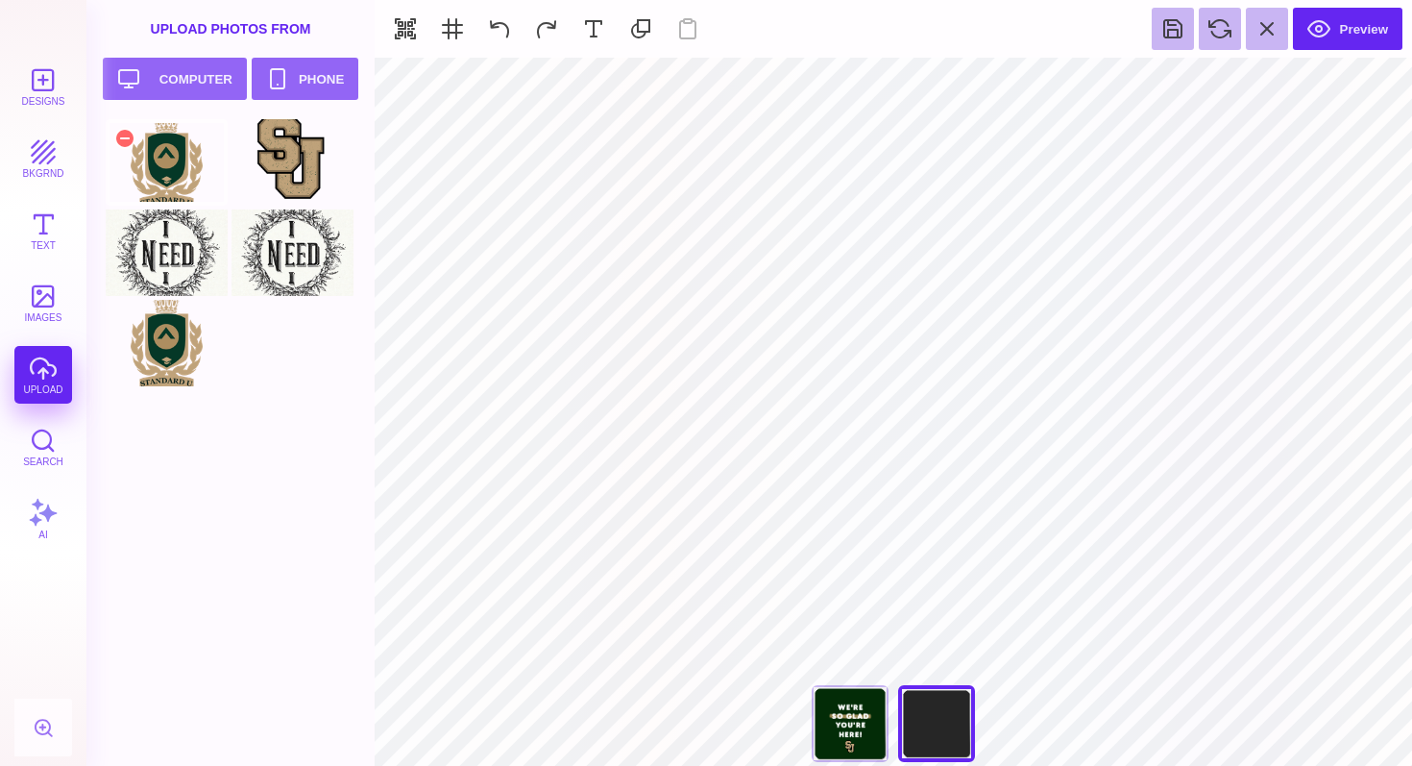
click at [170, 157] on div at bounding box center [167, 162] width 122 height 86
type input "#000000"
click at [823, 743] on div "We're So Glad You're Here" at bounding box center [850, 723] width 77 height 77
click at [969, 725] on div "You're So Amazing" at bounding box center [936, 723] width 77 height 77
click at [835, 724] on div "We're So Glad You're Here" at bounding box center [850, 723] width 77 height 77
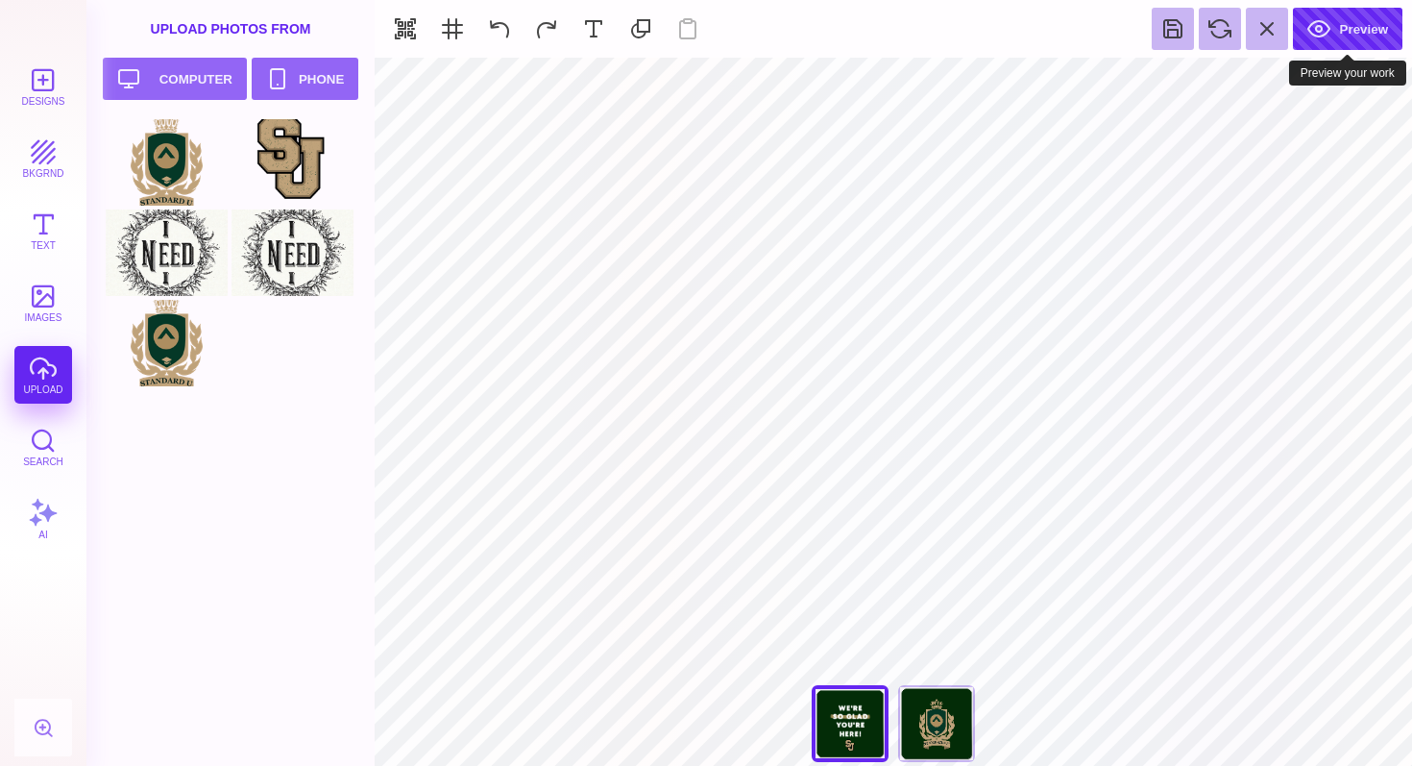
click at [1335, 16] on button "Preview" at bounding box center [1348, 29] width 110 height 42
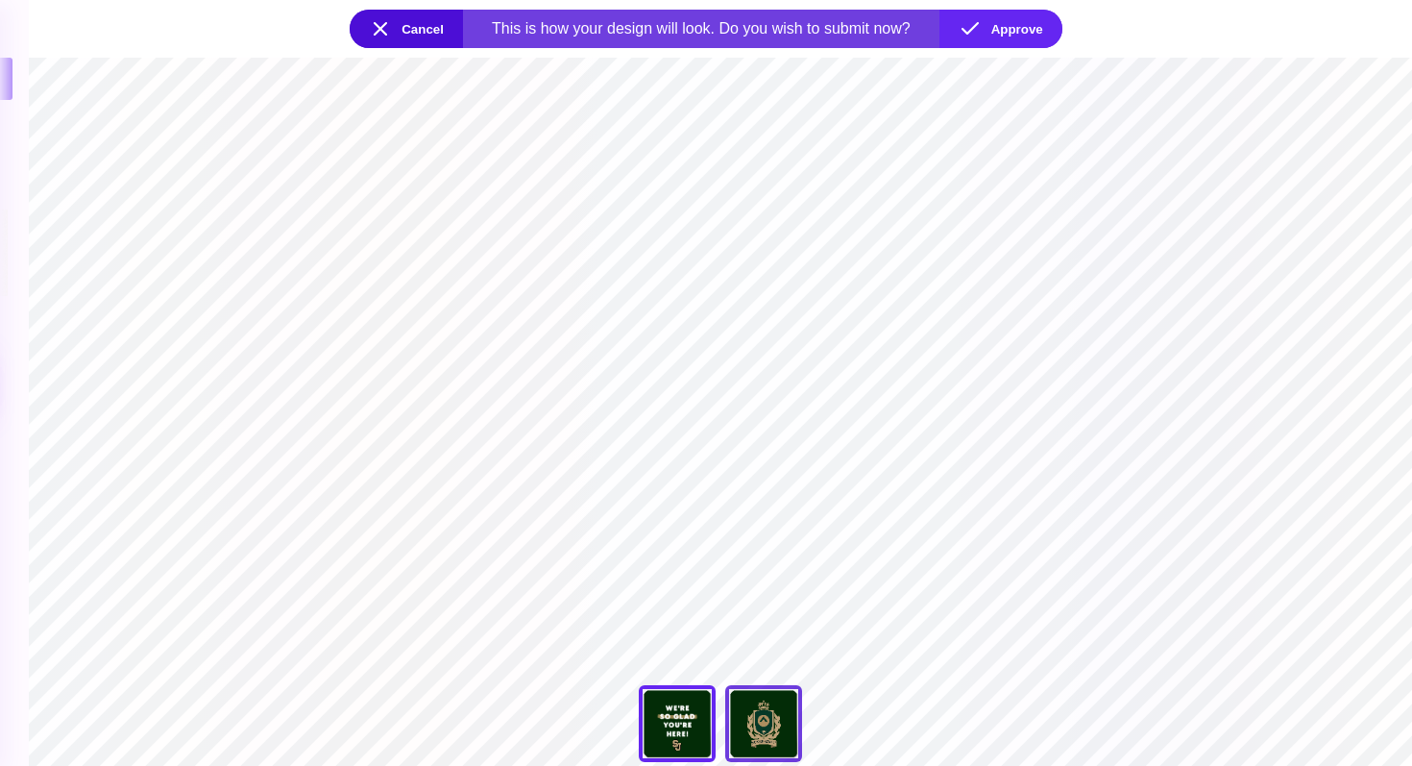
click at [754, 715] on div "You're So Amazing" at bounding box center [763, 723] width 77 height 77
type input "****"
click at [678, 722] on div "We're So Glad You're Here" at bounding box center [677, 723] width 77 height 77
click at [987, 28] on button "Approve" at bounding box center [1001, 29] width 123 height 38
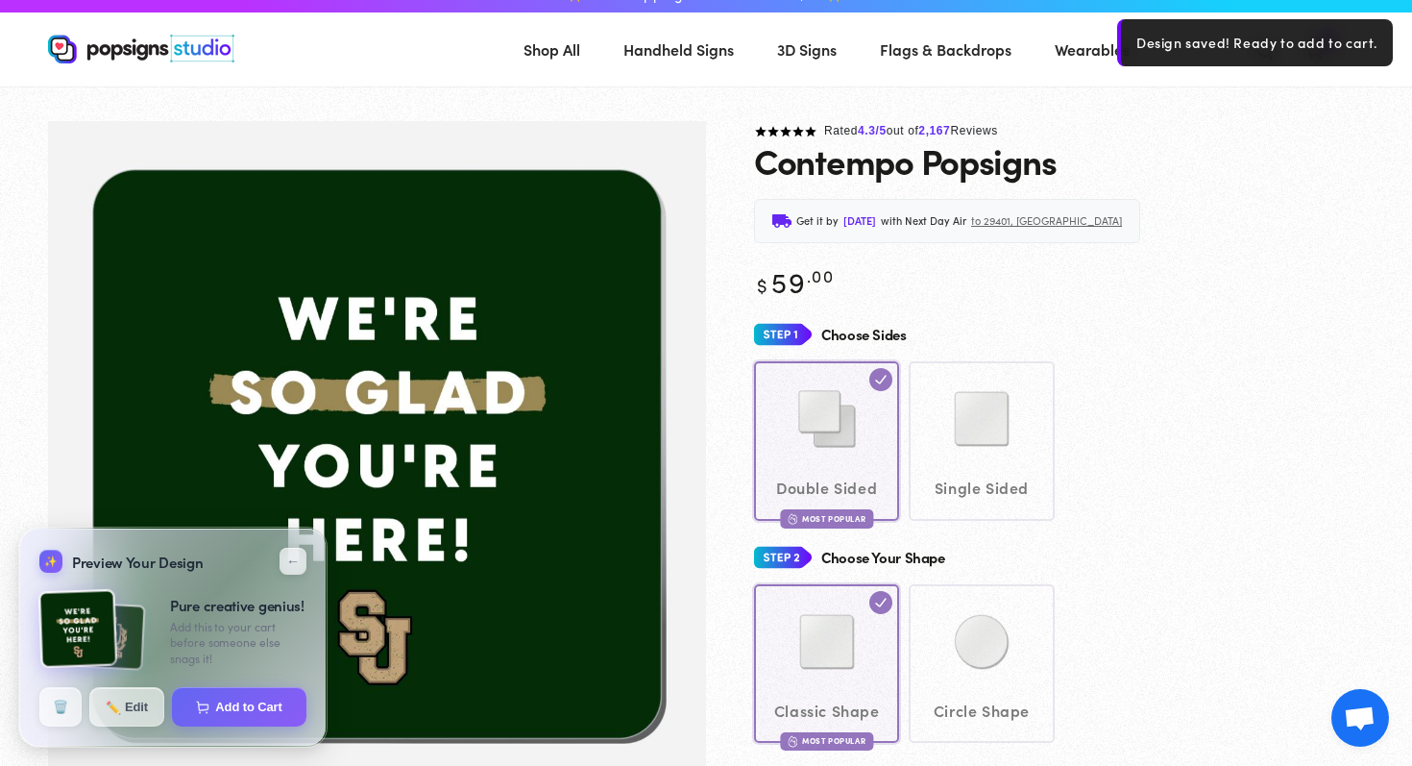
scroll to position [23, 0]
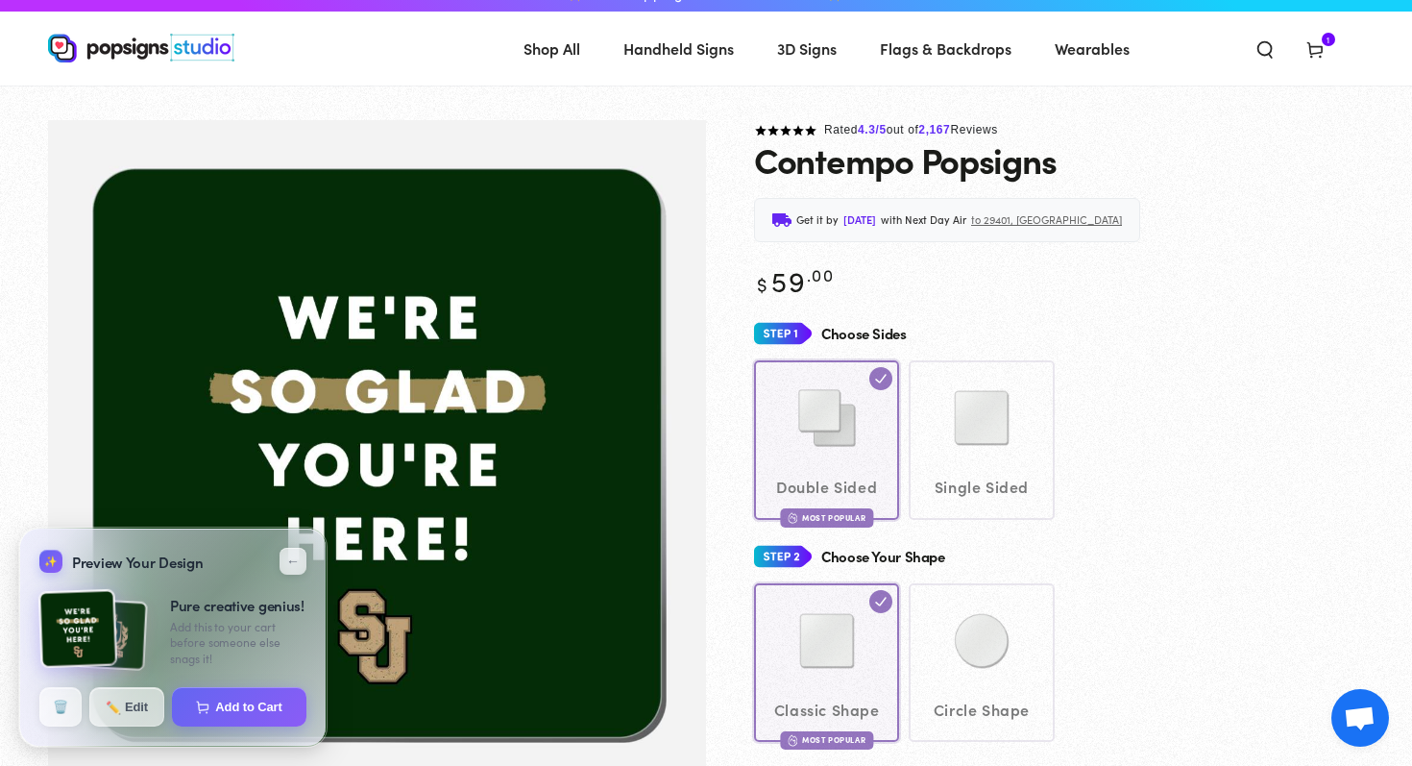
click at [140, 620] on img at bounding box center [111, 634] width 73 height 73
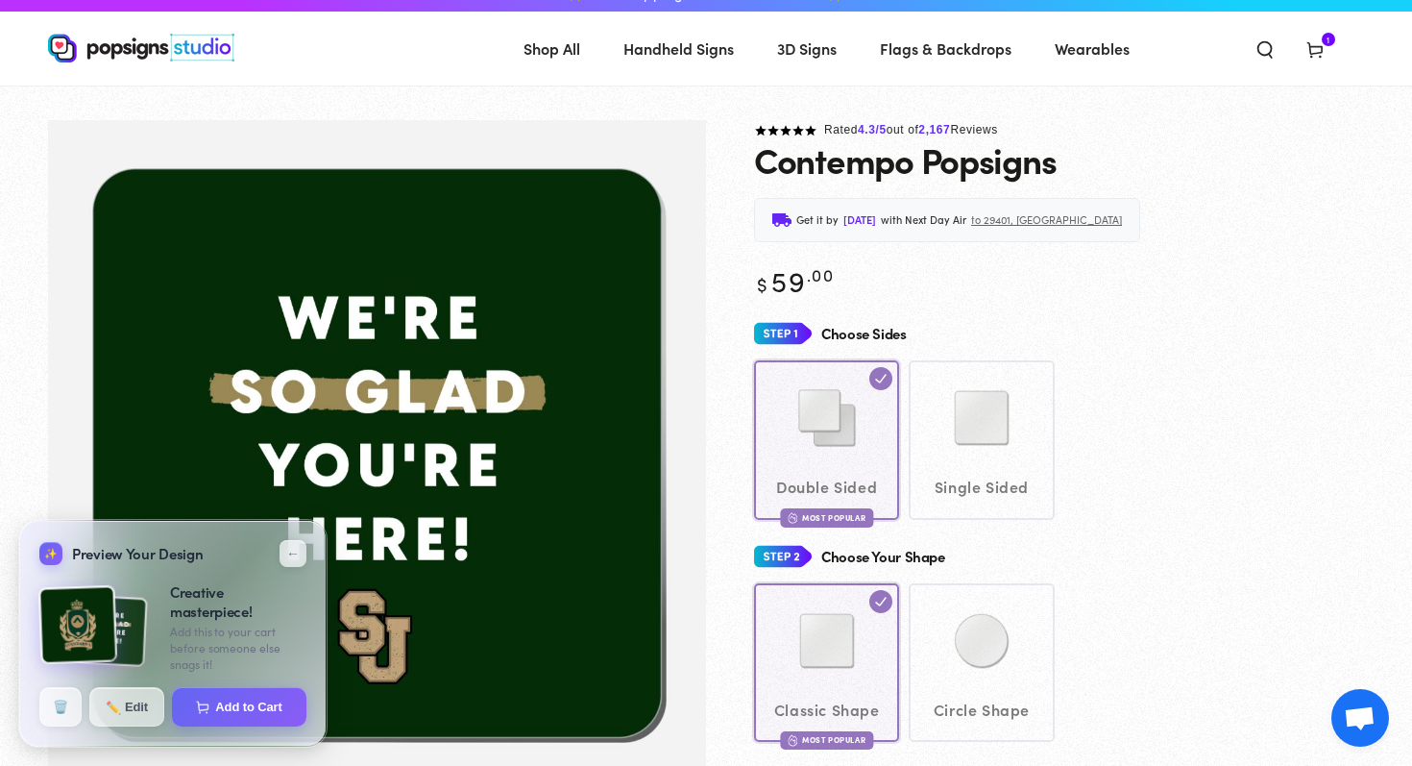
click at [136, 617] on img at bounding box center [111, 630] width 73 height 73
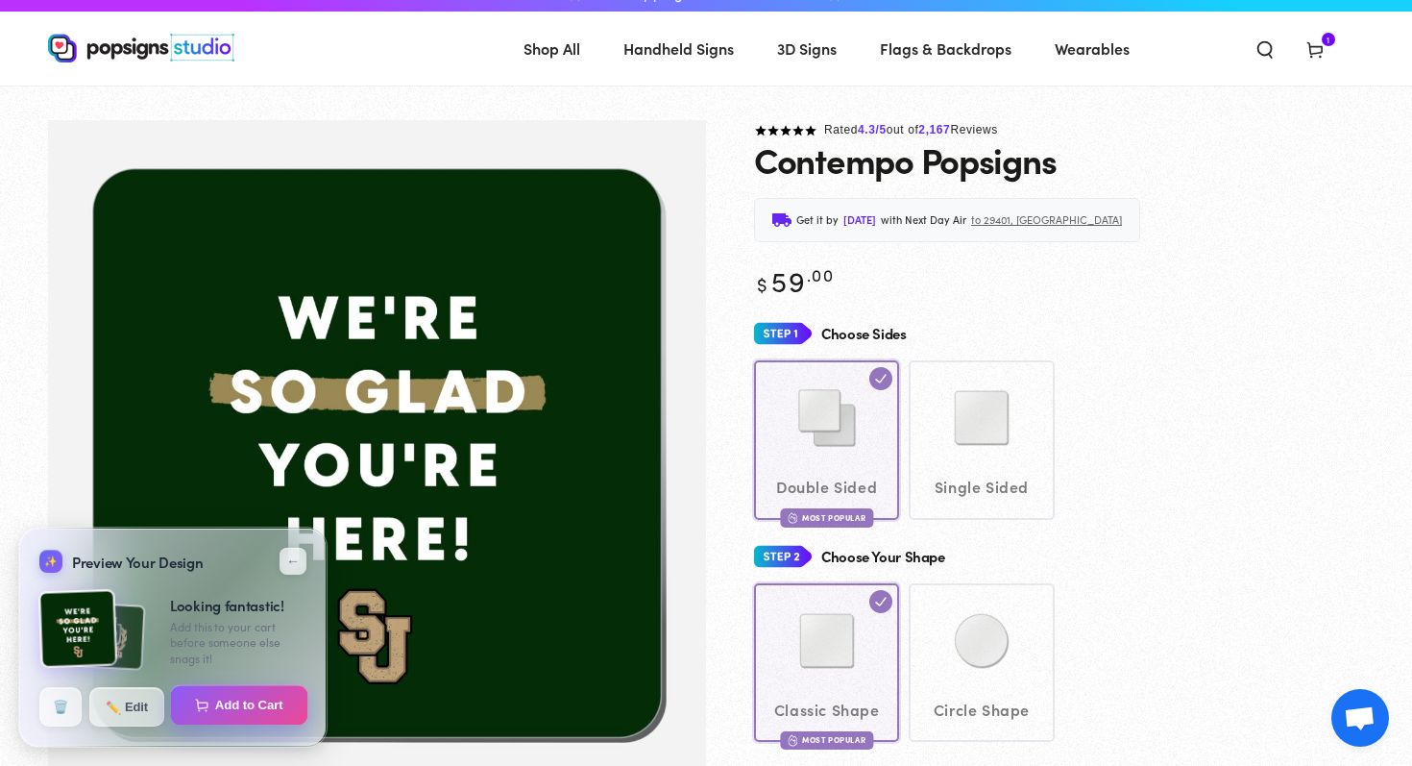
click at [245, 706] on button "Add to Cart" at bounding box center [239, 705] width 137 height 40
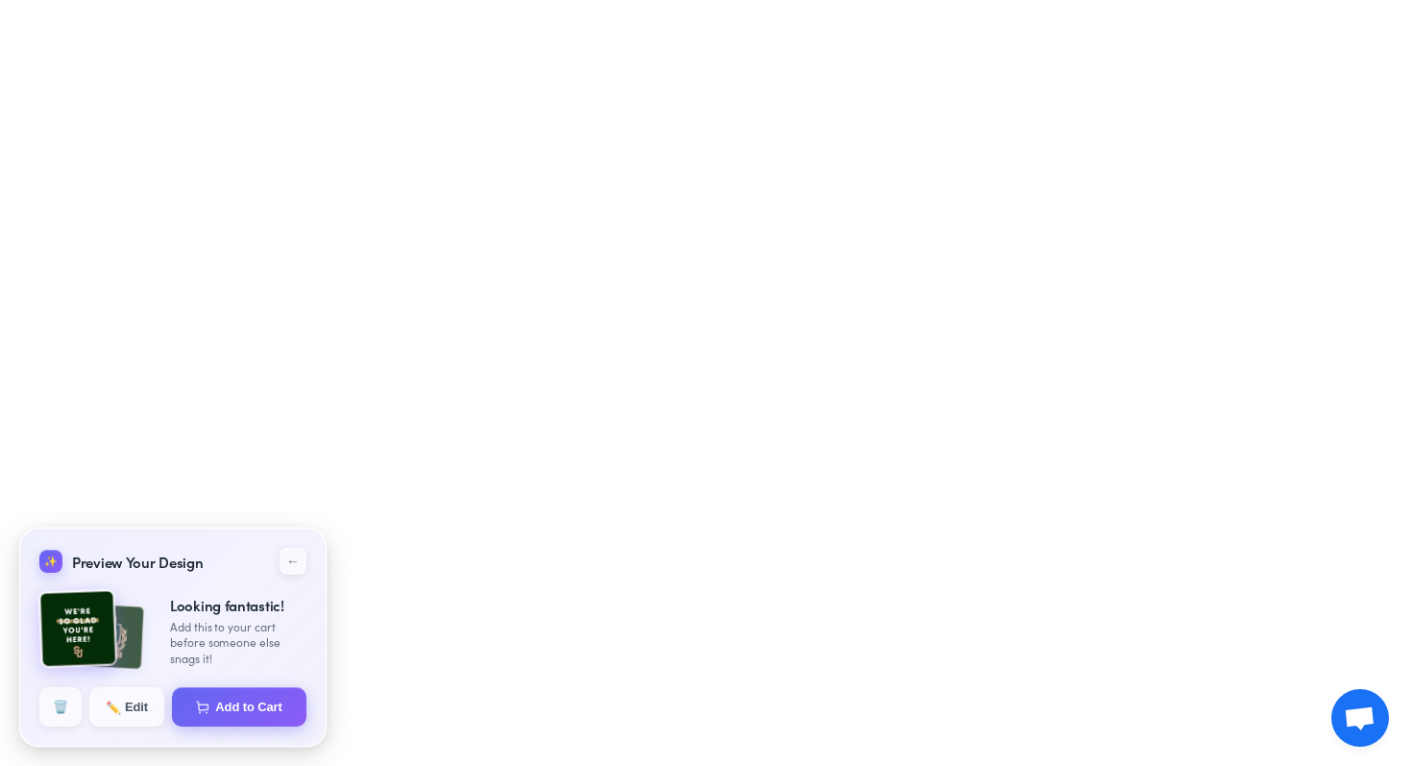
select select "**********"
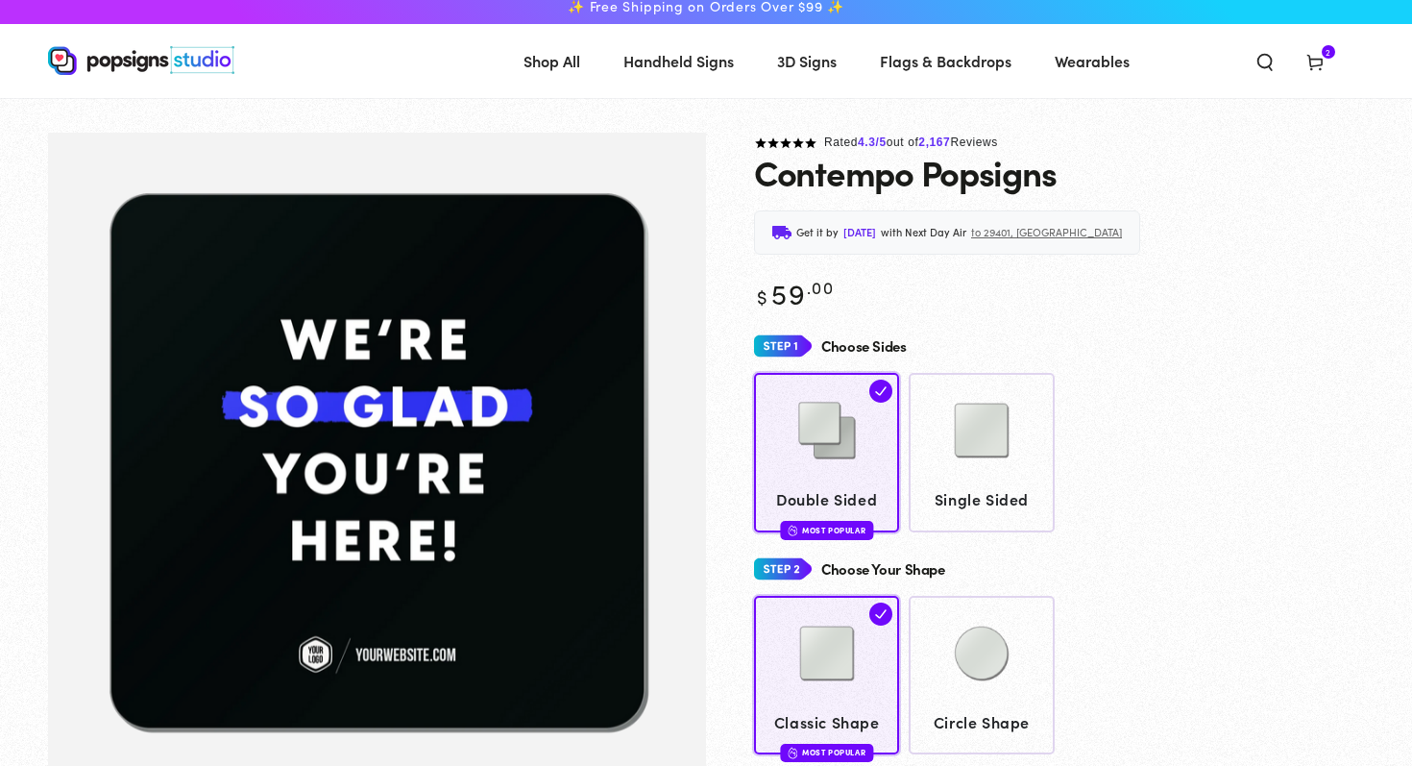
scroll to position [23, 0]
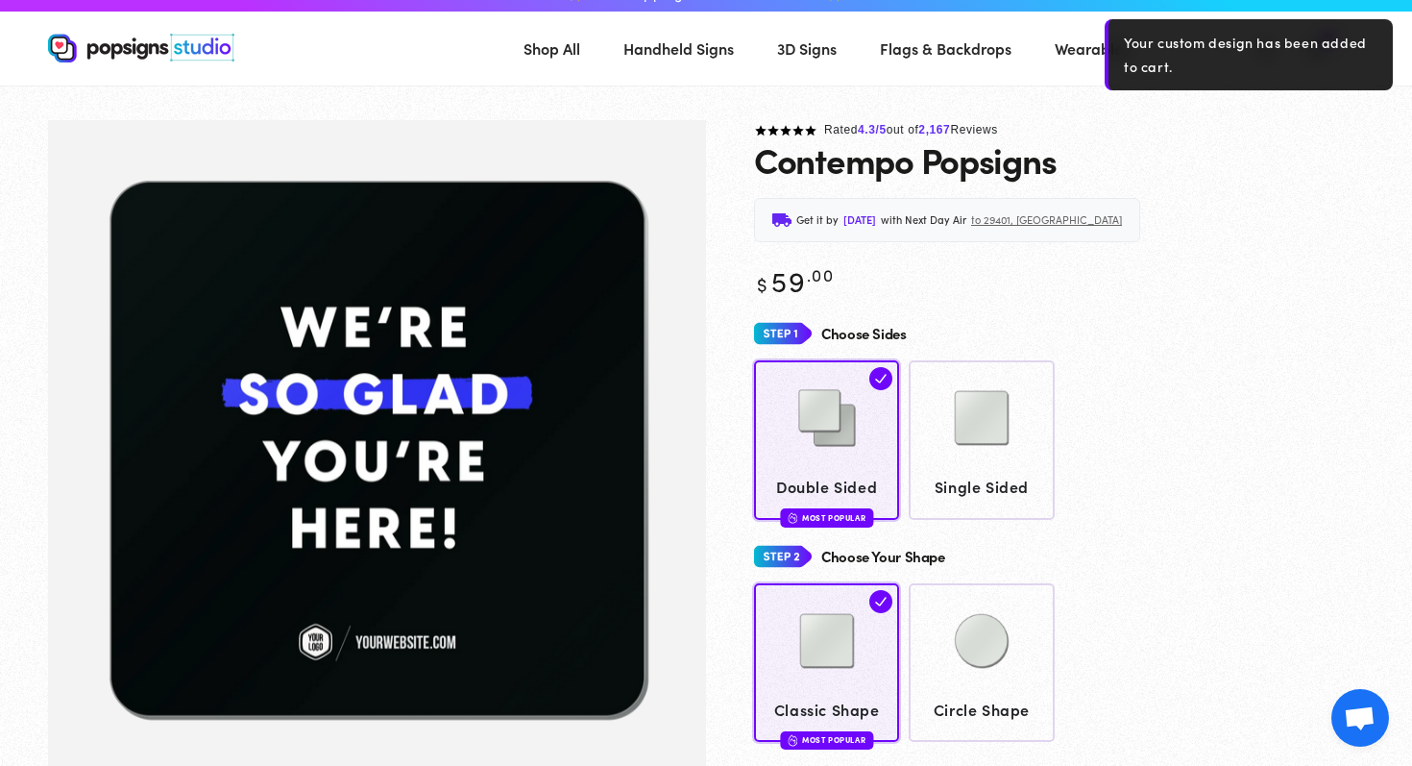
click at [1311, 55] on div "Your custom design has been added to cart." at bounding box center [1249, 54] width 288 height 71
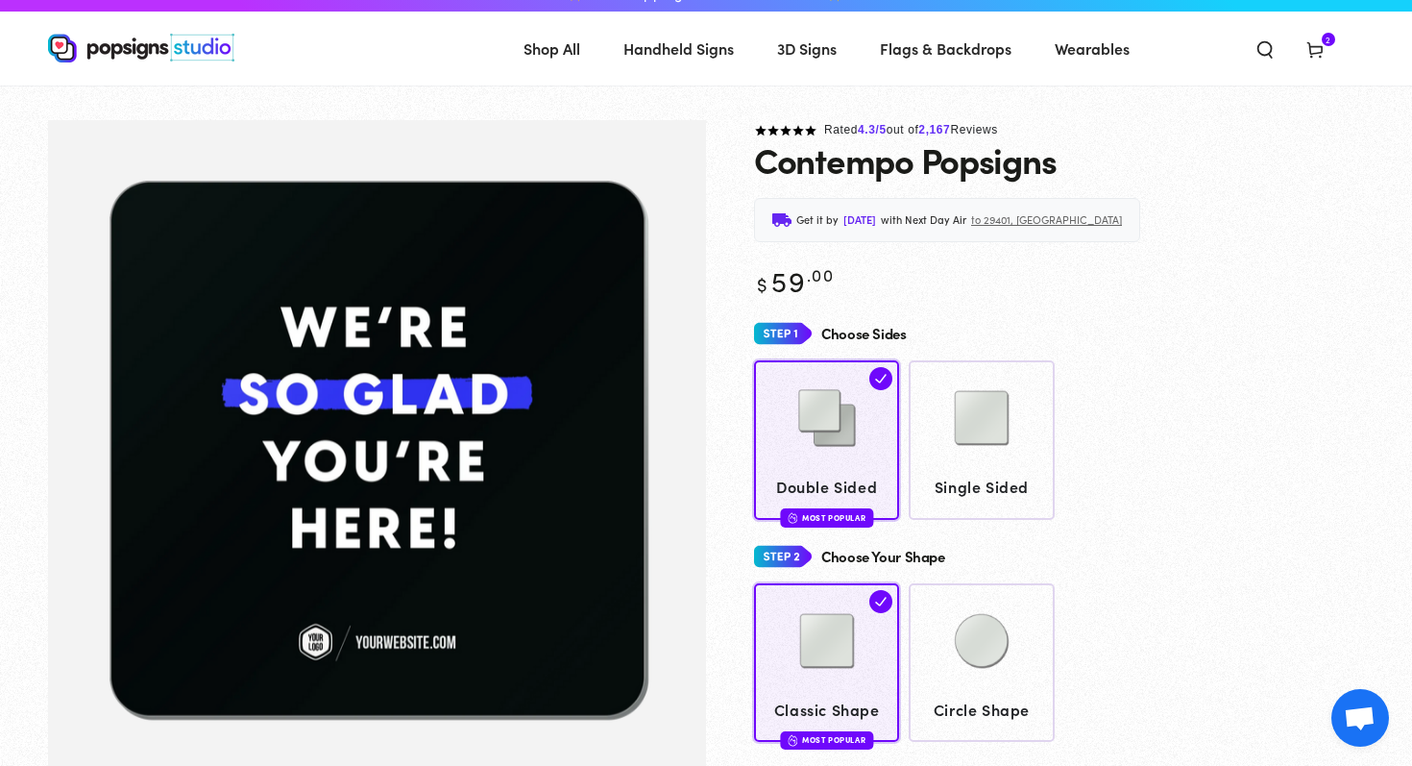
click at [1323, 47] on icon at bounding box center [1315, 48] width 19 height 19
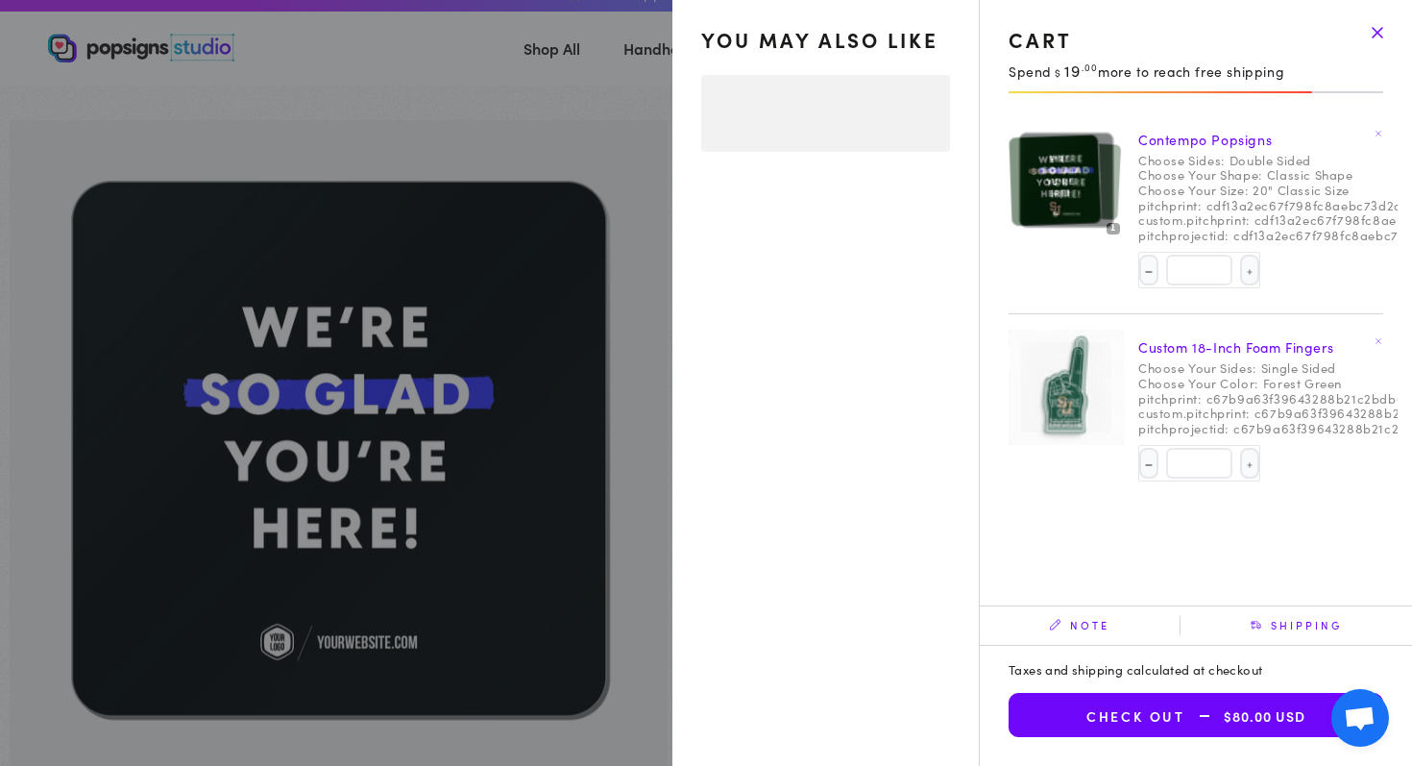
select select "**********"
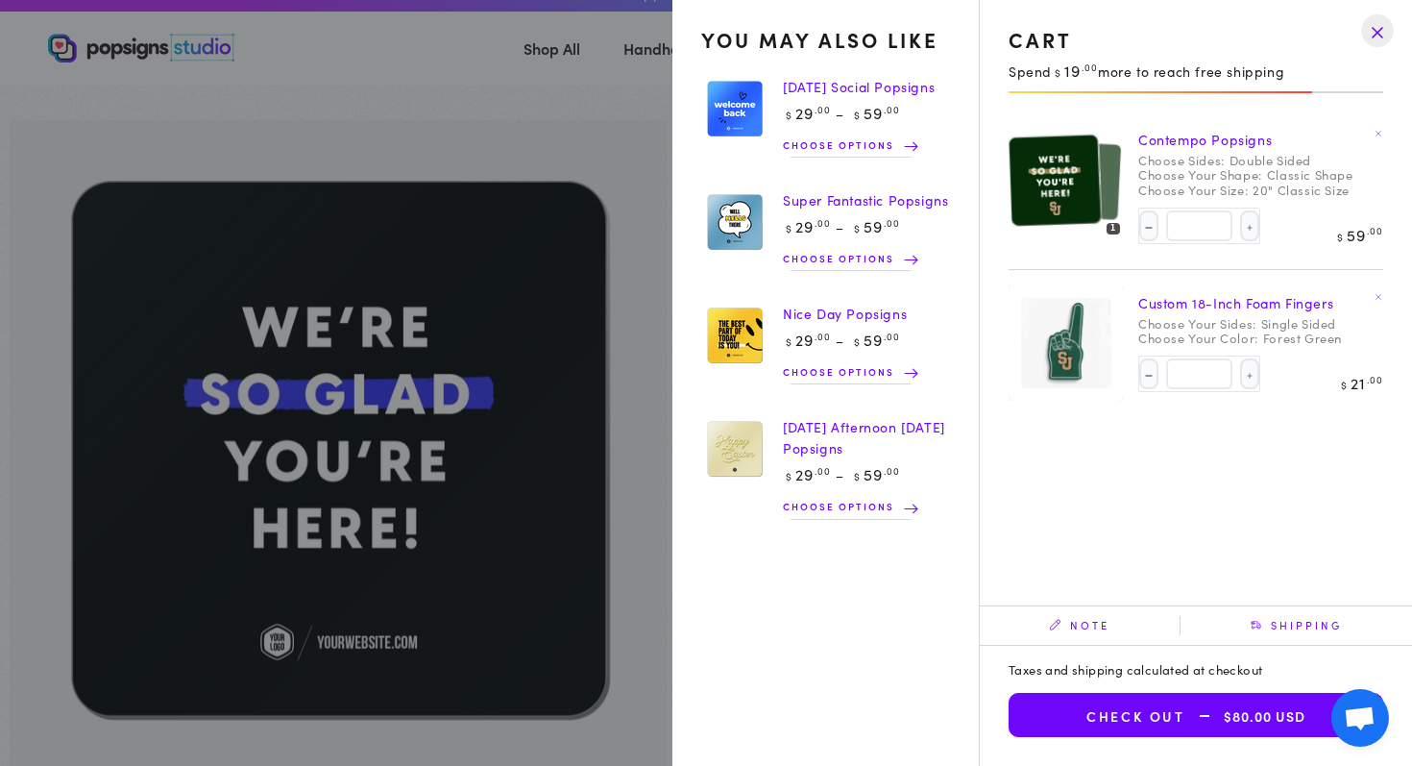
click at [1109, 159] on img at bounding box center [1081, 180] width 81 height 82
click at [1111, 160] on img at bounding box center [1081, 180] width 81 height 82
click at [1070, 351] on img at bounding box center [1066, 343] width 96 height 96
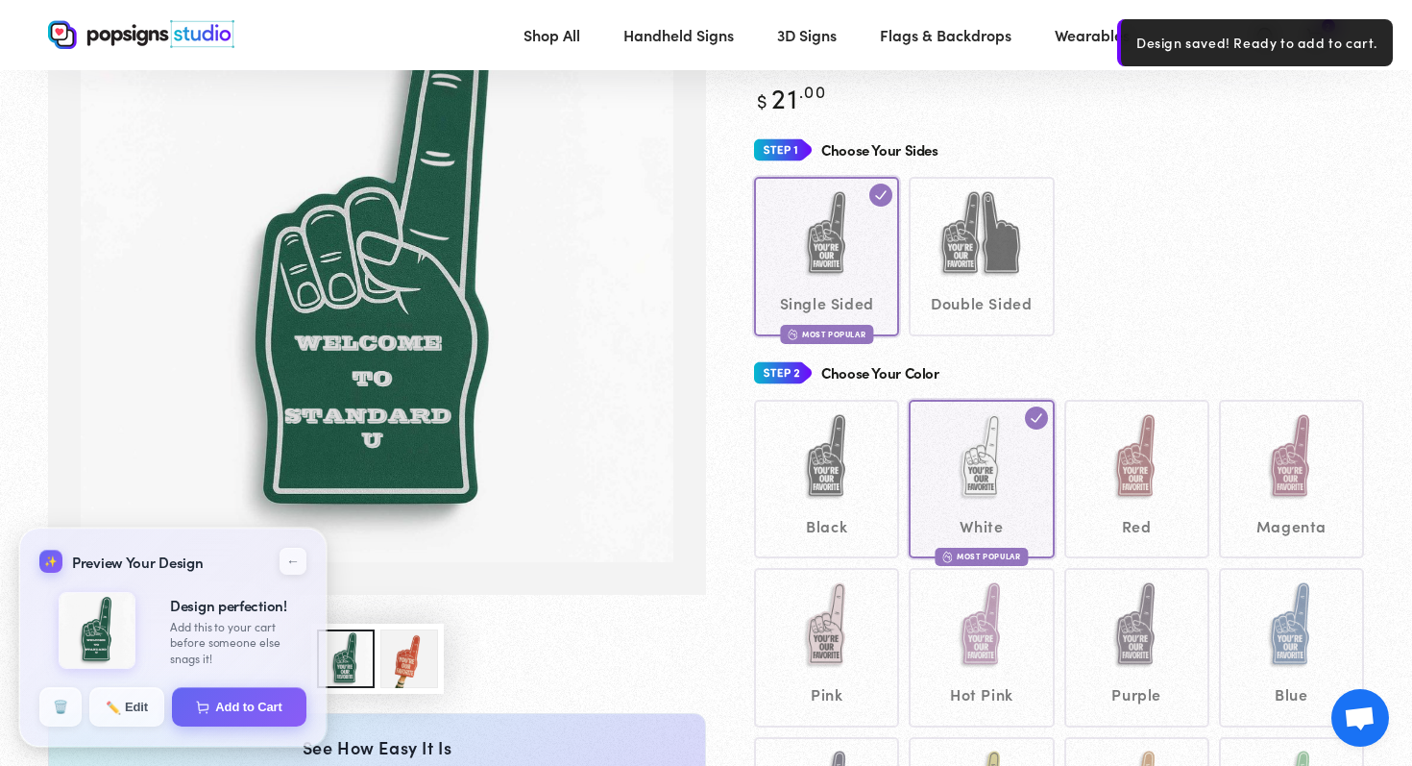
scroll to position [205, 0]
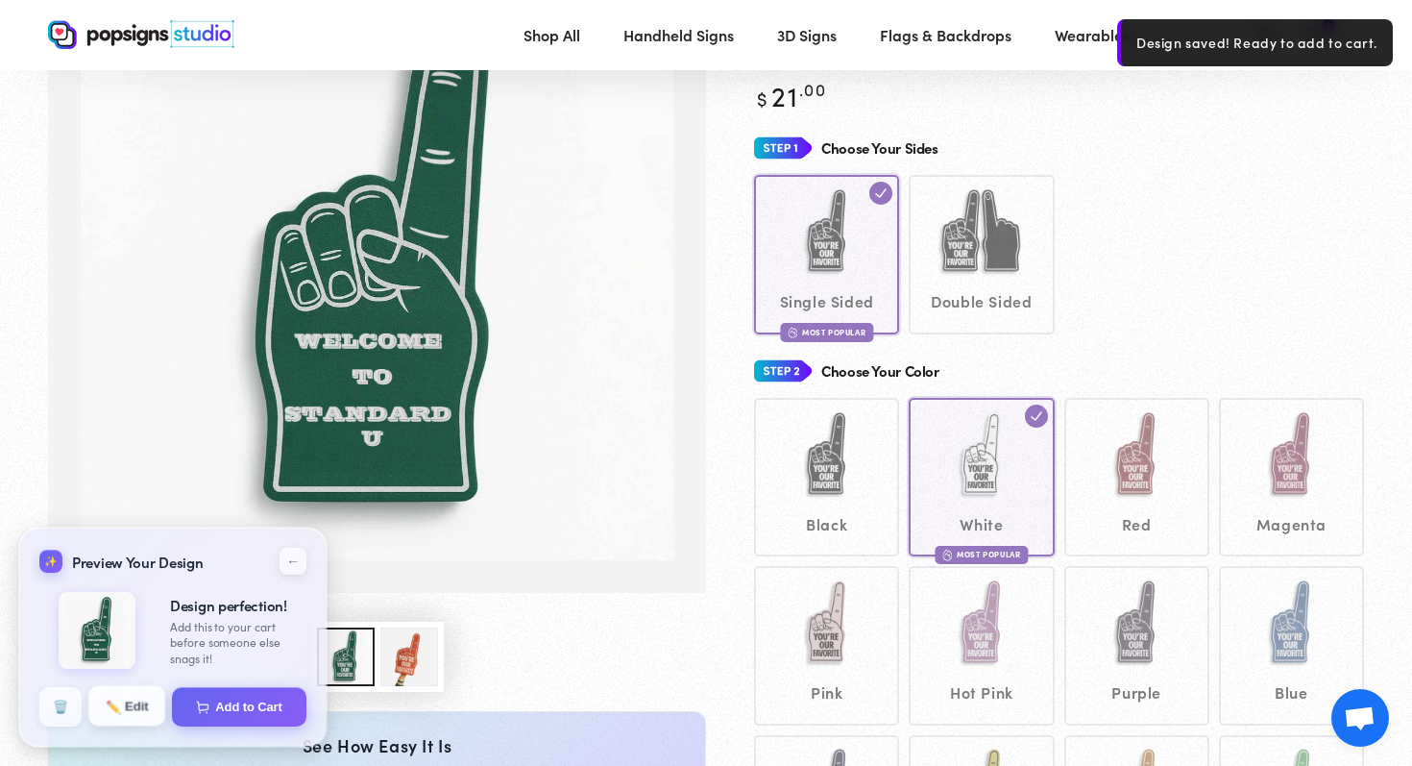
click at [109, 705] on span "✏️" at bounding box center [112, 704] width 13 height 13
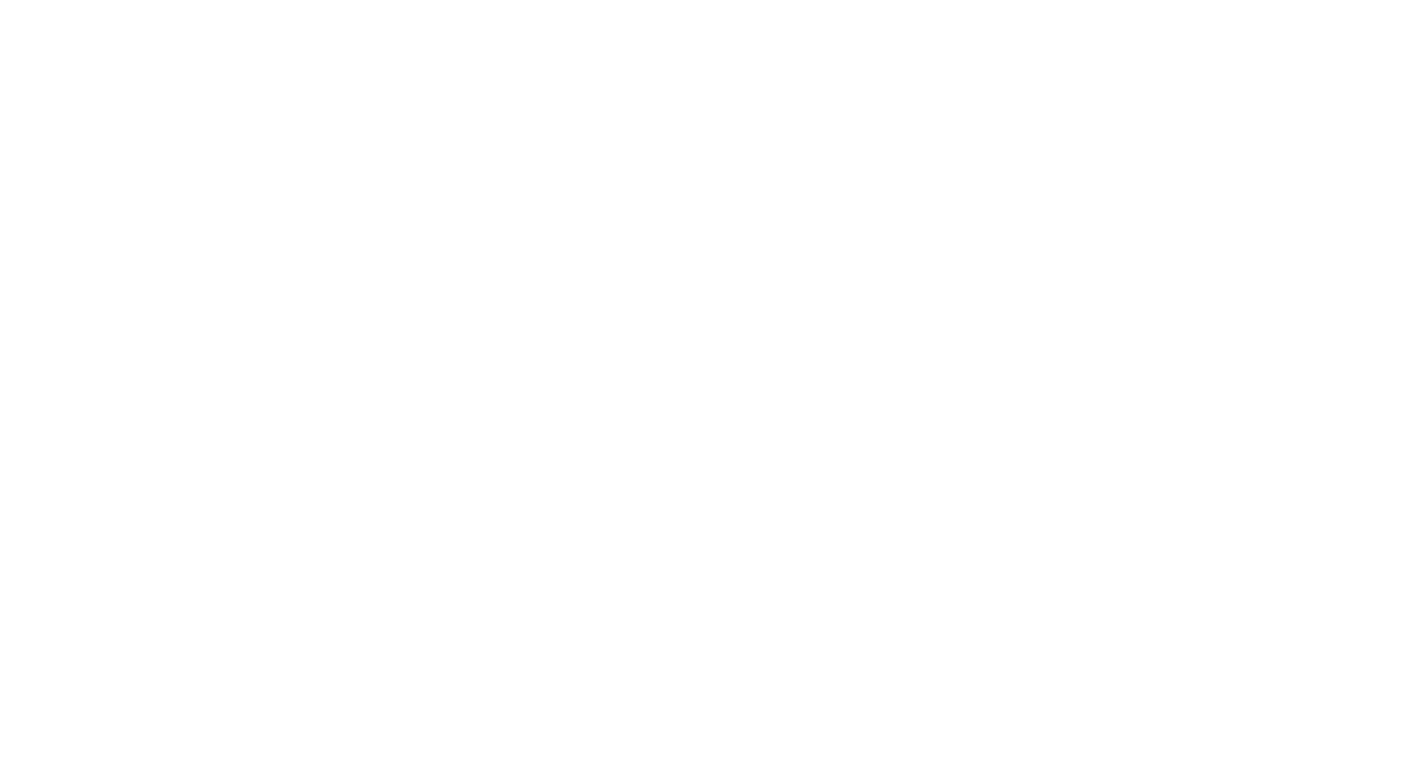
scroll to position [0, 0]
type textarea "An ancient tree with a door leading to a magical world"
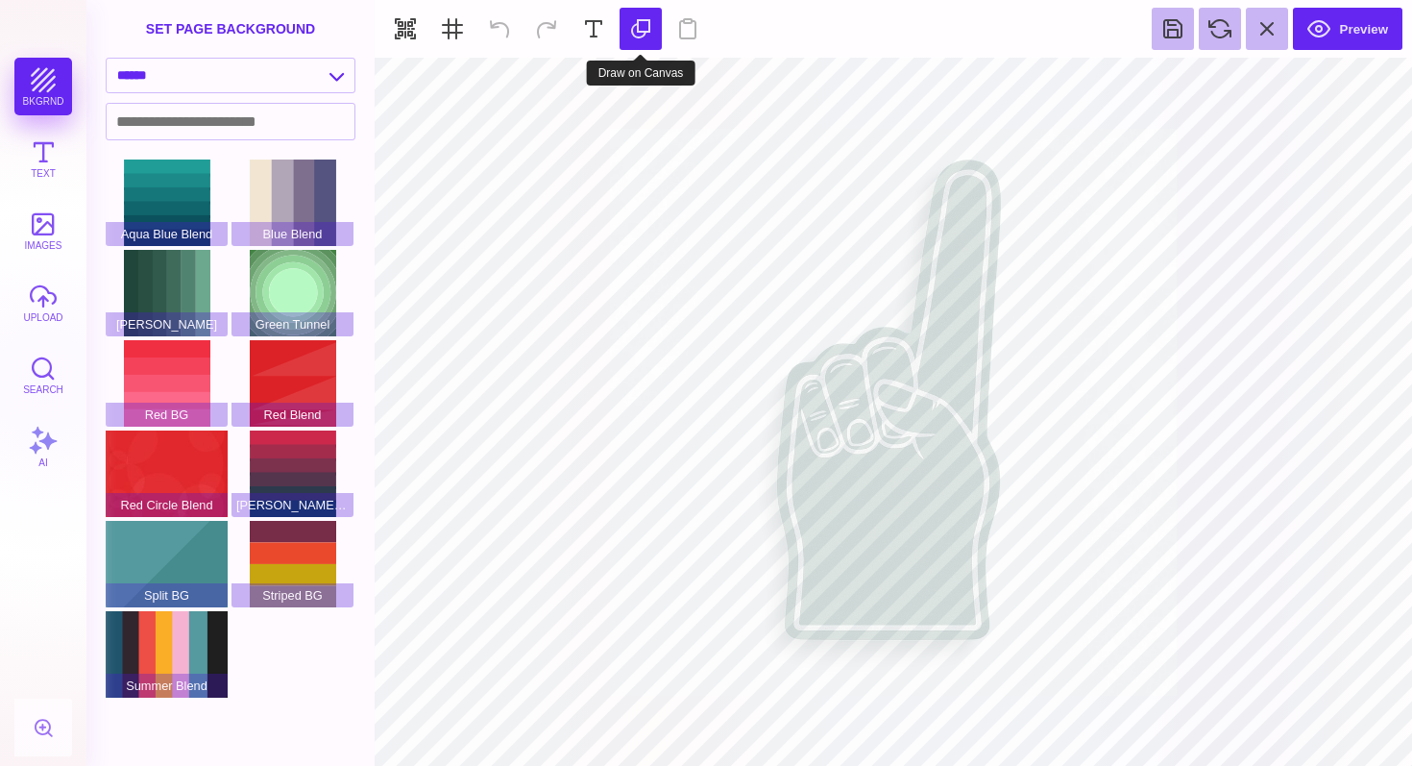
type input "#FFFFFF"
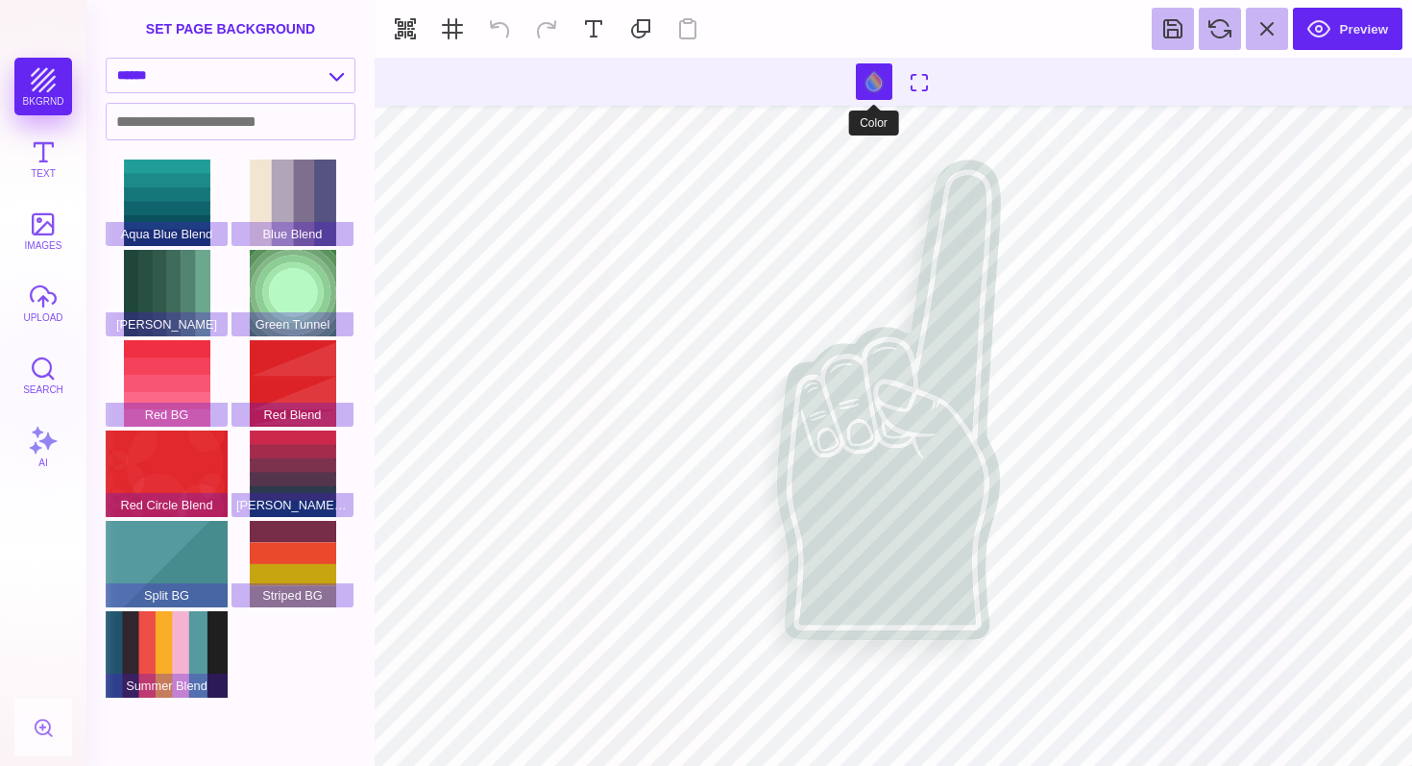
click at [869, 93] on button at bounding box center [874, 81] width 37 height 37
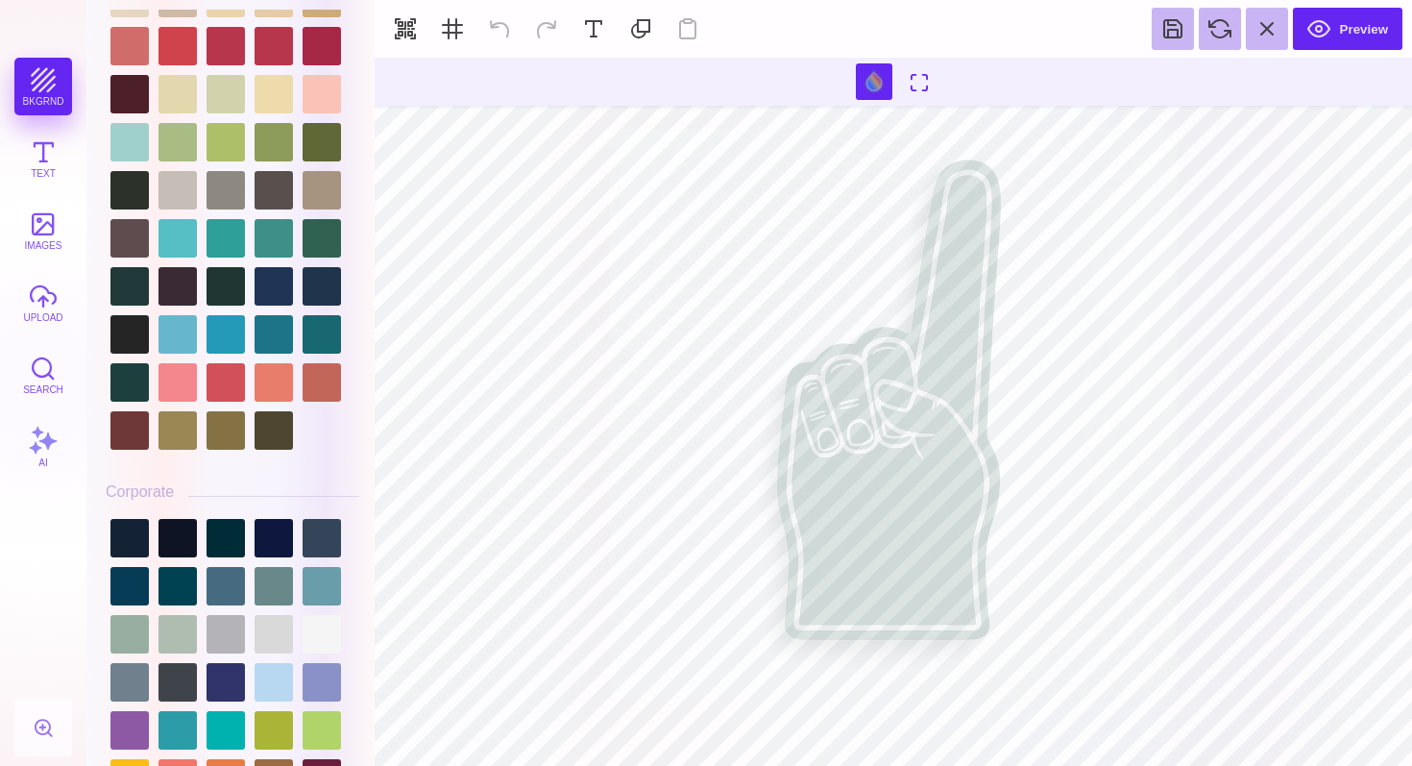
scroll to position [1634, 0]
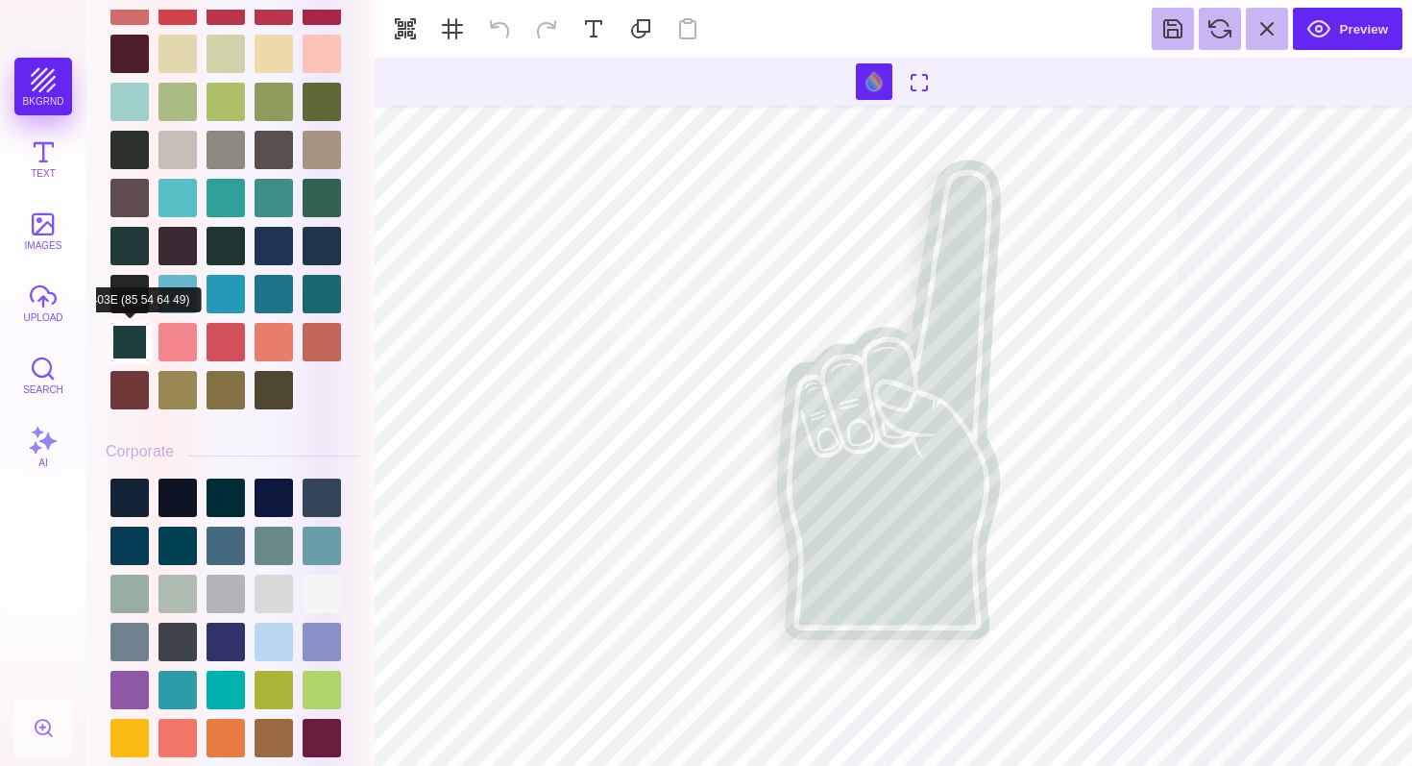
click at [134, 347] on div at bounding box center [129, 342] width 38 height 38
click at [493, 25] on button at bounding box center [499, 29] width 42 height 42
type input "#DDDBDC"
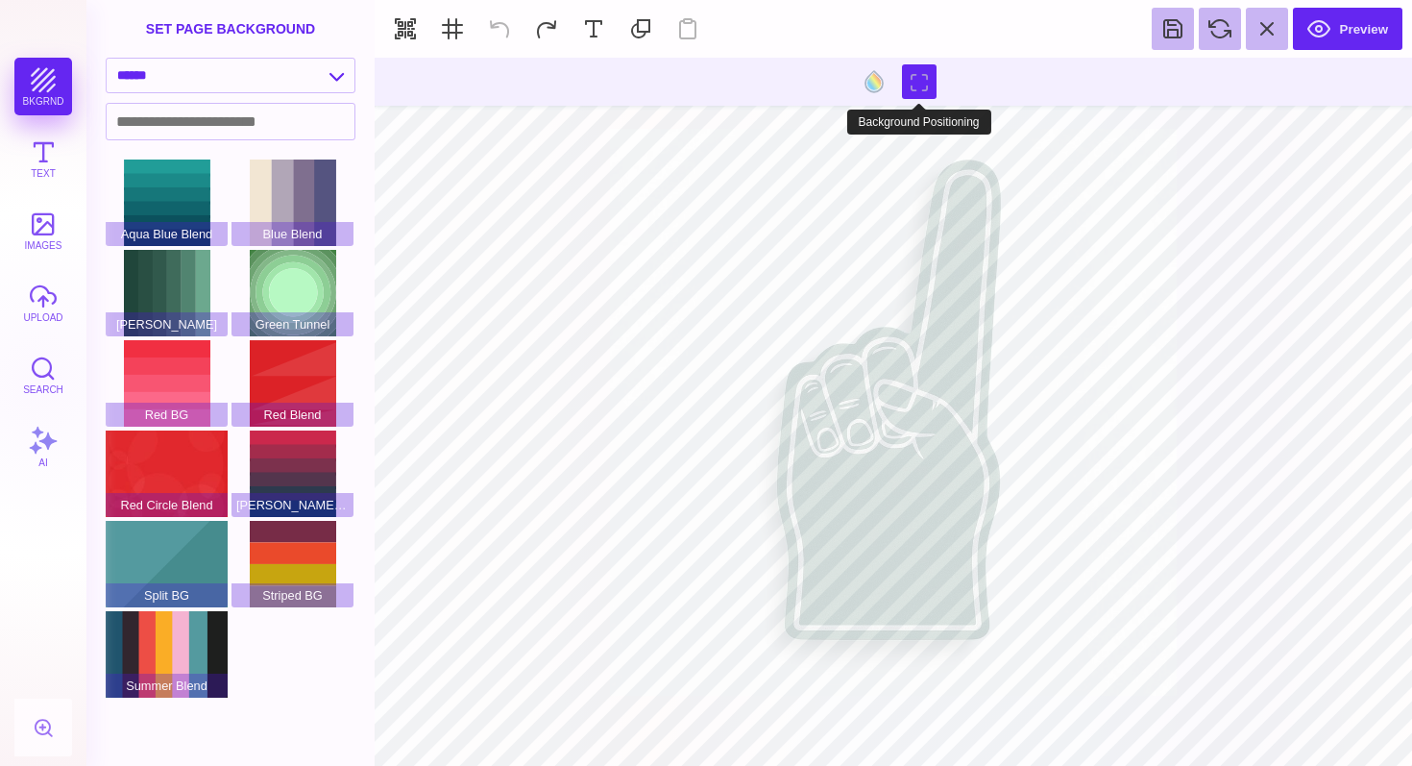
click at [916, 80] on button at bounding box center [919, 81] width 35 height 35
click at [914, 78] on button at bounding box center [919, 81] width 35 height 35
click at [911, 78] on button at bounding box center [919, 81] width 35 height 35
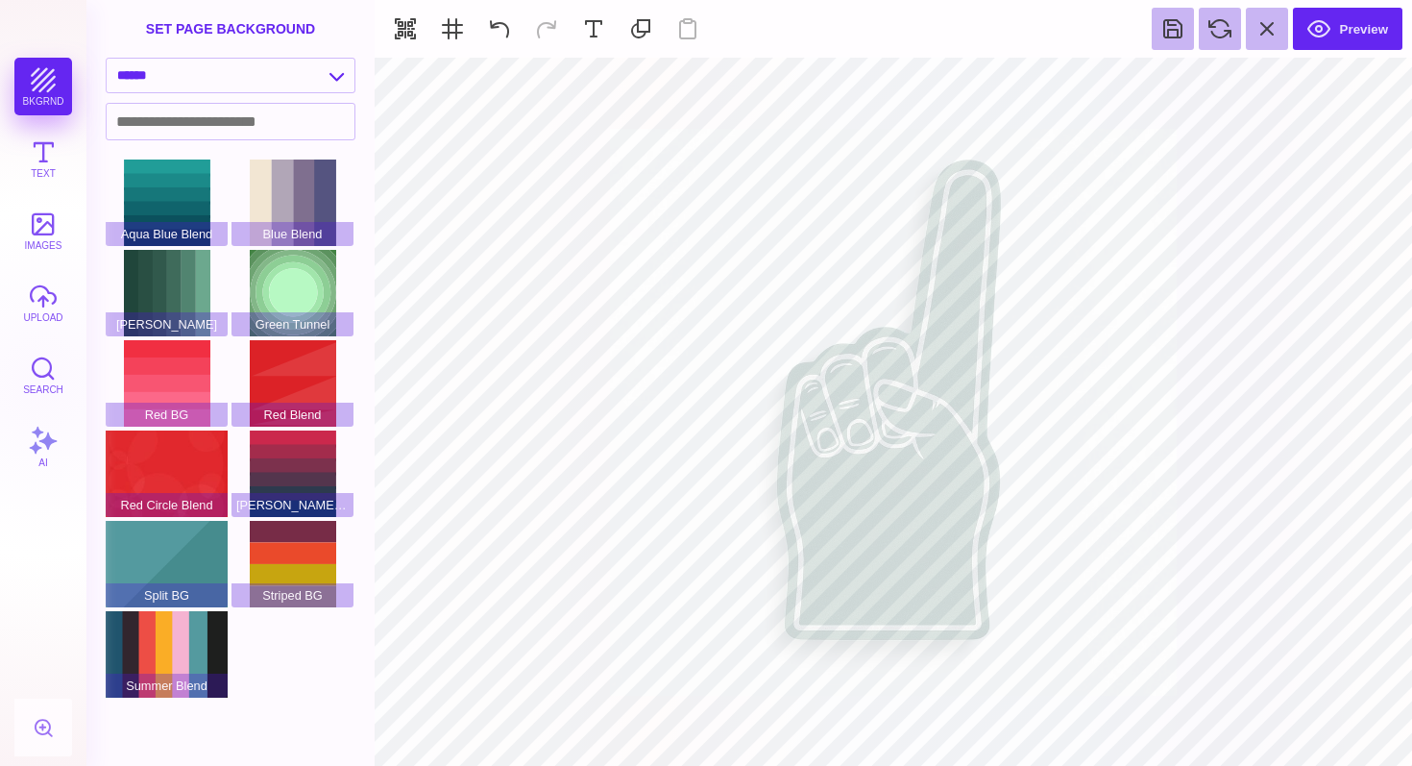
click at [46, 87] on div "bkgrnd Text images upload Search AI" at bounding box center [43, 412] width 86 height 708
click at [206, 73] on select "**********" at bounding box center [231, 76] width 248 height 34
type input "#FFFFFF"
click at [875, 89] on button at bounding box center [874, 81] width 37 height 37
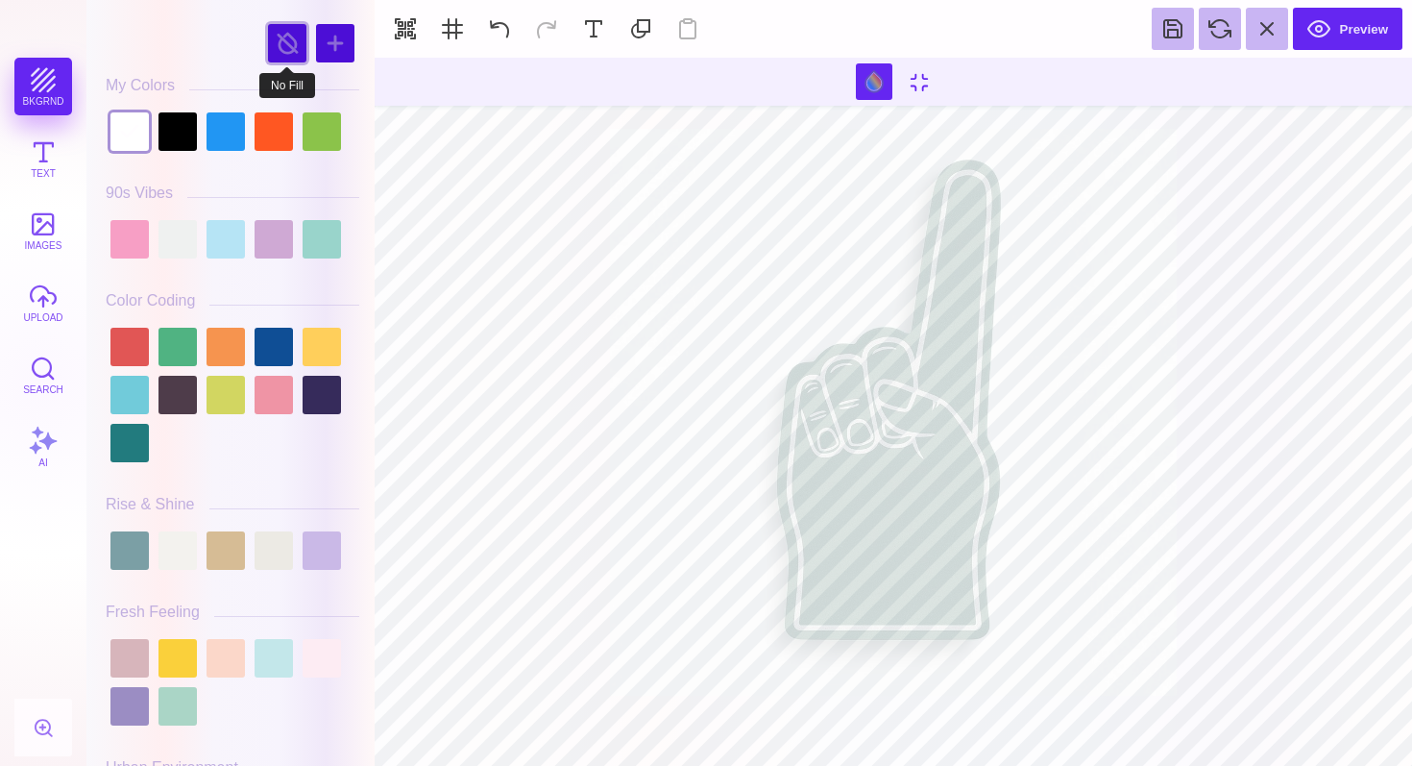
click at [284, 43] on div at bounding box center [287, 43] width 38 height 38
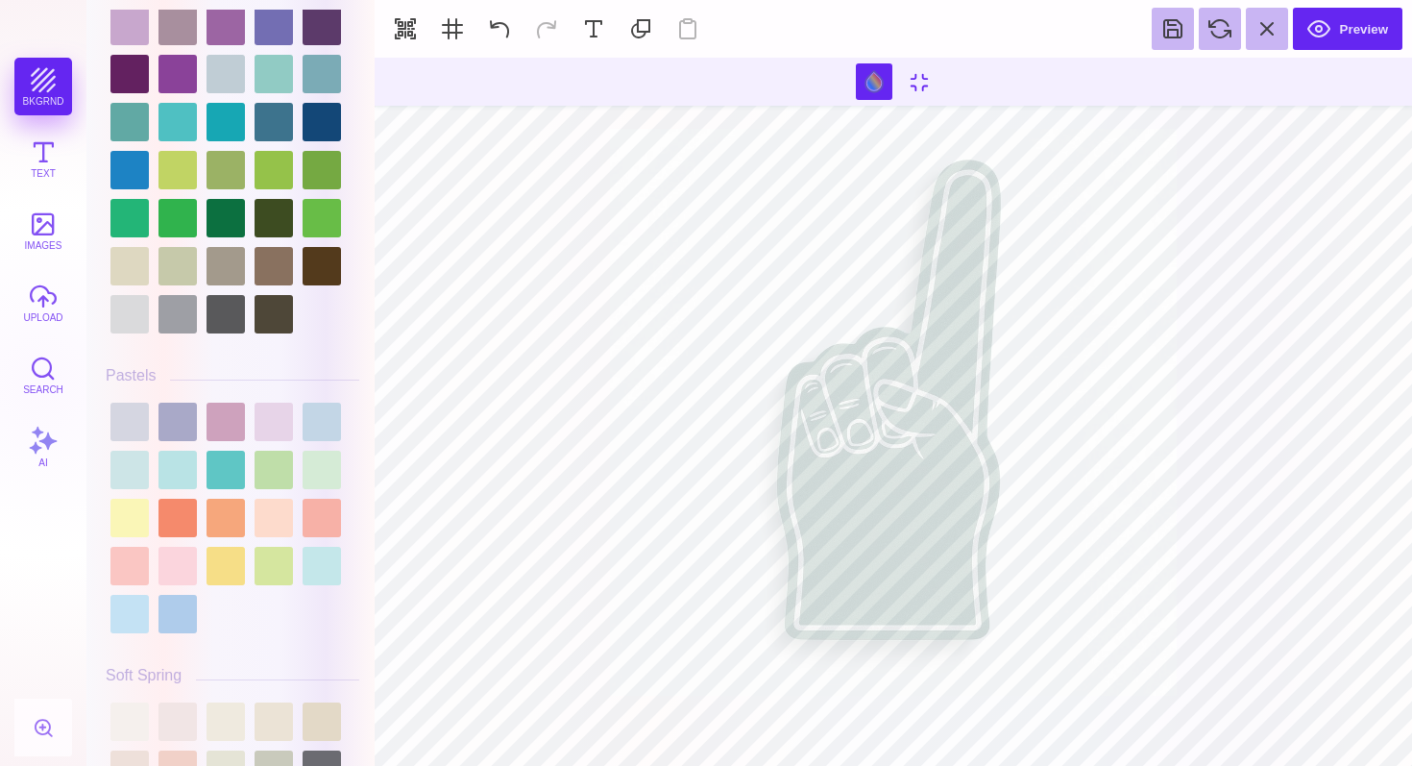
scroll to position [2693, 0]
click at [271, 235] on div at bounding box center [274, 219] width 38 height 38
type input "#3D4C21"
click at [263, 235] on div at bounding box center [274, 219] width 38 height 38
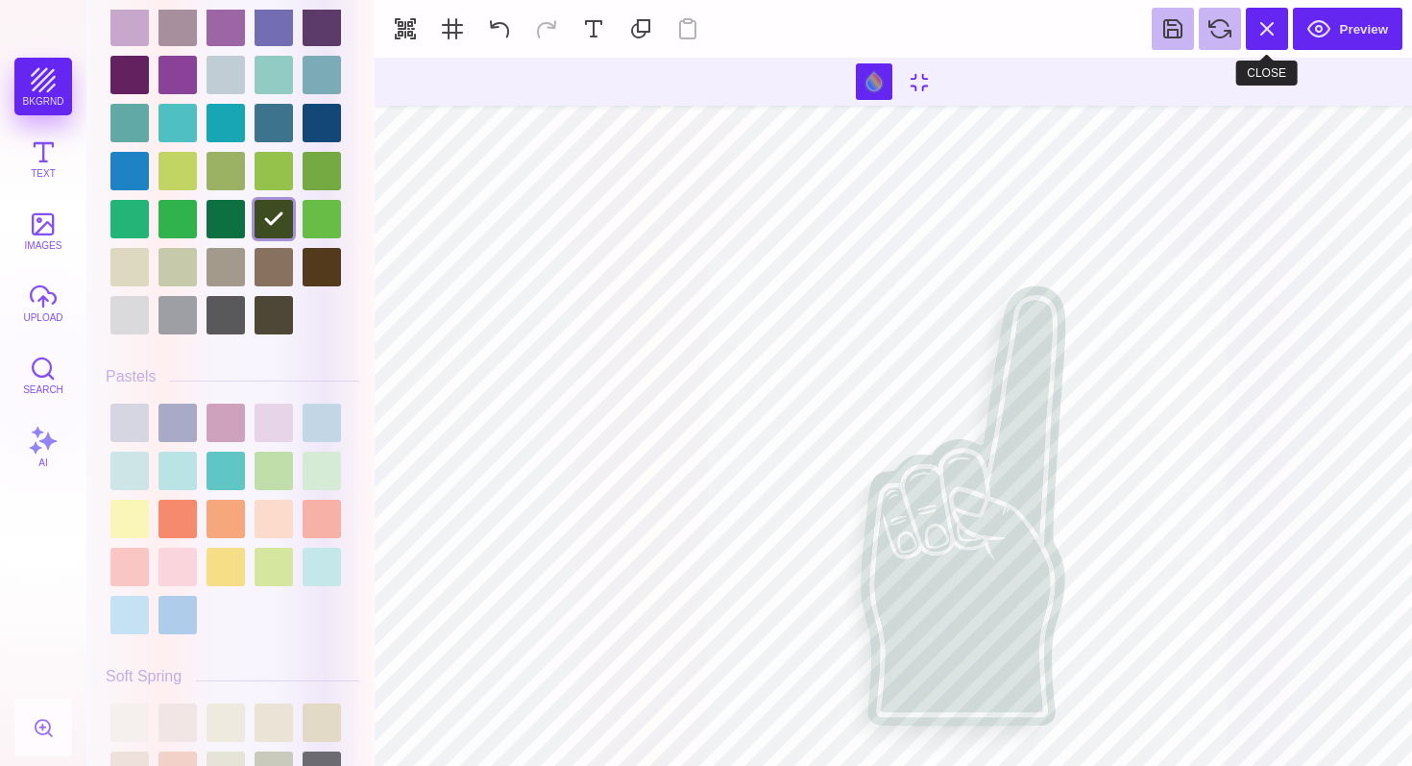
click at [1264, 25] on button at bounding box center [1267, 29] width 42 height 42
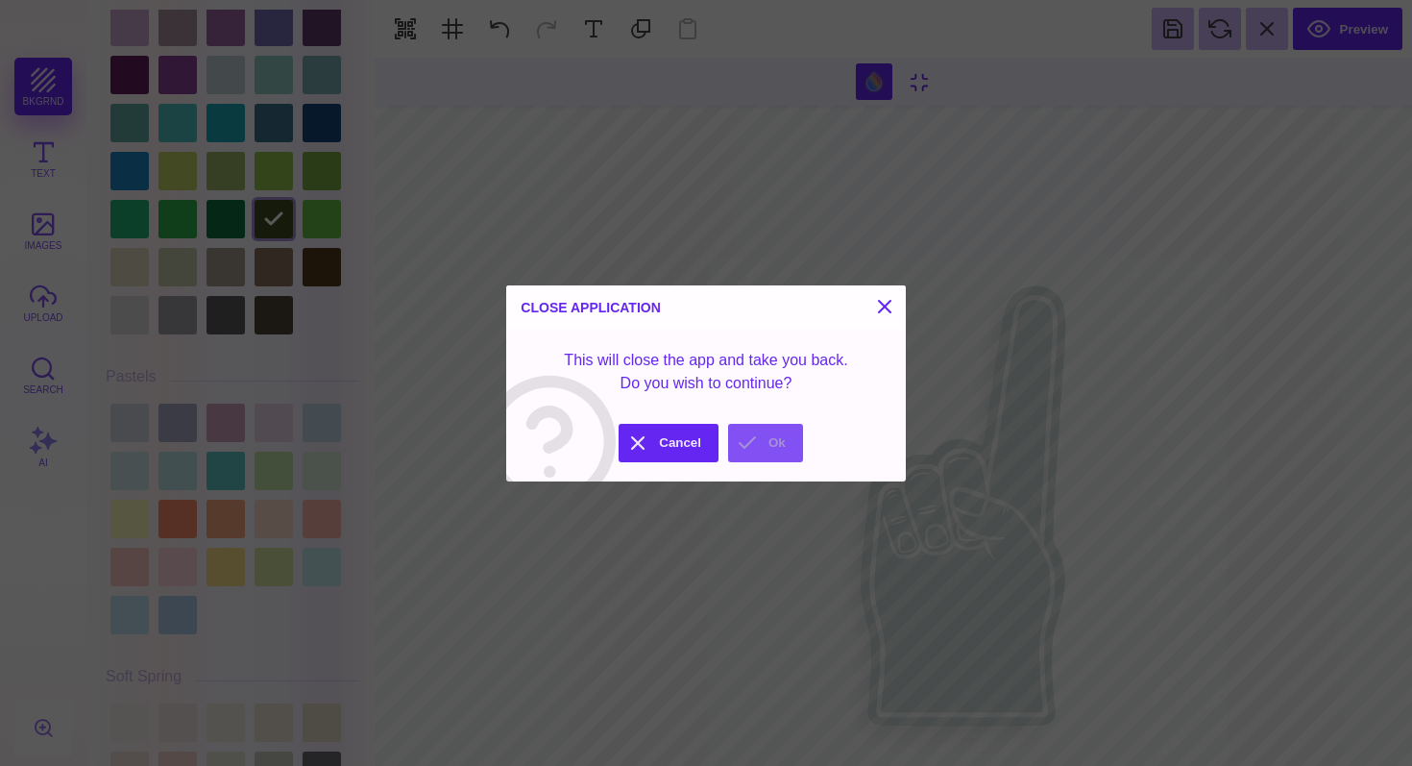
click at [785, 444] on button "Ok" at bounding box center [765, 443] width 75 height 38
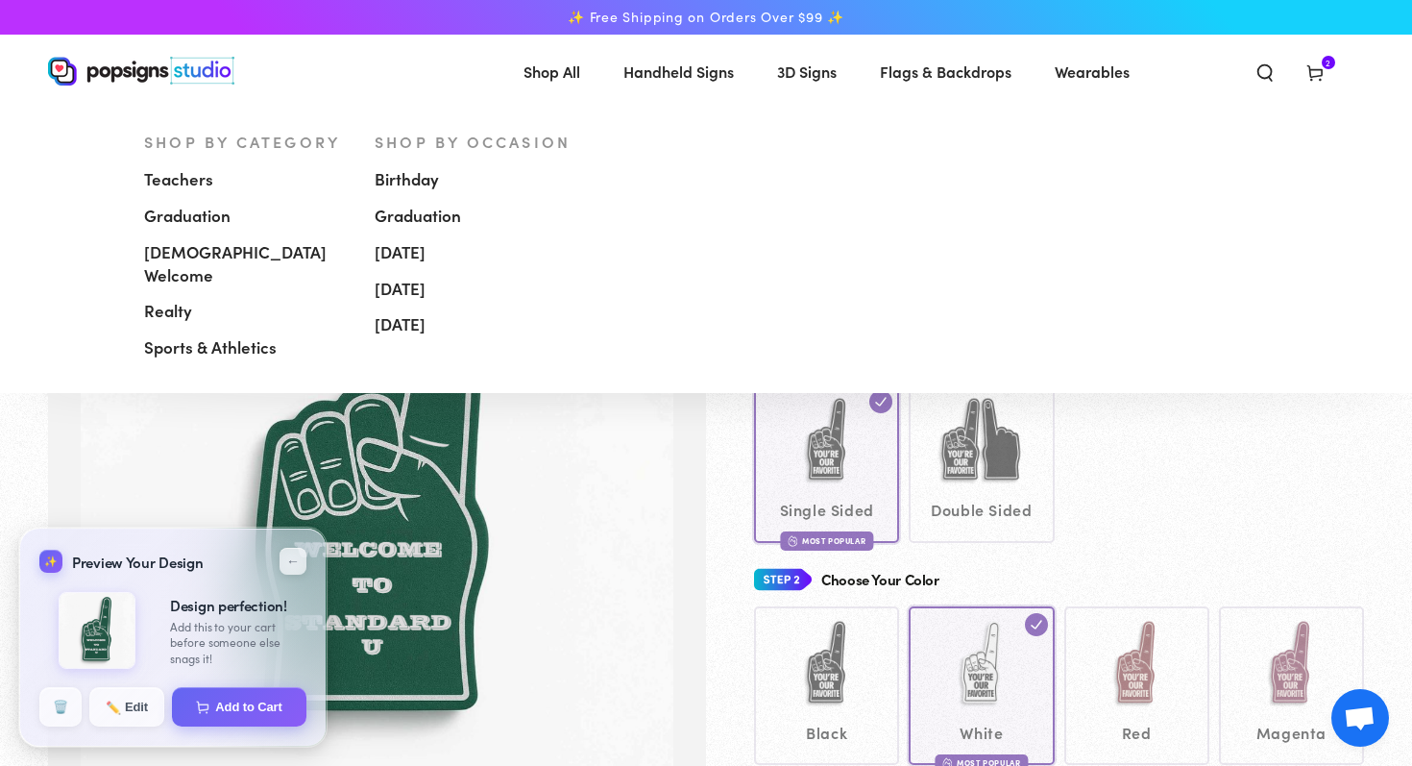
click at [695, 69] on span "Handheld Signs" at bounding box center [678, 72] width 110 height 28
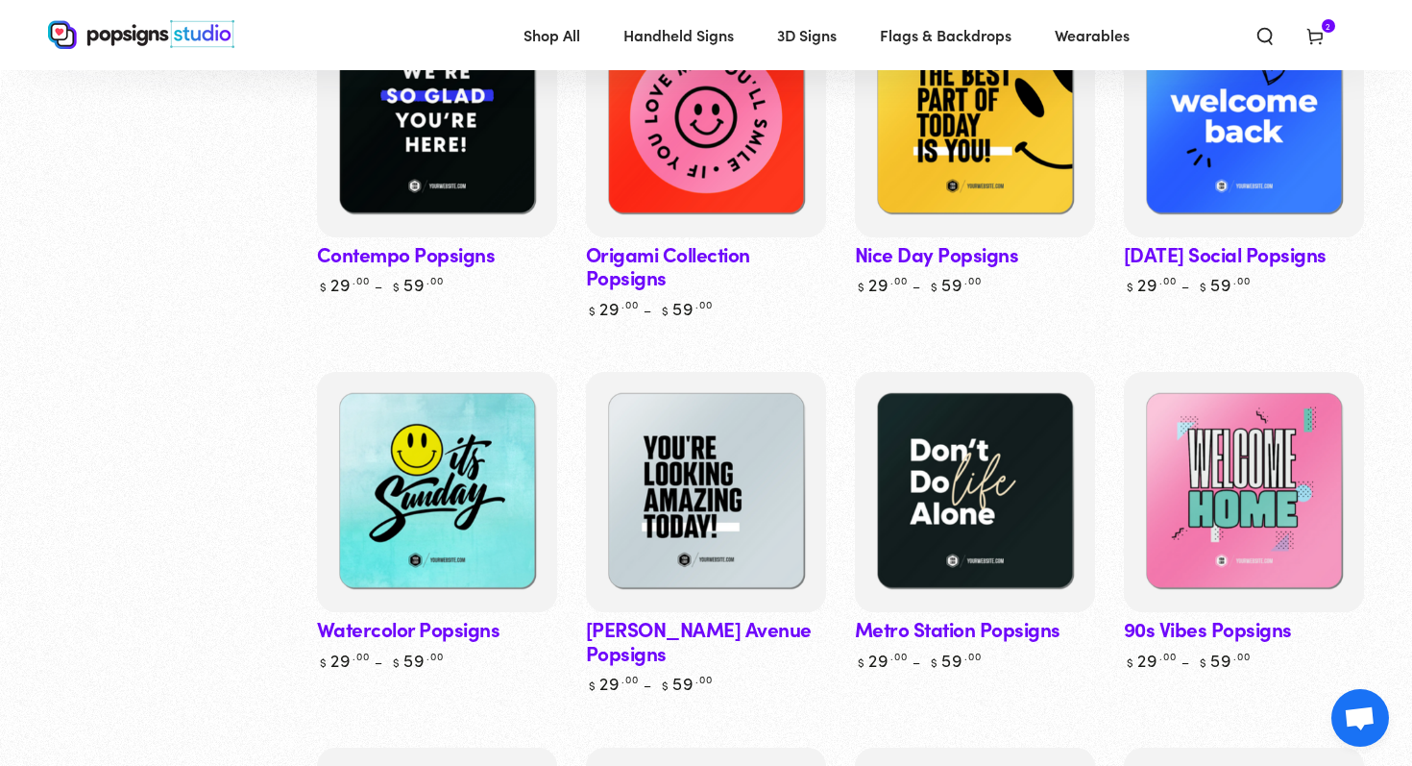
scroll to position [698, 0]
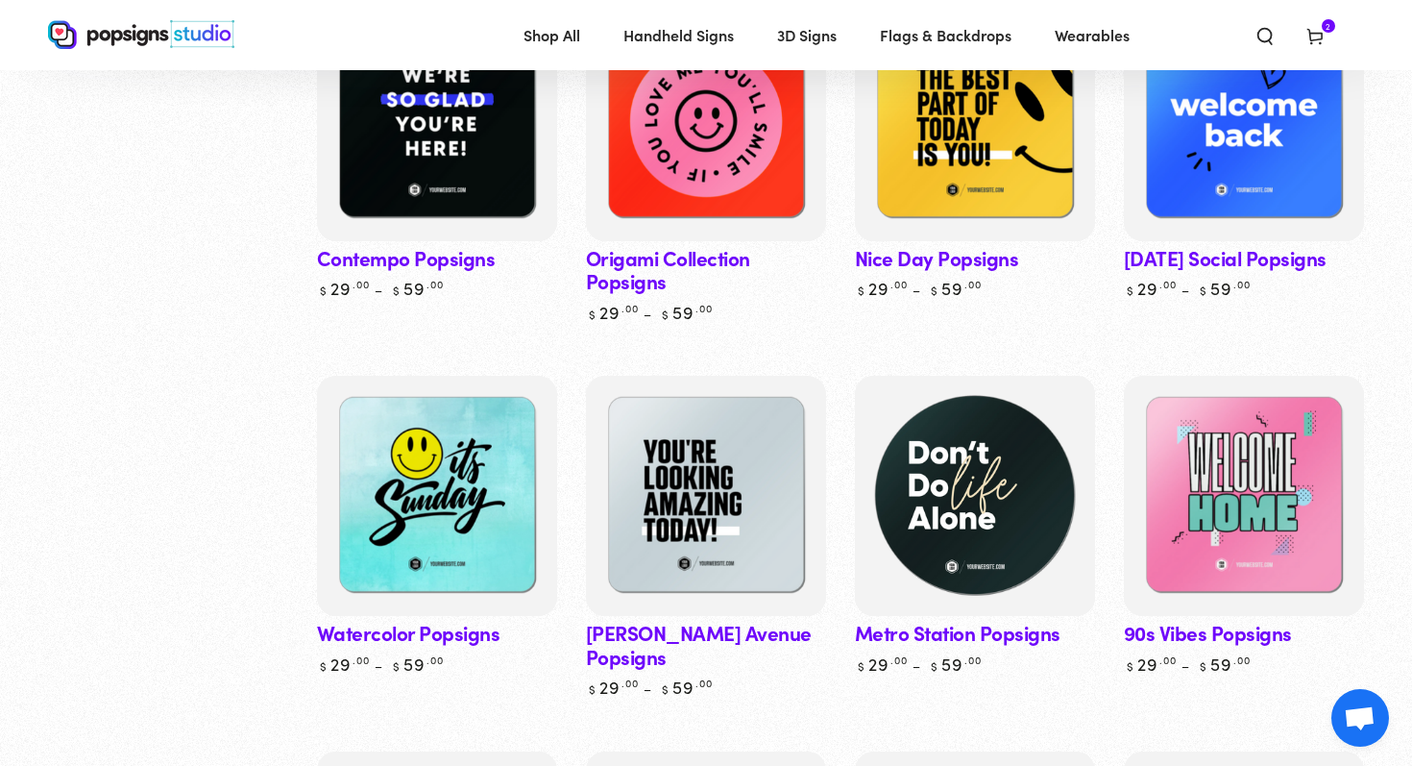
click at [1027, 424] on img at bounding box center [975, 496] width 248 height 248
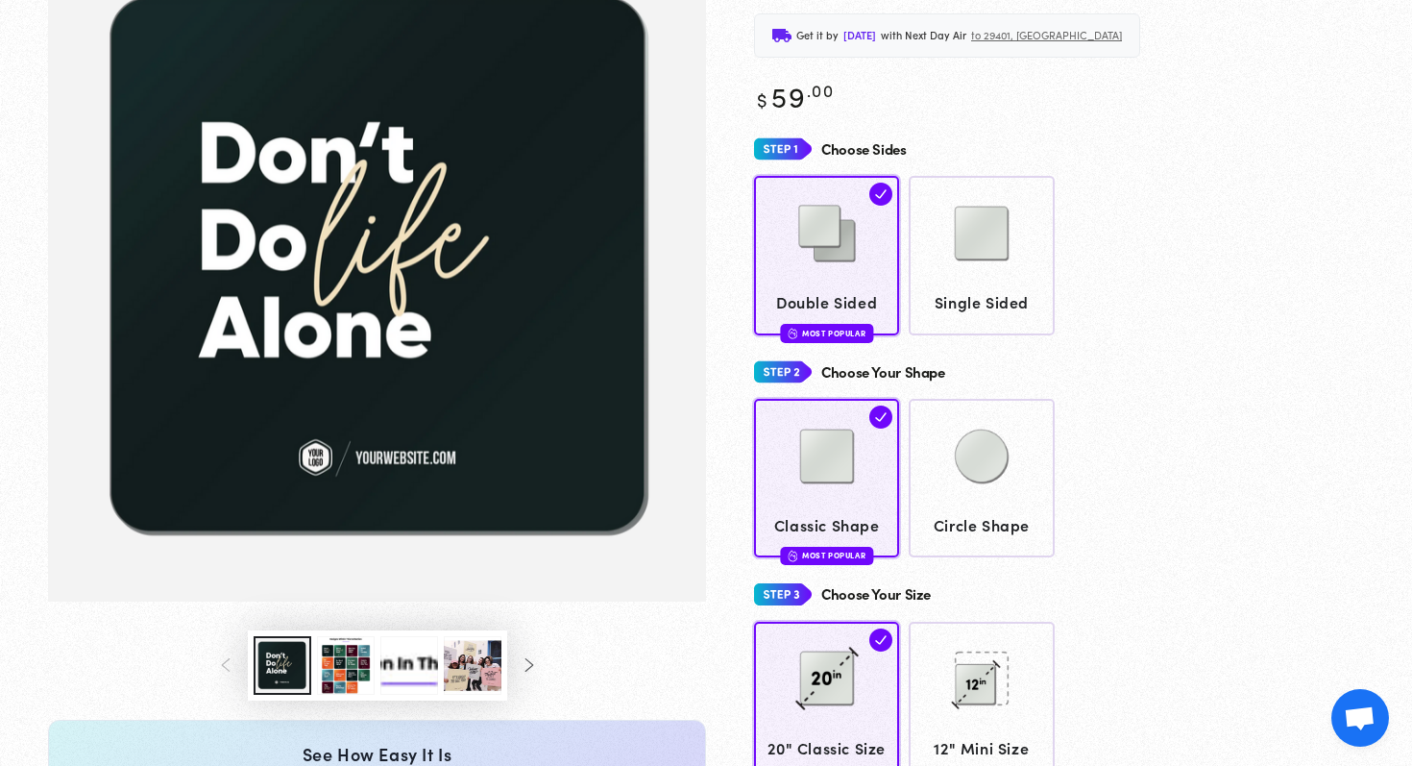
scroll to position [218, 0]
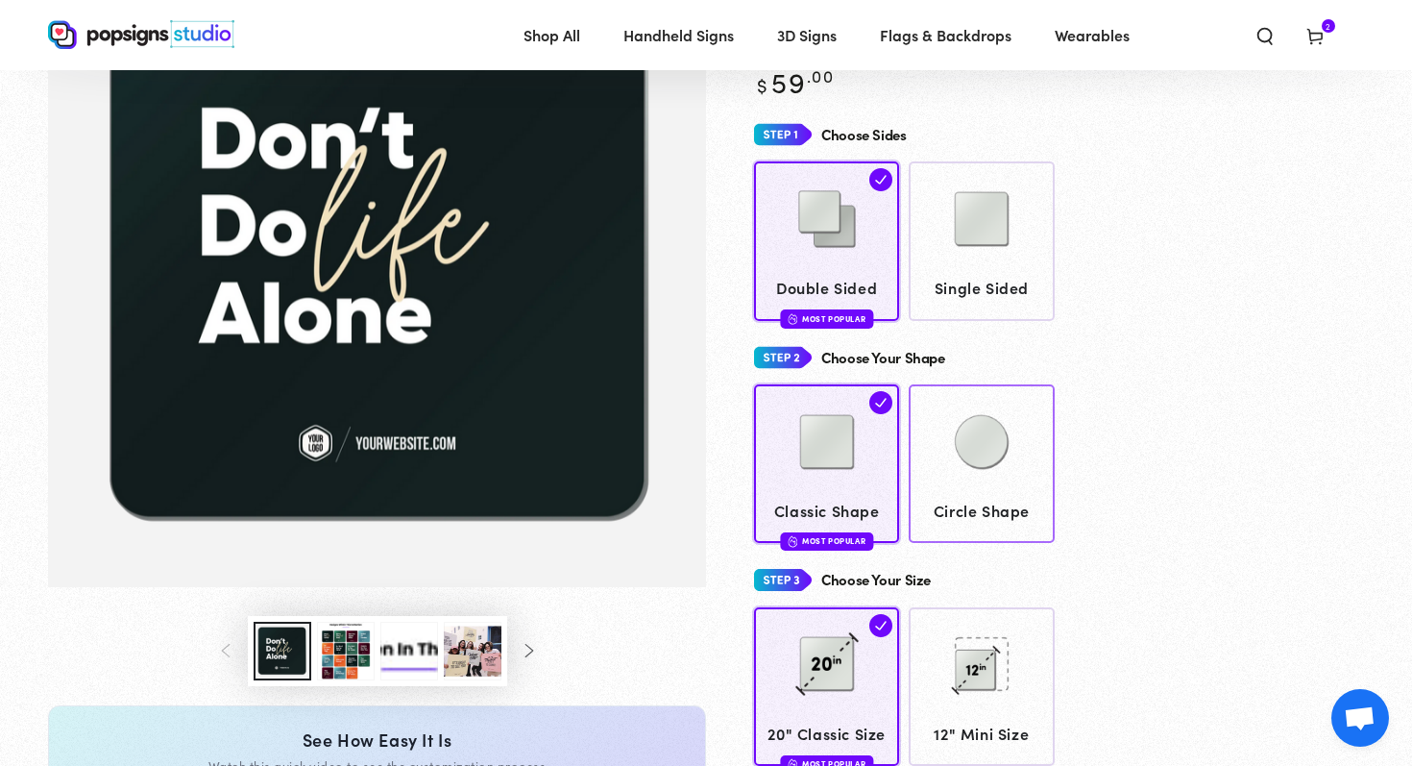
click at [969, 432] on img at bounding box center [982, 442] width 96 height 96
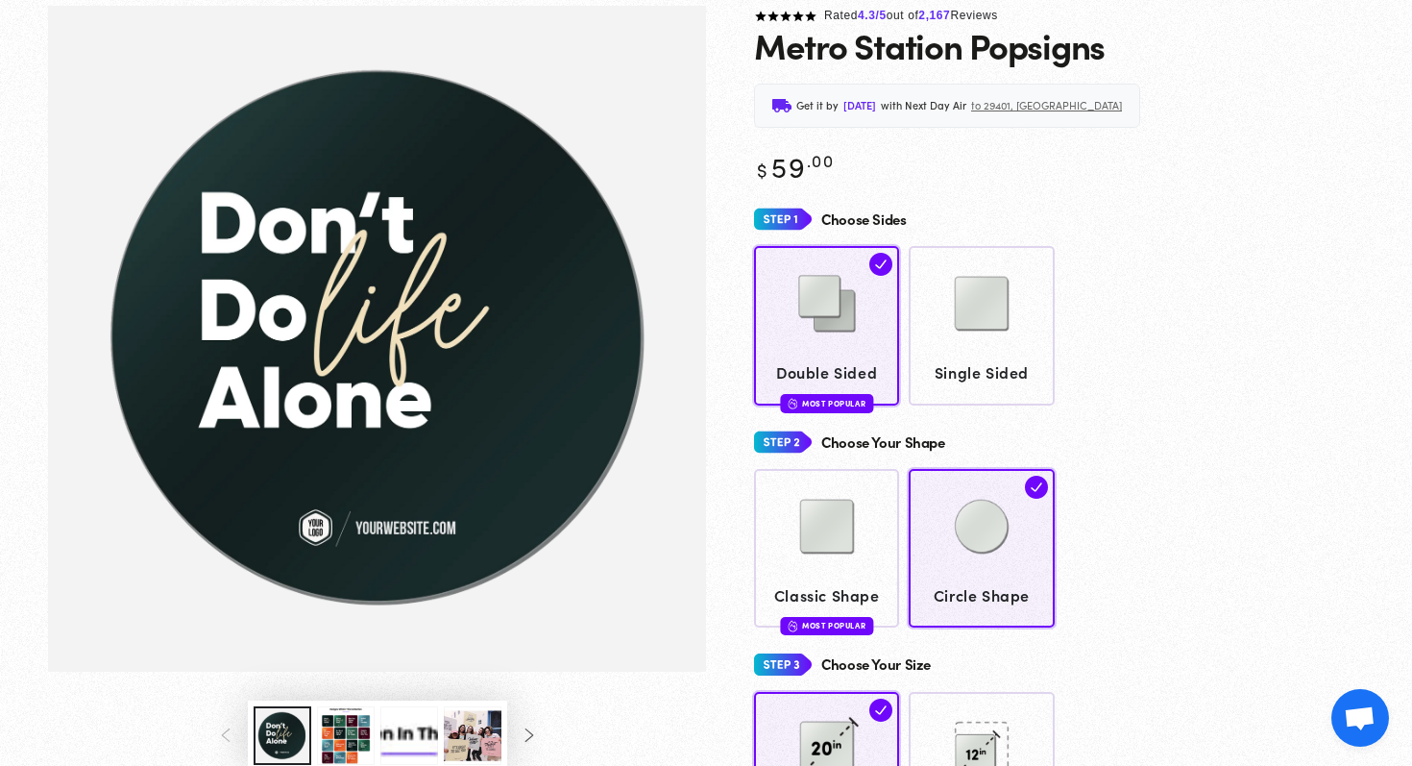
scroll to position [137, 0]
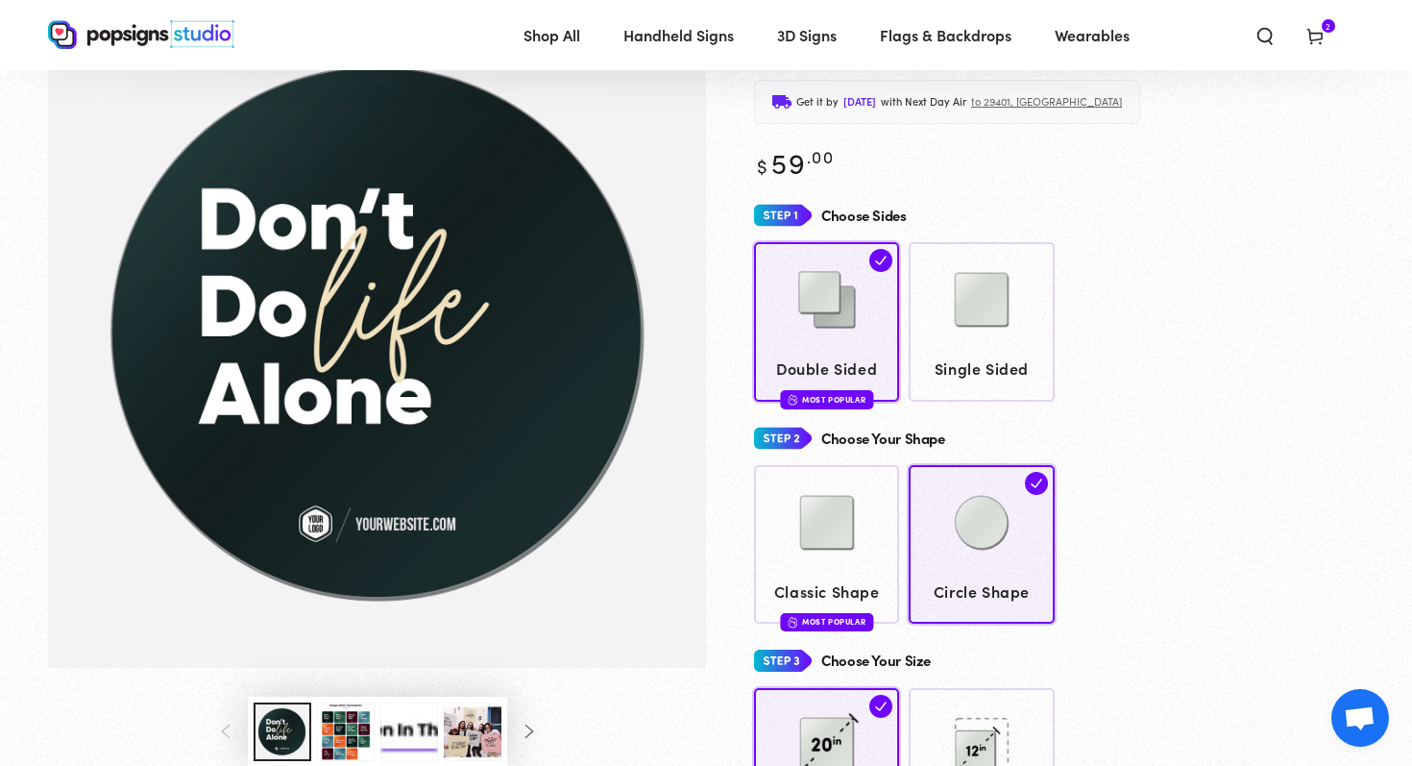
click at [299, 241] on img "Gallery Viewer" at bounding box center [377, 335] width 658 height 666
click at [401, 321] on img "Gallery Viewer" at bounding box center [377, 335] width 658 height 666
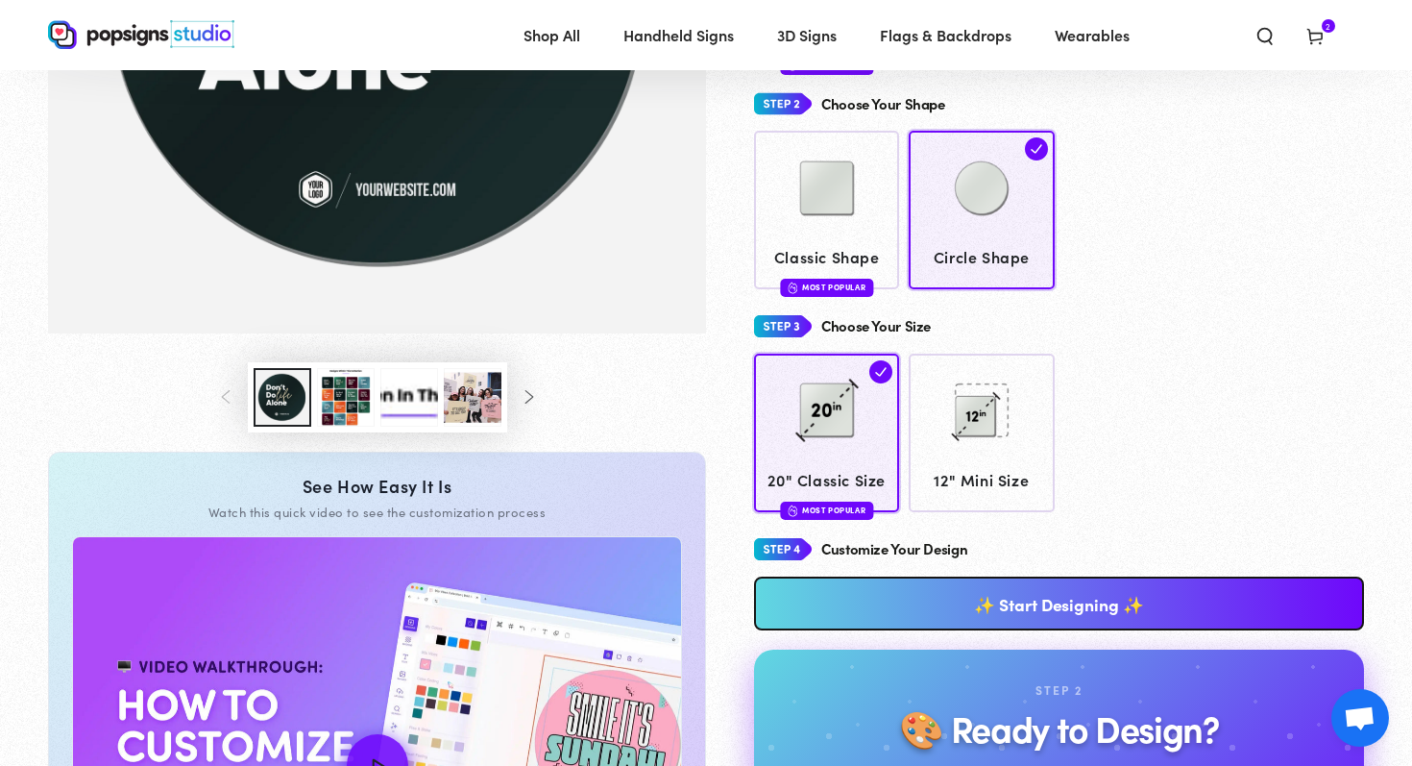
scroll to position [475, 0]
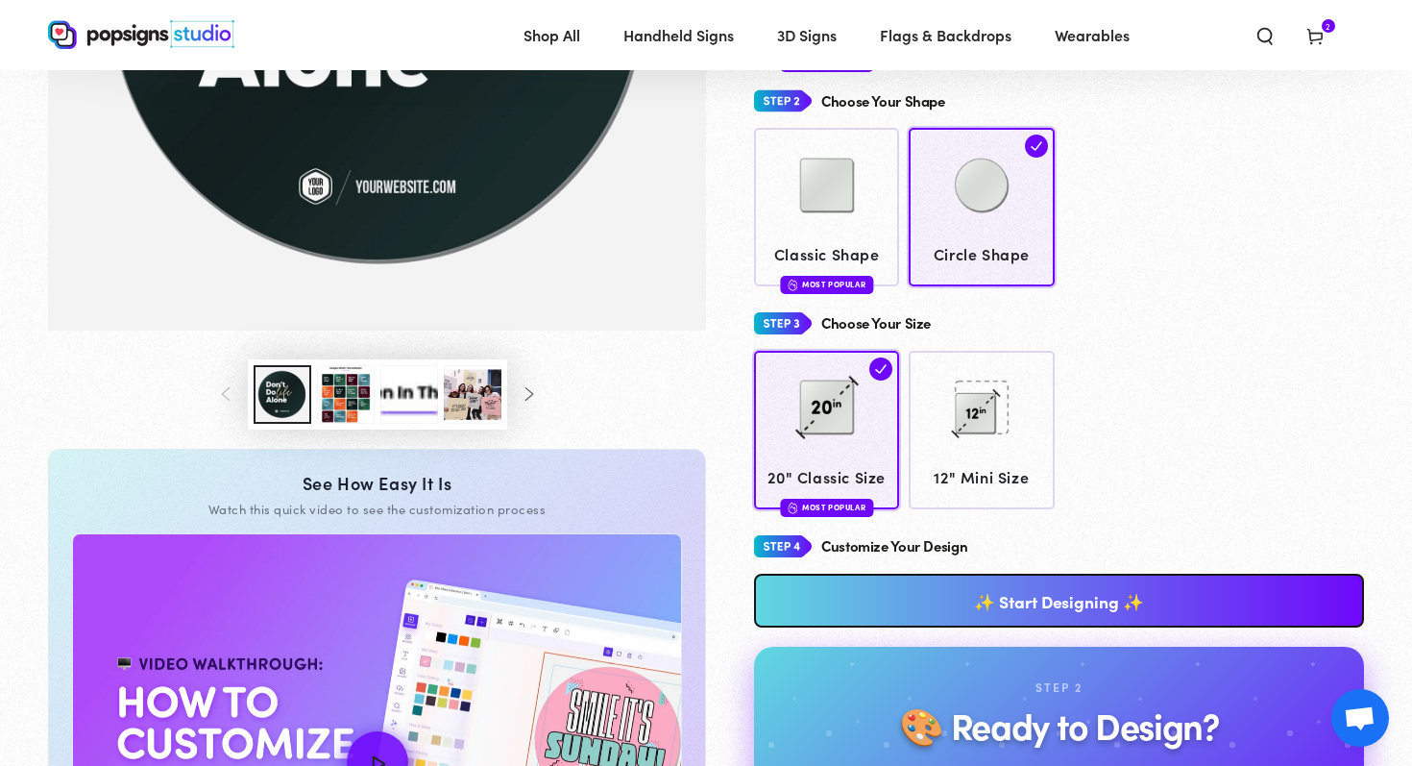
click at [924, 608] on link "✨ Start Designing ✨" at bounding box center [1059, 601] width 610 height 54
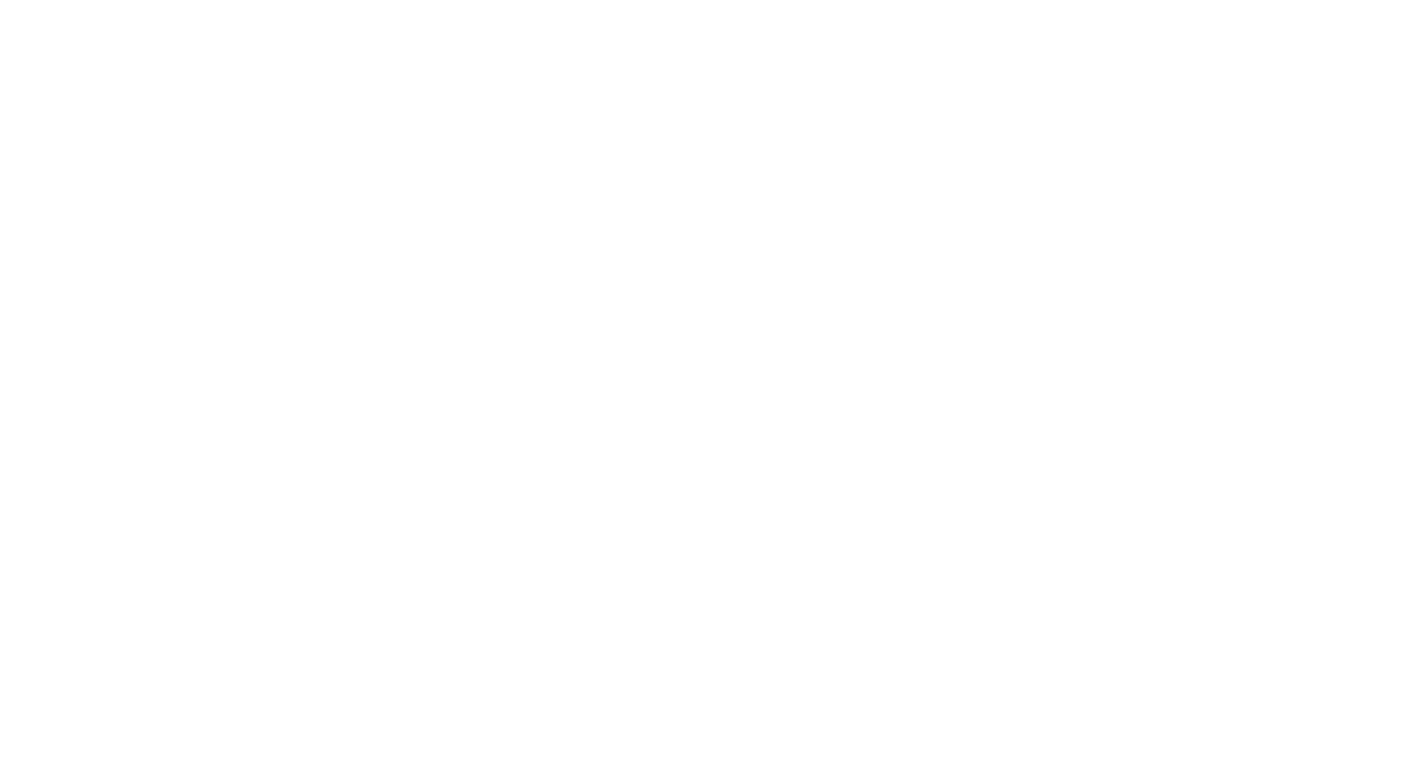
scroll to position [0, 0]
type textarea "An ancient tree with a door leading to a magical world"
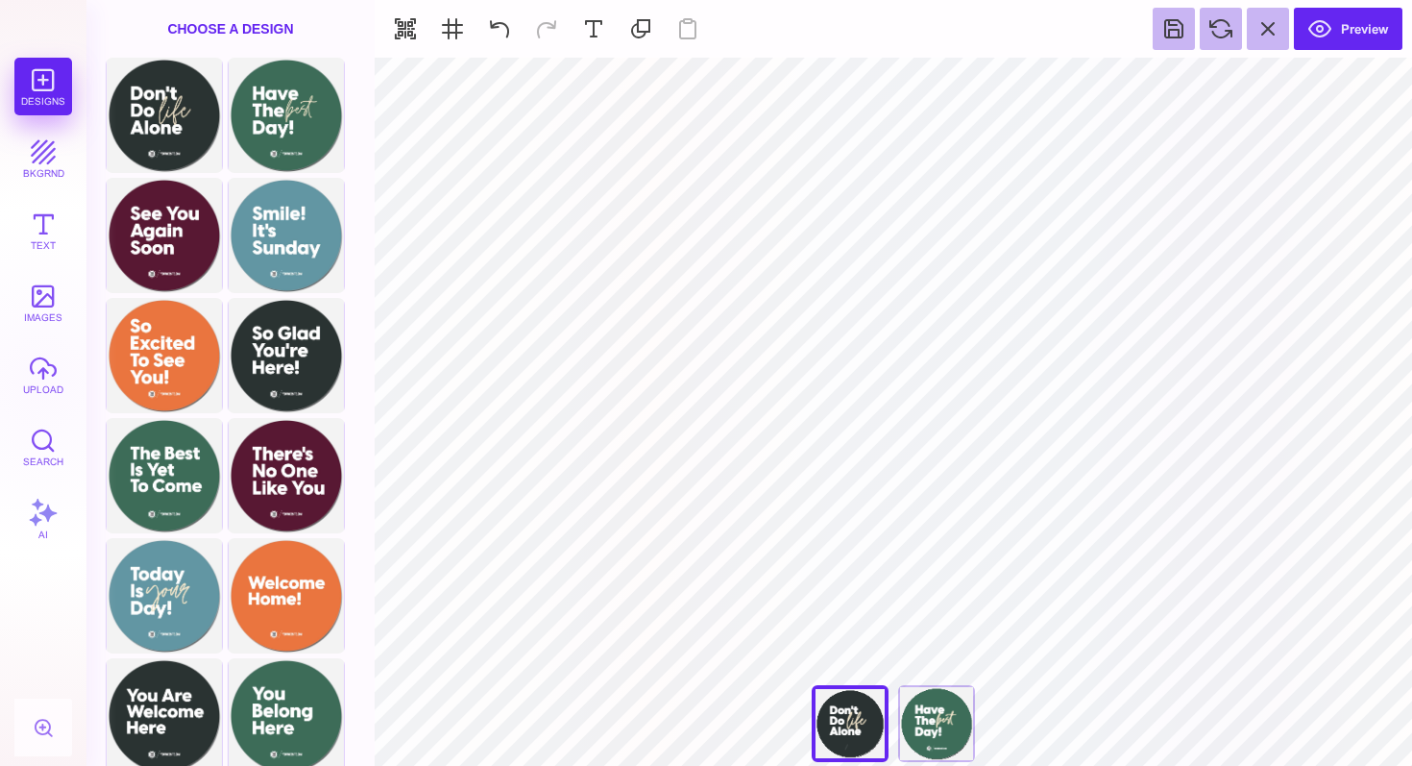
type input "#2A3232"
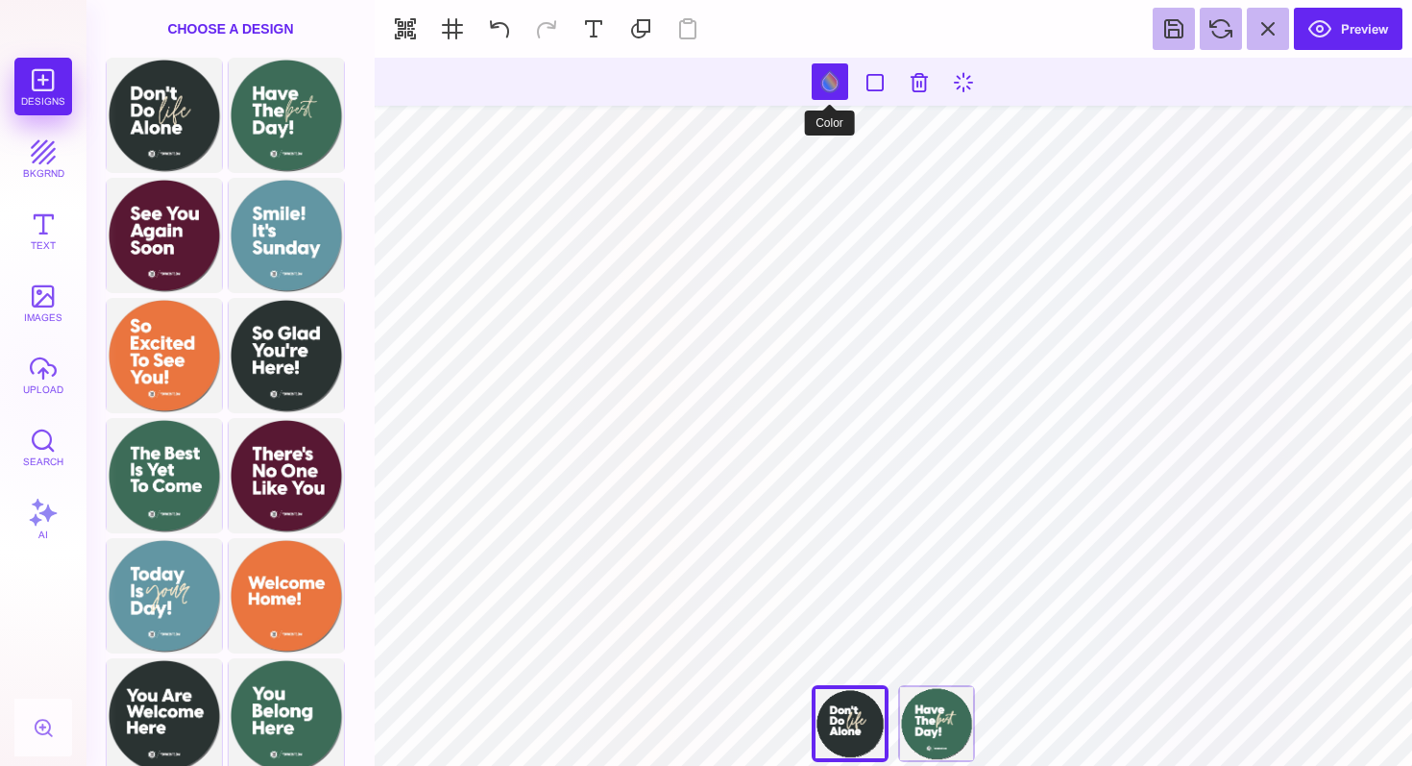
click at [827, 86] on button at bounding box center [830, 81] width 37 height 37
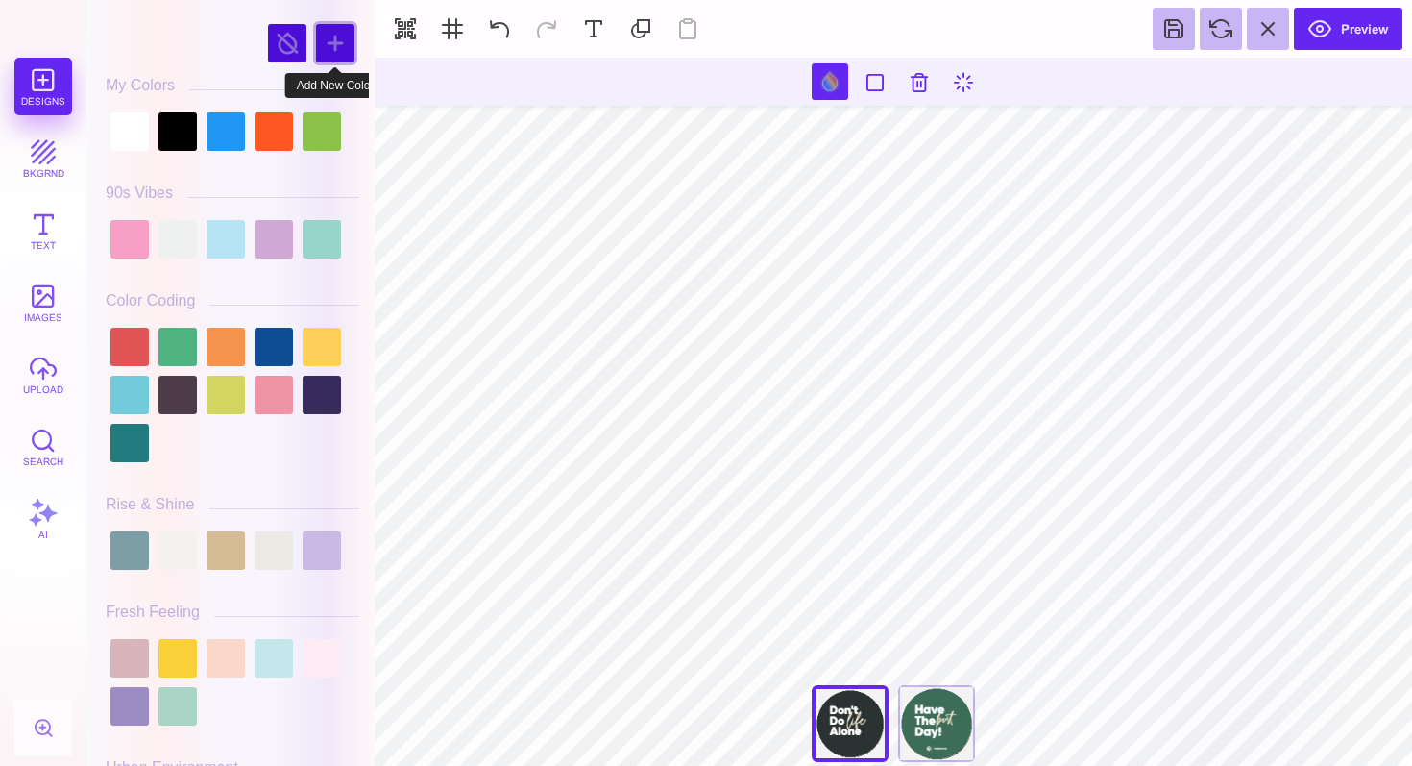
click at [337, 46] on div at bounding box center [335, 43] width 38 height 38
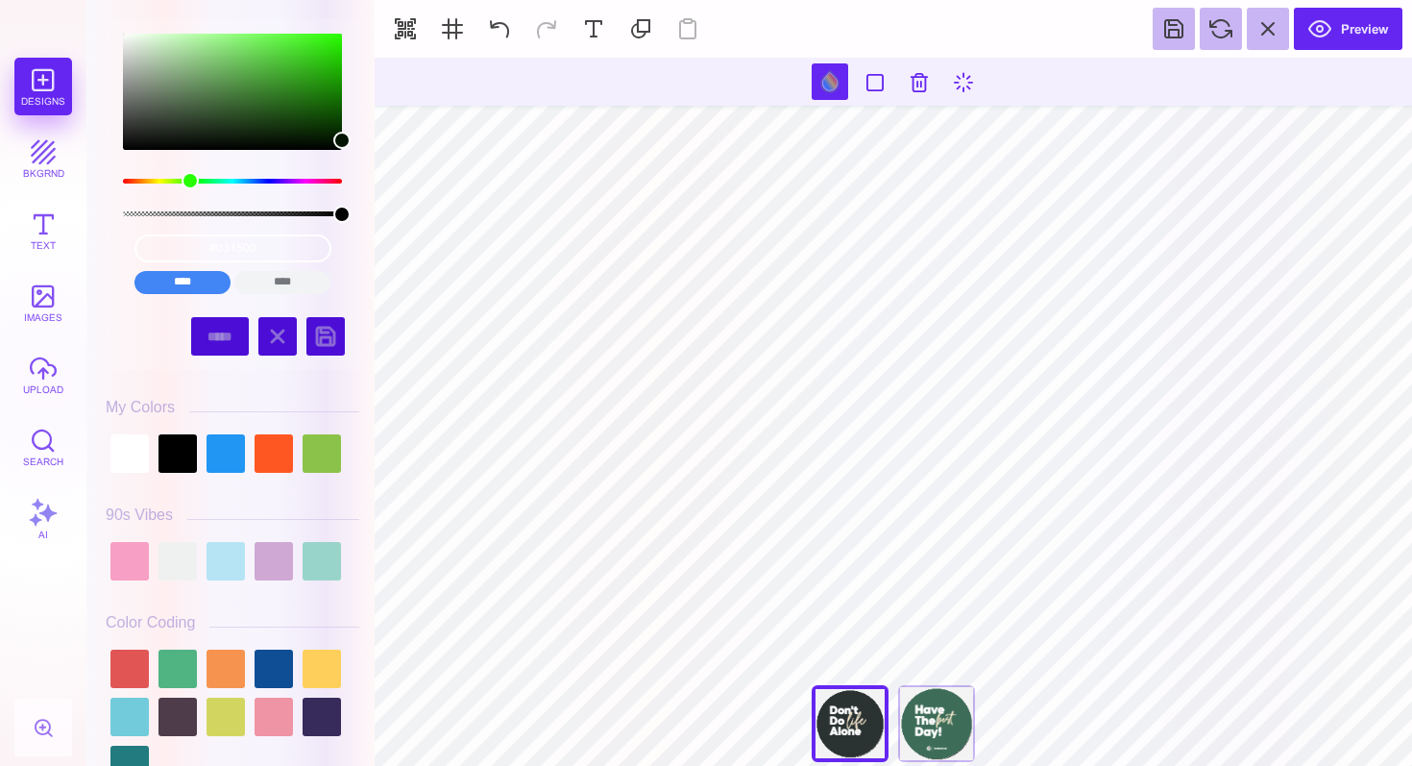
drag, startPoint x: 170, startPoint y: 183, endPoint x: 189, endPoint y: 184, distance: 19.3
click at [189, 184] on div "color picker dialog" at bounding box center [190, 180] width 17 height 17
drag, startPoint x: 346, startPoint y: 145, endPoint x: 306, endPoint y: 129, distance: 42.6
click at [306, 129] on div "color picker dialog" at bounding box center [307, 128] width 17 height 17
type input "#0C2806"
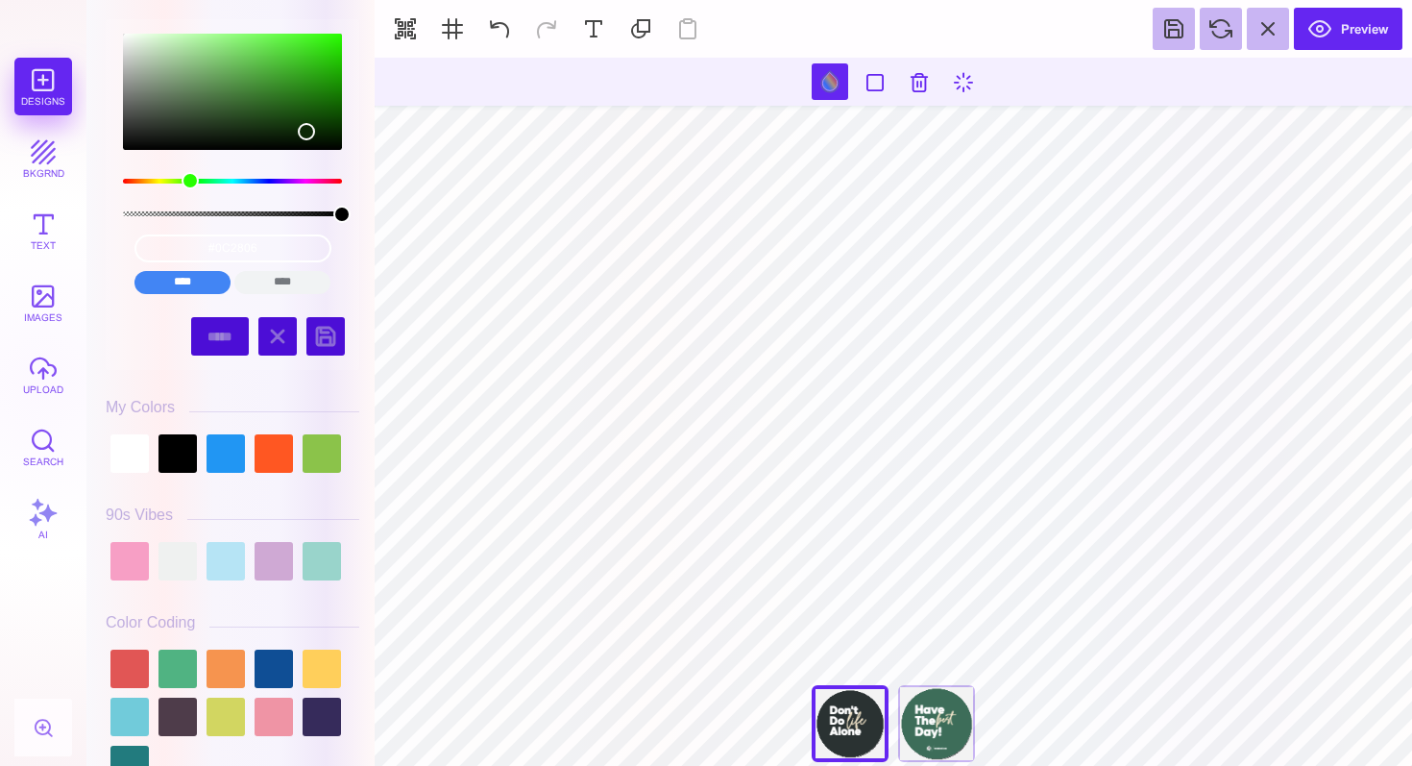
click at [305, 132] on div "color picker dialog" at bounding box center [306, 131] width 17 height 17
click at [247, 248] on input "#0C2806" at bounding box center [232, 248] width 197 height 28
click at [229, 246] on input "#0C2806" at bounding box center [232, 248] width 197 height 28
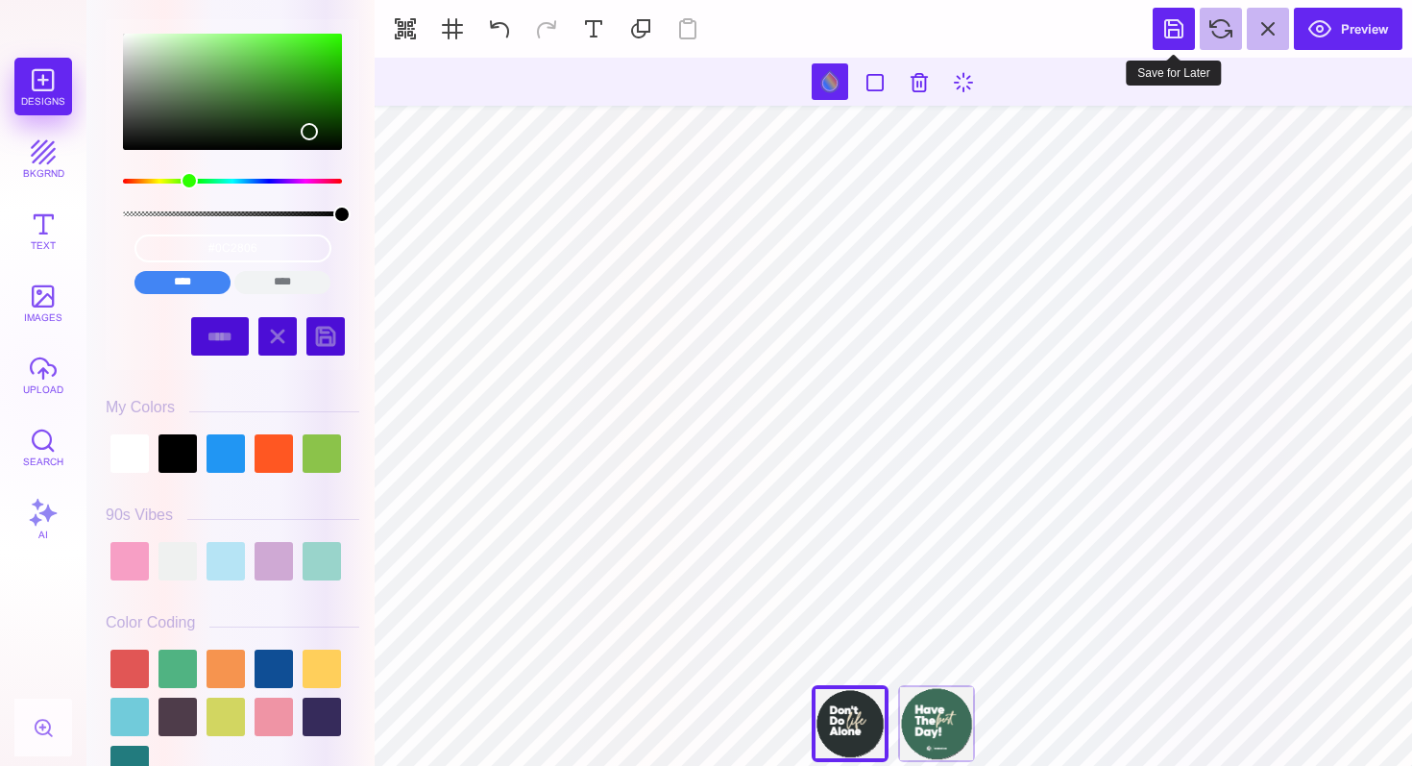
click at [1160, 22] on button at bounding box center [1174, 29] width 42 height 42
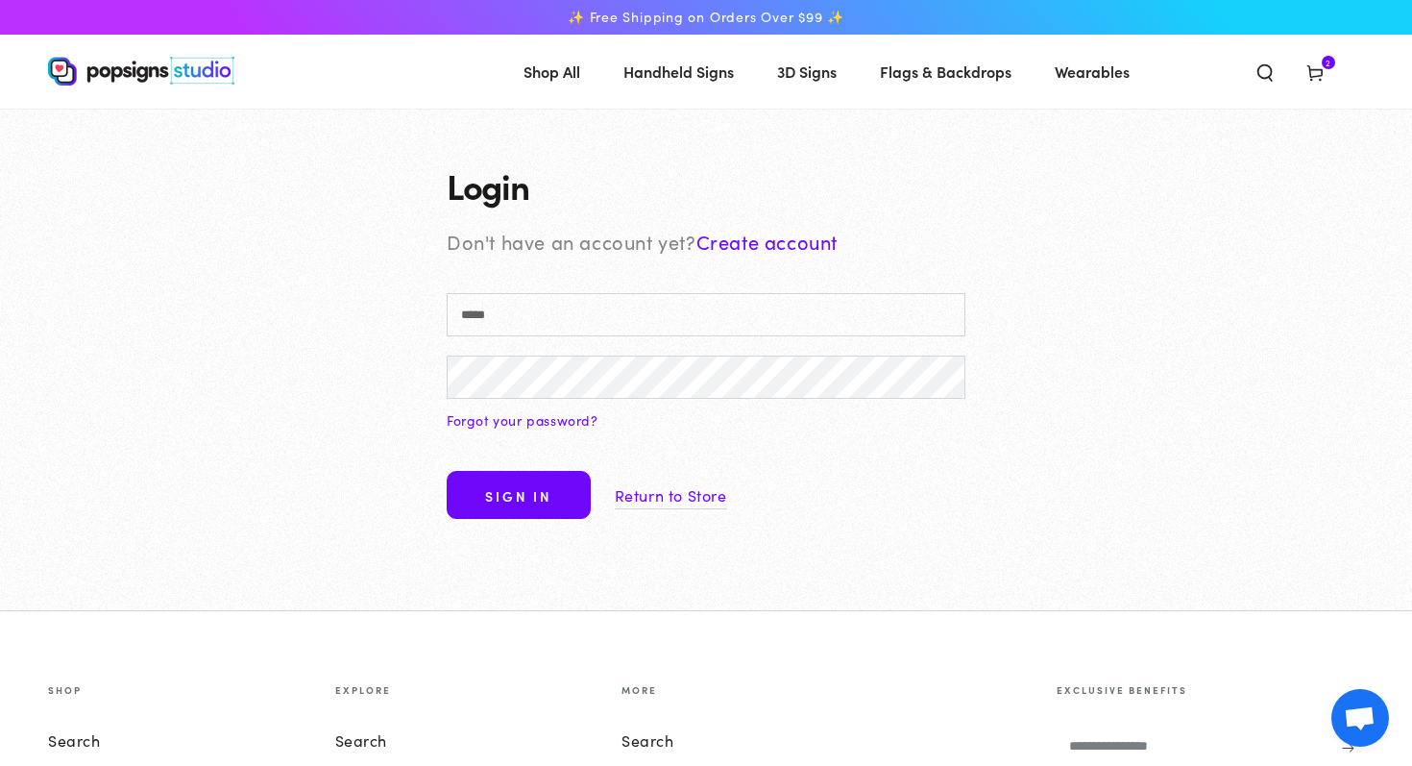
click at [1314, 76] on icon at bounding box center [1315, 71] width 19 height 19
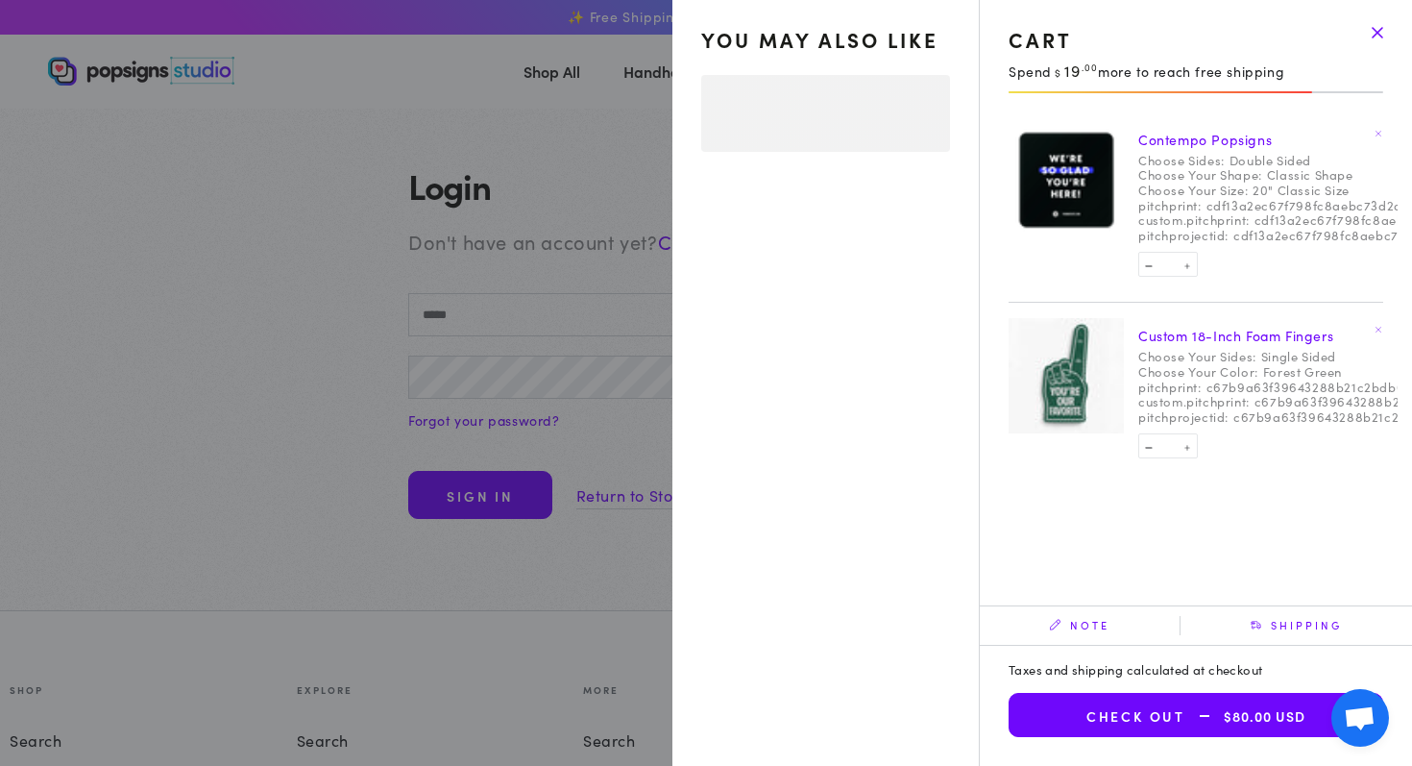
select select "**********"
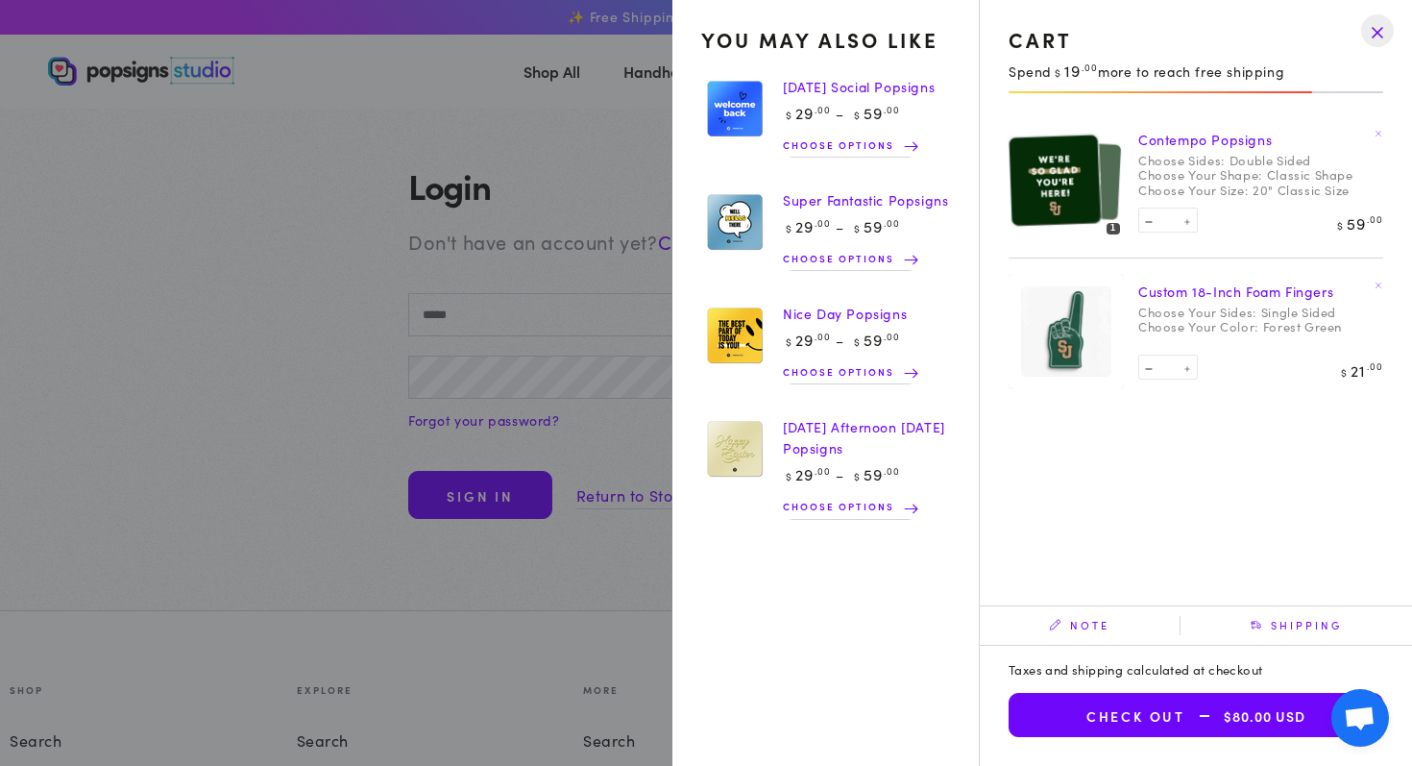
click at [1145, 371] on button "Decrease quantity for Custom 18-Inch Foam Fingers" at bounding box center [1148, 366] width 19 height 19
type input "*"
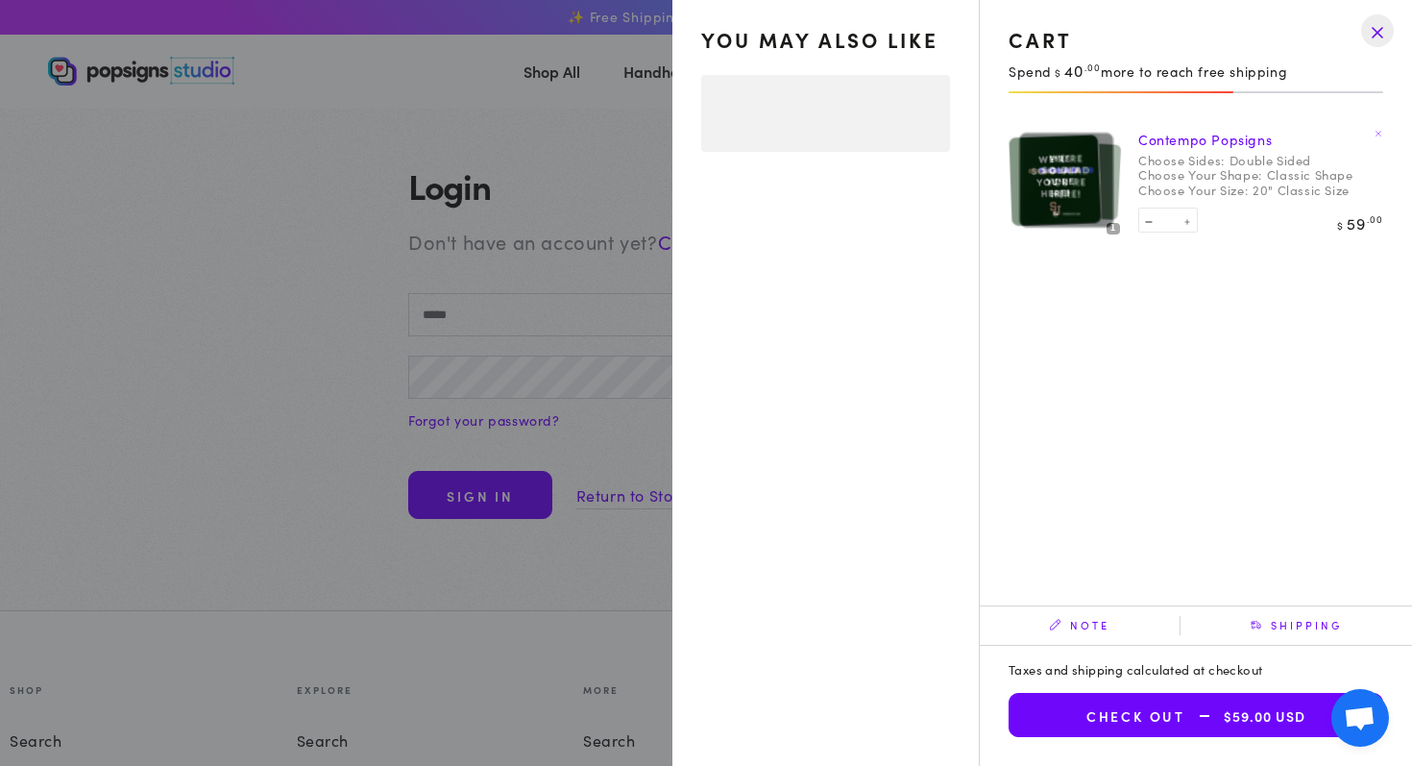
select select "**********"
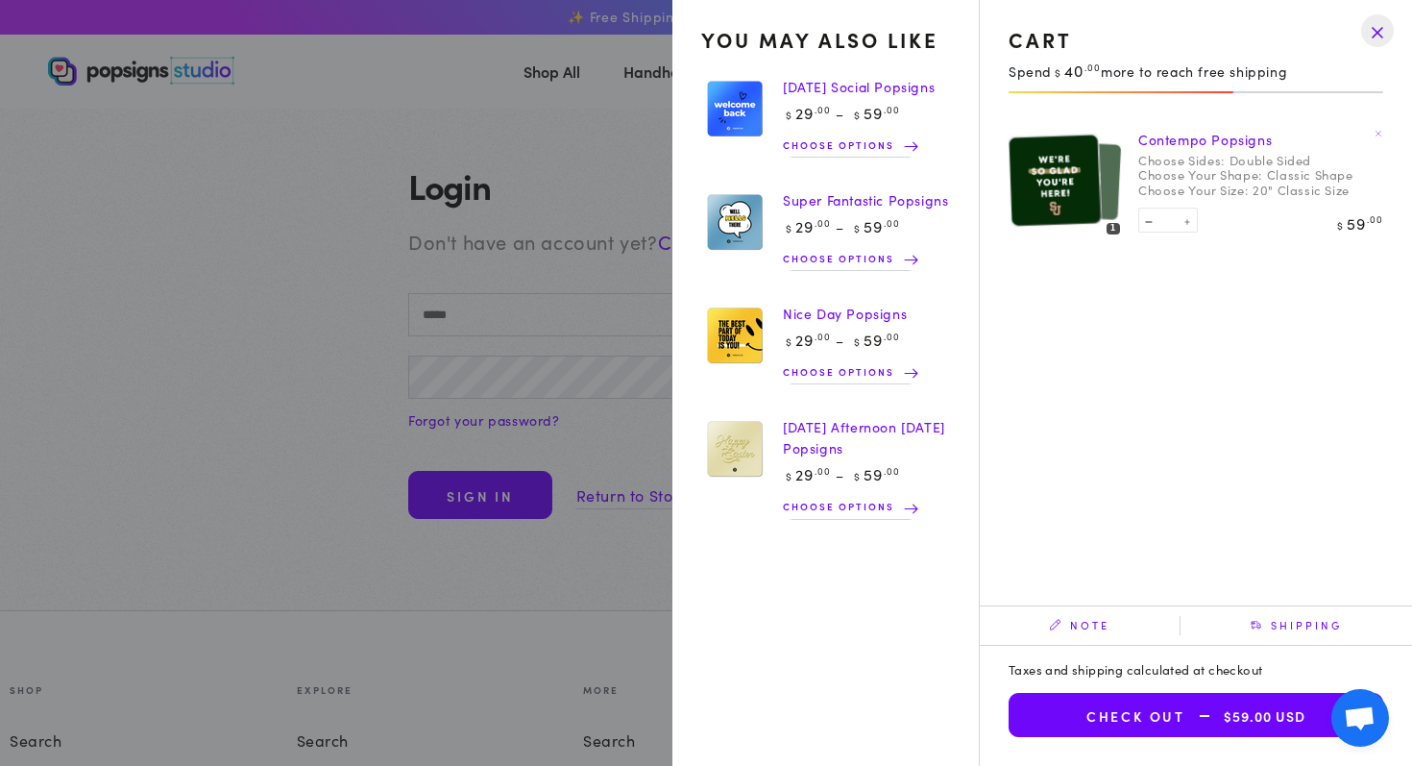
click at [1064, 184] on img at bounding box center [1054, 180] width 93 height 94
click at [1199, 141] on link "Contempo Popsigns" at bounding box center [1205, 139] width 134 height 19
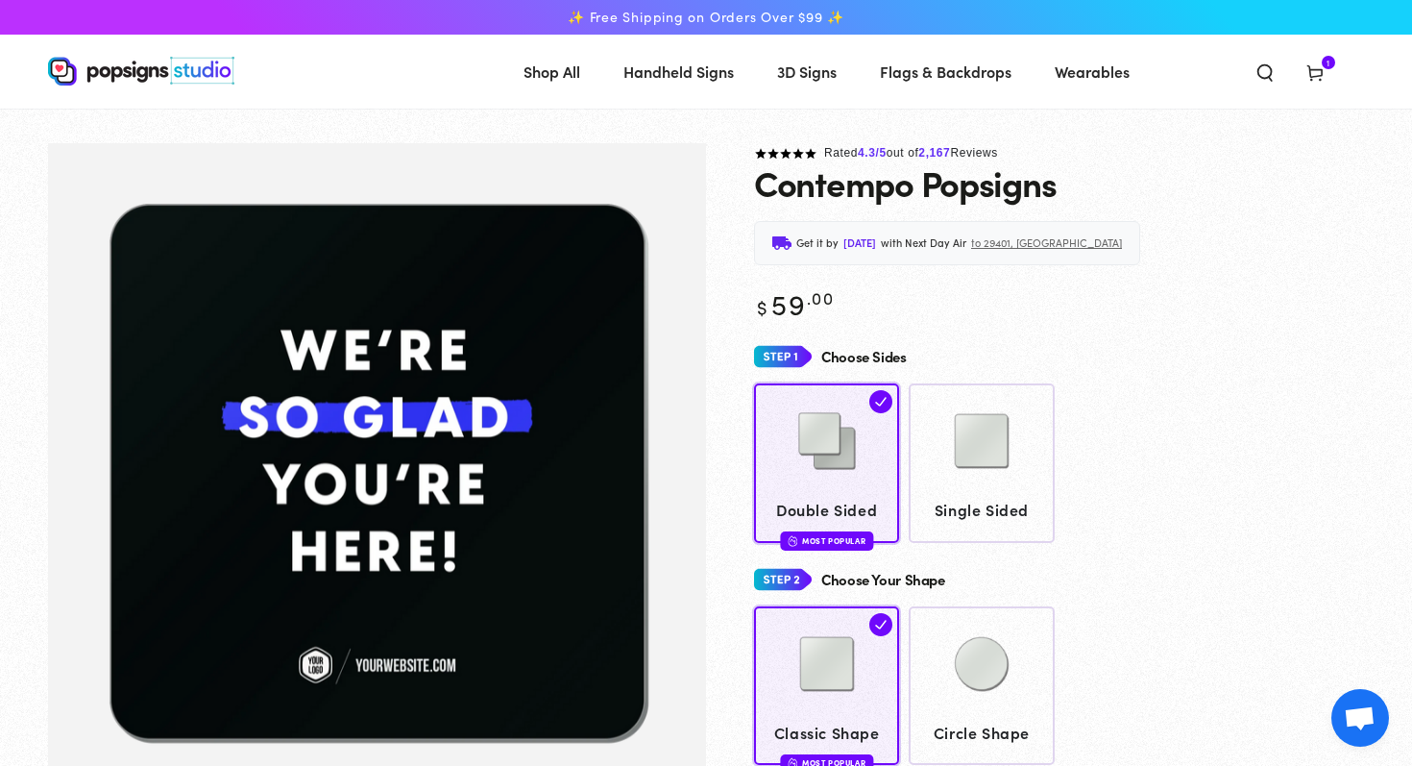
click at [1315, 69] on icon at bounding box center [1315, 71] width 19 height 19
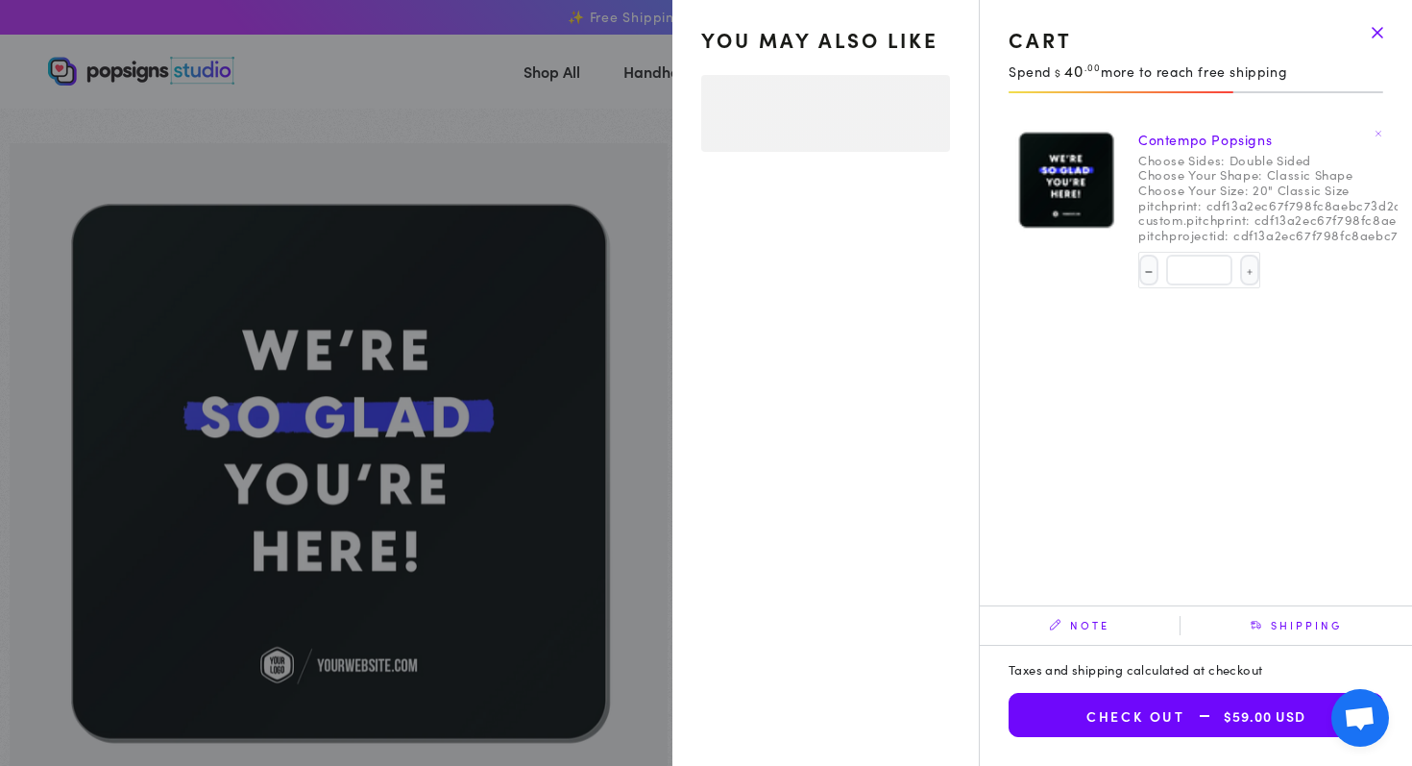
select select "**********"
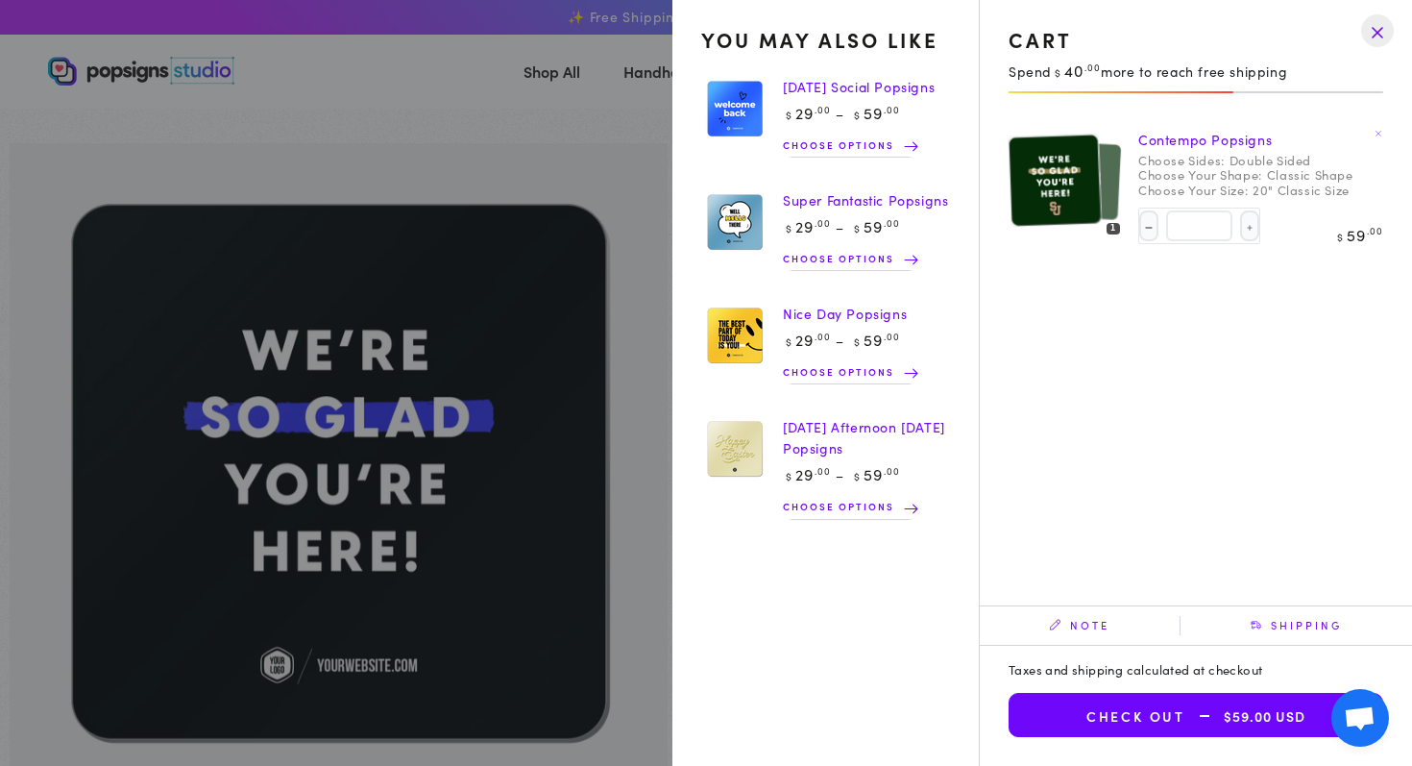
click at [1060, 199] on img at bounding box center [1054, 180] width 93 height 94
click at [1117, 162] on img at bounding box center [1081, 180] width 81 height 82
click at [1083, 186] on img at bounding box center [1054, 180] width 93 height 94
click at [1083, 186] on div at bounding box center [1066, 180] width 115 height 116
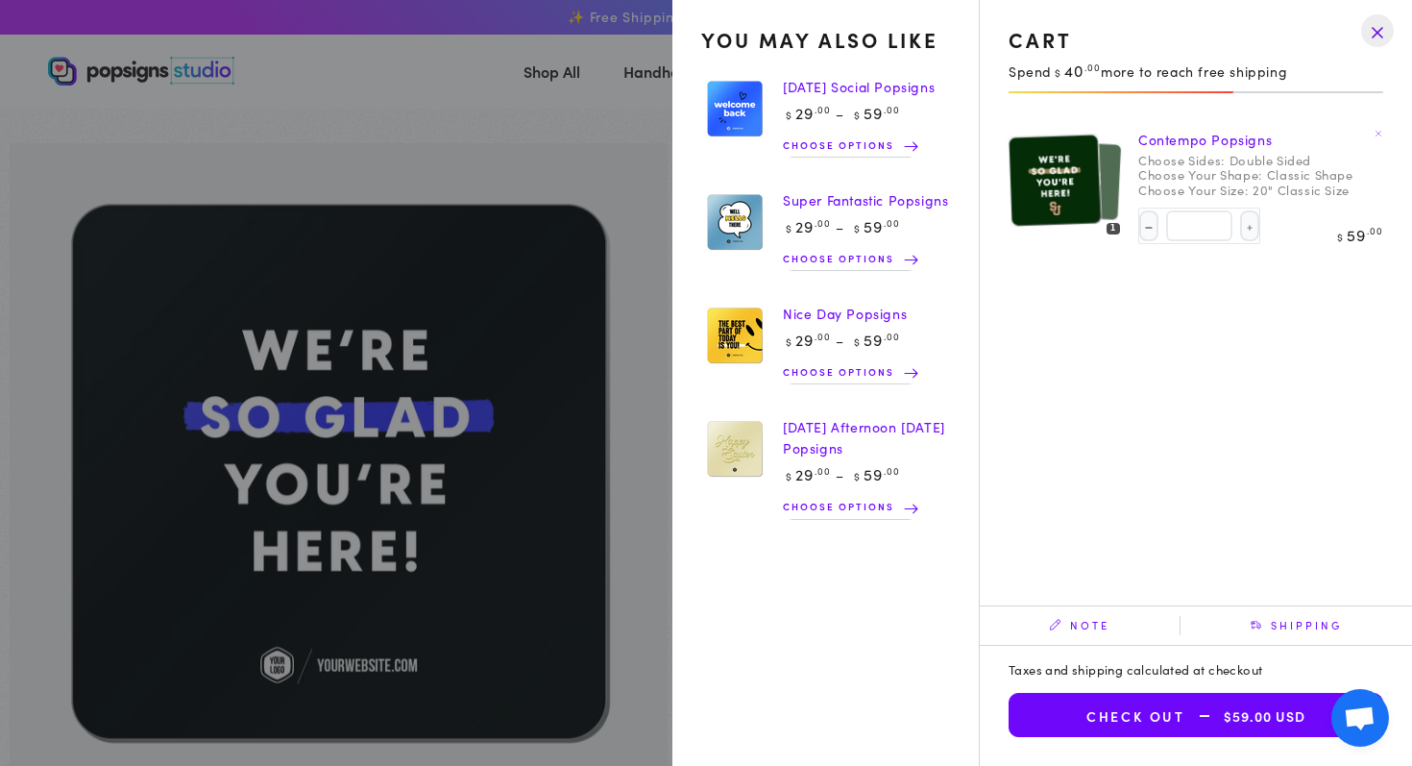
click at [1080, 622] on span "Note" at bounding box center [1080, 625] width 200 height 19
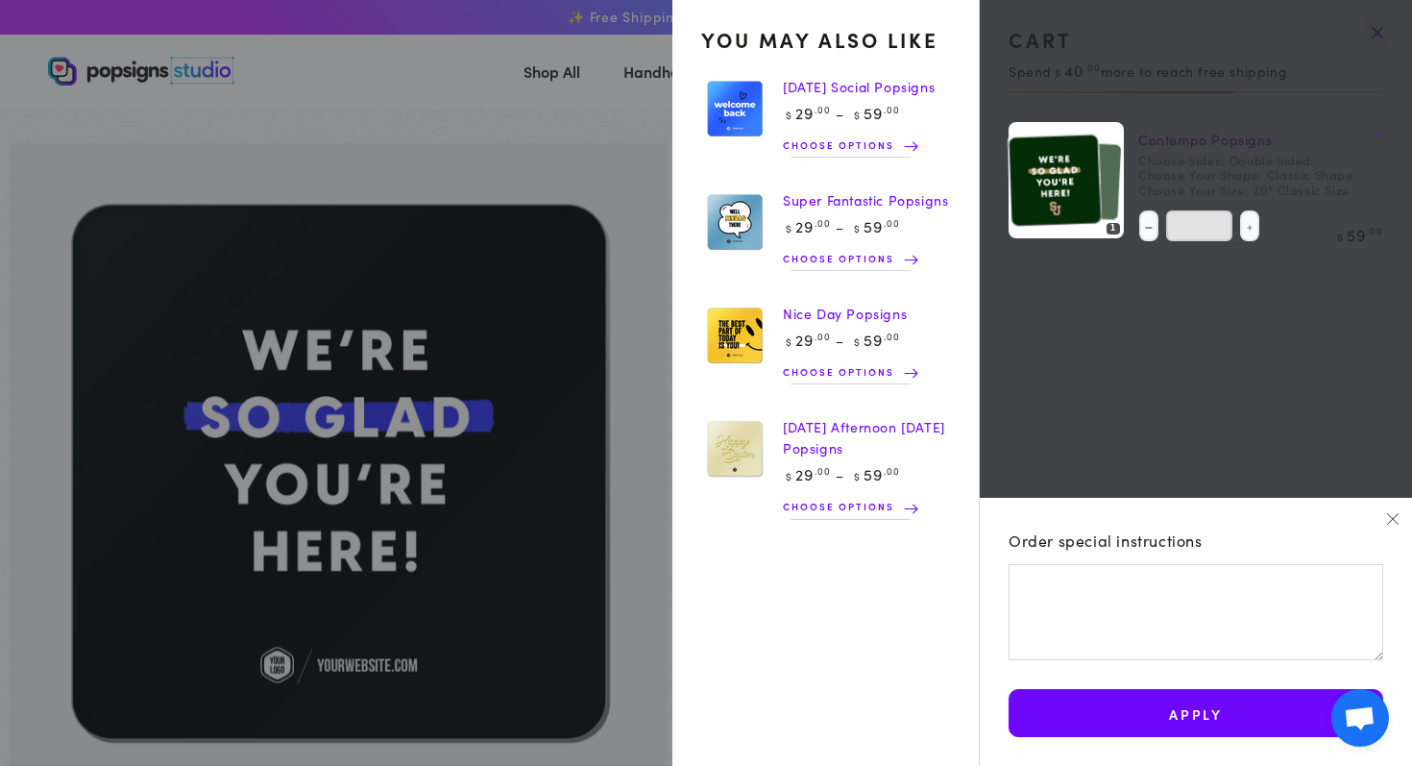
click at [1391, 516] on icon "button" at bounding box center [1392, 517] width 13 height 13
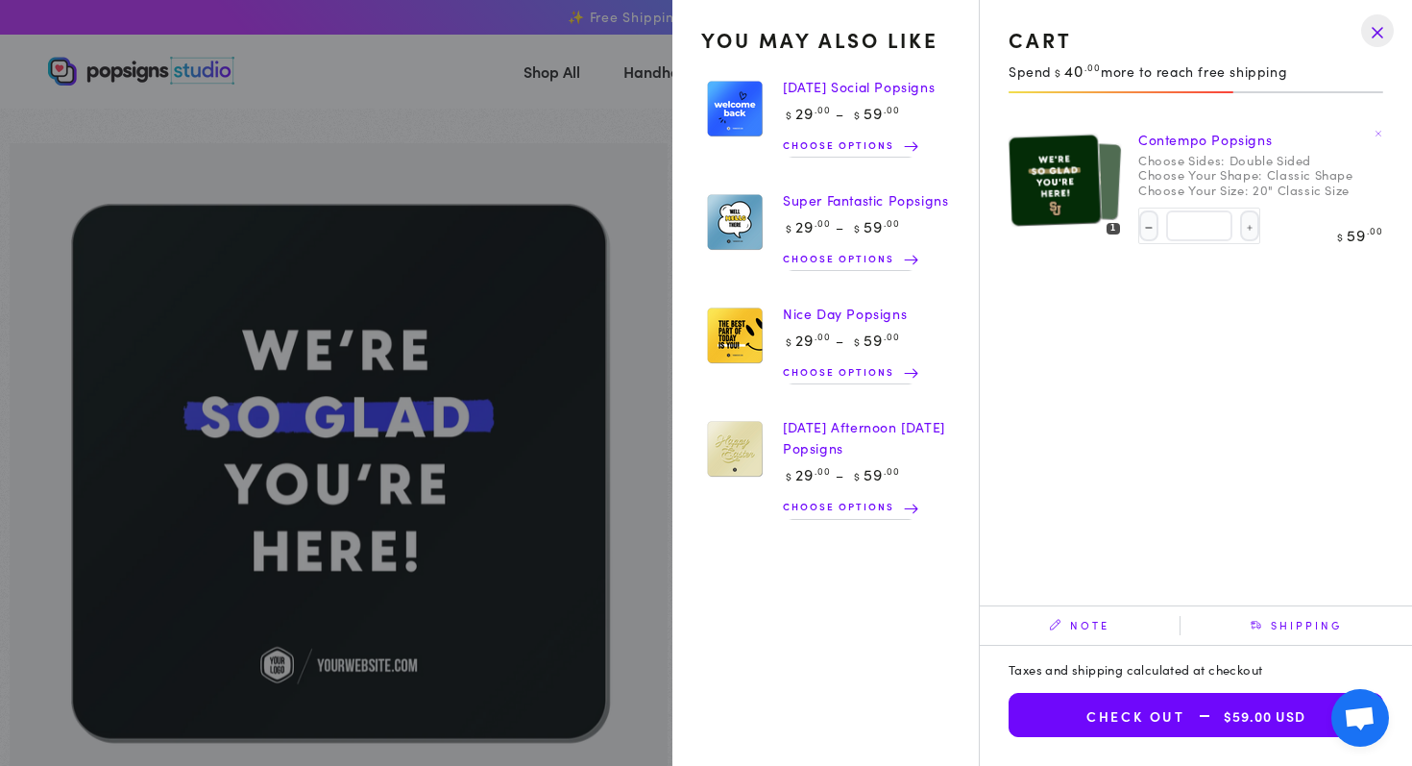
click at [1114, 161] on img at bounding box center [1081, 180] width 81 height 82
click at [1115, 153] on img at bounding box center [1081, 180] width 81 height 82
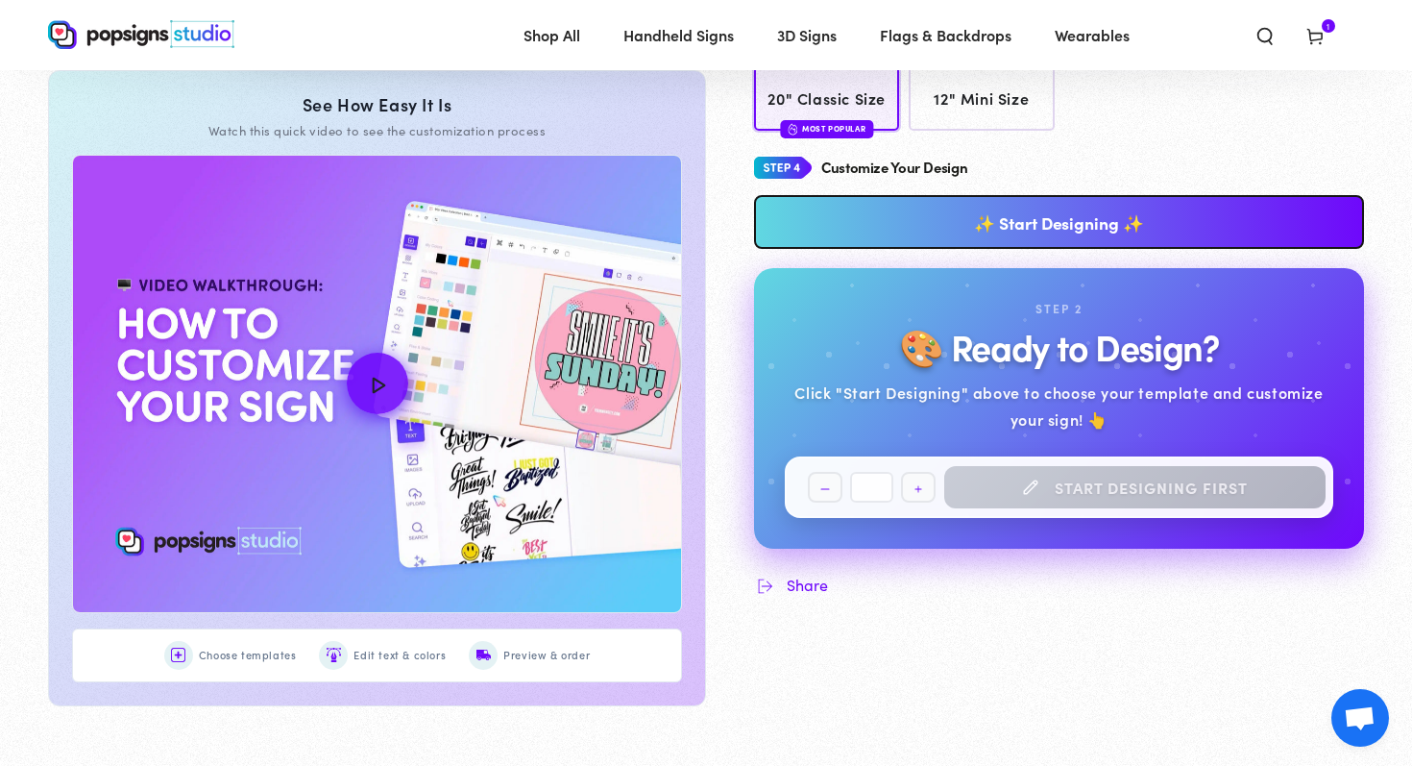
scroll to position [854, 0]
click at [1075, 213] on link "✨ Start Designing ✨" at bounding box center [1059, 221] width 610 height 54
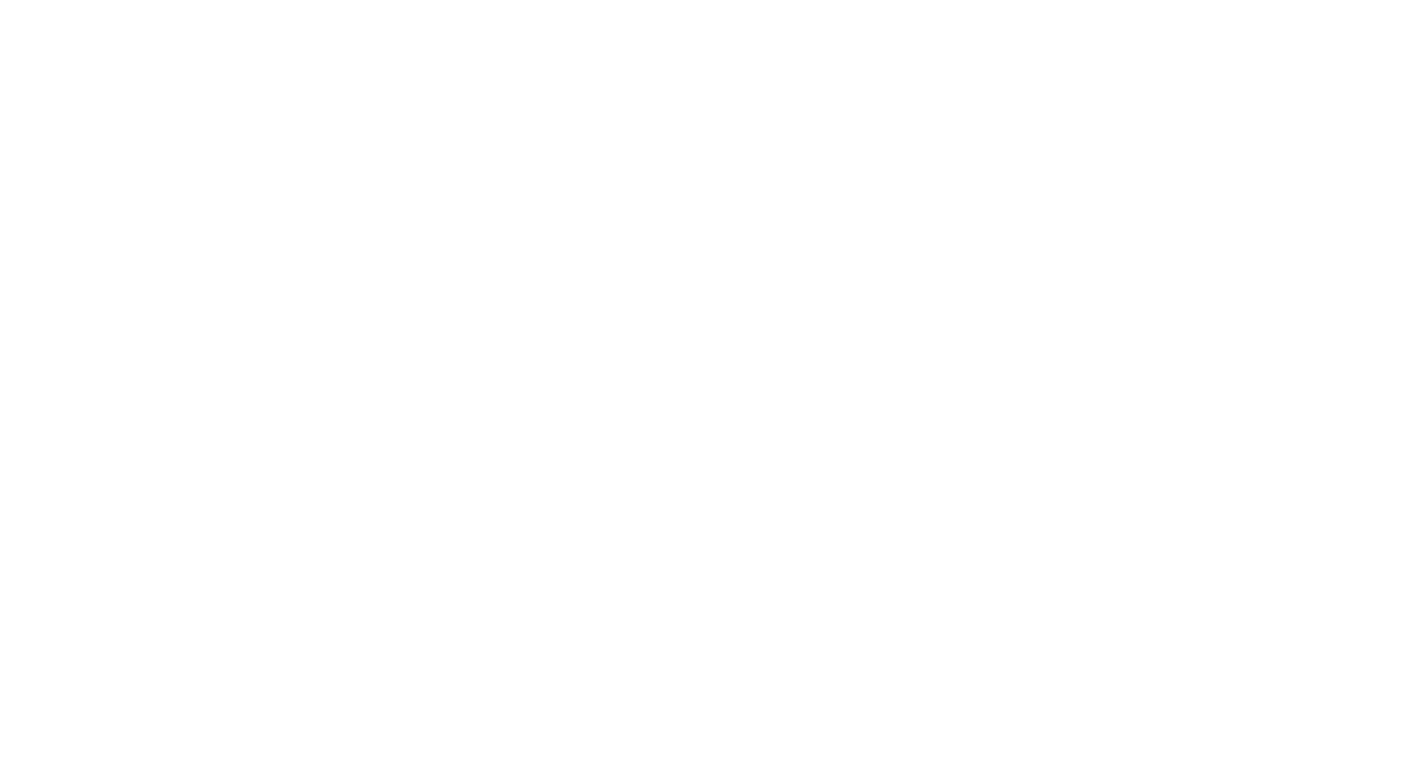
scroll to position [0, 0]
type textarea "An ancient tree with a door leading to a magical world"
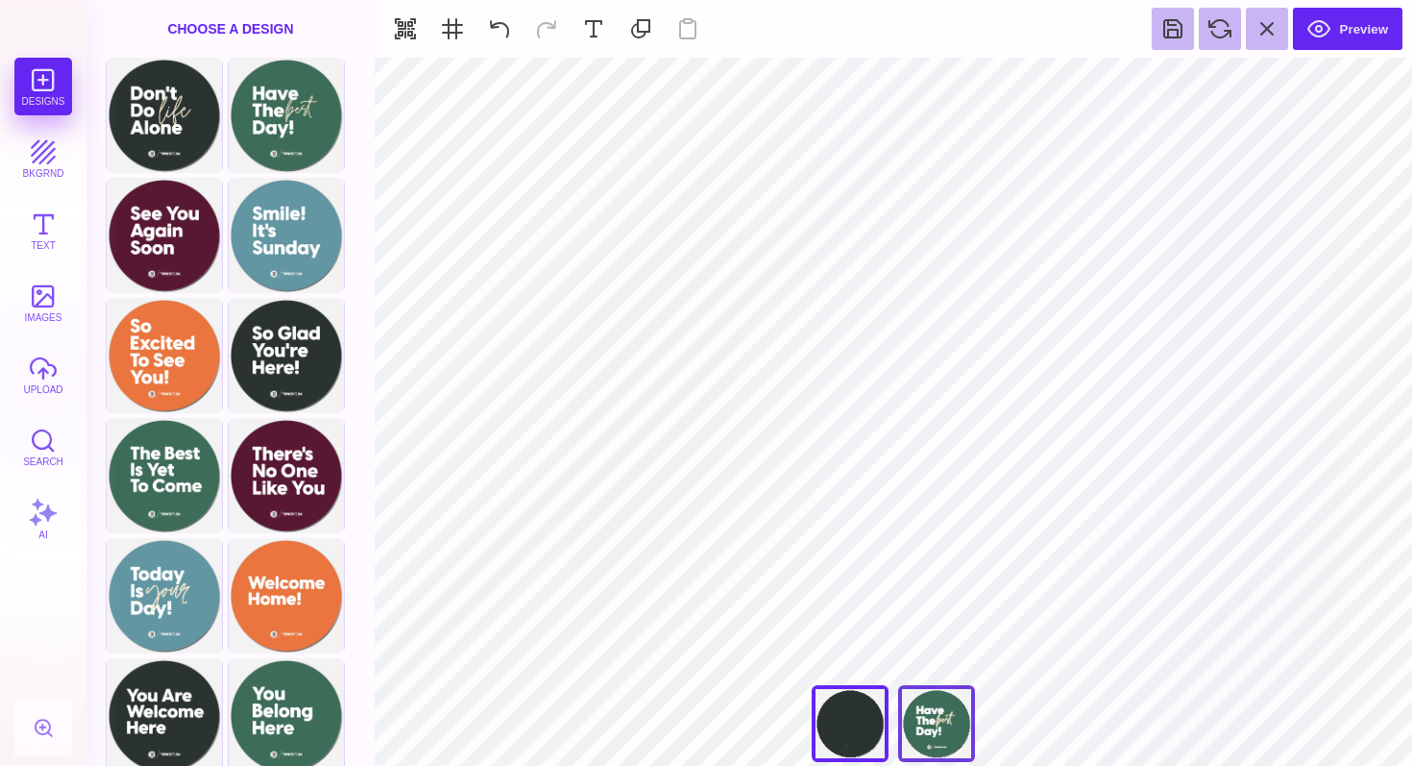
click at [928, 730] on div "Have The Best Day!" at bounding box center [936, 723] width 77 height 77
click at [849, 722] on div "Don't Do Life Alone" at bounding box center [850, 723] width 77 height 77
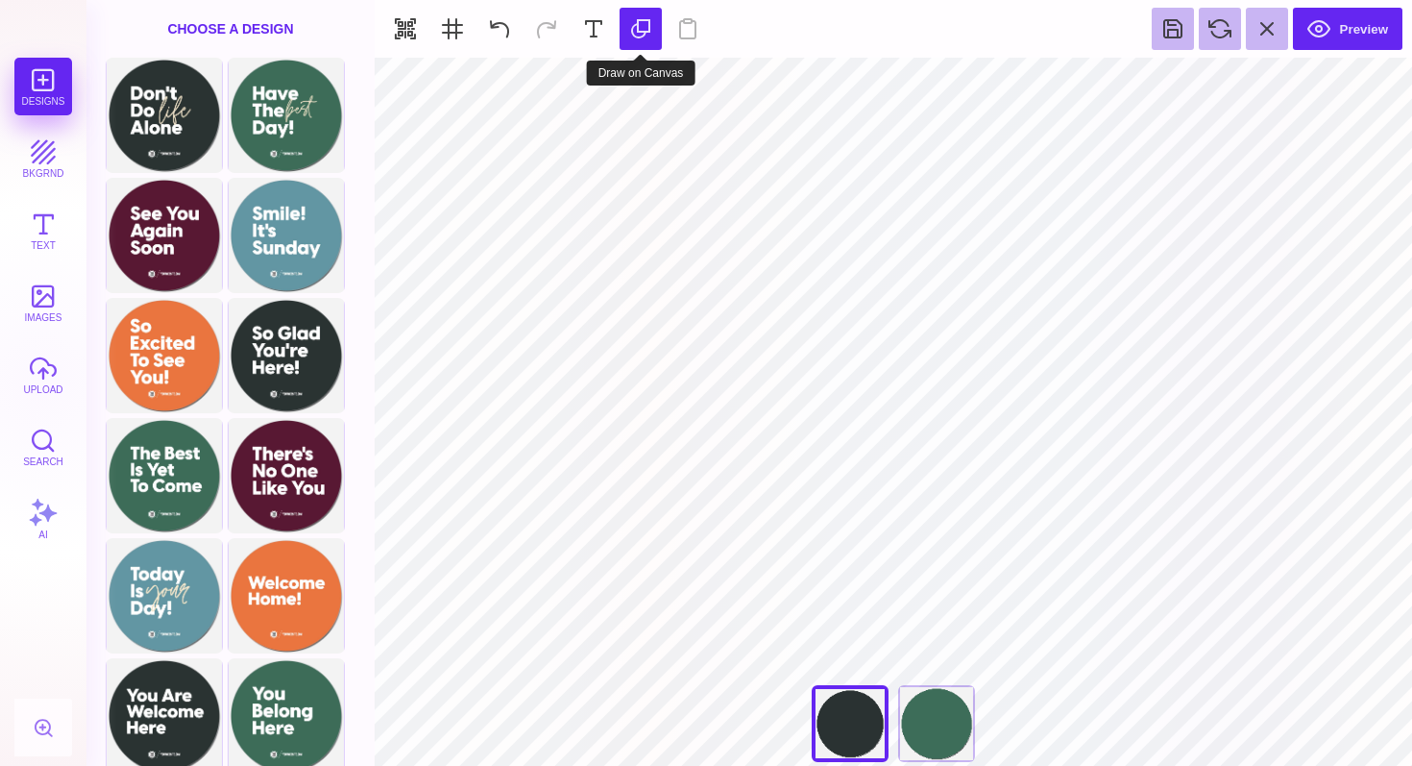
type input "#2A3232"
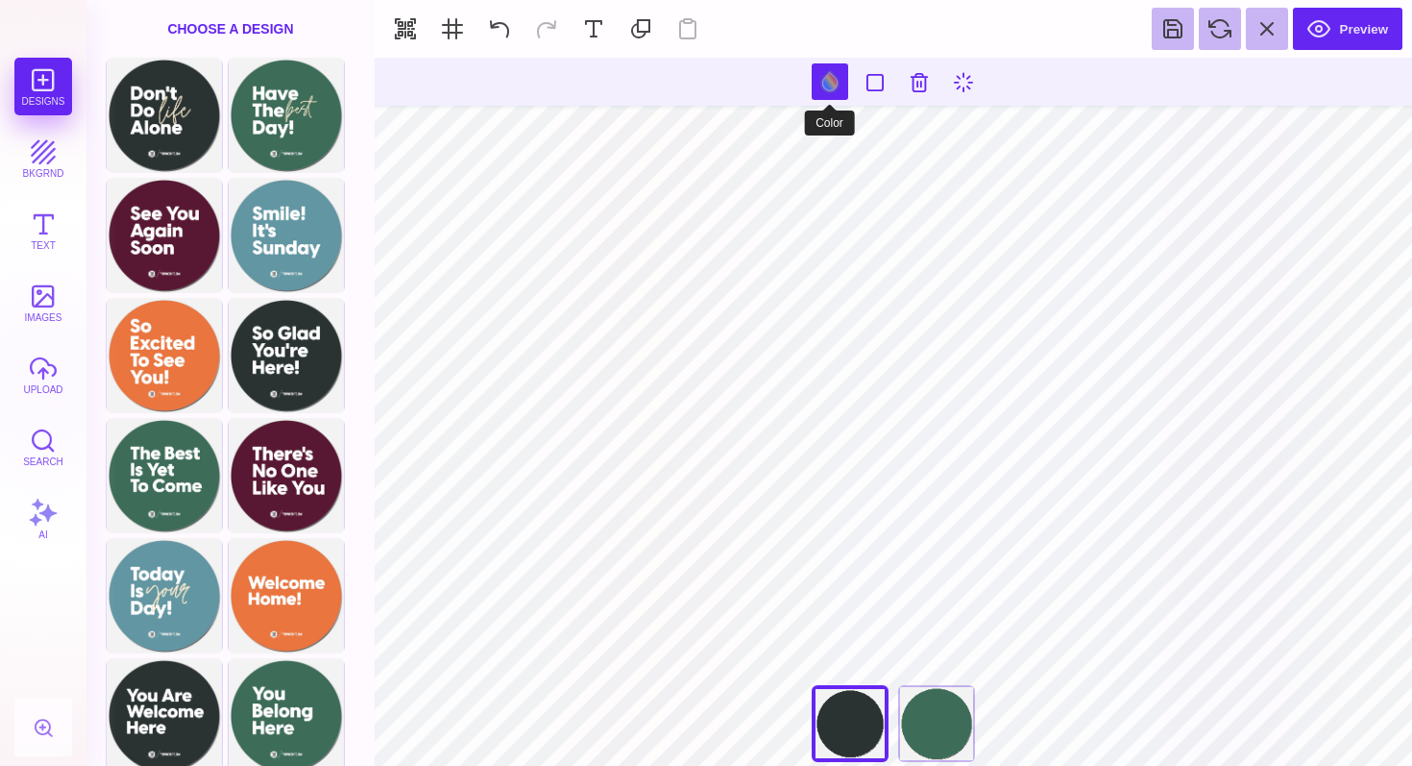
click at [841, 83] on button at bounding box center [830, 81] width 37 height 37
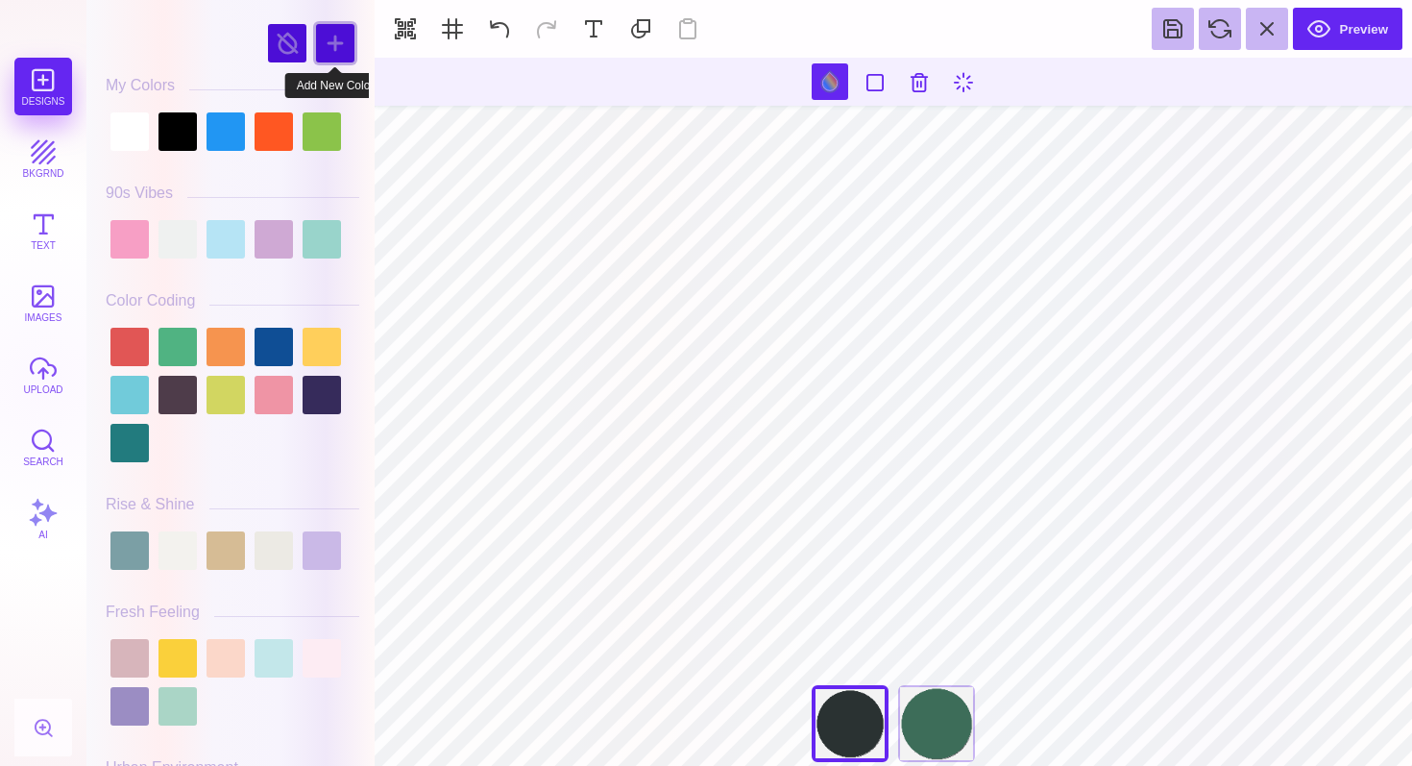
click at [340, 45] on div at bounding box center [335, 43] width 38 height 38
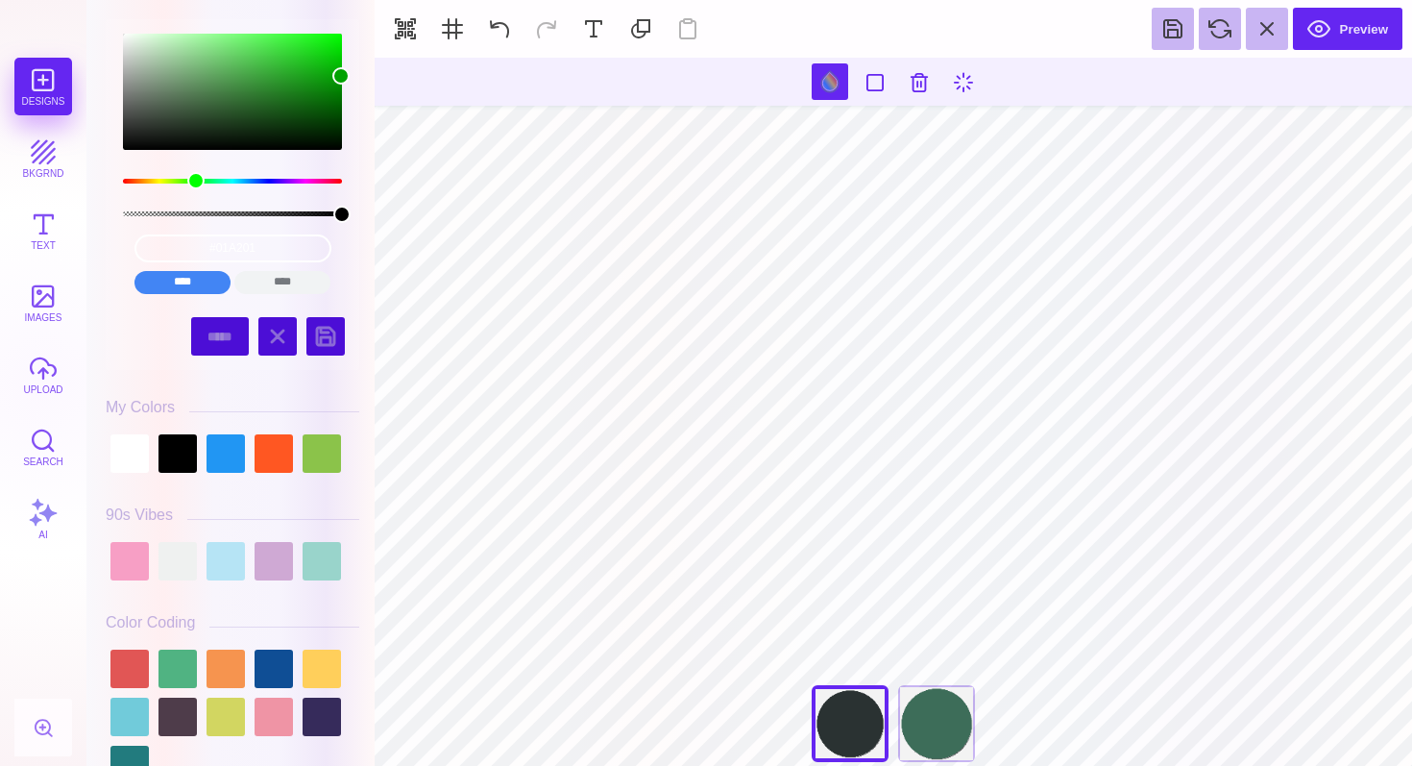
drag, startPoint x: 235, startPoint y: 183, endPoint x: 195, endPoint y: 186, distance: 40.5
click at [195, 186] on div "color picker dialog" at bounding box center [195, 180] width 17 height 17
type input "#073507"
drag, startPoint x: 343, startPoint y: 76, endPoint x: 312, endPoint y: 126, distance: 58.7
click at [312, 126] on div "color picker dialog" at bounding box center [313, 125] width 17 height 17
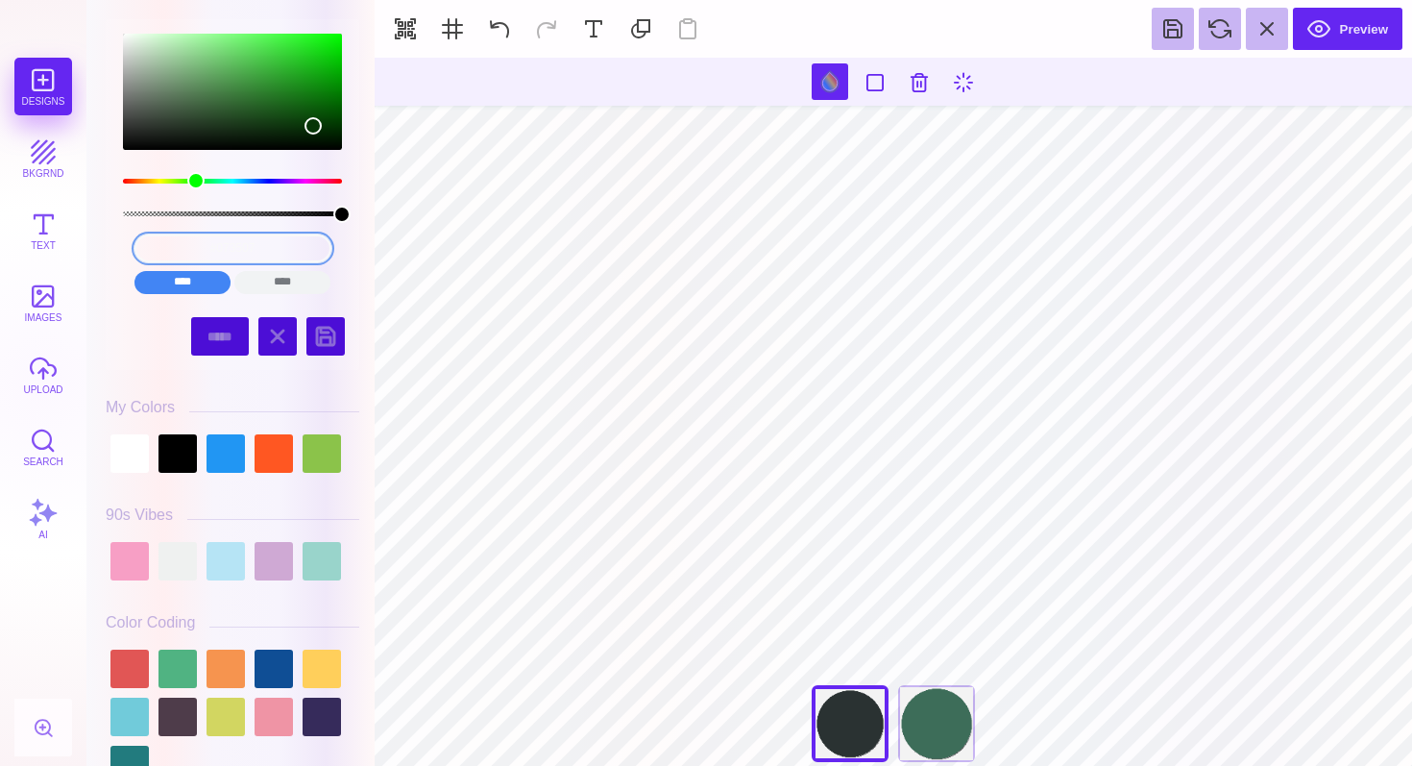
click at [236, 246] on input "#073507" at bounding box center [232, 248] width 197 height 28
click at [926, 716] on div "Have The Best Day!" at bounding box center [936, 723] width 77 height 77
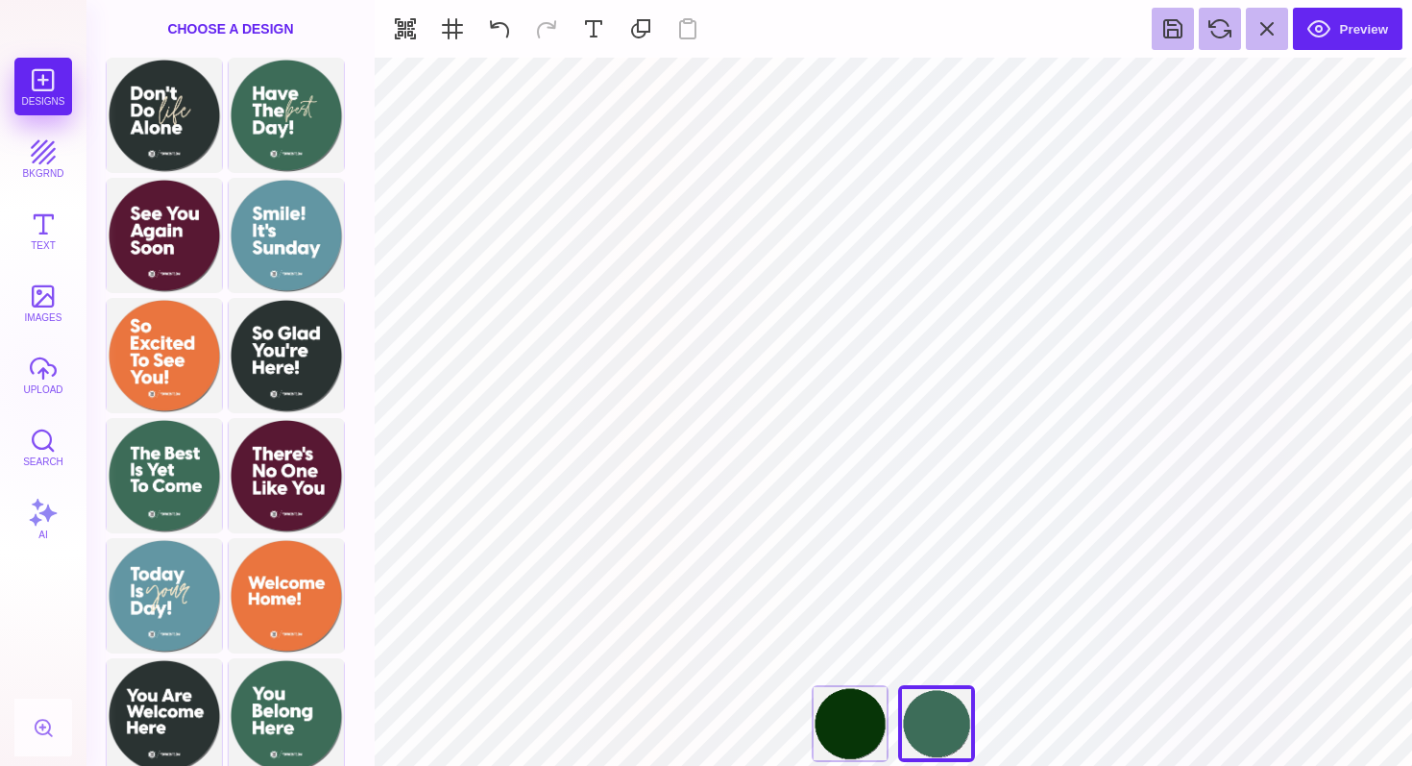
type input "#3D6D59"
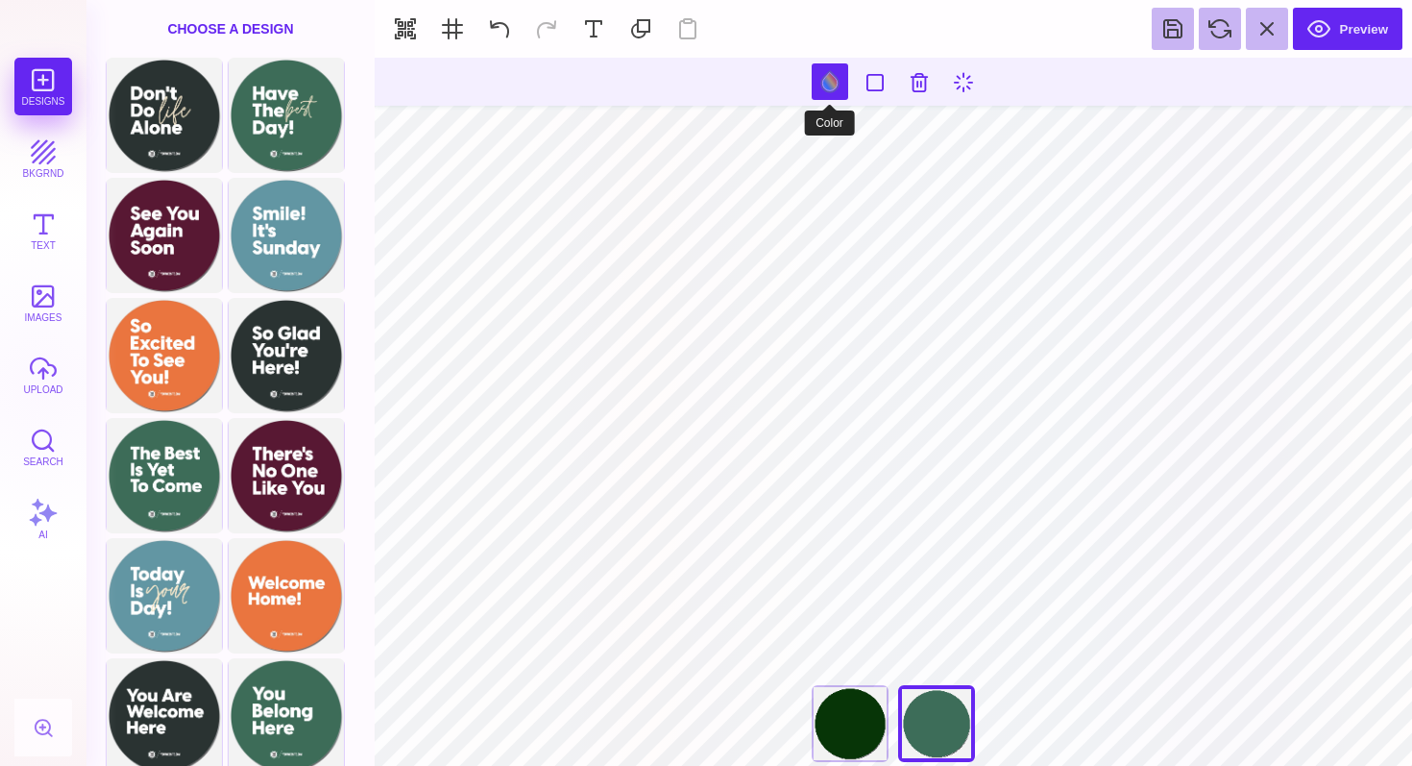
click at [832, 89] on button at bounding box center [830, 81] width 37 height 37
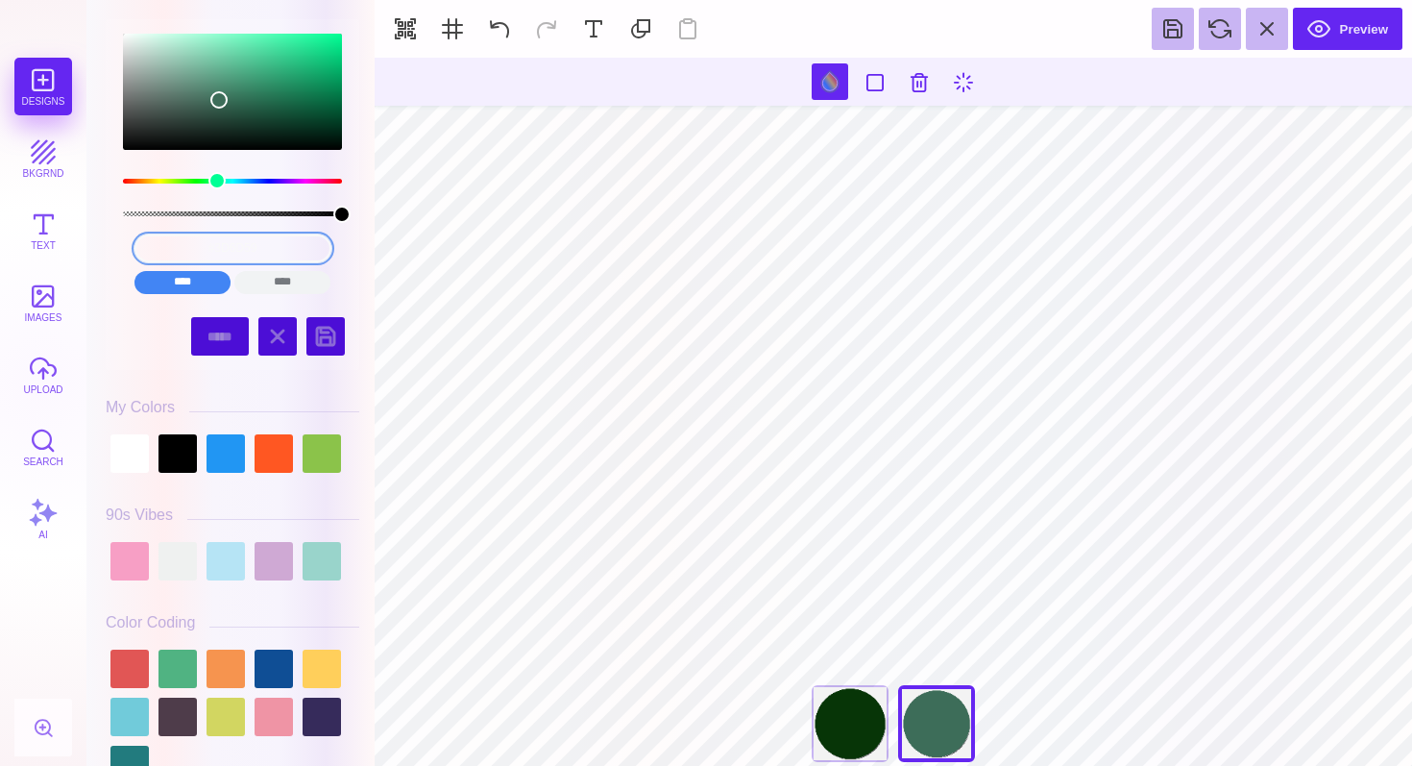
click at [234, 246] on input "#3D6D59" at bounding box center [232, 248] width 197 height 28
paste input "073507"
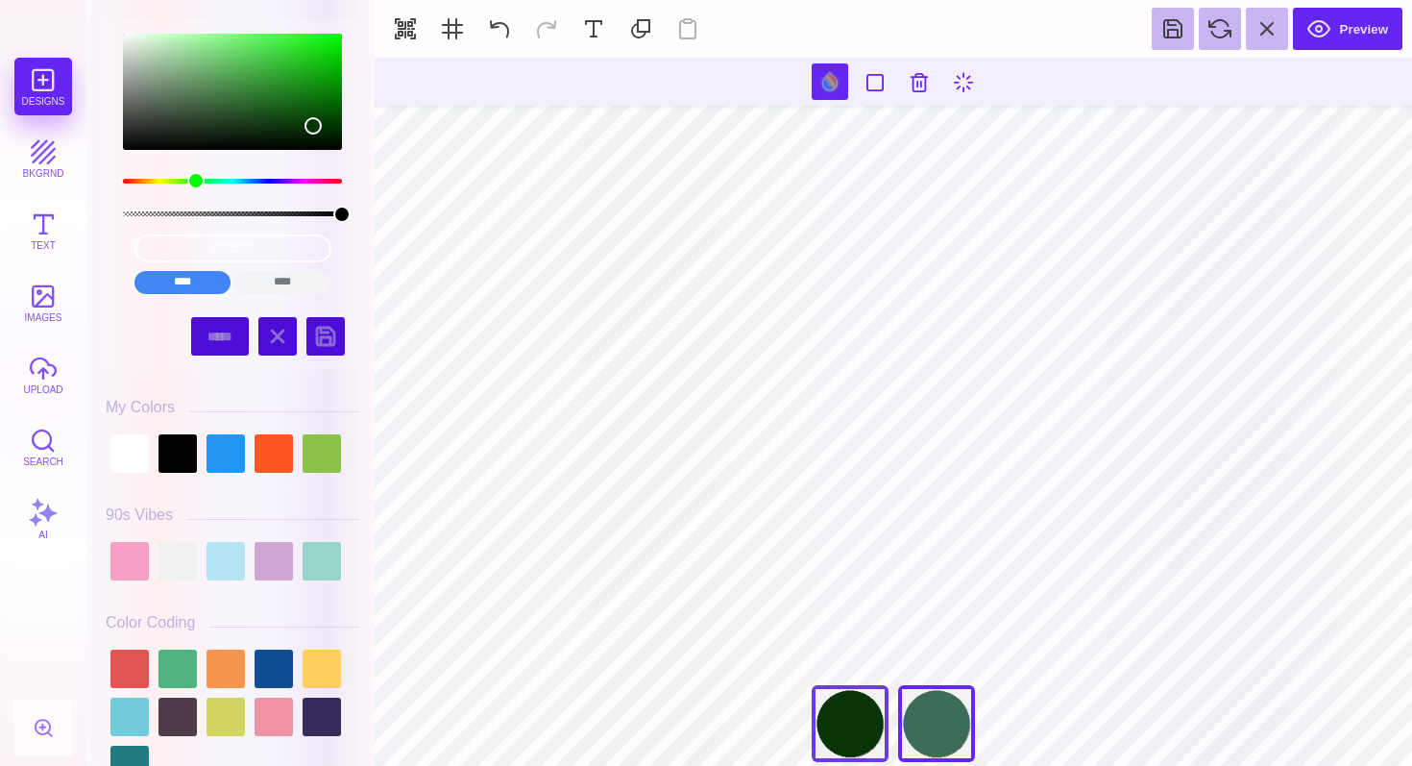
type input "#073507"
click at [858, 726] on div "Don't Do Life Alone" at bounding box center [850, 723] width 77 height 77
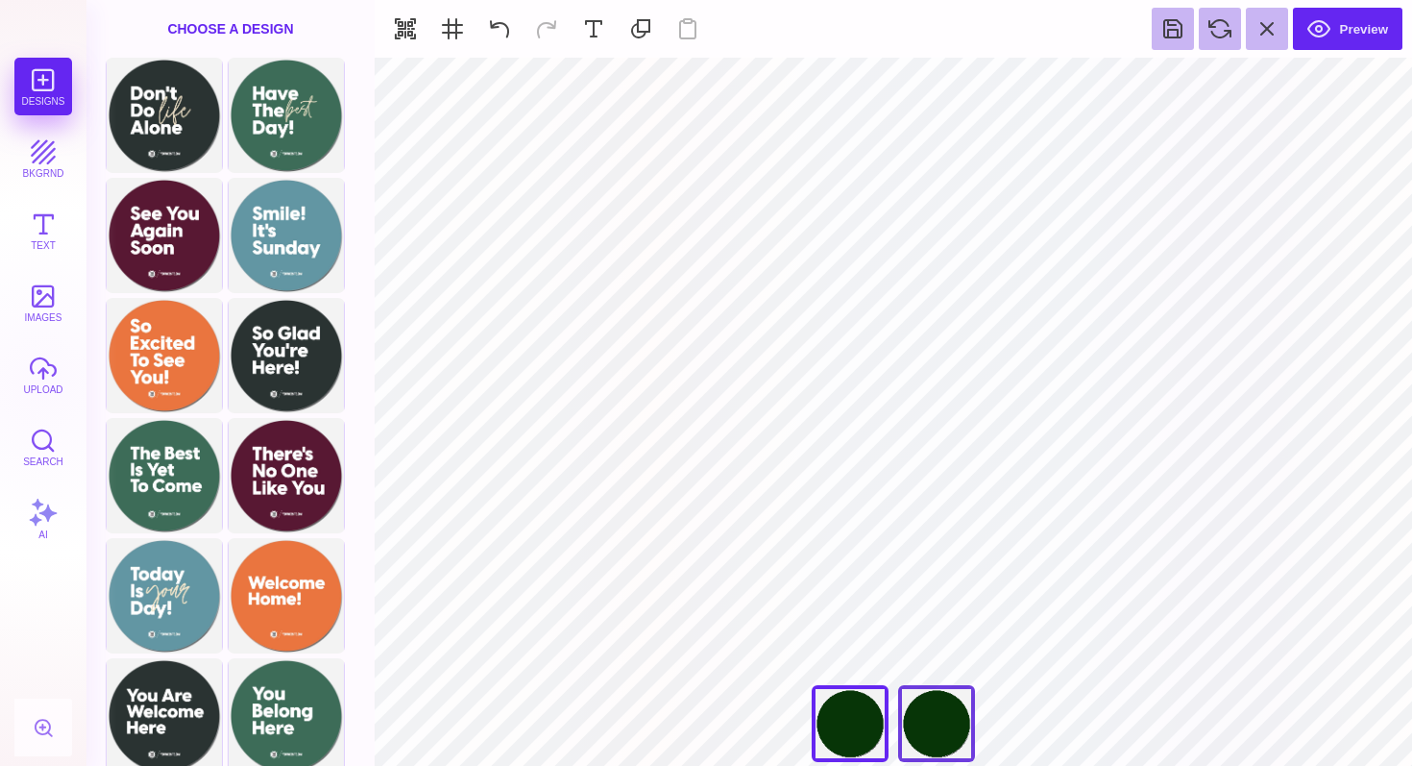
click at [947, 723] on div "Have The Best Day!" at bounding box center [936, 723] width 77 height 77
click at [857, 727] on div "Don't Do Life Alone" at bounding box center [850, 723] width 77 height 77
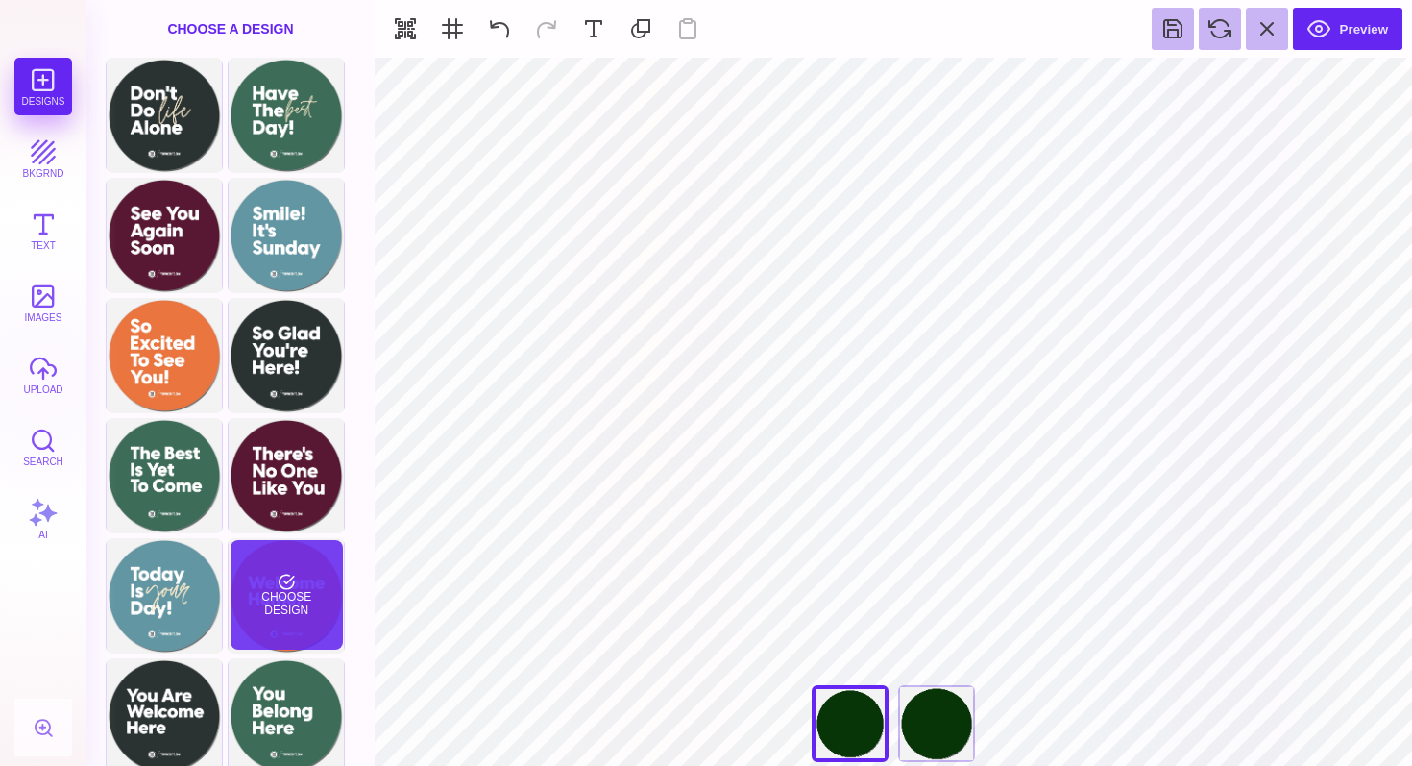
click at [282, 581] on div "Choose Design" at bounding box center [287, 595] width 112 height 110
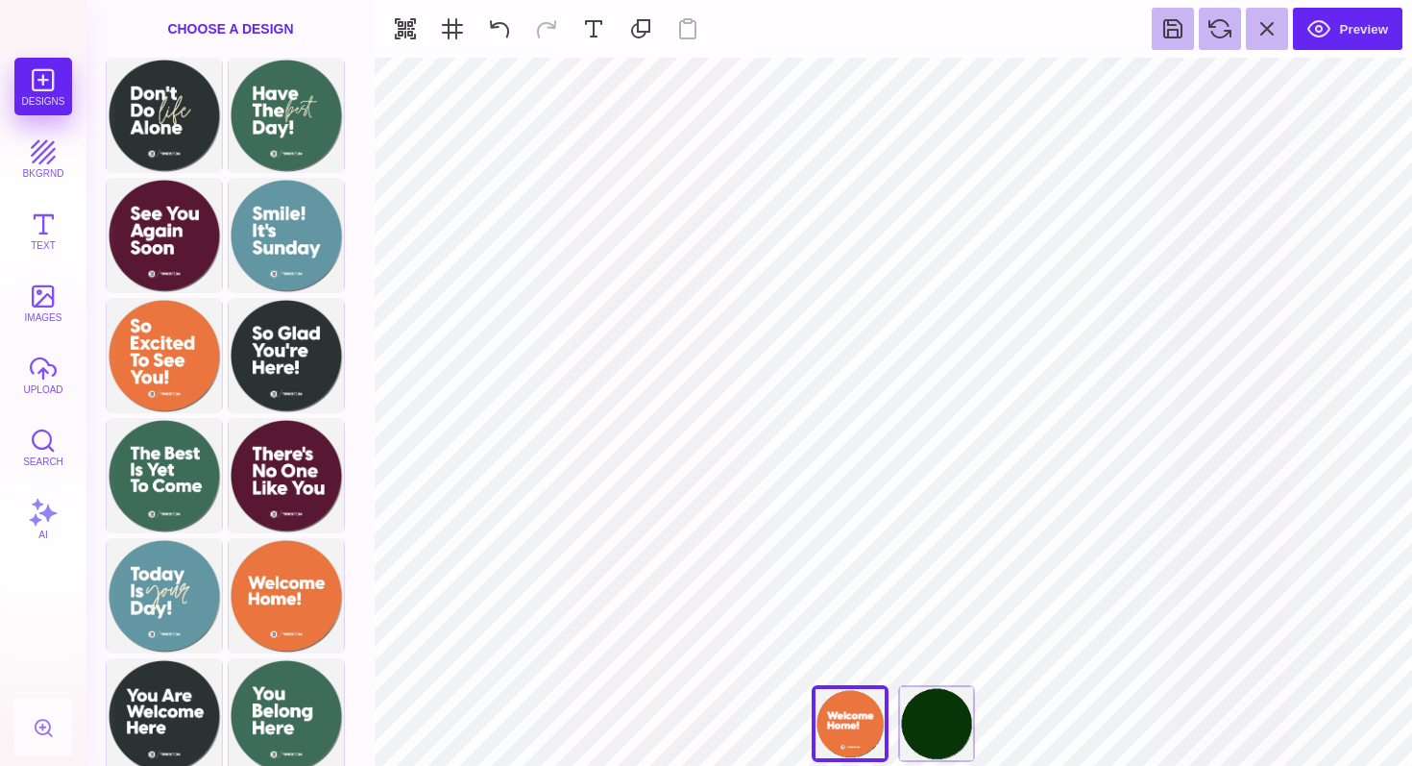
type input "#FFFFFF"
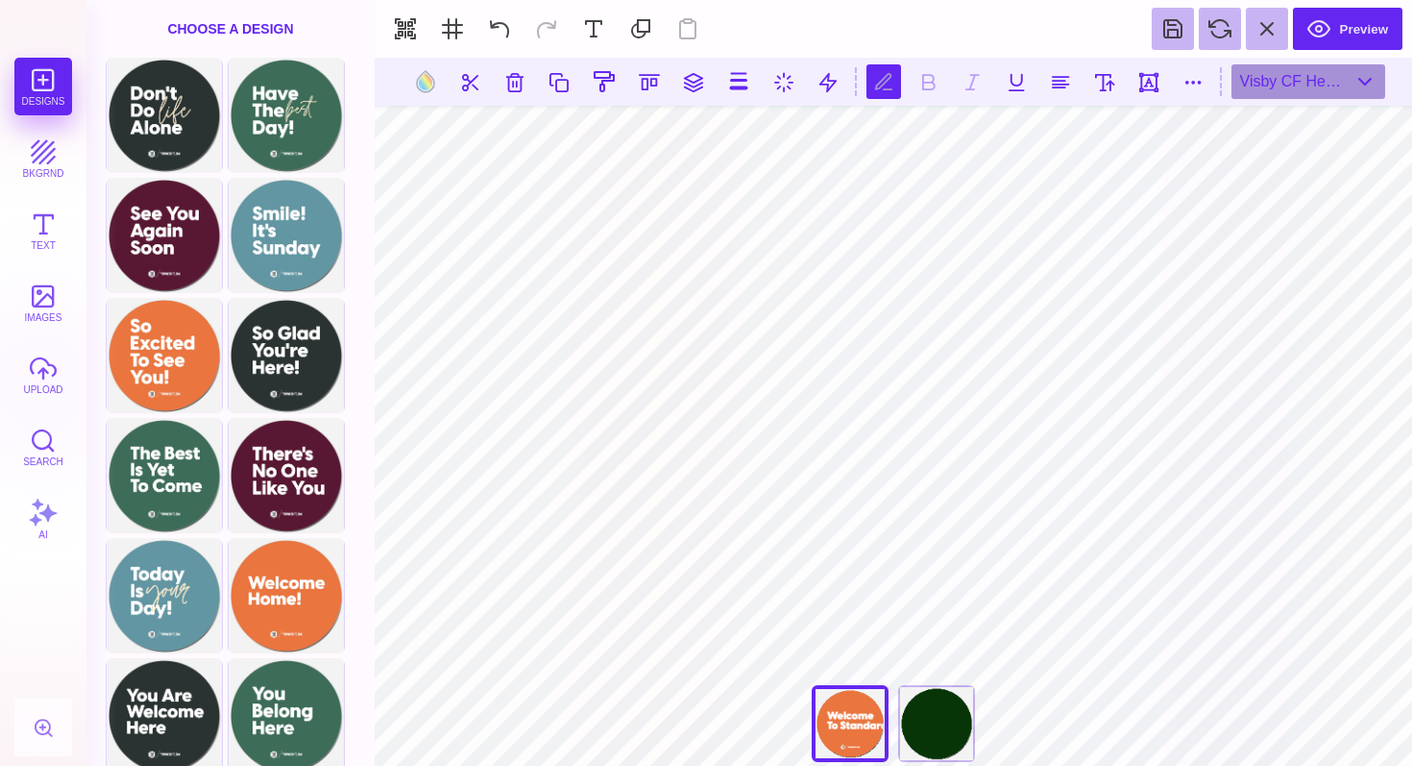
scroll to position [0, 3]
type textarea "**********"
click at [1064, 84] on button at bounding box center [1060, 81] width 35 height 35
click at [1054, 84] on button at bounding box center [1060, 81] width 35 height 35
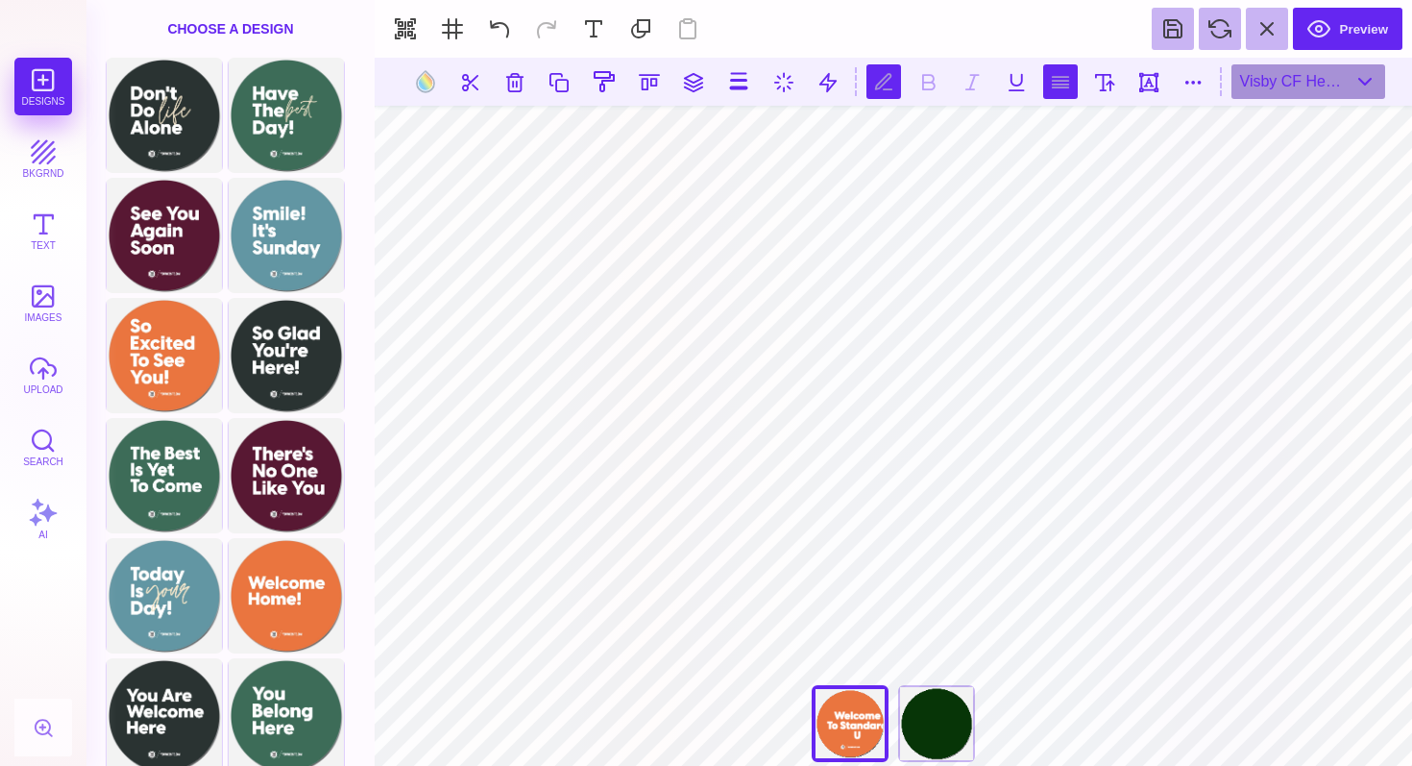
click at [1054, 84] on button at bounding box center [1060, 81] width 35 height 35
click at [1065, 86] on button at bounding box center [1060, 81] width 35 height 35
click at [1058, 77] on button at bounding box center [1060, 81] width 35 height 35
click at [1058, 78] on button at bounding box center [1060, 81] width 35 height 35
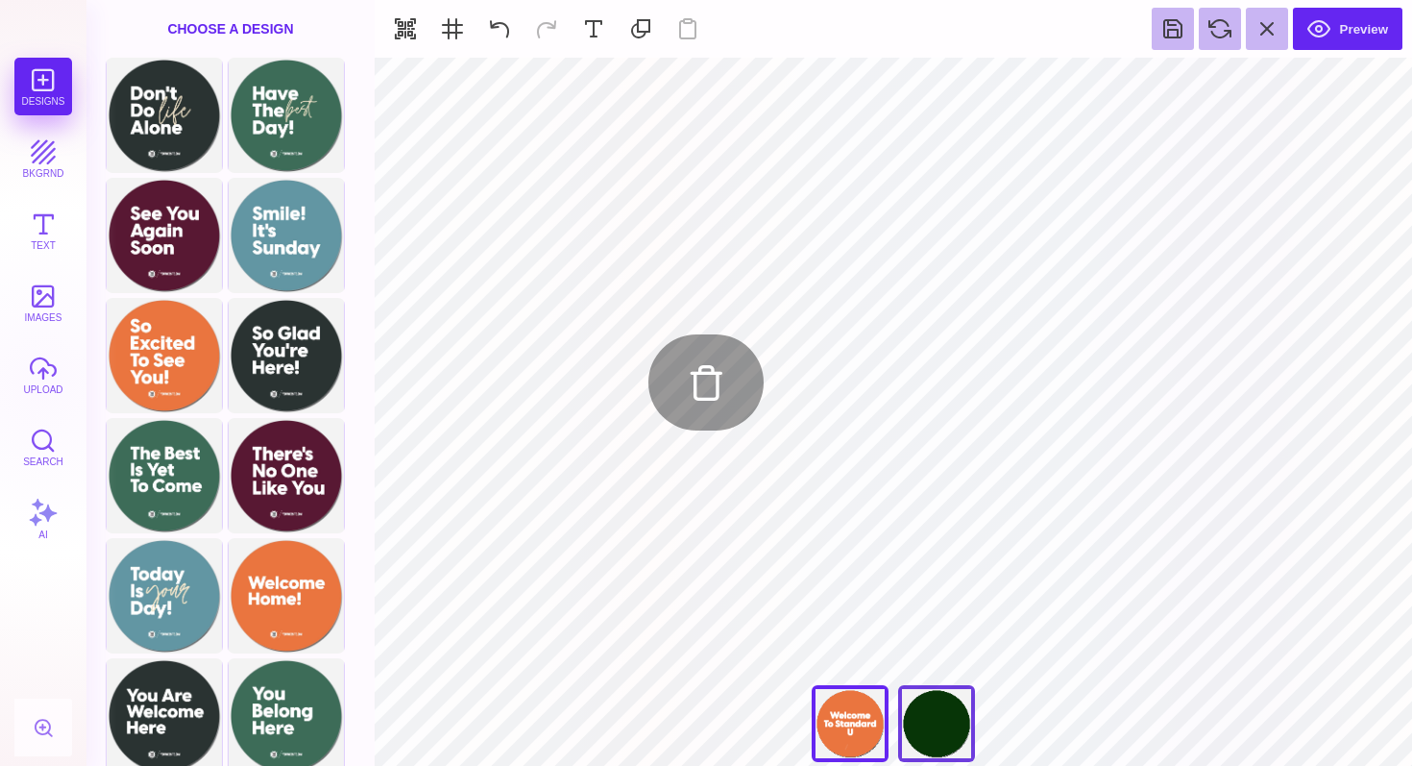
click at [935, 734] on div "Have The Best Day!" at bounding box center [936, 723] width 77 height 77
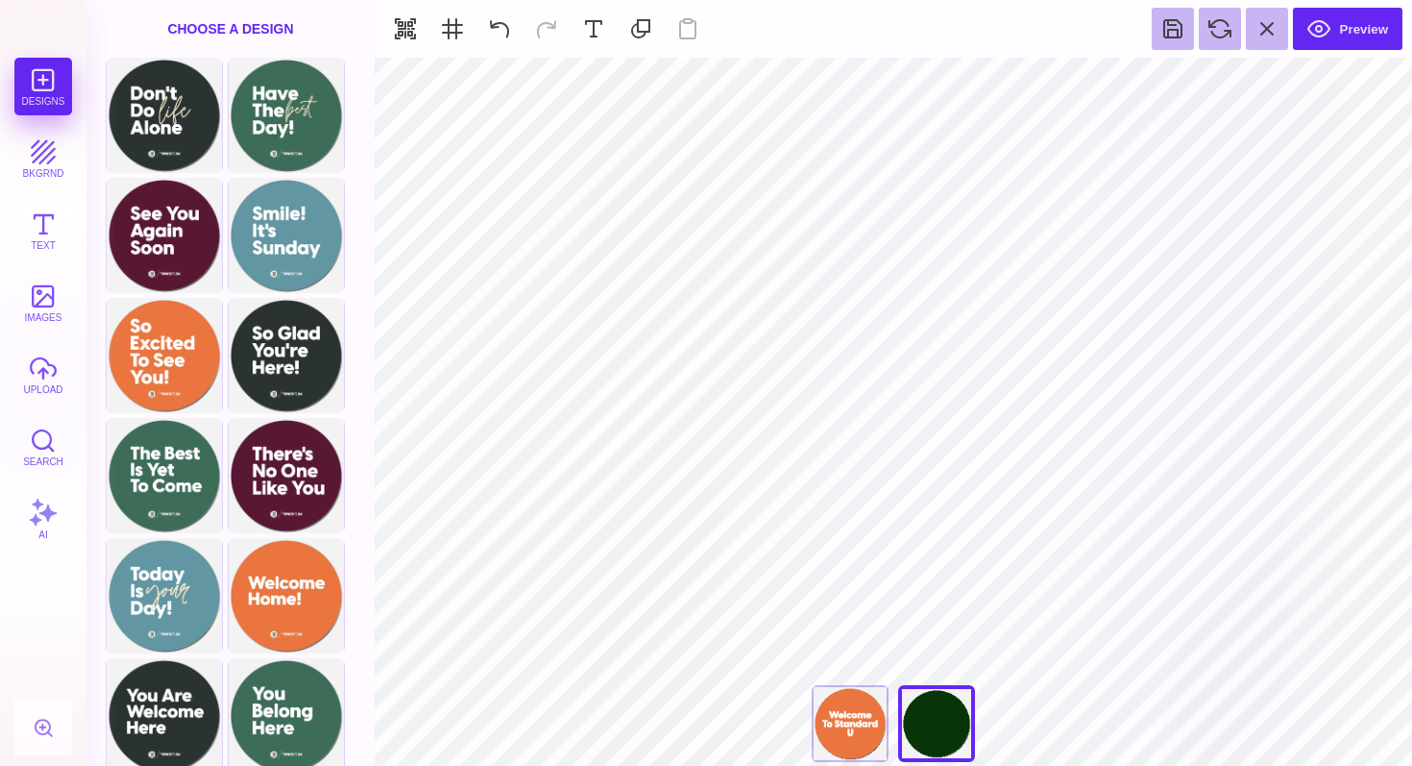
type input "#073507"
click at [848, 81] on button at bounding box center [852, 81] width 37 height 37
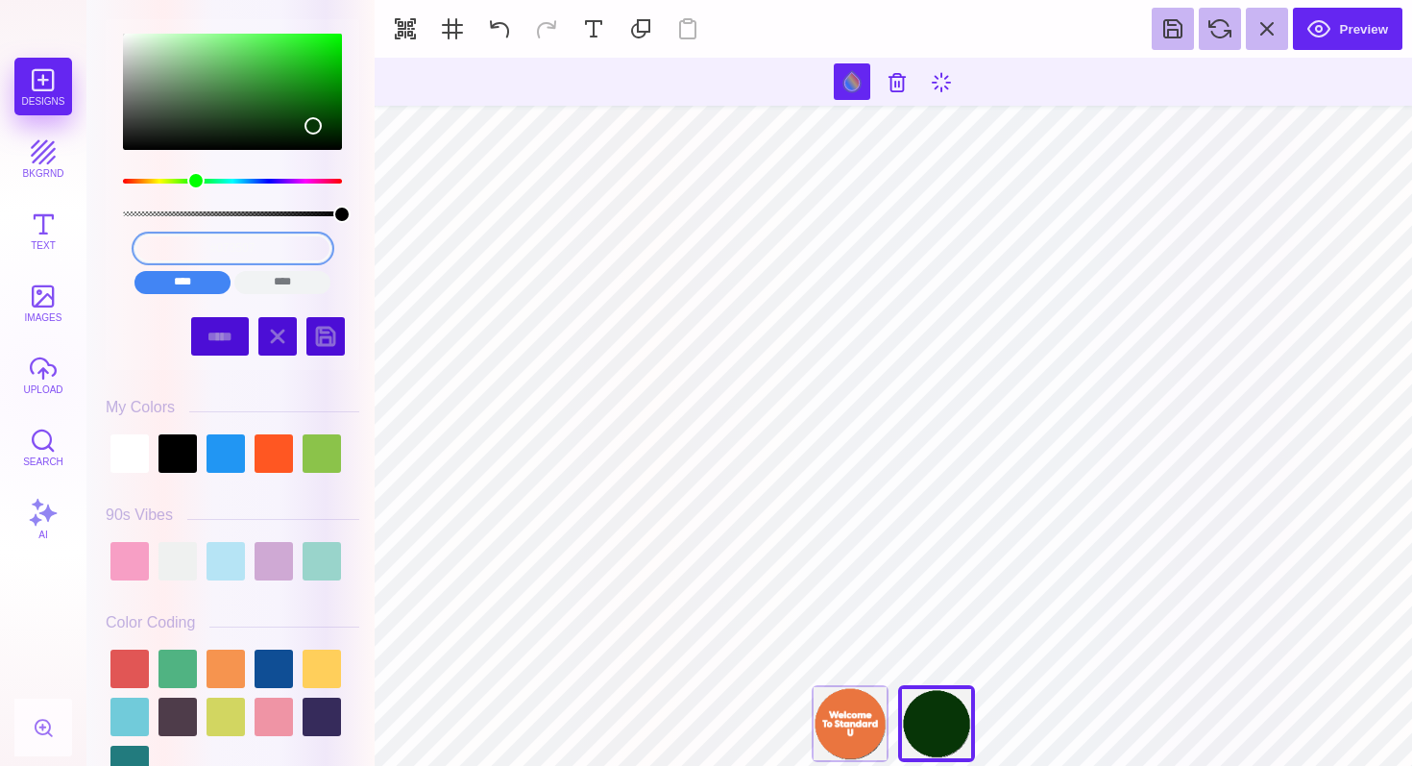
click at [225, 245] on input "#073507" at bounding box center [232, 248] width 197 height 28
click at [829, 717] on div "Welcome Home" at bounding box center [850, 723] width 77 height 77
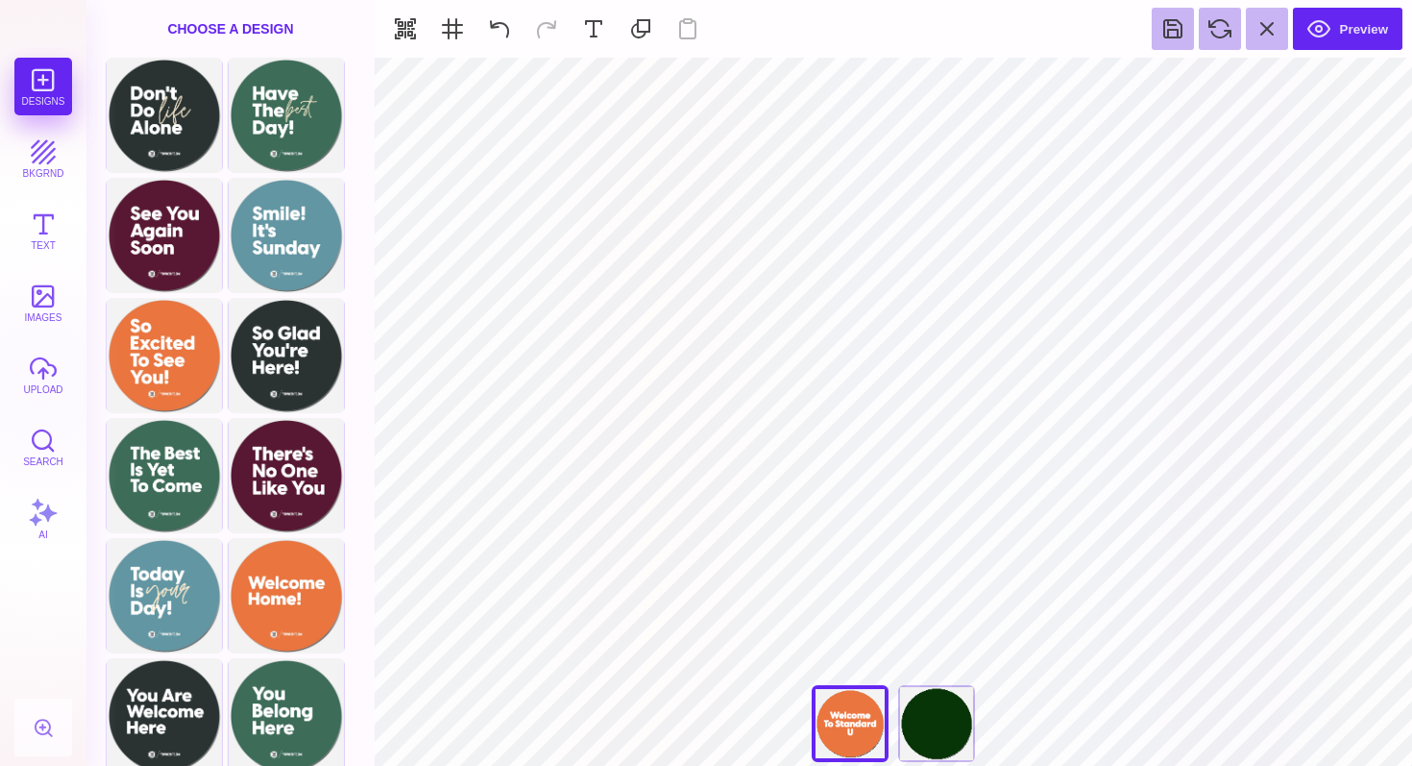
type input "#EA753F"
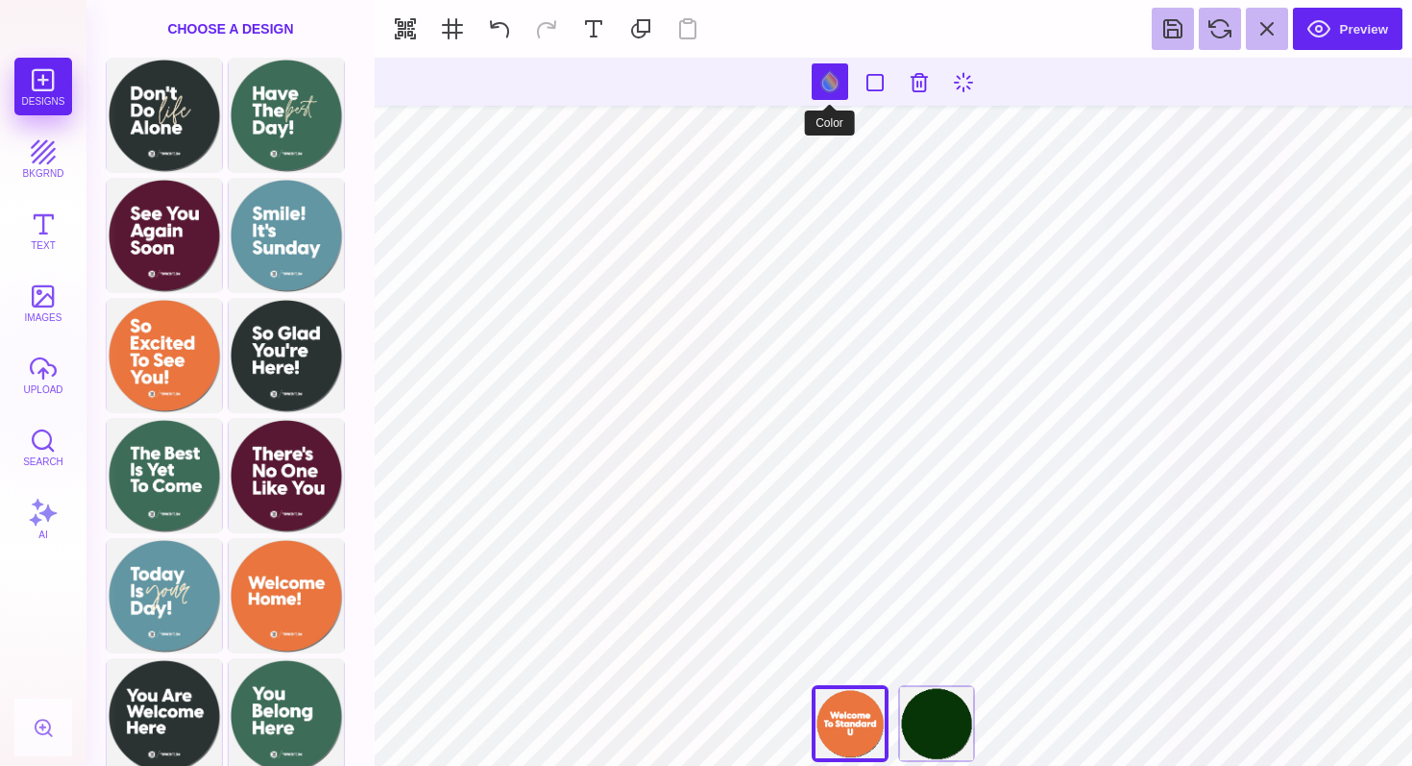
click at [829, 81] on button at bounding box center [830, 81] width 37 height 37
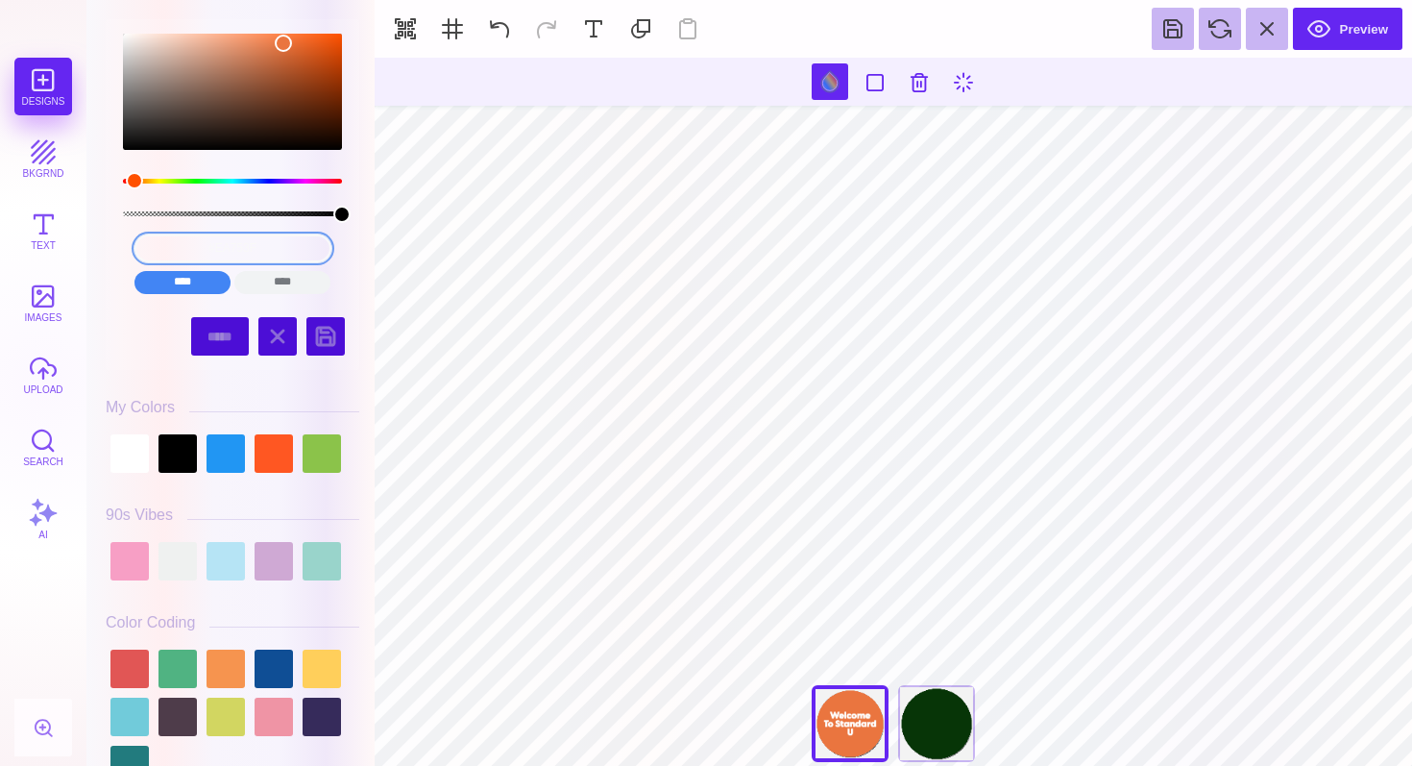
click at [223, 254] on input "#EA753F" at bounding box center [232, 248] width 197 height 28
paste input "073507"
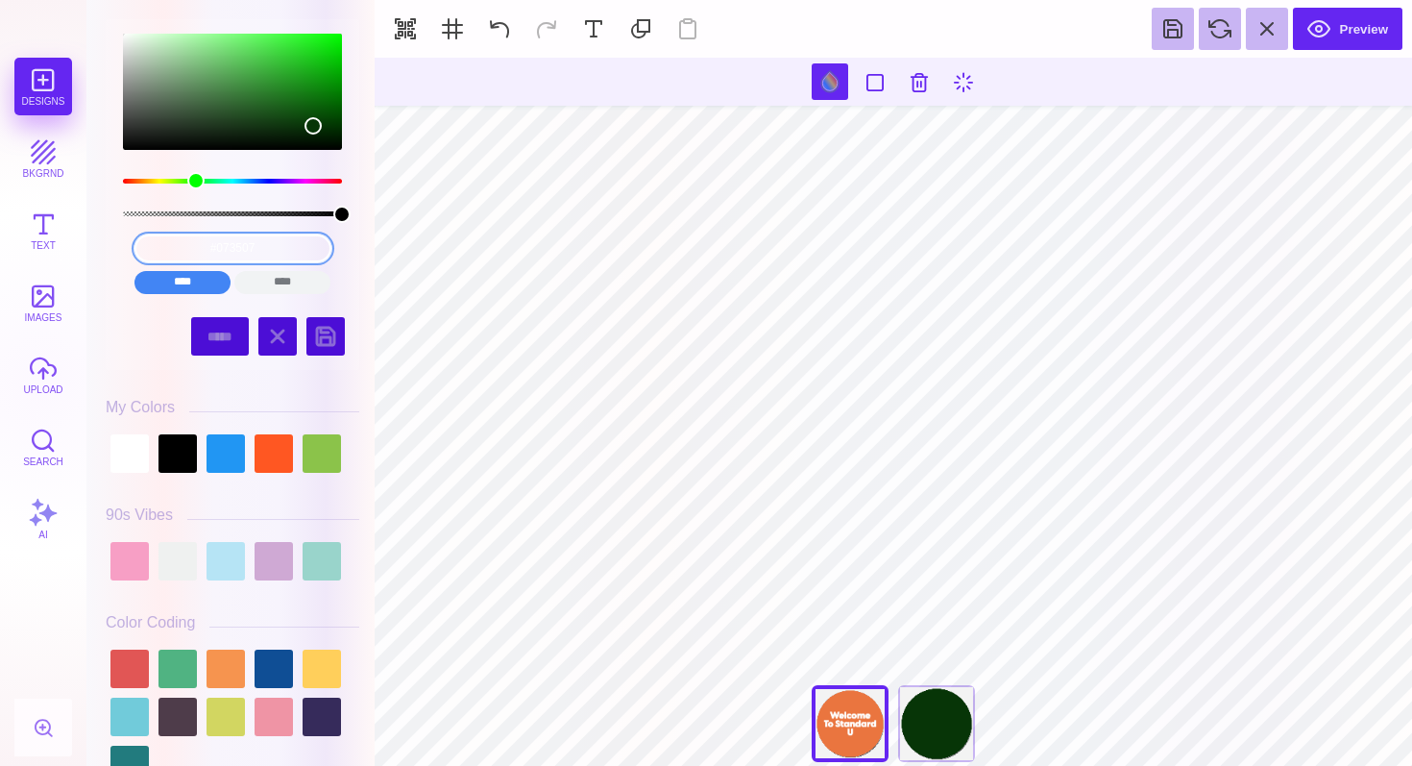
type input "#073507"
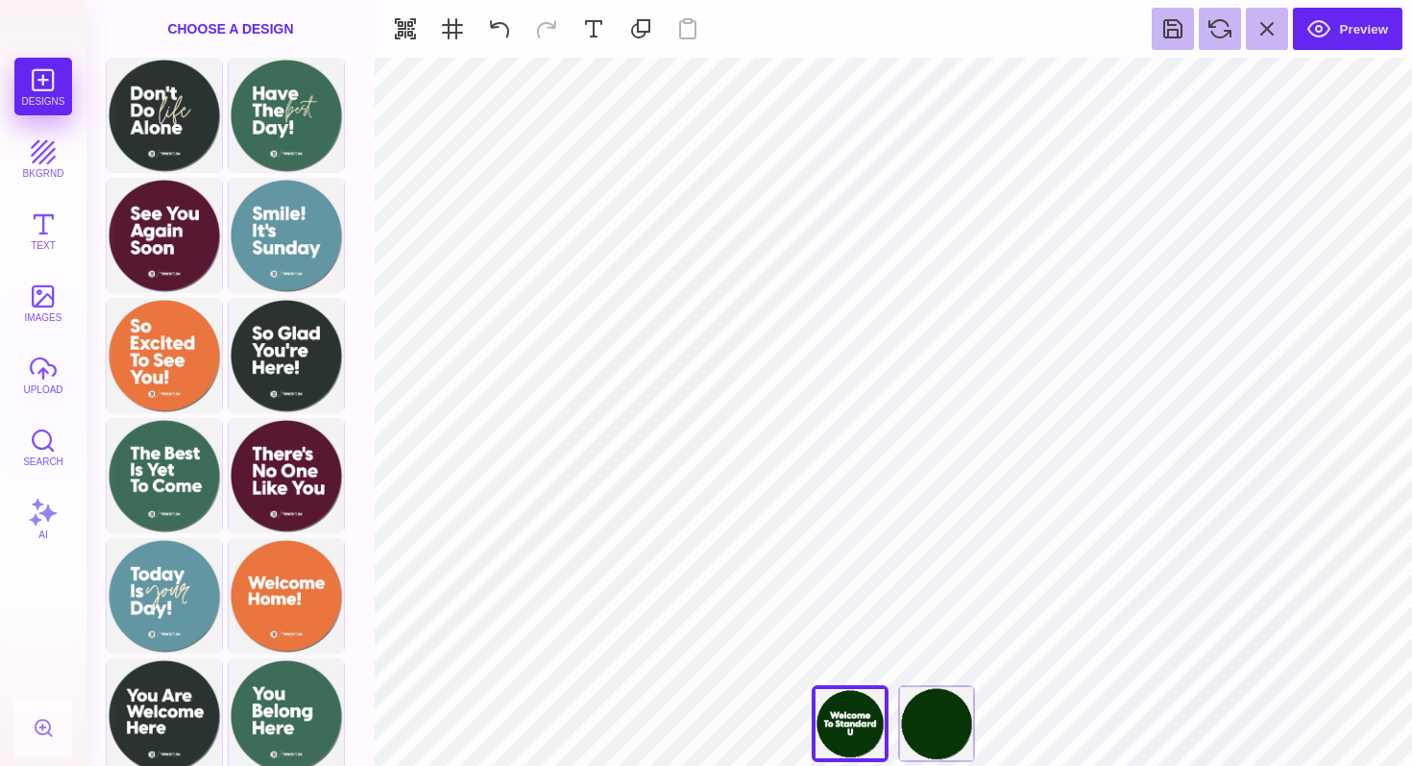
type input "#FFFFFF"
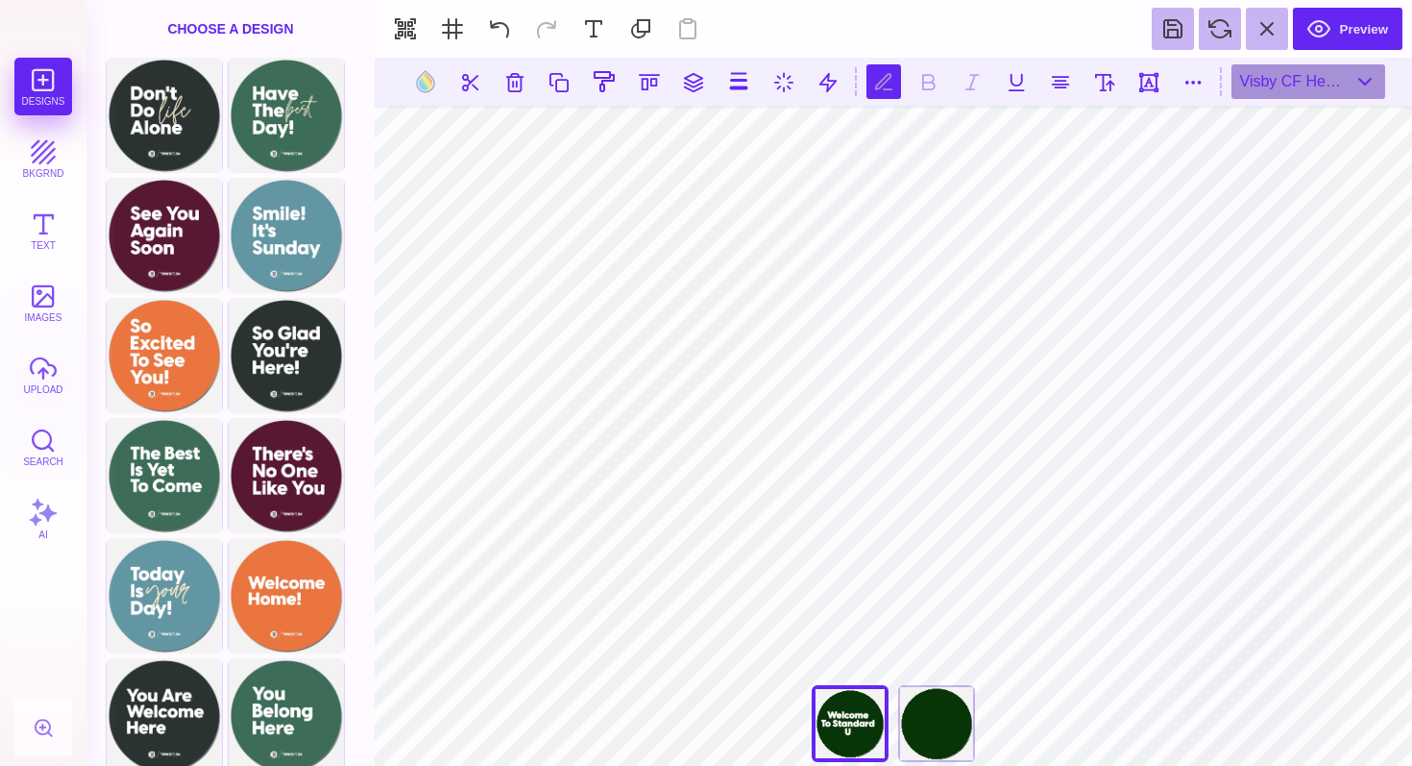
type textarea "******* *** ******** *"
type textarea "**********"
click at [430, 80] on button at bounding box center [425, 81] width 37 height 37
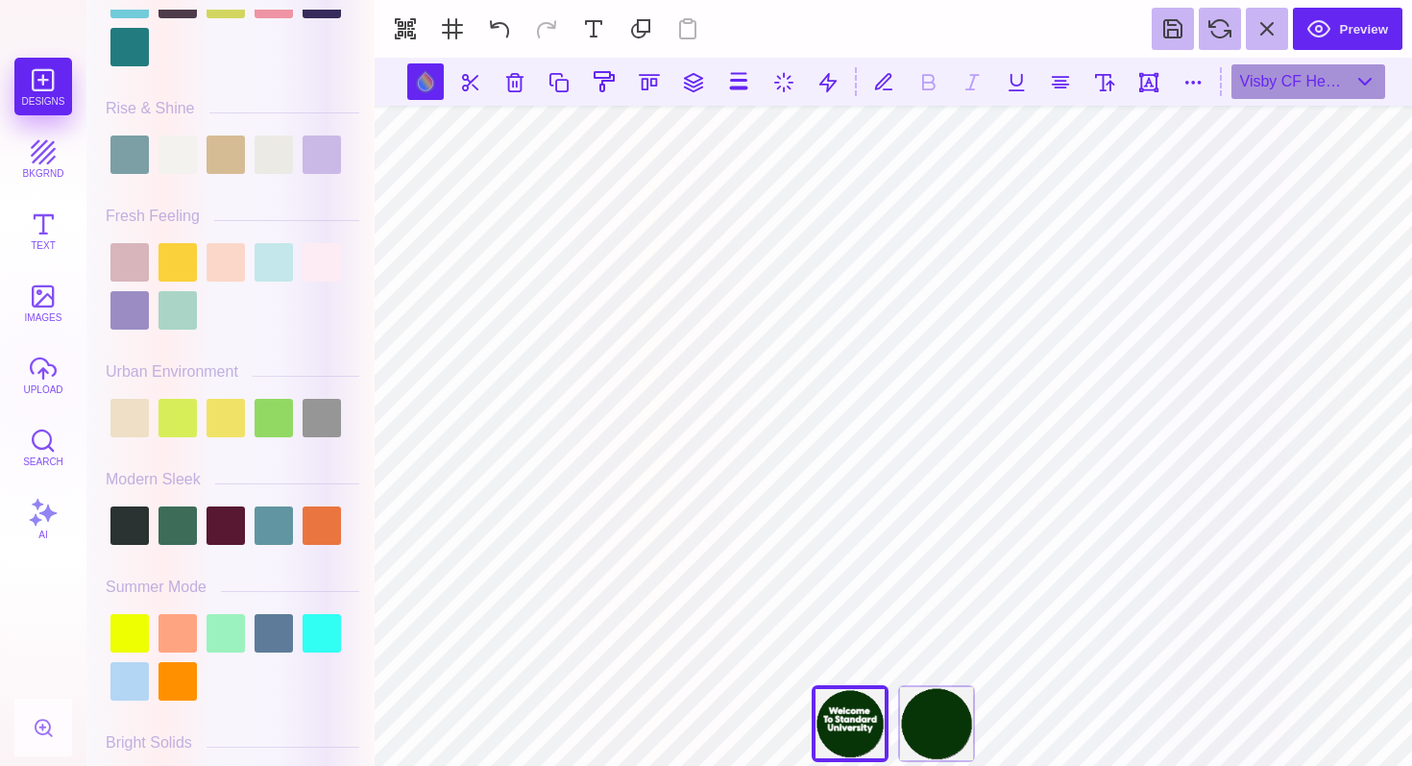
scroll to position [724, 0]
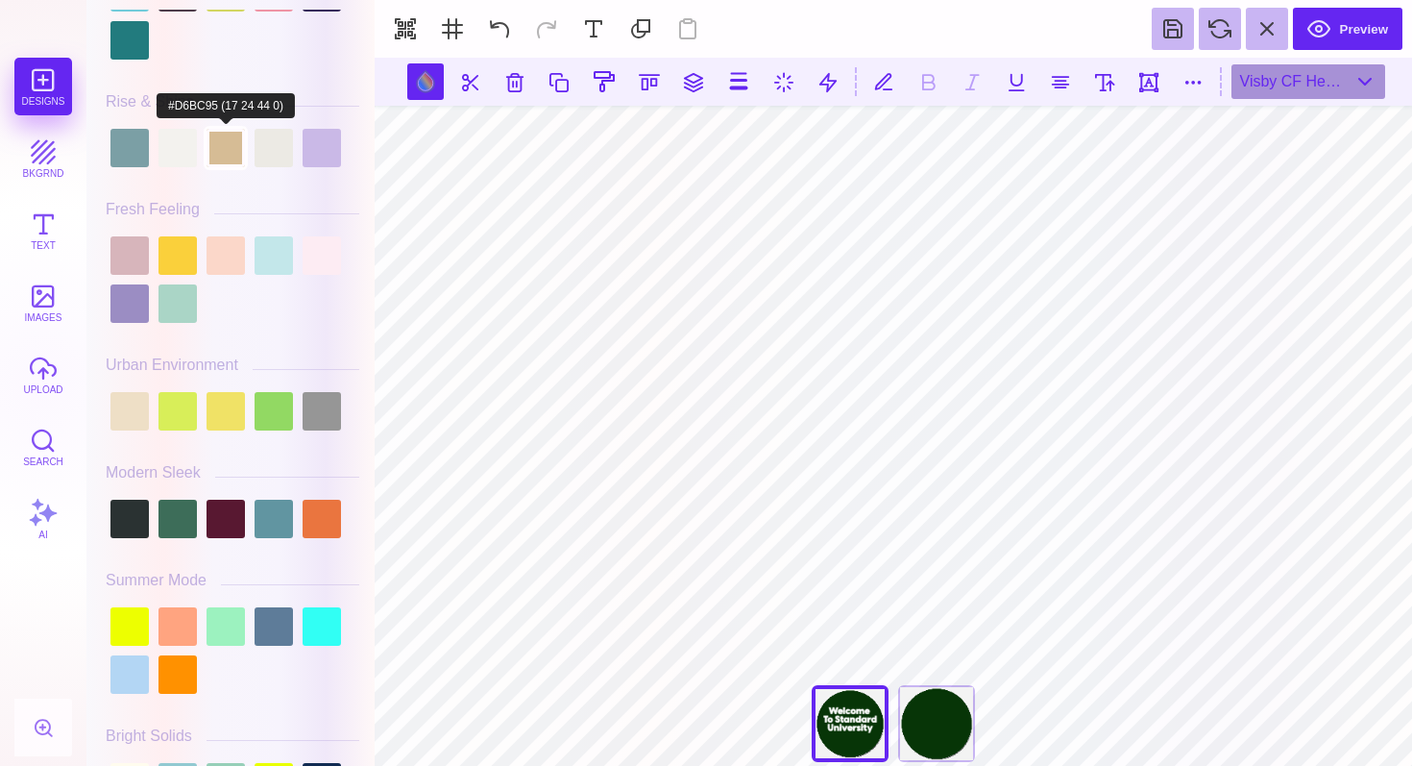
click at [226, 152] on div at bounding box center [226, 148] width 38 height 38
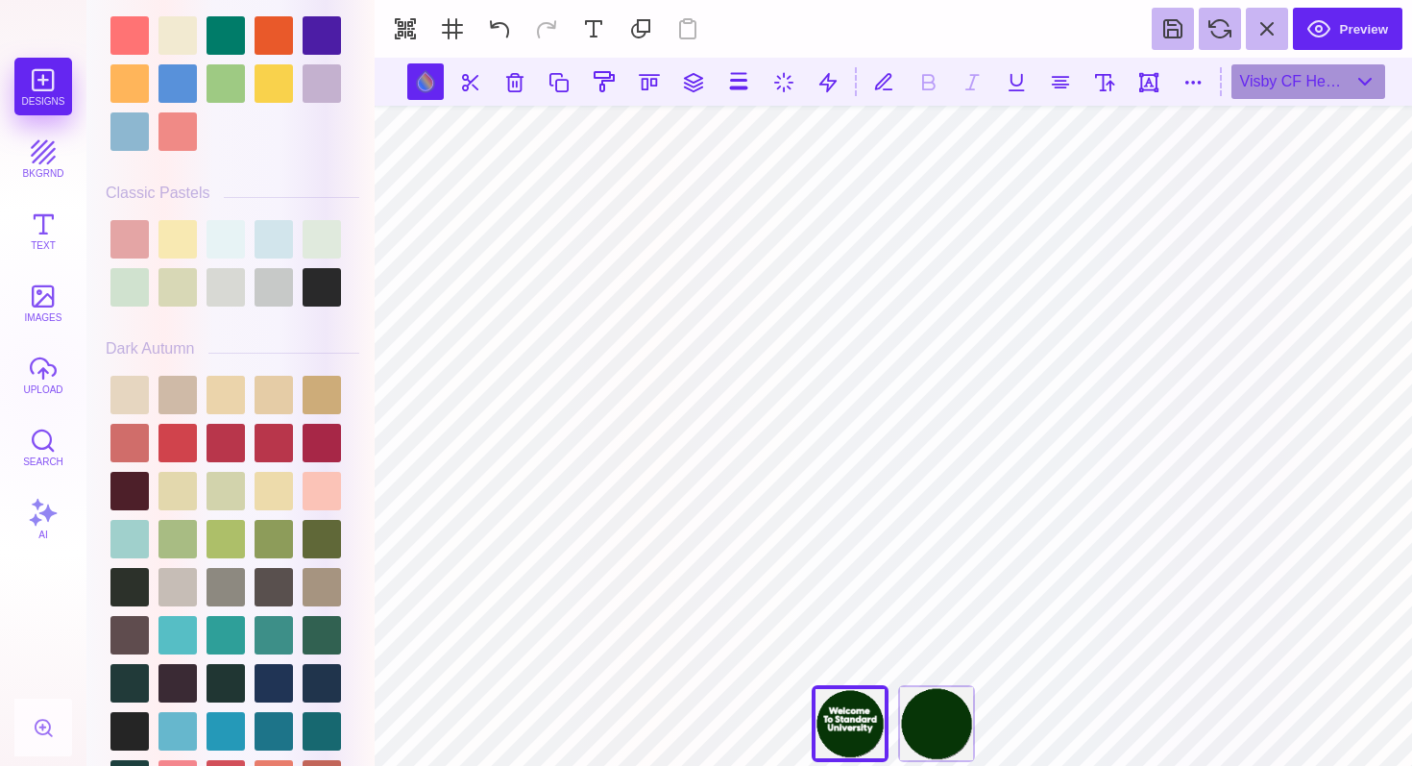
scroll to position [1518, 0]
click at [323, 394] on div at bounding box center [322, 396] width 38 height 38
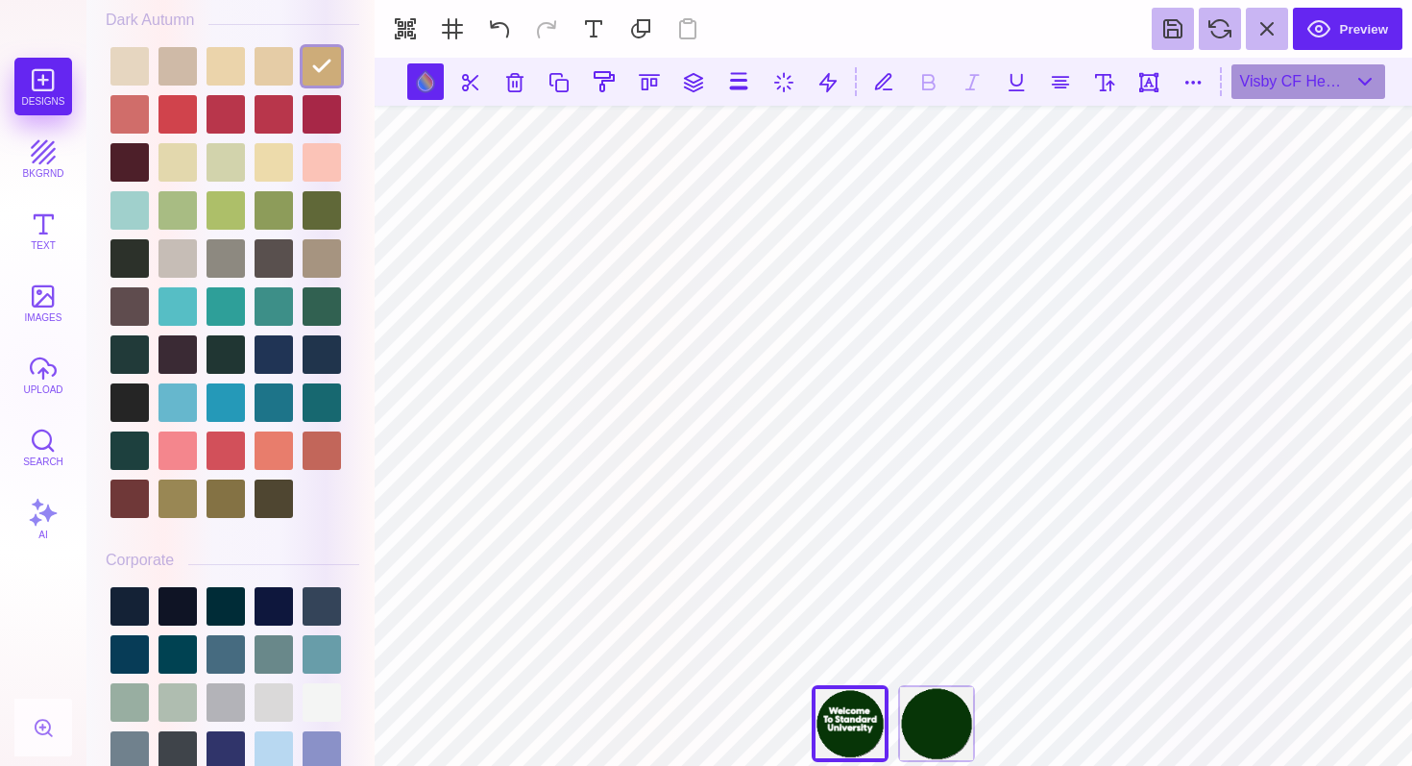
scroll to position [1882, 0]
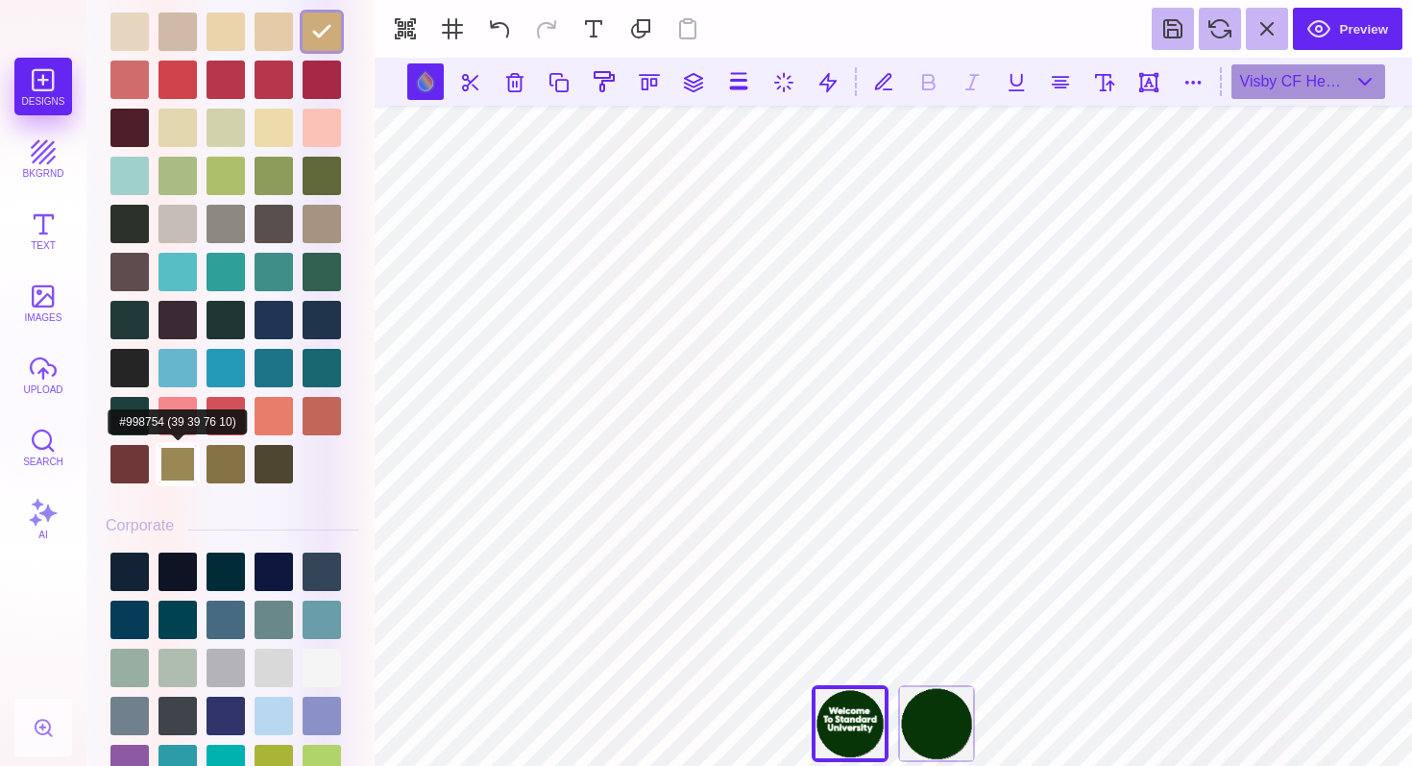
click at [180, 480] on div at bounding box center [178, 464] width 38 height 38
click at [201, 482] on div at bounding box center [233, 248] width 254 height 480
click at [239, 477] on div at bounding box center [226, 464] width 38 height 38
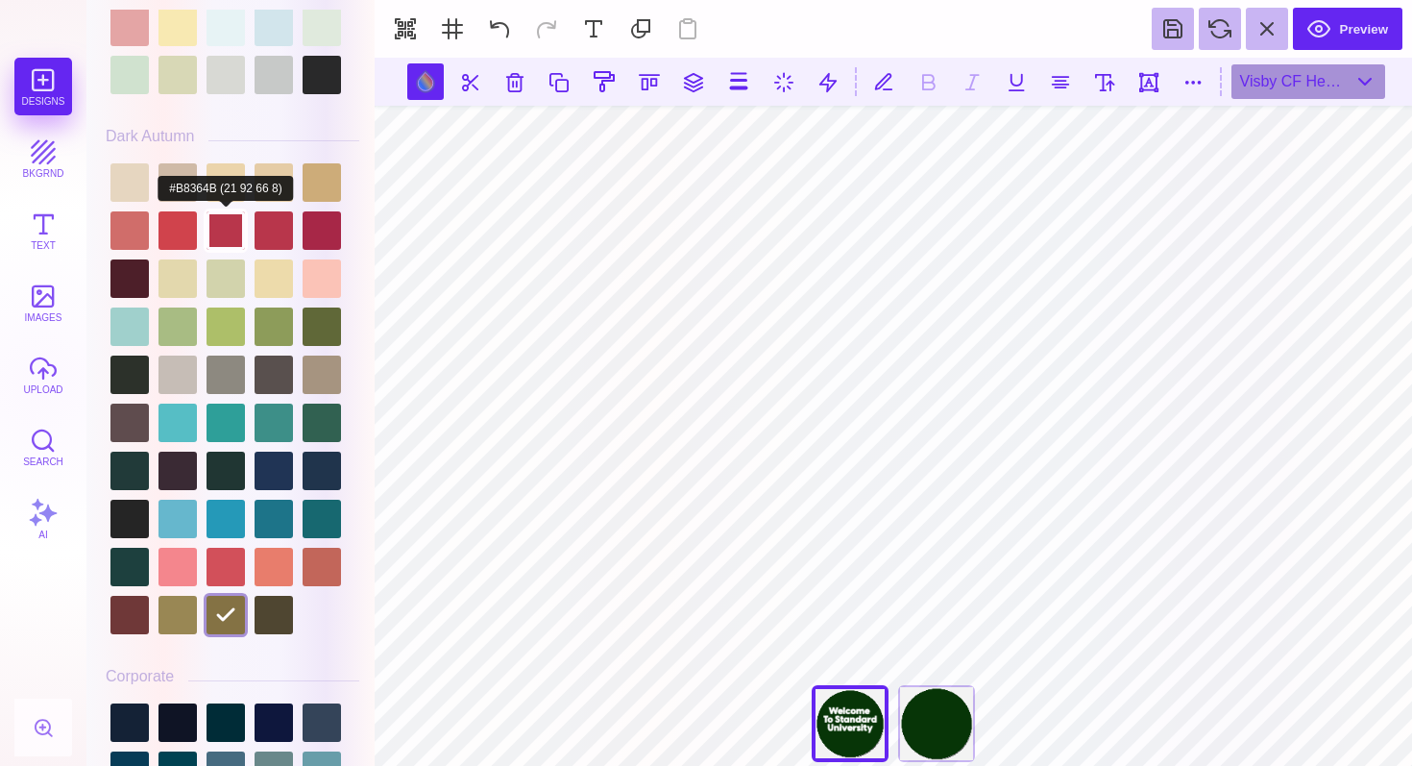
scroll to position [1723, 0]
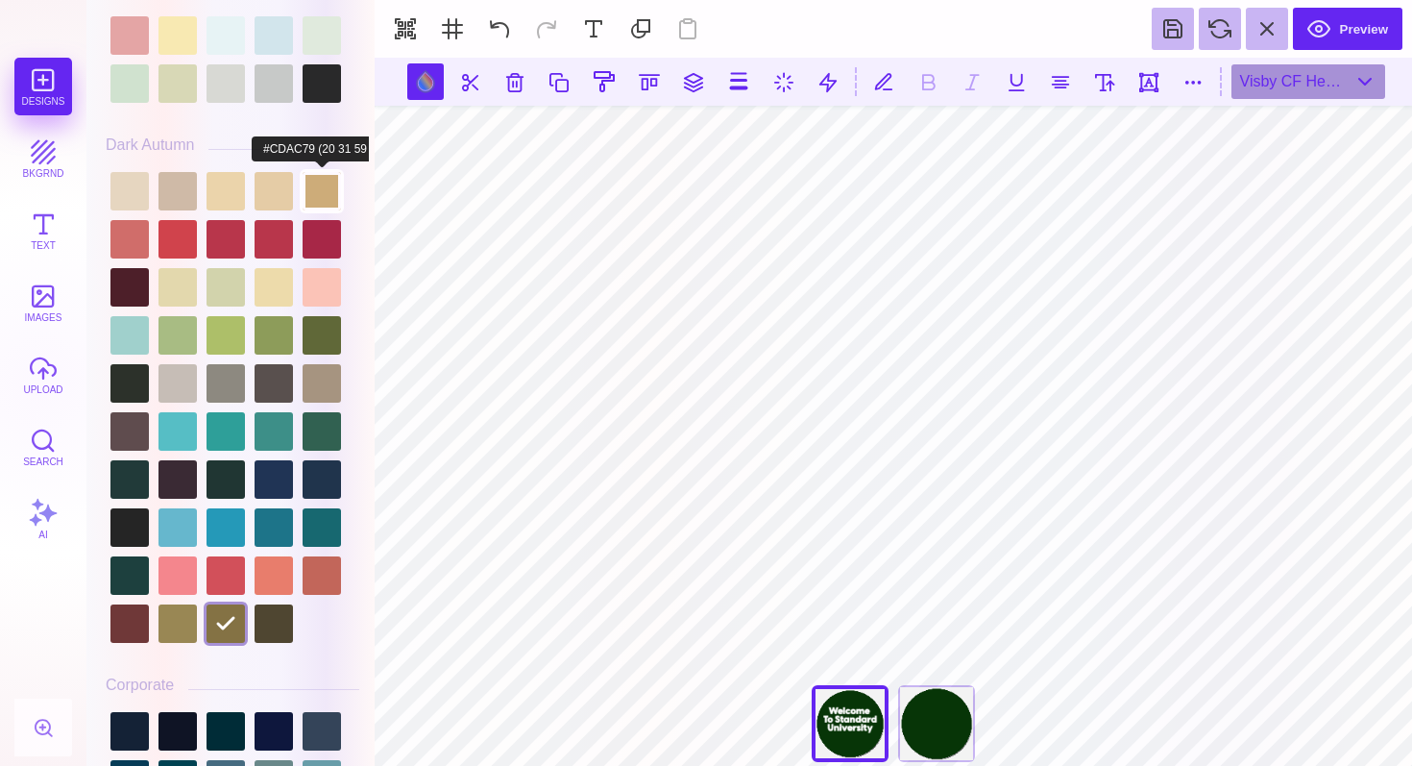
click at [321, 201] on div at bounding box center [322, 191] width 38 height 38
type input "#CDAC79"
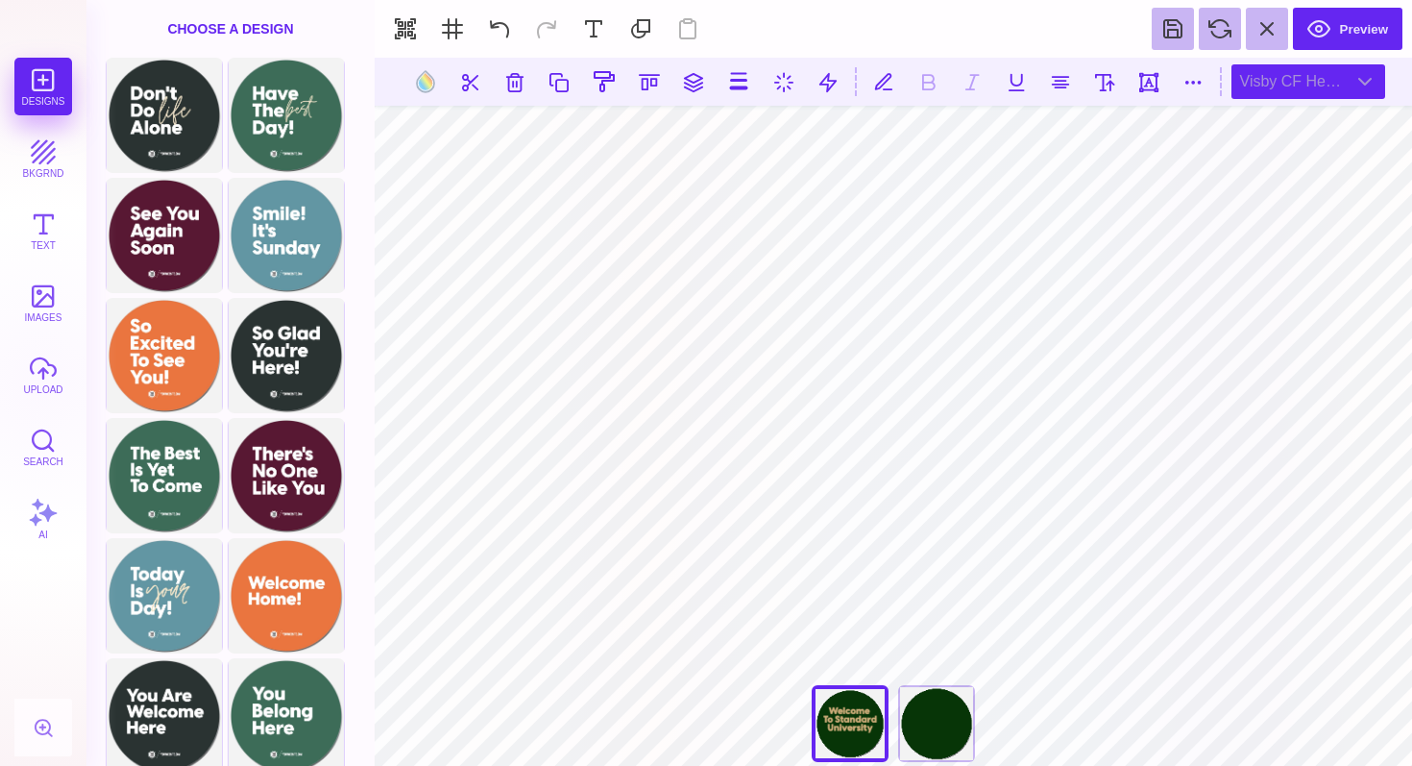
click at [1299, 79] on div "Visby CF Heavy" at bounding box center [1309, 81] width 154 height 35
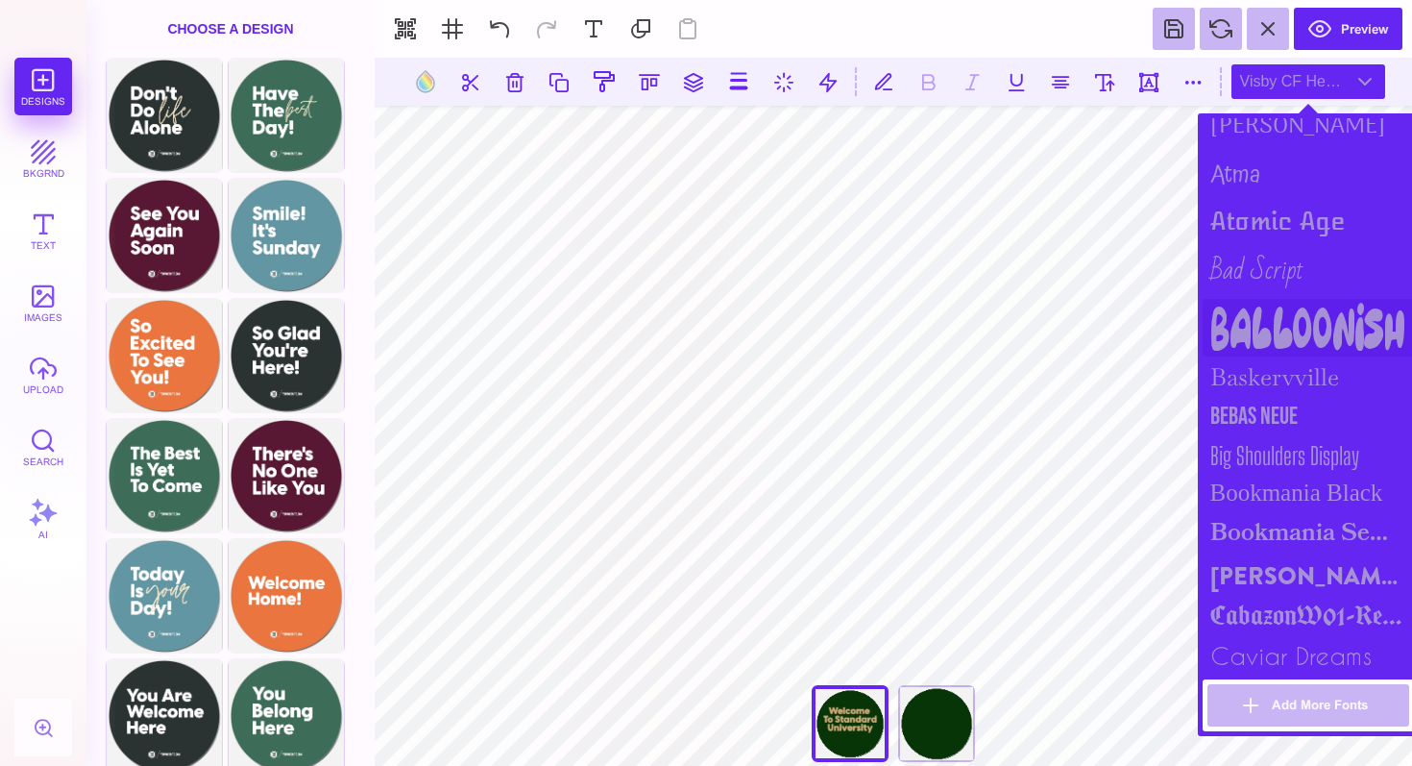
scroll to position [355, 0]
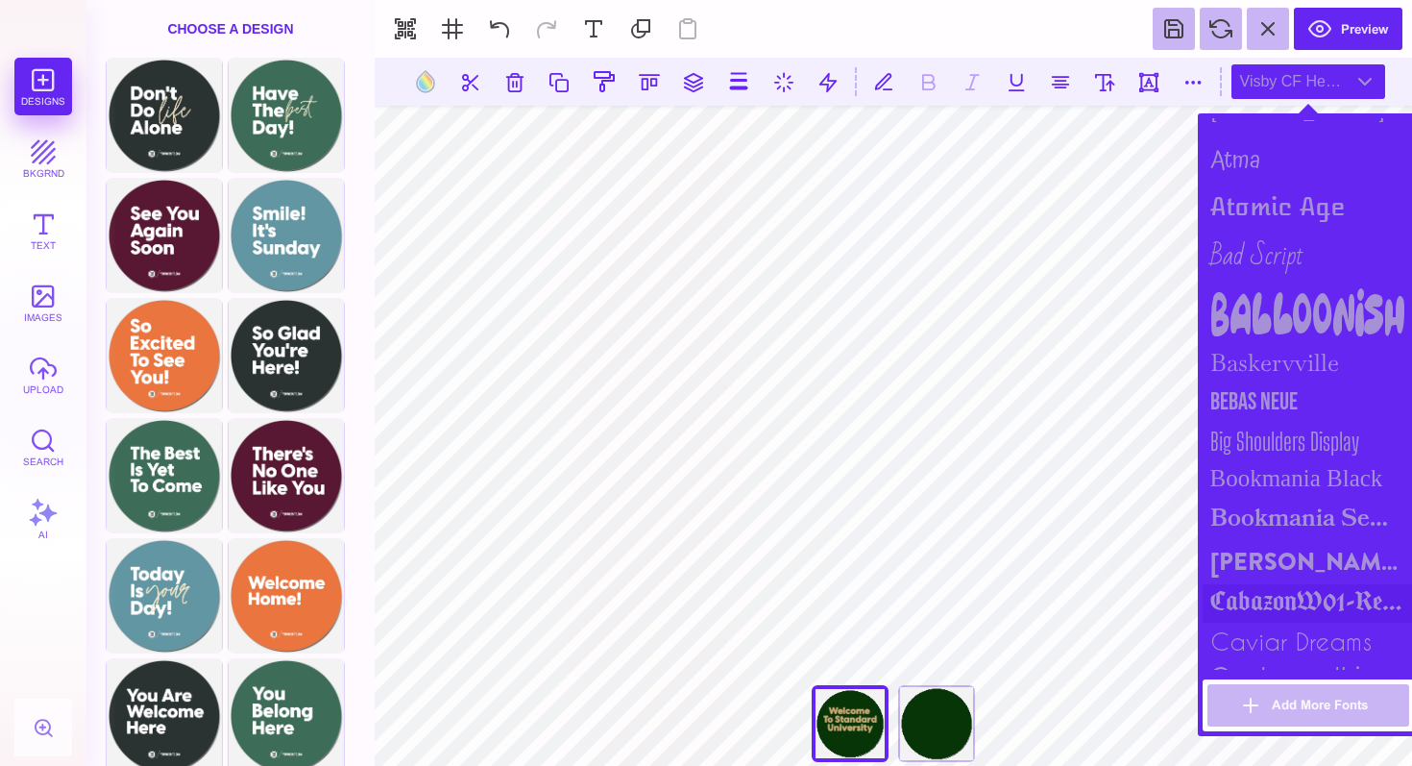
click at [1274, 594] on div "CabazonW01-Regular" at bounding box center [1308, 603] width 211 height 38
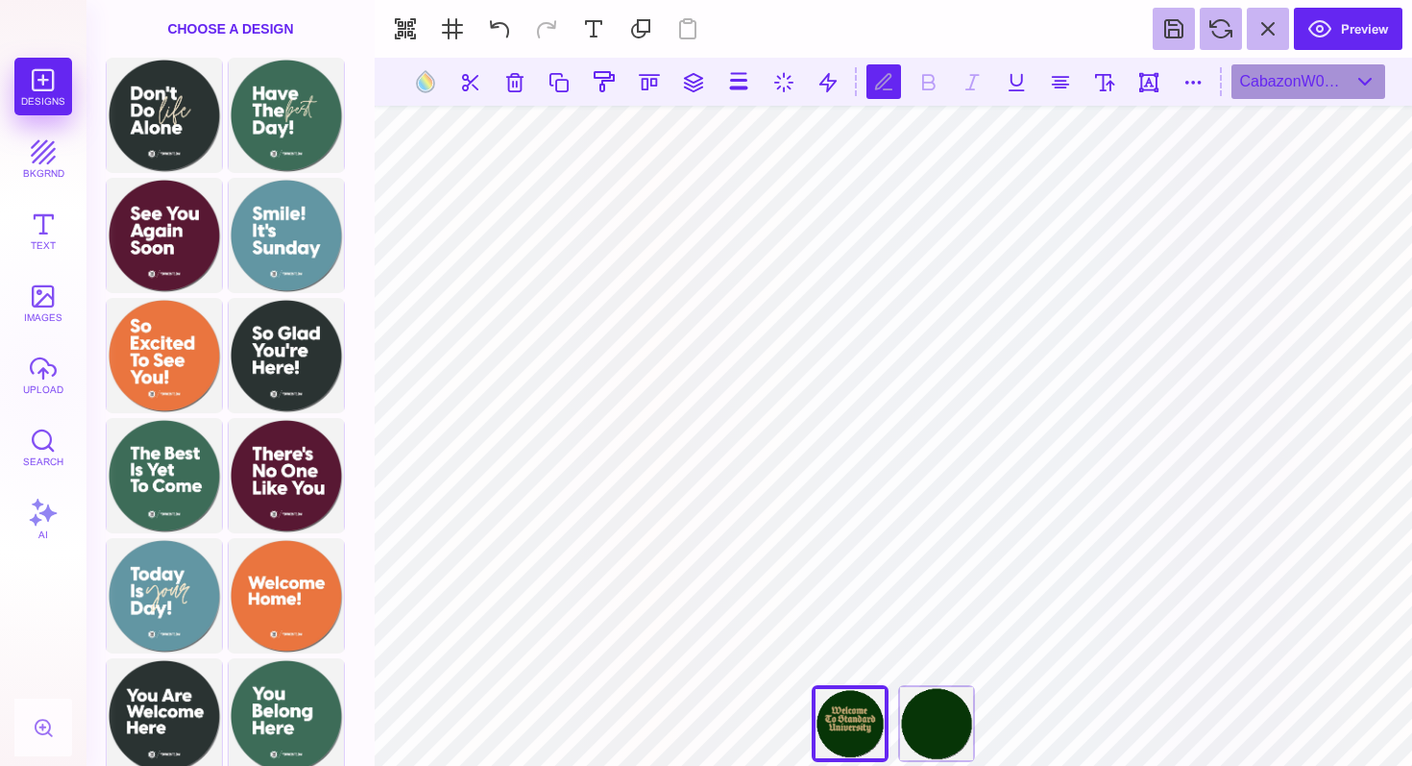
scroll to position [0, 3]
type textarea "**********"
click at [1317, 94] on div "CabazonW01-Regular" at bounding box center [1309, 81] width 154 height 35
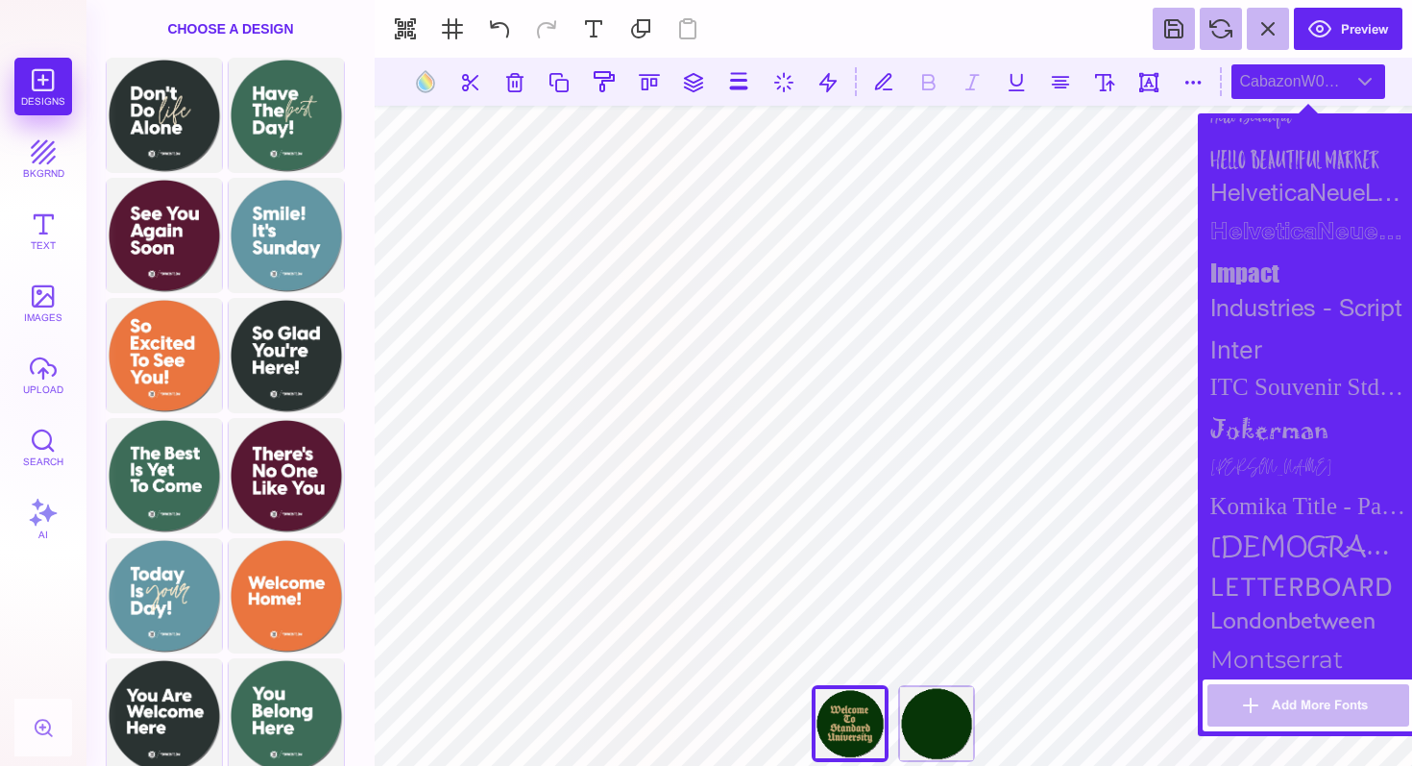
scroll to position [1307, 0]
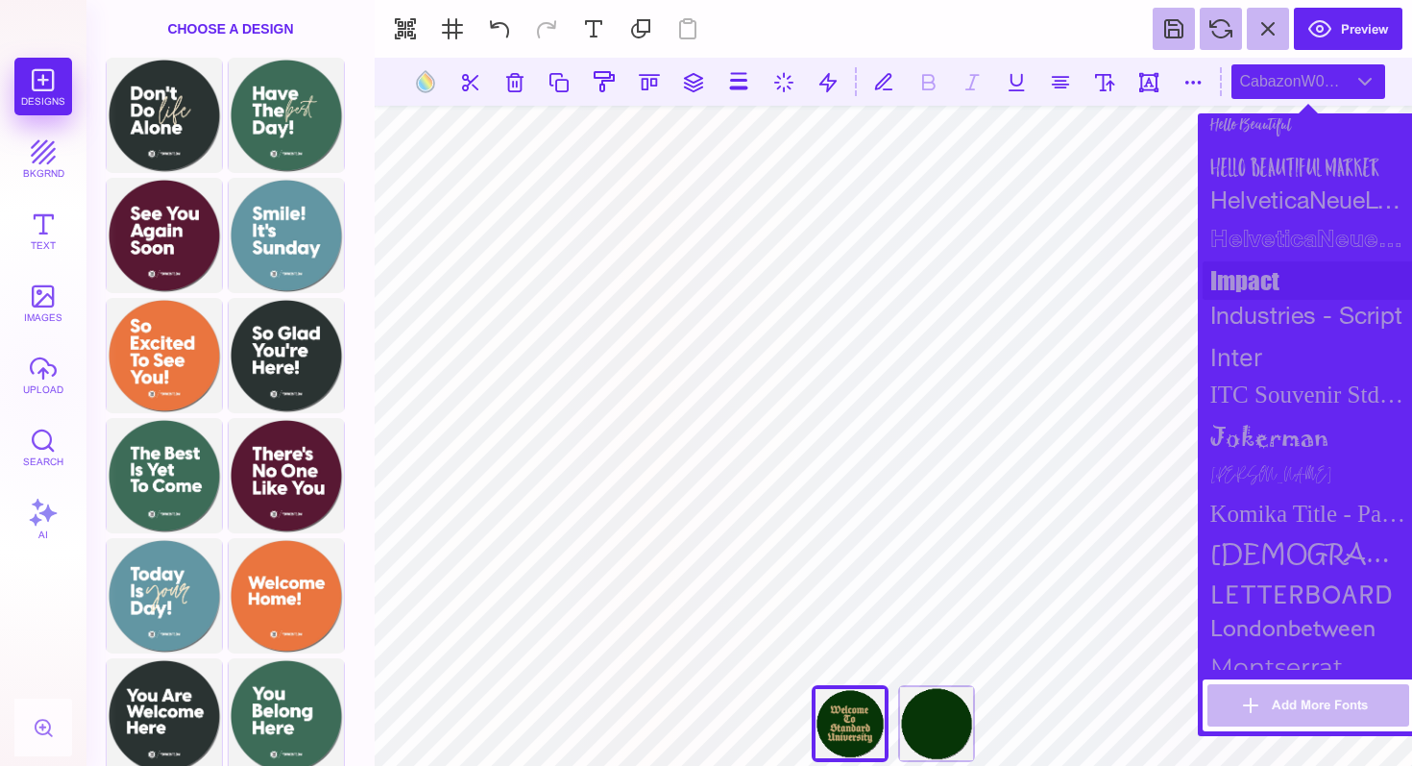
click at [1234, 281] on div "impact" at bounding box center [1308, 280] width 211 height 38
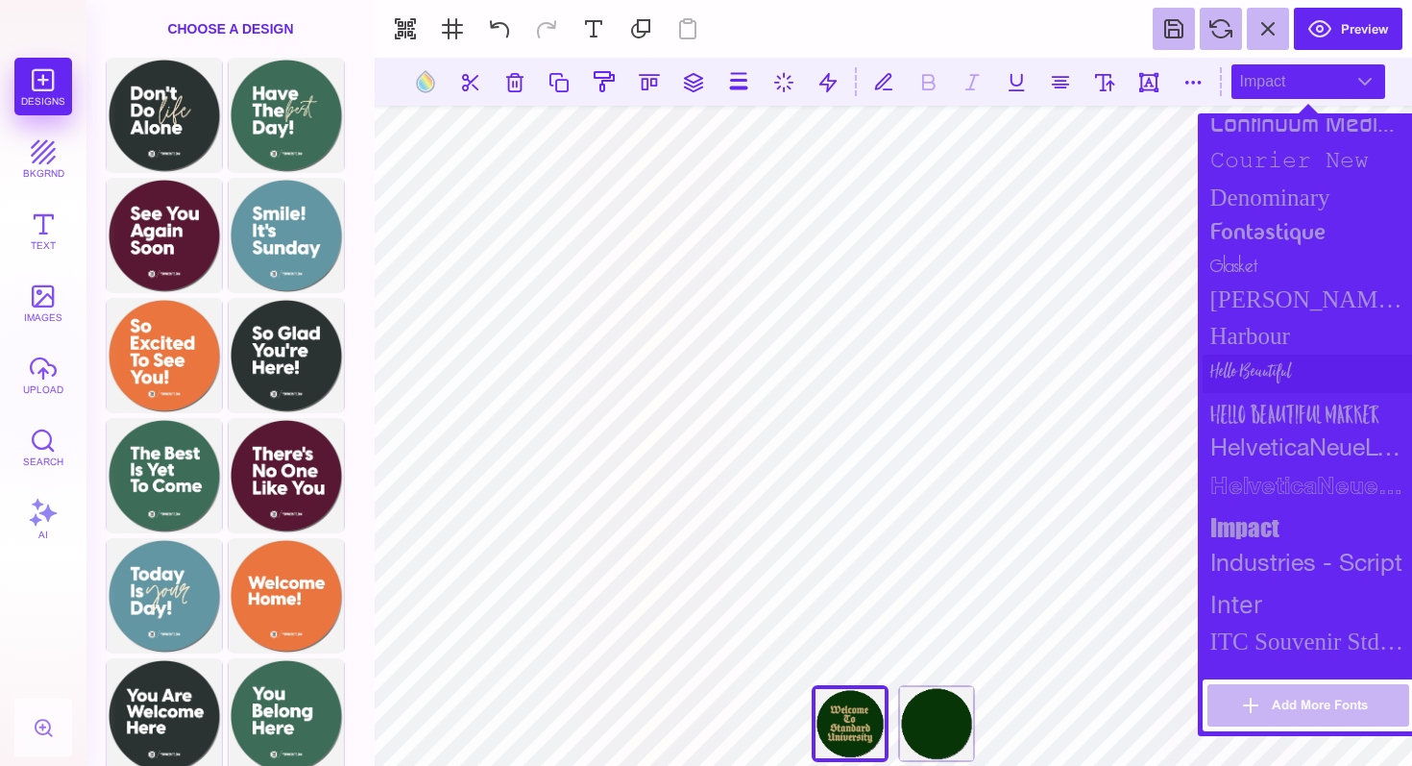
scroll to position [1055, 0]
click at [1251, 338] on div "Harbour" at bounding box center [1308, 341] width 211 height 37
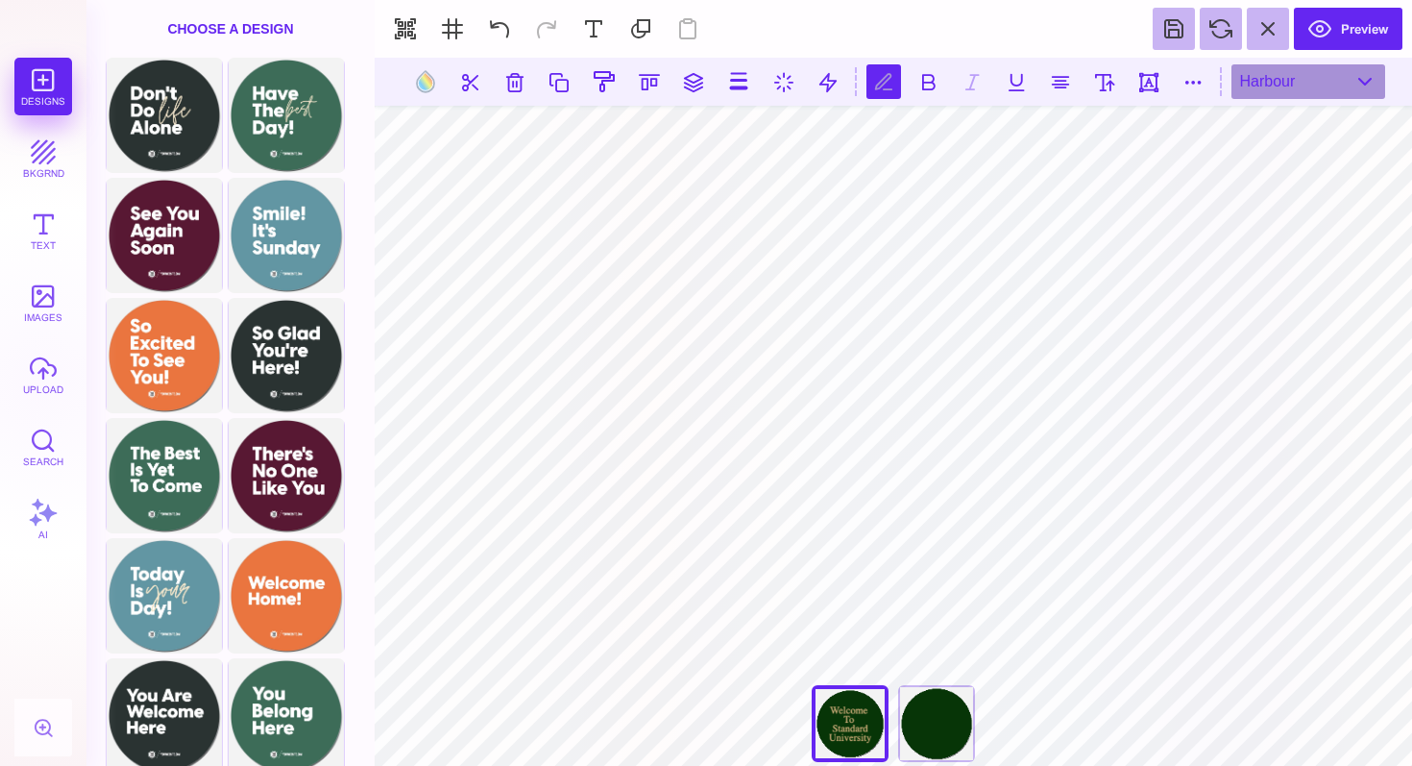
scroll to position [1, 2]
type textarea "******** *** ******** *"
type textarea "******** **** ******** *"
click at [1016, 79] on button at bounding box center [1016, 81] width 35 height 35
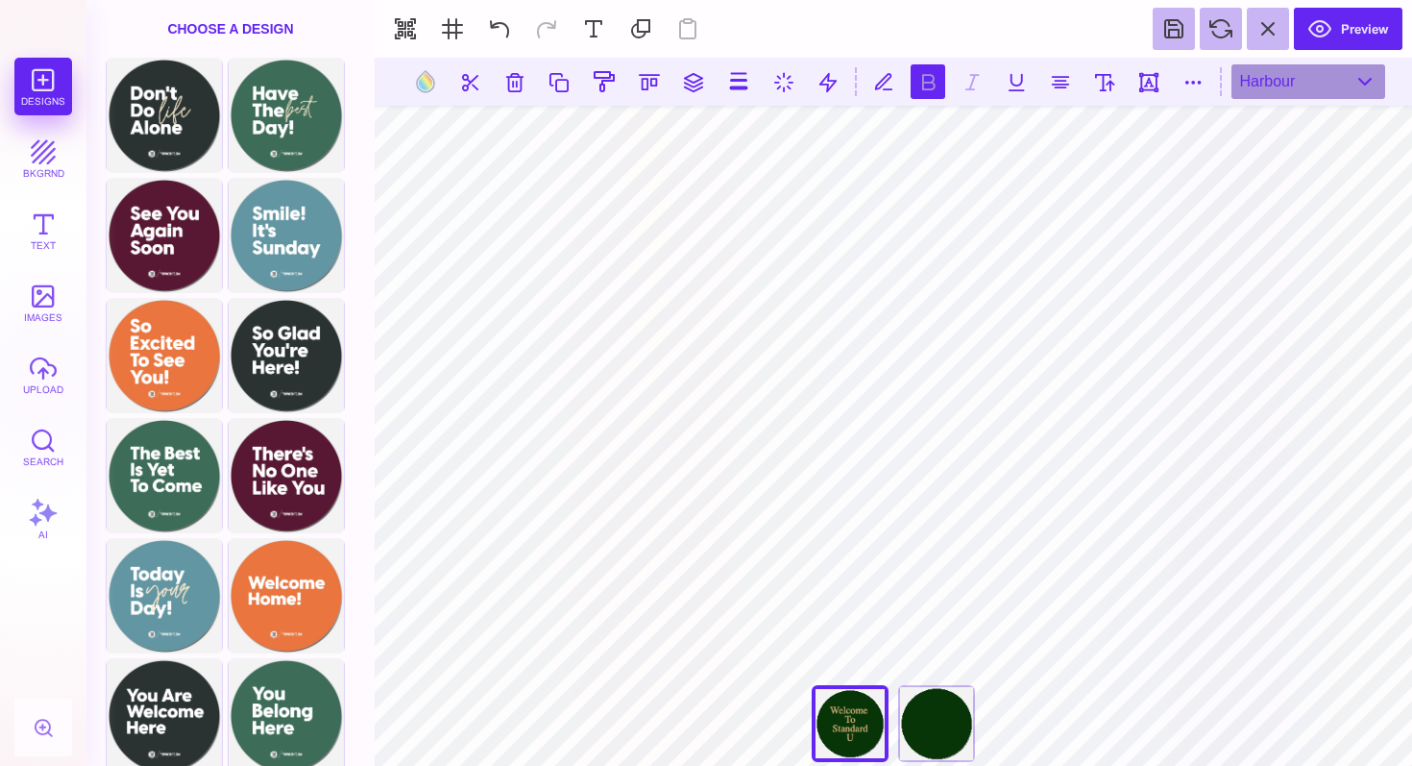
click at [924, 80] on button at bounding box center [928, 81] width 35 height 35
click at [825, 83] on button at bounding box center [828, 81] width 35 height 35
type input "*"
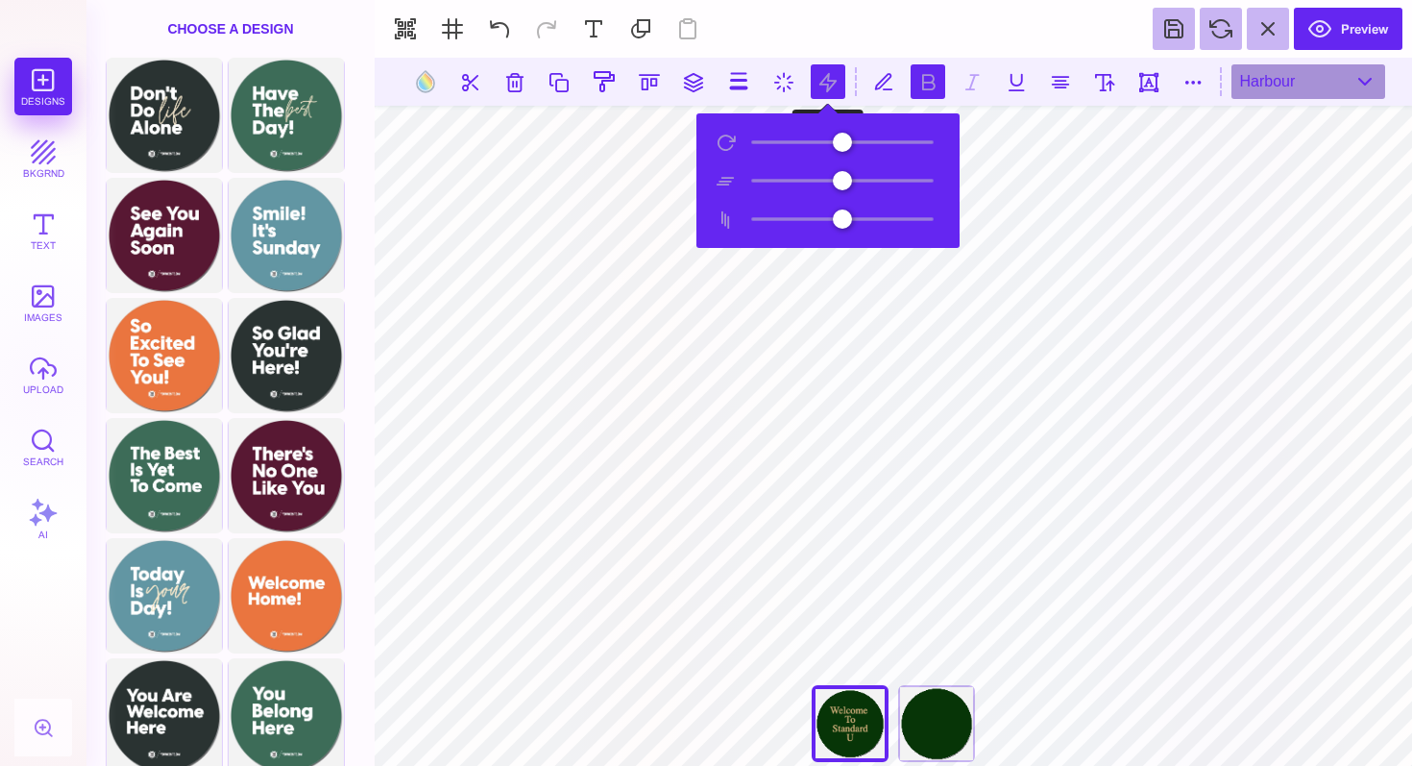
click at [825, 83] on button at bounding box center [828, 81] width 35 height 35
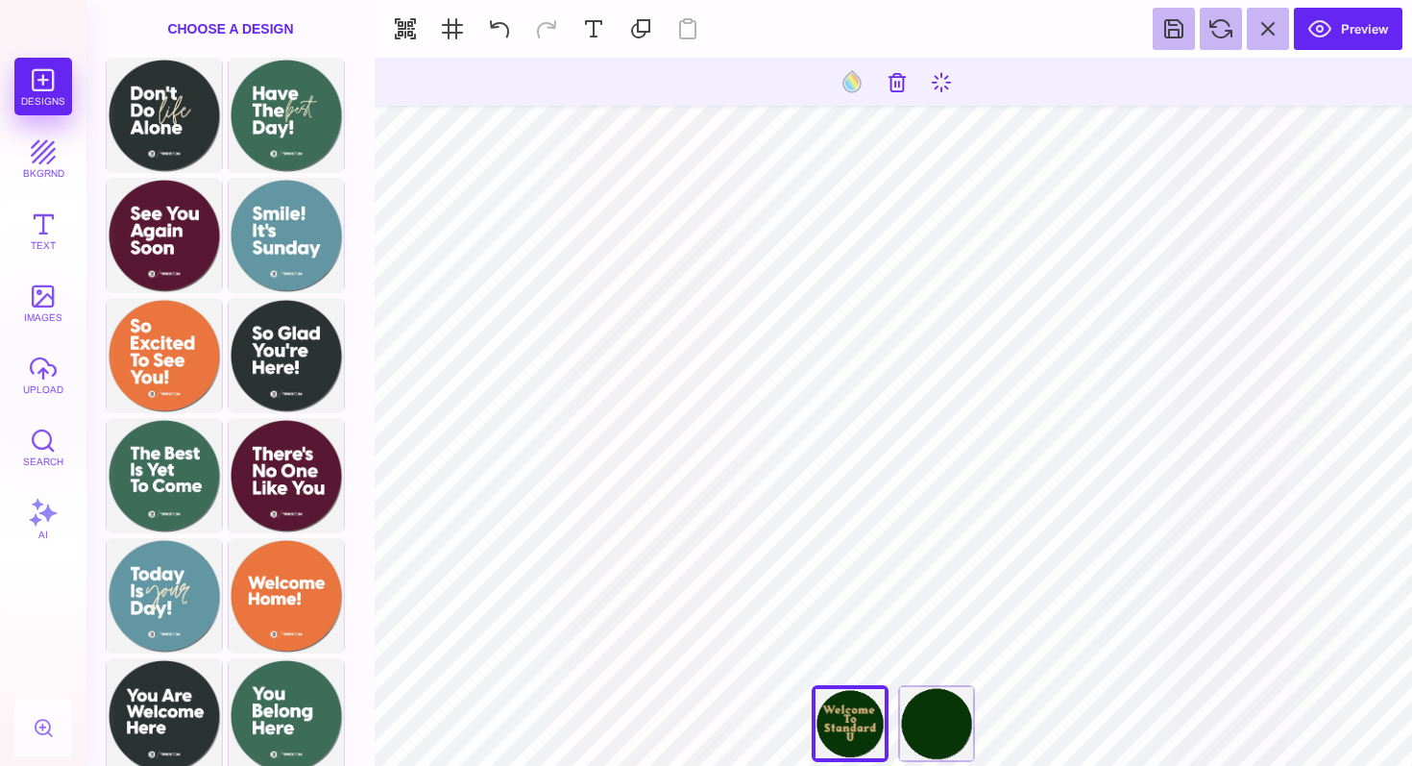
type input "#CDAC79"
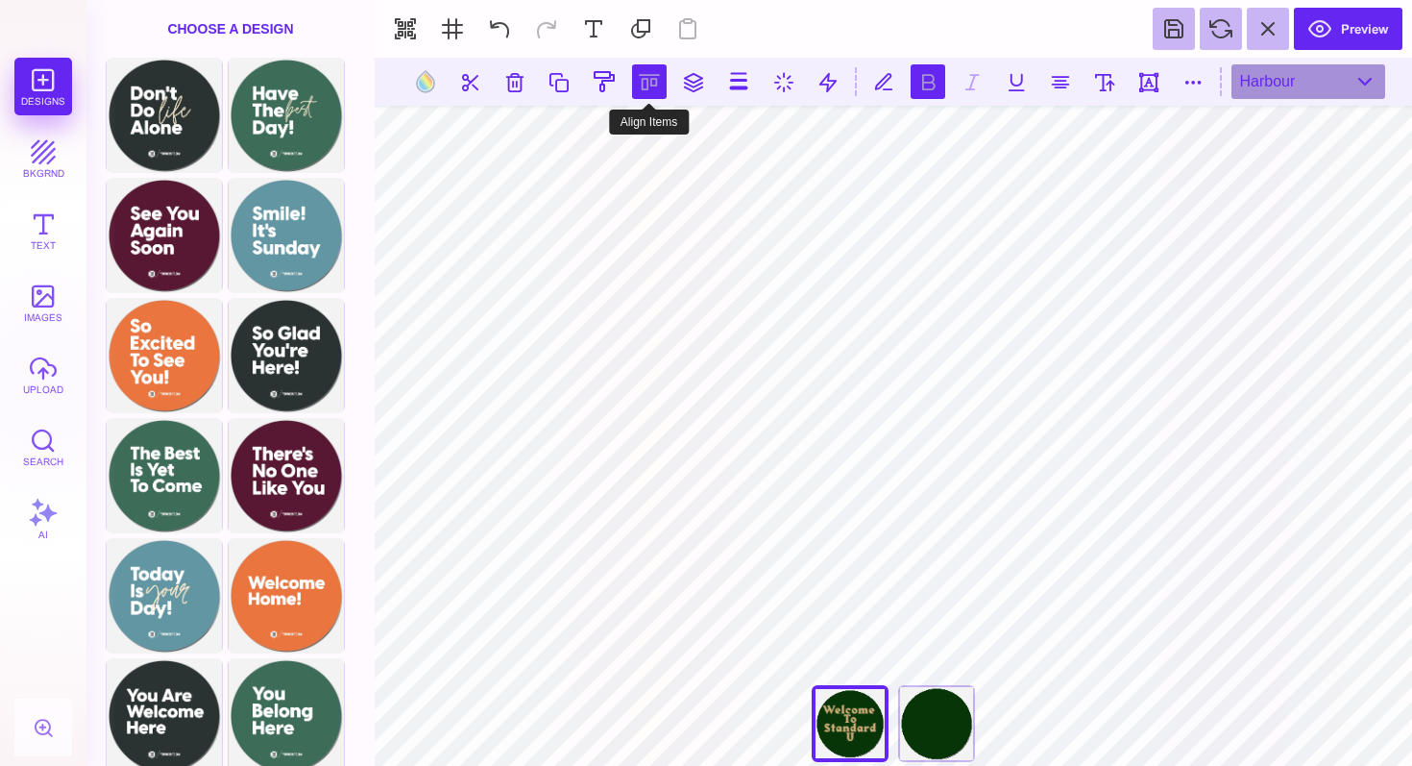
click at [650, 82] on button at bounding box center [649, 81] width 35 height 35
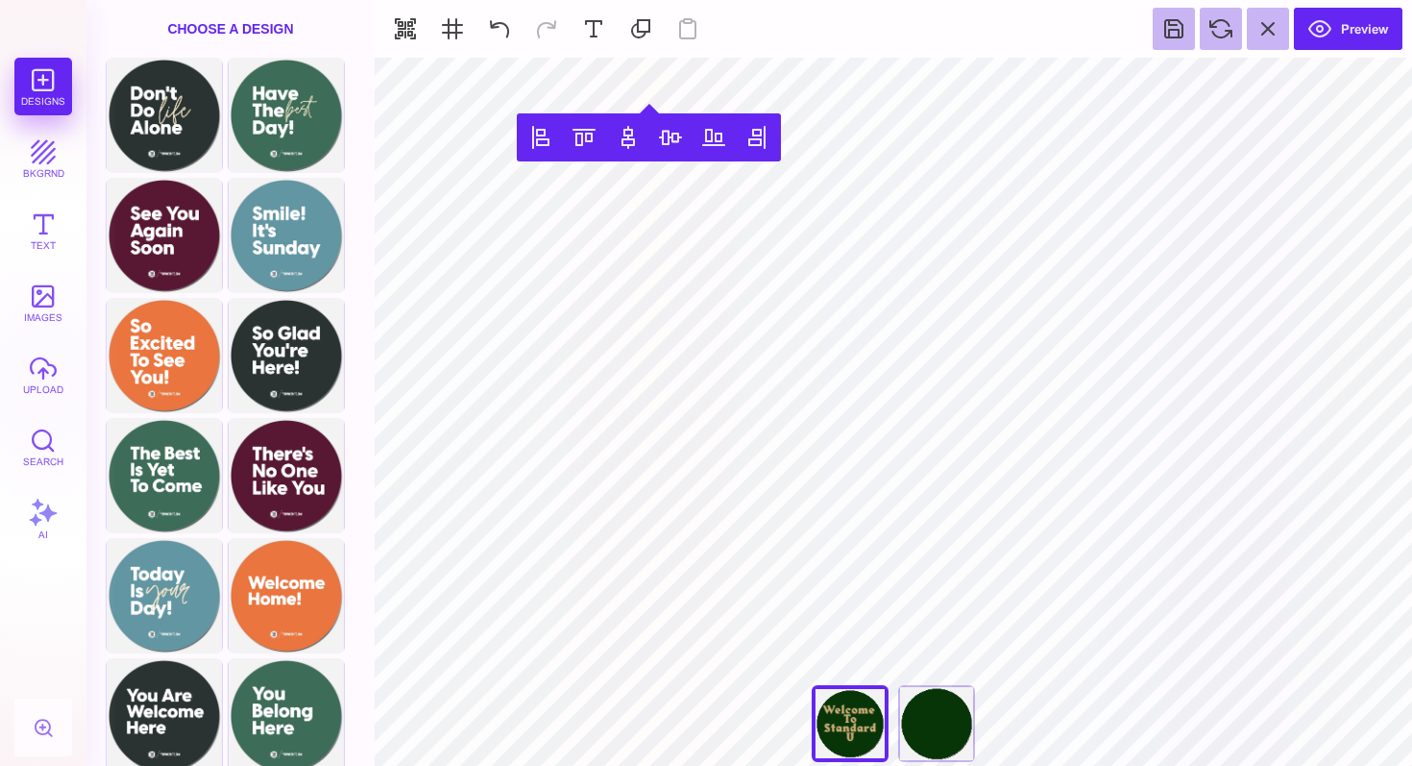
type input "#073507"
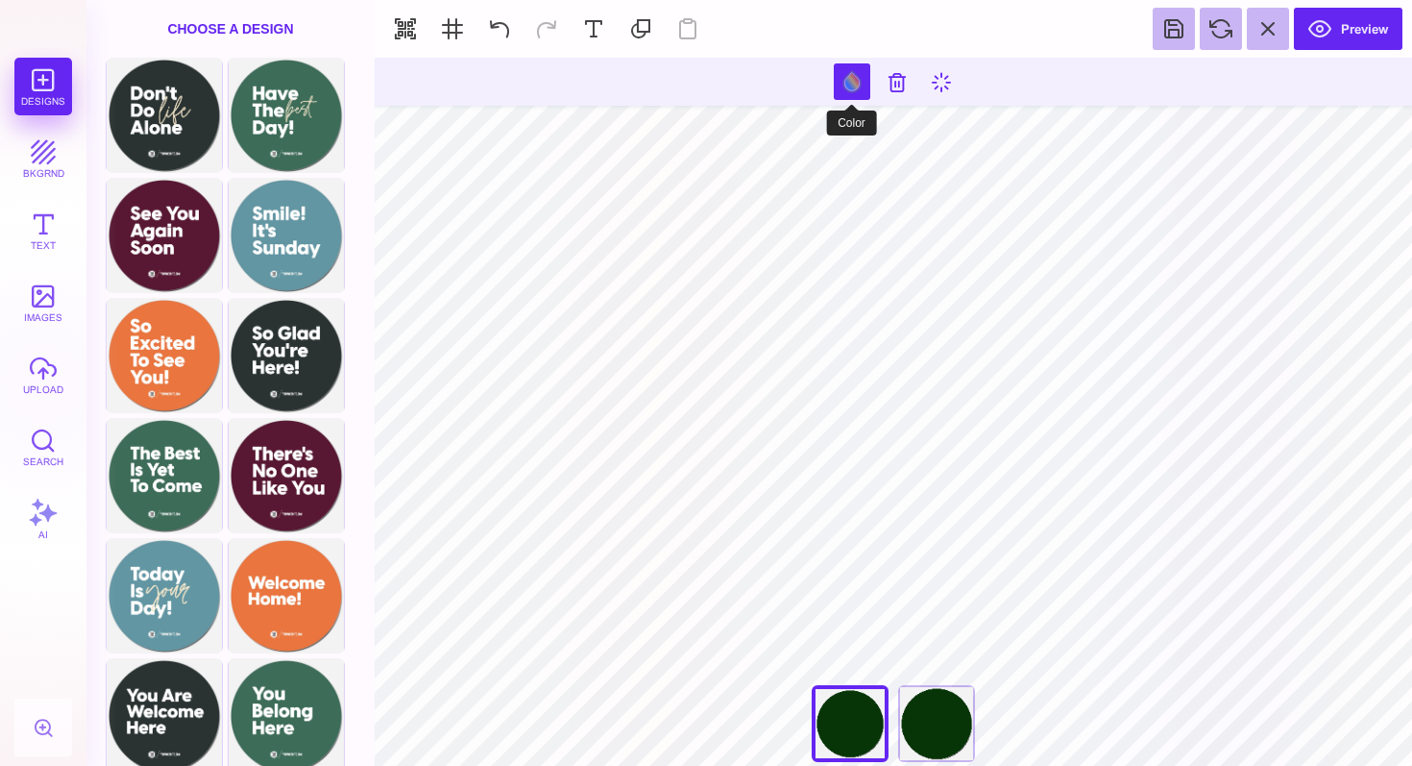
click at [843, 83] on button at bounding box center [852, 81] width 37 height 37
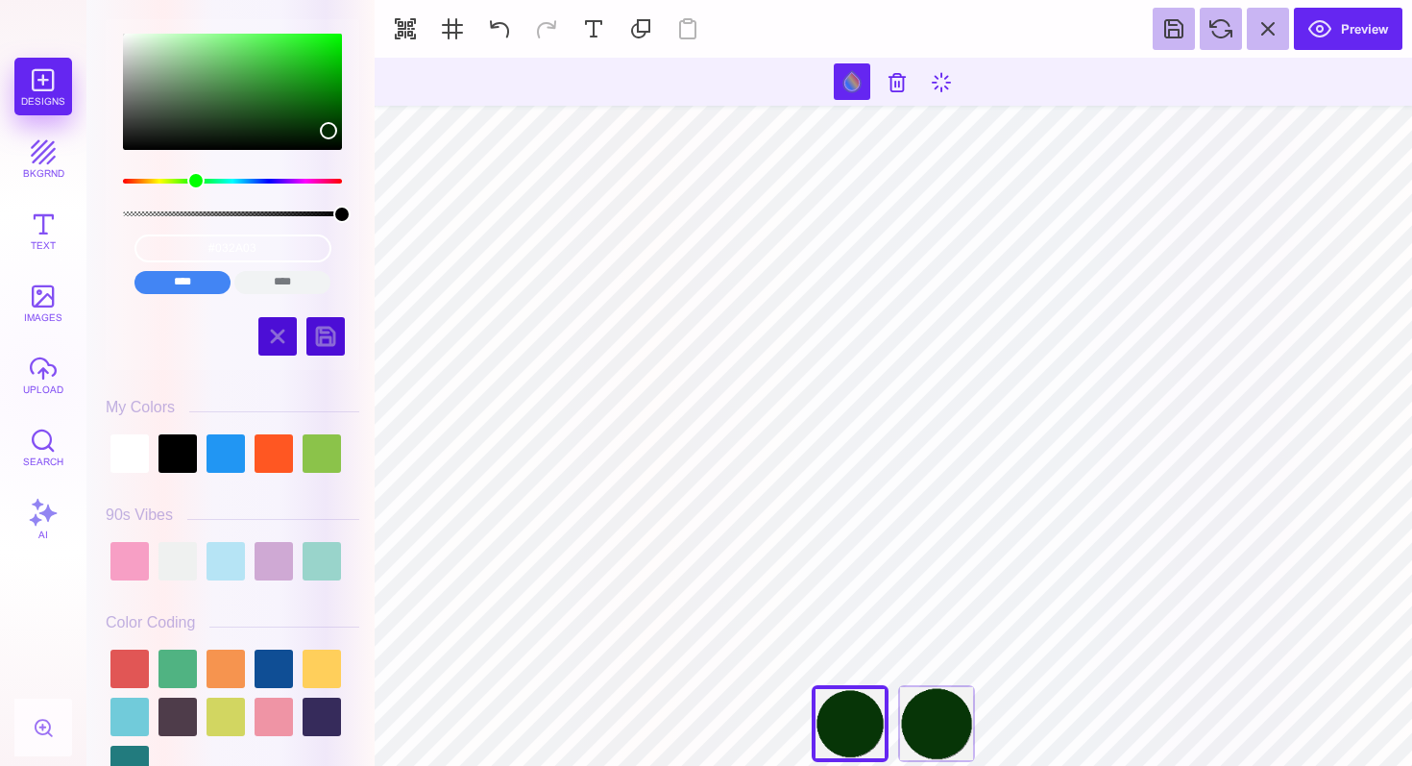
type input "#022A02"
drag, startPoint x: 311, startPoint y: 130, endPoint x: 329, endPoint y: 131, distance: 17.3
click at [329, 131] on div "color picker dialog" at bounding box center [329, 130] width 17 height 17
click at [230, 244] on input "#022A02" at bounding box center [232, 248] width 197 height 28
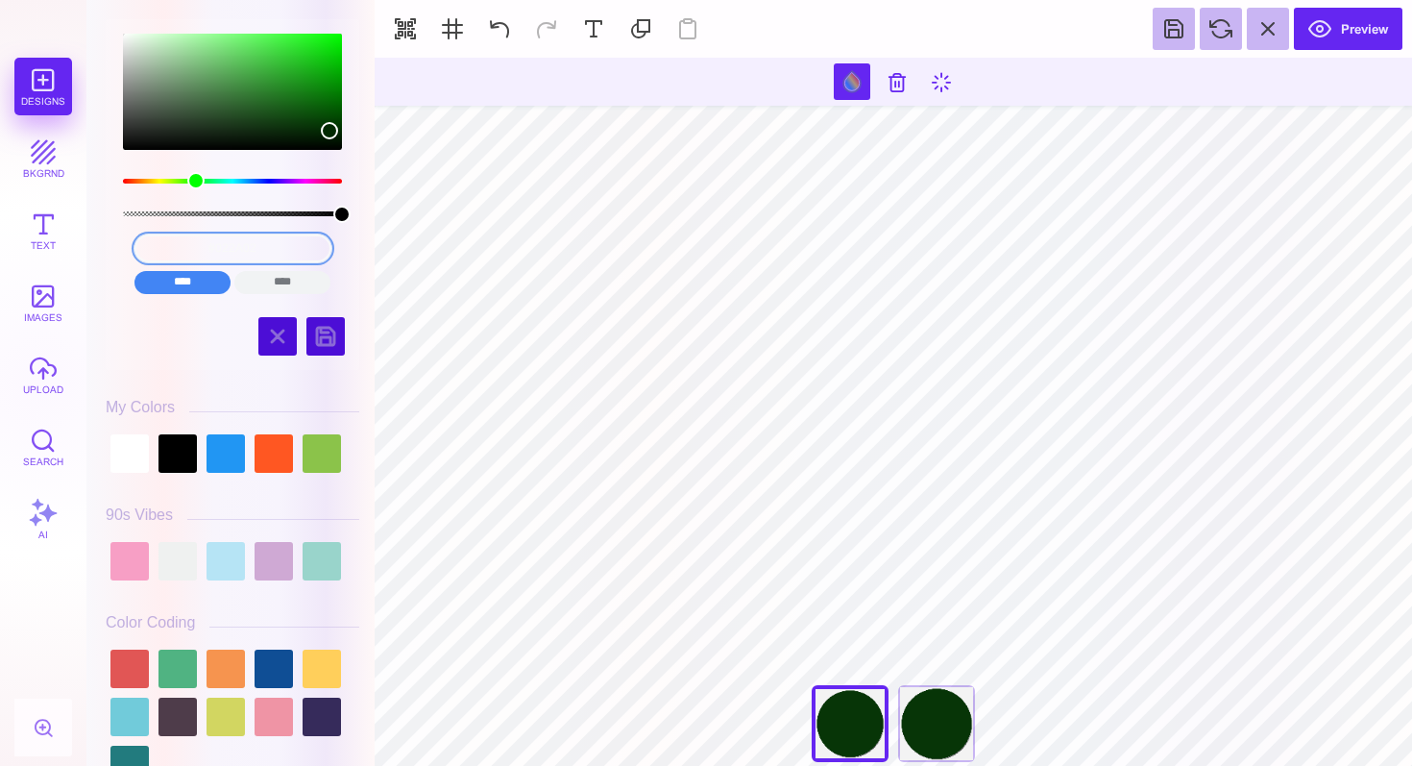
click at [230, 244] on input "#022A02" at bounding box center [232, 248] width 197 height 28
click at [946, 722] on div "Have The Best Day!" at bounding box center [936, 723] width 77 height 77
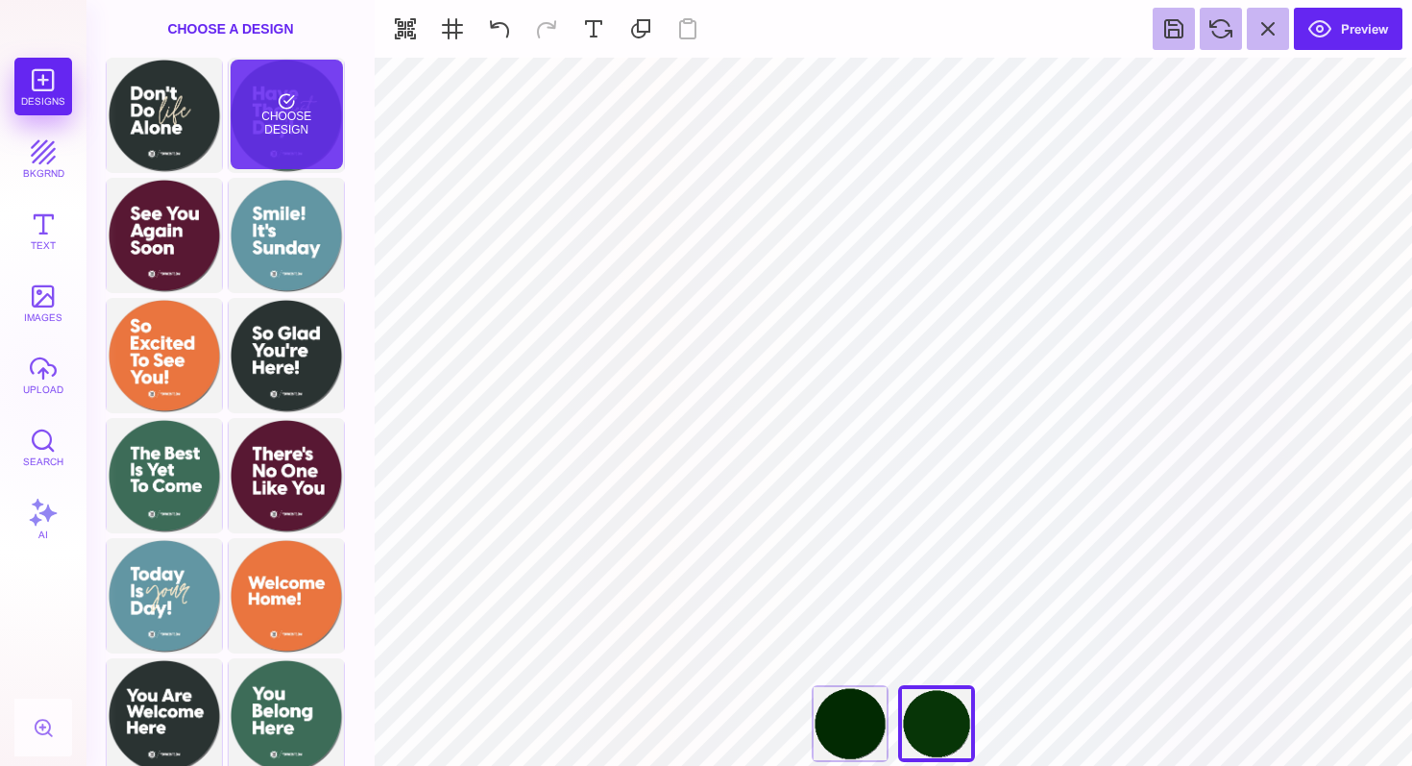
type input "#073507"
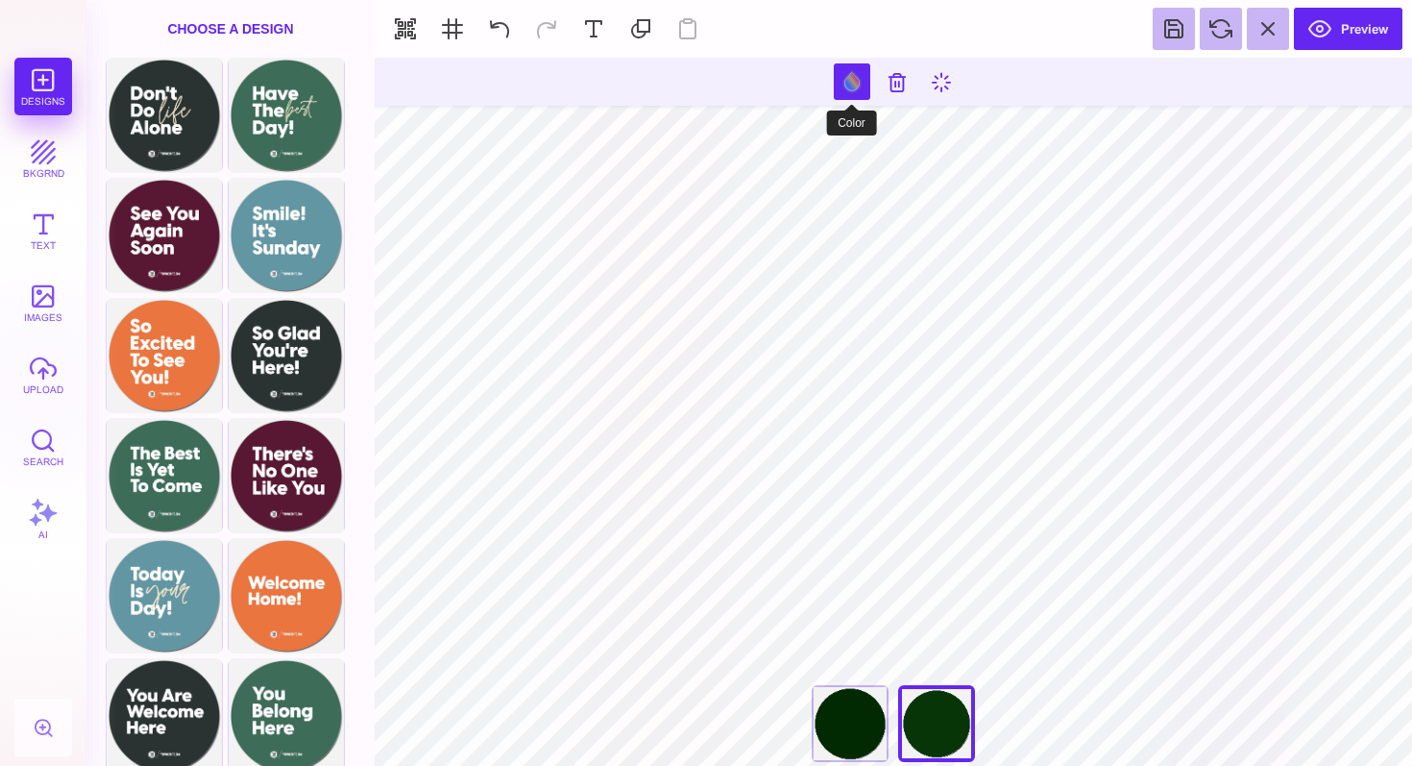
click at [849, 75] on button at bounding box center [852, 81] width 37 height 37
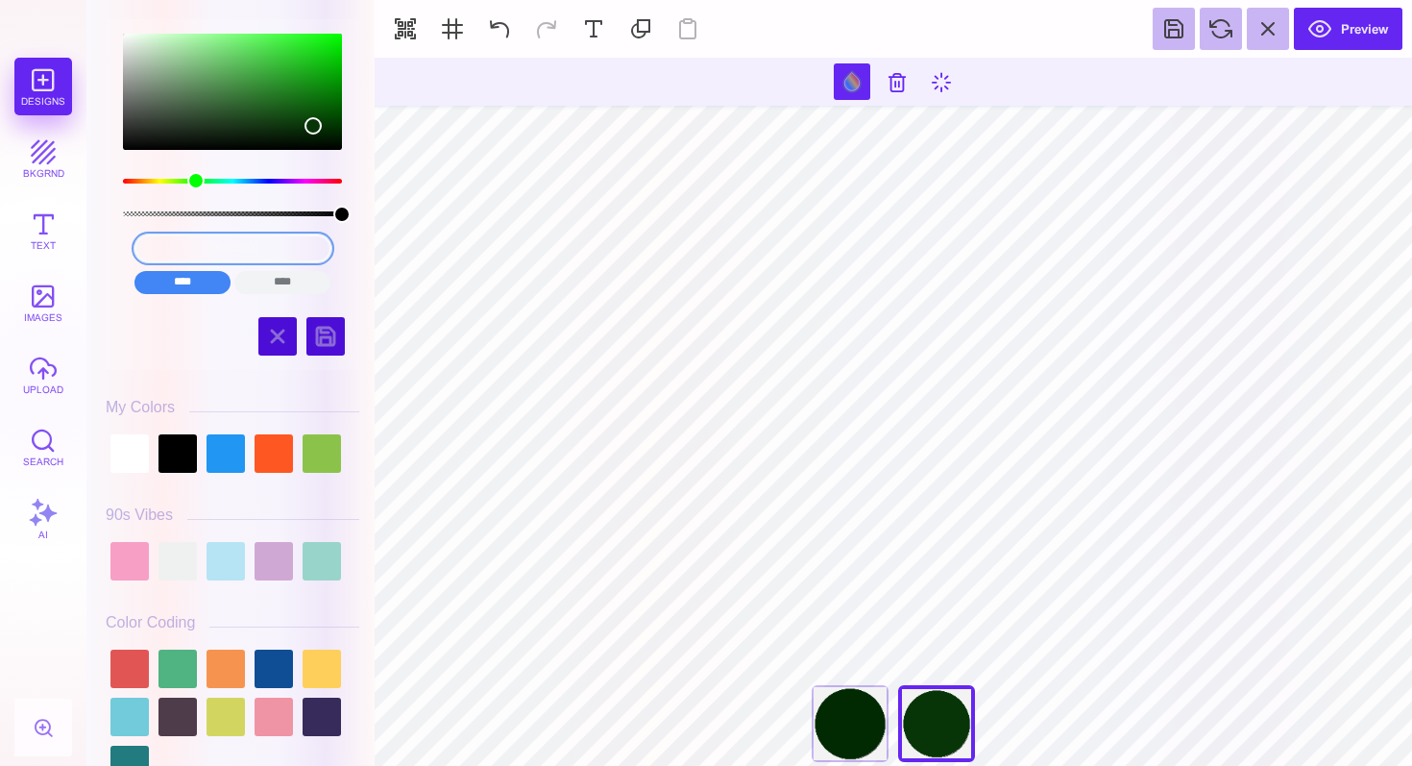
click at [201, 243] on input "#073507" at bounding box center [232, 248] width 197 height 28
click at [247, 254] on input "#073507" at bounding box center [232, 248] width 197 height 28
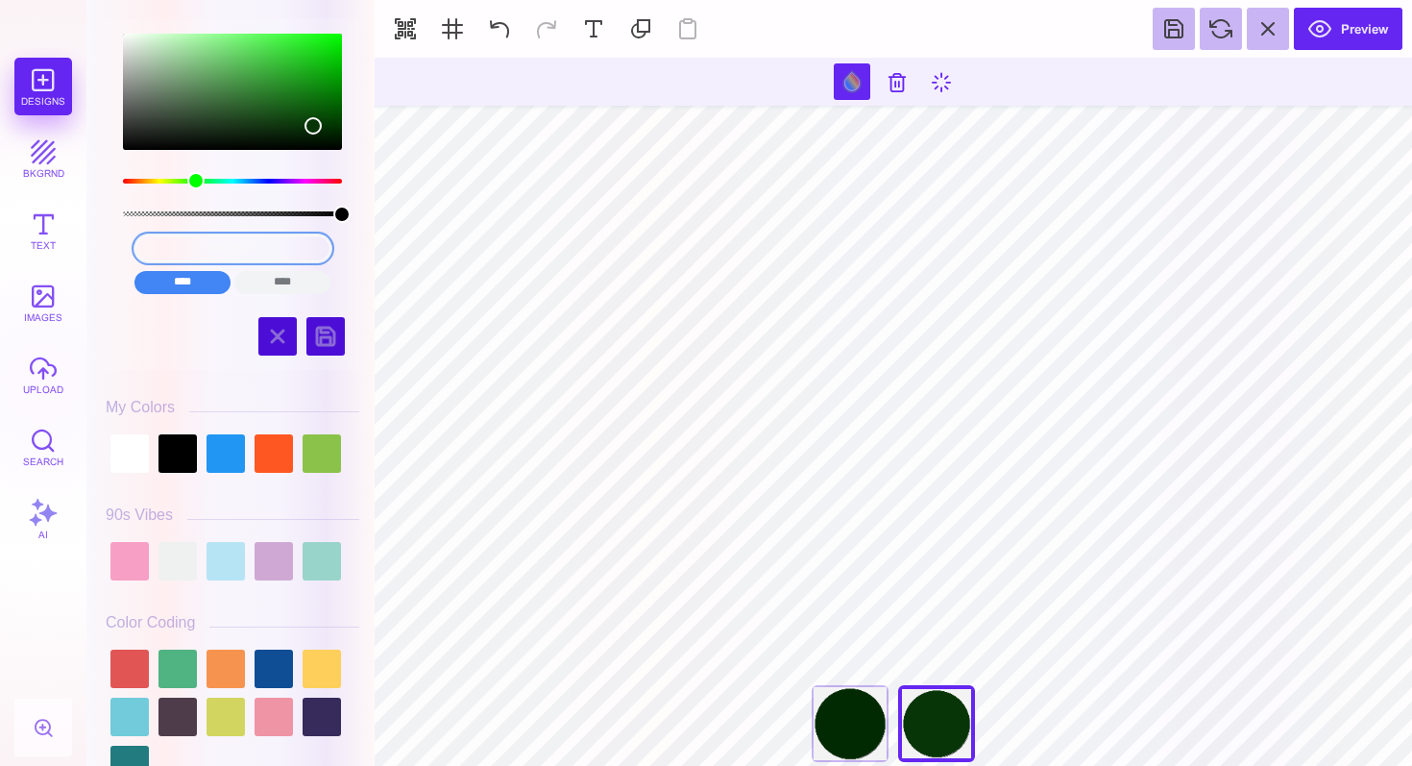
paste input "22A02"
type input "#022A02"
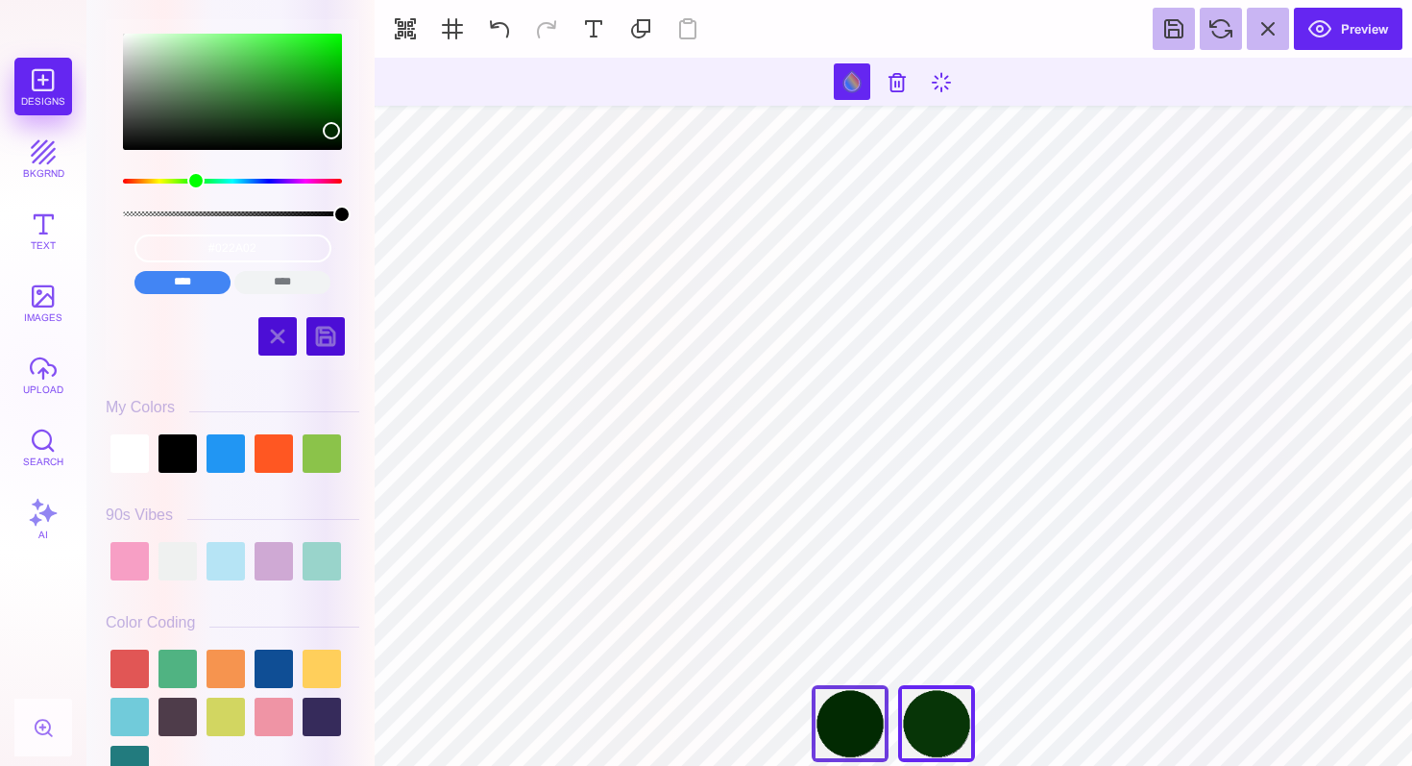
click at [844, 712] on div "Welcome Home" at bounding box center [850, 723] width 77 height 77
type input "****"
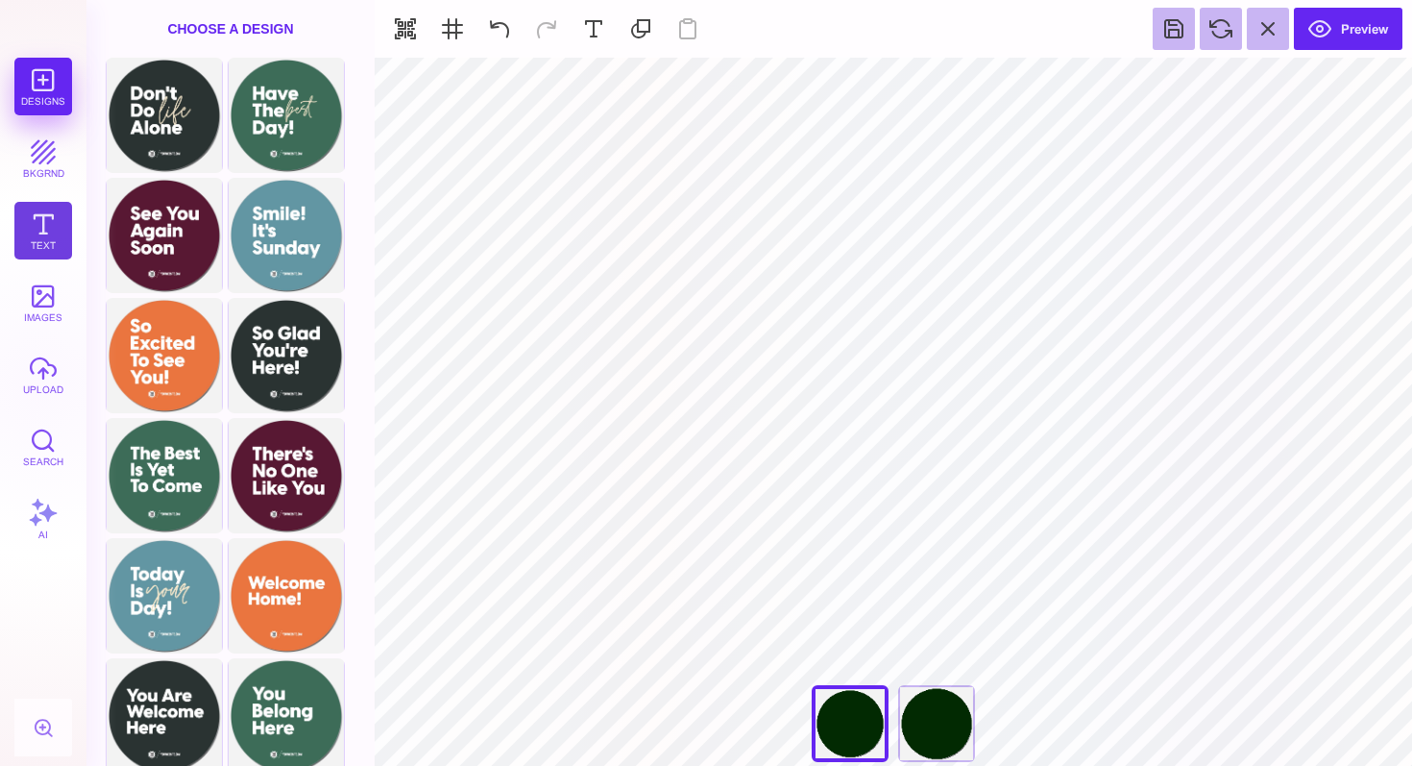
click at [38, 229] on button "Text" at bounding box center [43, 231] width 58 height 58
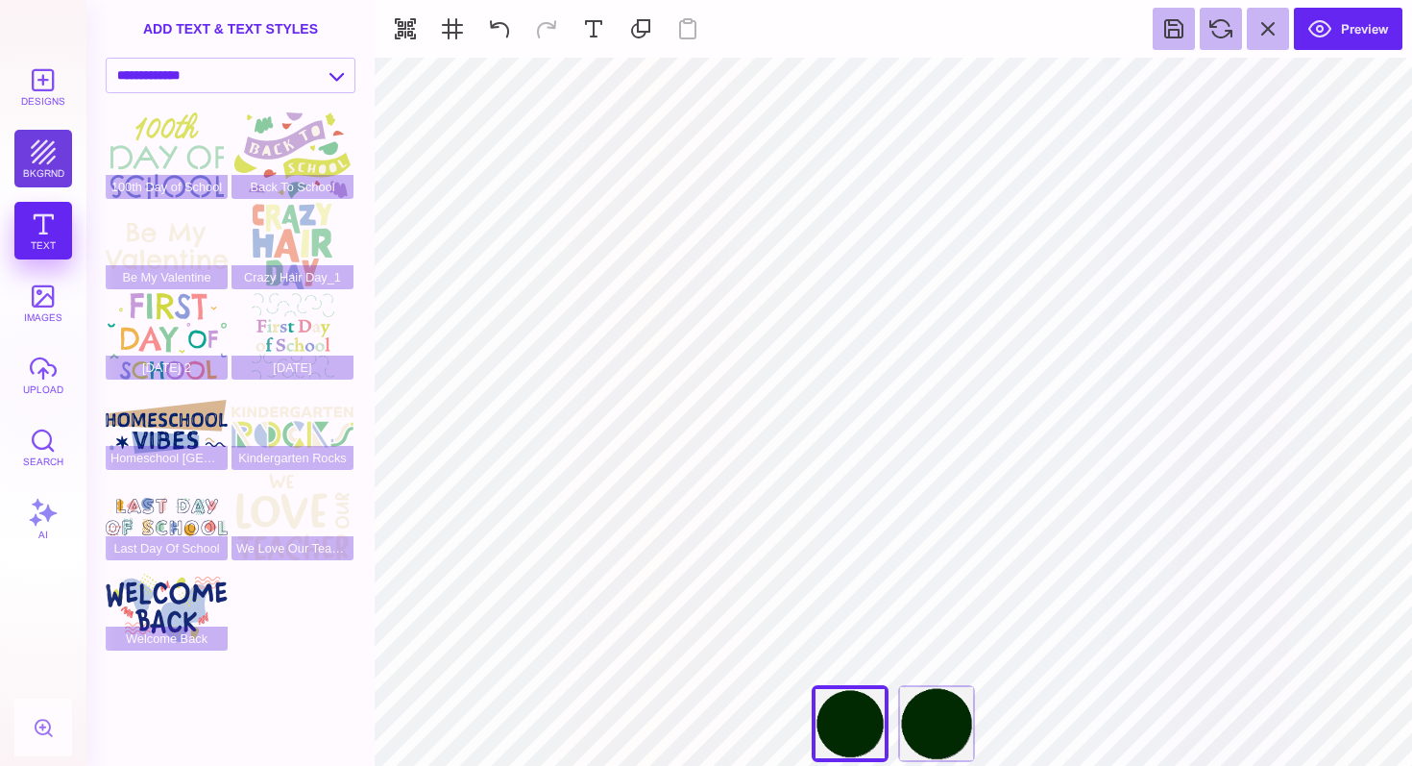
click at [38, 154] on button "bkgrnd" at bounding box center [43, 159] width 58 height 58
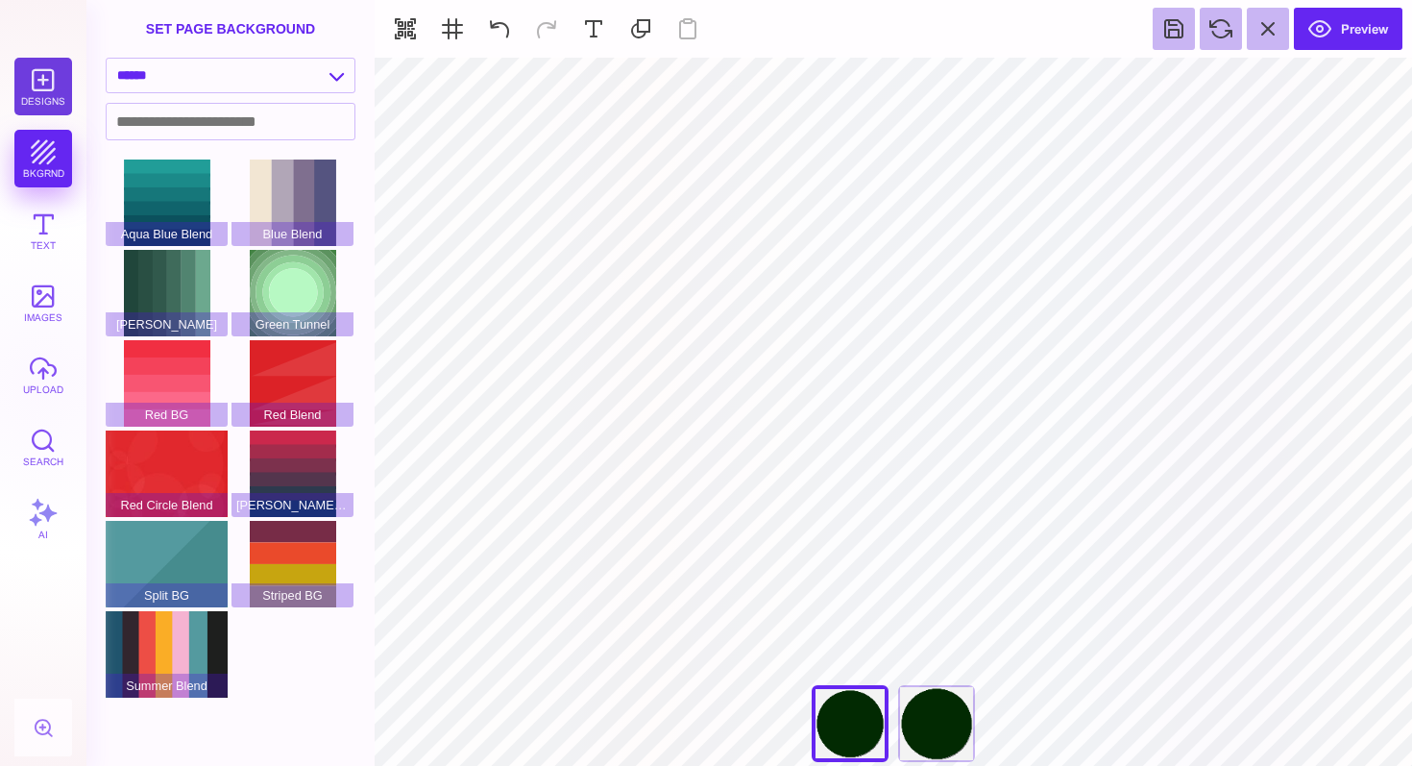
click at [45, 86] on button "Designs" at bounding box center [43, 87] width 58 height 58
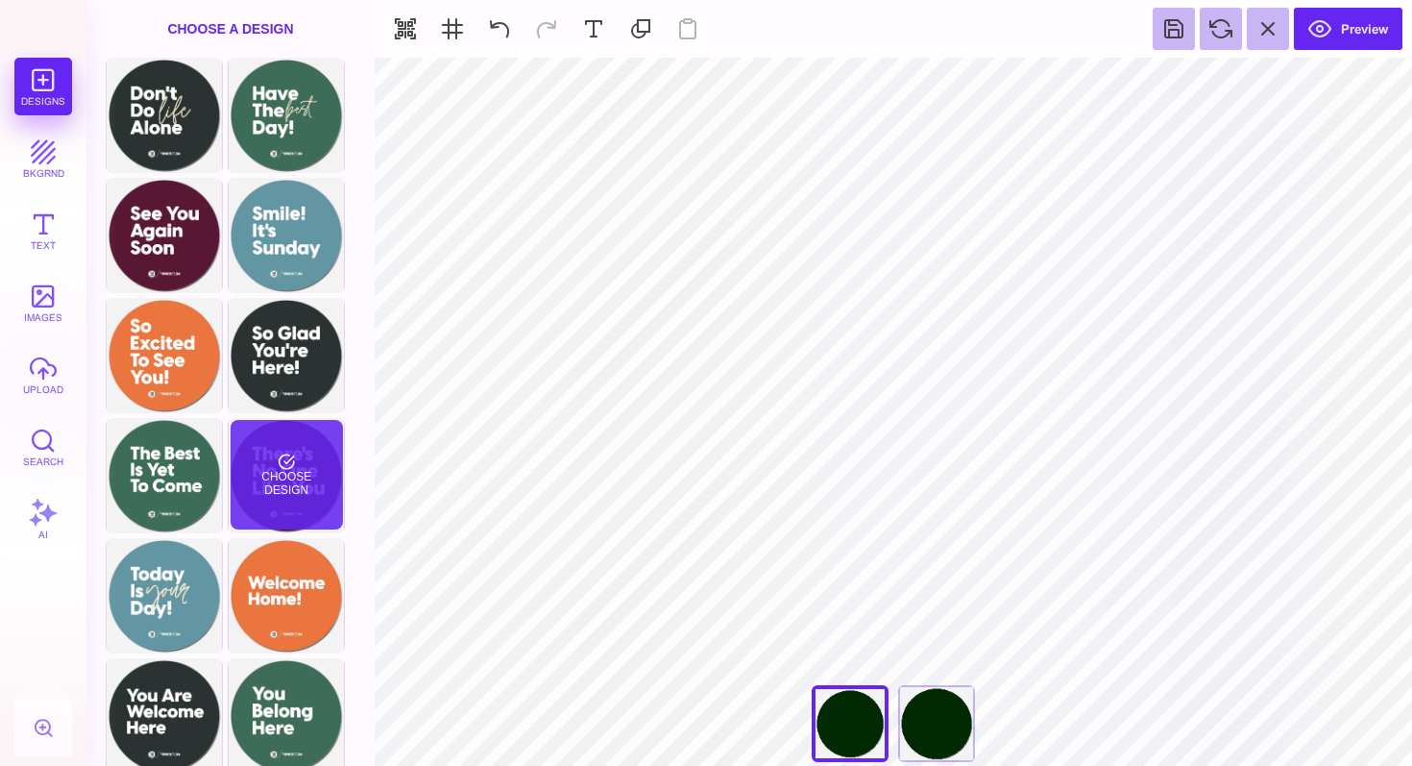
scroll to position [253, 0]
